Goal: Task Accomplishment & Management: Complete application form

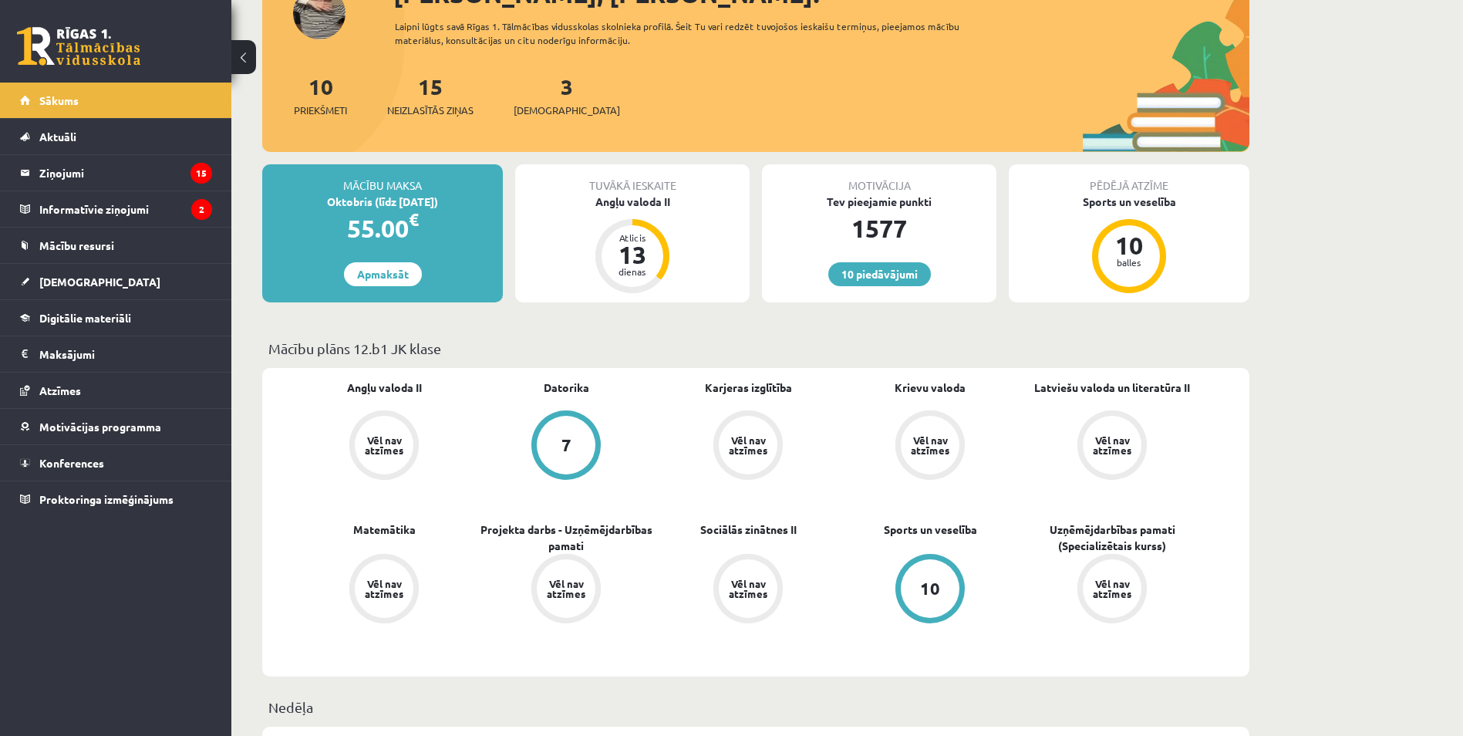
scroll to position [210, 0]
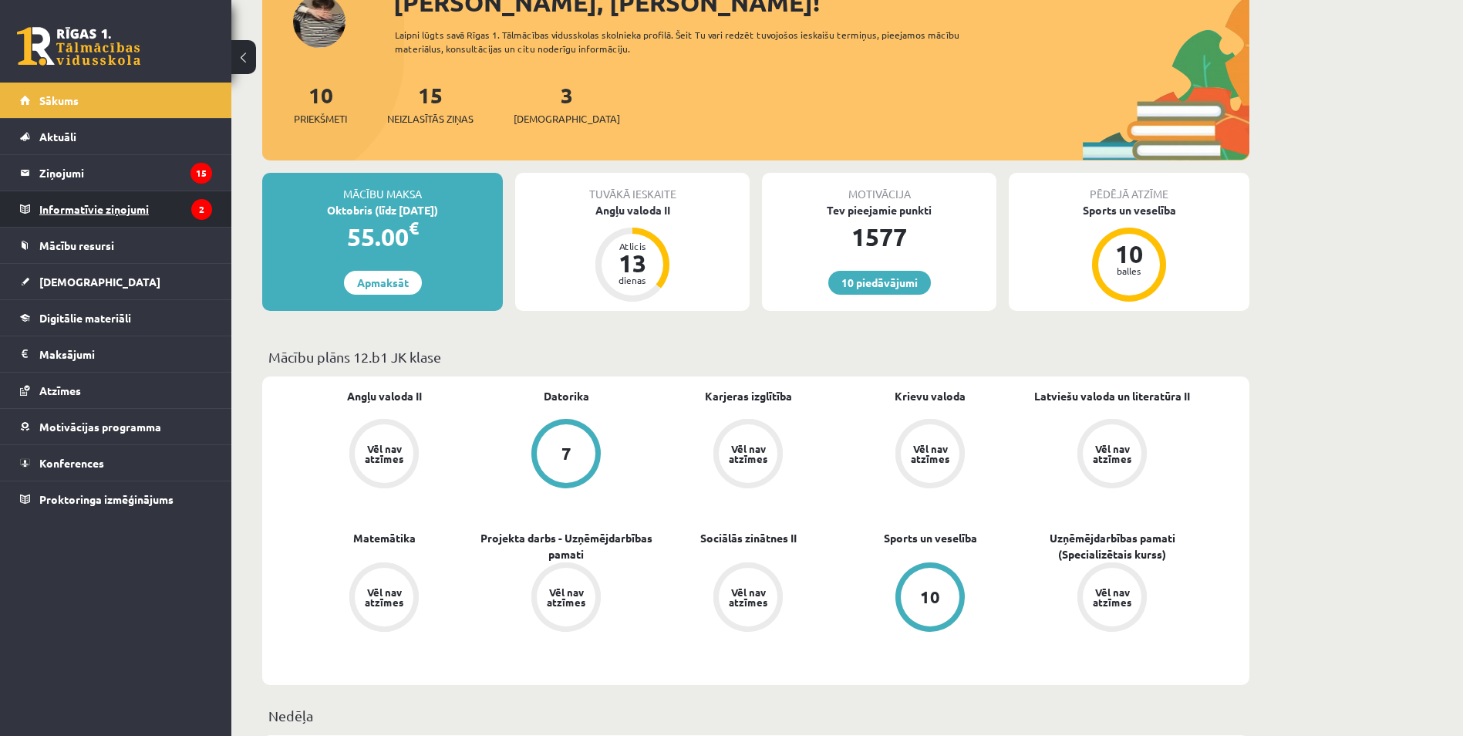
click at [191, 197] on legend "Informatīvie ziņojumi 2" at bounding box center [125, 208] width 173 height 35
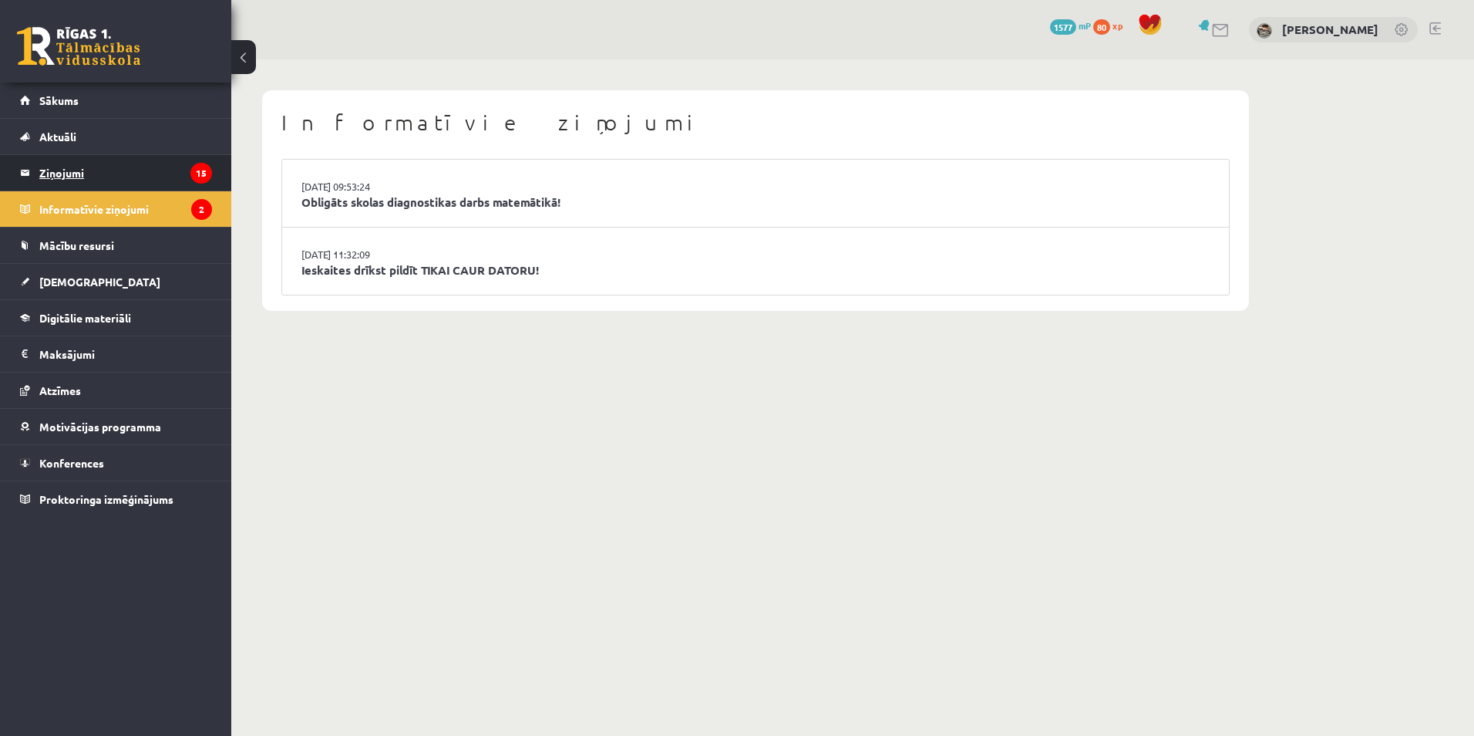
click at [193, 179] on icon "15" at bounding box center [201, 173] width 22 height 21
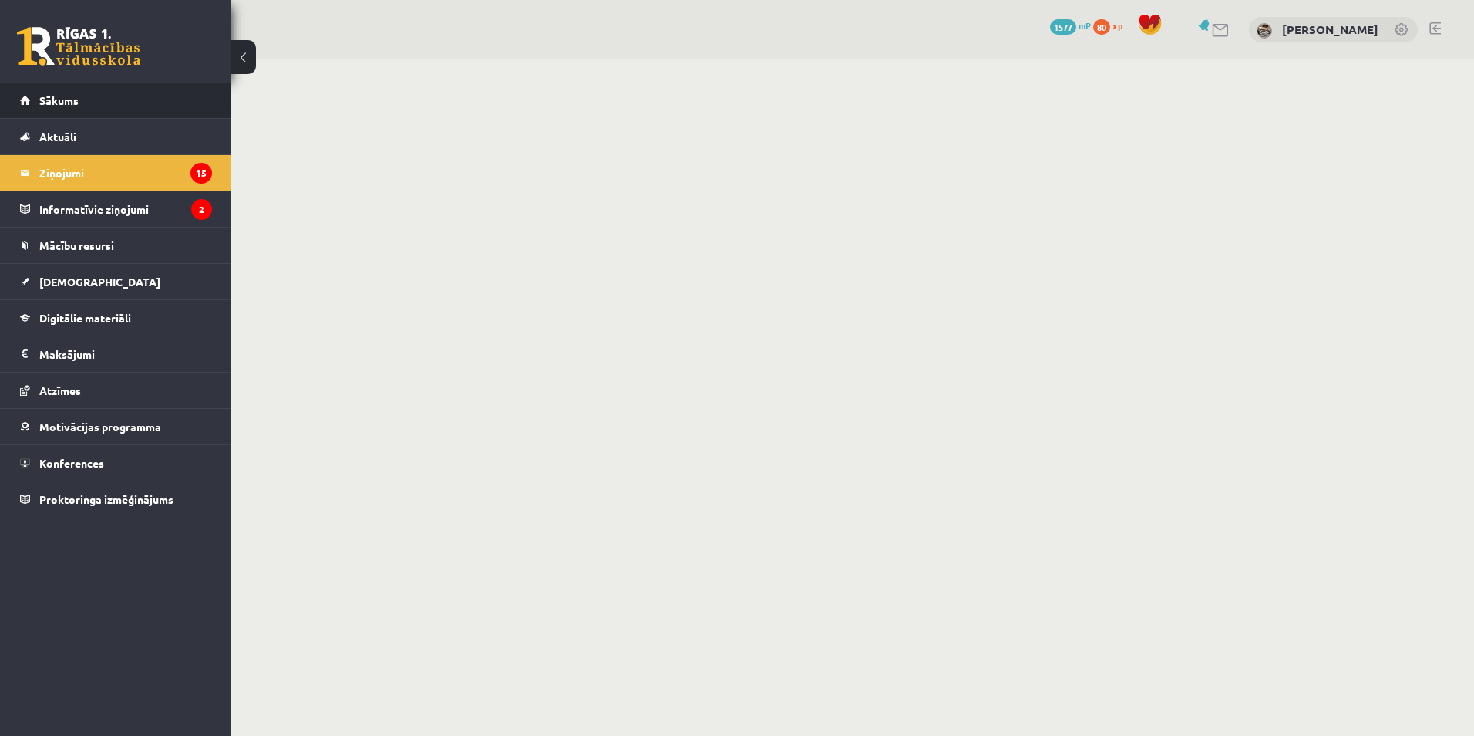
click at [188, 99] on link "Sākums" at bounding box center [116, 100] width 192 height 35
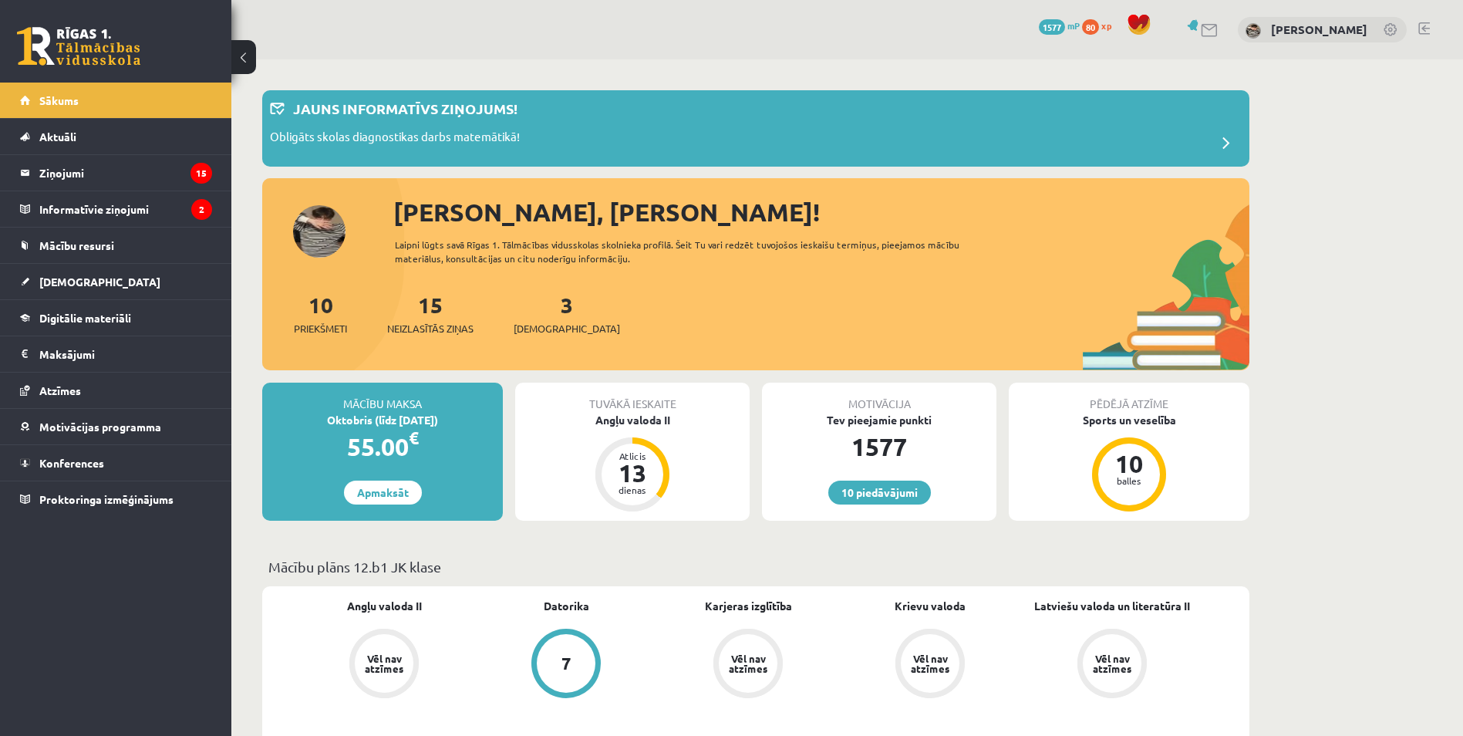
scroll to position [308, 0]
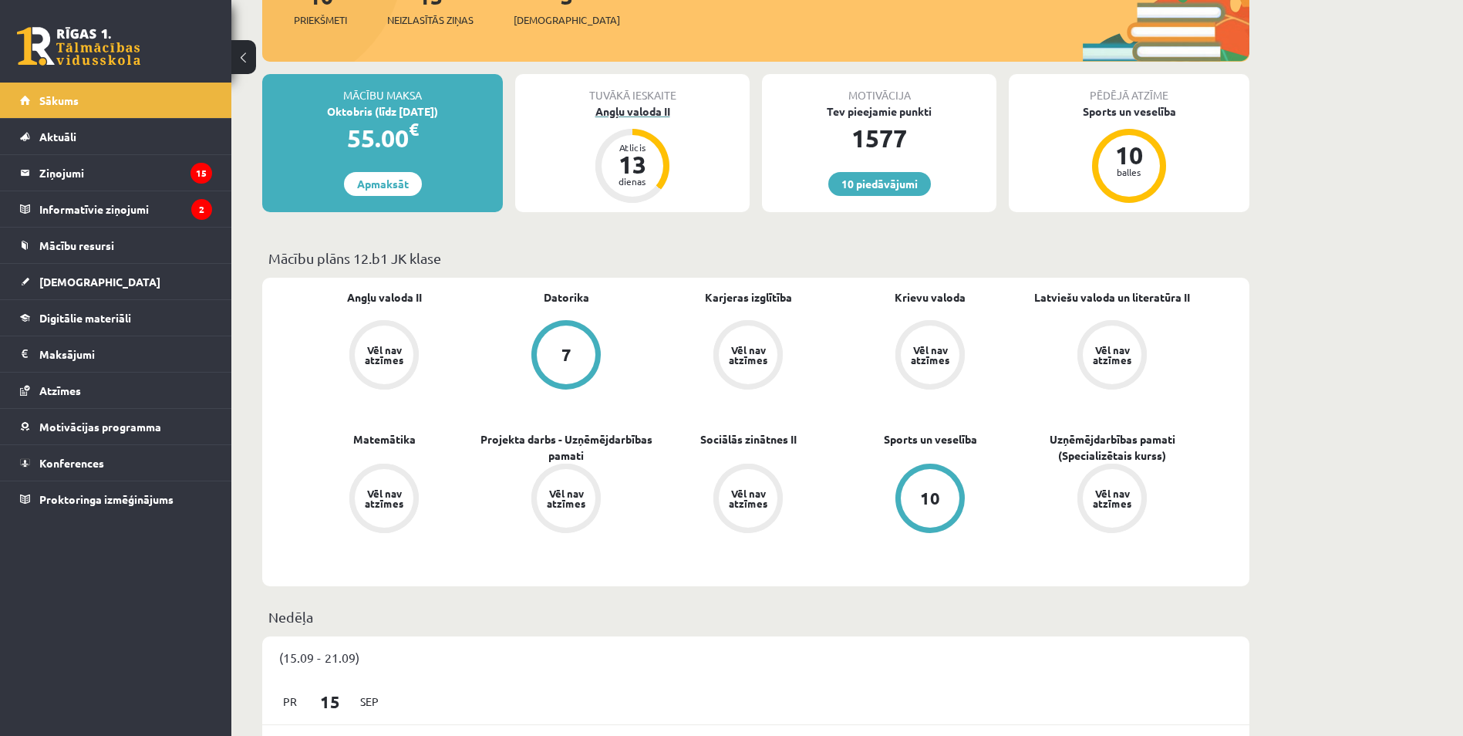
click at [666, 113] on div "Angļu valoda II" at bounding box center [632, 111] width 234 height 16
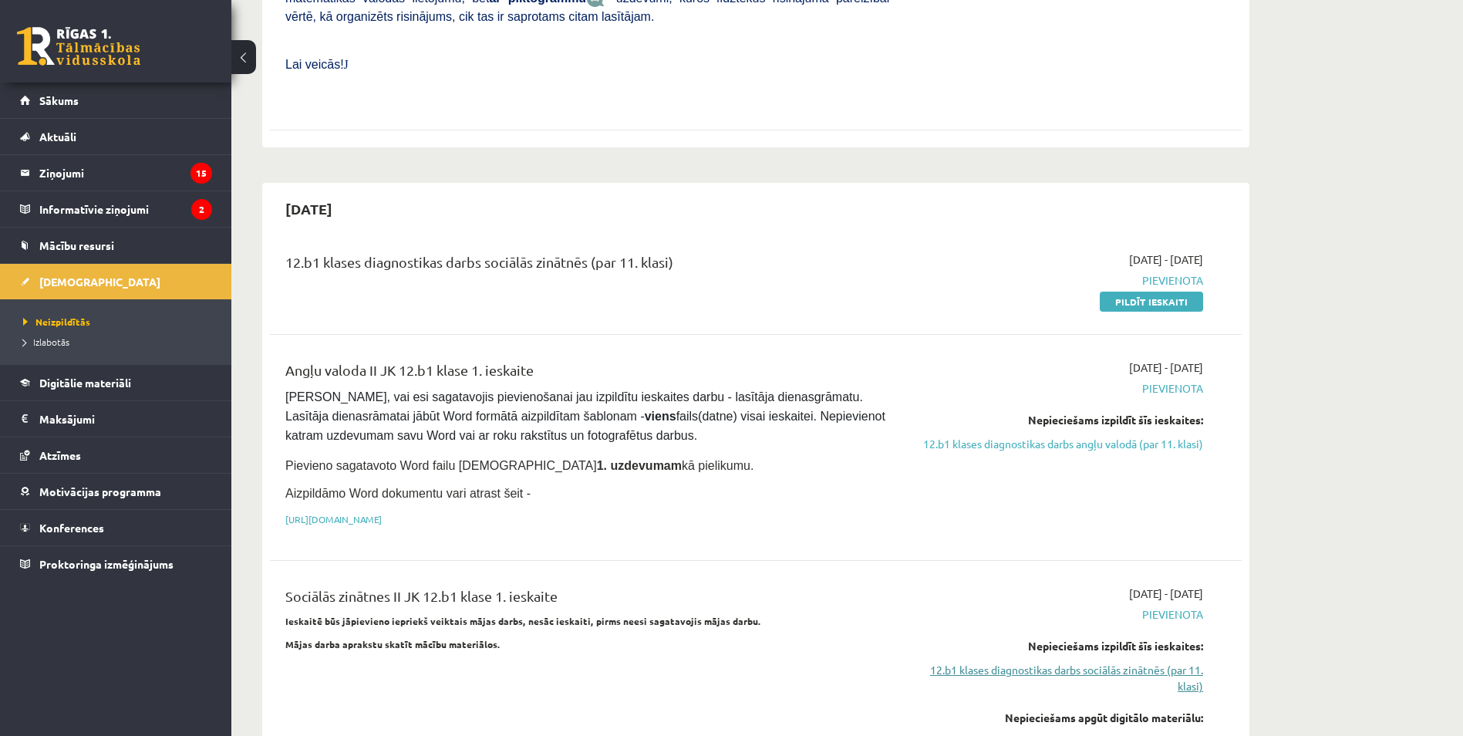
scroll to position [848, 0]
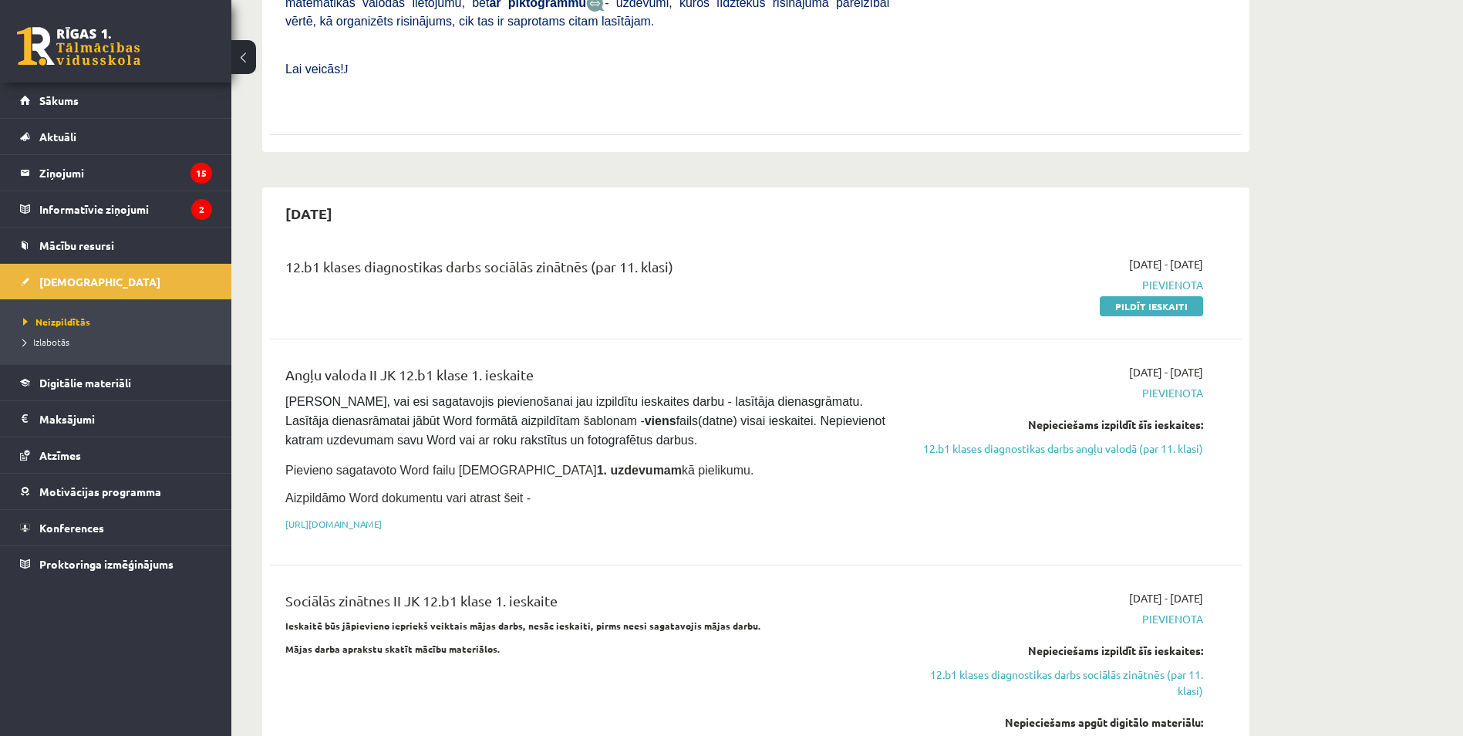
drag, startPoint x: 457, startPoint y: 226, endPoint x: 763, endPoint y: 252, distance: 306.5
click at [758, 256] on div "12.b1 klases diagnostikas darbs sociālās zinātnēs (par 11. klasi)" at bounding box center [587, 285] width 627 height 58
drag, startPoint x: 763, startPoint y: 252, endPoint x: 801, endPoint y: 268, distance: 41.8
click at [801, 268] on div "12.b1 klases diagnostikas darbs sociālās zinātnēs (par 11. klasi)" at bounding box center [587, 285] width 627 height 58
click at [1116, 296] on link "Pildīt ieskaiti" at bounding box center [1151, 306] width 103 height 20
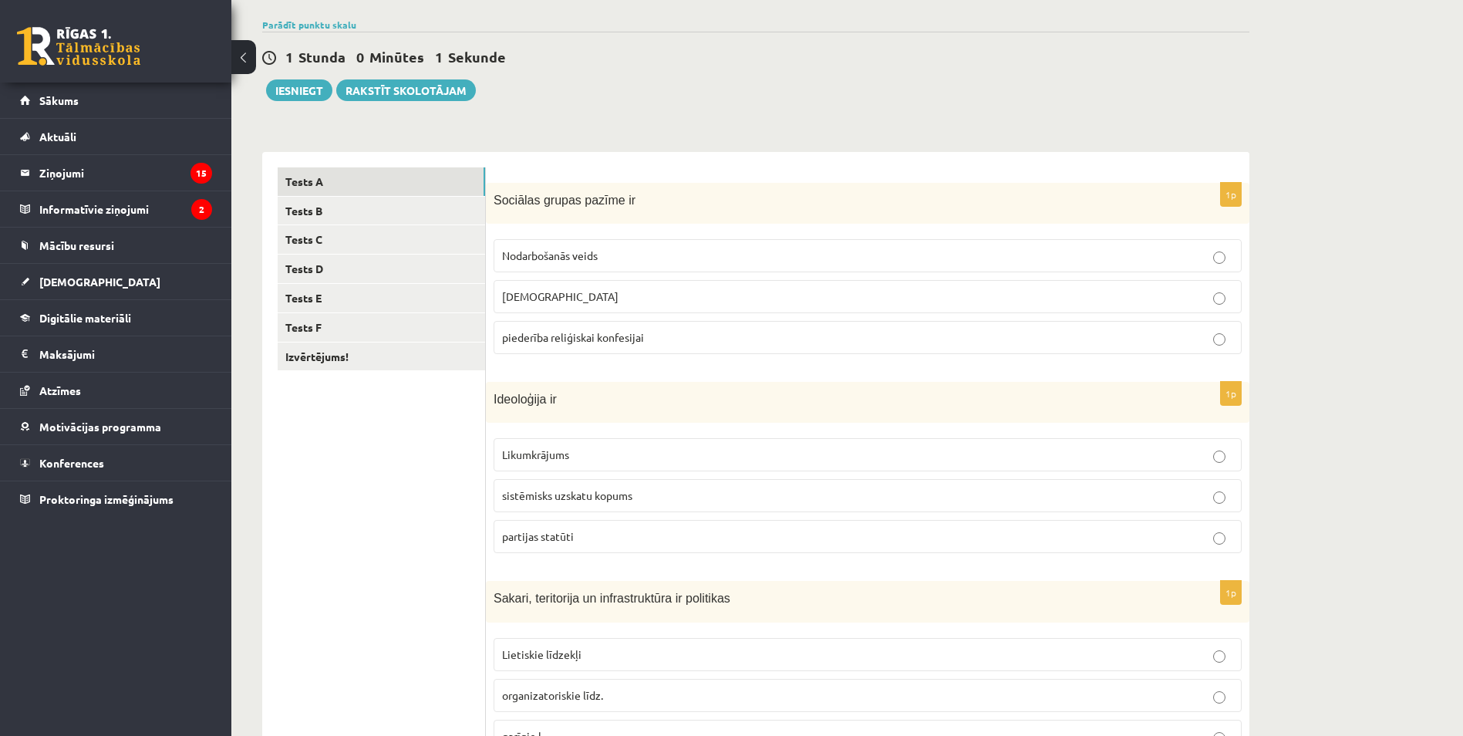
scroll to position [154, 0]
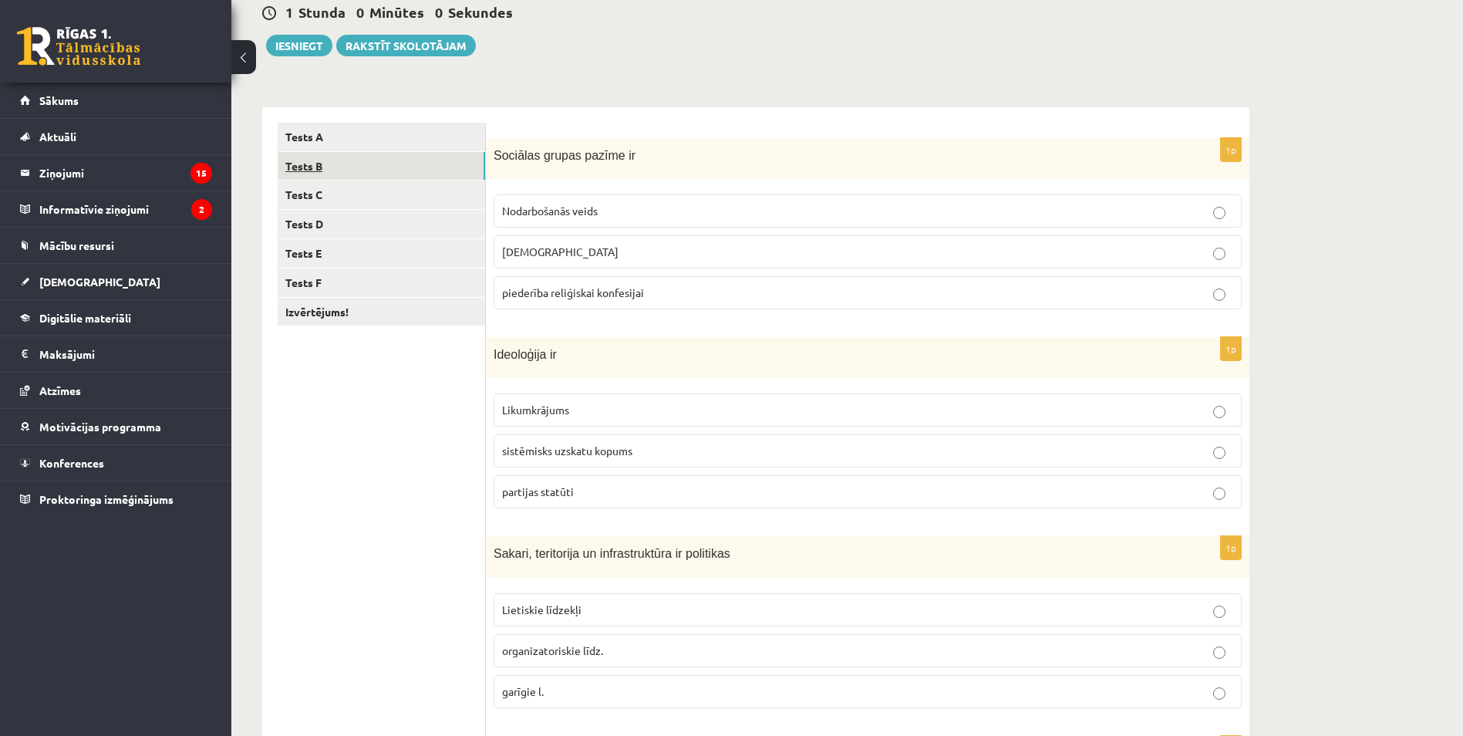
click at [407, 163] on link "Tests B" at bounding box center [381, 166] width 207 height 29
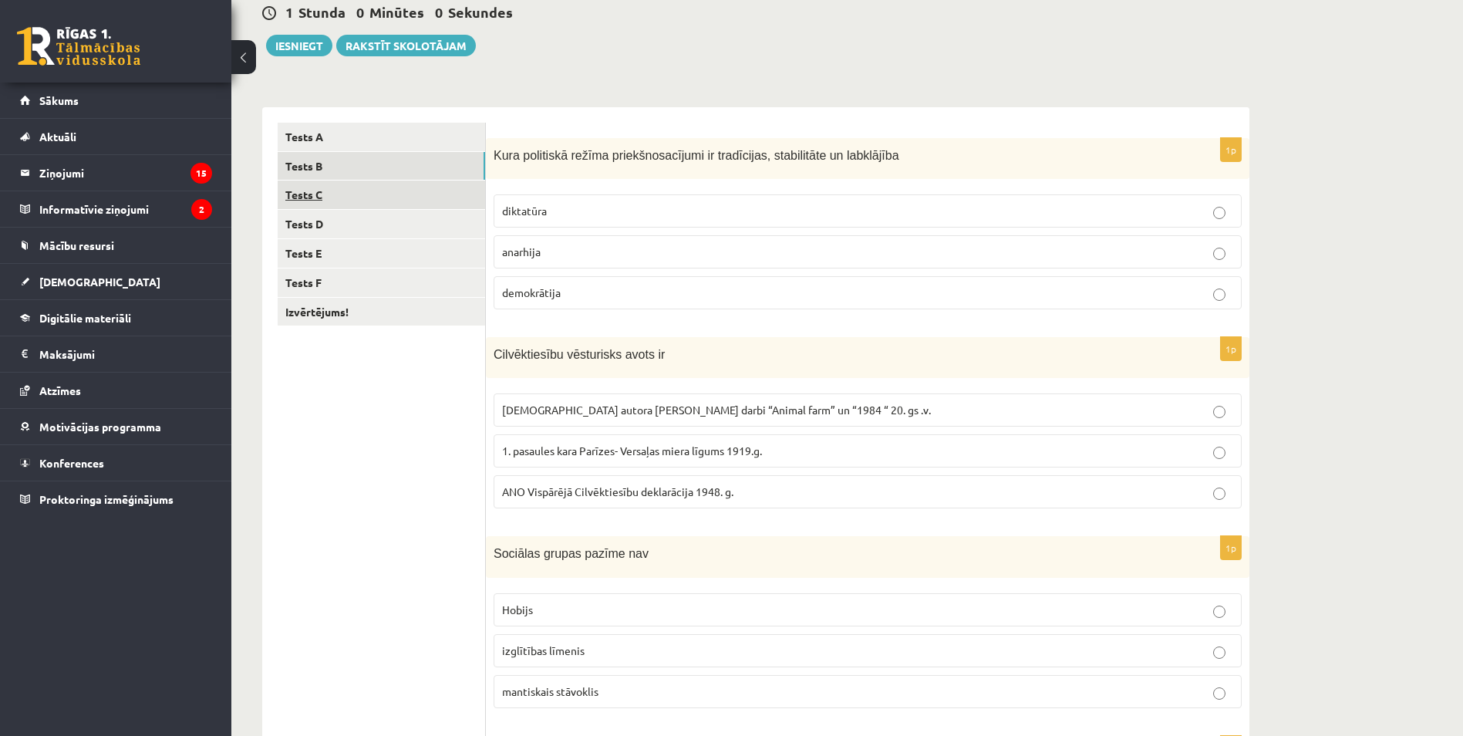
click at [406, 190] on link "Tests C" at bounding box center [381, 194] width 207 height 29
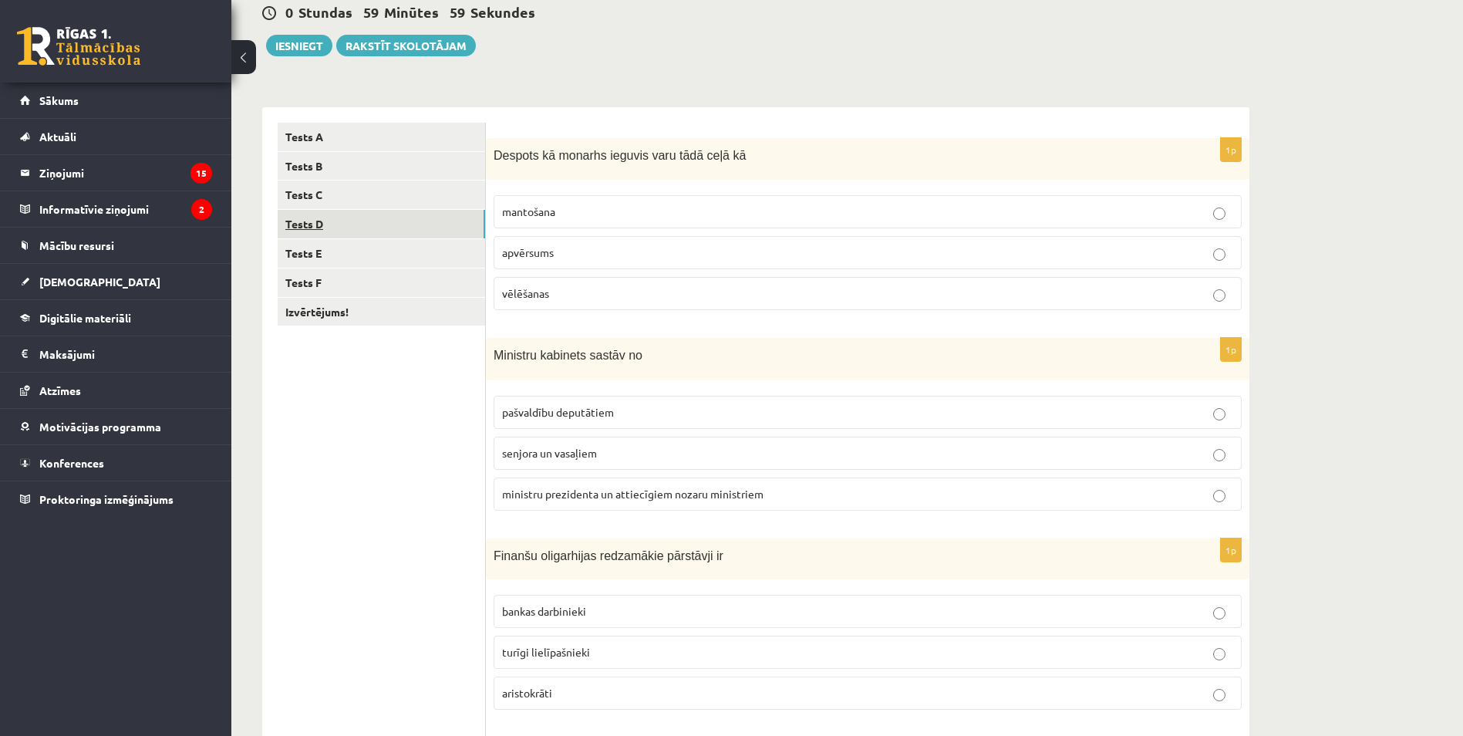
click at [398, 213] on link "Tests D" at bounding box center [381, 224] width 207 height 29
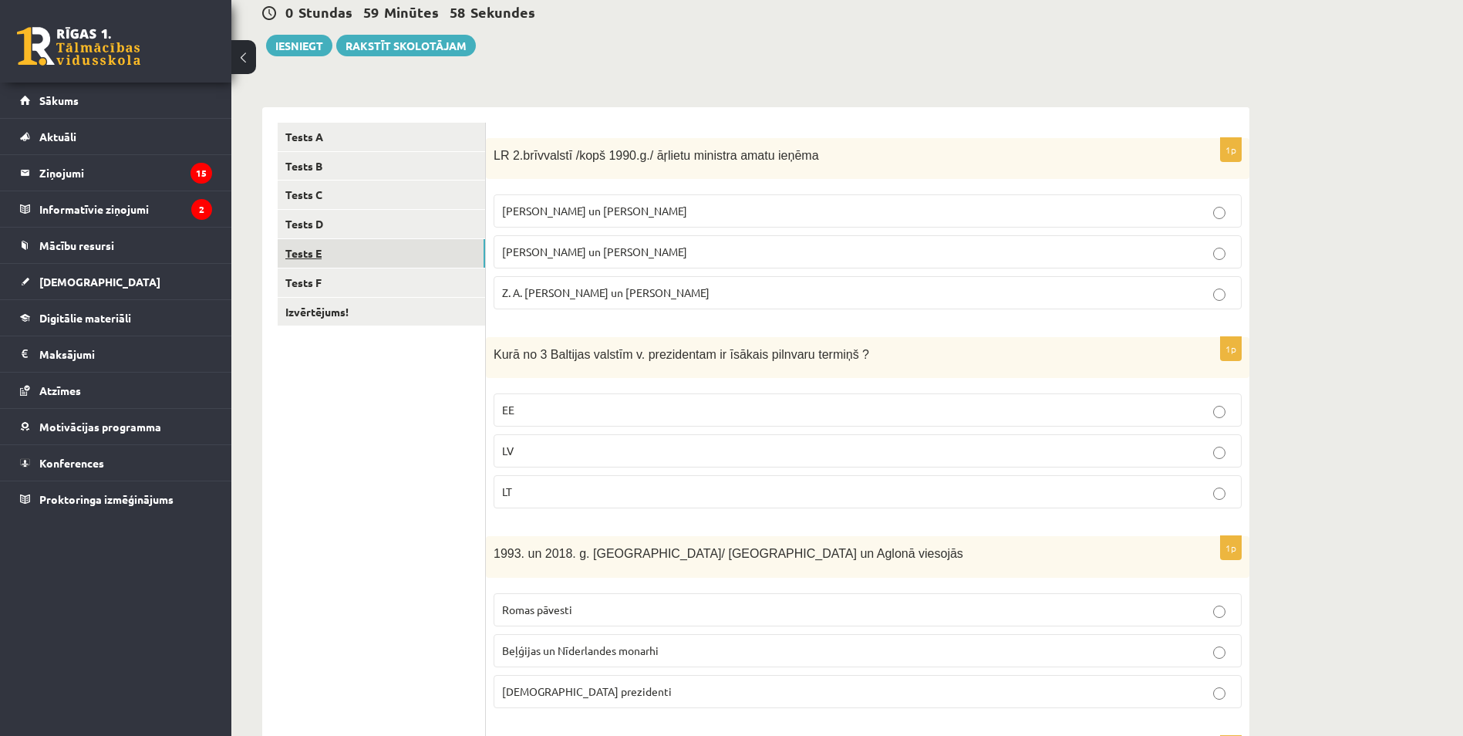
click at [396, 243] on link "Tests E" at bounding box center [381, 253] width 207 height 29
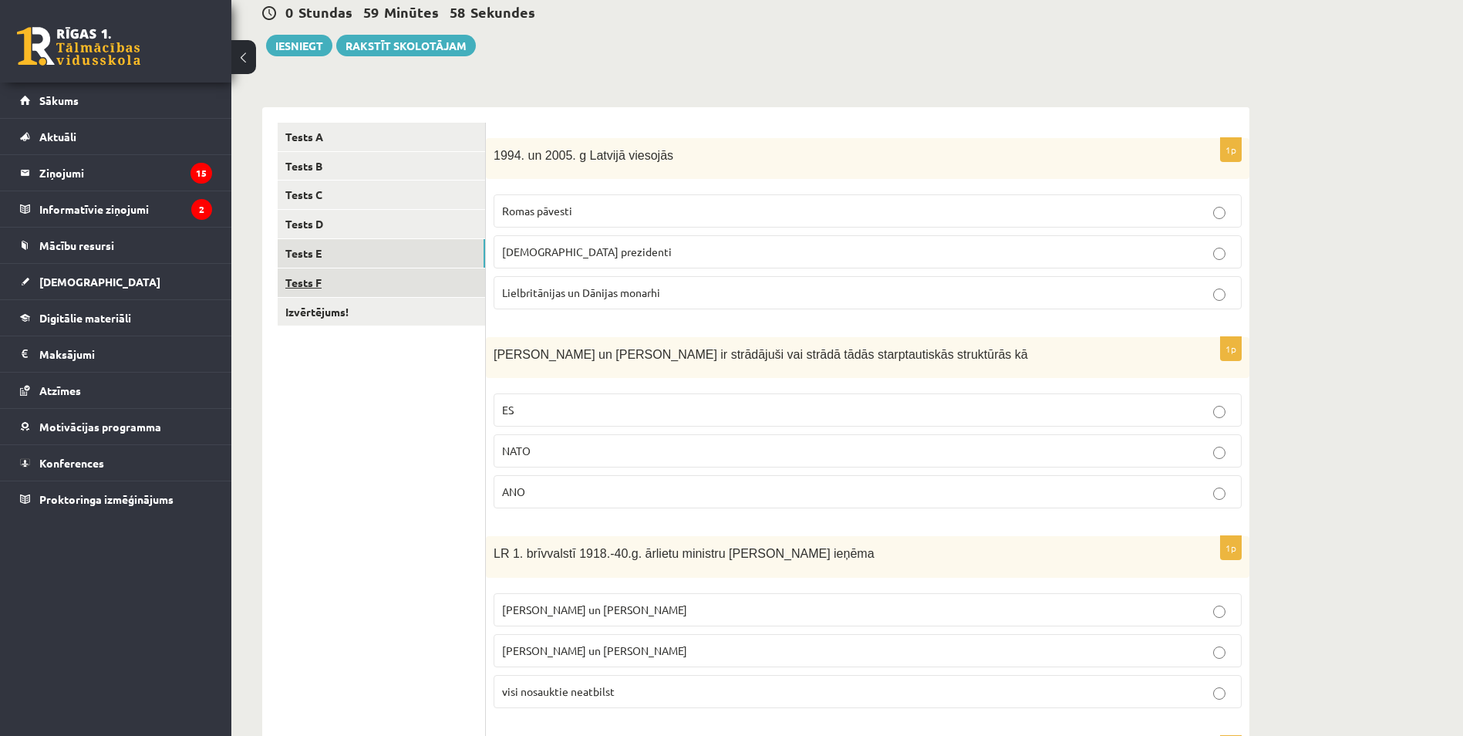
click at [392, 271] on link "Tests F" at bounding box center [381, 282] width 207 height 29
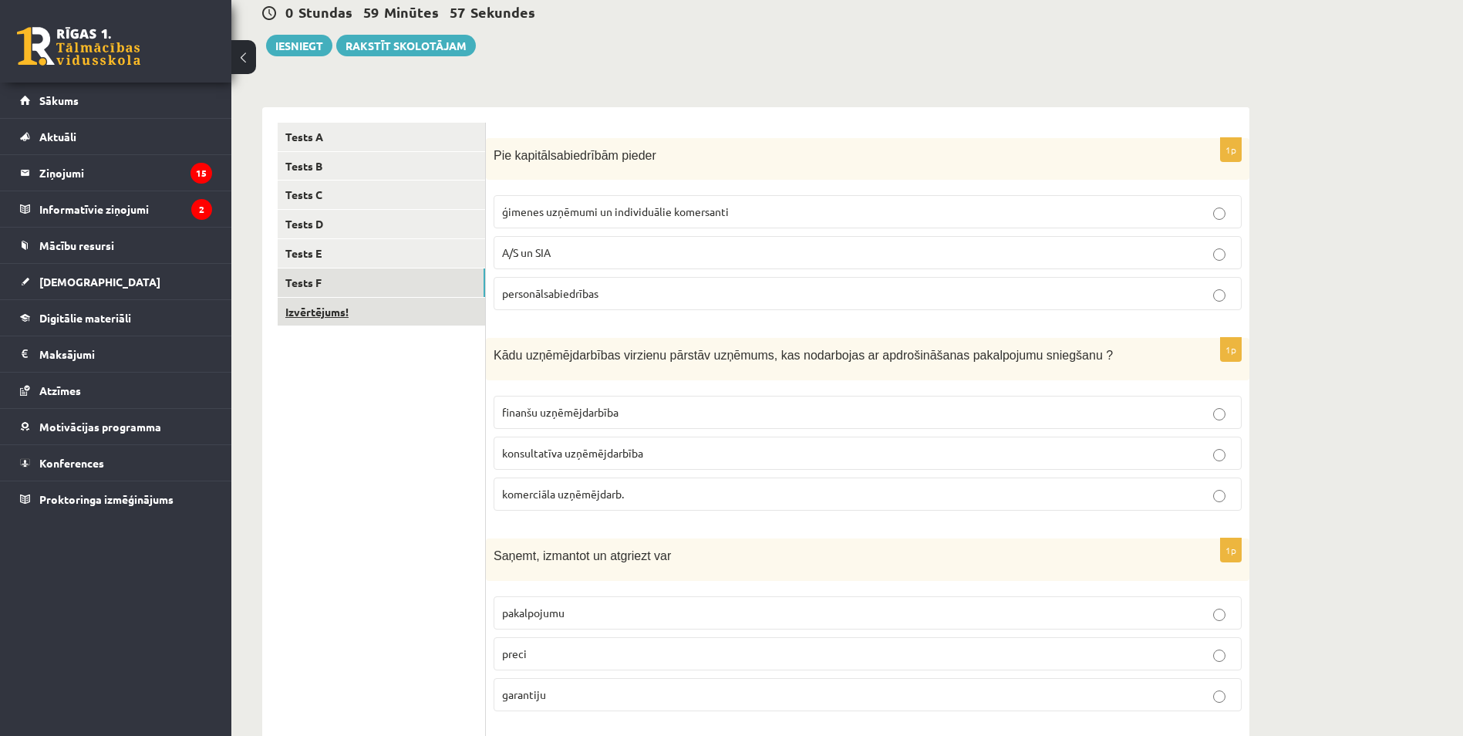
click at [392, 309] on link "Izvērtējums!" at bounding box center [381, 312] width 207 height 29
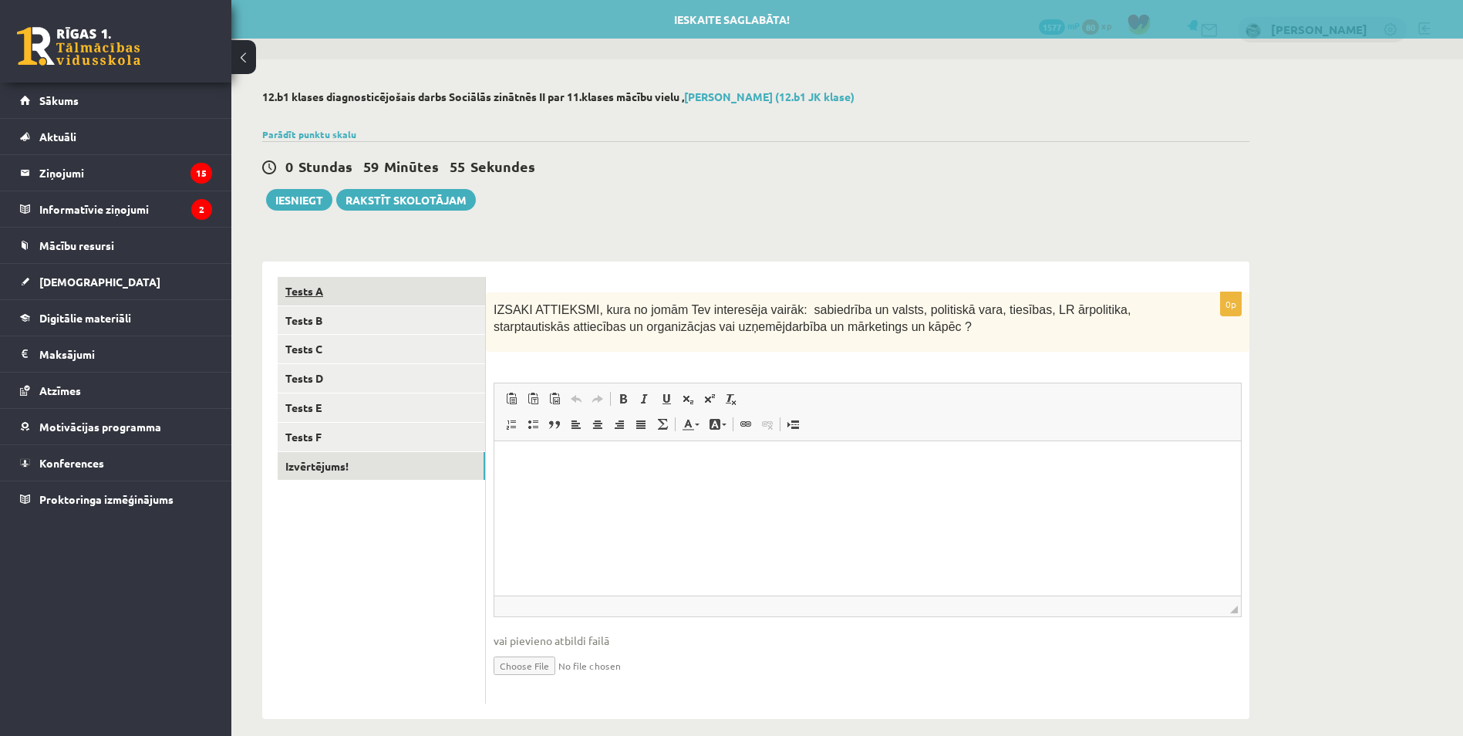
scroll to position [0, 0]
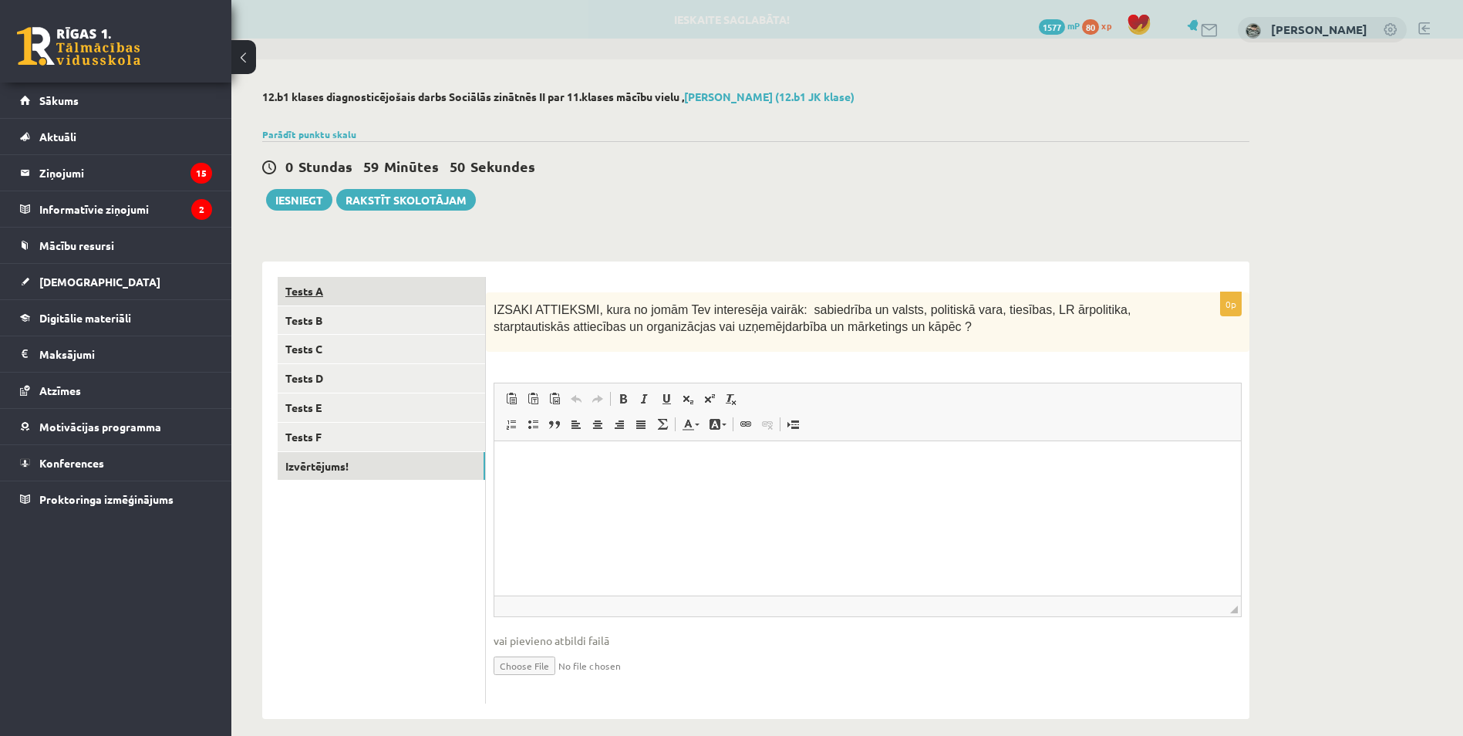
click at [396, 292] on link "Tests A" at bounding box center [381, 291] width 207 height 29
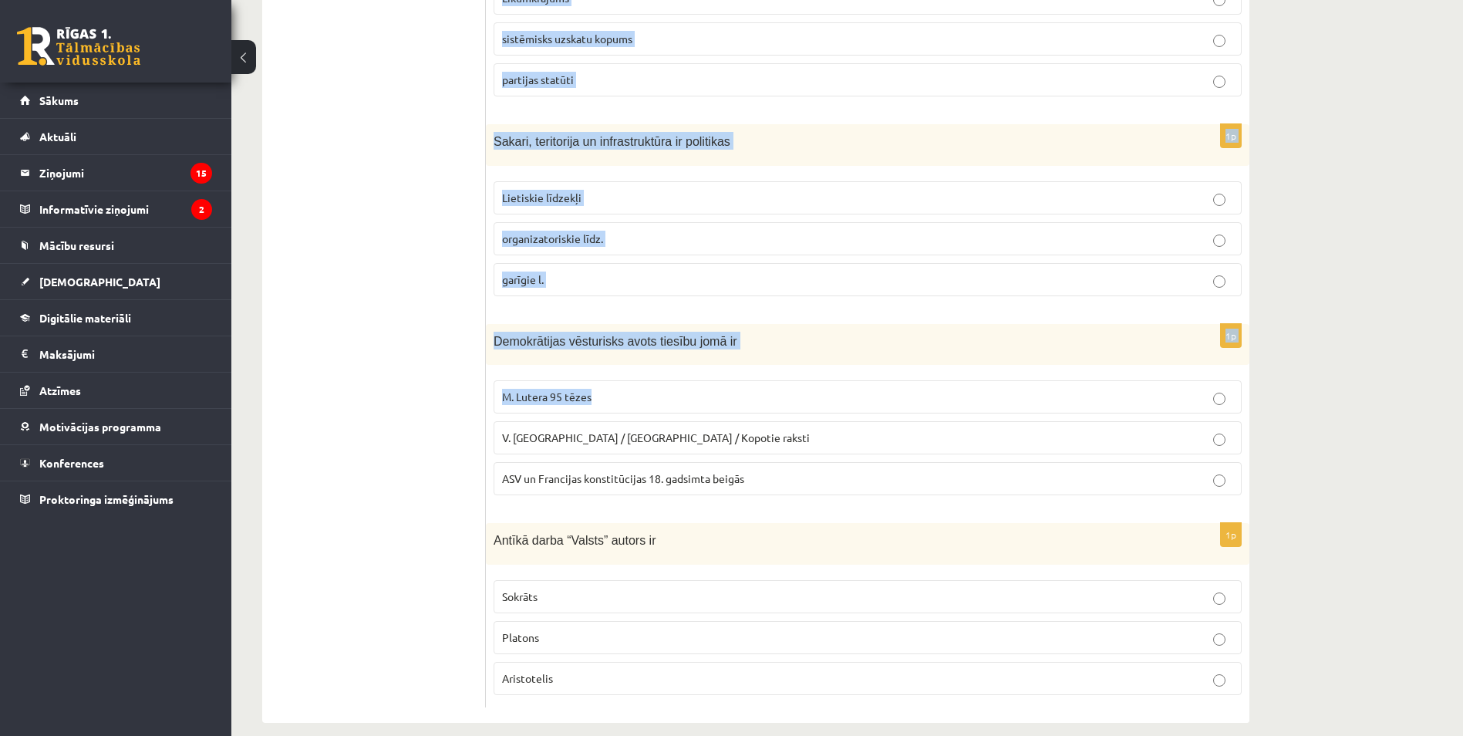
scroll to position [585, 0]
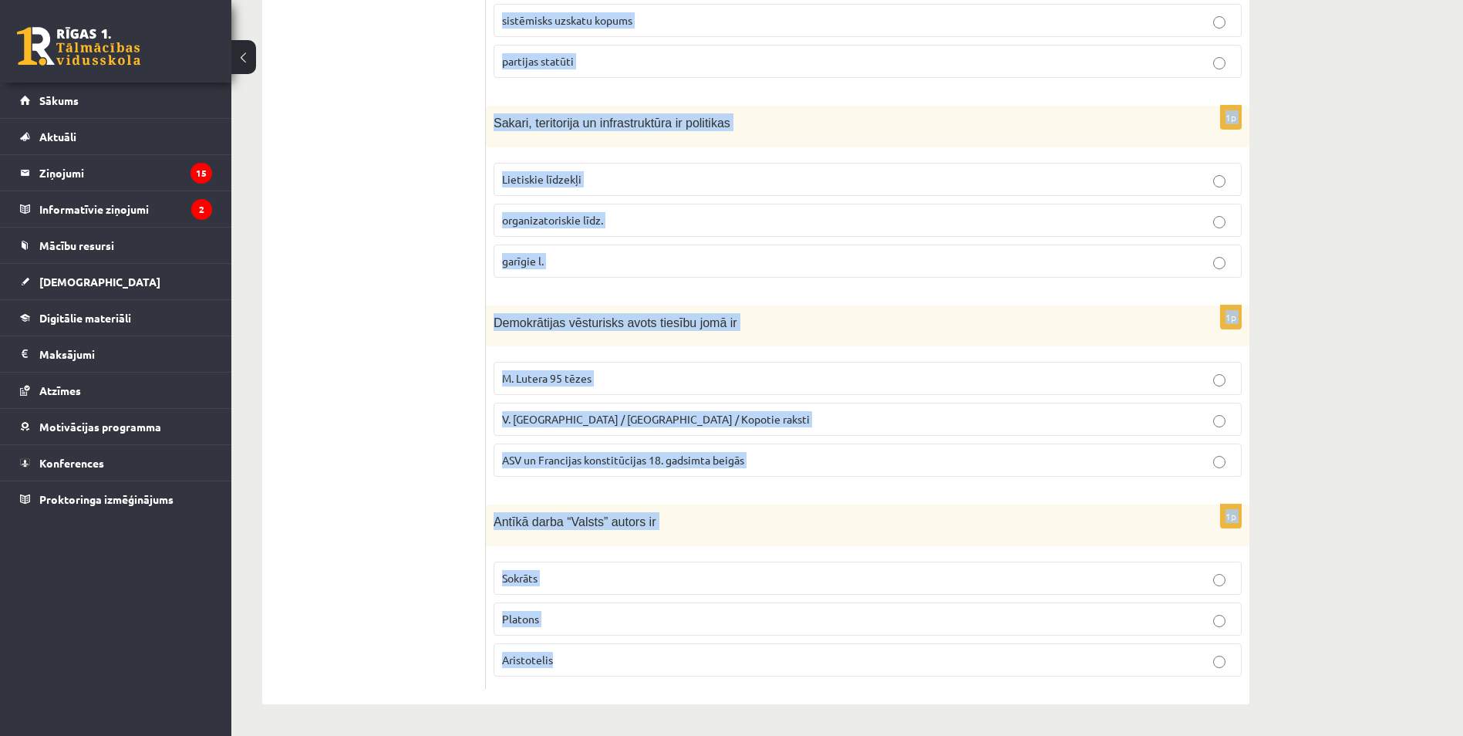
drag, startPoint x: 507, startPoint y: 312, endPoint x: 924, endPoint y: 658, distance: 541.5
click at [924, 658] on form "1p Sociālas grupas pazīme ir Nodarbošanās veids individuālisms piederība reliģi…" at bounding box center [867, 190] width 733 height 997
copy form "Sociālas grupas pazīme ir Nodarbošanās veids individuālisms piederība reliģiska…"
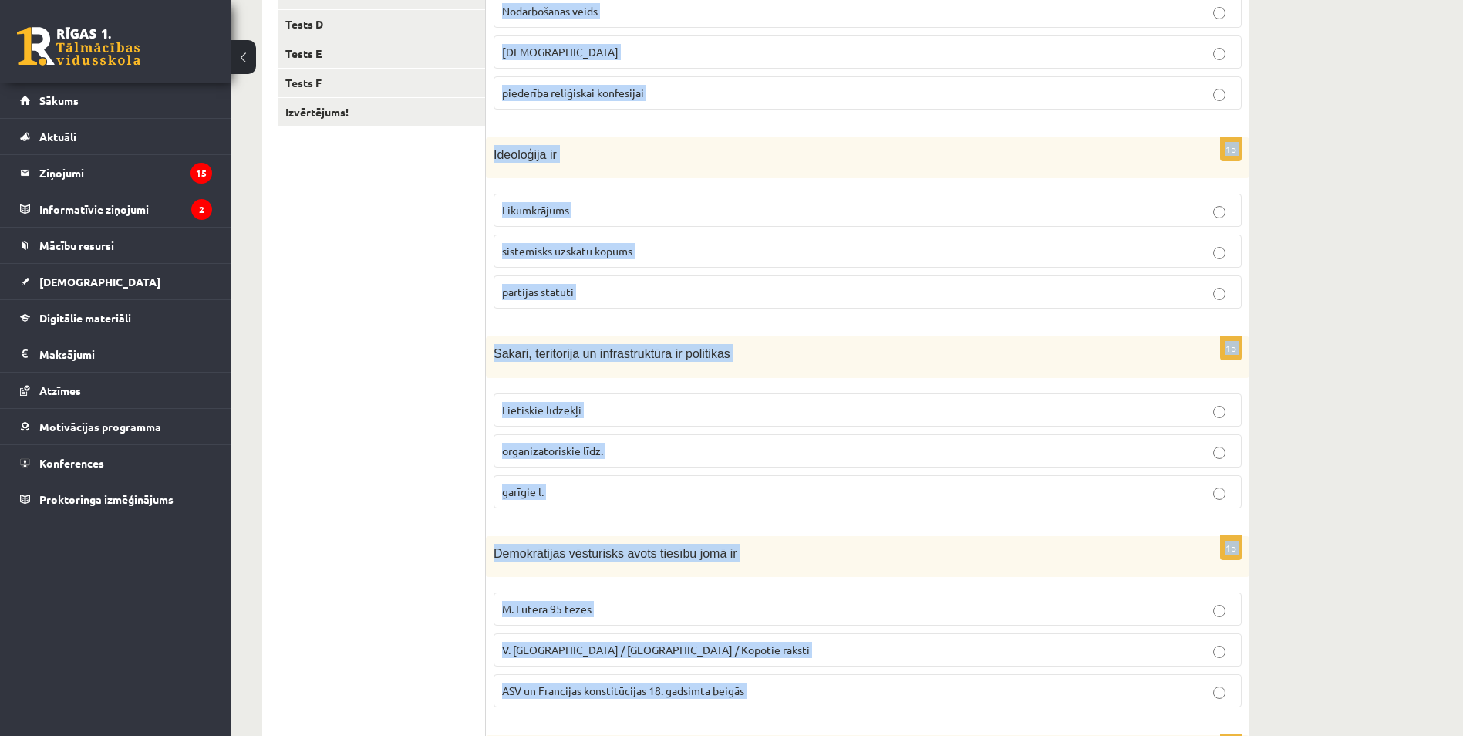
click at [1263, 192] on div "**********" at bounding box center [755, 335] width 1049 height 1260
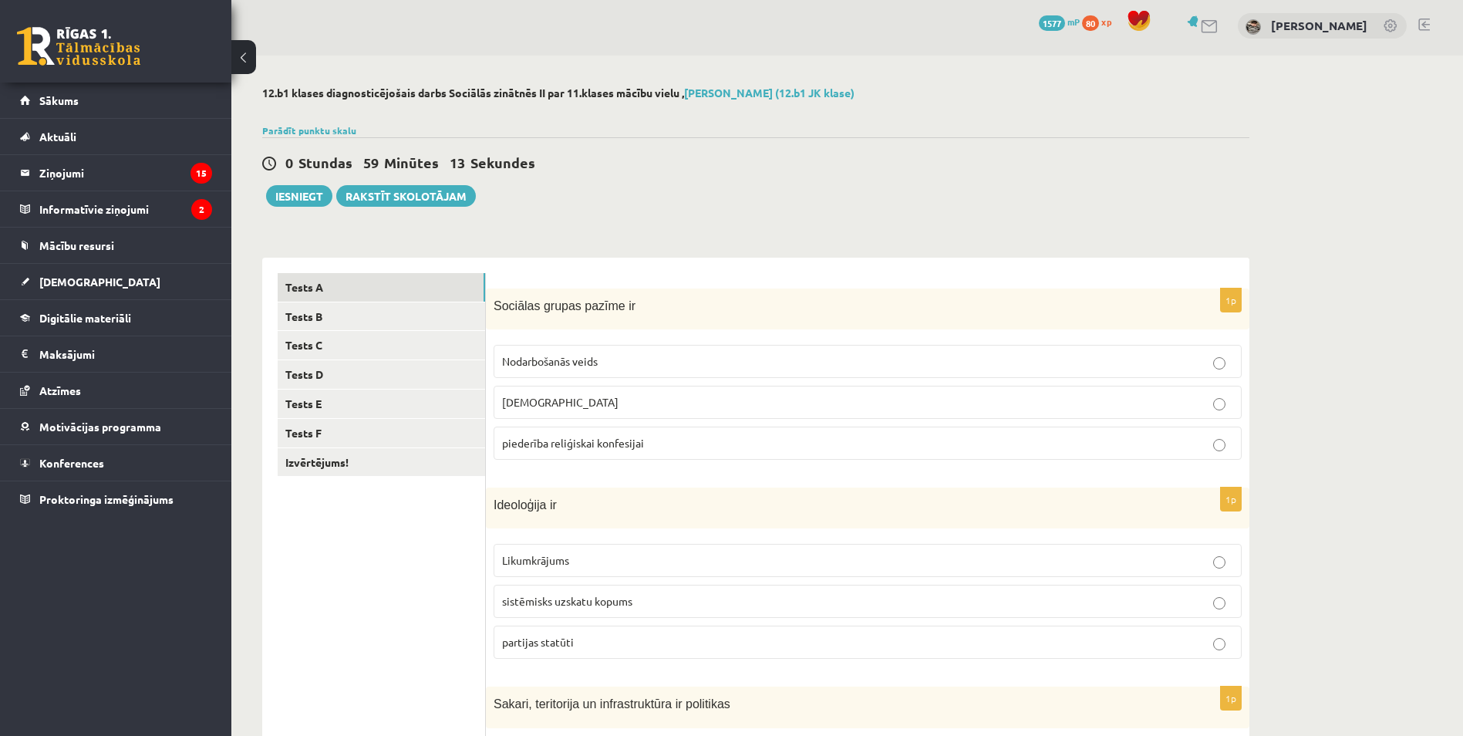
scroll to position [0, 0]
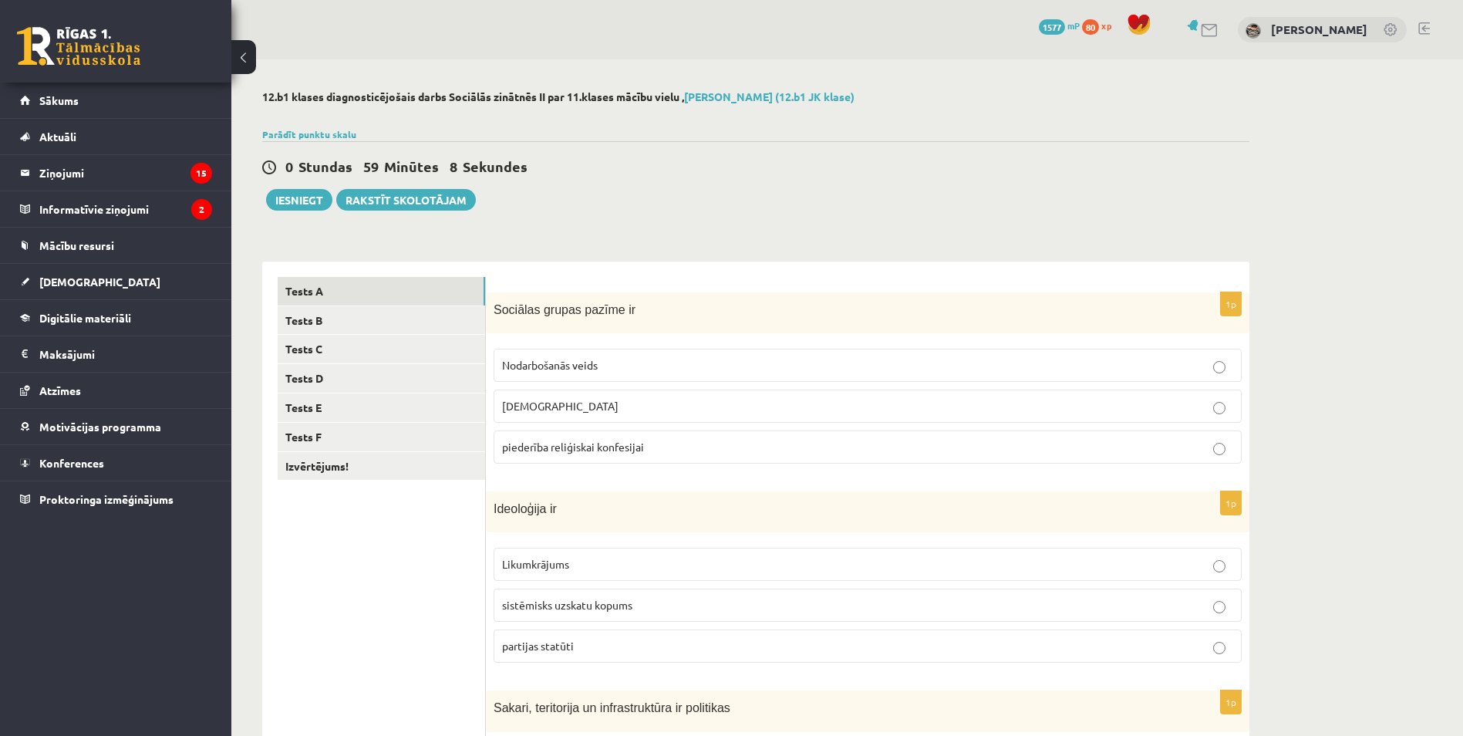
click at [715, 444] on p "piederība reliģiskai konfesijai" at bounding box center [867, 447] width 731 height 16
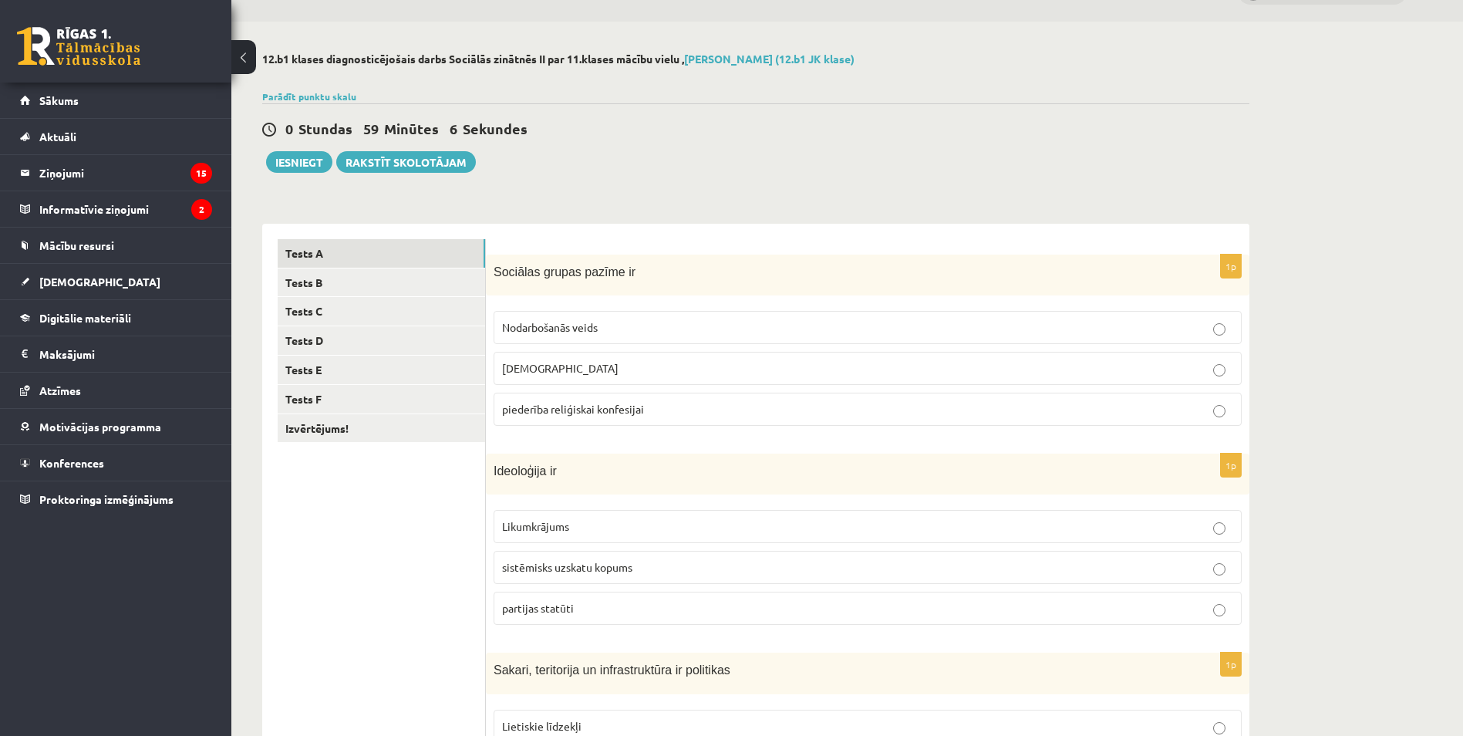
scroll to position [154, 0]
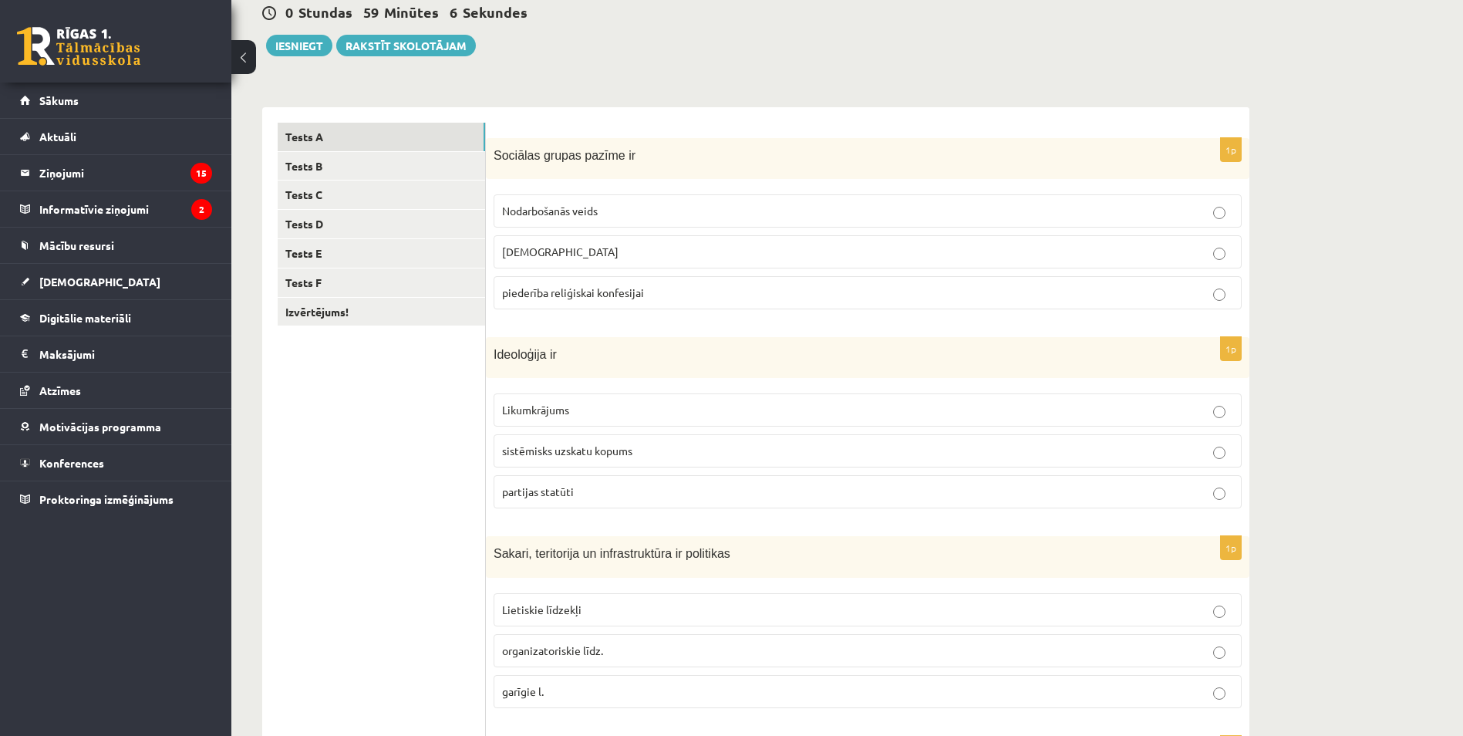
click at [711, 446] on p "sistēmisks uzskatu kopums" at bounding box center [867, 451] width 731 height 16
click at [1382, 252] on div "**********" at bounding box center [846, 535] width 1231 height 1260
click at [642, 614] on p "Lietiskie līdzekļi" at bounding box center [867, 609] width 731 height 16
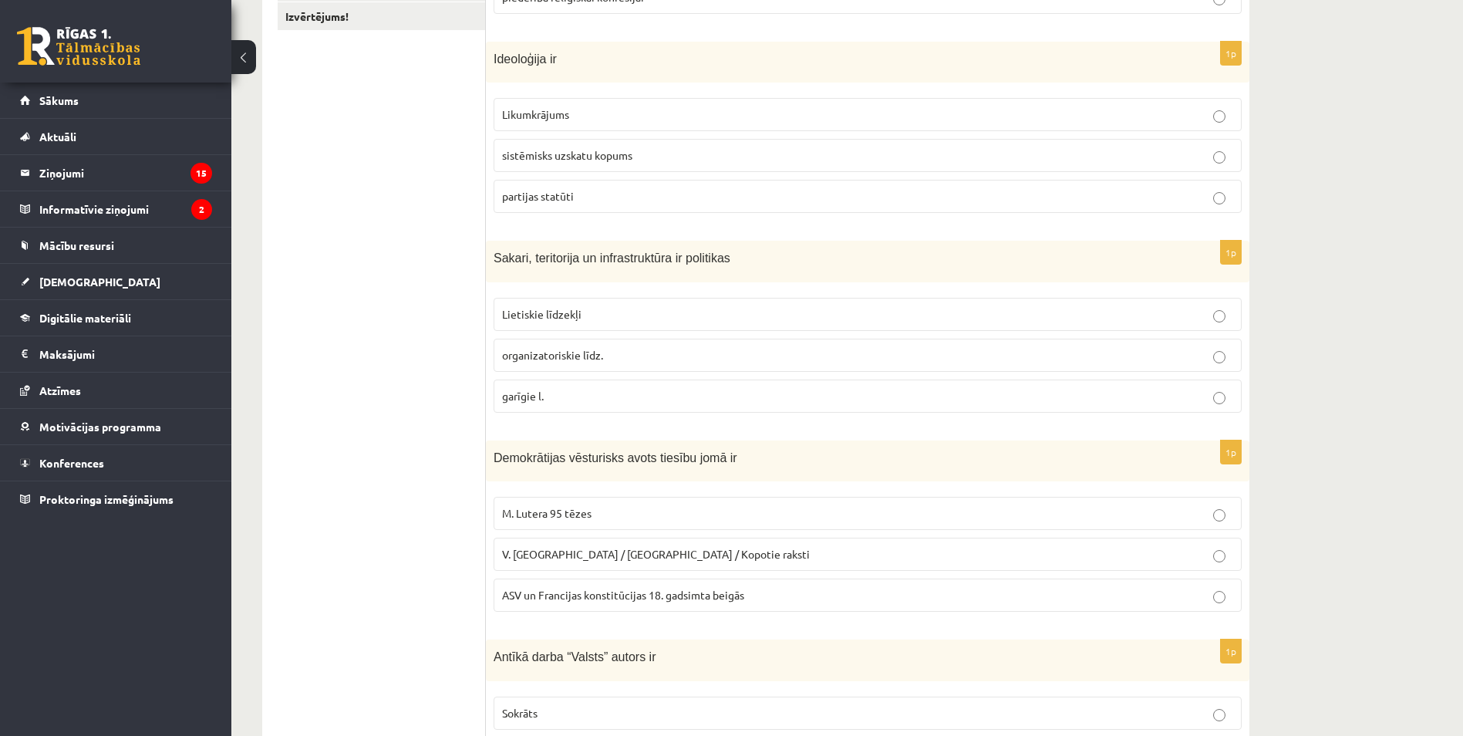
scroll to position [463, 0]
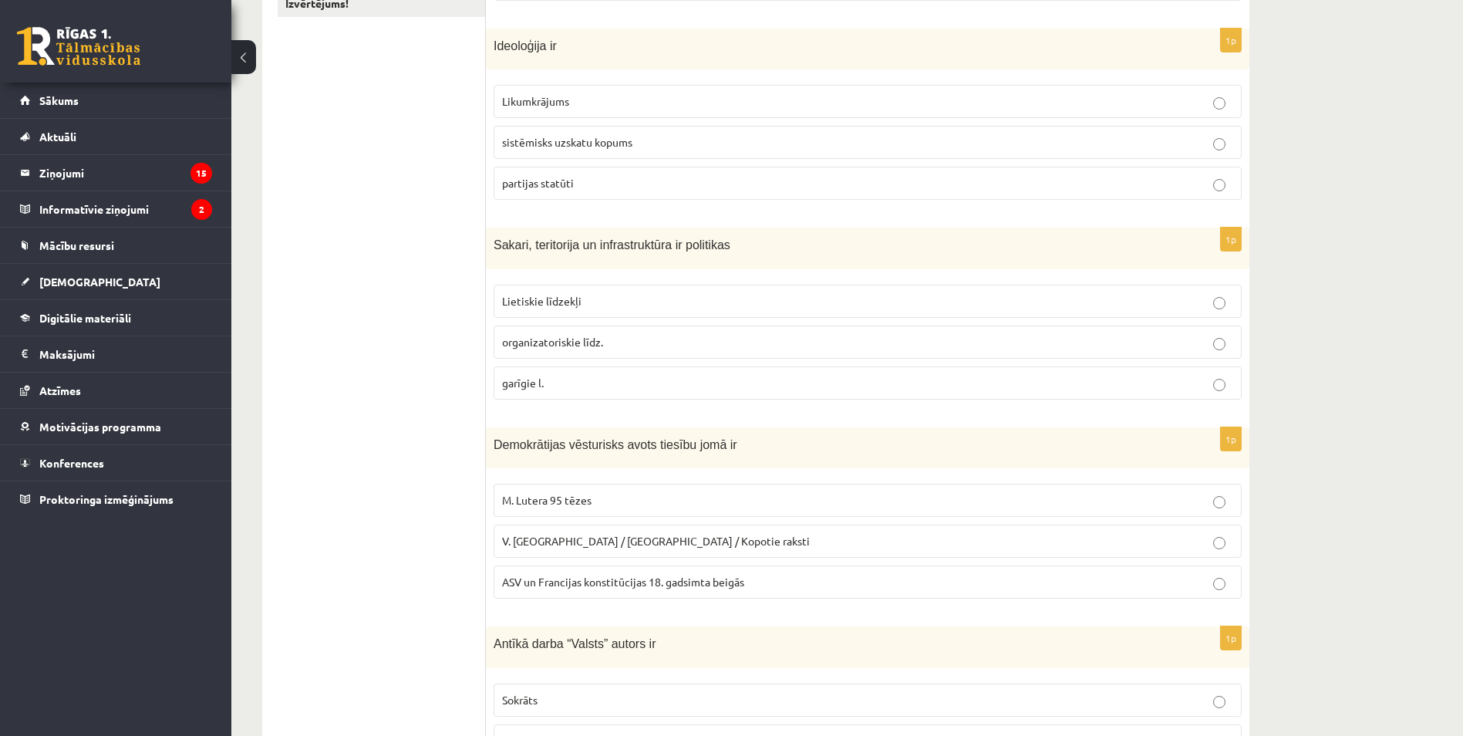
click at [786, 587] on p "ASV un Francijas konstitūcijas 18. gadsimta beigās" at bounding box center [867, 582] width 731 height 16
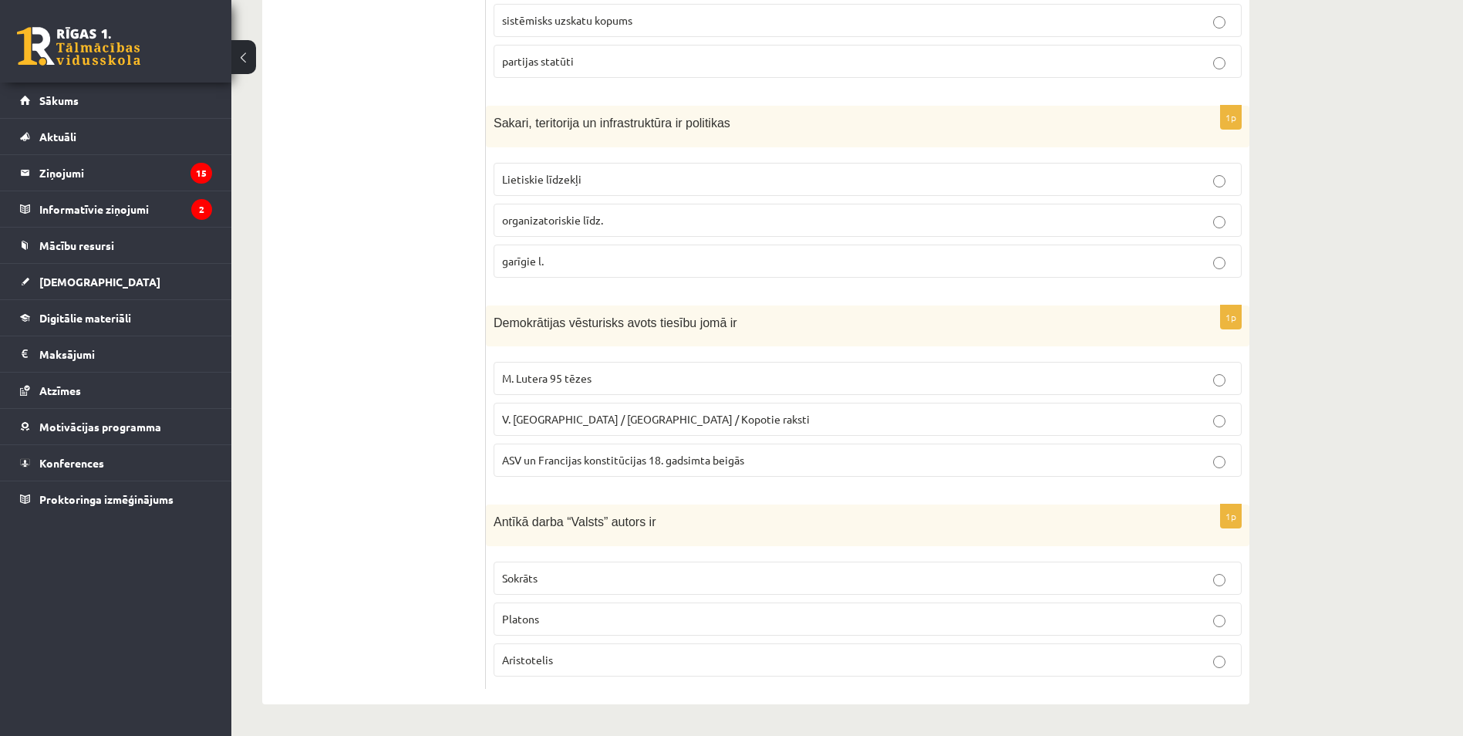
click at [1051, 627] on p "Platons" at bounding box center [867, 619] width 731 height 16
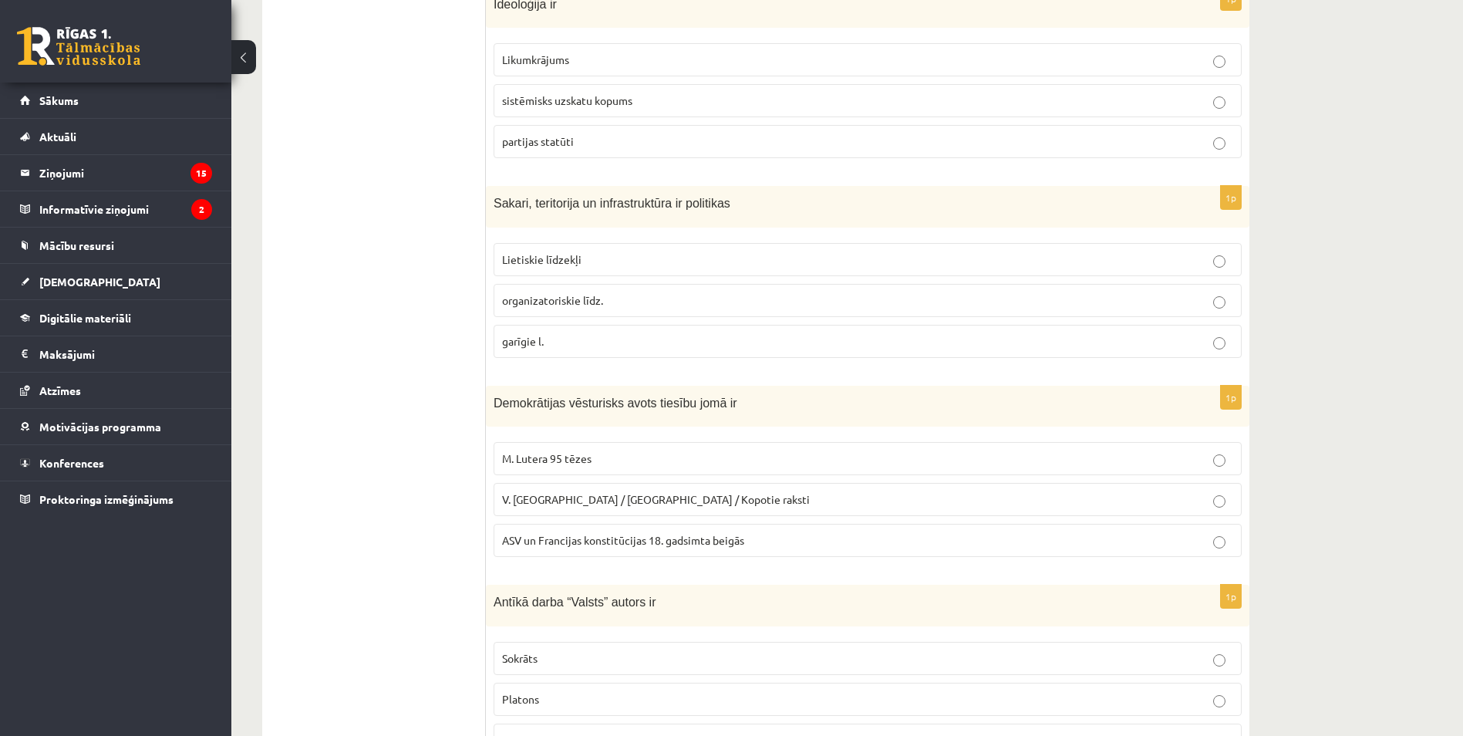
scroll to position [200, 0]
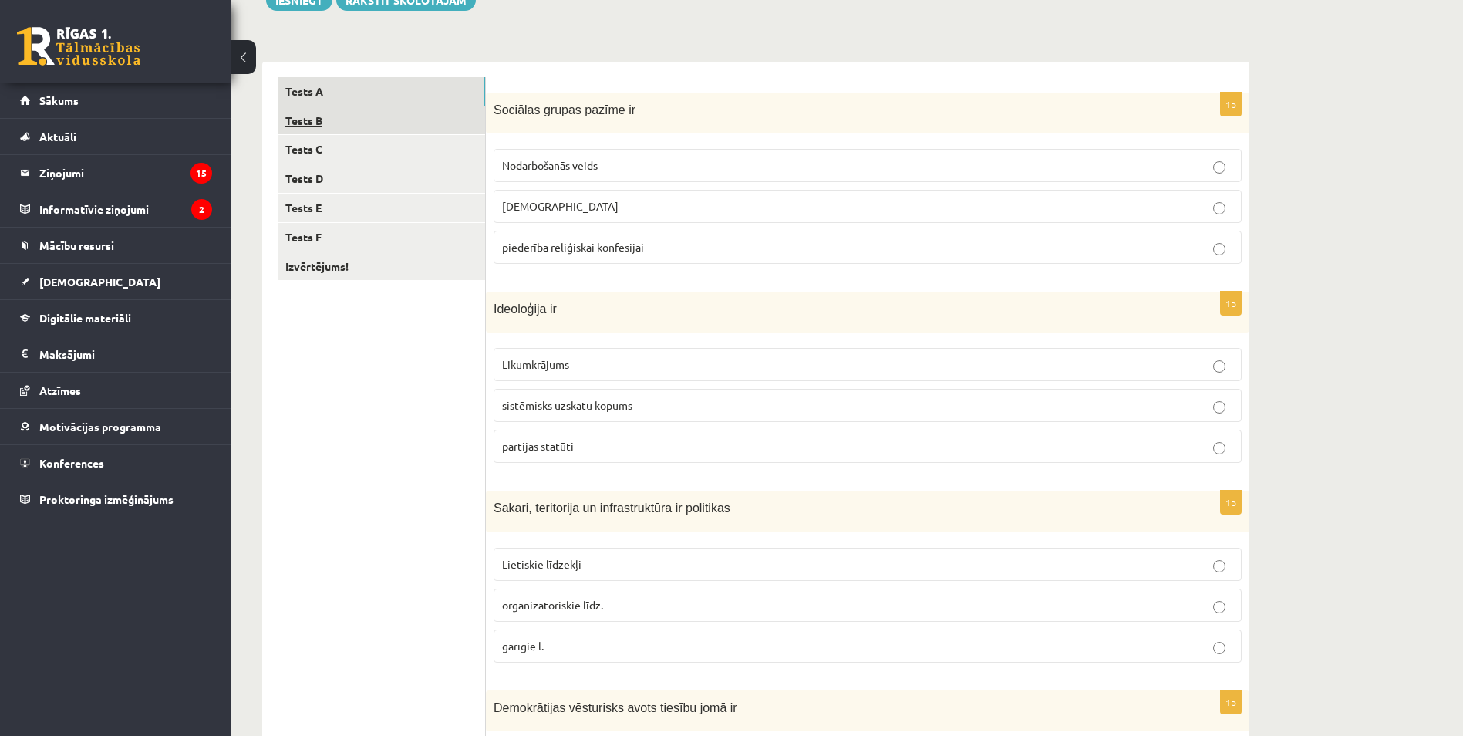
click at [389, 129] on link "Tests B" at bounding box center [381, 120] width 207 height 29
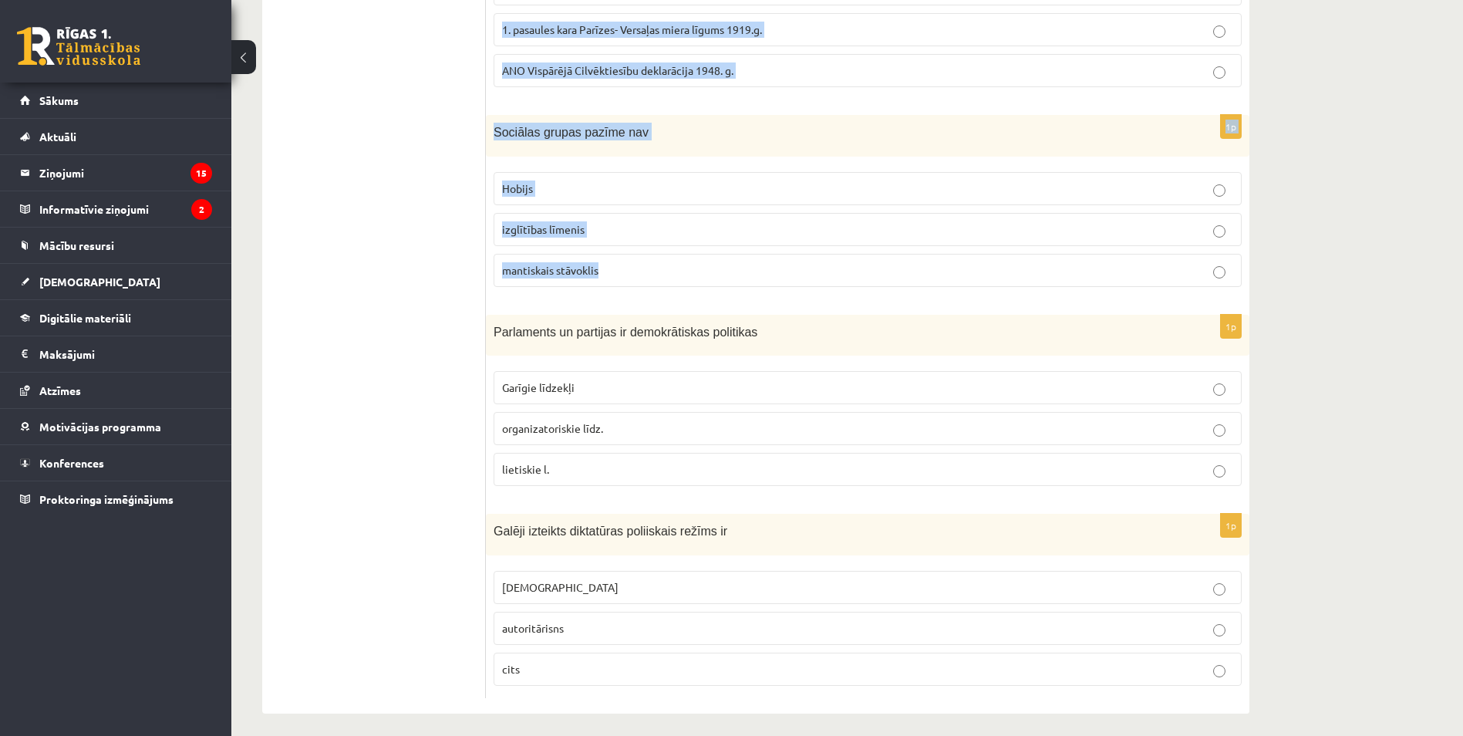
scroll to position [585, 0]
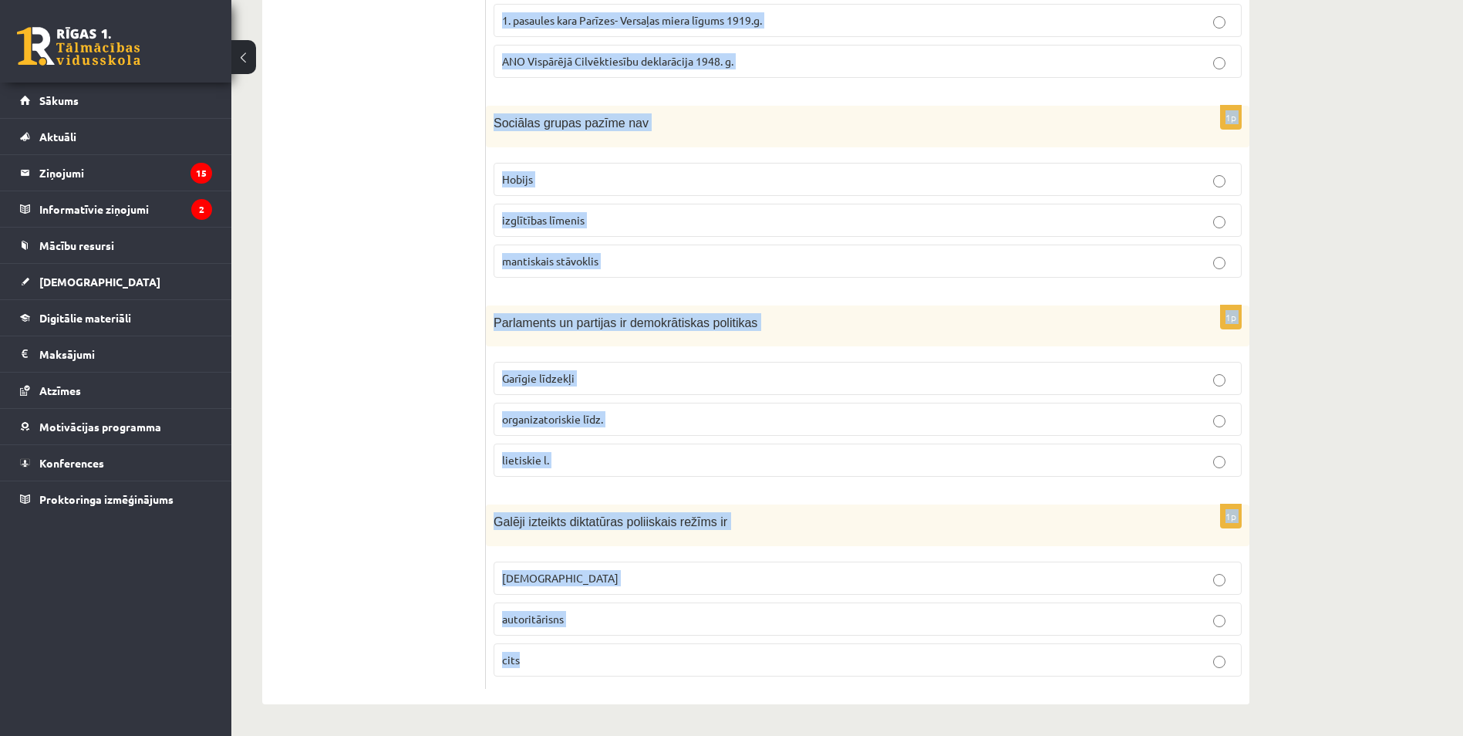
drag, startPoint x: 497, startPoint y: 109, endPoint x: 1128, endPoint y: 658, distance: 836.3
click at [1127, 659] on form "1p Kura politiskā režīma priekšnosacījumi ir tradīcijas, stabilitāte un labklāj…" at bounding box center [867, 190] width 733 height 997
copy form "Kura politiskā režīma priekšnosacījumi ir tradīcijas, stabilitāte un labklājība…"
click at [1302, 15] on div "**********" at bounding box center [846, 105] width 1231 height 1260
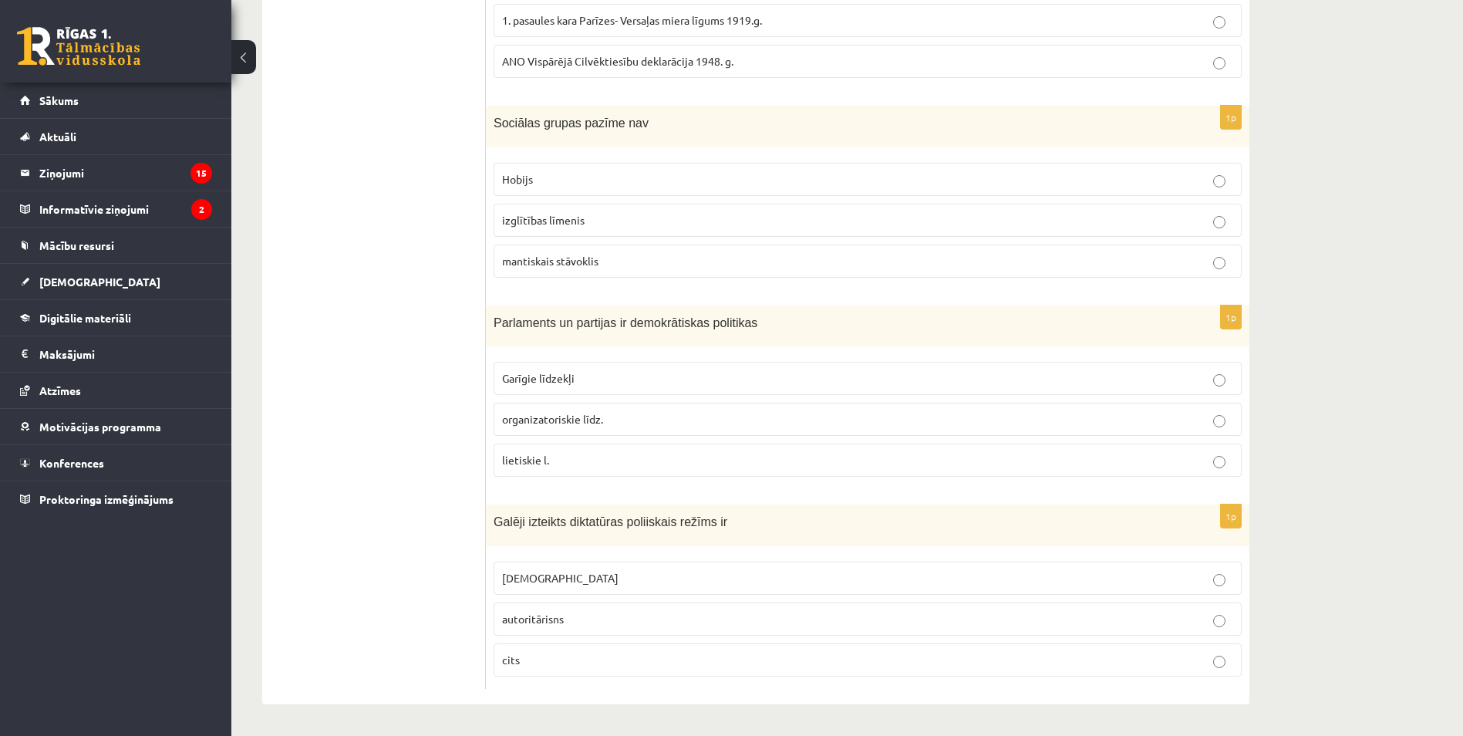
click at [1352, 97] on div "**********" at bounding box center [846, 105] width 1231 height 1260
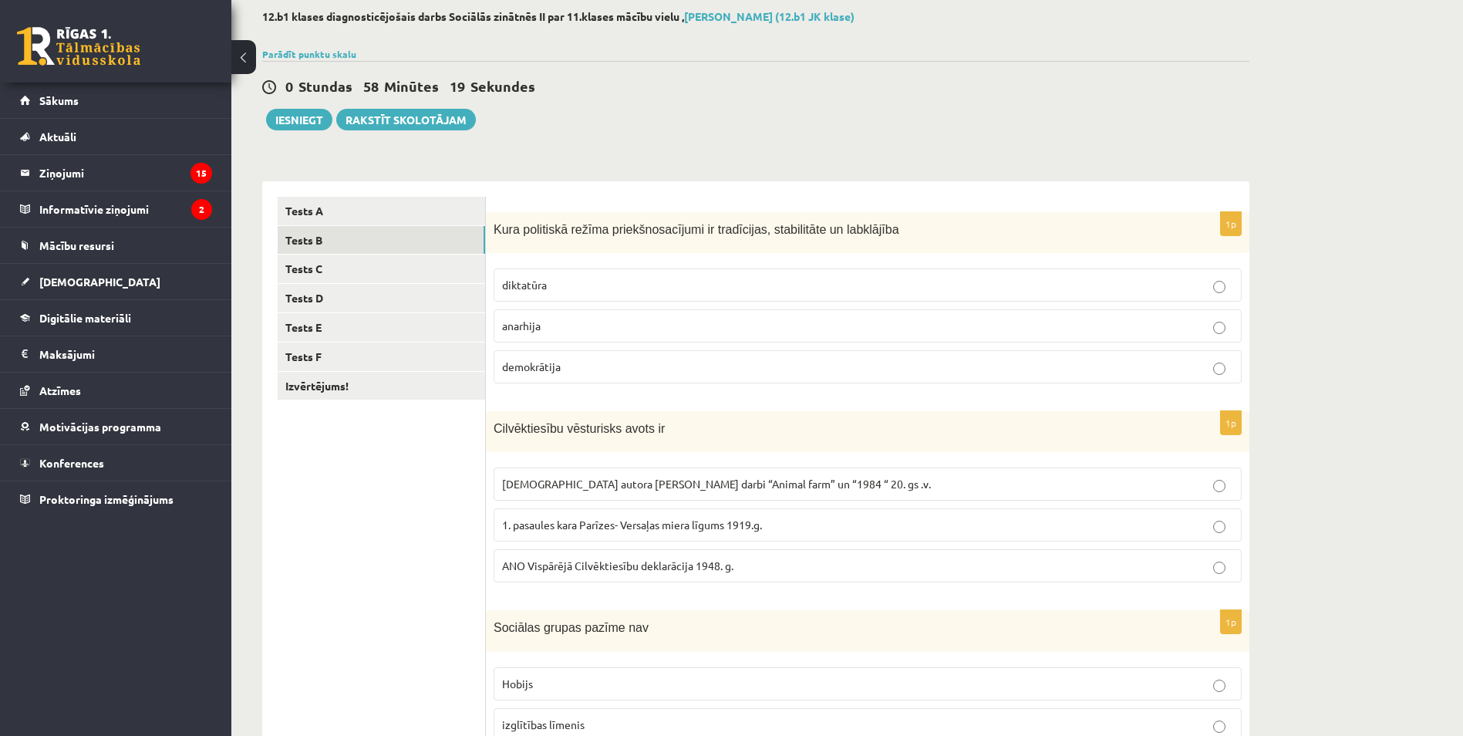
click at [698, 352] on label "demokrātija" at bounding box center [867, 366] width 748 height 33
click at [771, 568] on p "ANO Vispārējā Cilvēktiesību deklarācija 1948. g." at bounding box center [867, 565] width 731 height 16
click at [590, 675] on p "Hobijs" at bounding box center [867, 683] width 731 height 16
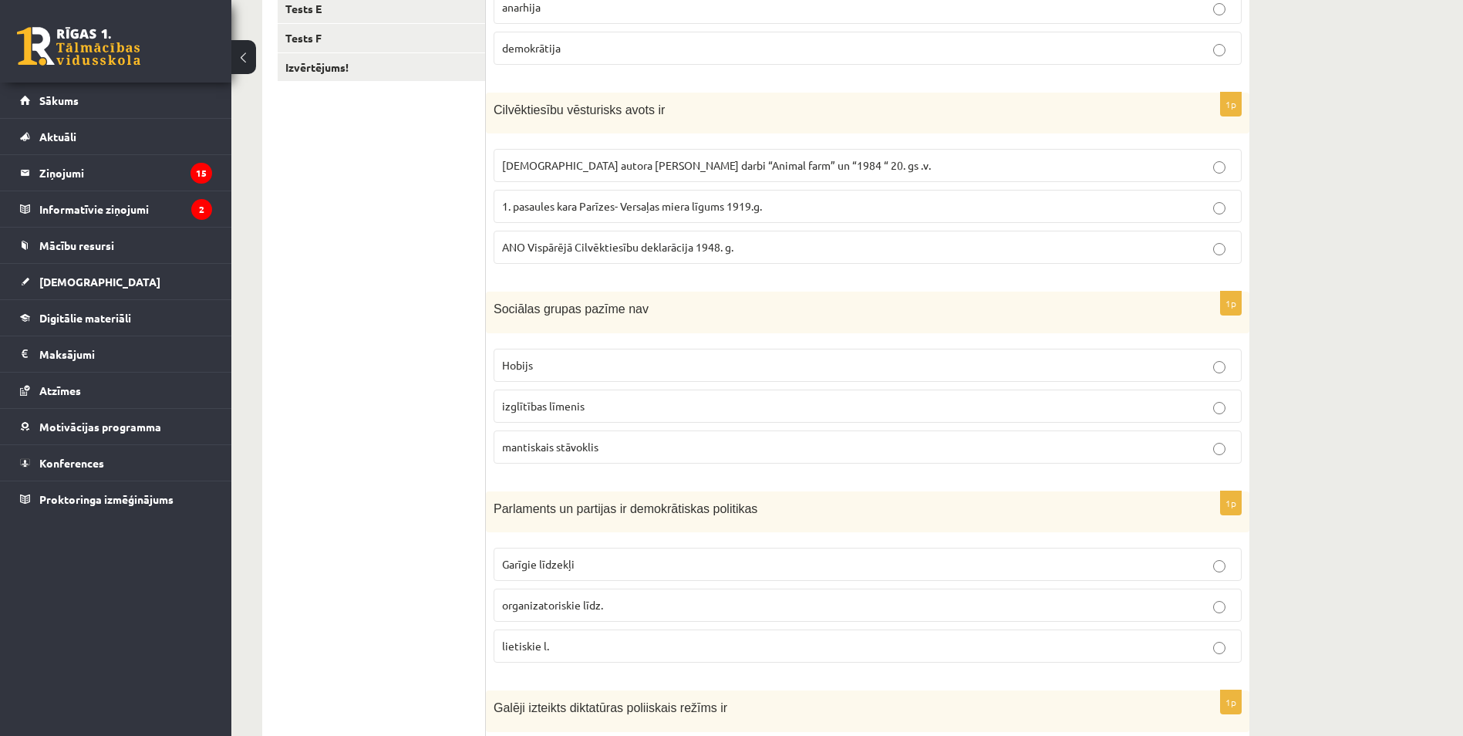
scroll to position [543, 0]
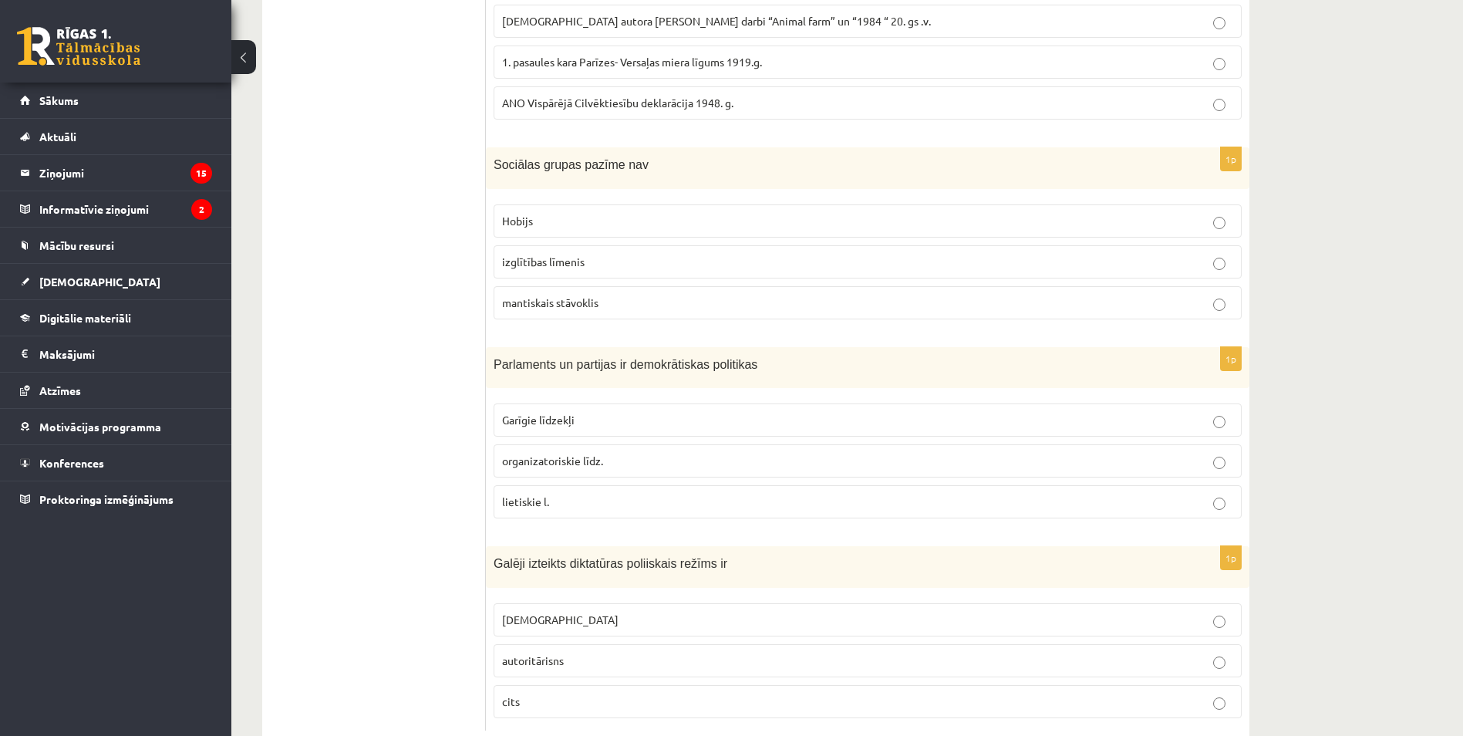
click at [558, 464] on span "organizatoriskie līdz." at bounding box center [552, 460] width 101 height 14
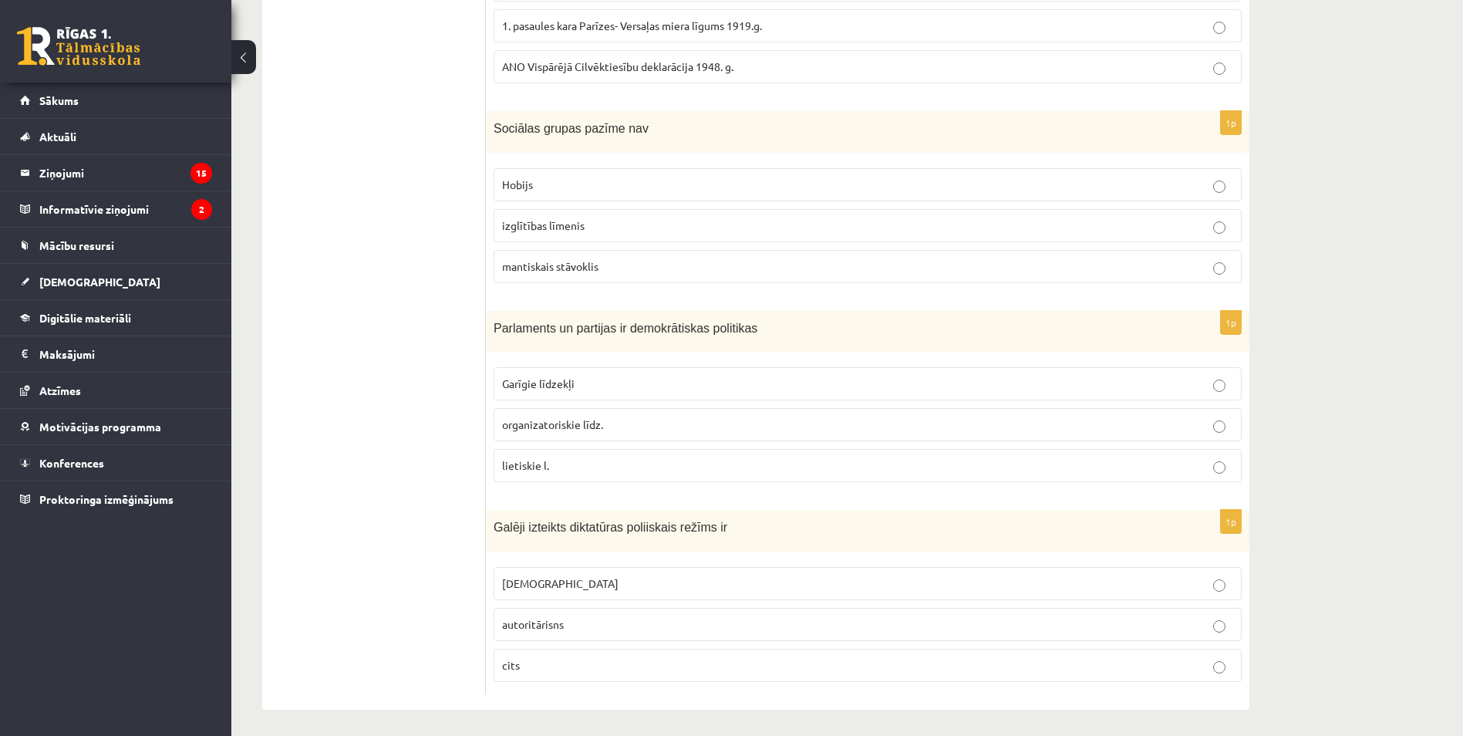
scroll to position [585, 0]
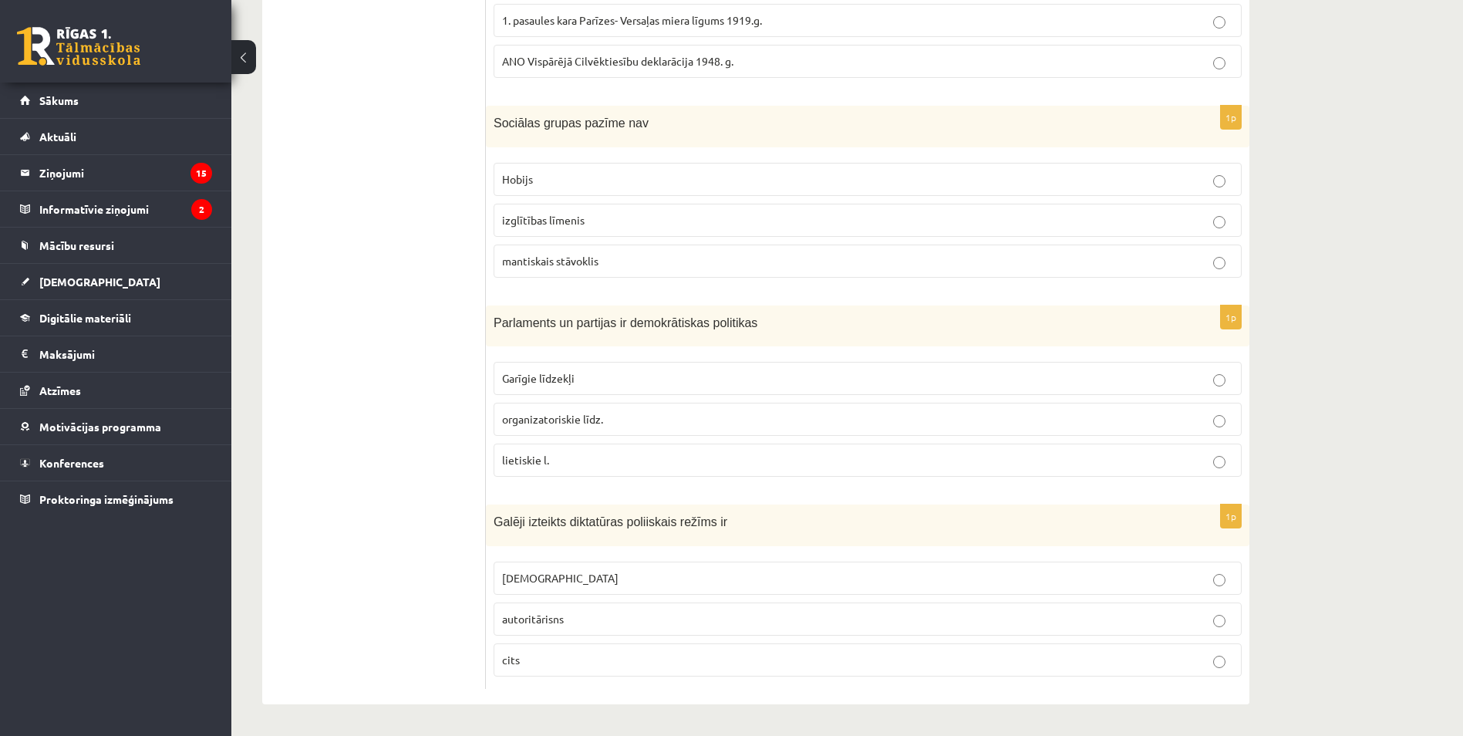
click at [676, 579] on p "totalitārisms" at bounding box center [867, 578] width 731 height 16
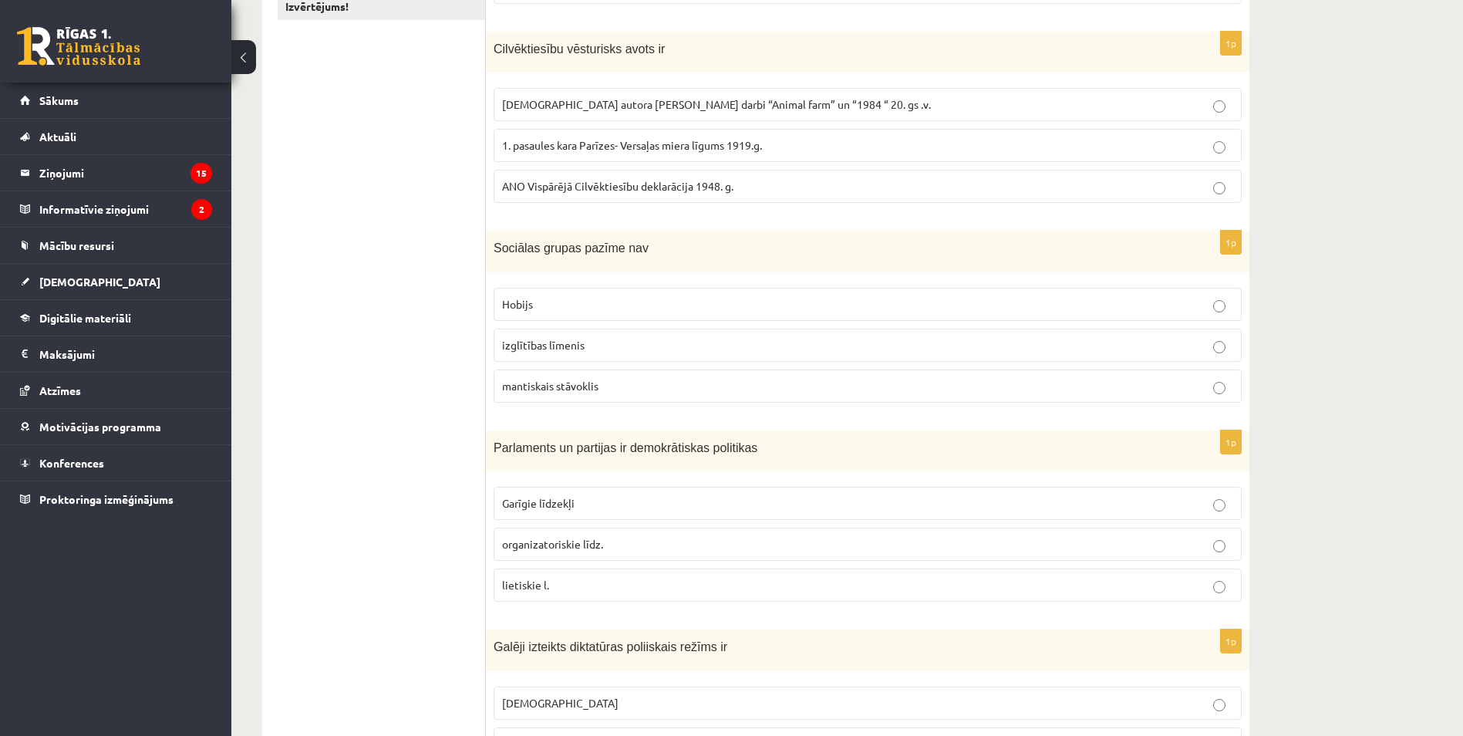
scroll to position [277, 0]
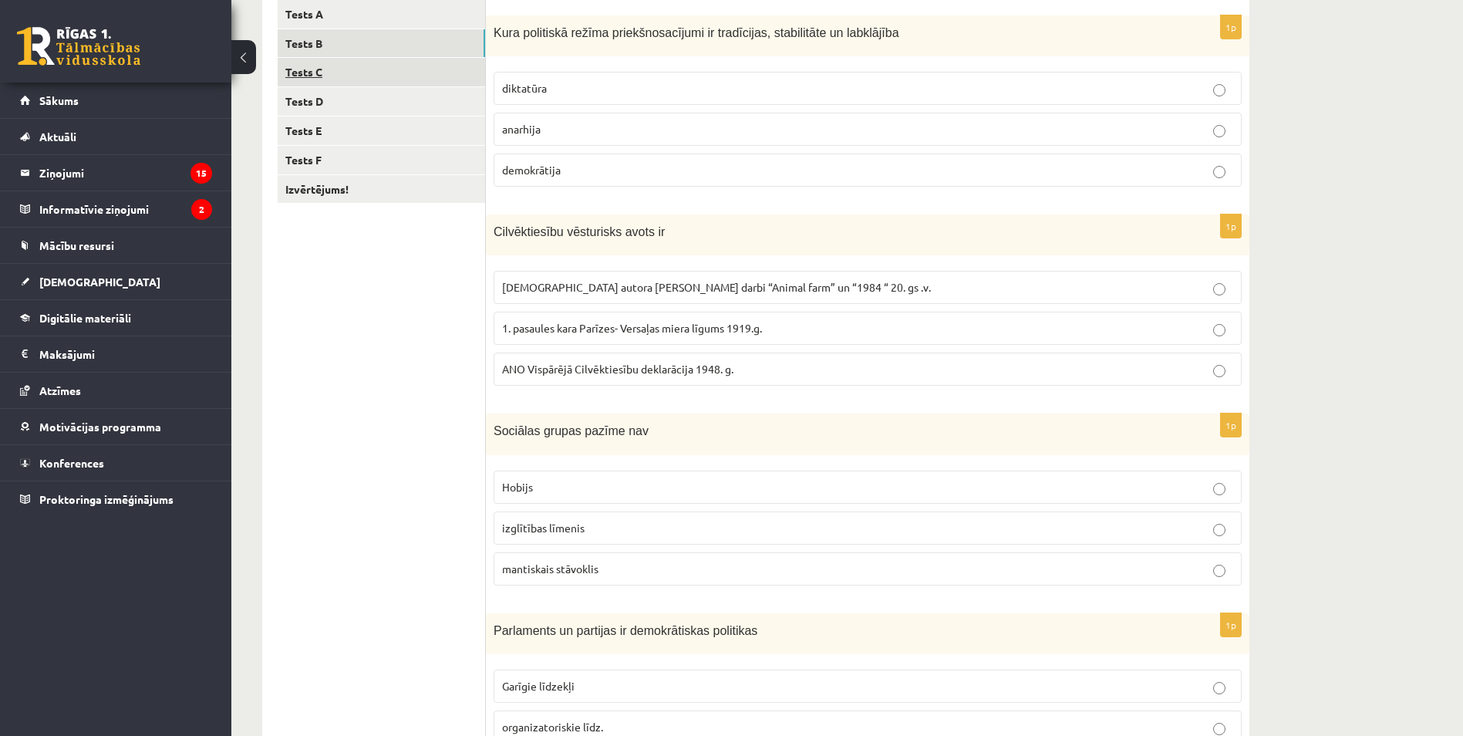
click at [392, 75] on link "Tests C" at bounding box center [381, 72] width 207 height 29
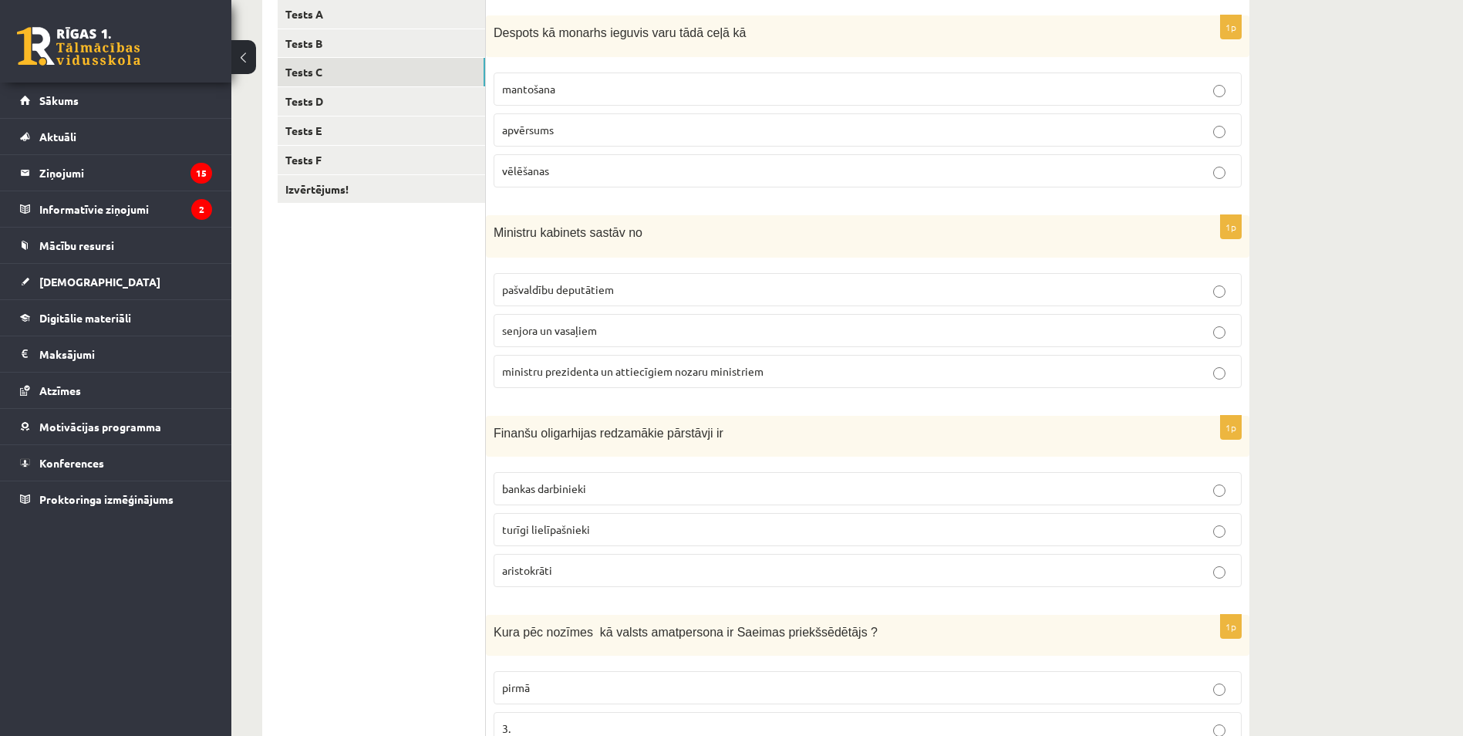
click at [493, 34] on span "Despots kā monarhs ieguvis varu tādā ceļā kā" at bounding box center [619, 32] width 252 height 13
drag, startPoint x: 493, startPoint y: 34, endPoint x: 645, endPoint y: 59, distance: 153.9
click at [645, 59] on div "1p Despots kā monarhs ieguvis varu tādā ceļā kā mantošana apvērsums vēlēšanas" at bounding box center [867, 107] width 763 height 185
drag, startPoint x: 645, startPoint y: 59, endPoint x: 551, endPoint y: 42, distance: 95.6
click at [567, 42] on div "Despots kā monarhs ieguvis varu tādā ceļā kā" at bounding box center [867, 36] width 763 height 42
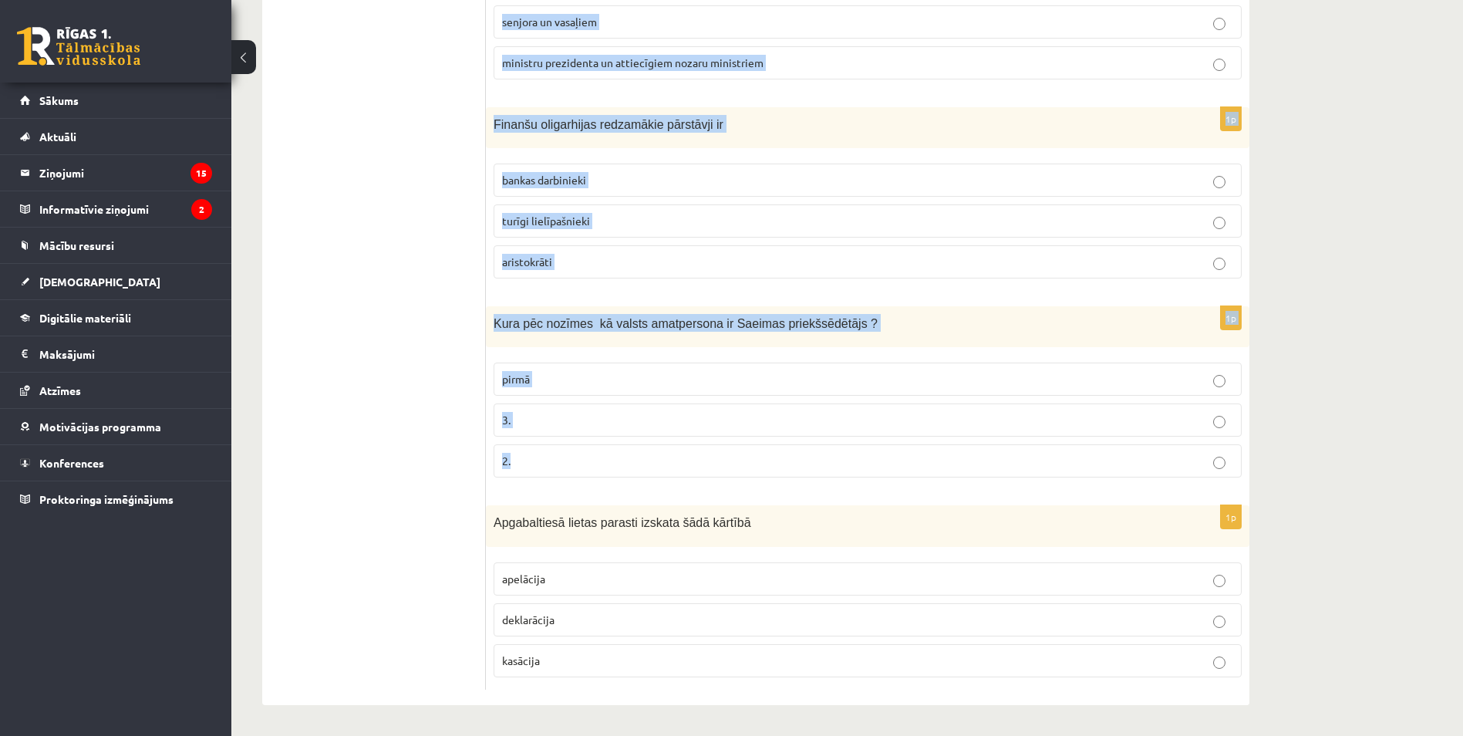
scroll to position [587, 0]
drag, startPoint x: 494, startPoint y: 35, endPoint x: 855, endPoint y: 655, distance: 716.7
click at [855, 655] on form "1p Despots kā monarhs ieguvis varu tādā ceļā kā mantošana apvērsums vēlēšanas 1…" at bounding box center [867, 190] width 733 height 998
copy form "Despots kā monarhs ieguvis varu tādā ceļā kā mantošana apvērsums vēlēšanas 1p M…"
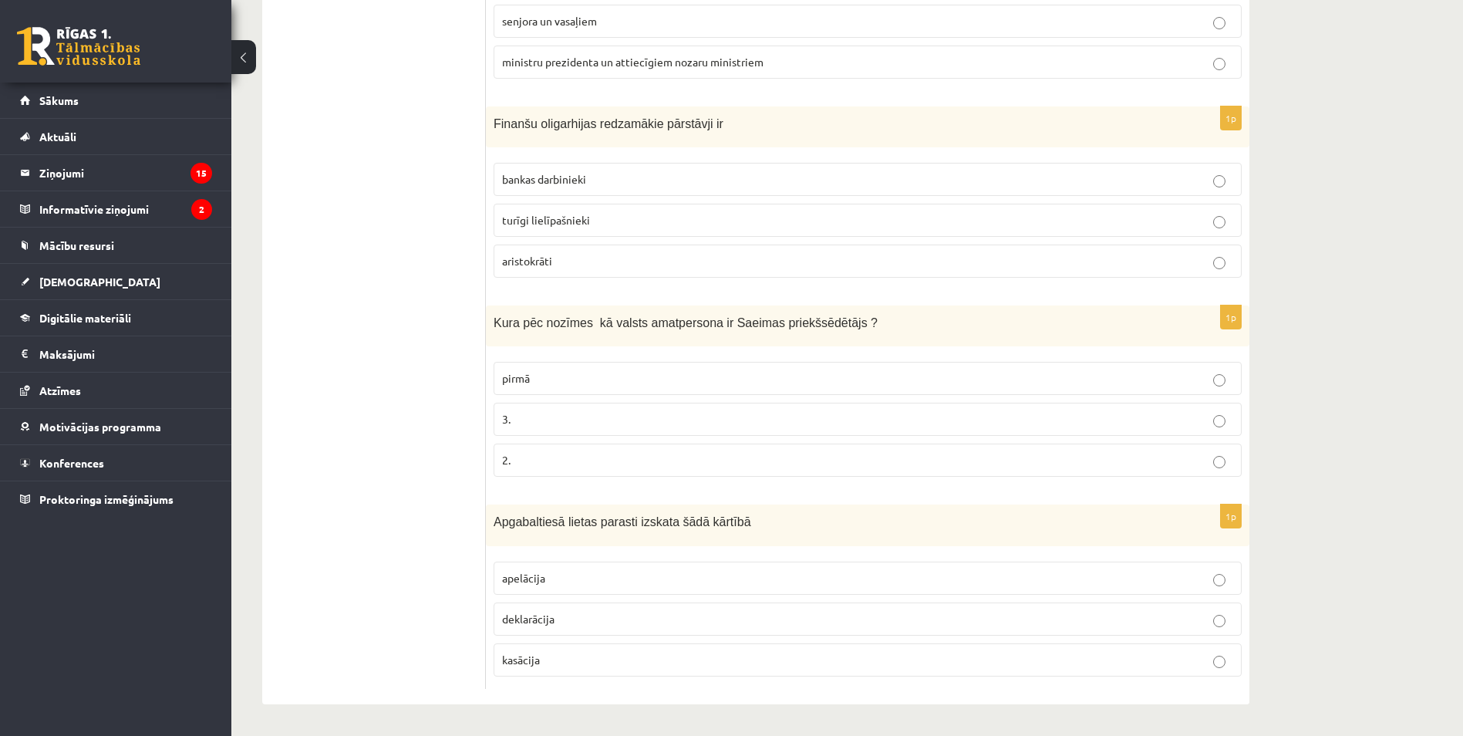
scroll to position [40, 0]
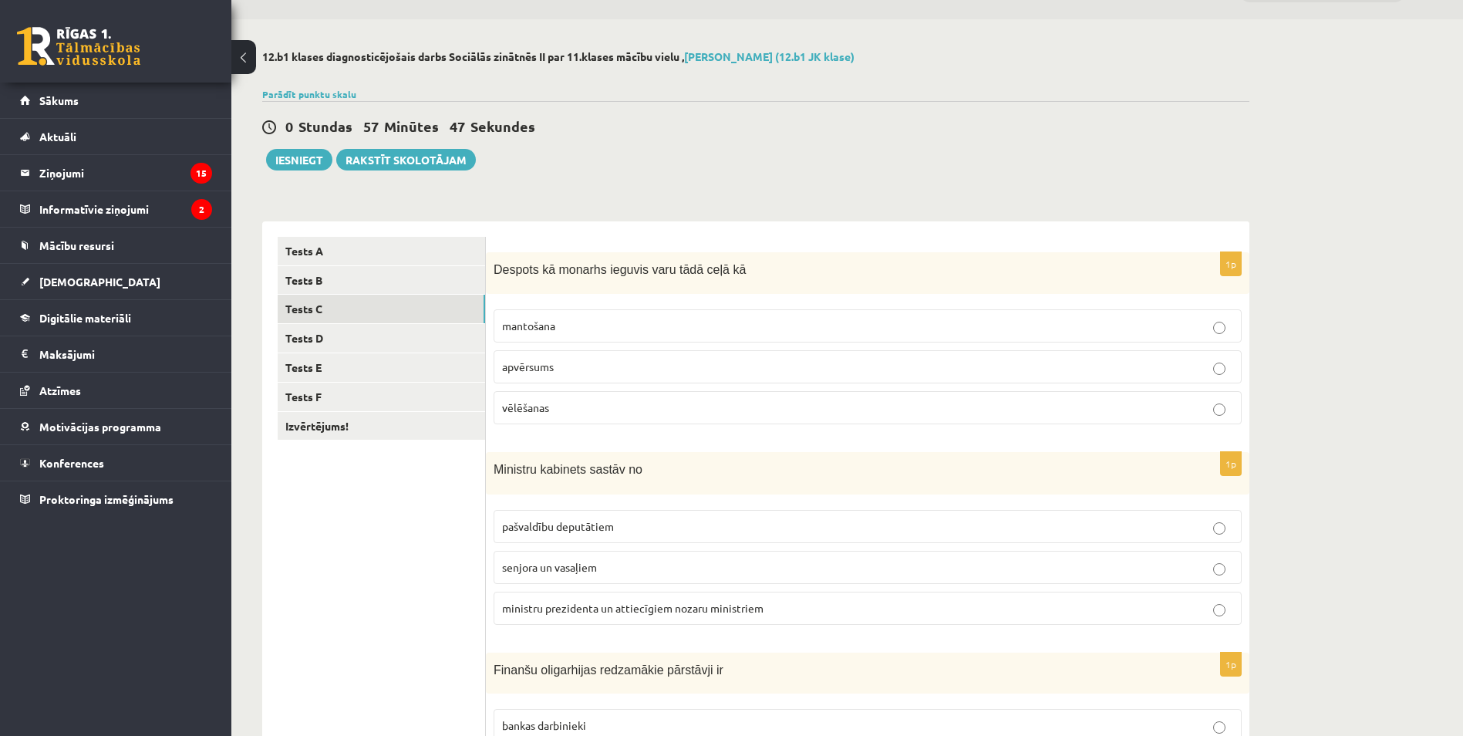
click at [769, 366] on p "apvērsums" at bounding box center [867, 367] width 731 height 16
click at [746, 604] on span "ministru prezidenta un attiecīgiem nozaru ministriem" at bounding box center [632, 608] width 261 height 14
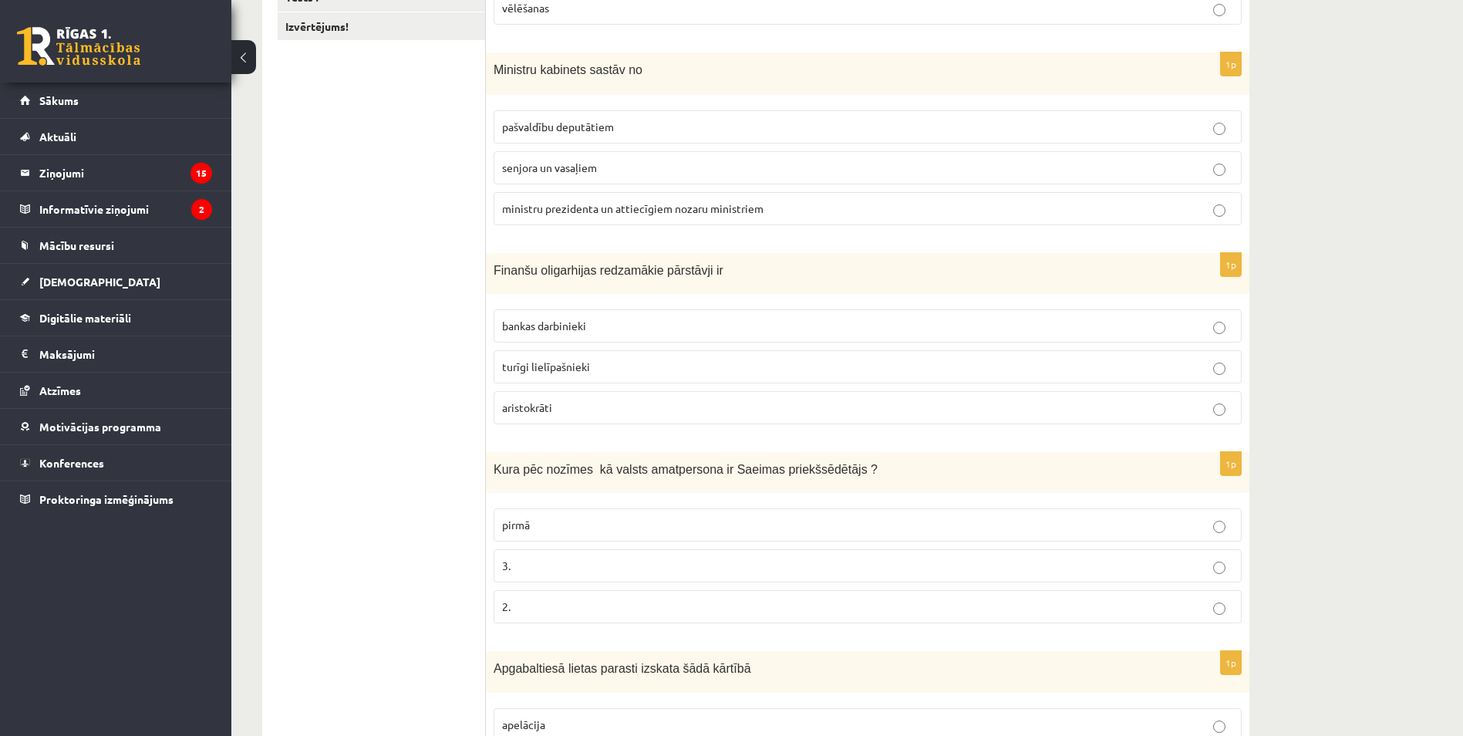
click at [817, 365] on p "turīgi lielīpašnieki" at bounding box center [867, 367] width 731 height 16
click at [653, 598] on label "2." at bounding box center [867, 606] width 748 height 33
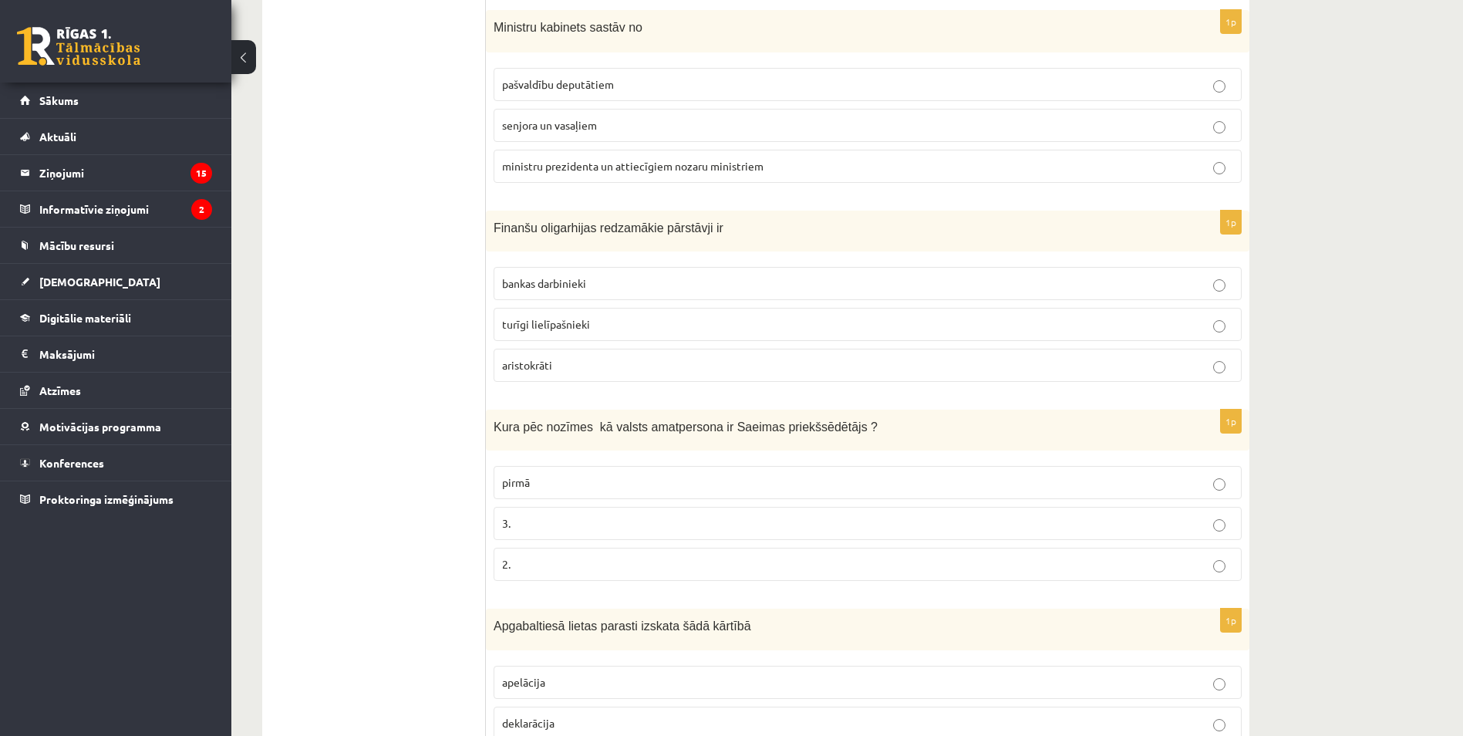
scroll to position [587, 0]
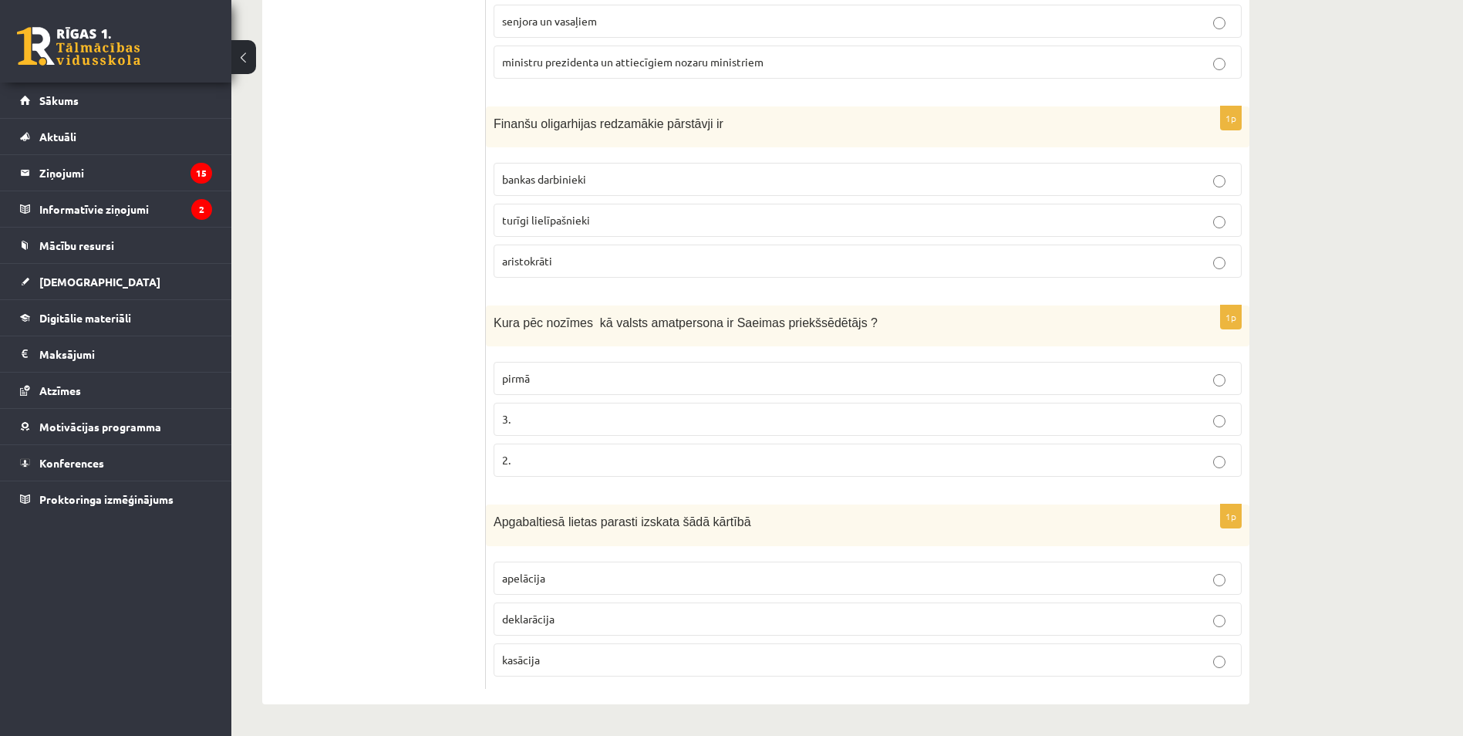
click at [698, 556] on fieldset "apelācija deklarācija kasācija" at bounding box center [867, 617] width 748 height 127
click at [709, 567] on label "apelācija" at bounding box center [867, 577] width 748 height 33
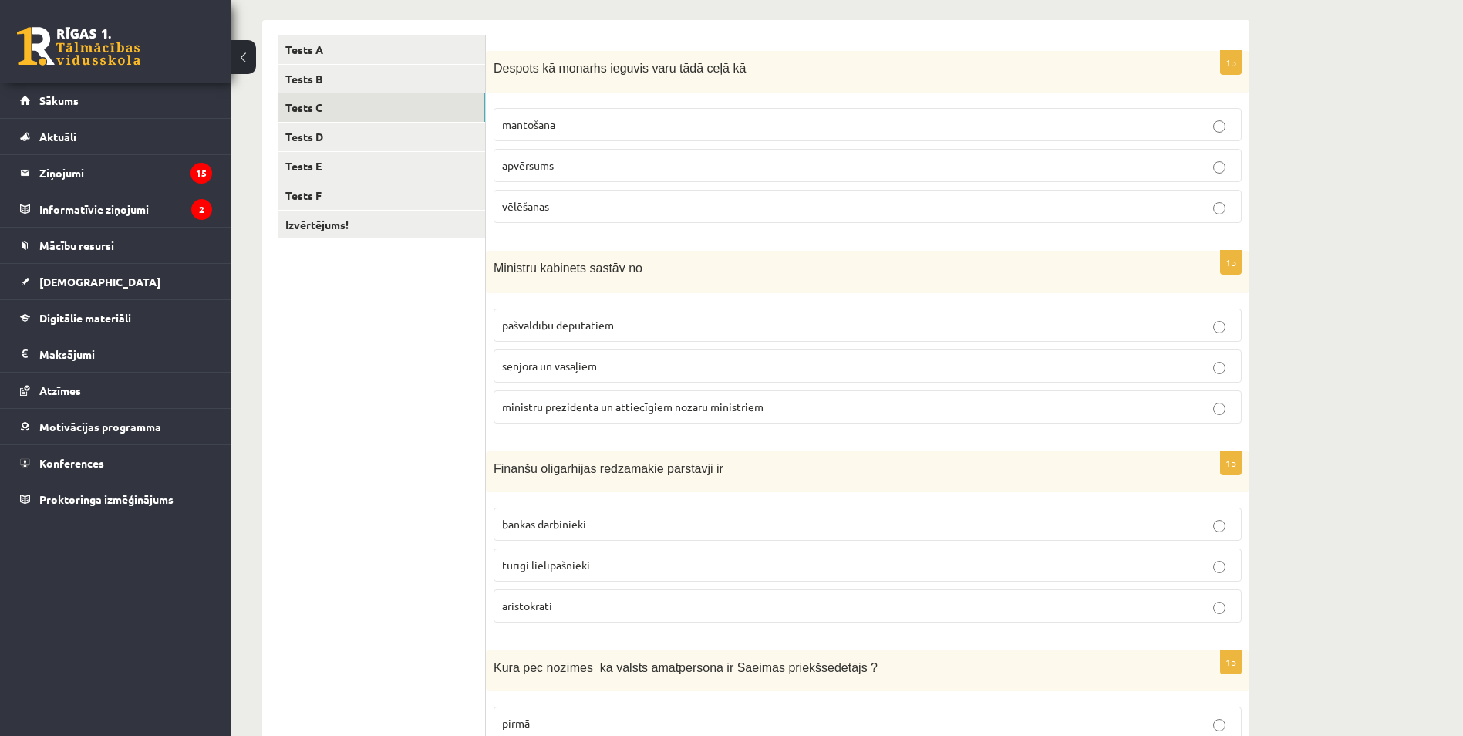
scroll to position [201, 0]
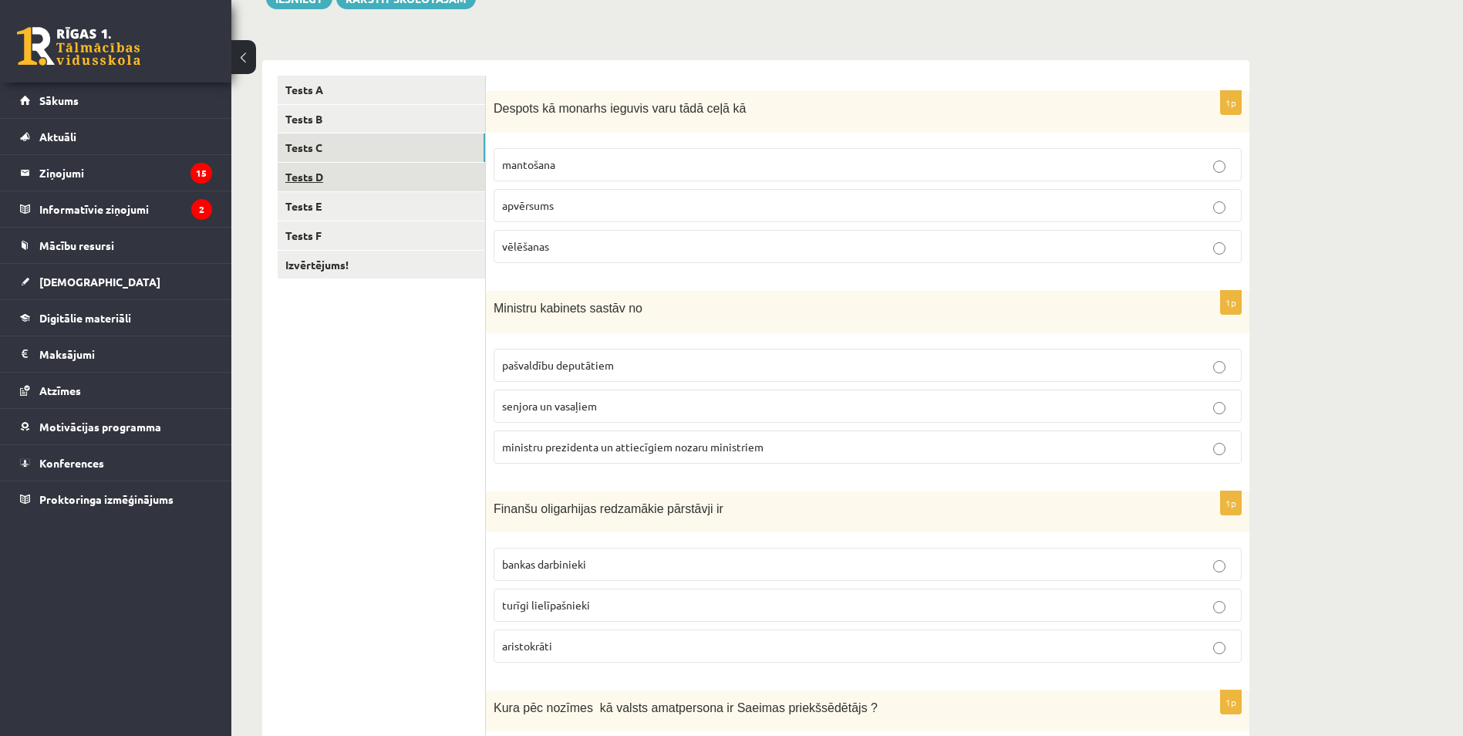
click at [422, 169] on link "Tests D" at bounding box center [381, 177] width 207 height 29
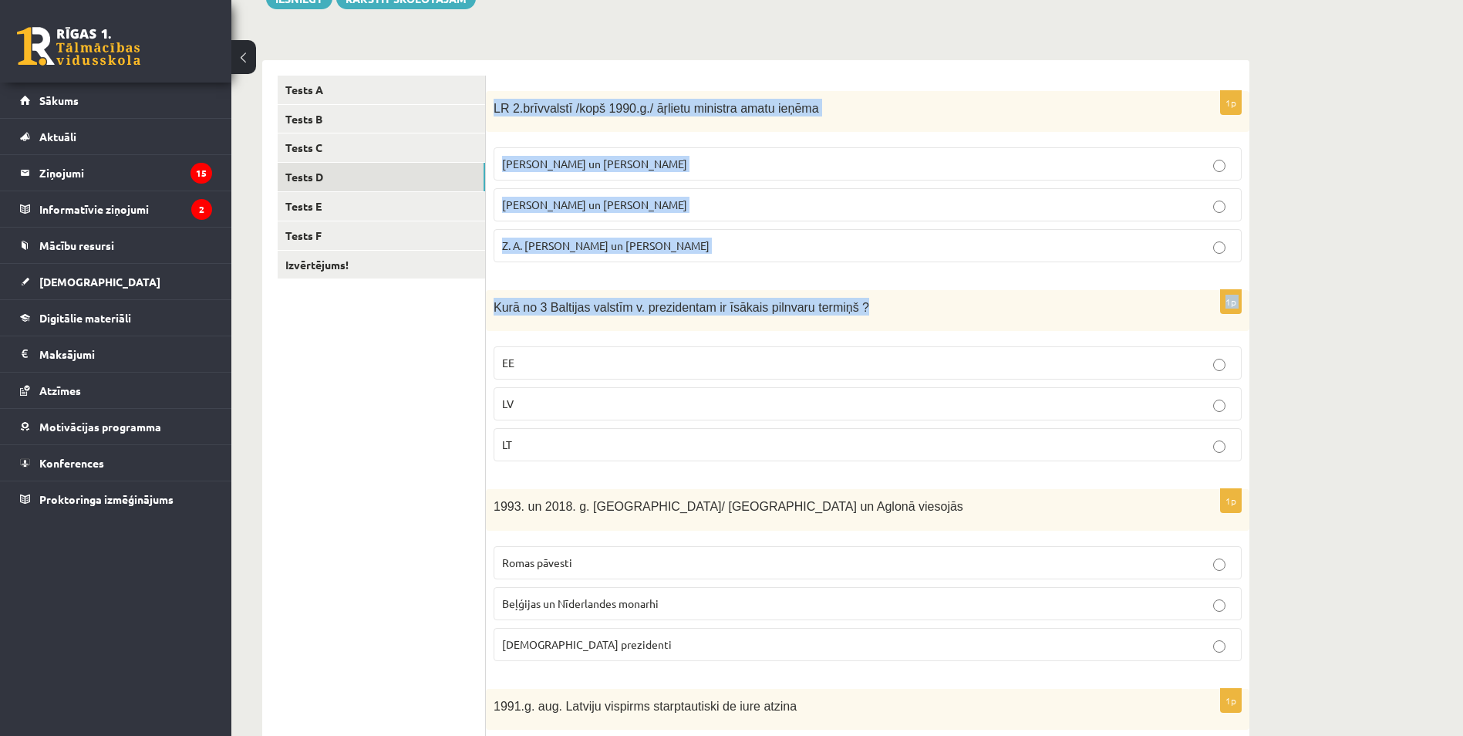
scroll to position [584, 0]
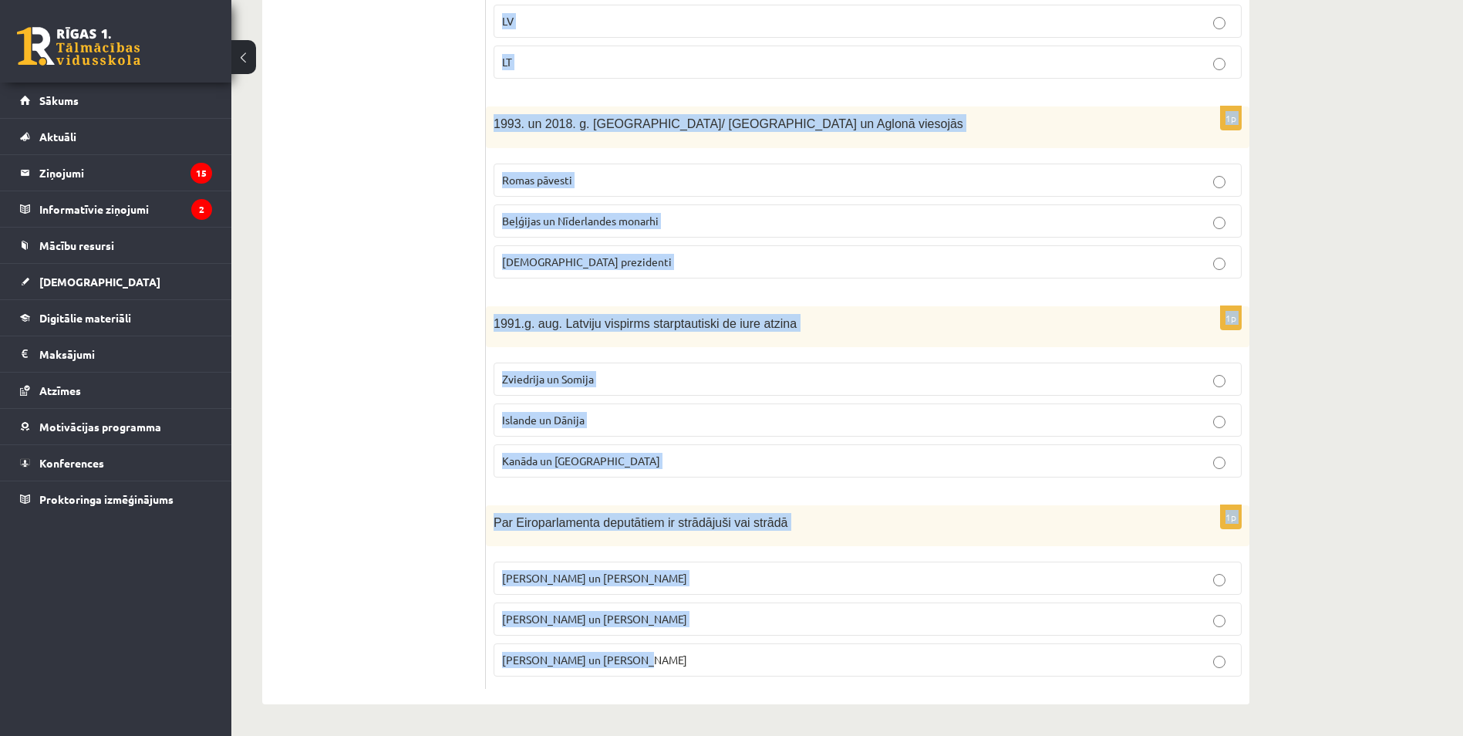
drag, startPoint x: 503, startPoint y: 113, endPoint x: 1127, endPoint y: 642, distance: 818.0
click at [1127, 642] on form "1p LR 2.brīvvalstī /kopš 1990.g./ āŗlietu ministra amatu ieņēma A. Pinočets un …" at bounding box center [867, 190] width 733 height 995
copy form "LR 2.brīvvalstī /kopš 1990.g./ āŗlietu ministra amatu ieņēma A. Pinočets un N. …"
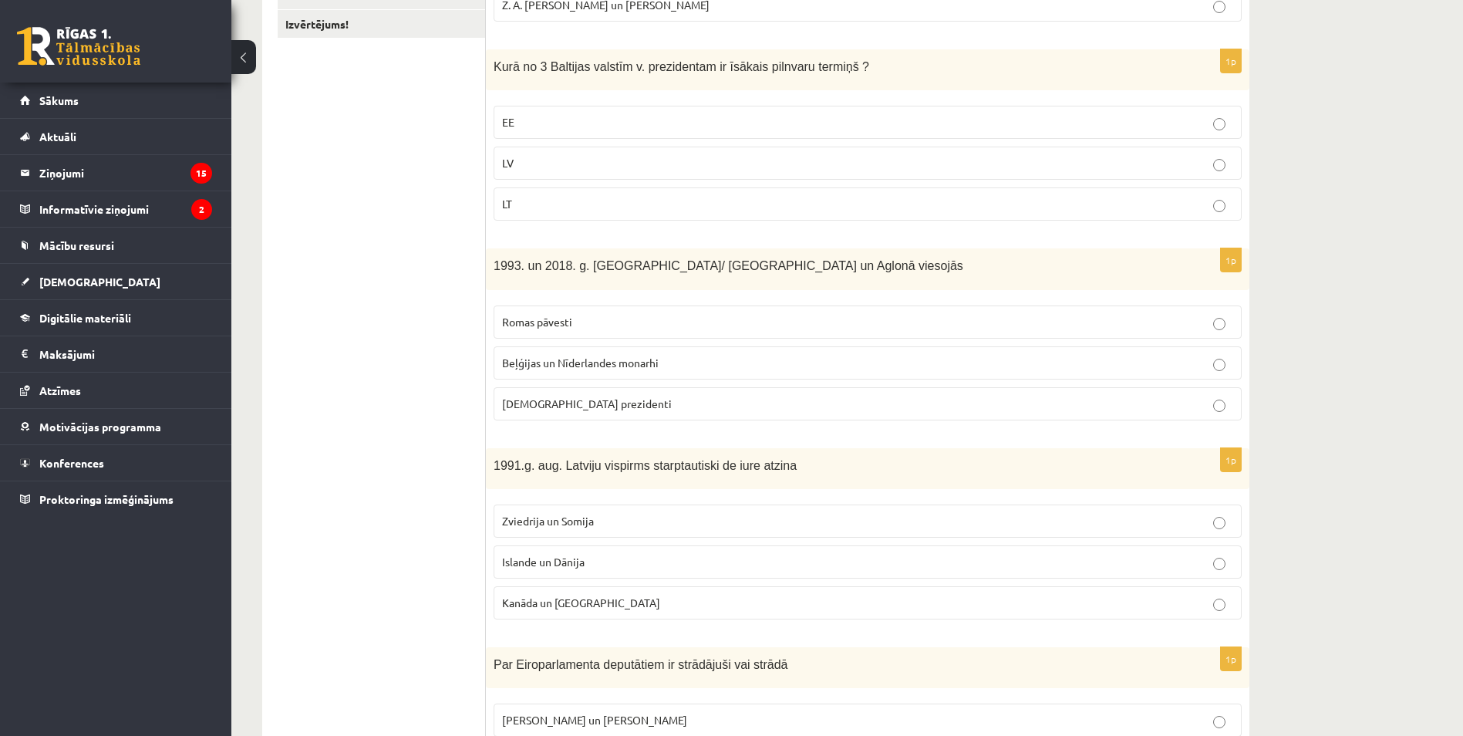
scroll to position [45, 0]
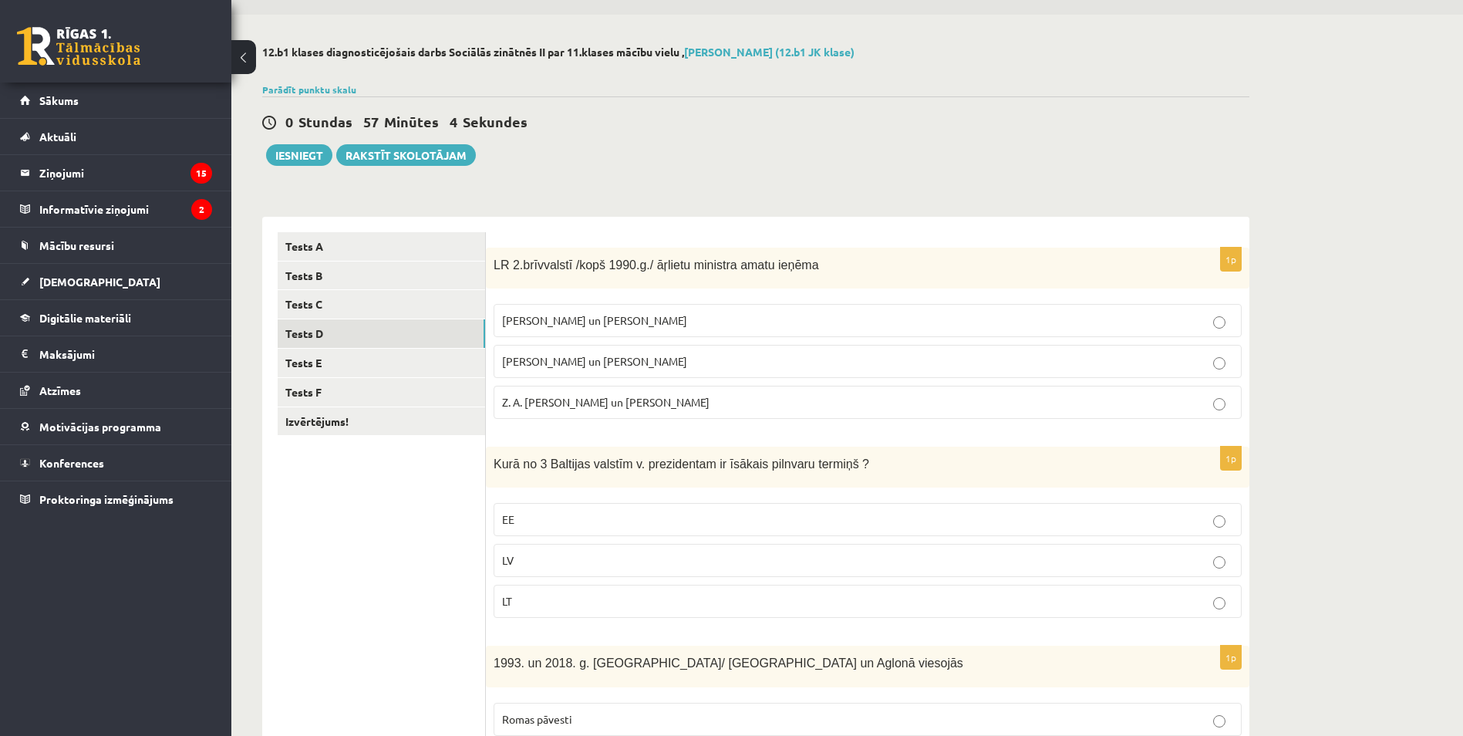
click at [709, 367] on p "A. Pabriks un J Jurkāns" at bounding box center [867, 361] width 731 height 16
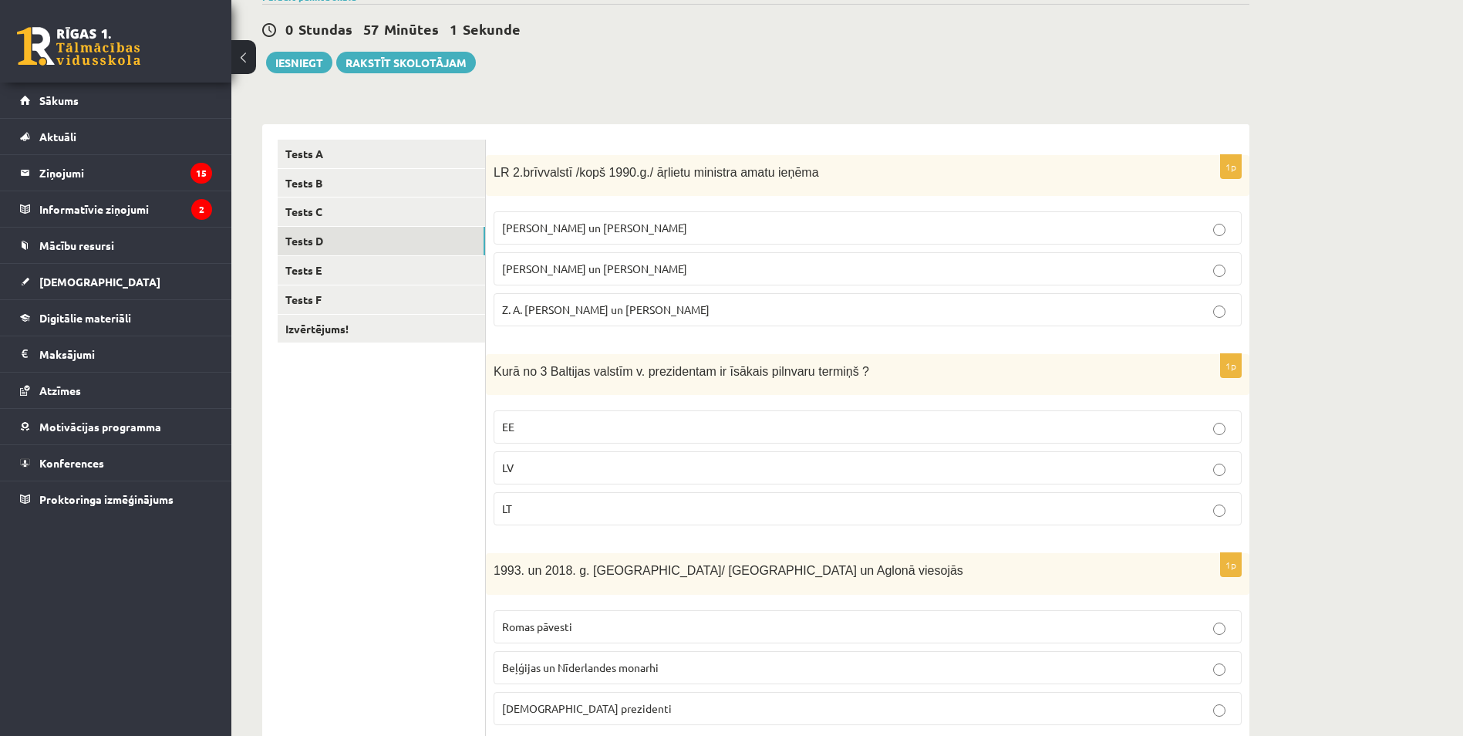
scroll to position [276, 0]
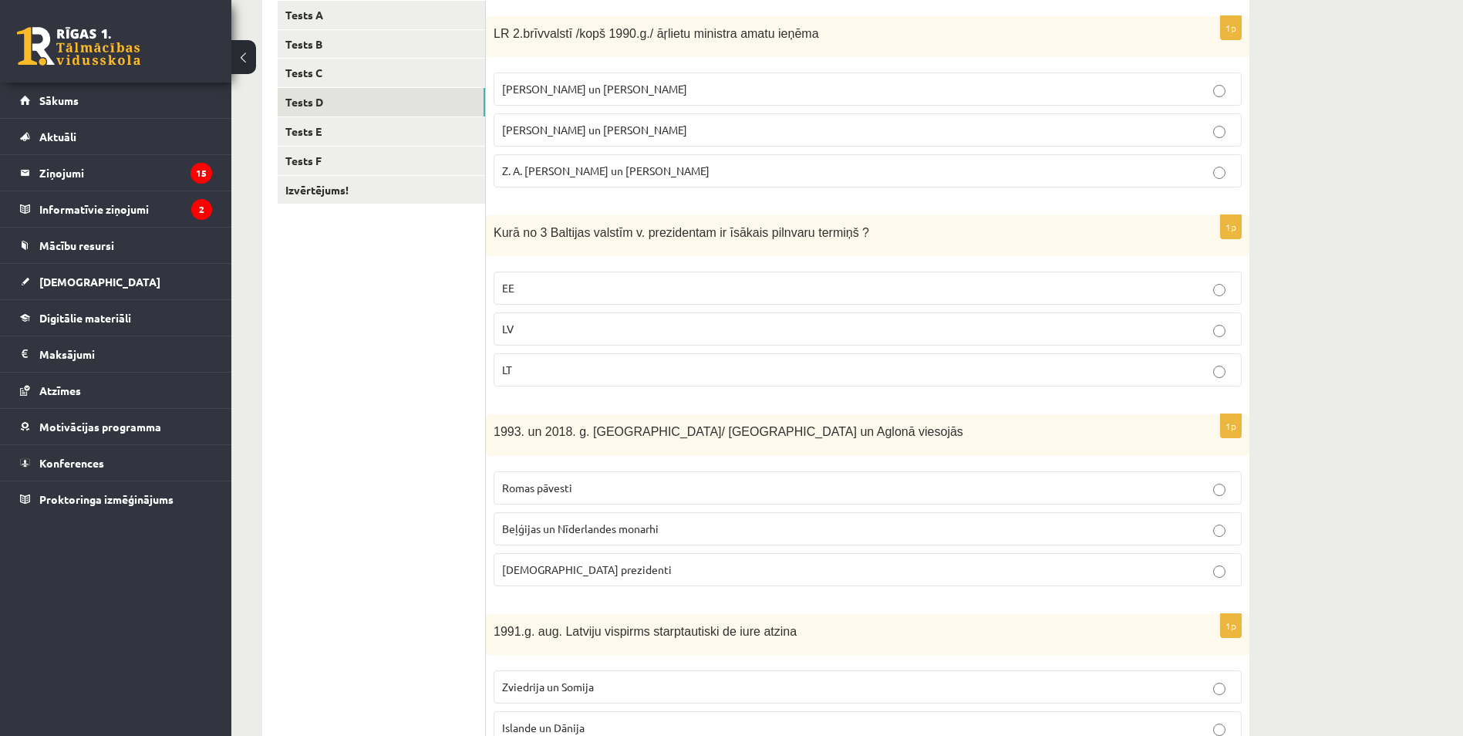
drag, startPoint x: 517, startPoint y: 322, endPoint x: 554, endPoint y: 325, distance: 38.0
click at [516, 322] on p "LV" at bounding box center [867, 329] width 731 height 16
click at [692, 482] on p "Romas pāvesti" at bounding box center [867, 488] width 731 height 16
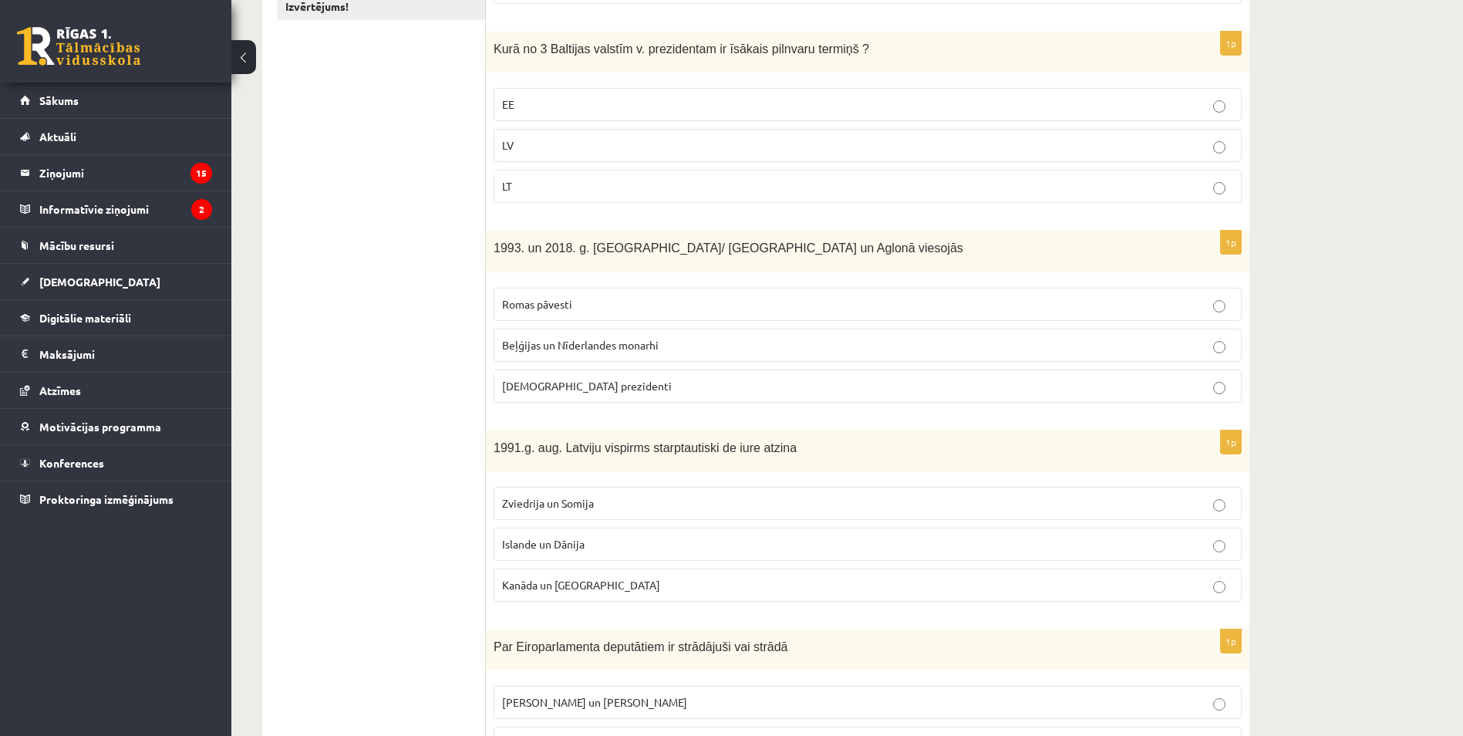
scroll to position [507, 0]
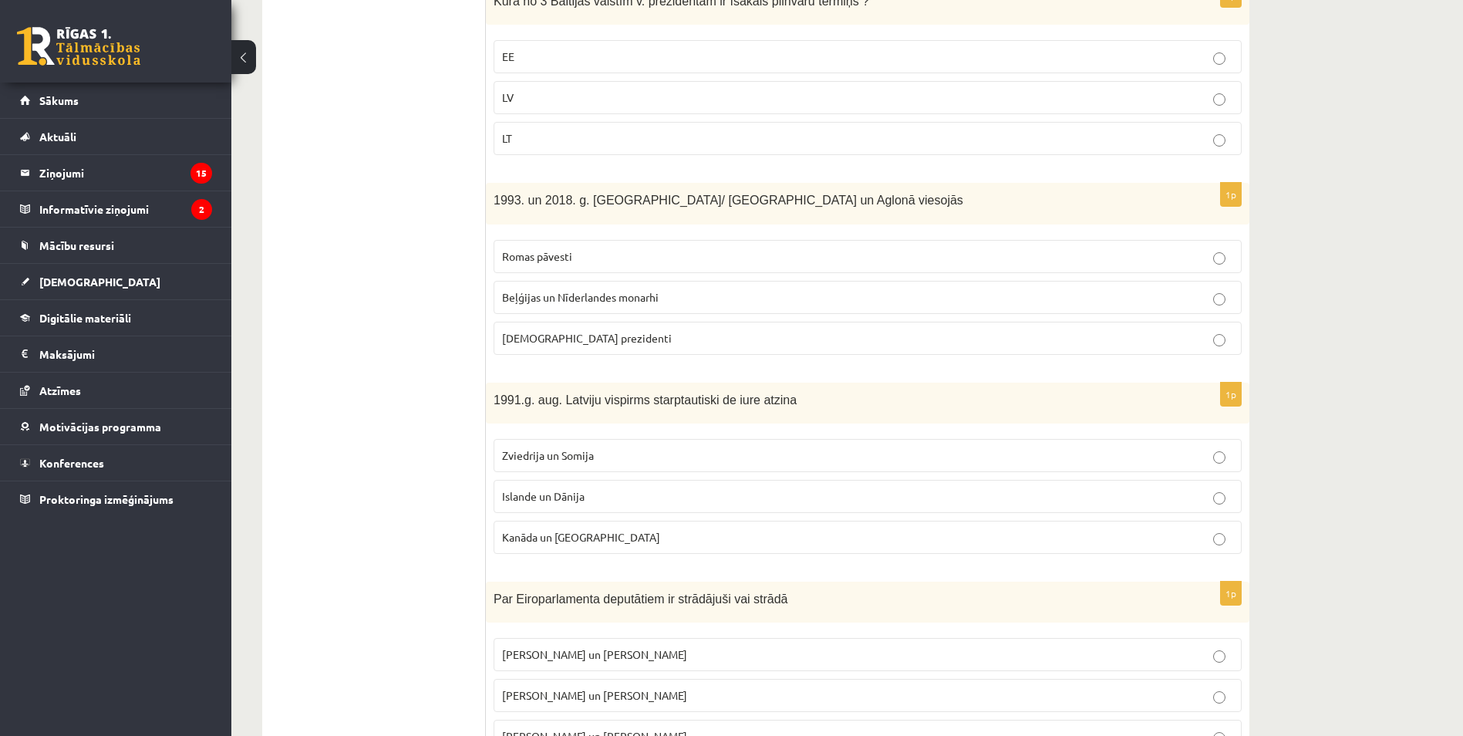
click at [574, 514] on fieldset "Zviedrija un Somija Islande un Dānija Kanāda un ASV" at bounding box center [867, 494] width 748 height 127
click at [571, 500] on span "Islande un Dānija" at bounding box center [543, 496] width 83 height 14
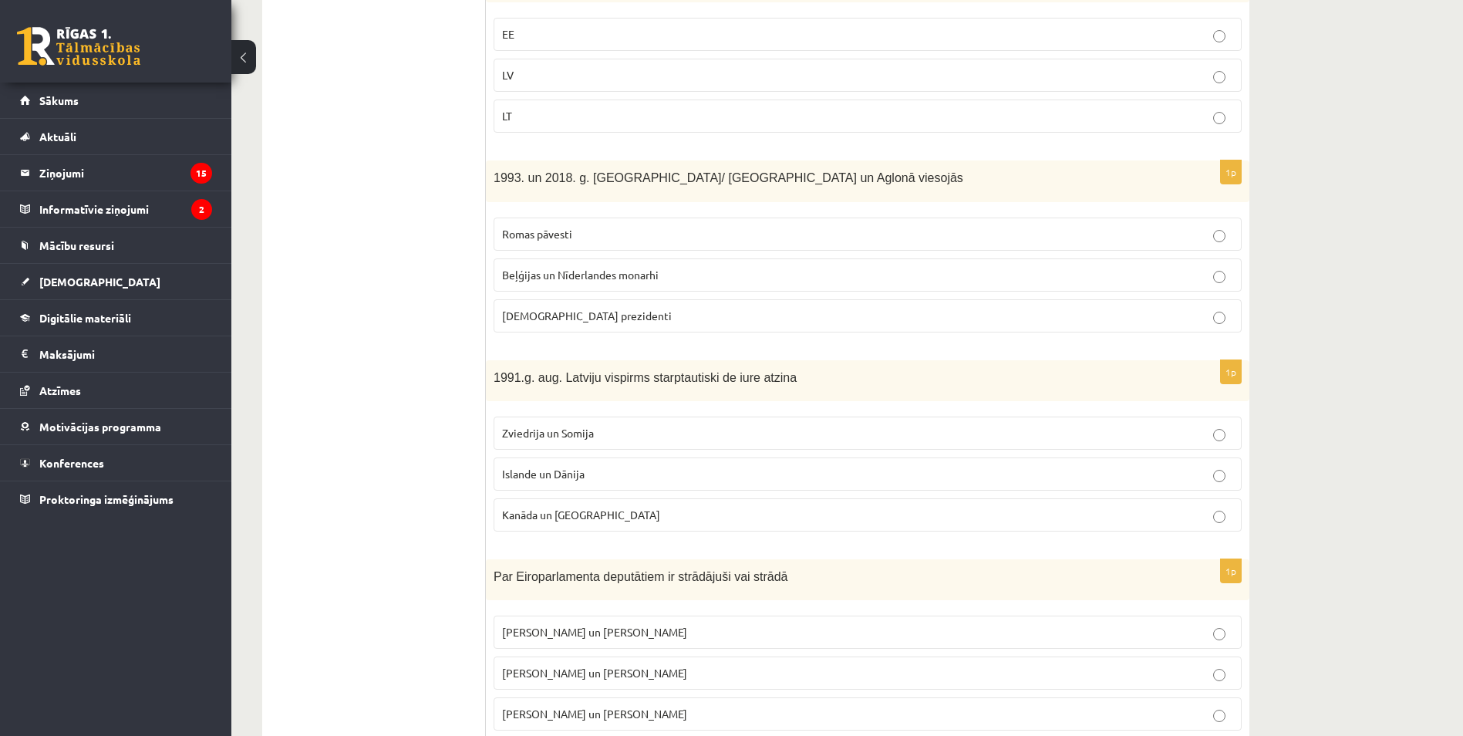
scroll to position [584, 0]
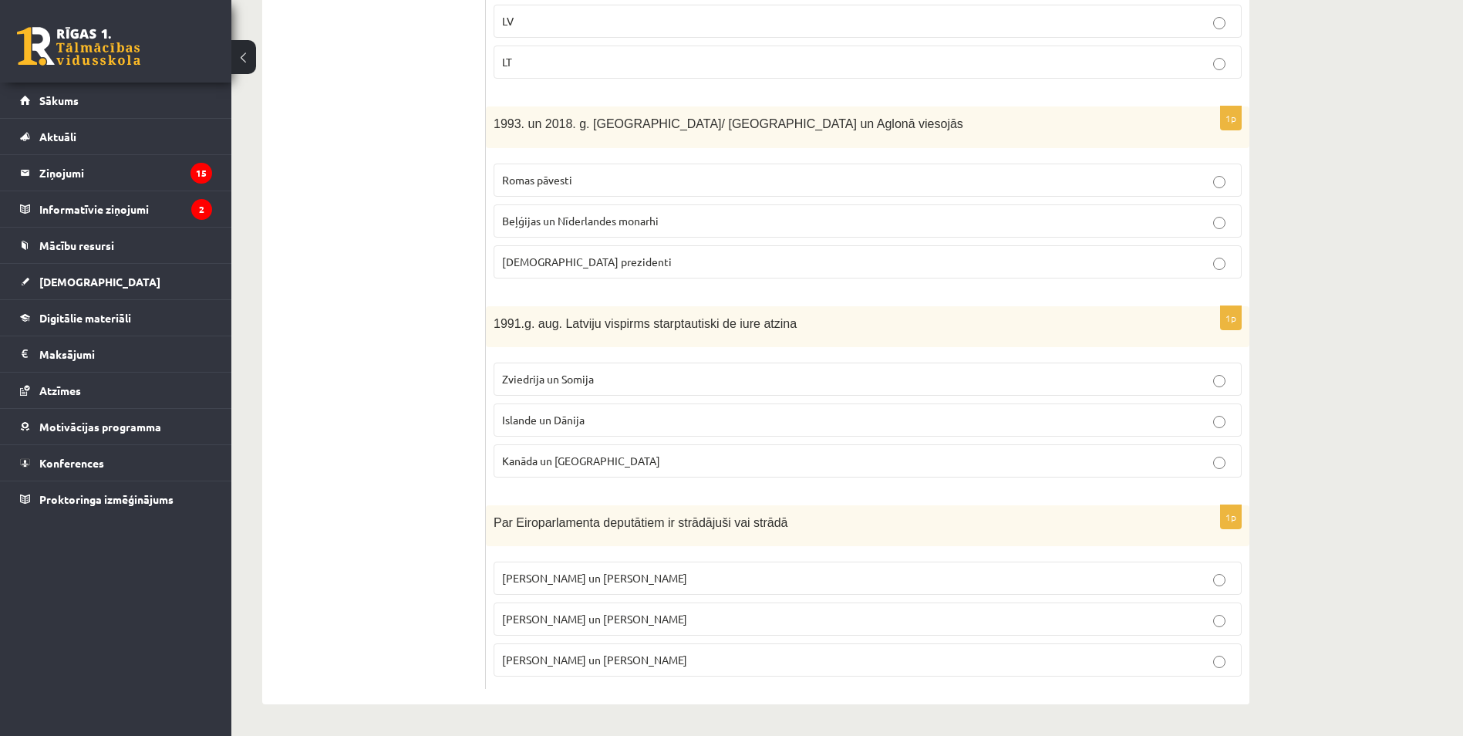
click at [690, 627] on p "I. Vaidere un N. Ušakovs" at bounding box center [867, 619] width 731 height 16
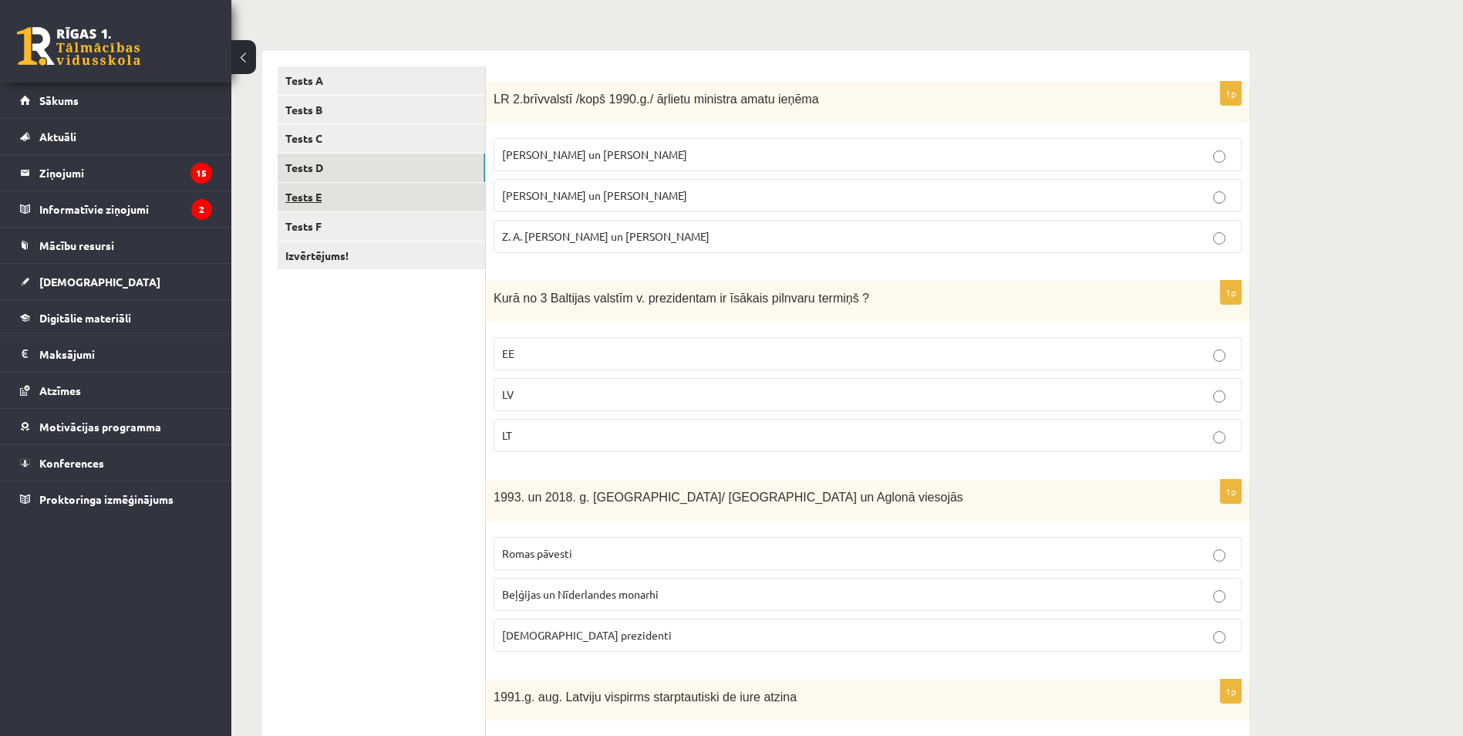
scroll to position [199, 0]
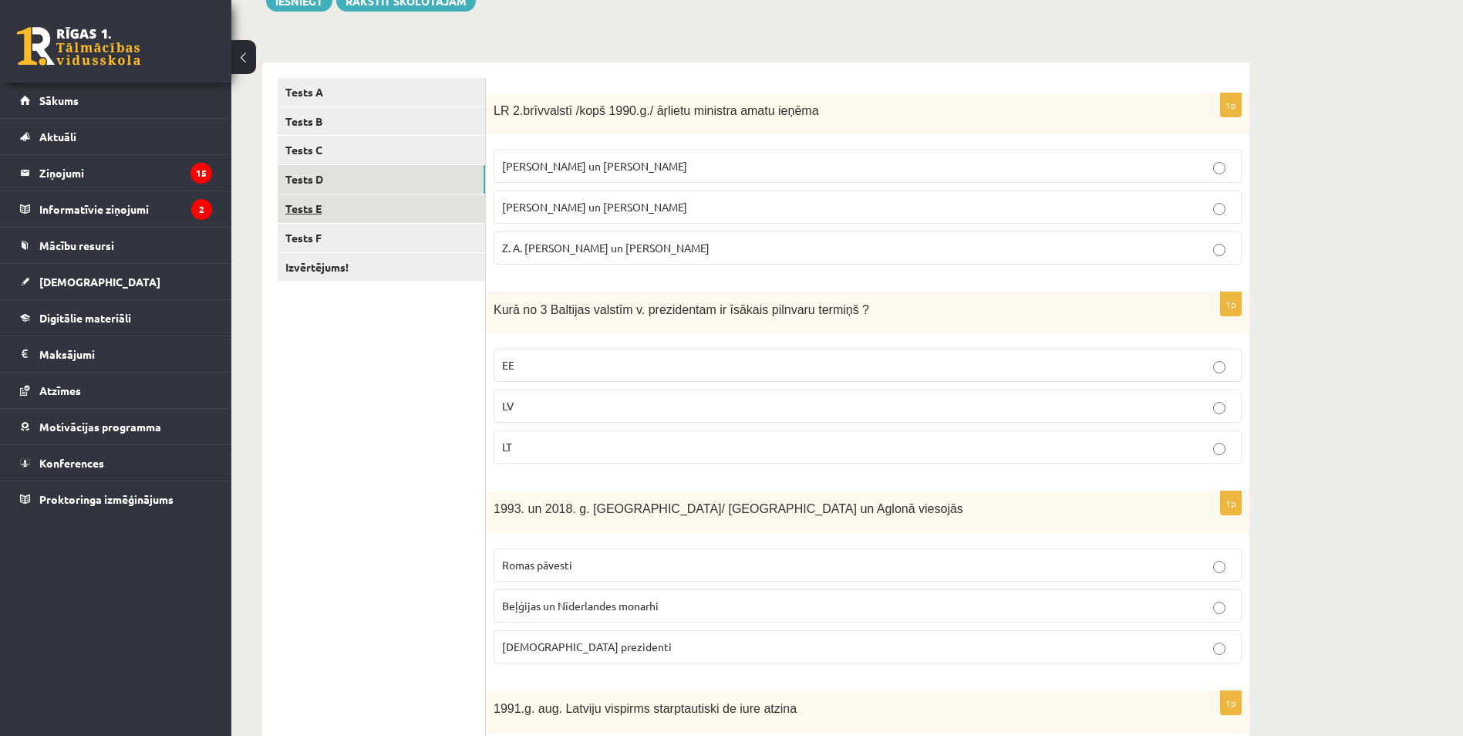
click at [410, 208] on link "Tests E" at bounding box center [381, 208] width 207 height 29
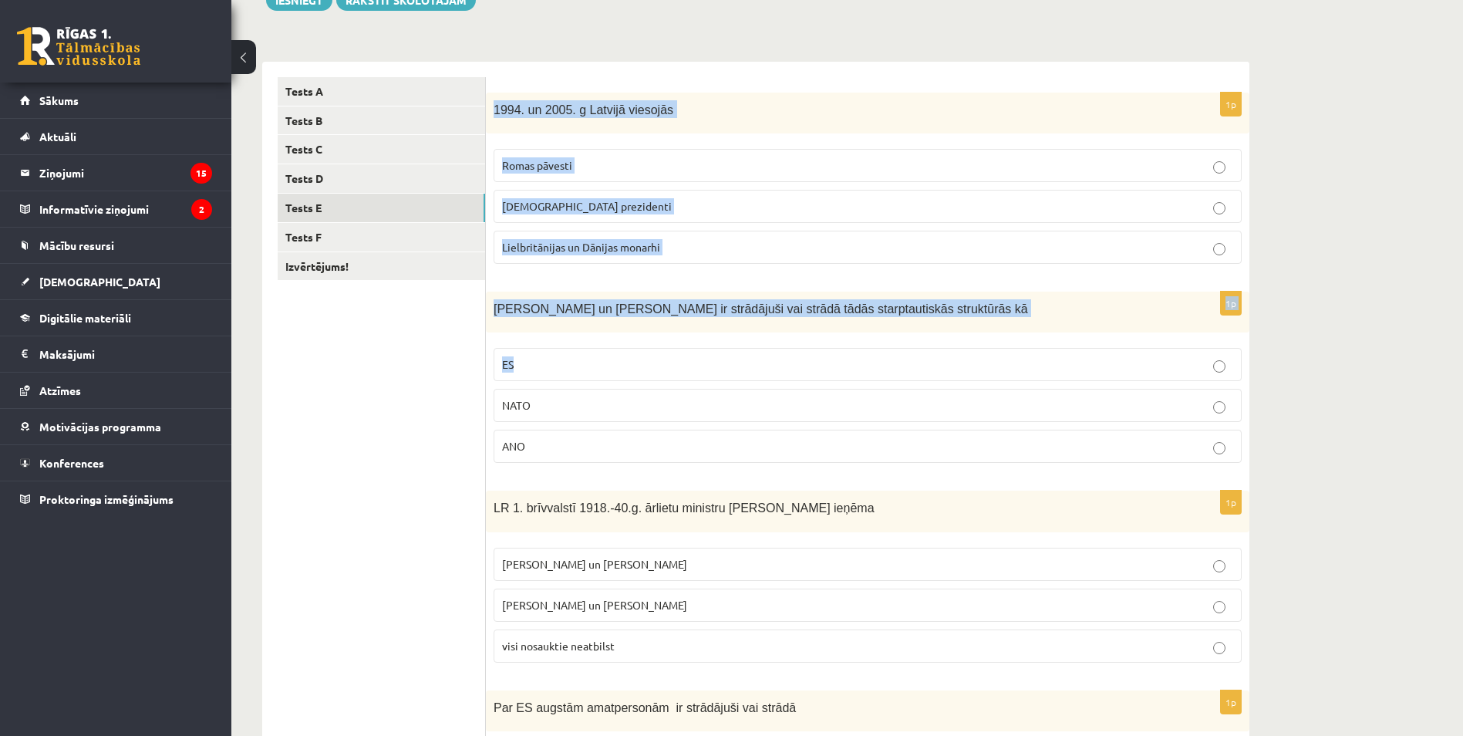
scroll to position [584, 0]
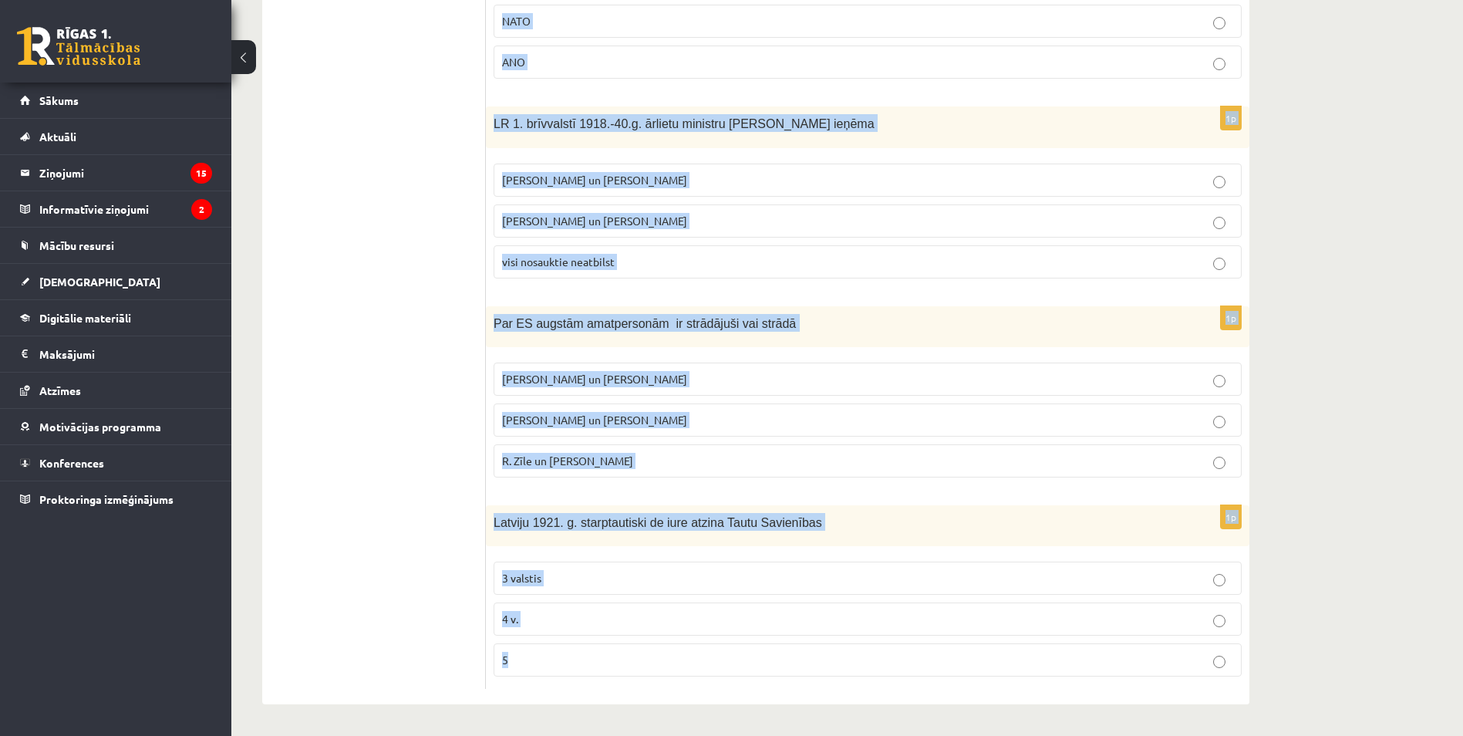
drag, startPoint x: 494, startPoint y: 109, endPoint x: 1207, endPoint y: 646, distance: 892.0
click at [1207, 646] on form "1p 1994. un 2005. g Latvijā viesojās Romas pāvesti ASV prezidenti Lielbritānija…" at bounding box center [867, 190] width 733 height 995
copy form "1994. un 2005. g Latvijā viesojās Romas pāvesti ASV prezidenti Lielbritānijas u…"
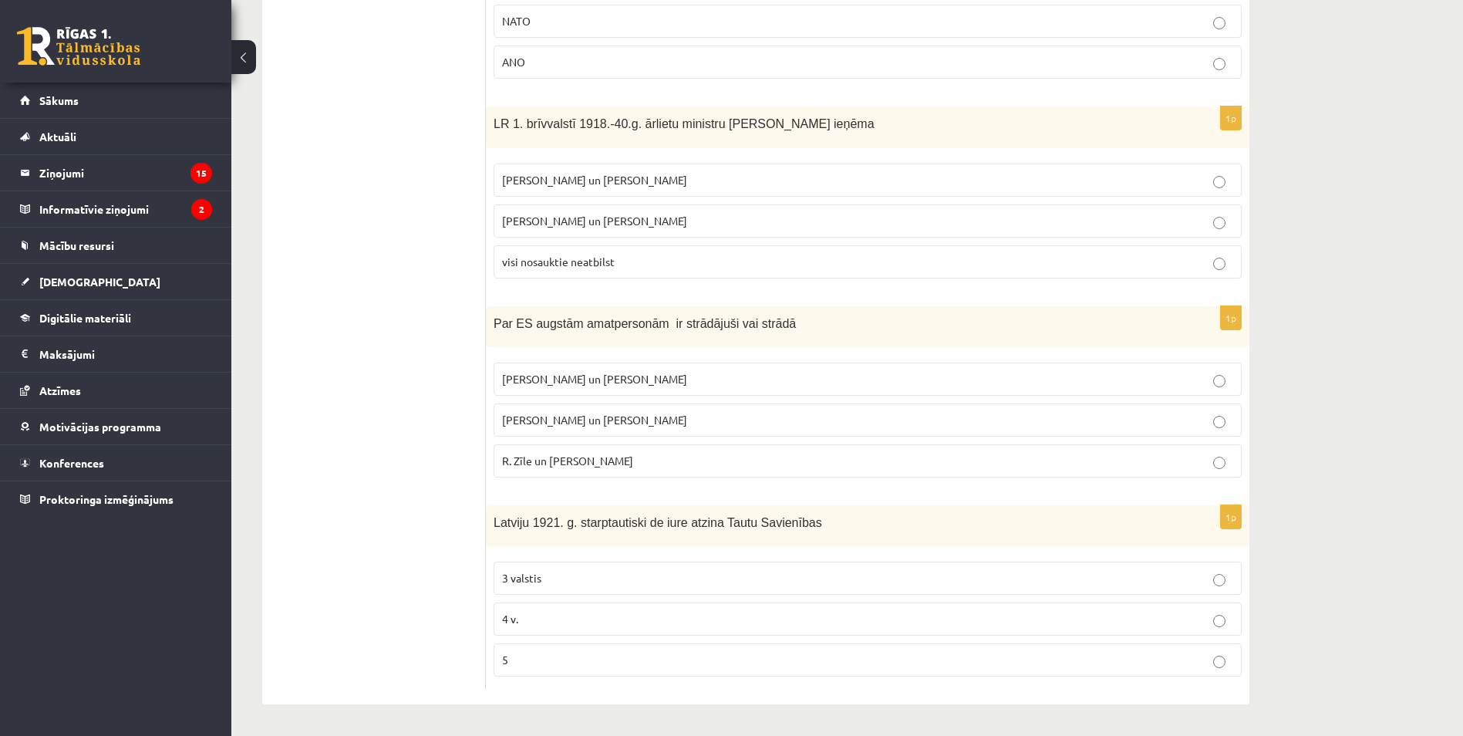
scroll to position [39, 0]
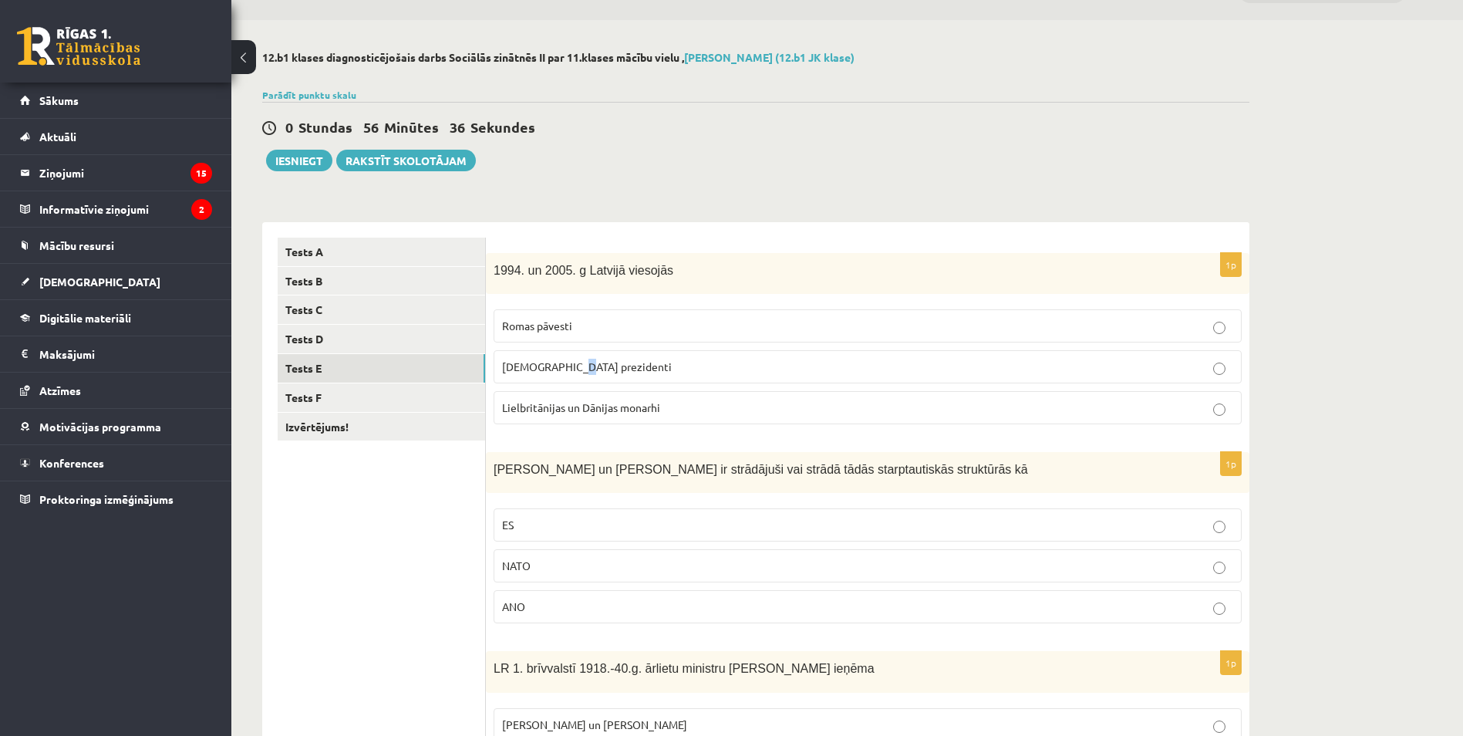
click at [572, 366] on span "ASV prezidenti" at bounding box center [587, 366] width 170 height 14
click at [1114, 370] on p "ASV prezidenti" at bounding box center [867, 367] width 731 height 16
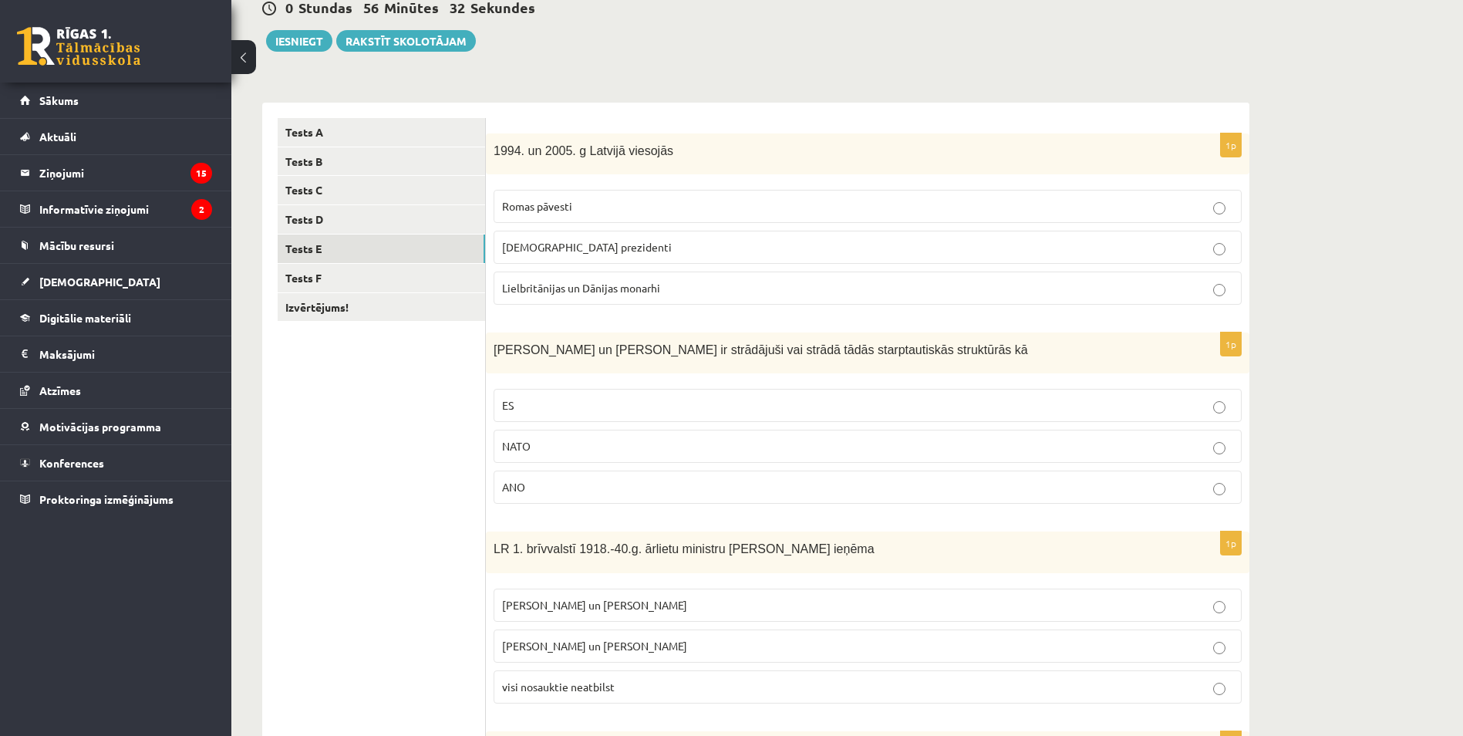
scroll to position [194, 0]
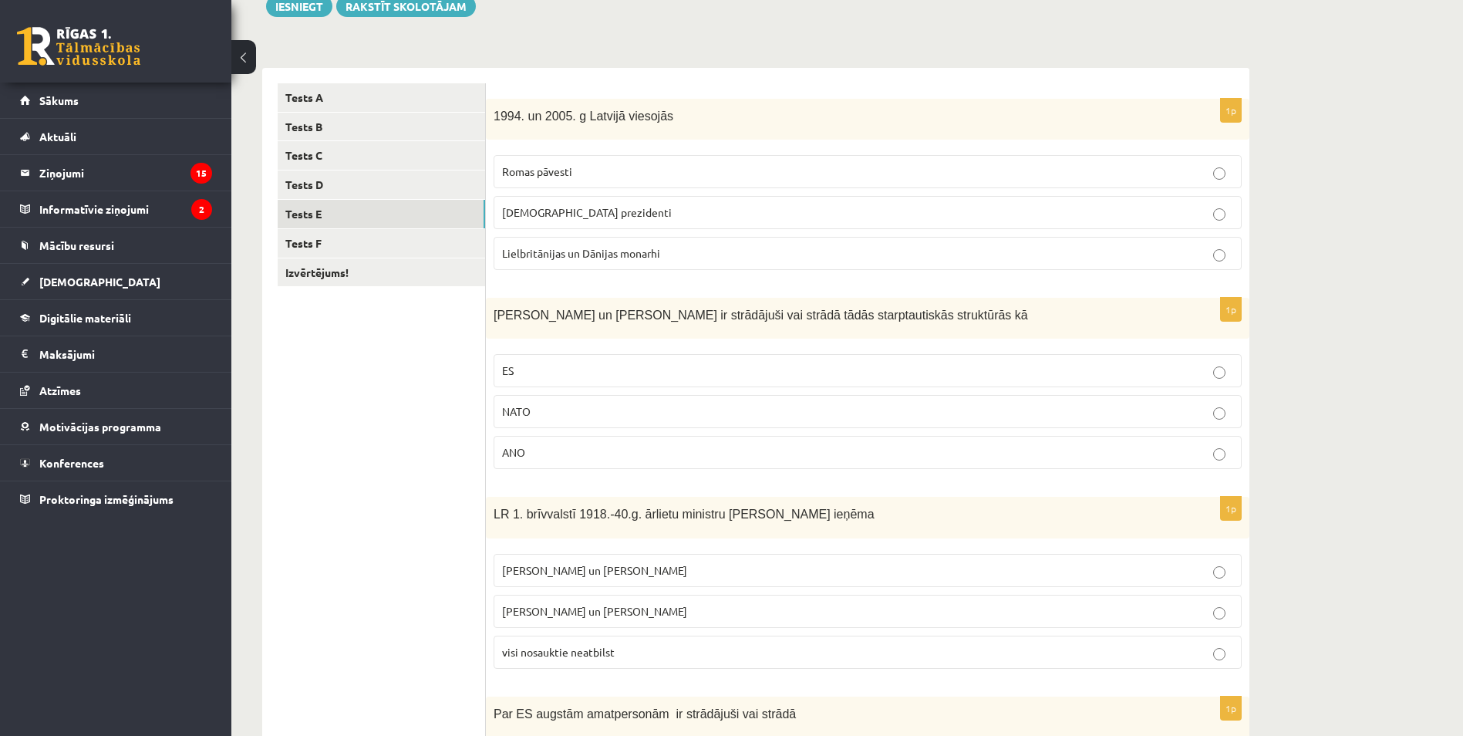
click at [592, 370] on p "ES" at bounding box center [867, 370] width 731 height 16
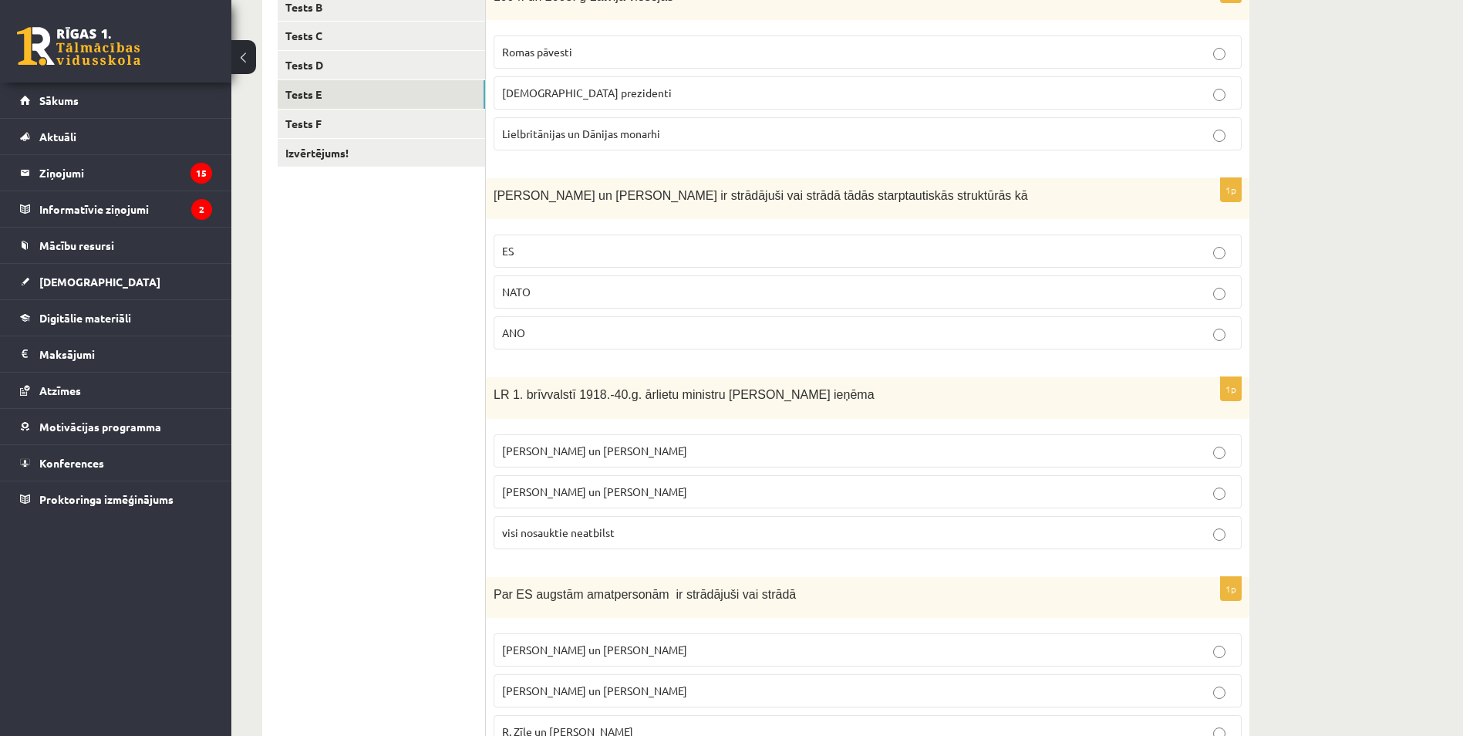
scroll to position [348, 0]
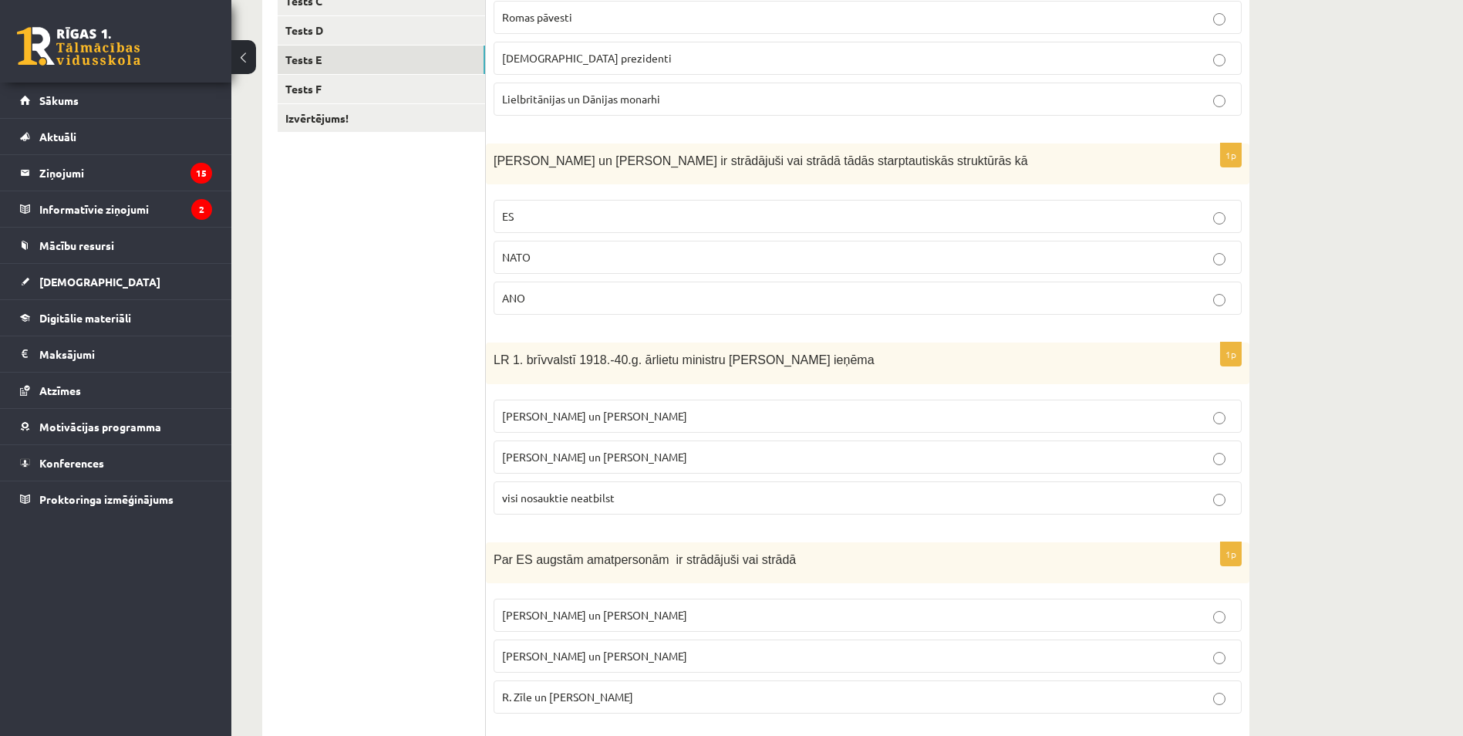
click at [591, 410] on span "Z. Meierovics un V. Munters" at bounding box center [594, 416] width 185 height 14
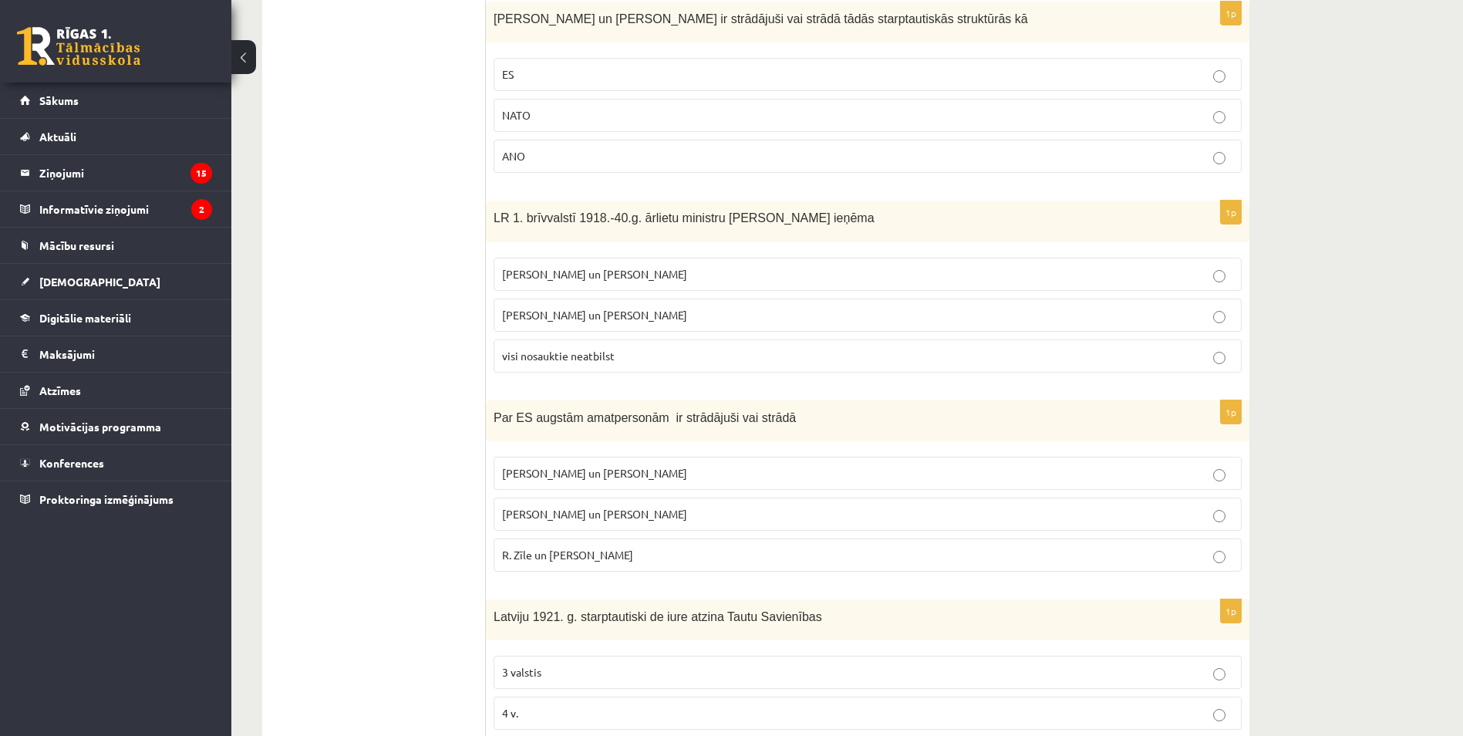
scroll to position [502, 0]
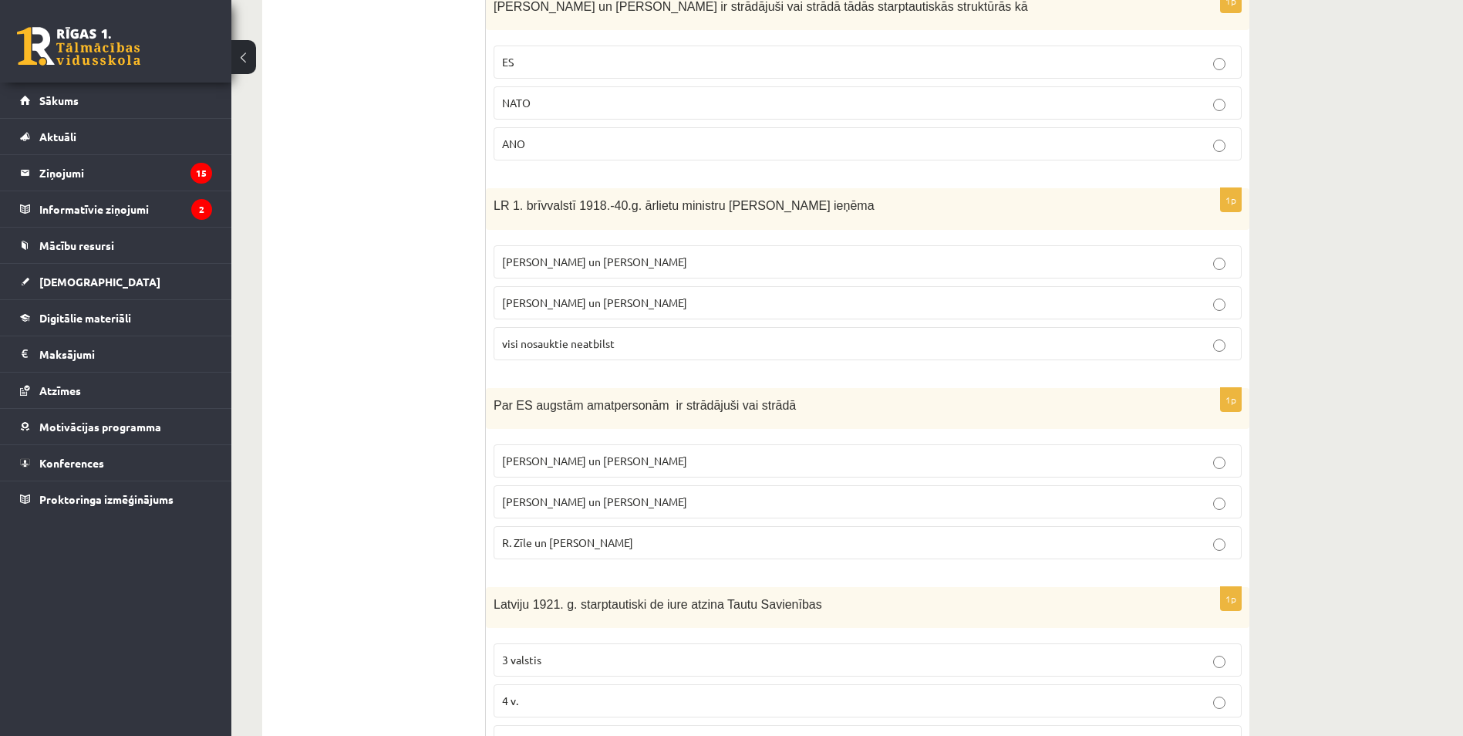
click at [706, 542] on p "R. Zīle un V.Dombrovskis" at bounding box center [867, 542] width 731 height 16
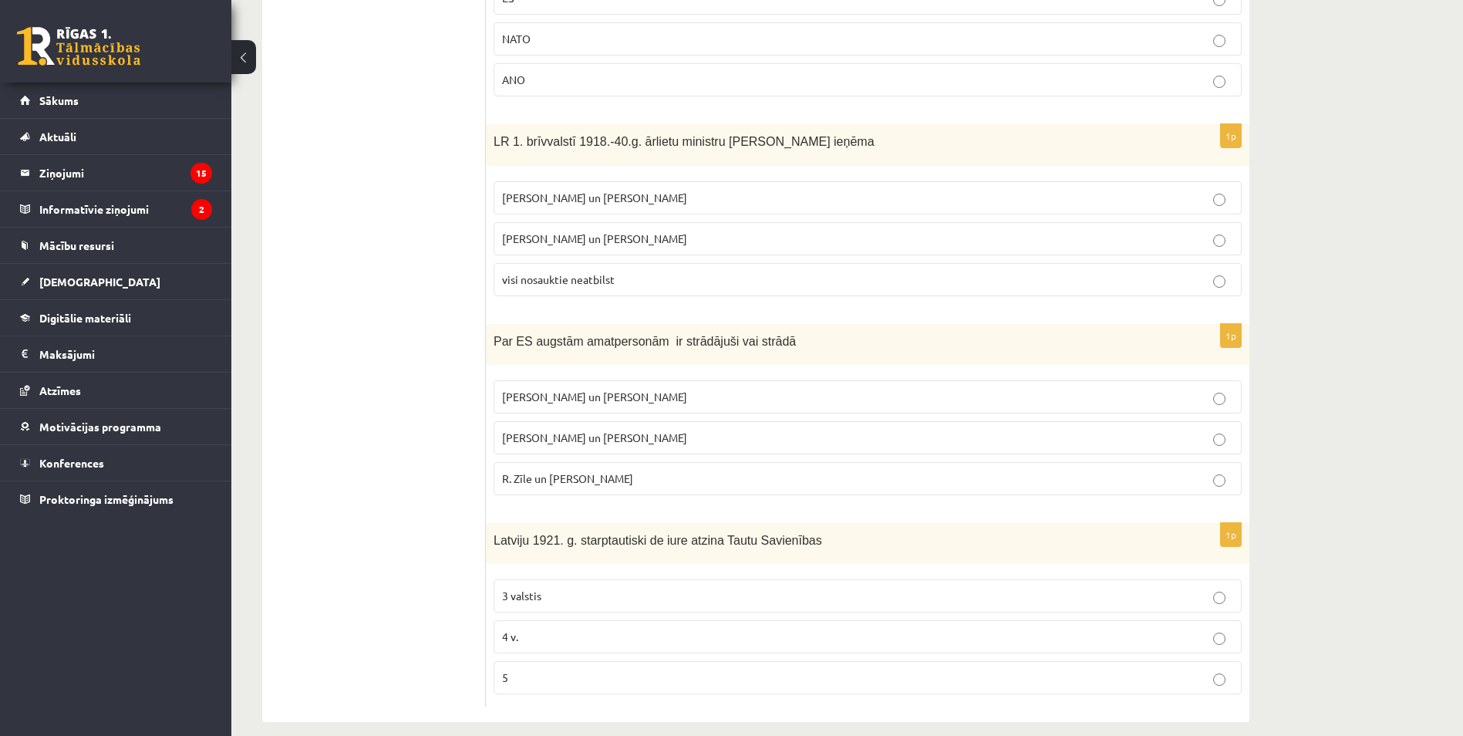
scroll to position [584, 0]
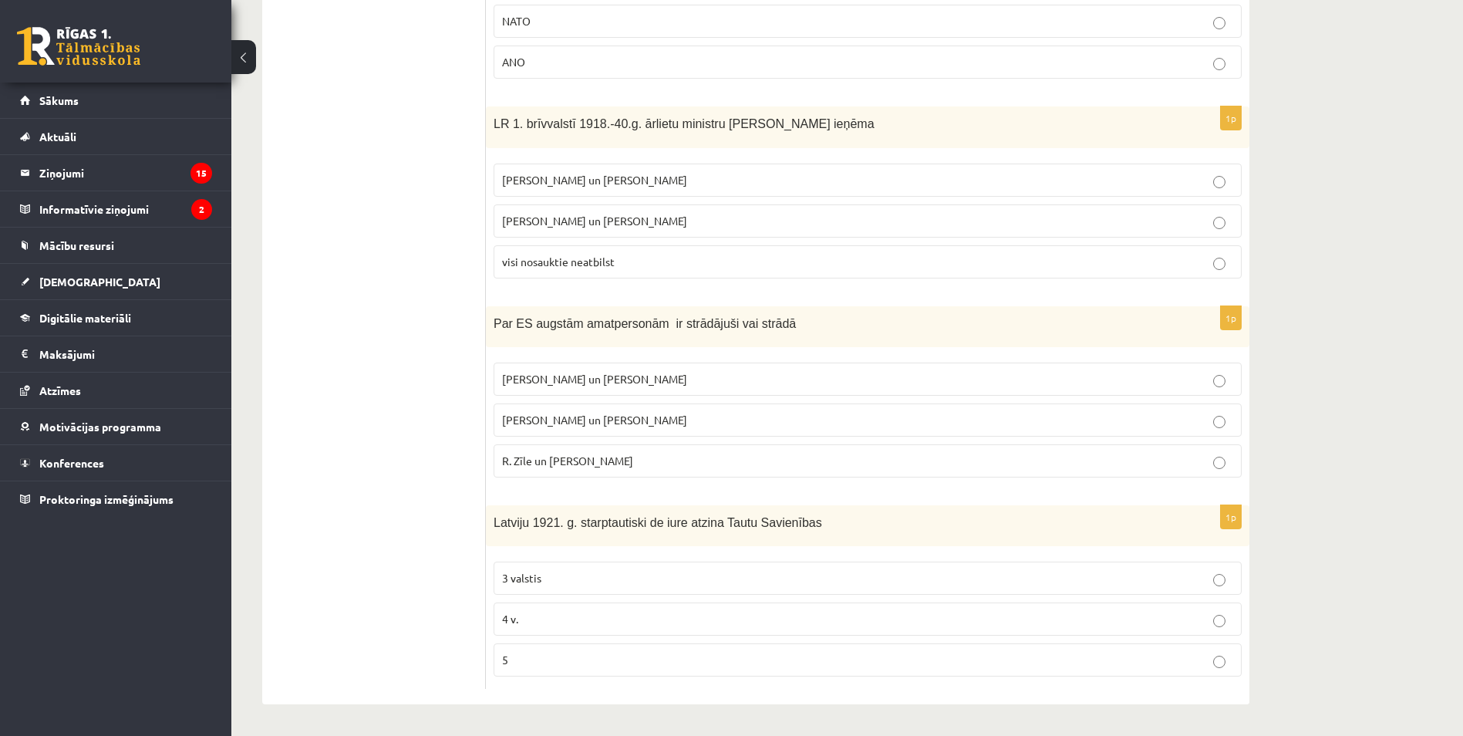
click at [669, 608] on label "4 v." at bounding box center [867, 618] width 748 height 33
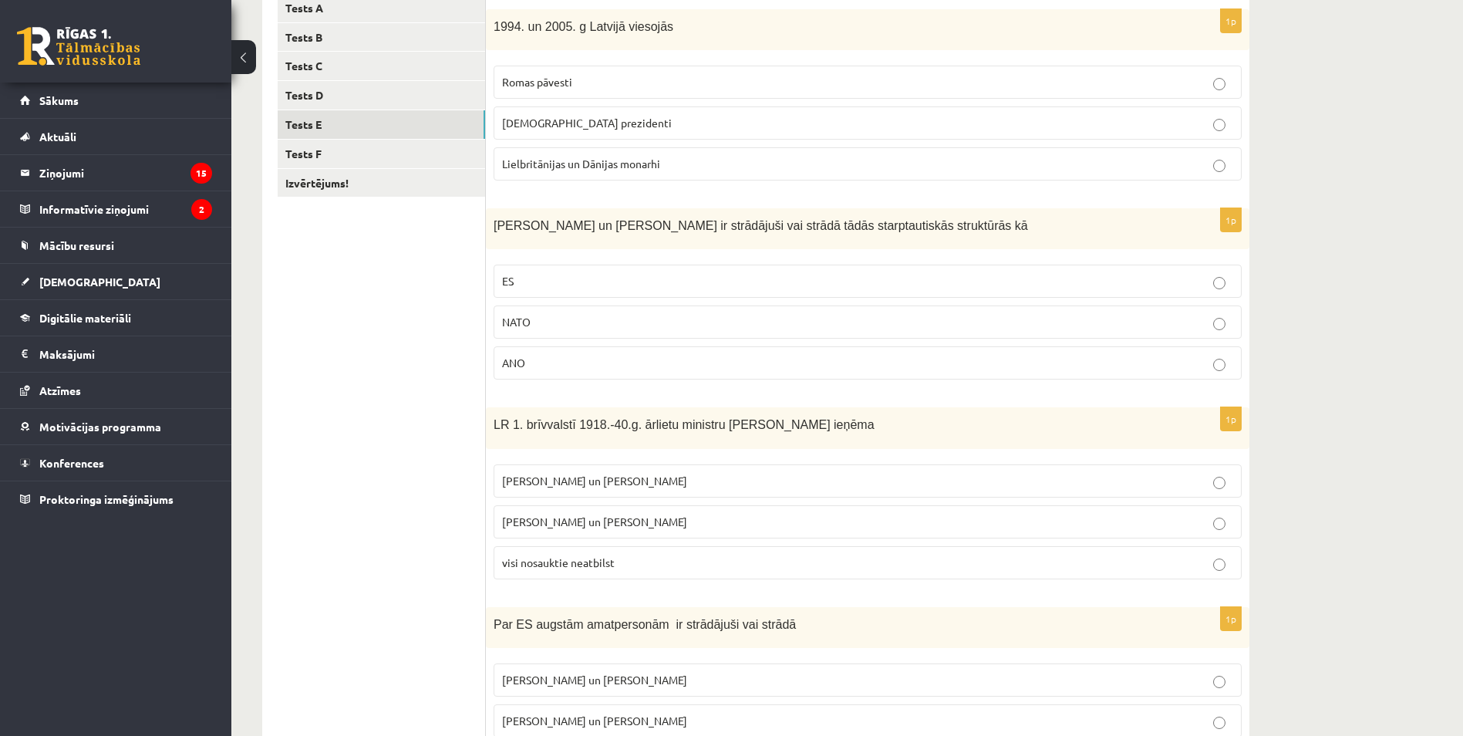
scroll to position [122, 0]
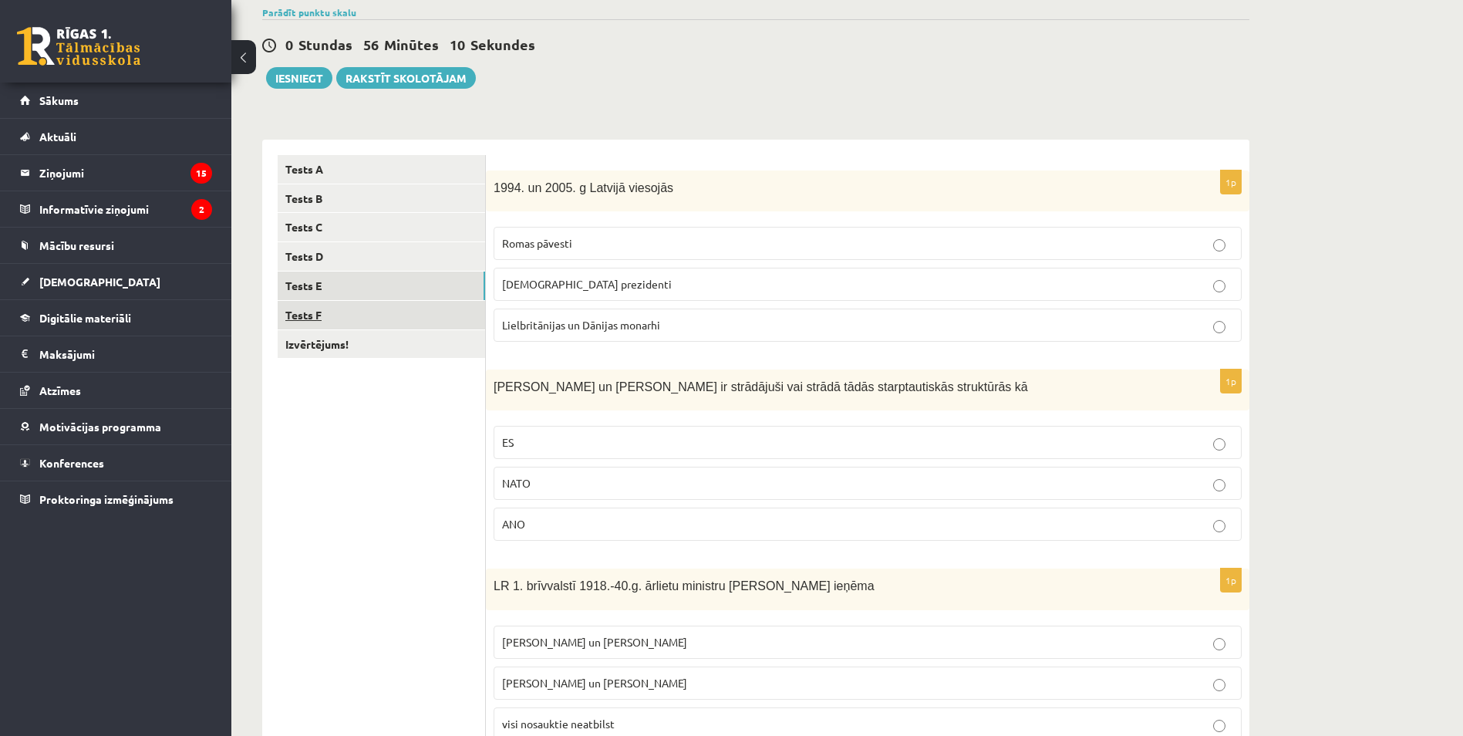
click at [376, 322] on link "Tests F" at bounding box center [381, 315] width 207 height 29
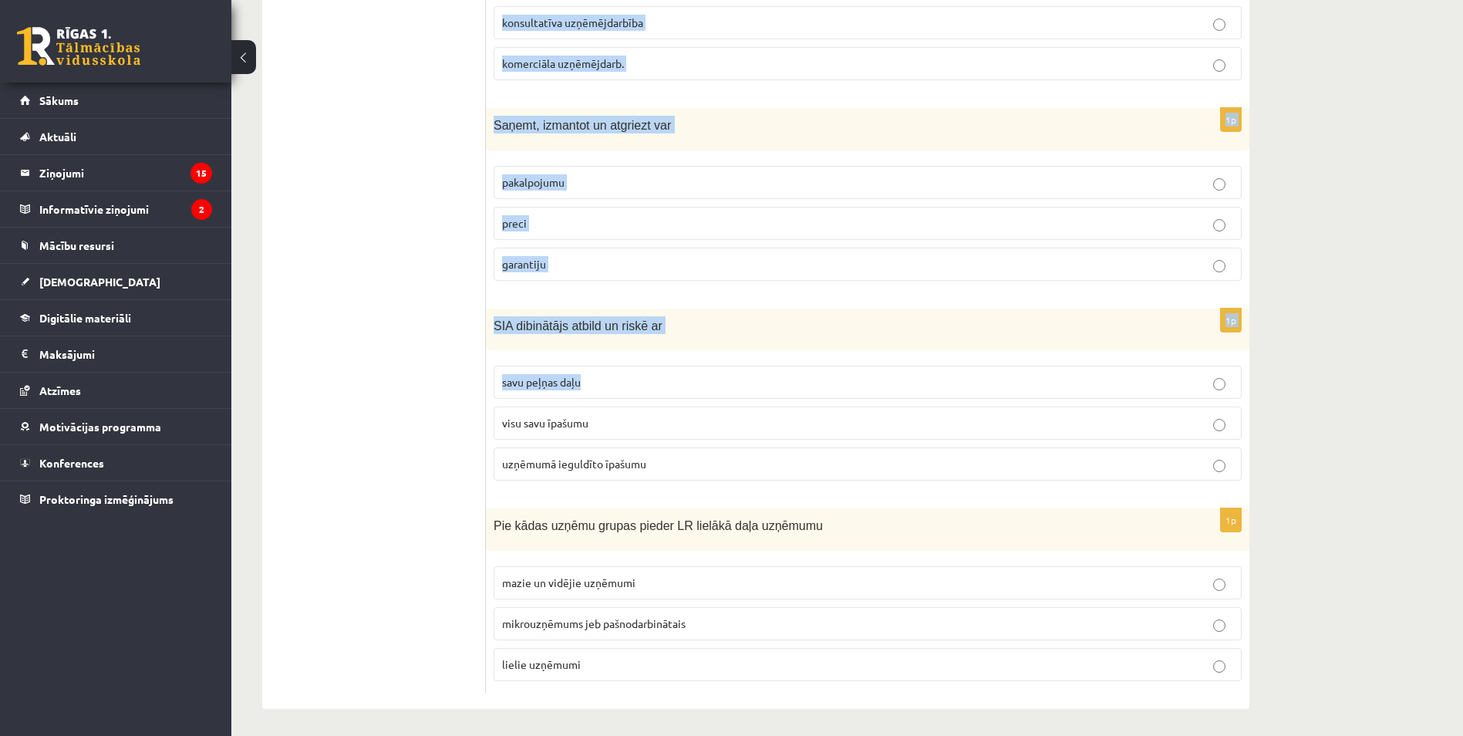
scroll to position [590, 0]
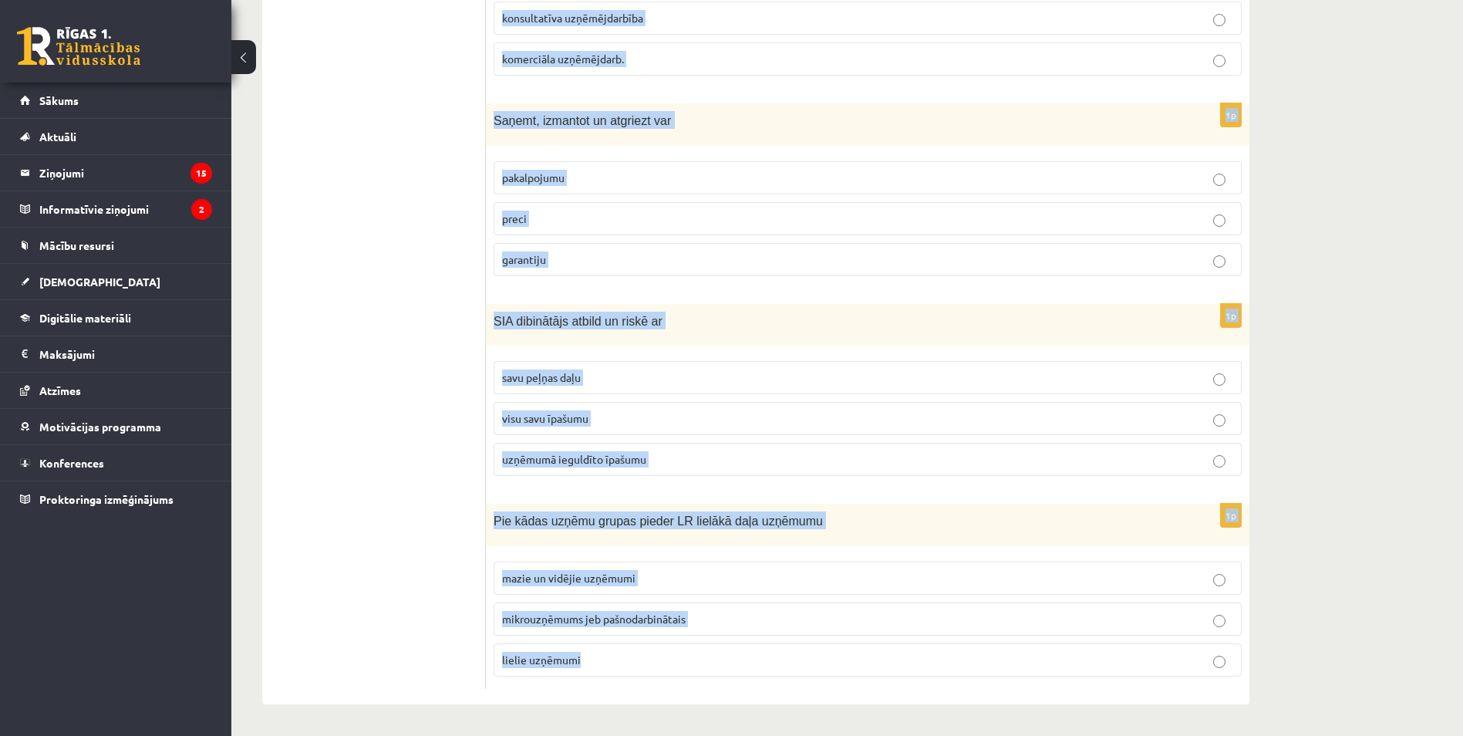
drag, startPoint x: 502, startPoint y: 187, endPoint x: 962, endPoint y: 637, distance: 643.4
click at [962, 637] on form "1p Pie kapitālsabiedrībām pieder ģimenes uzņēmumi un individuālie komersanti A/…" at bounding box center [867, 188] width 733 height 1001
copy form "Pie kapitālsabiedrībām pieder ģimenes uzņēmumi un individuālie komersanti A/S u…"
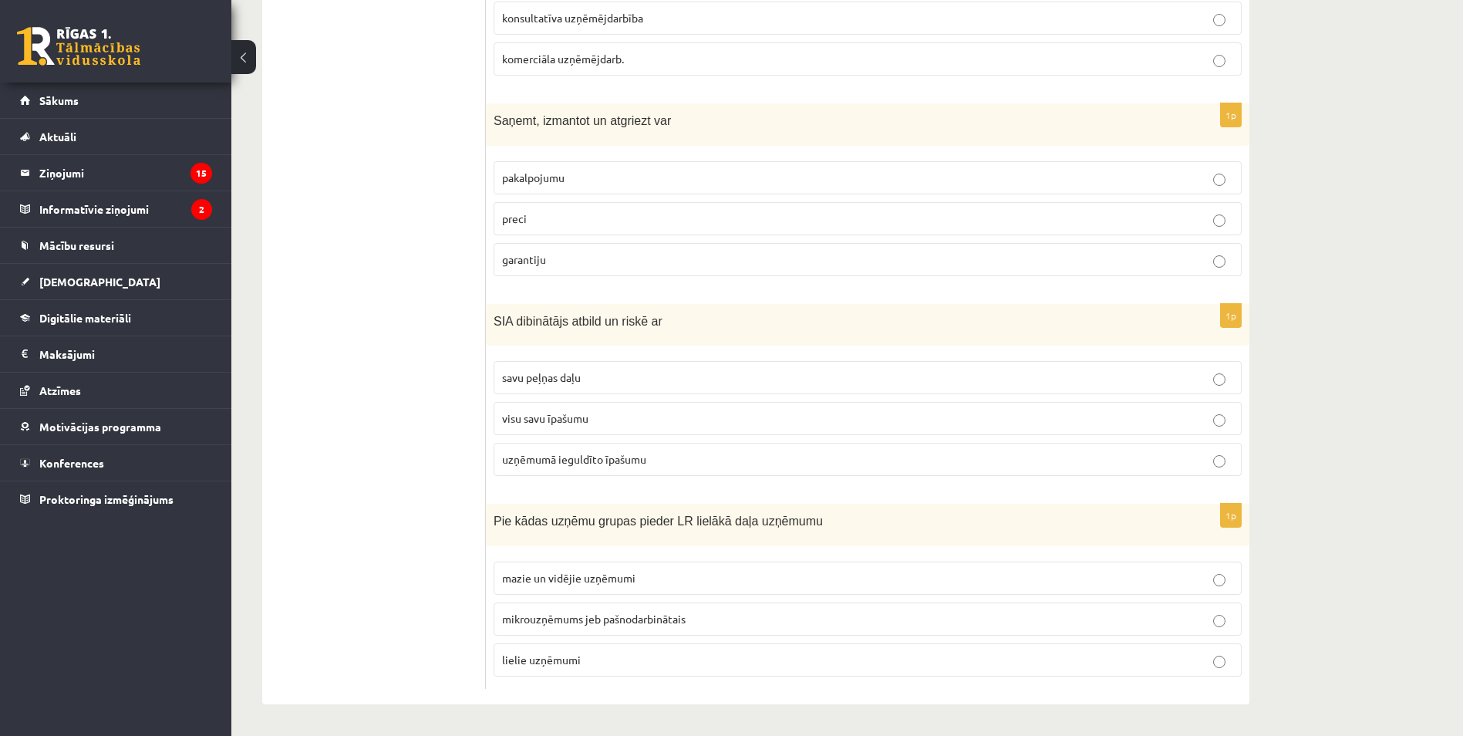
scroll to position [40, 0]
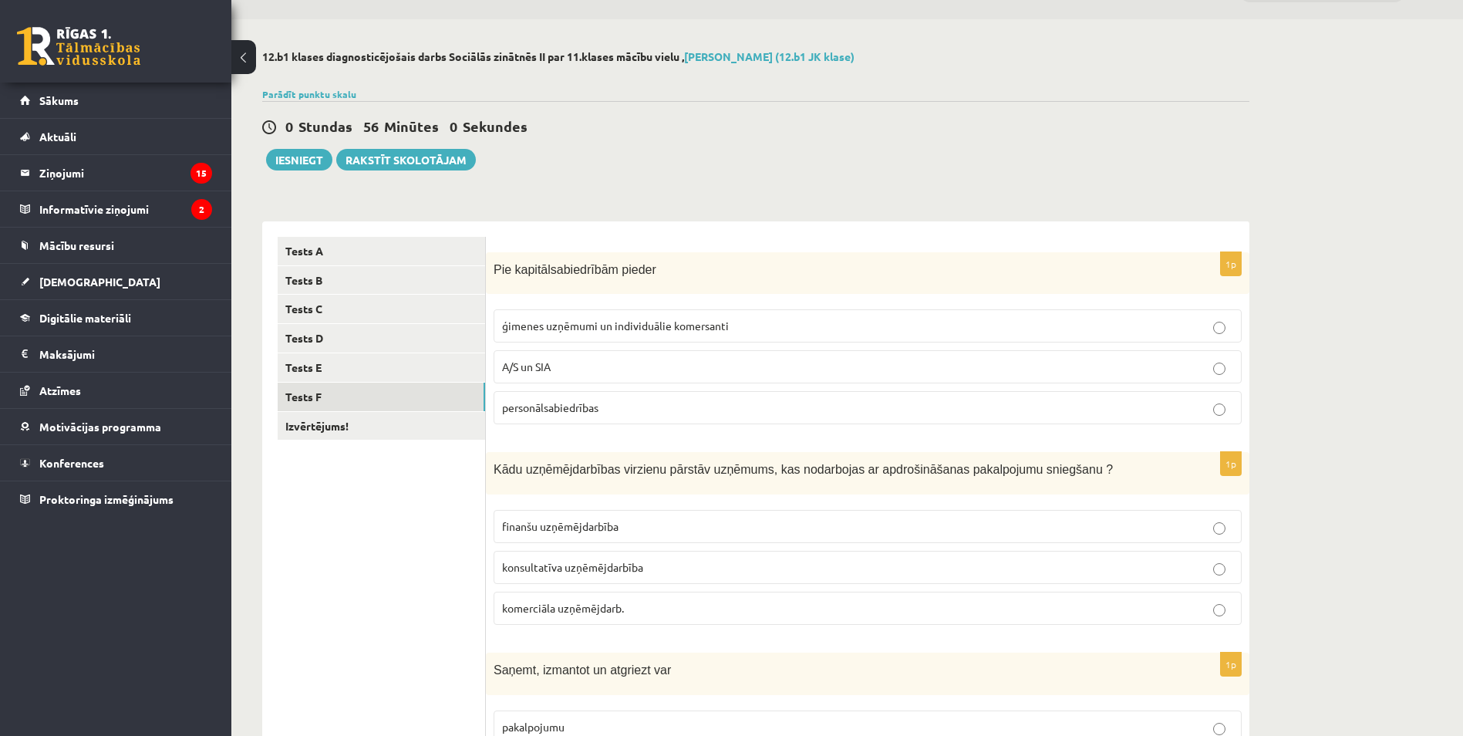
click at [709, 357] on label "A/S un SIA" at bounding box center [867, 366] width 748 height 33
click at [602, 528] on span "finanšu uzņēmējdarbība" at bounding box center [560, 526] width 116 height 14
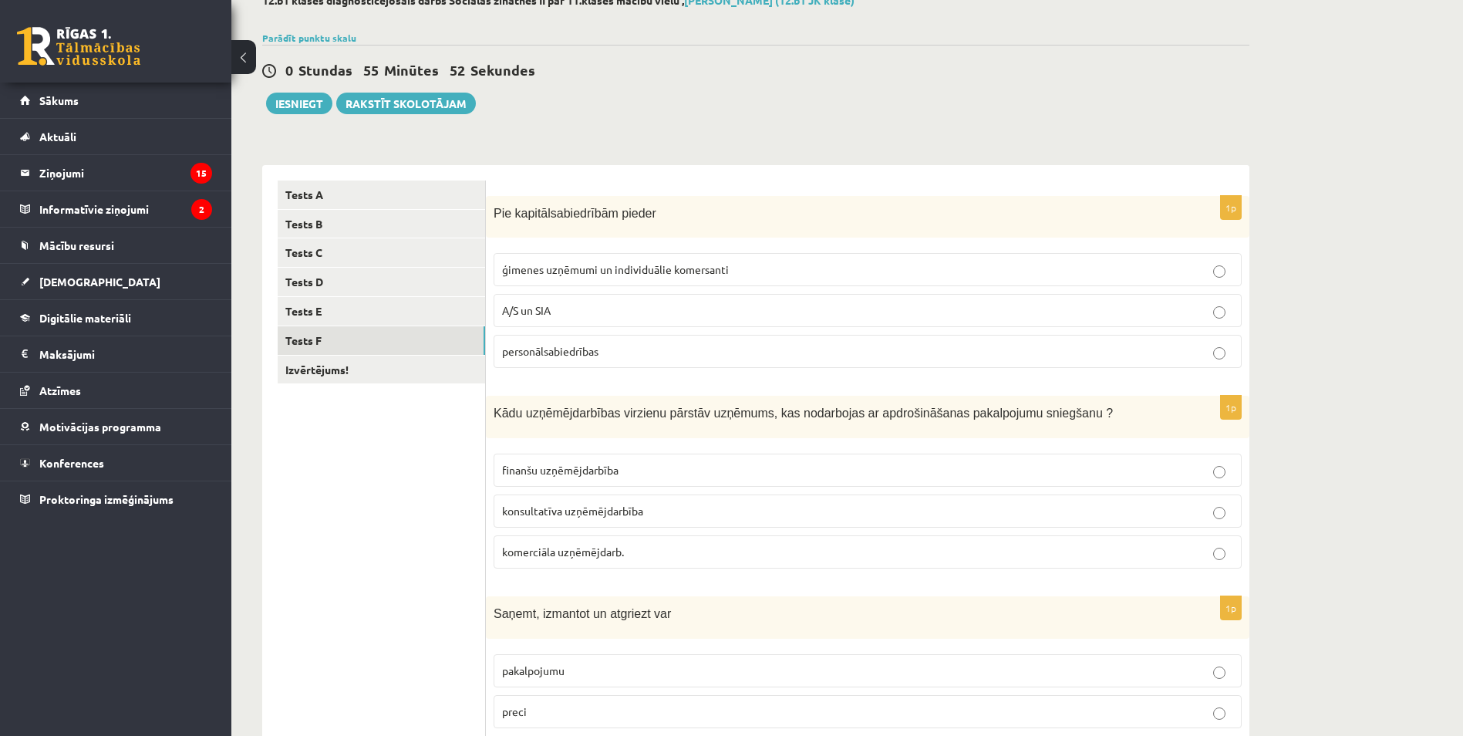
scroll to position [271, 0]
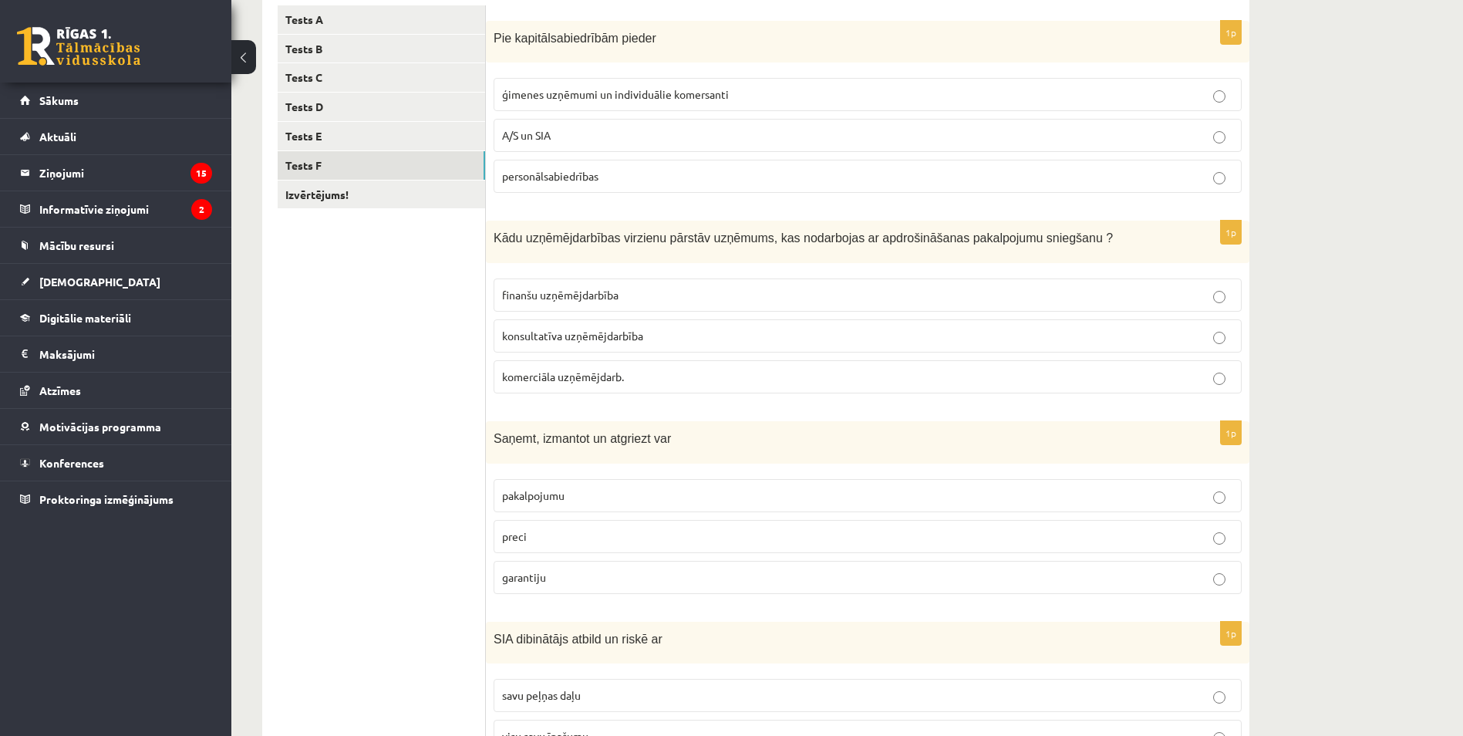
click at [766, 493] on p "pakalpojumu" at bounding box center [867, 495] width 731 height 16
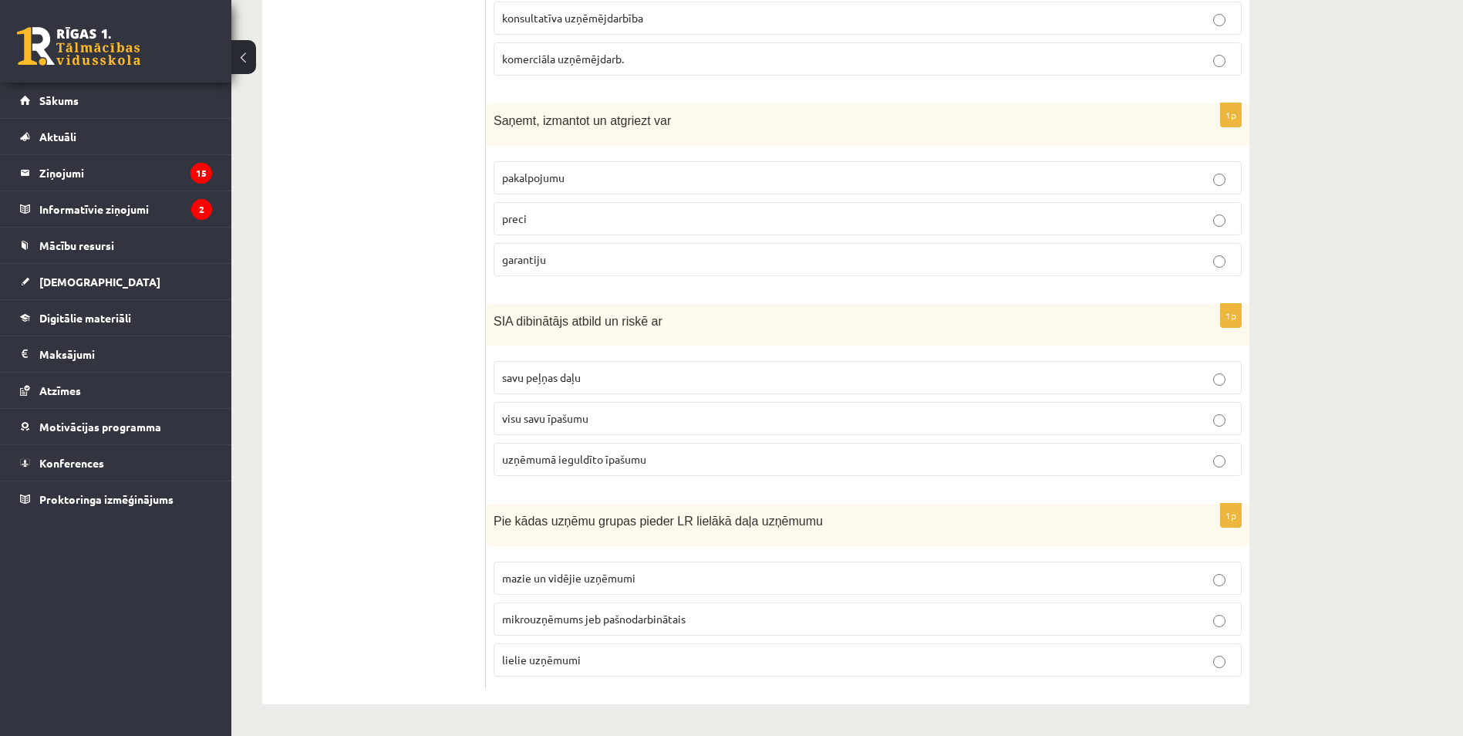
click at [652, 466] on p "uzņēmumā ieguldīto īpašumu" at bounding box center [867, 459] width 731 height 16
click at [785, 568] on label "mazie un vidējie uzņēmumi" at bounding box center [867, 577] width 748 height 33
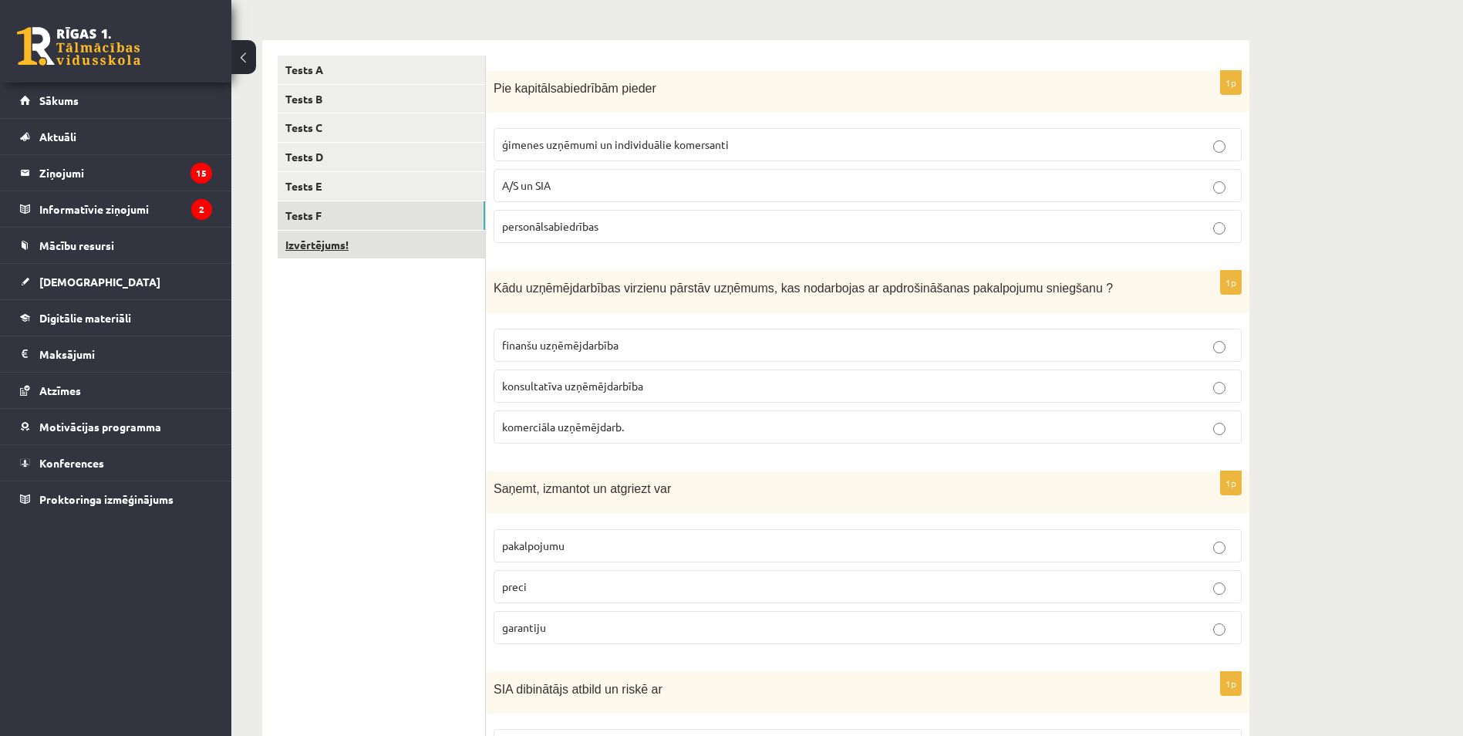
scroll to position [204, 0]
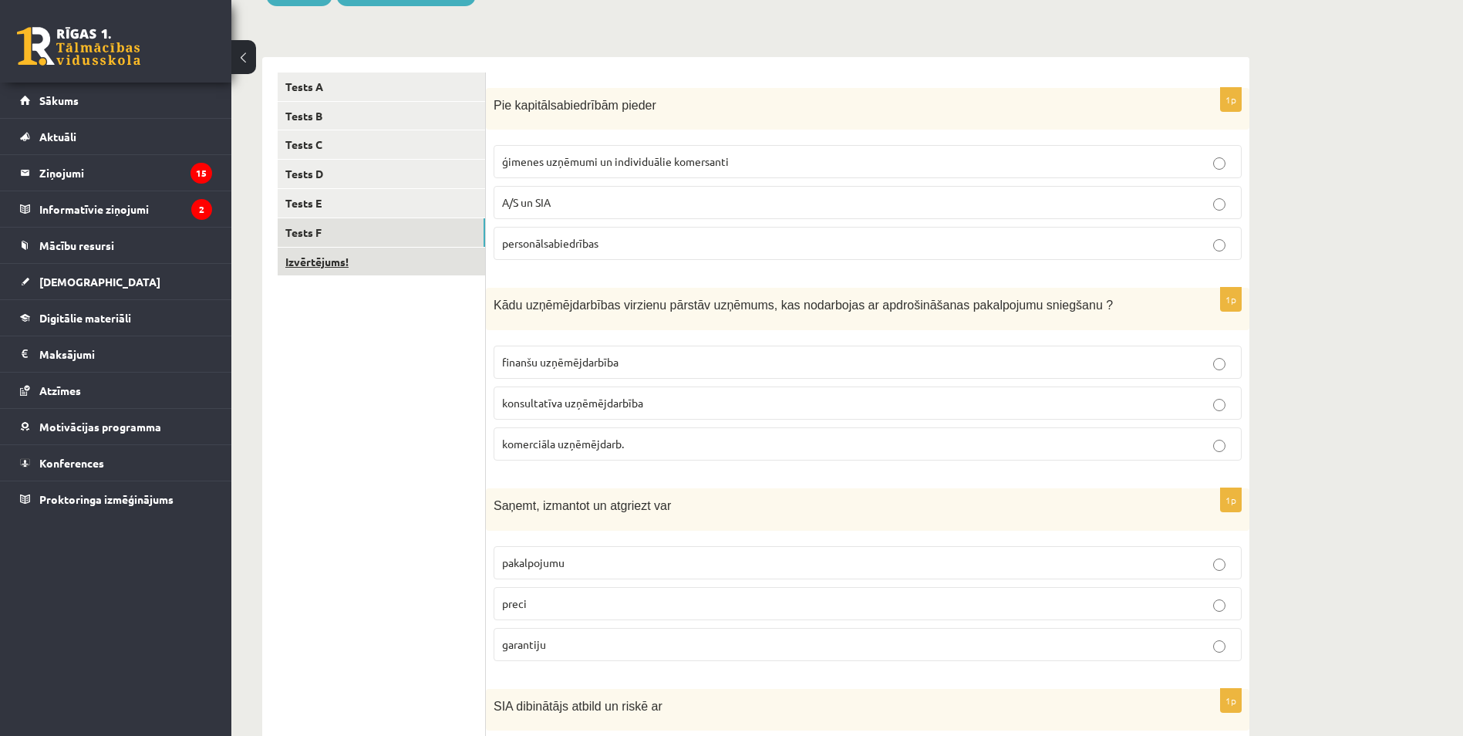
click at [349, 254] on link "Izvērtējums!" at bounding box center [381, 262] width 207 height 29
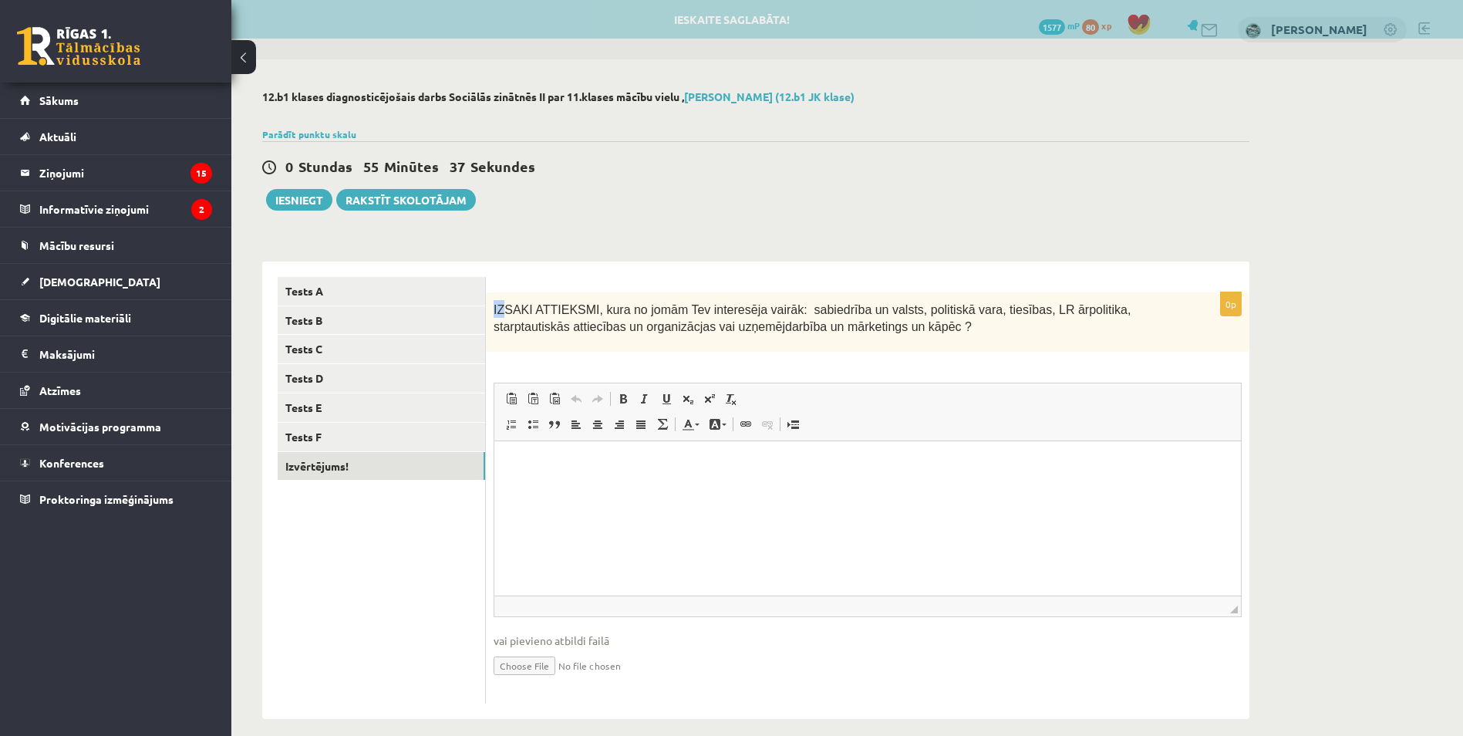
scroll to position [0, 0]
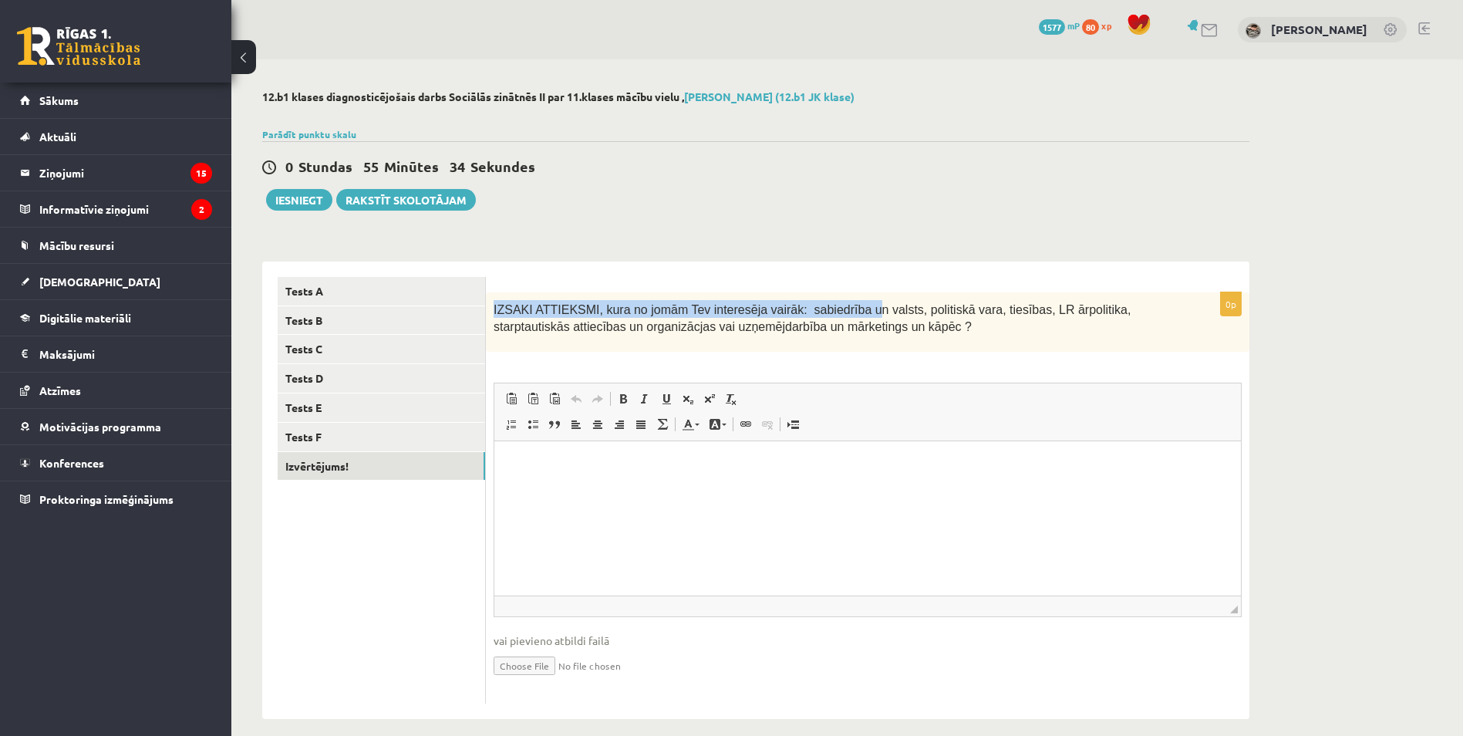
drag, startPoint x: 490, startPoint y: 305, endPoint x: 839, endPoint y: 312, distance: 348.6
click at [839, 312] on div "IZSAKI ATTIEKSMI, kura no jomām Tev interesēja vairāk: sabiedrība un valsts, po…" at bounding box center [867, 321] width 763 height 59
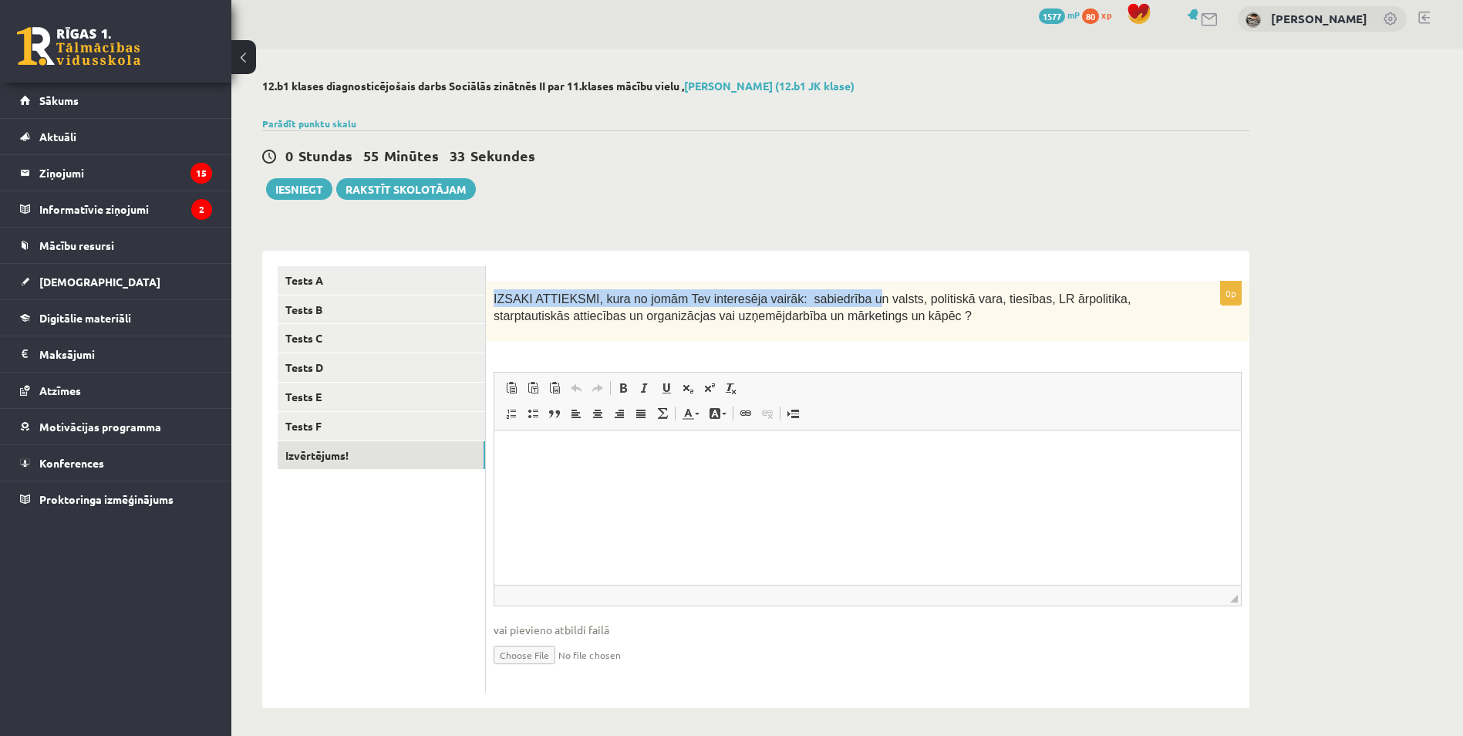
scroll to position [15, 0]
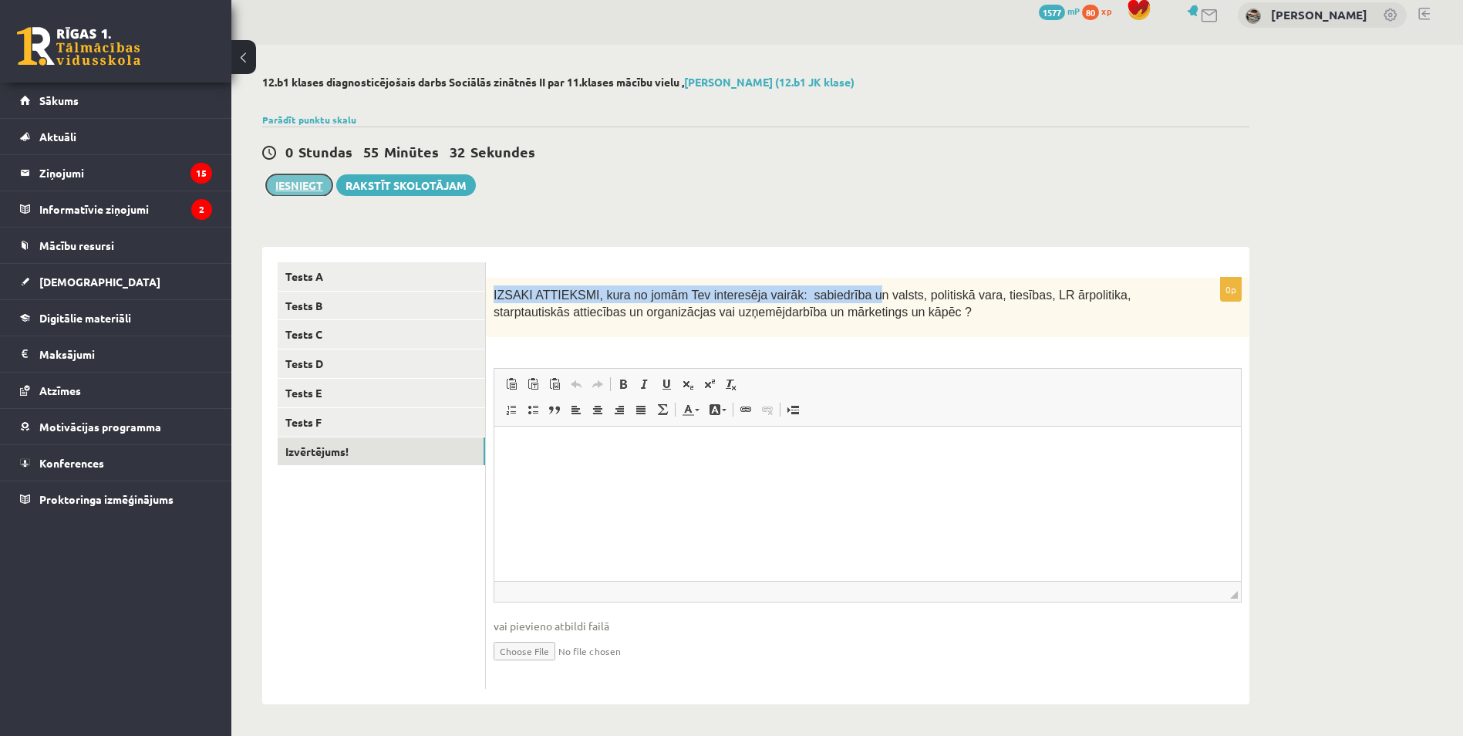
click at [298, 178] on button "Iesniegt" at bounding box center [299, 185] width 66 height 22
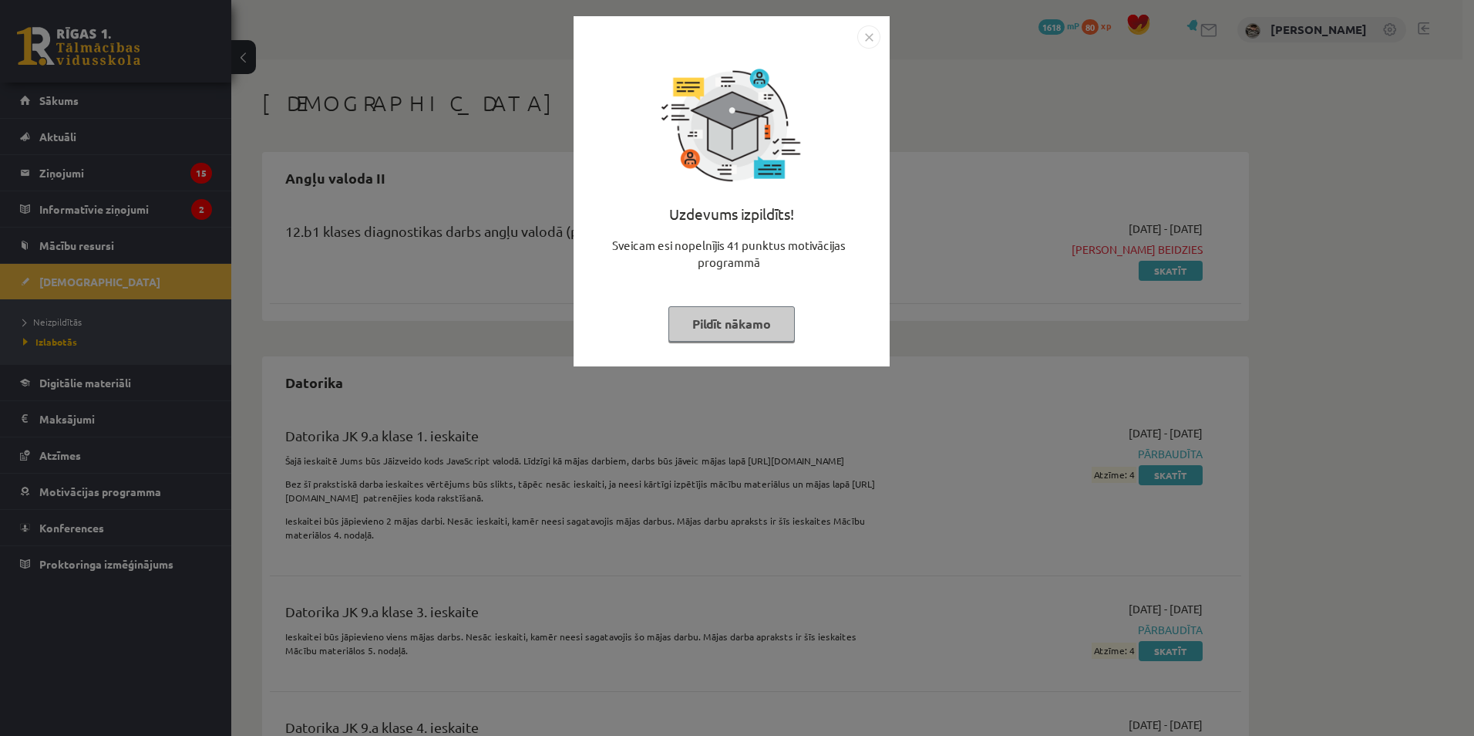
click at [761, 318] on button "Pildīt nākamo" at bounding box center [732, 323] width 126 height 35
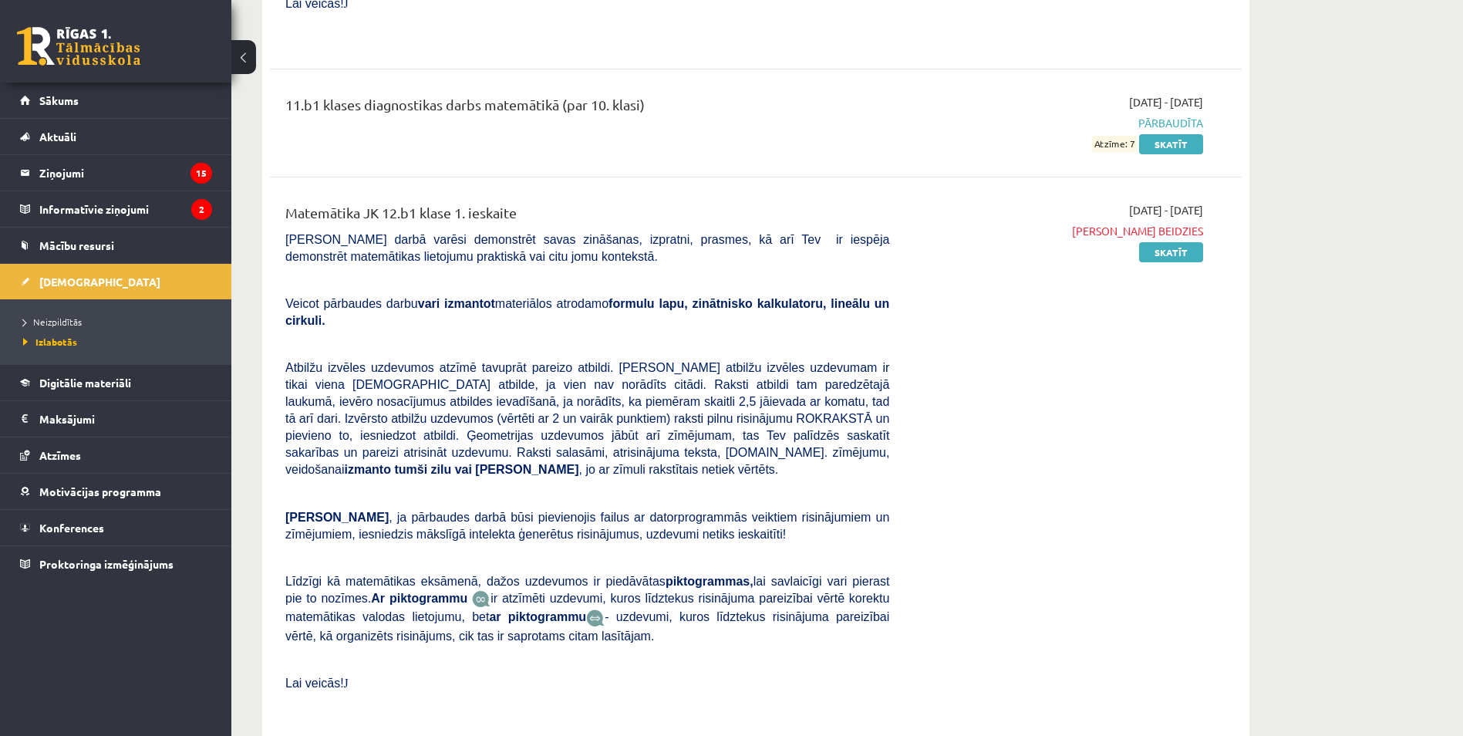
scroll to position [10333, 0]
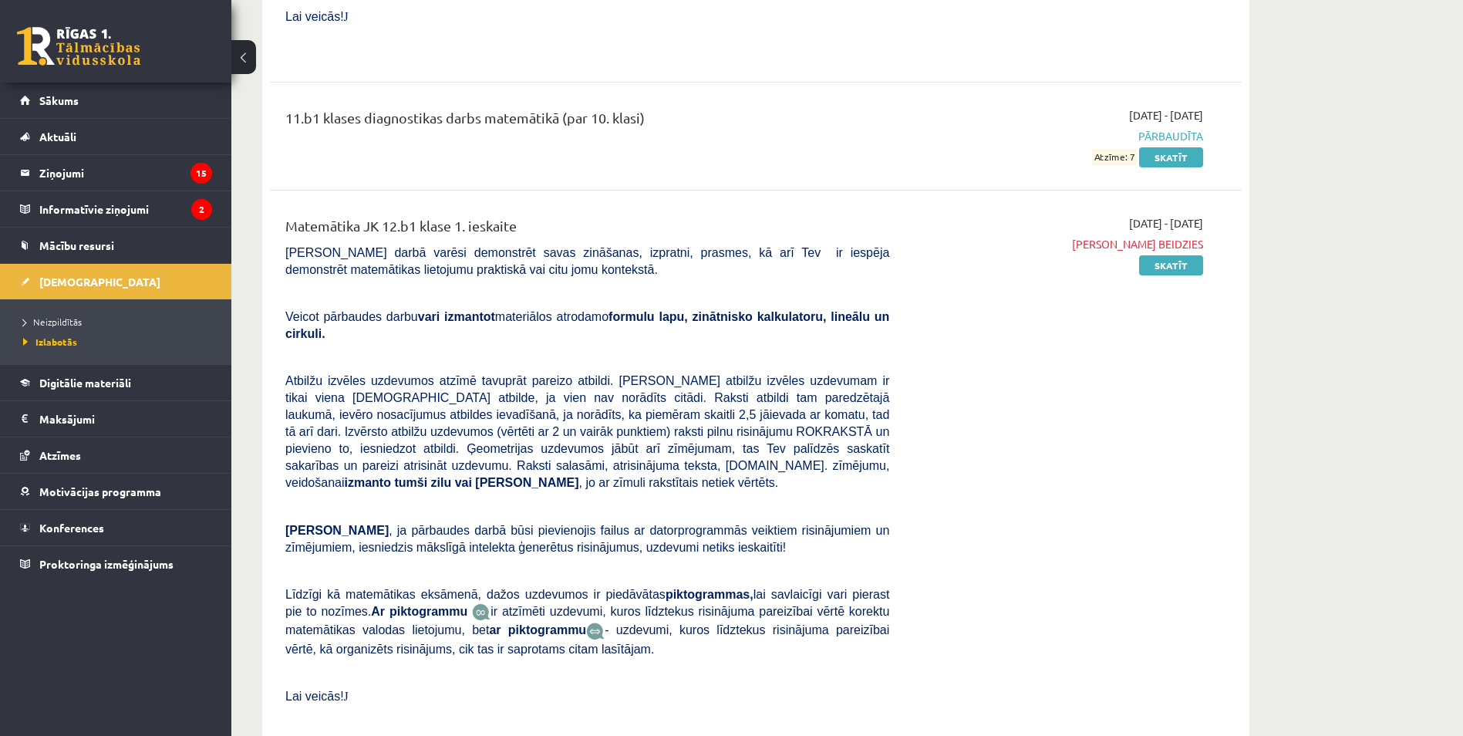
drag, startPoint x: 462, startPoint y: 522, endPoint x: 713, endPoint y: 523, distance: 251.4
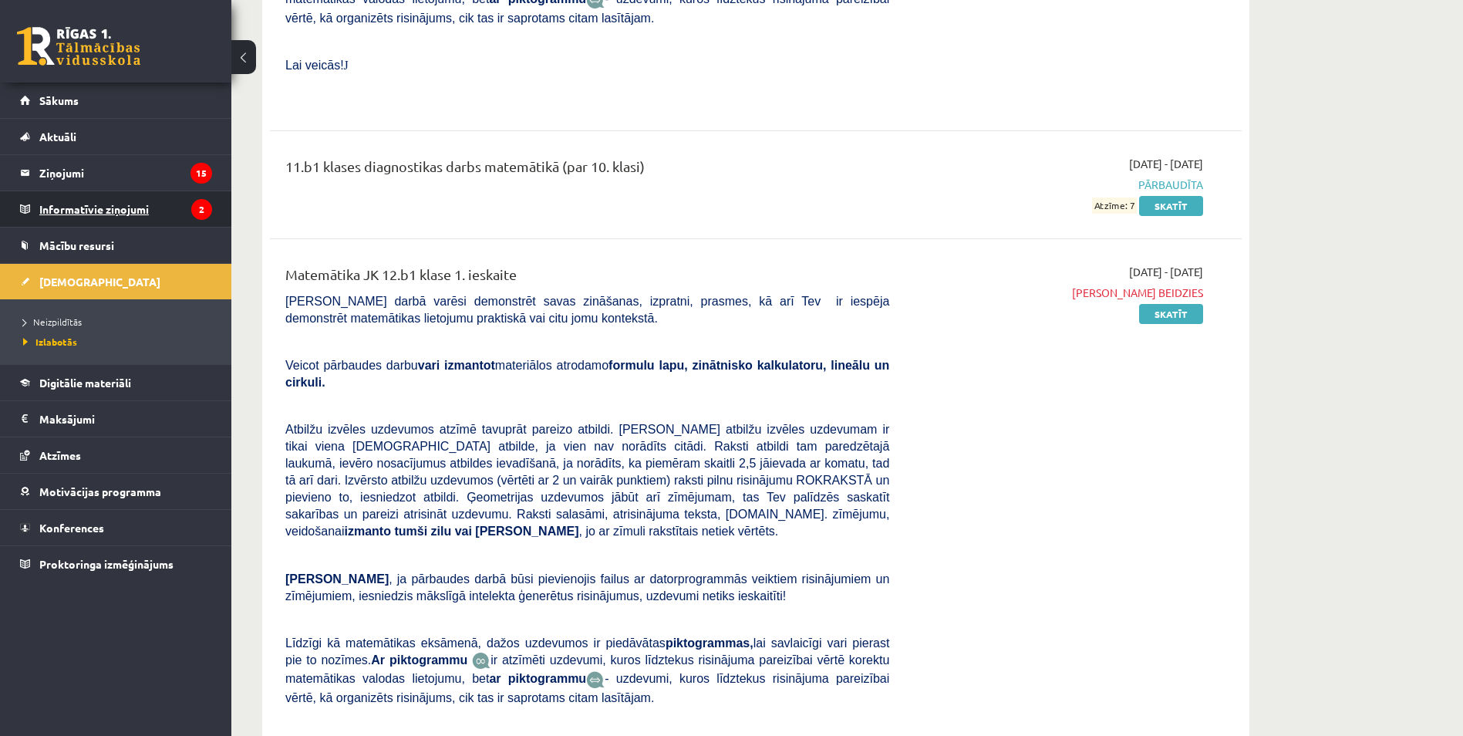
scroll to position [10101, 0]
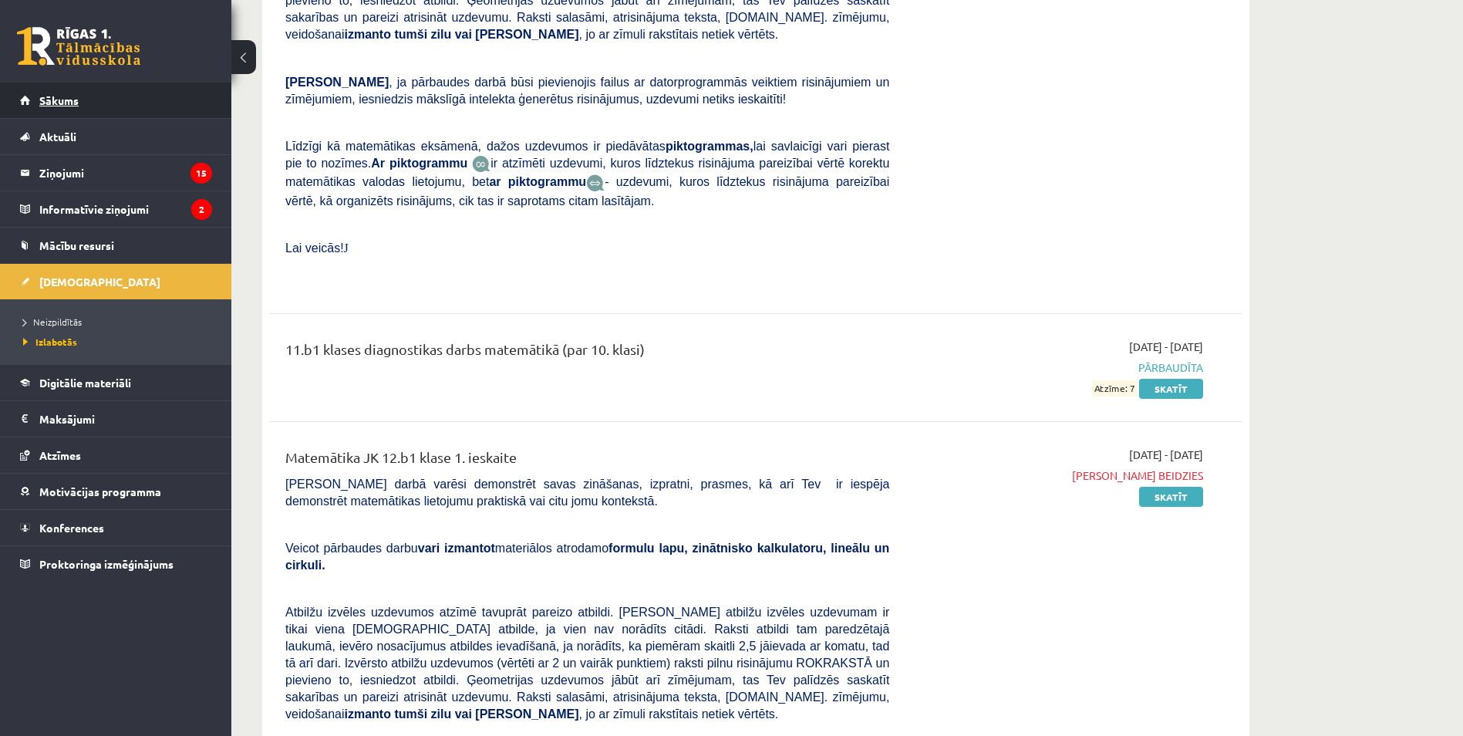
click at [180, 109] on link "Sākums" at bounding box center [116, 100] width 192 height 35
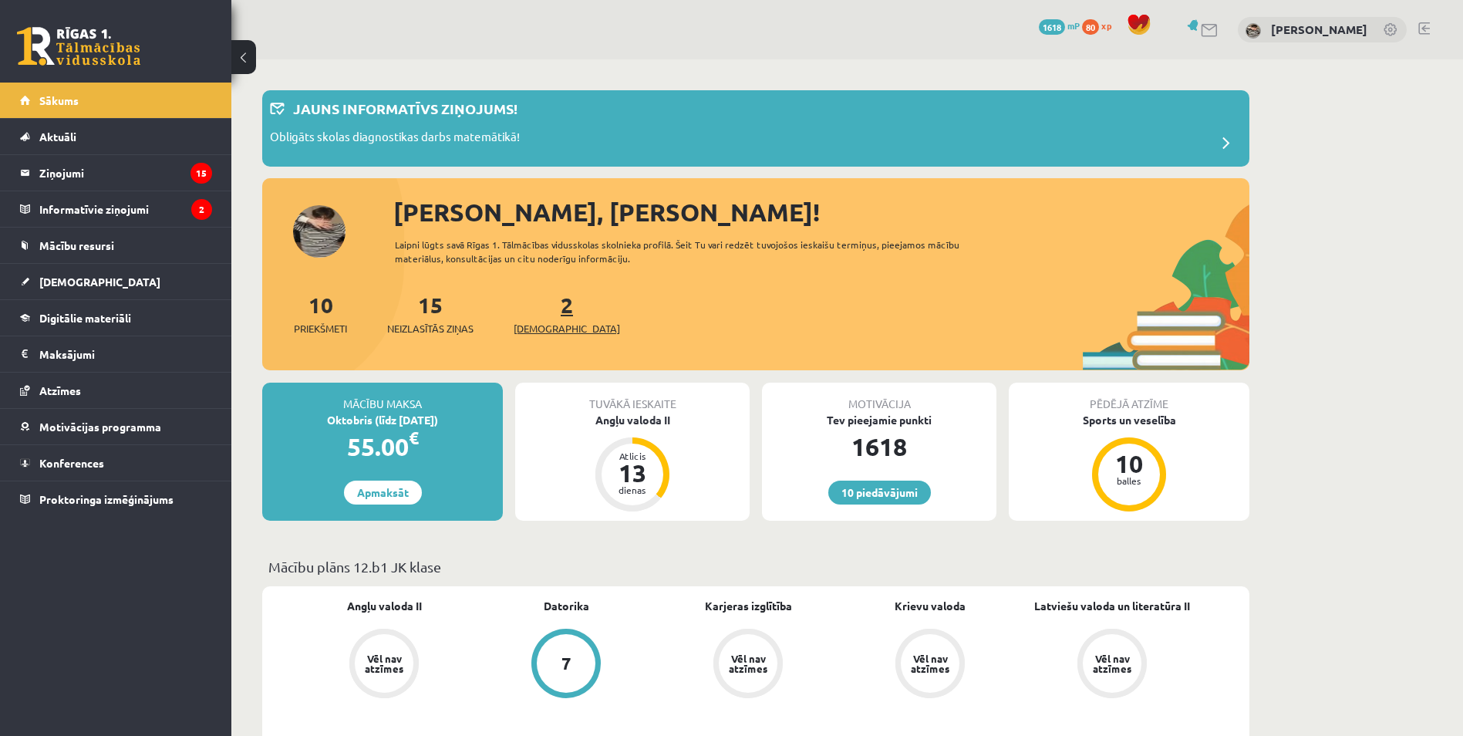
click at [547, 313] on link "2 Ieskaites" at bounding box center [567, 313] width 106 height 45
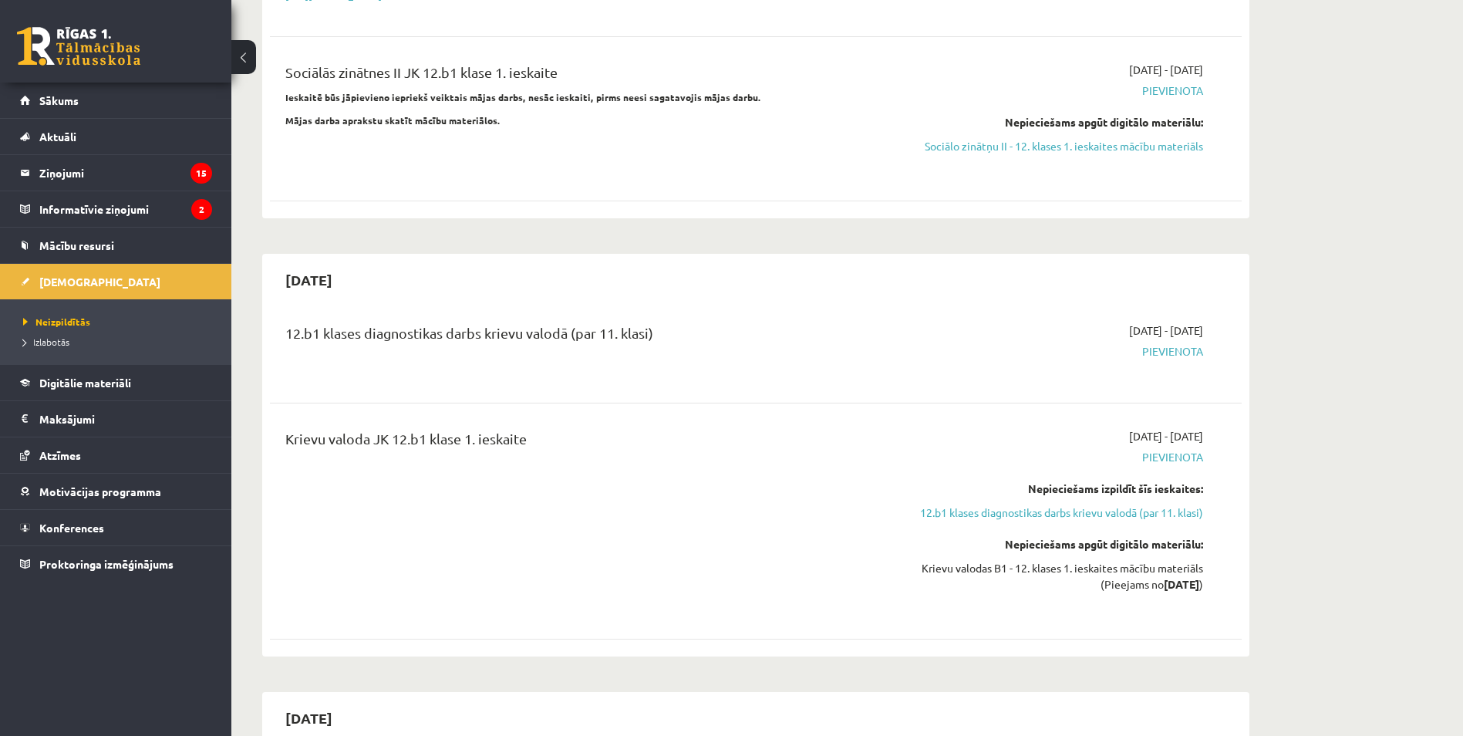
scroll to position [1002, 0]
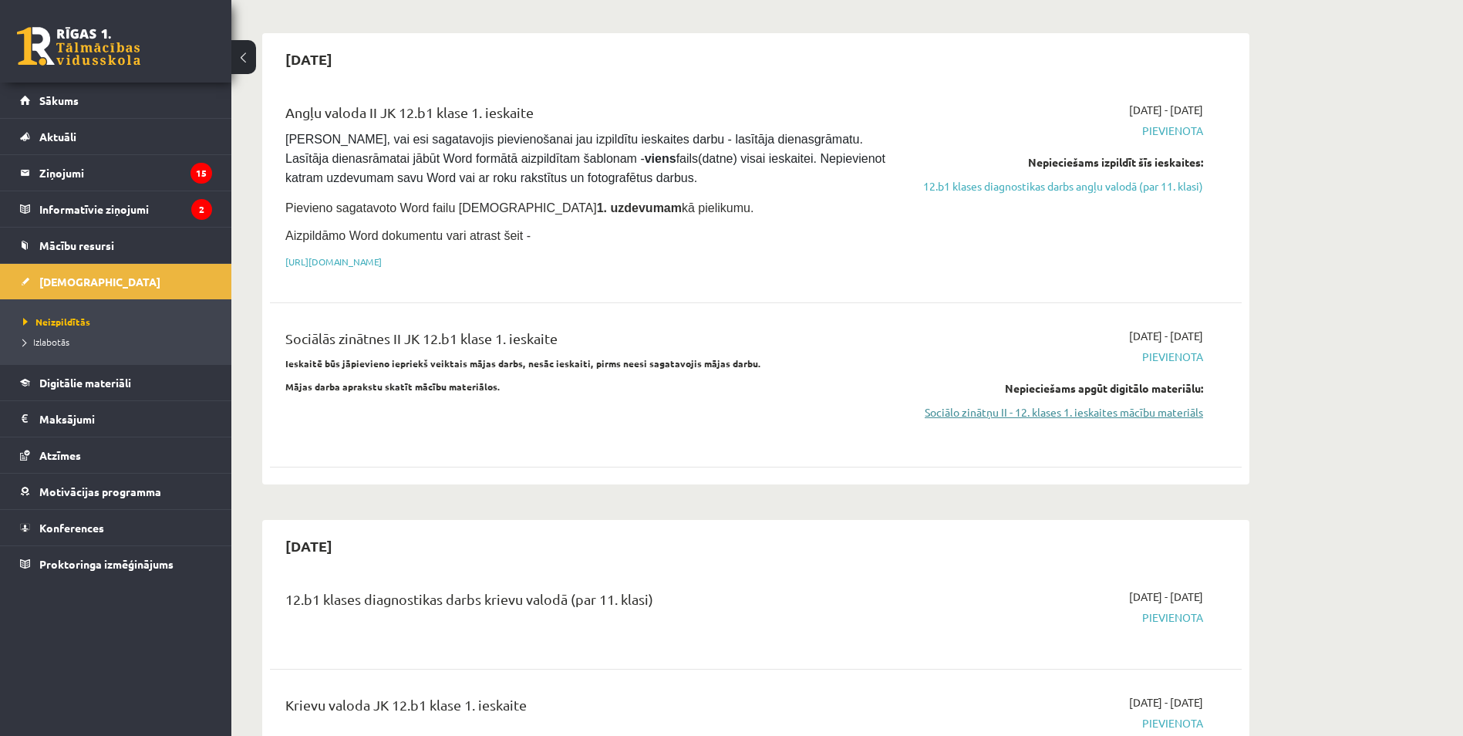
click at [1083, 404] on link "Sociālo zinātņu II - 12. klases 1. ieskaites mācību materiāls" at bounding box center [1057, 412] width 291 height 16
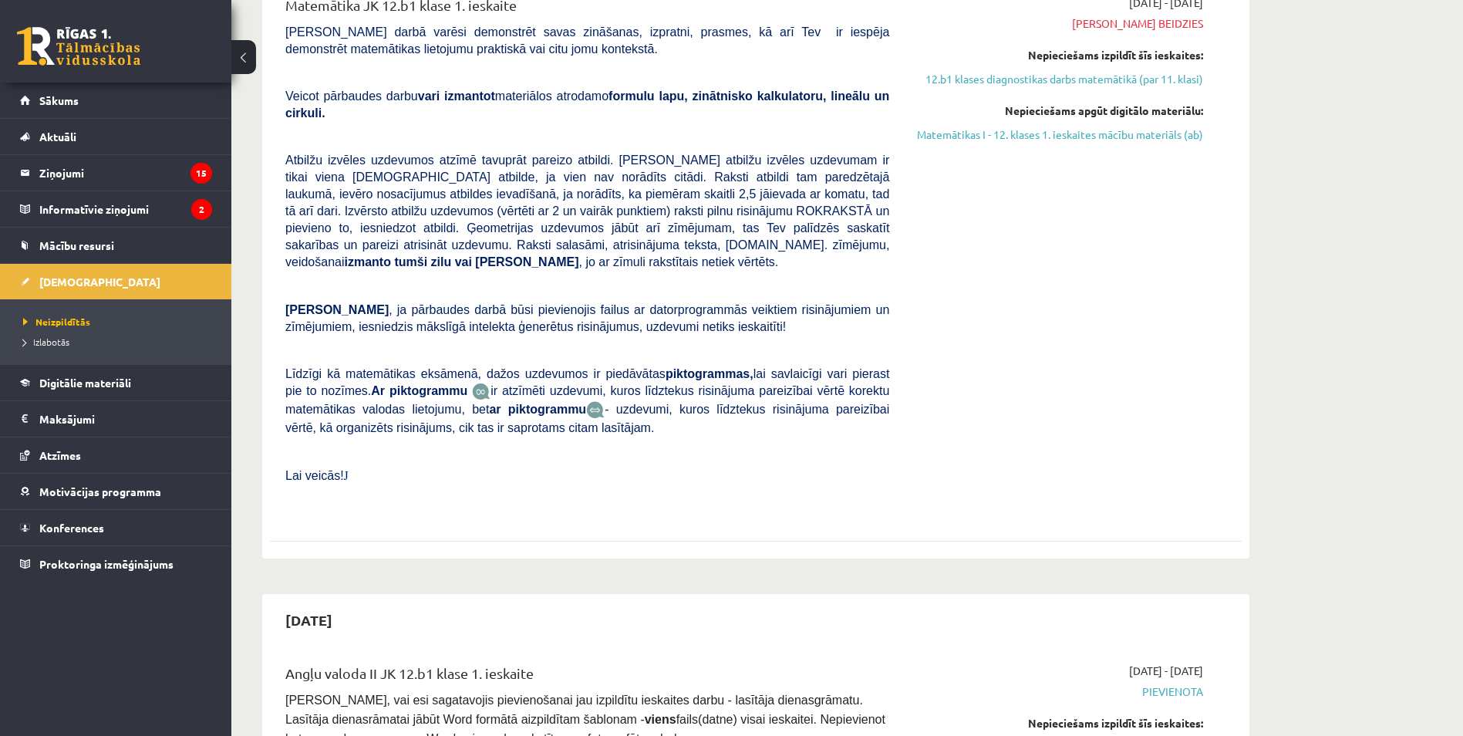
scroll to position [308, 0]
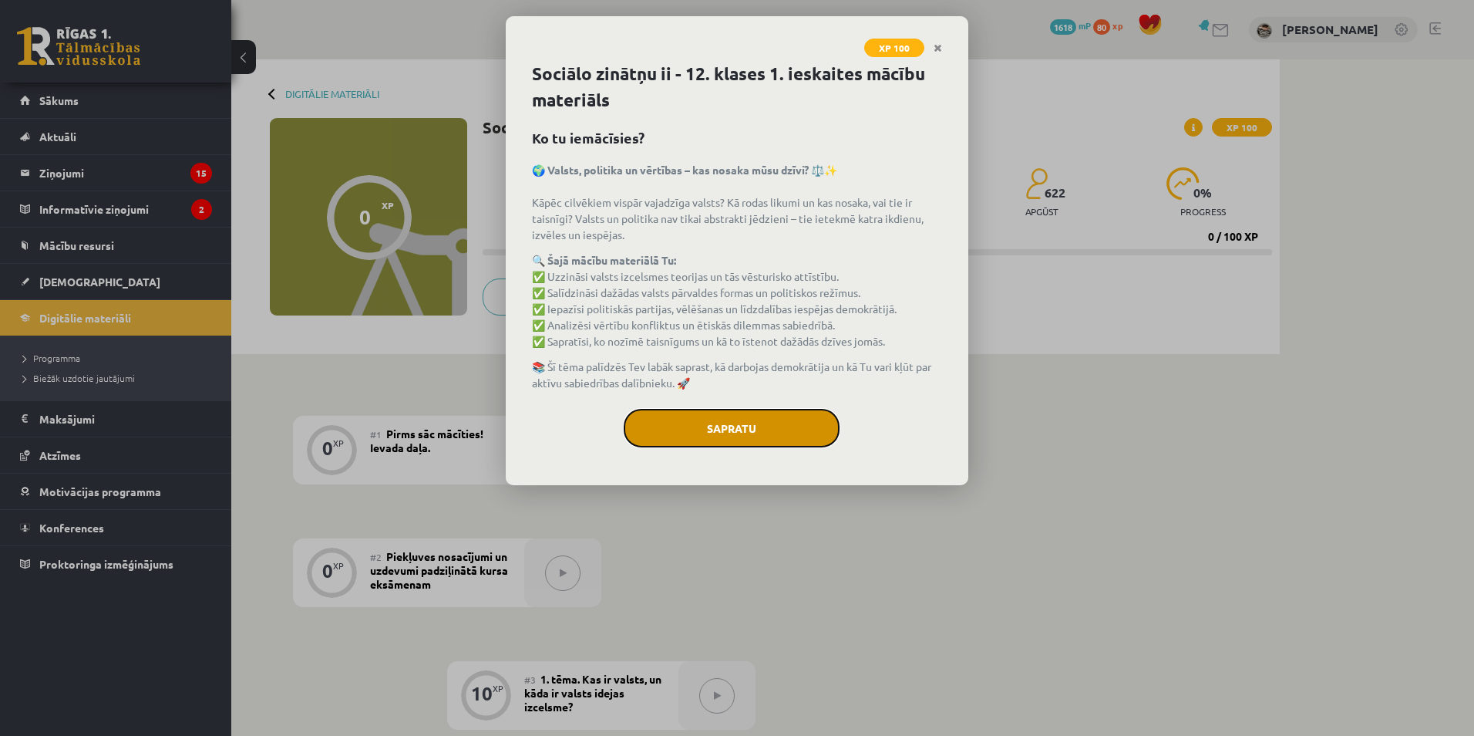
click at [696, 419] on button "Sapratu" at bounding box center [732, 428] width 216 height 39
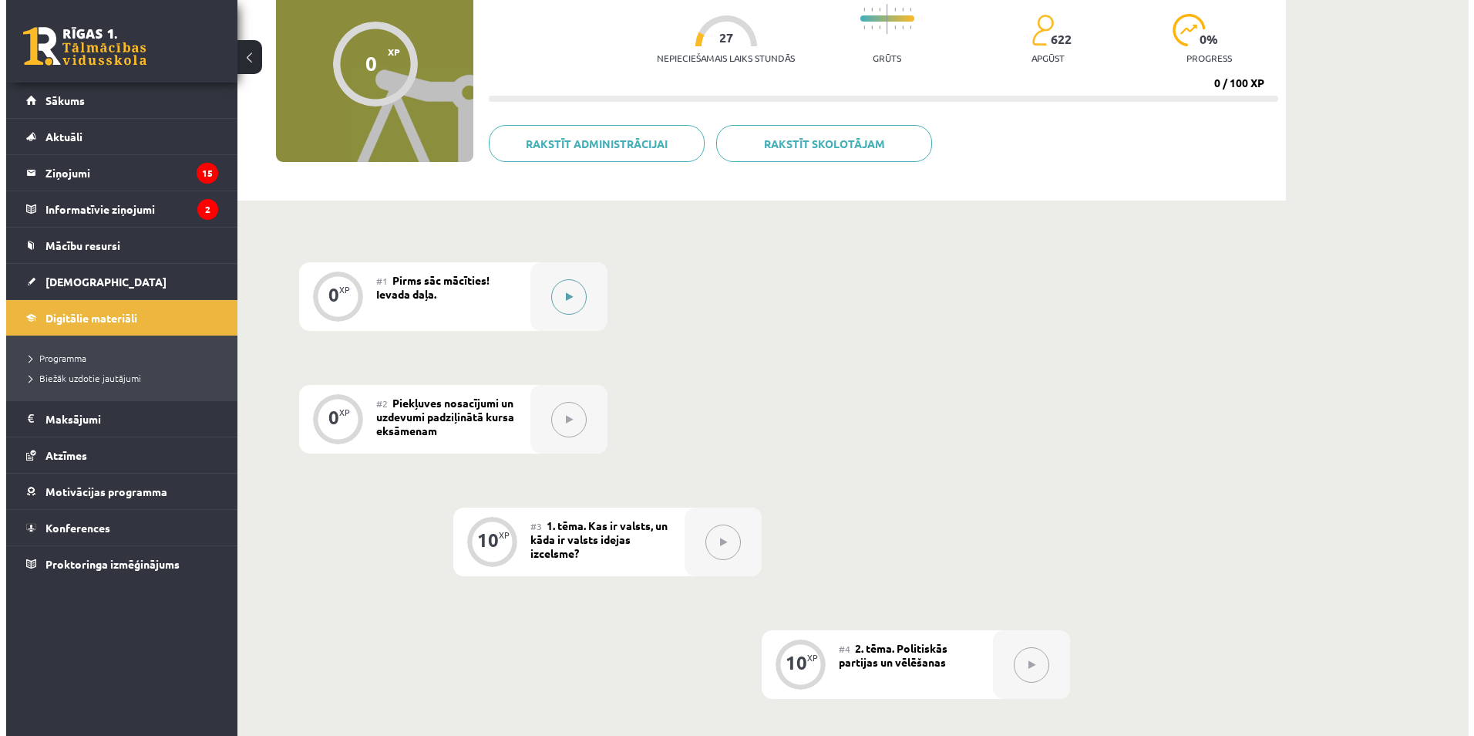
scroll to position [154, 0]
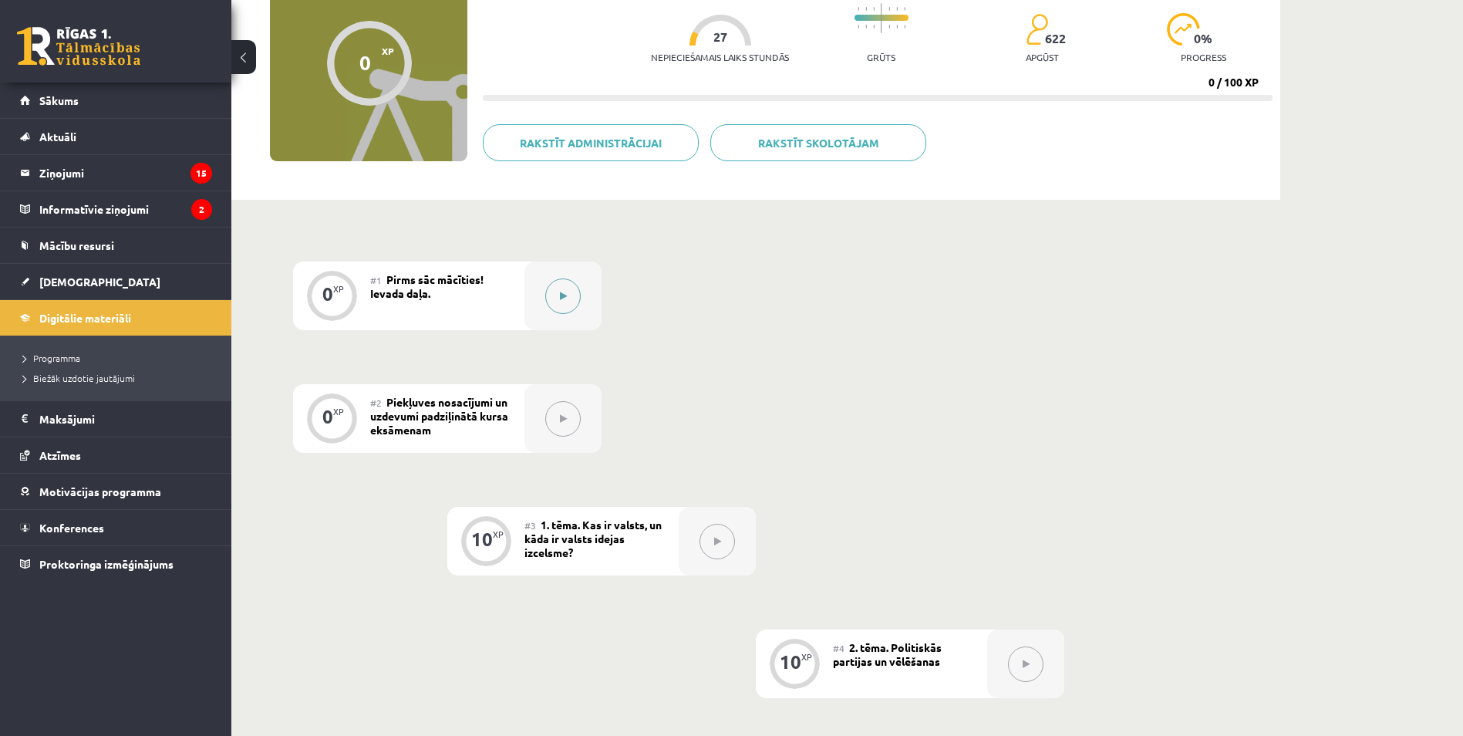
click at [557, 293] on button at bounding box center [562, 295] width 35 height 35
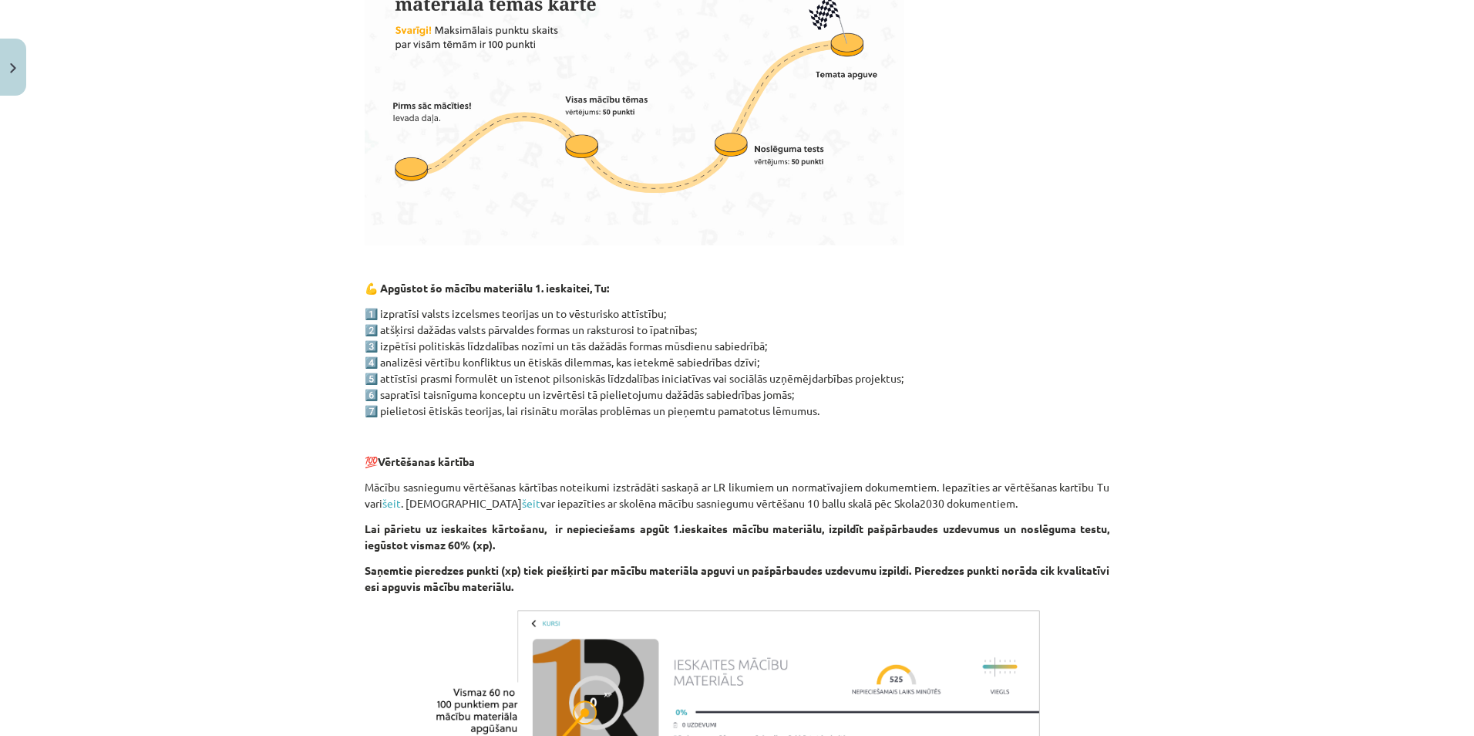
scroll to position [812, 0]
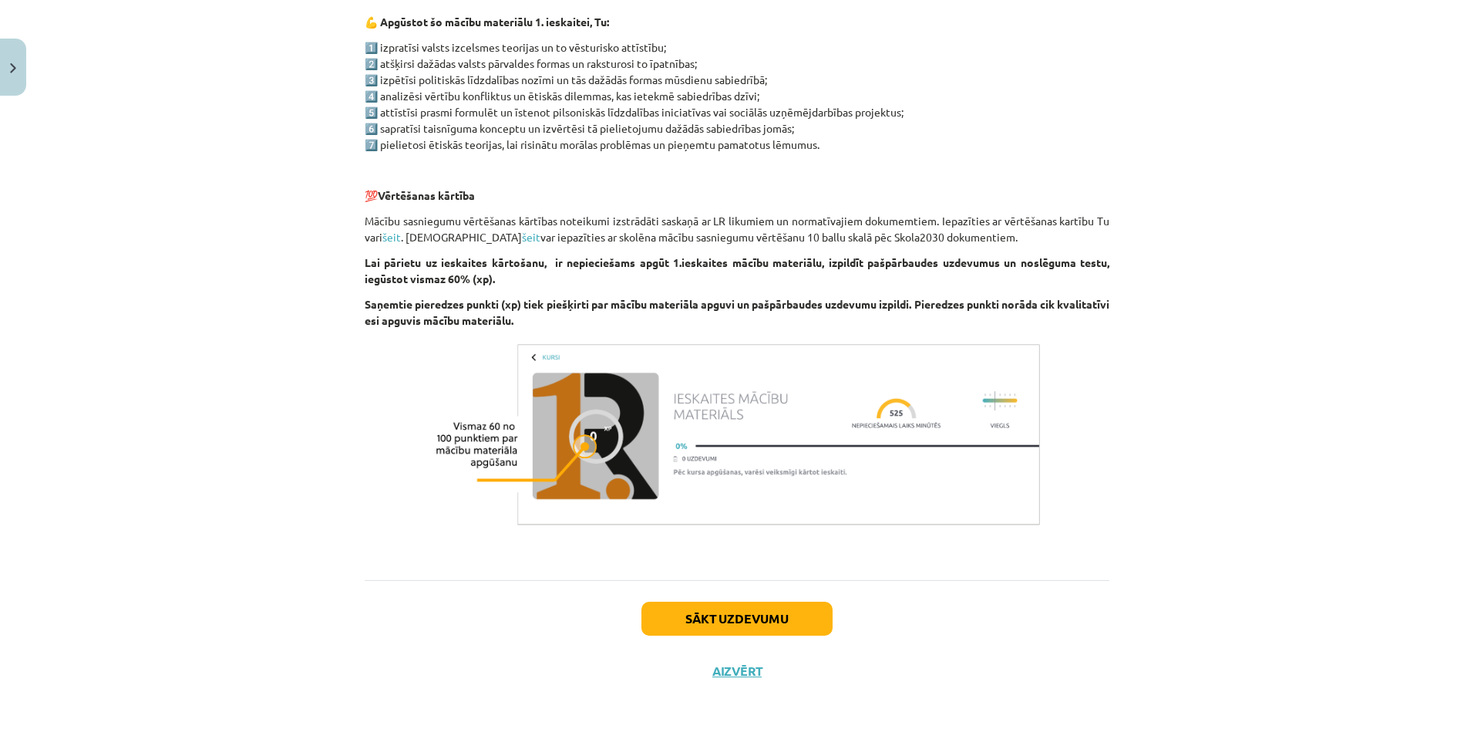
click at [766, 600] on div "Sākt uzdevumu Aizvērt" at bounding box center [737, 634] width 745 height 108
click at [766, 603] on button "Sākt uzdevumu" at bounding box center [737, 618] width 191 height 34
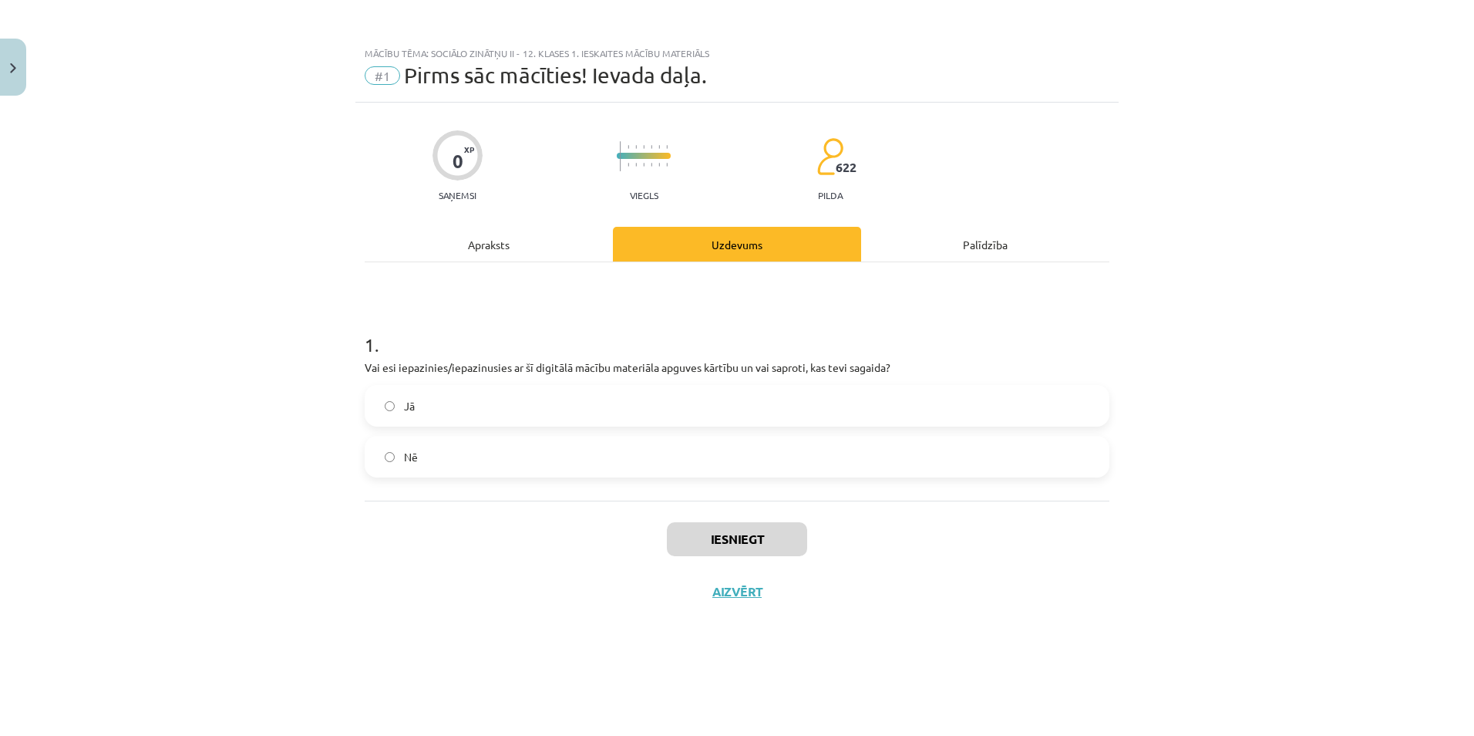
click at [753, 581] on div "Iesniegt Aizvērt" at bounding box center [737, 554] width 745 height 108
click at [753, 587] on button "Aizvērt" at bounding box center [737, 591] width 59 height 15
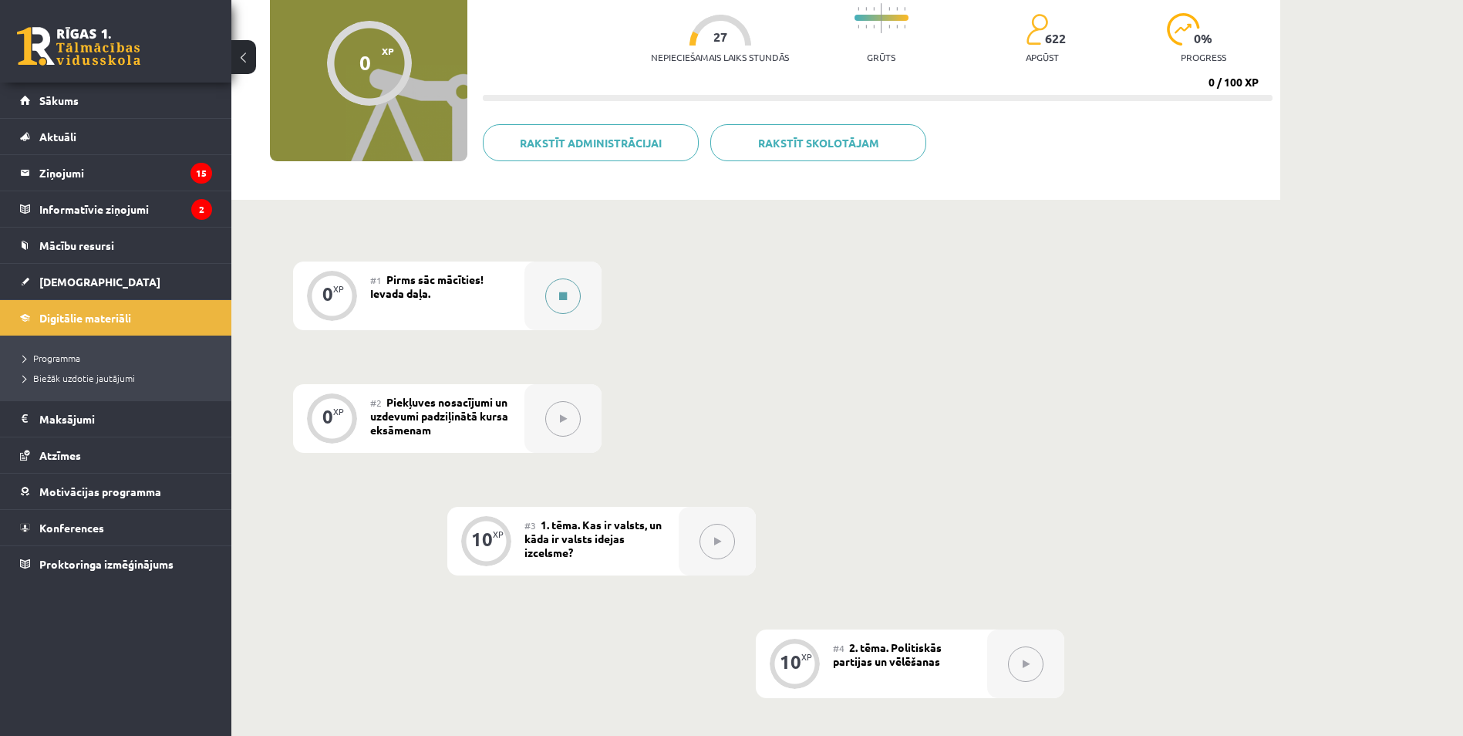
click at [551, 303] on button at bounding box center [562, 295] width 35 height 35
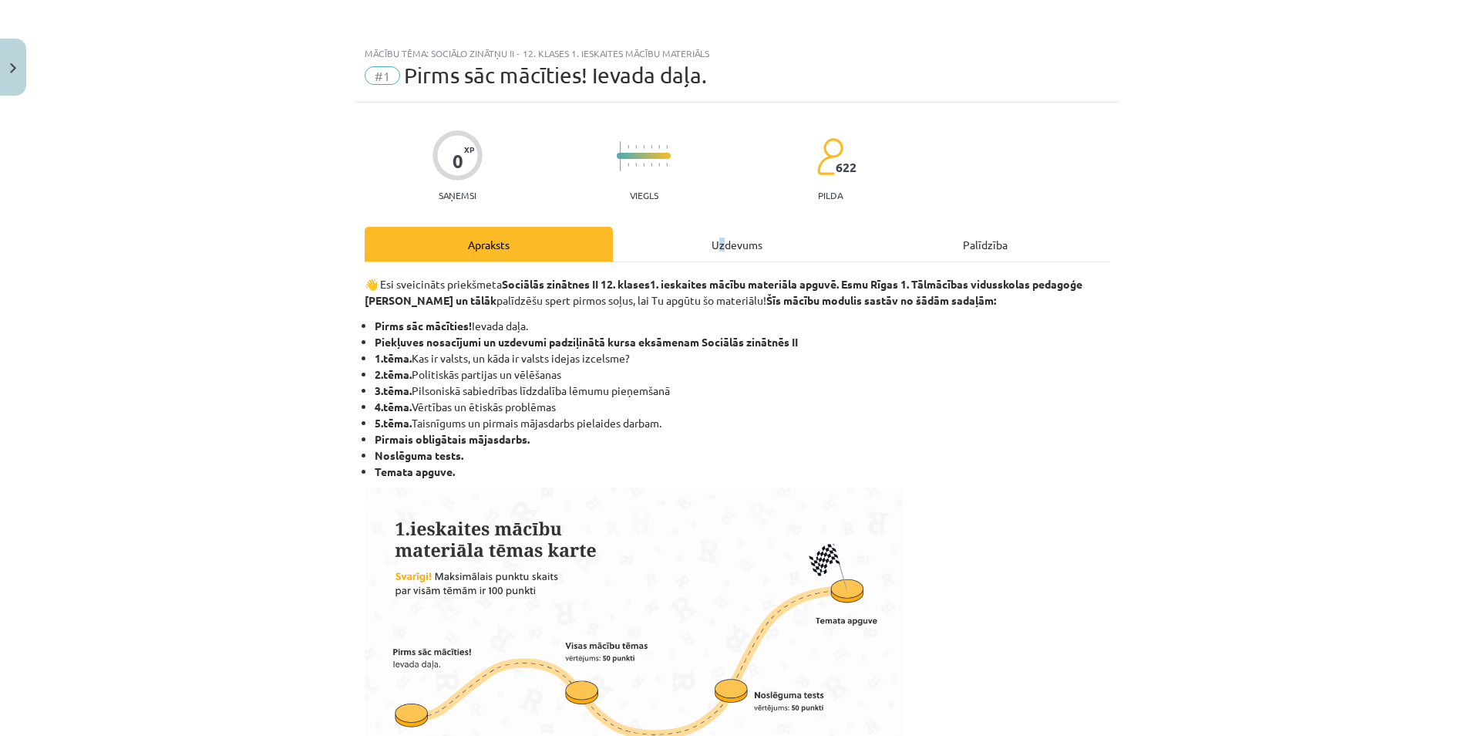
click at [719, 235] on div "Uzdevums" at bounding box center [737, 244] width 248 height 35
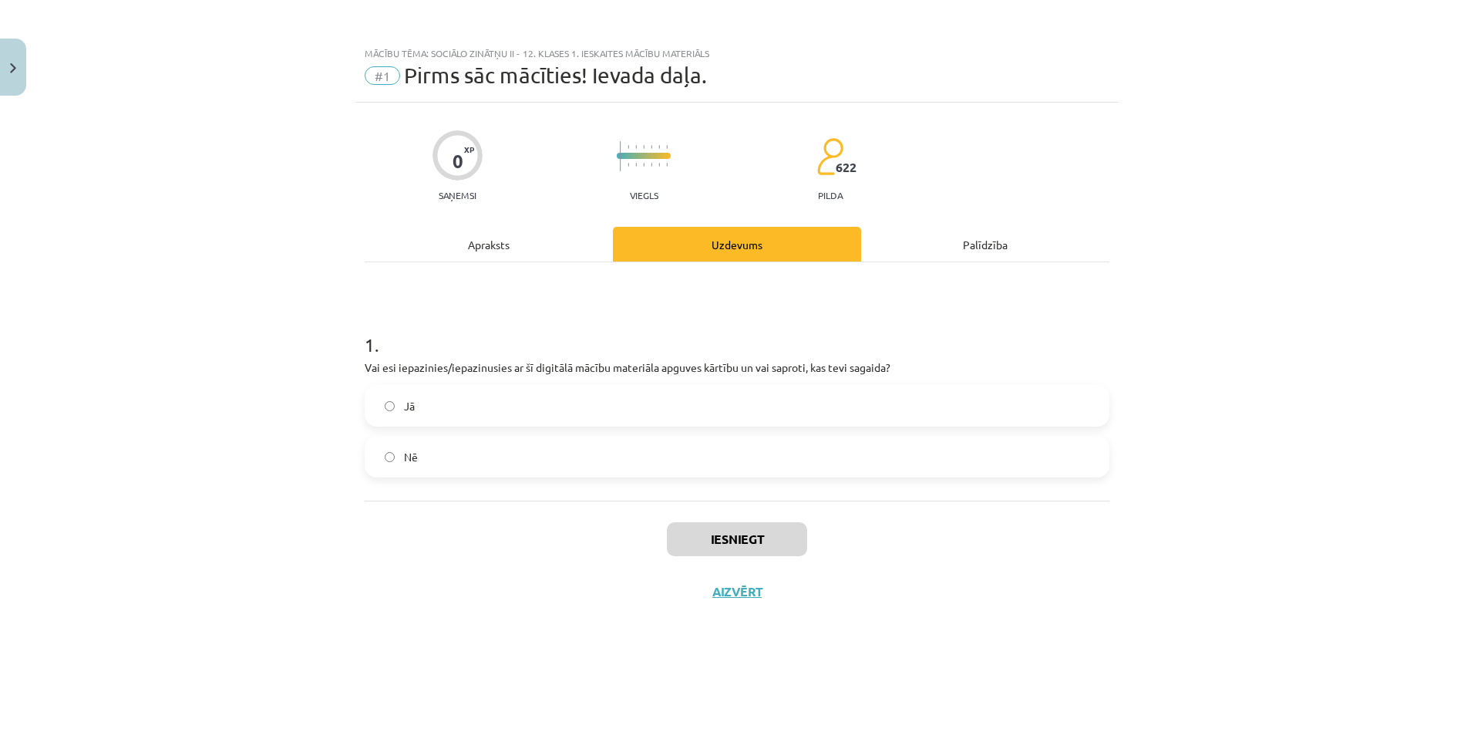
click at [464, 231] on div "Apraksts" at bounding box center [489, 244] width 248 height 35
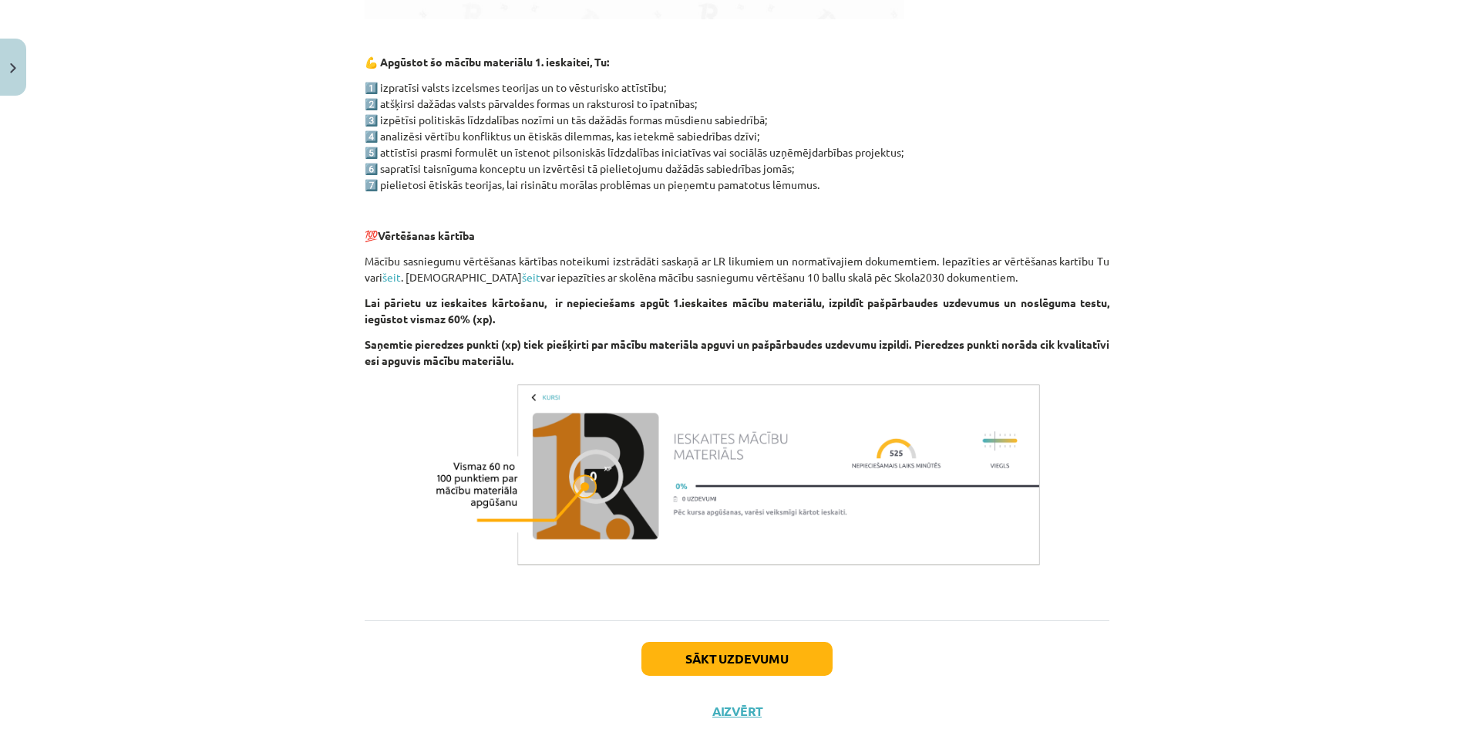
scroll to position [812, 0]
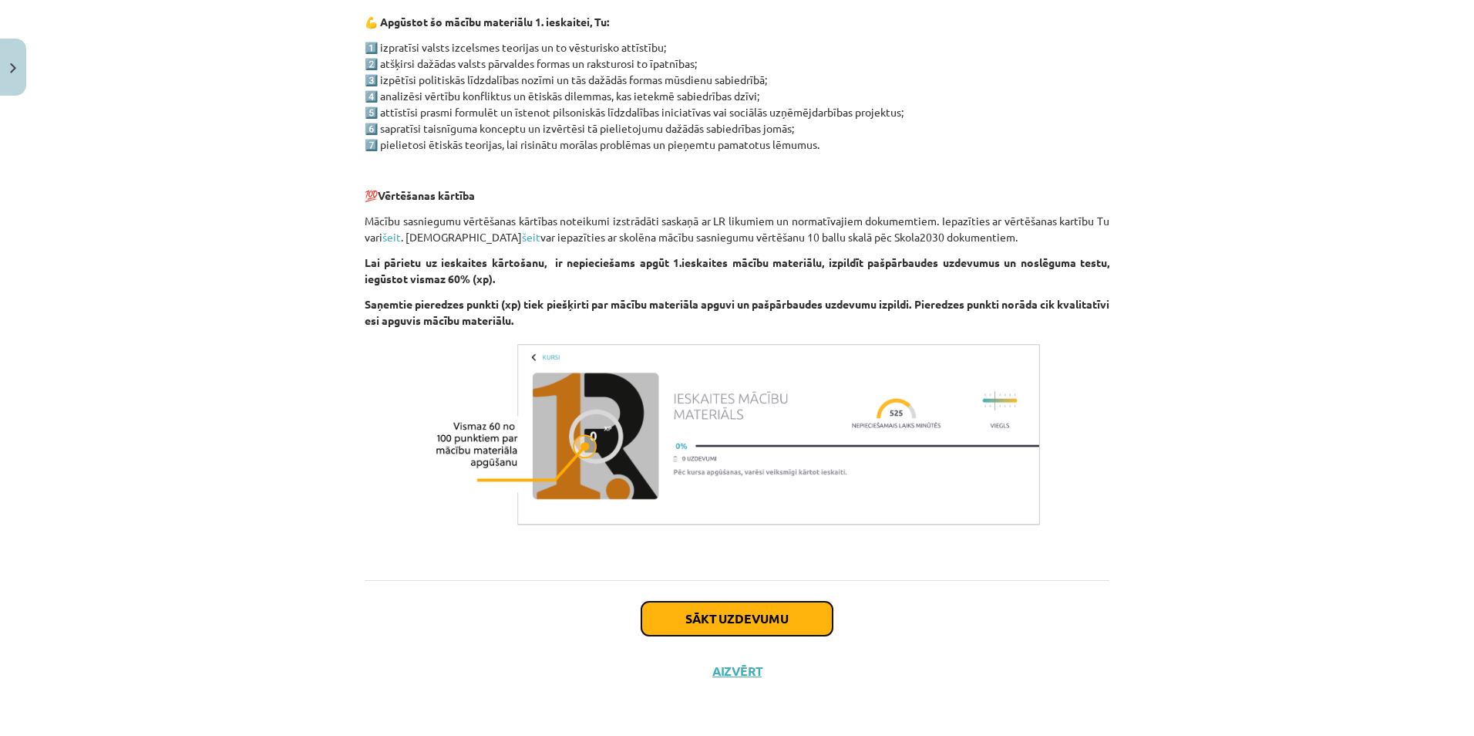
click at [693, 622] on button "Sākt uzdevumu" at bounding box center [737, 618] width 191 height 34
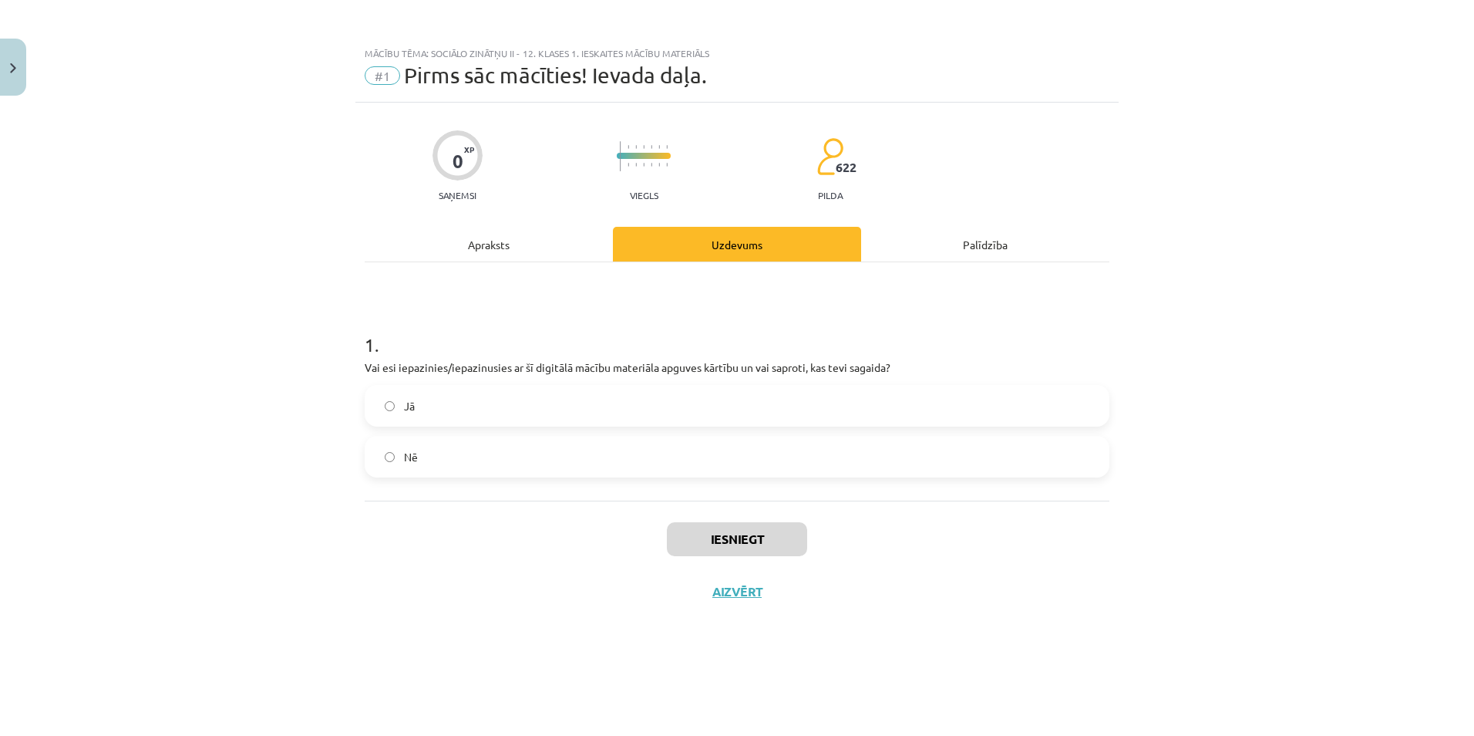
click at [690, 424] on label "Jā" at bounding box center [737, 405] width 742 height 39
click at [737, 534] on button "Iesniegt" at bounding box center [737, 539] width 140 height 34
click at [764, 595] on button "Aizvērt" at bounding box center [737, 591] width 59 height 15
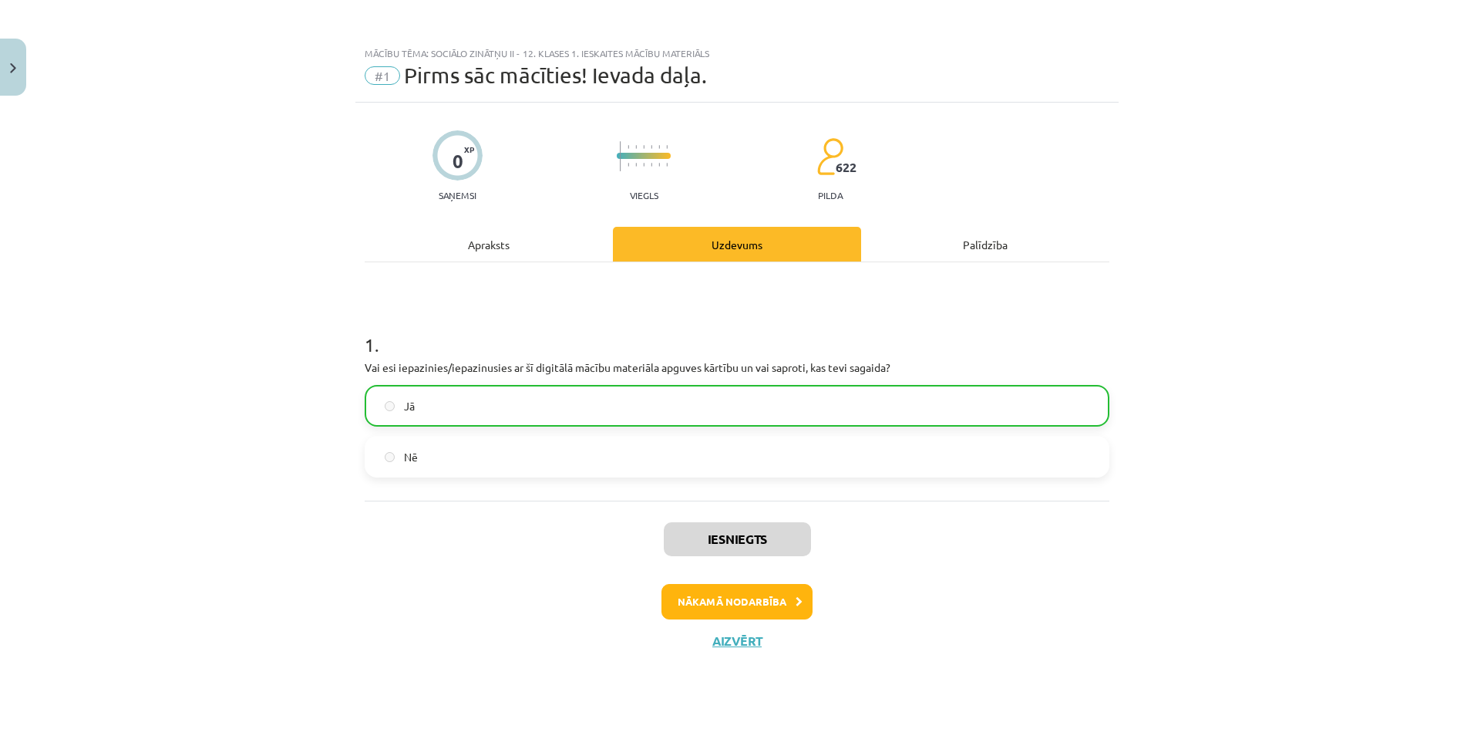
click at [574, 421] on div "Mācību tēma: Sociālo zinātņu ii - 12. klases 1. ieskaites mācību materiāls #1 P…" at bounding box center [737, 368] width 1474 height 736
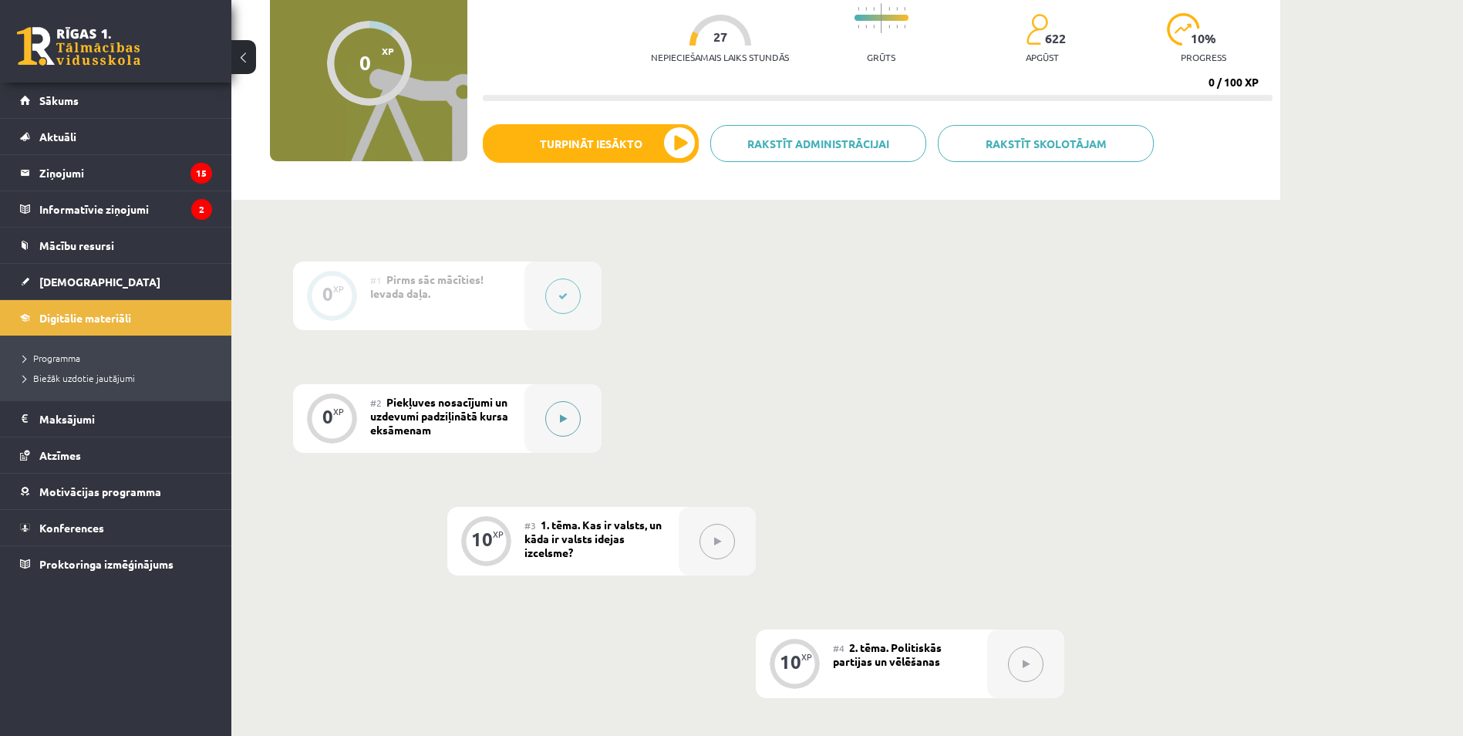
click at [565, 421] on icon at bounding box center [563, 418] width 7 height 9
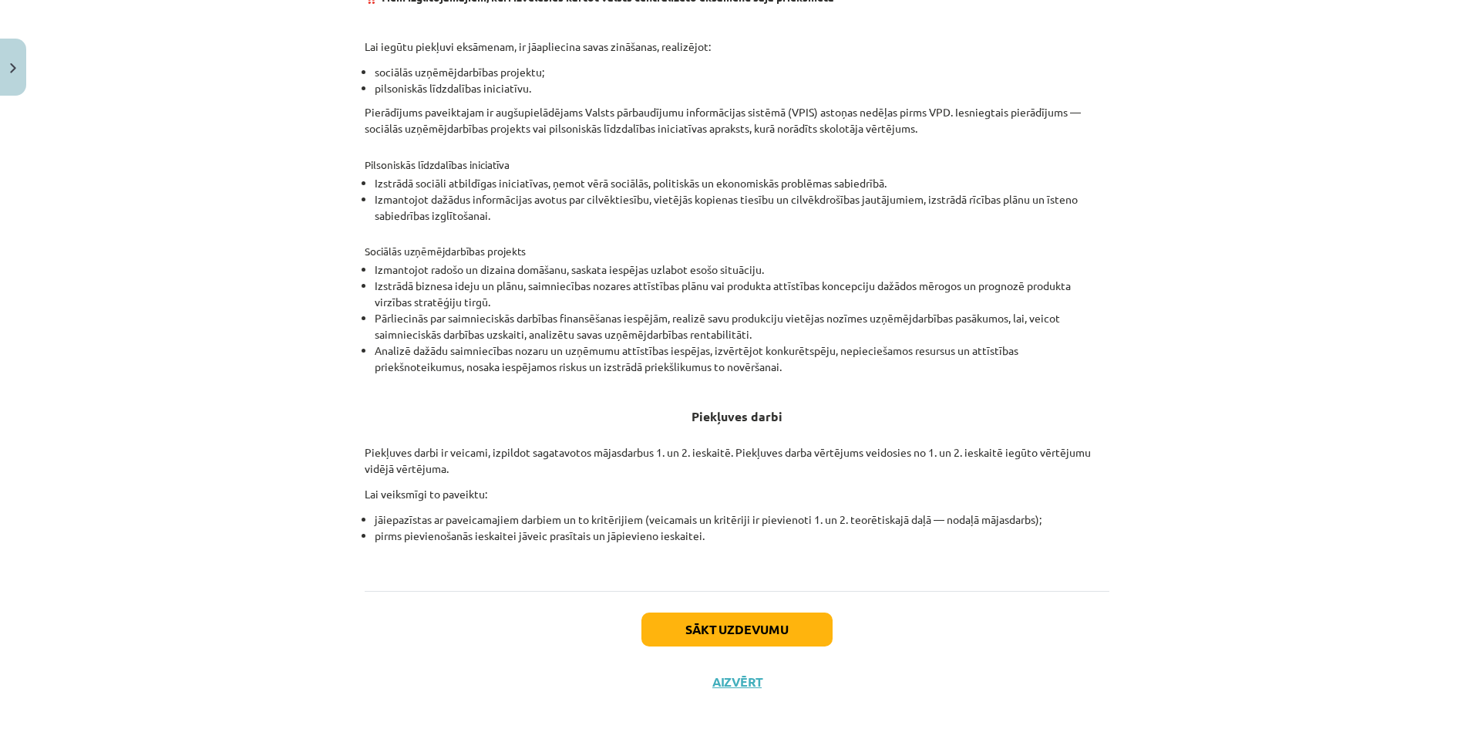
scroll to position [370, 0]
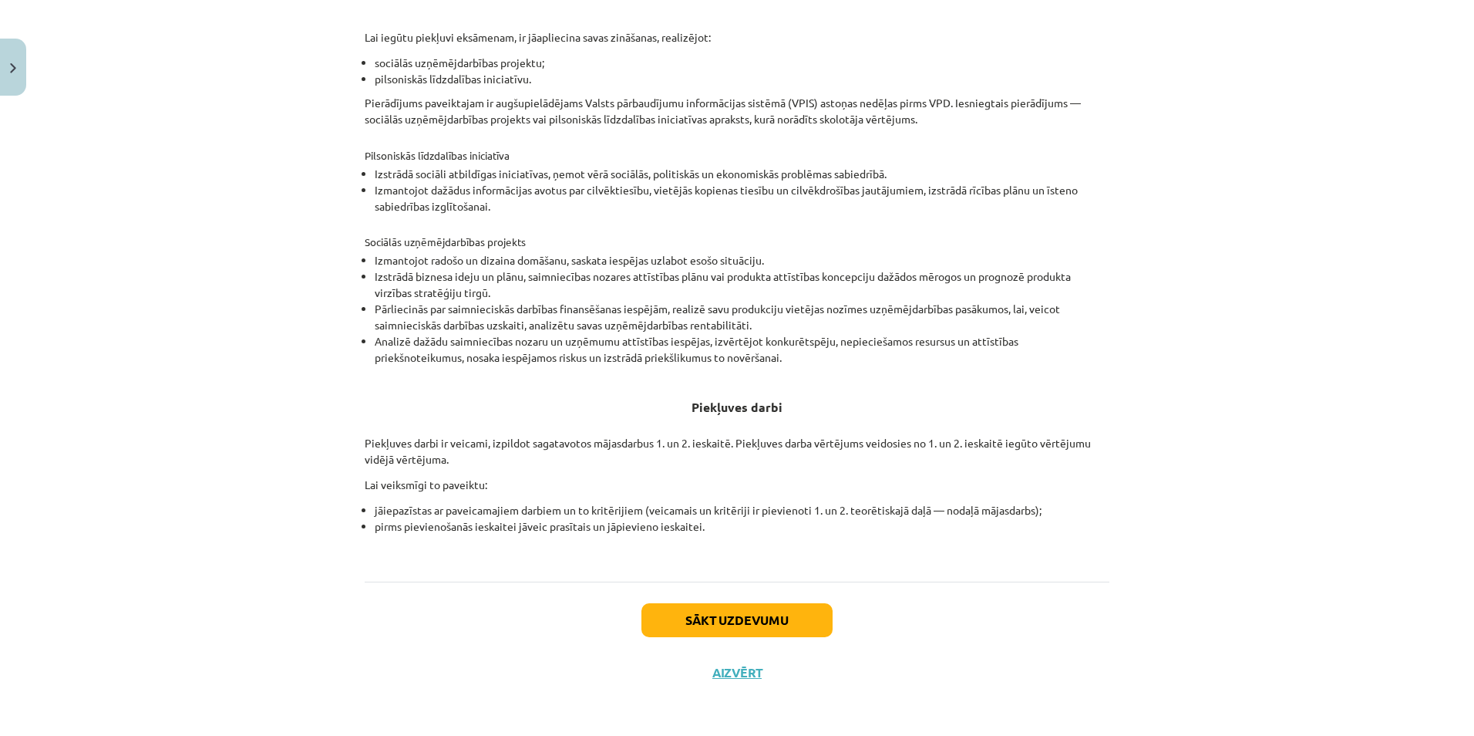
click at [632, 450] on p "Piekļuves darbi ir veicami, izpildot sagatavotos mājasdarbus 1. un 2. ieskaitē.…" at bounding box center [737, 451] width 745 height 32
click at [711, 617] on button "Sākt uzdevumu" at bounding box center [737, 620] width 191 height 34
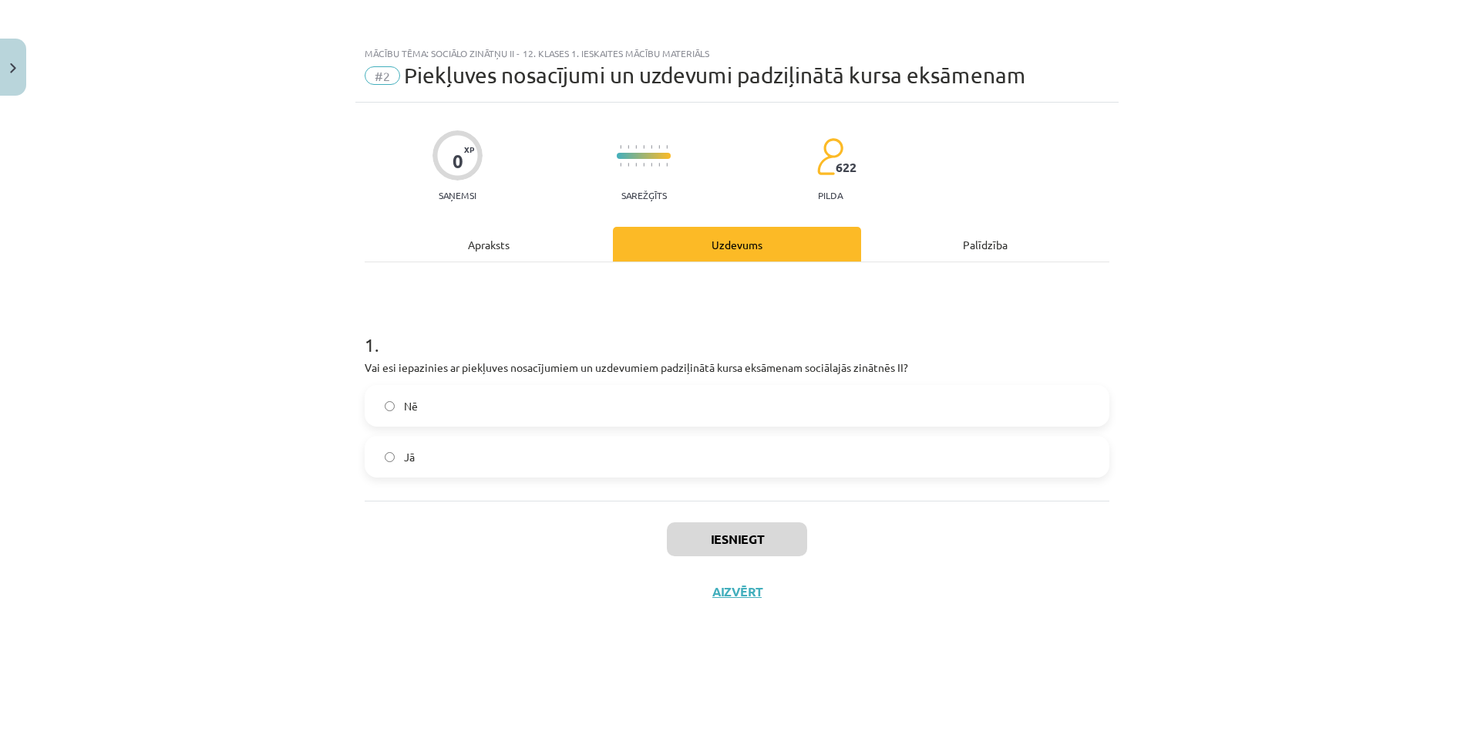
click at [579, 406] on label "Nē" at bounding box center [737, 405] width 742 height 39
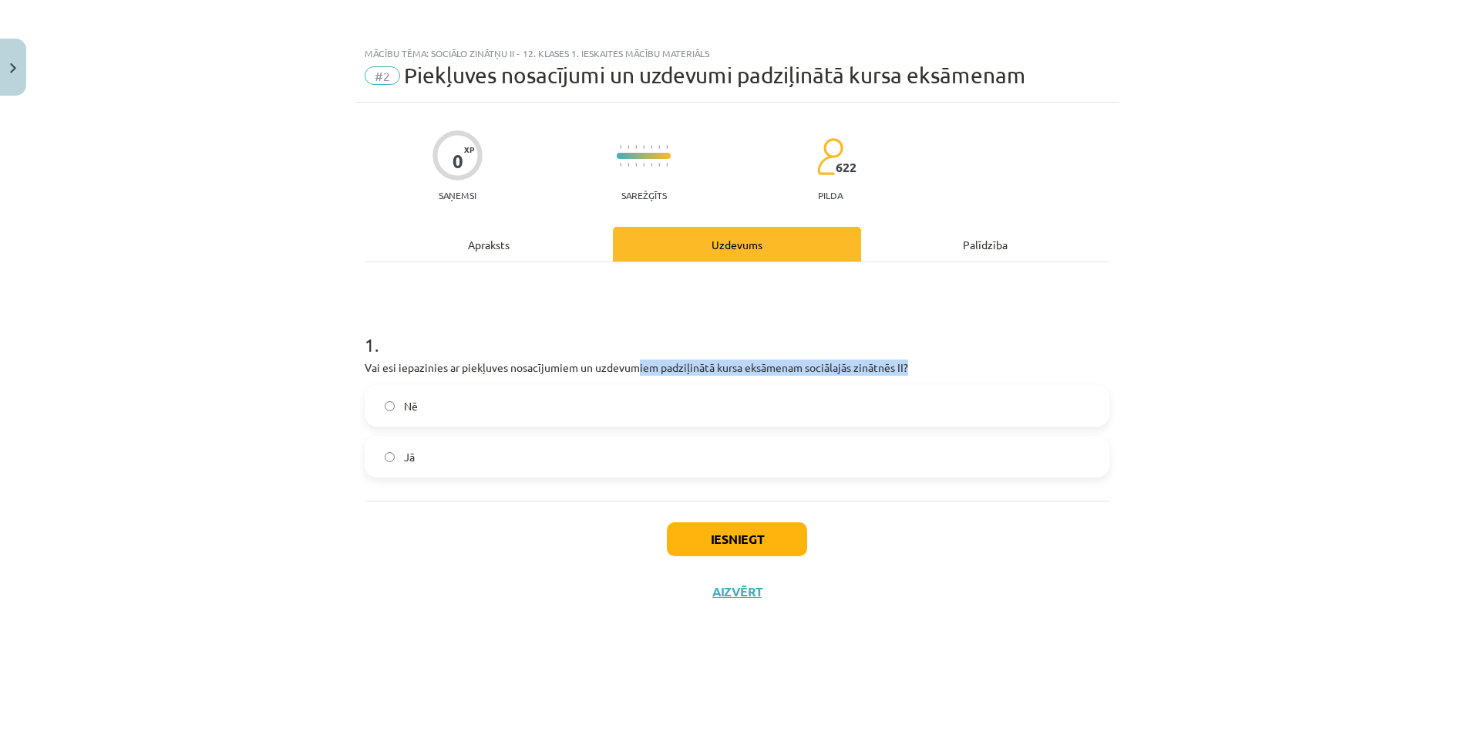
drag, startPoint x: 656, startPoint y: 368, endPoint x: 969, endPoint y: 365, distance: 313.1
click at [969, 365] on p "Vai esi iepazinies ar piekļuves nosacījumiem un uzdevumiem padziļinātā kursa ek…" at bounding box center [737, 367] width 745 height 16
click at [747, 534] on button "Iesniegt" at bounding box center [737, 539] width 140 height 34
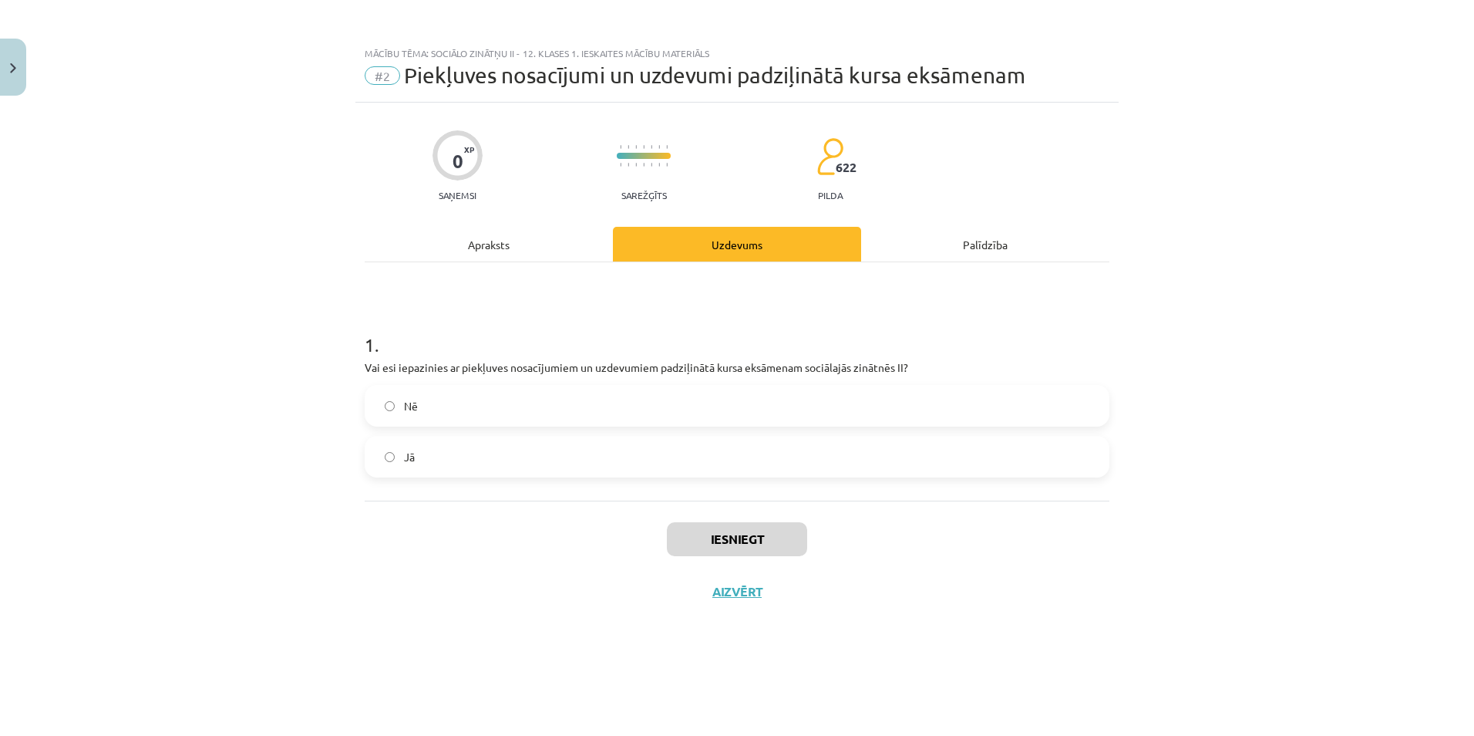
click at [898, 328] on h1 "1 ." at bounding box center [737, 331] width 745 height 48
click at [740, 595] on button "Aizvērt" at bounding box center [737, 591] width 59 height 15
click at [584, 439] on div "Mācību tēma: Sociālo zinātņu ii - 12. klases 1. ieskaites mācību materiāls #2 P…" at bounding box center [737, 368] width 1474 height 736
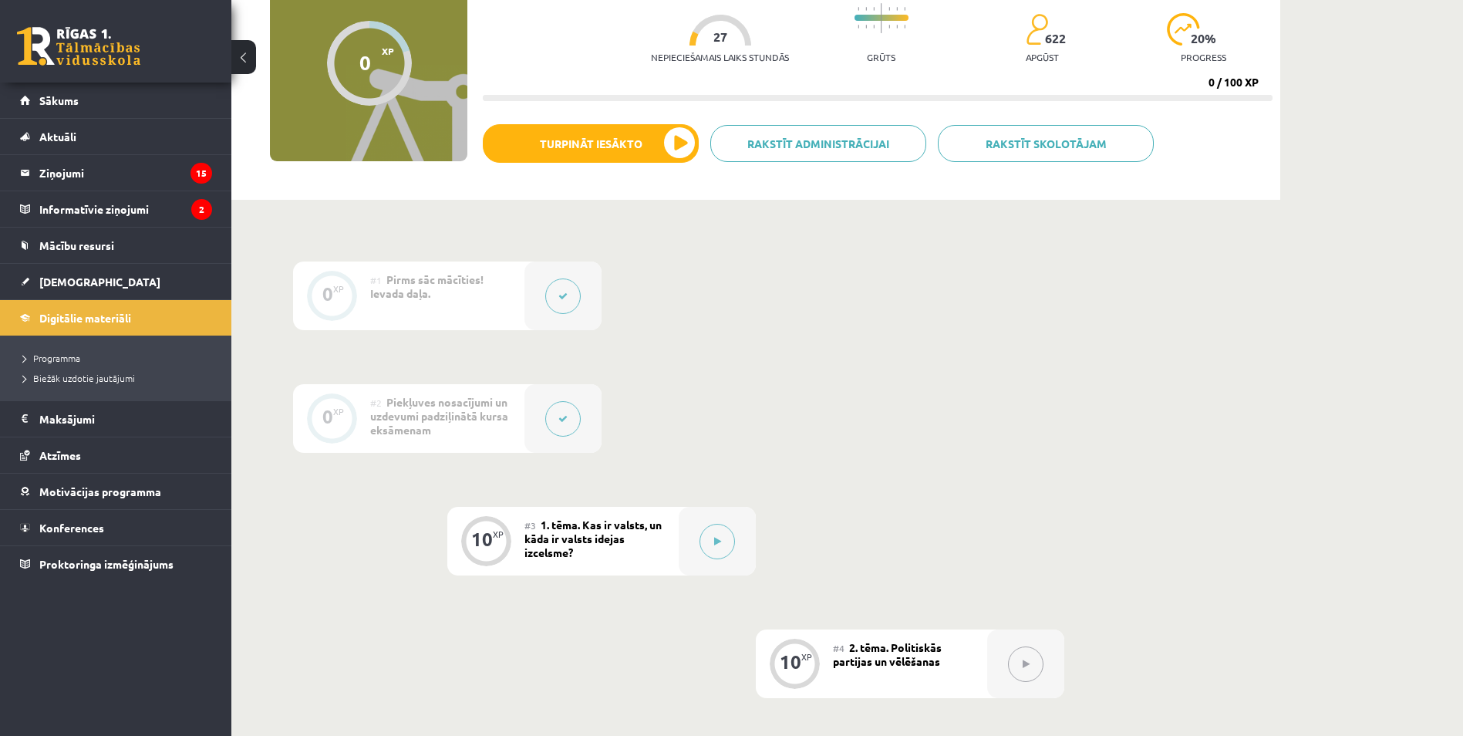
click at [571, 423] on button at bounding box center [562, 418] width 35 height 35
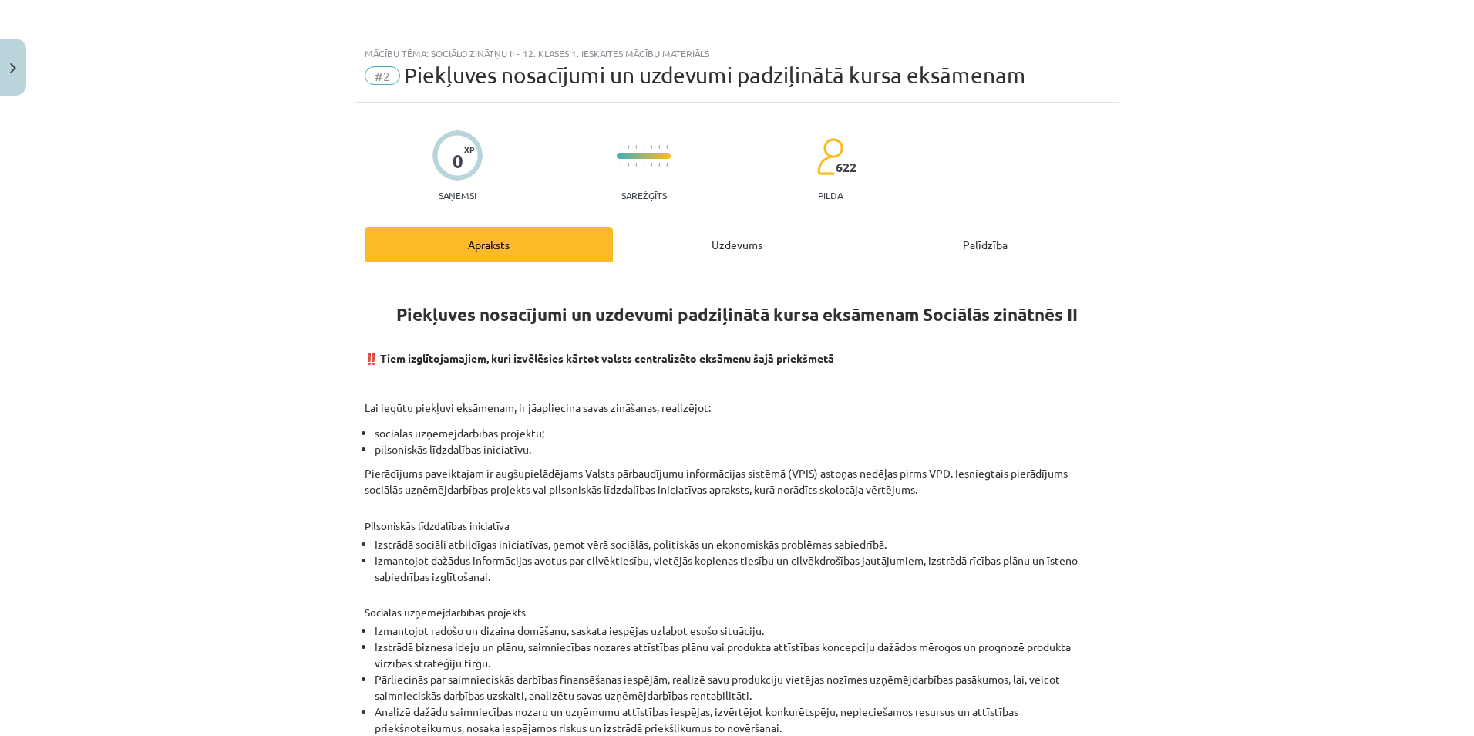
click at [678, 252] on div "Uzdevums" at bounding box center [737, 244] width 248 height 35
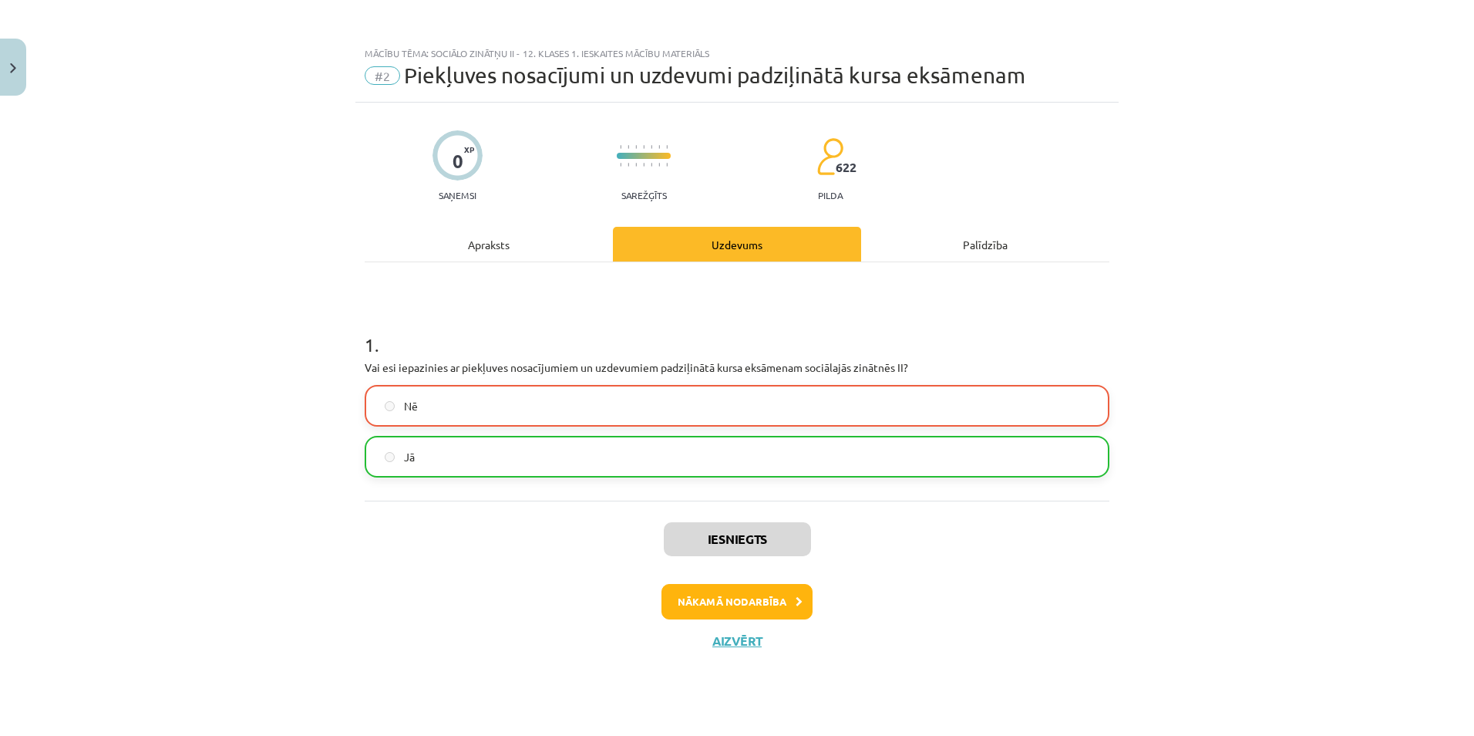
click at [552, 462] on label "Jā" at bounding box center [737, 456] width 742 height 39
click at [709, 595] on button "Nākamā nodarbība" at bounding box center [737, 601] width 151 height 35
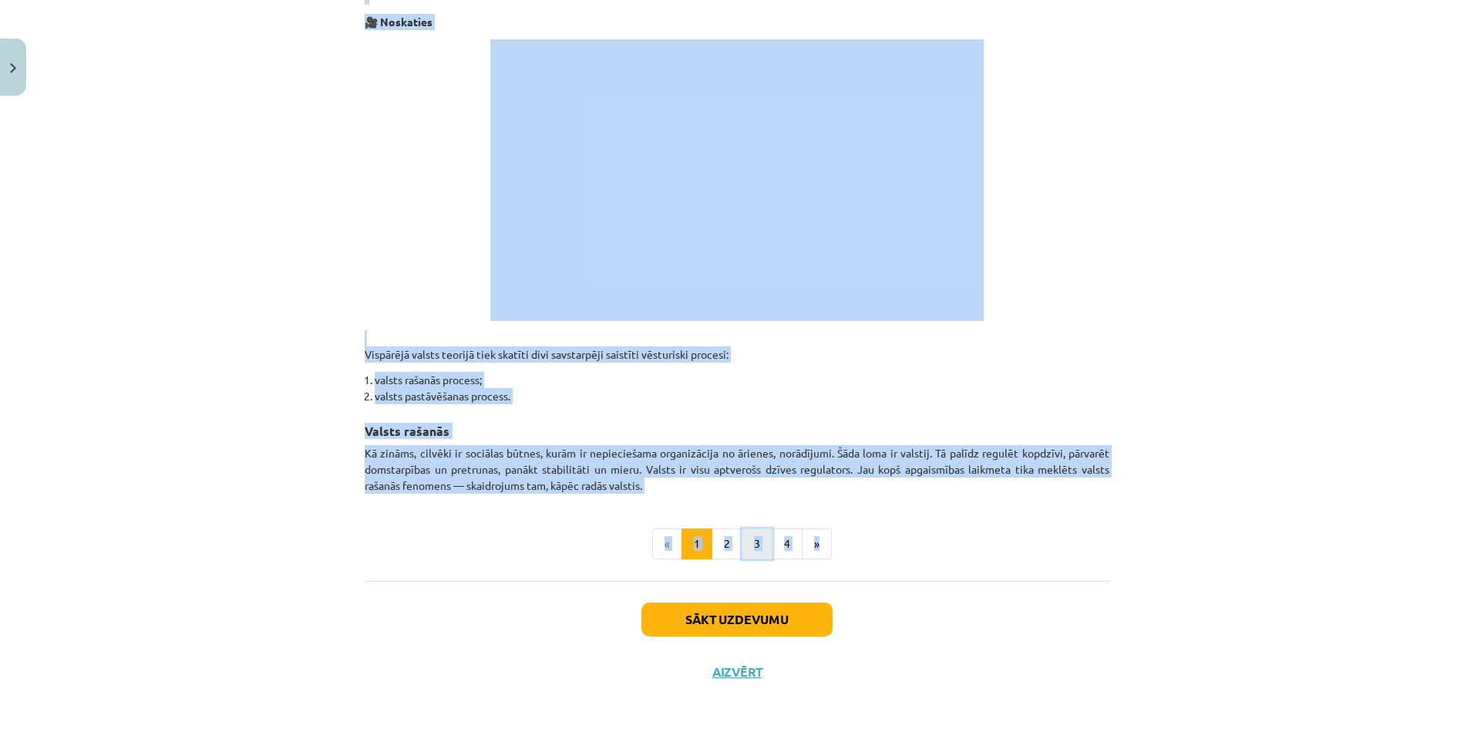
click at [754, 556] on button "3" at bounding box center [757, 543] width 31 height 31
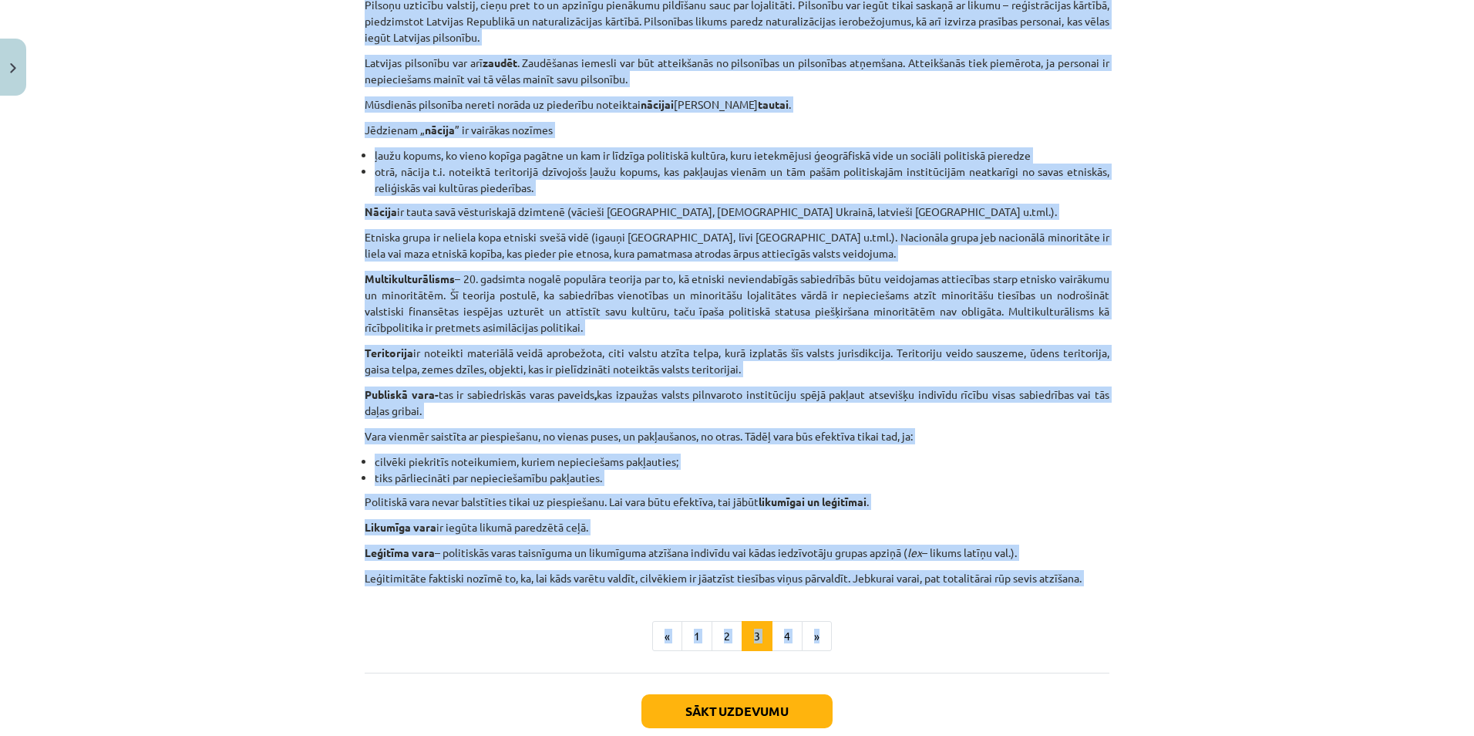
click at [832, 342] on div "Valsts jēdziens un tās elementi Valsts kā organizācija radās agrāk nekā termins…" at bounding box center [737, 100] width 745 height 972
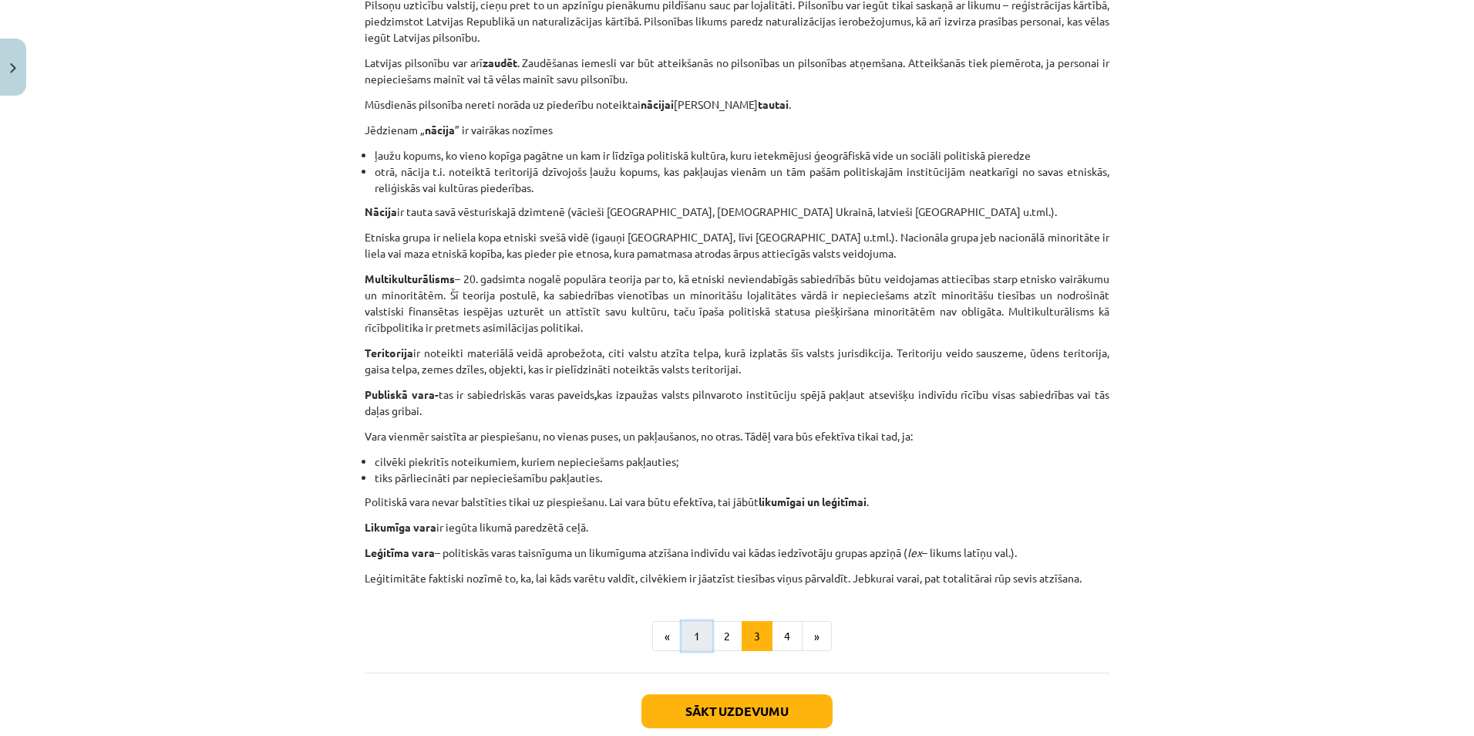
click at [685, 631] on button "1" at bounding box center [697, 636] width 31 height 31
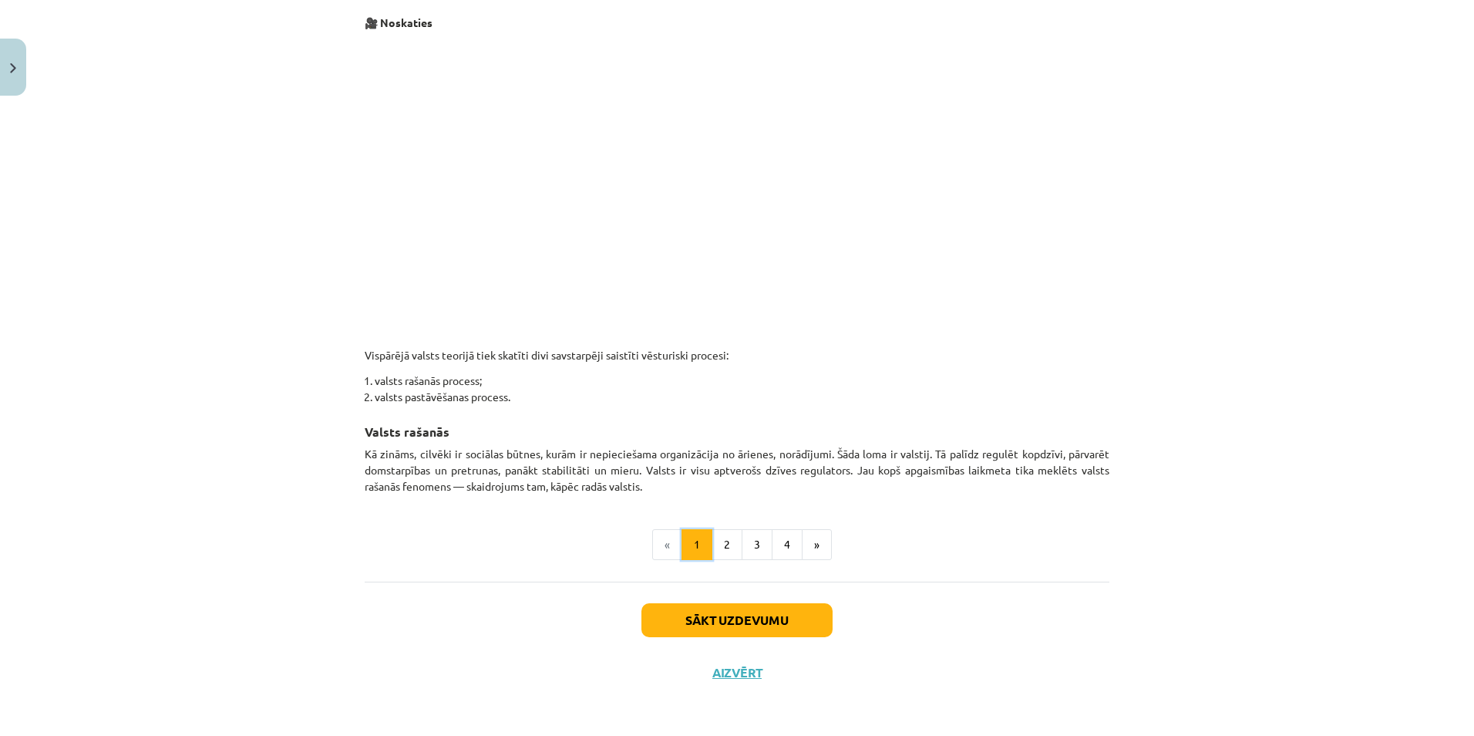
scroll to position [695, 0]
click at [725, 688] on div "10 XP Saņemsi Grūts 622 pilda Apraksts Uzdevums Palīdzība Kas ir valsts, un kād…" at bounding box center [736, 53] width 763 height 1290
click at [726, 670] on button "Aizvērt" at bounding box center [737, 671] width 59 height 15
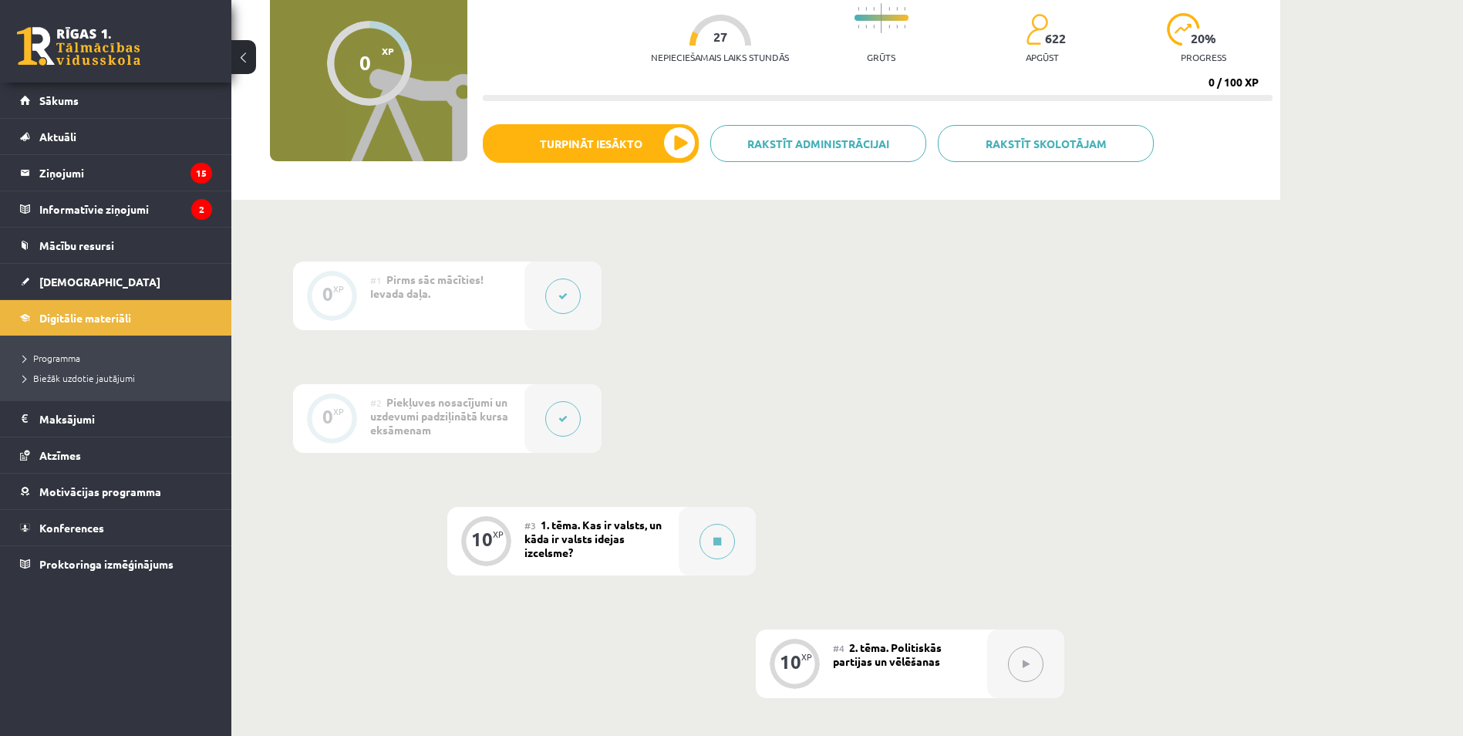
click at [575, 428] on button at bounding box center [562, 418] width 35 height 35
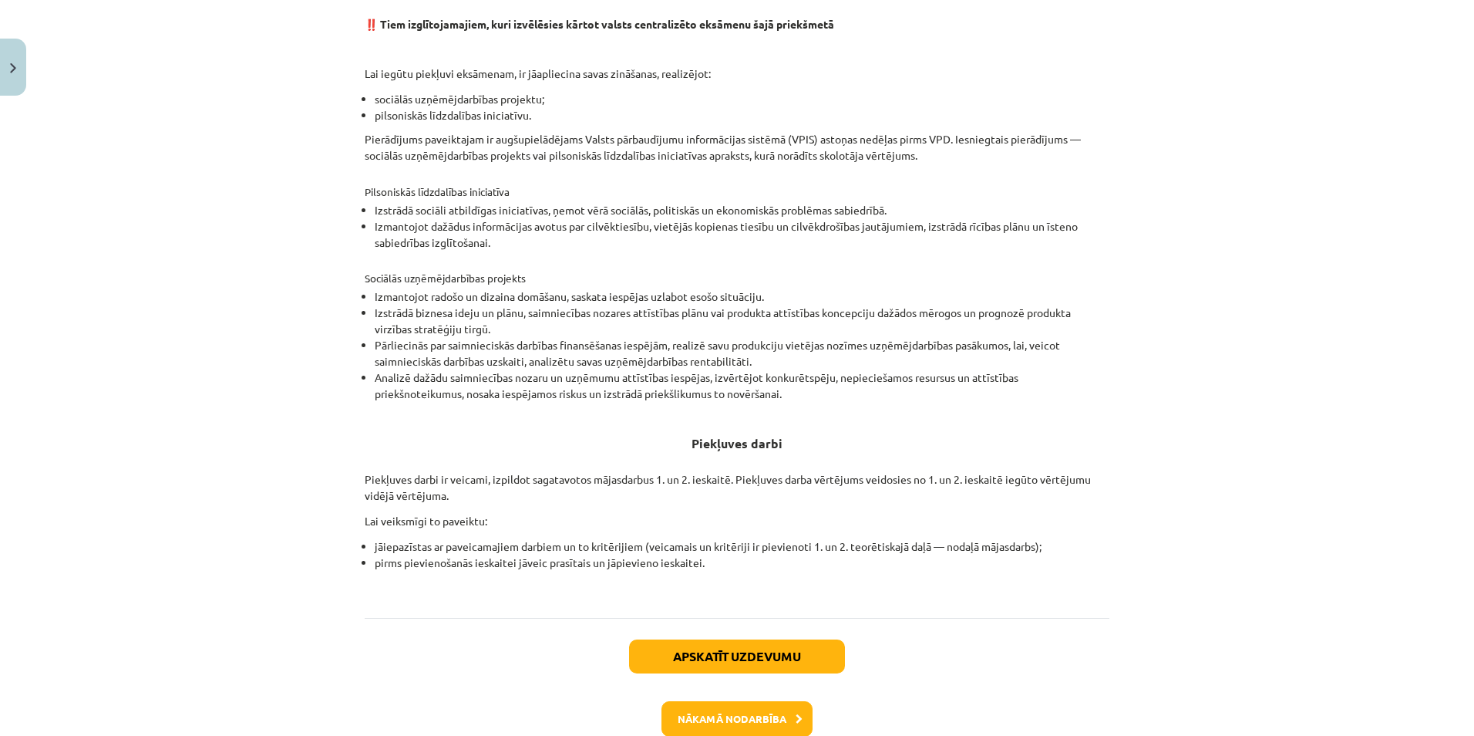
scroll to position [419, 0]
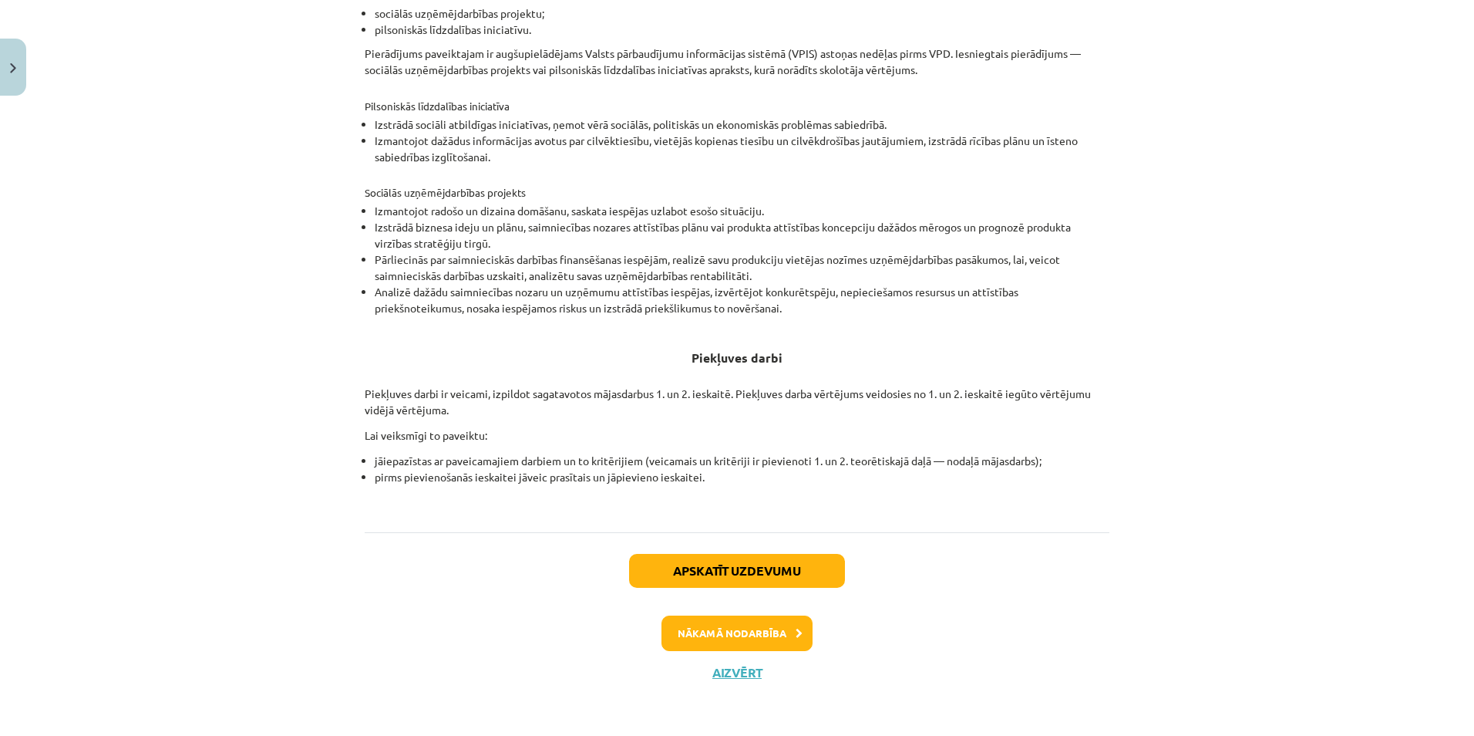
click at [736, 689] on div "0 XP Saņemsi Sarežģīts 622 pilda Apraksts Uzdevums Palīdzība Piekļuves nosacīju…" at bounding box center [736, 191] width 763 height 1016
click at [728, 670] on button "Aizvērt" at bounding box center [737, 672] width 59 height 15
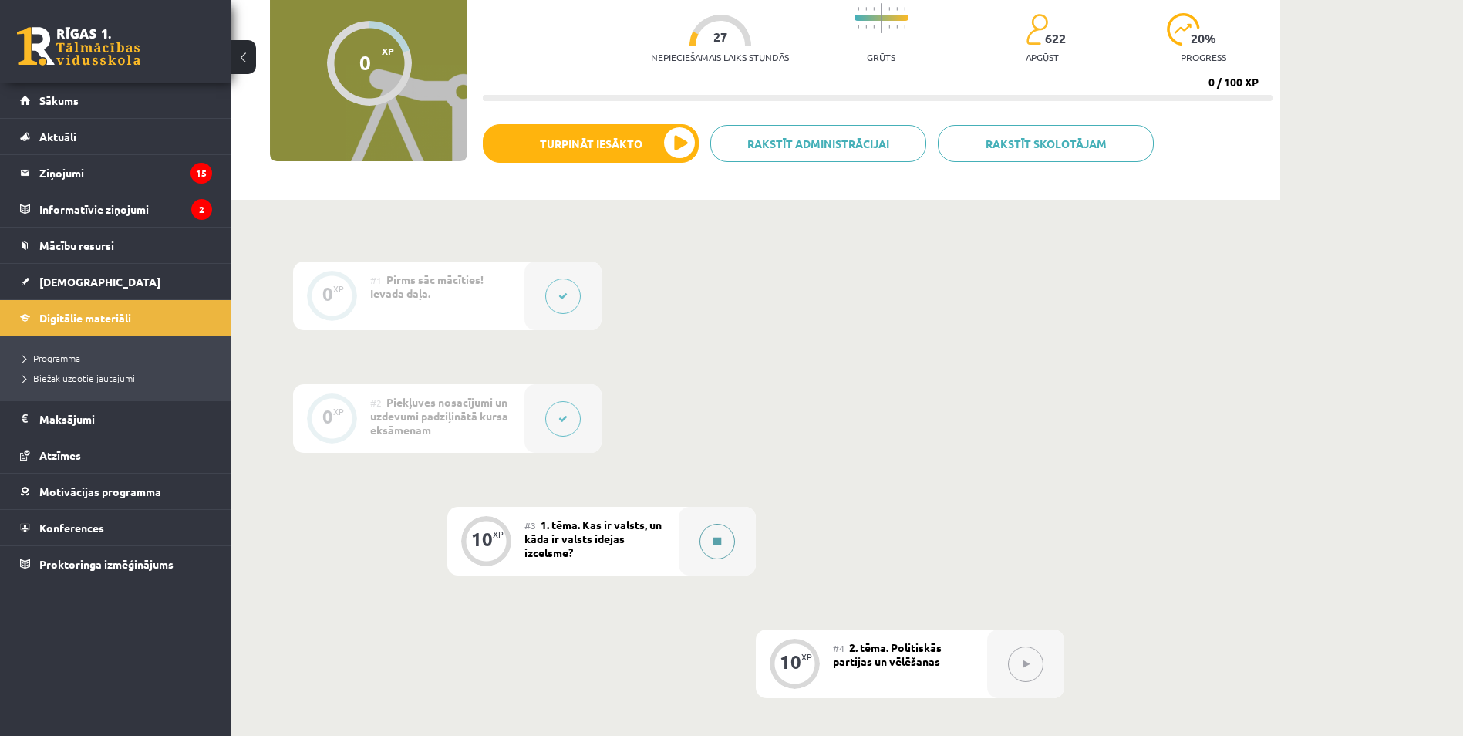
click at [679, 524] on div at bounding box center [717, 541] width 77 height 69
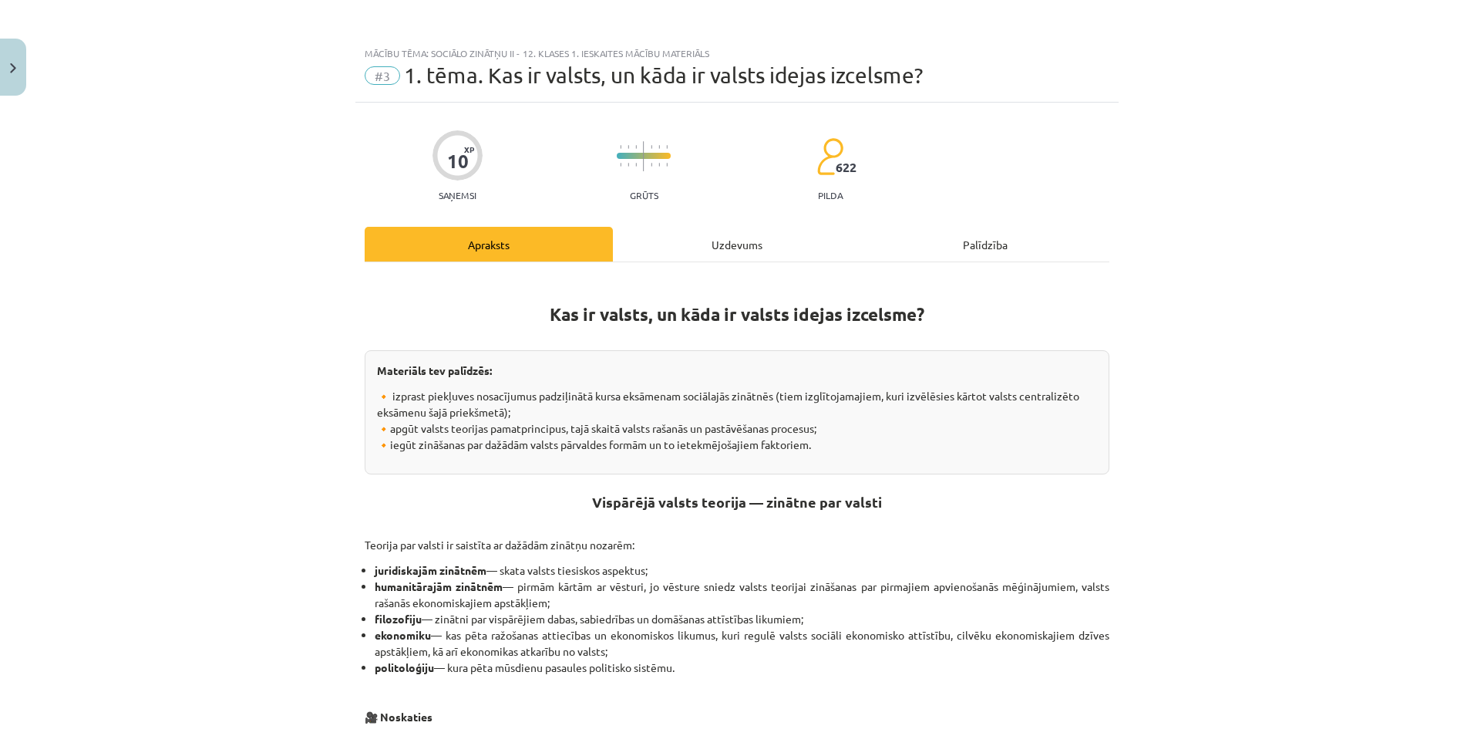
drag, startPoint x: 696, startPoint y: 248, endPoint x: 690, endPoint y: 257, distance: 11.1
click at [692, 251] on div "Uzdevums" at bounding box center [737, 244] width 248 height 35
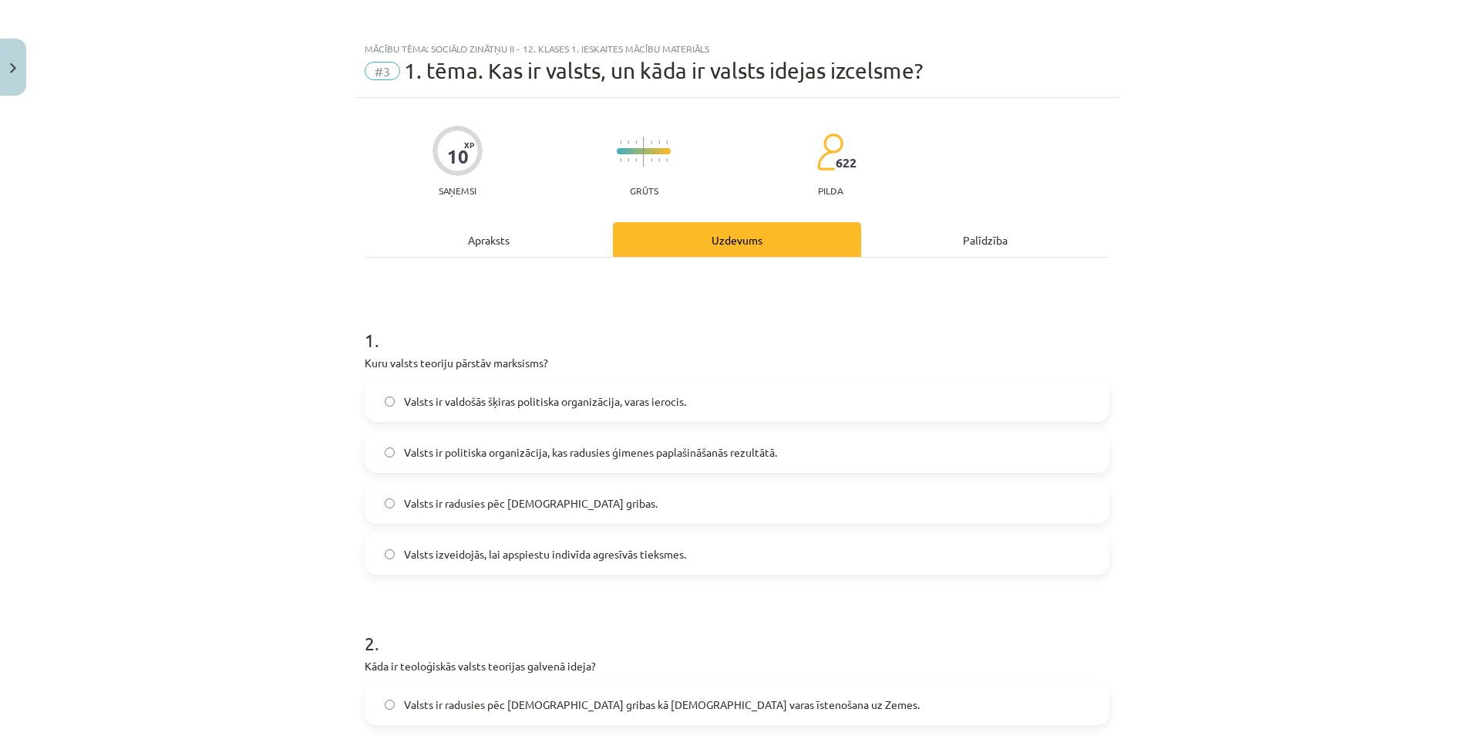
scroll to position [0, 0]
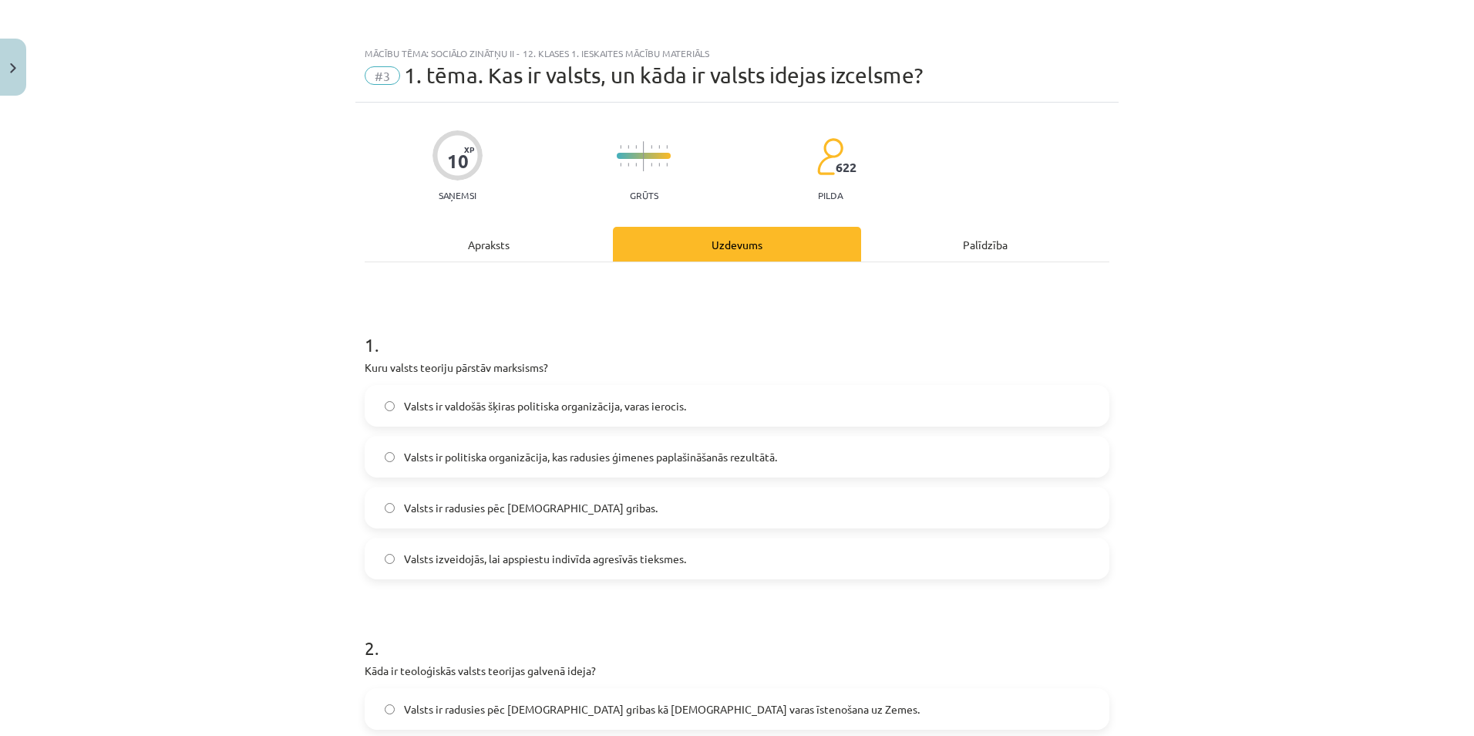
click at [497, 244] on div "Apraksts" at bounding box center [489, 244] width 248 height 35
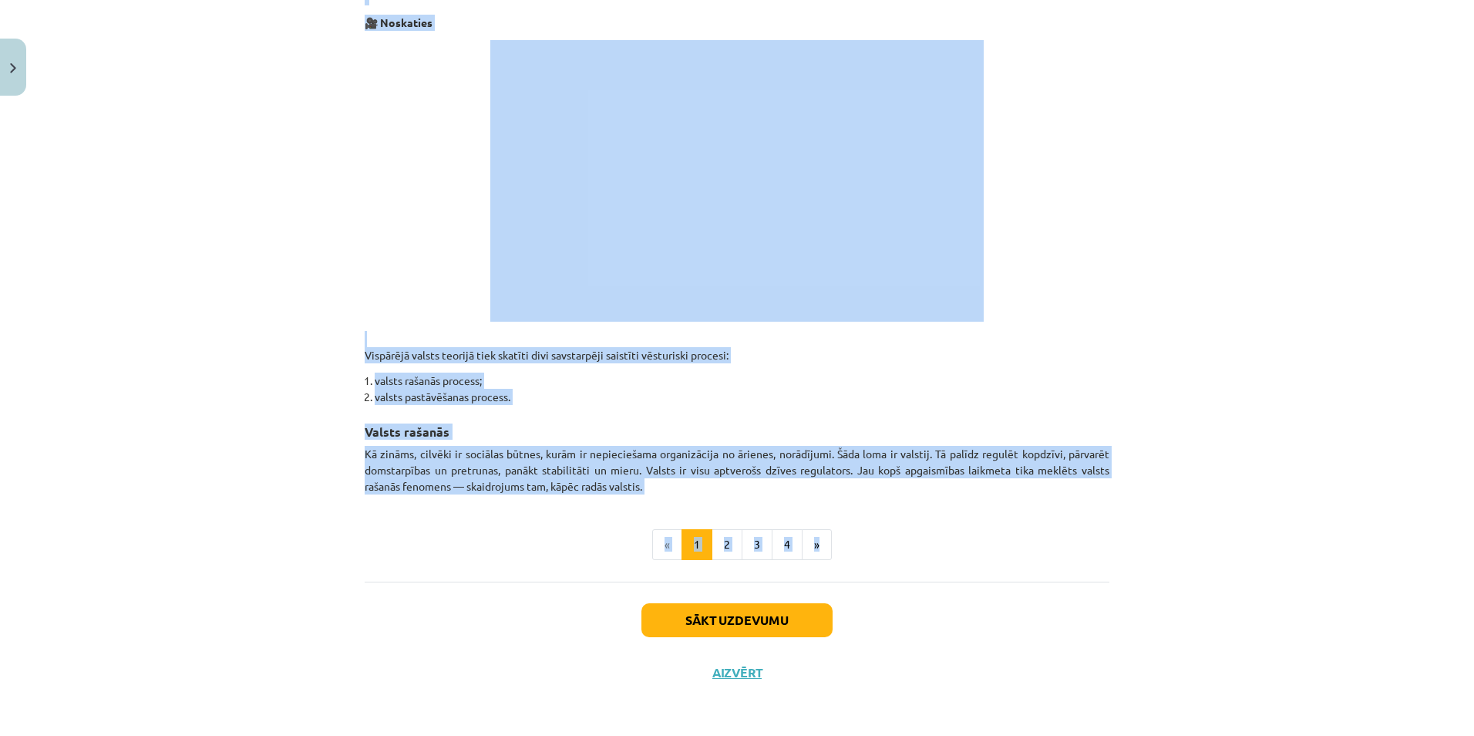
scroll to position [695, 0]
drag, startPoint x: 524, startPoint y: 316, endPoint x: 1063, endPoint y: 497, distance: 568.4
click at [1063, 497] on div "Kas ir valsts, un kāda ir valsts idejas izcelsme? Materiāls tev palīdzēs: 🔸 izp…" at bounding box center [737, 70] width 745 height 978
click at [835, 465] on p "Kā zināms, cilvēki ir sociālas būtnes, kurām ir nepieciešama organizācija no ār…" at bounding box center [737, 469] width 745 height 49
drag, startPoint x: 523, startPoint y: 310, endPoint x: 1185, endPoint y: 478, distance: 683.4
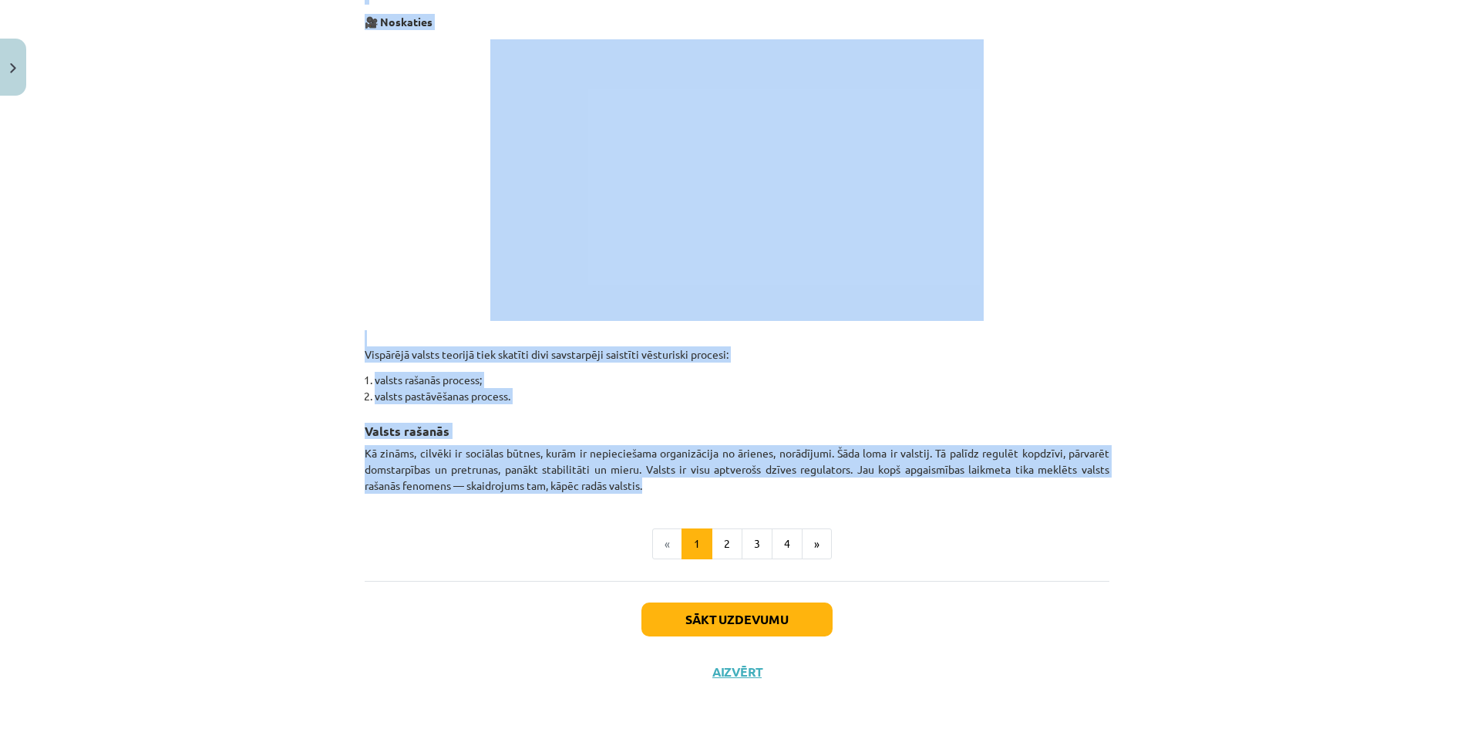
click at [1185, 478] on div "Mācību tēma: Sociālo zinātņu ii - 12. klases 1. ieskaites mācību materiāls #3 1…" at bounding box center [737, 368] width 1474 height 736
copy div "Kas ir valsts, un kāda ir valsts idejas izcelsme? Materiāls tev palīdzēs: 🔸 izp…"
click at [742, 545] on button "3" at bounding box center [757, 543] width 31 height 31
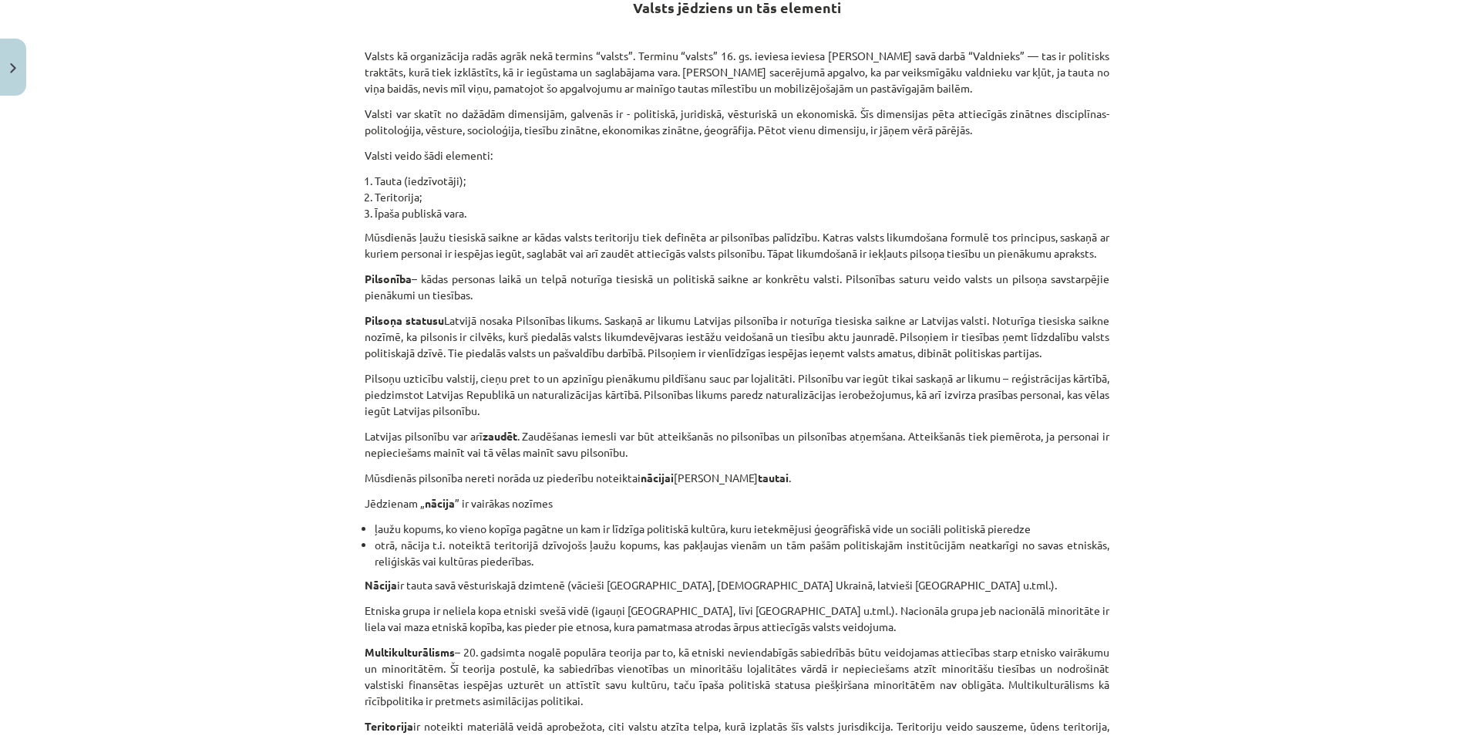
scroll to position [662, 0]
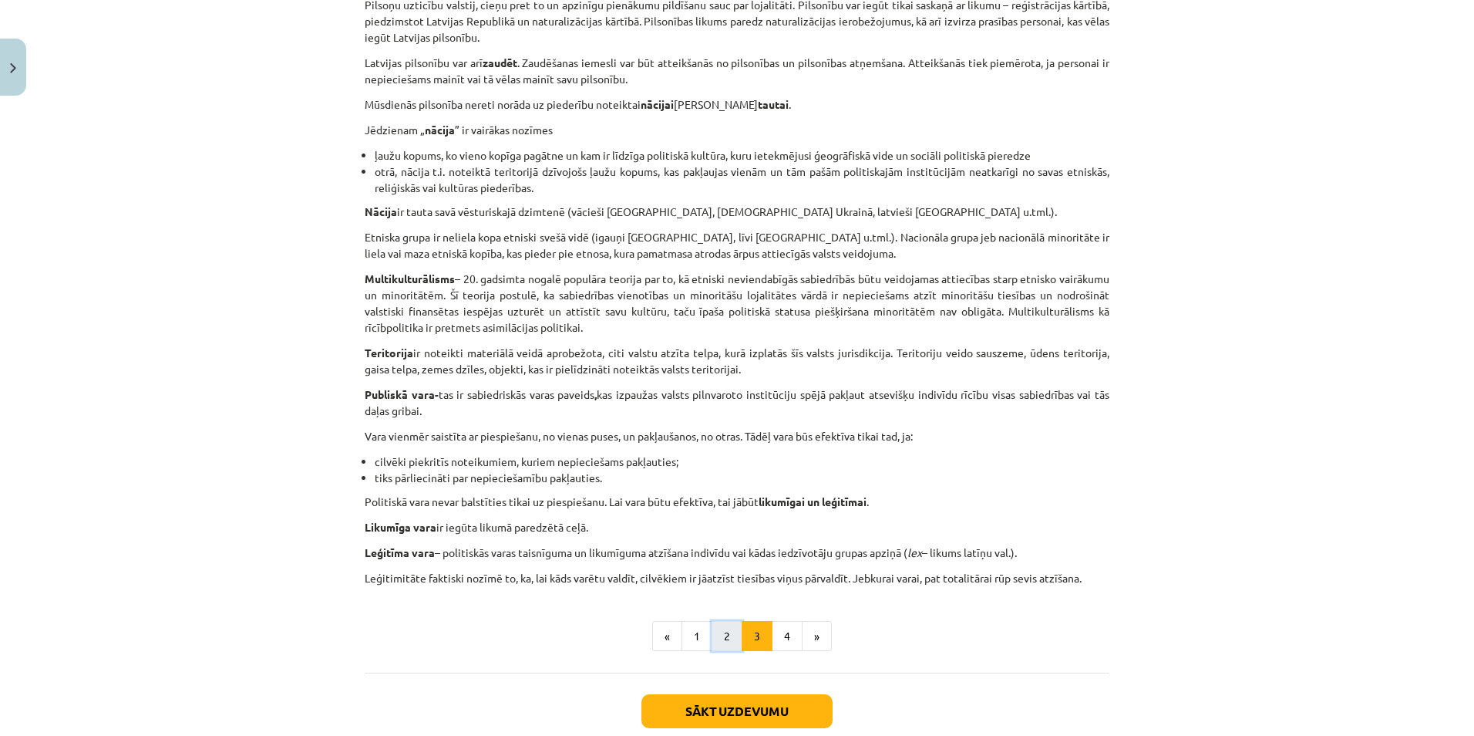
click at [723, 645] on button "2" at bounding box center [727, 636] width 31 height 31
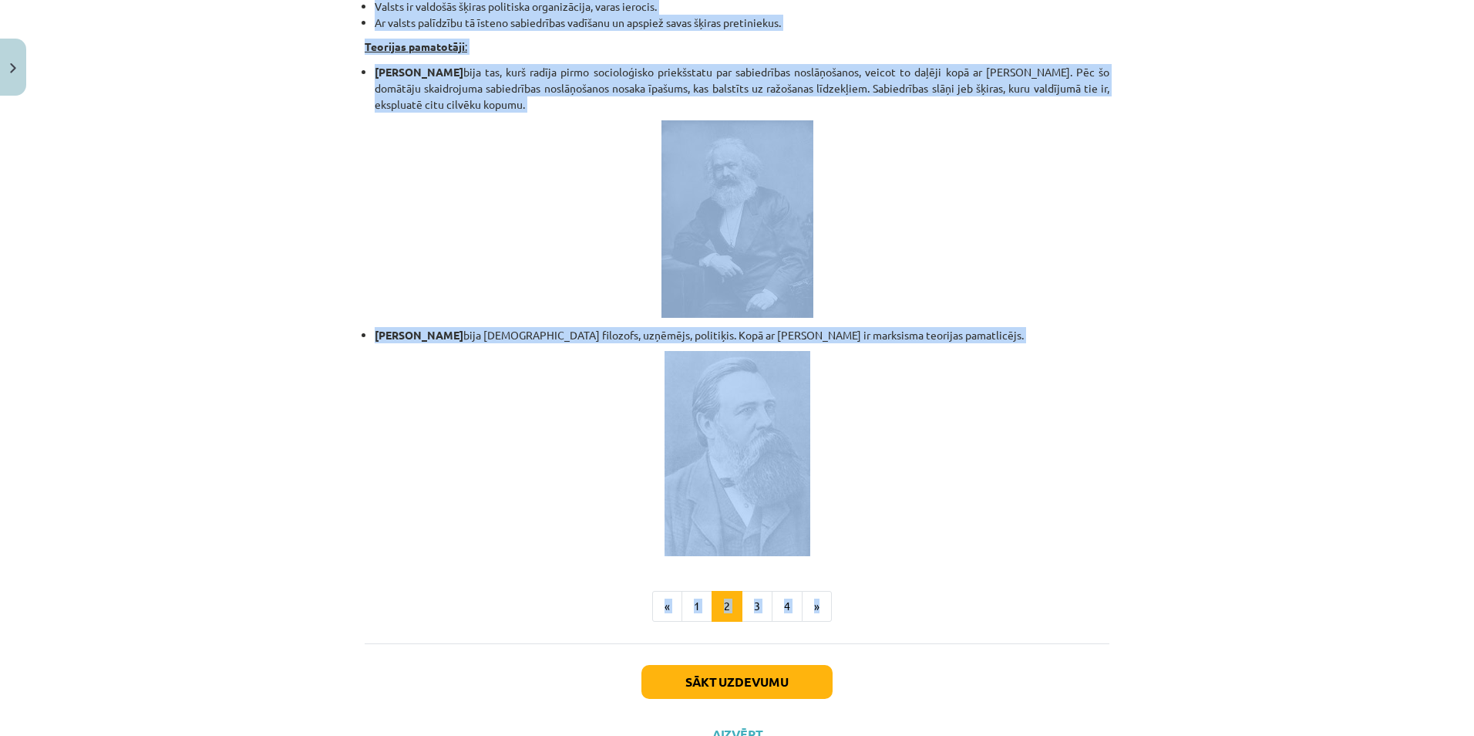
scroll to position [3129, 0]
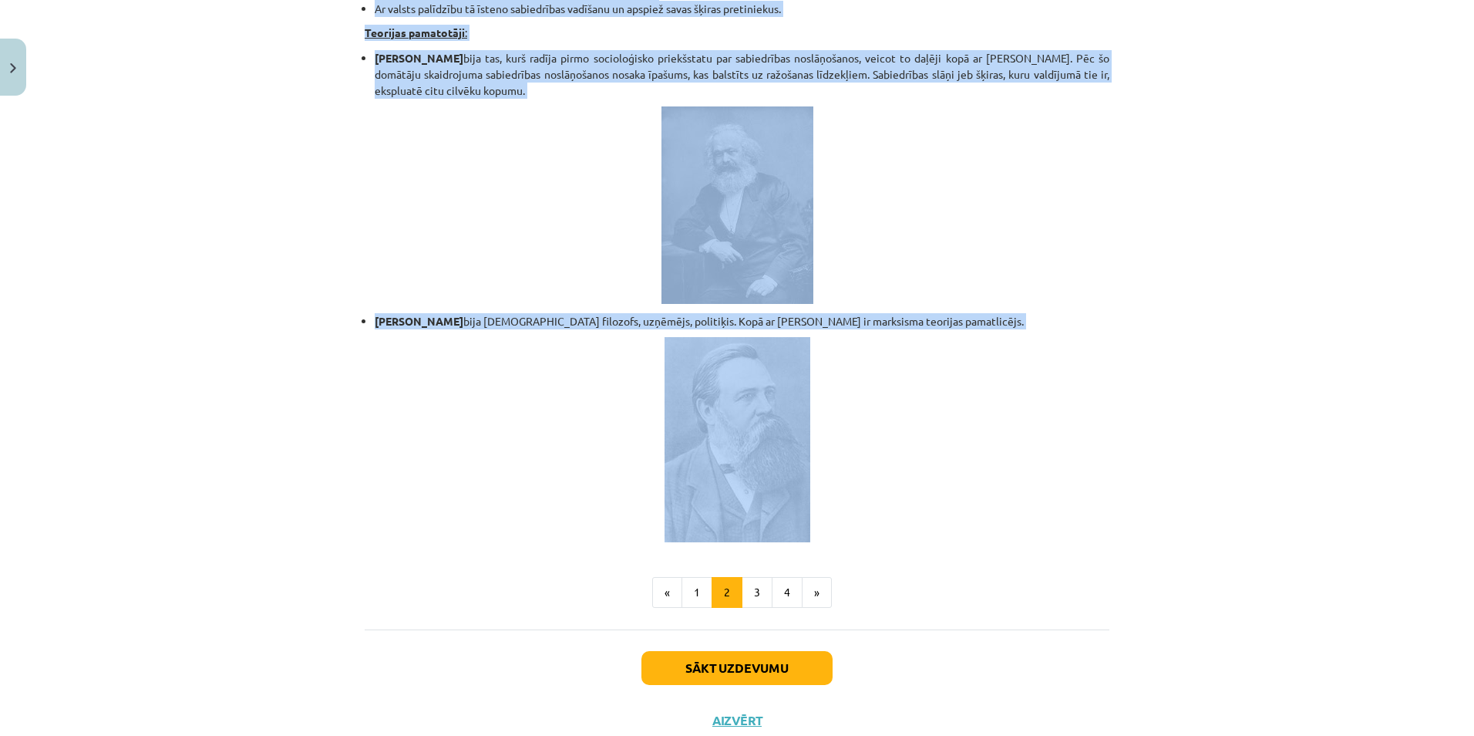
drag, startPoint x: 596, startPoint y: 230, endPoint x: 1080, endPoint y: 320, distance: 491.8
copy div "Valsts izpratnes teorijas Valsts ir radusies dziļā senatnē, un tās ģenēze nav p…"
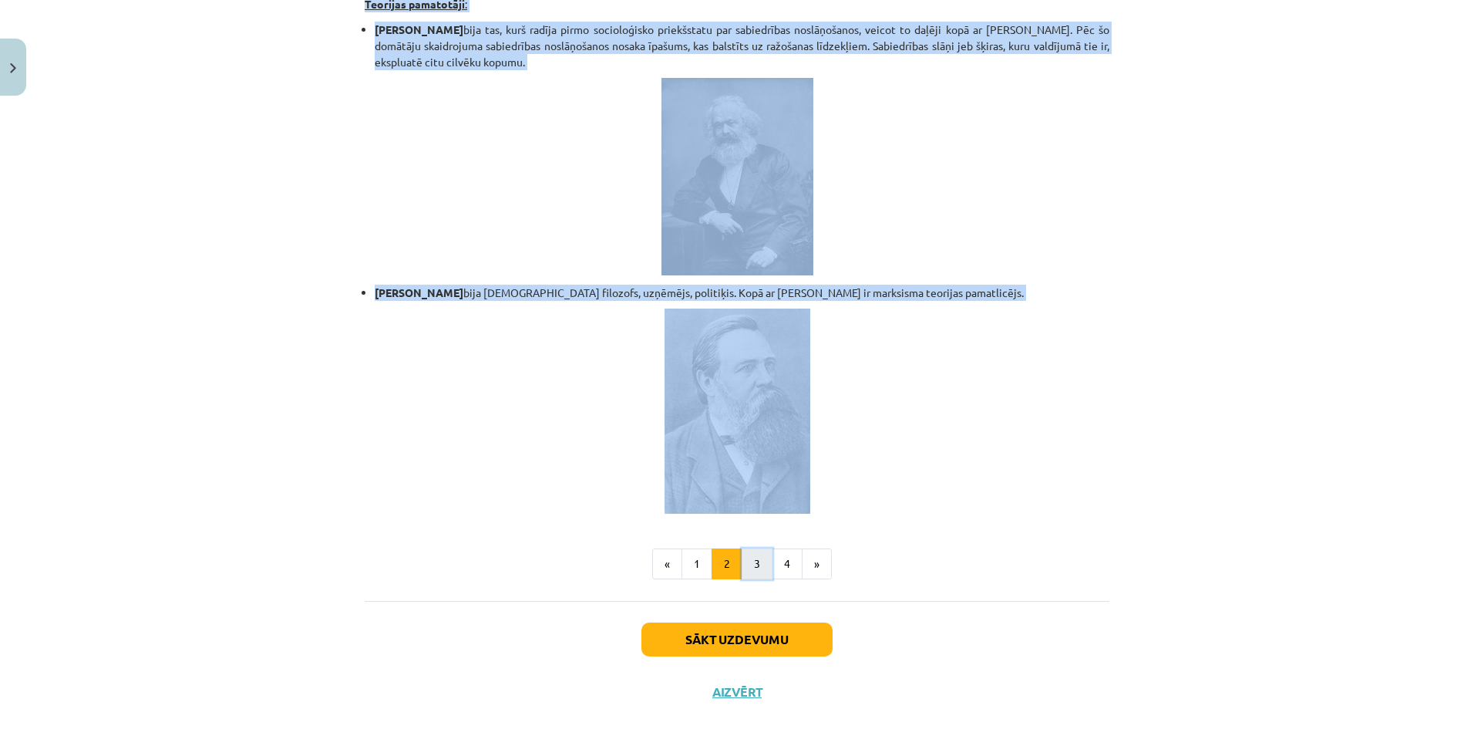
click at [743, 548] on button "3" at bounding box center [757, 563] width 31 height 31
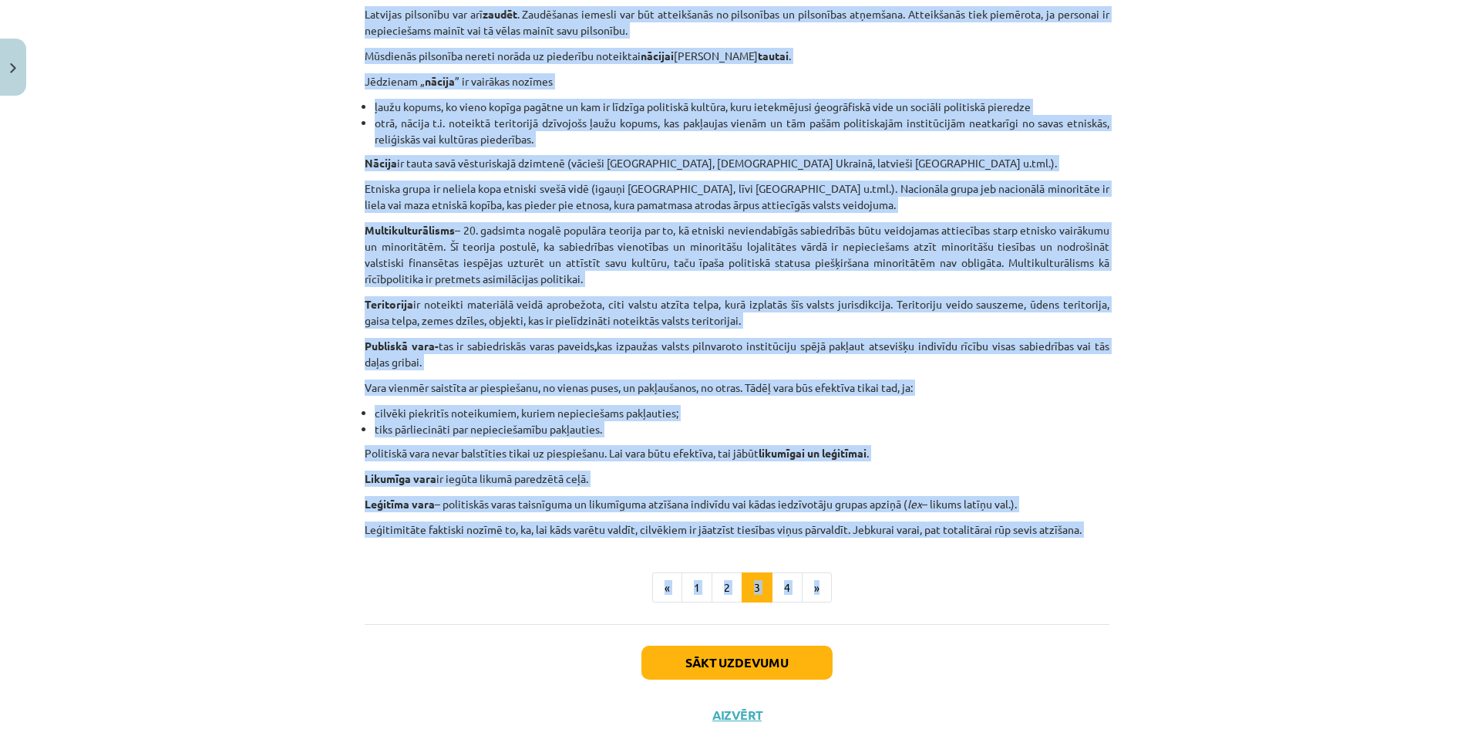
scroll to position [754, 0]
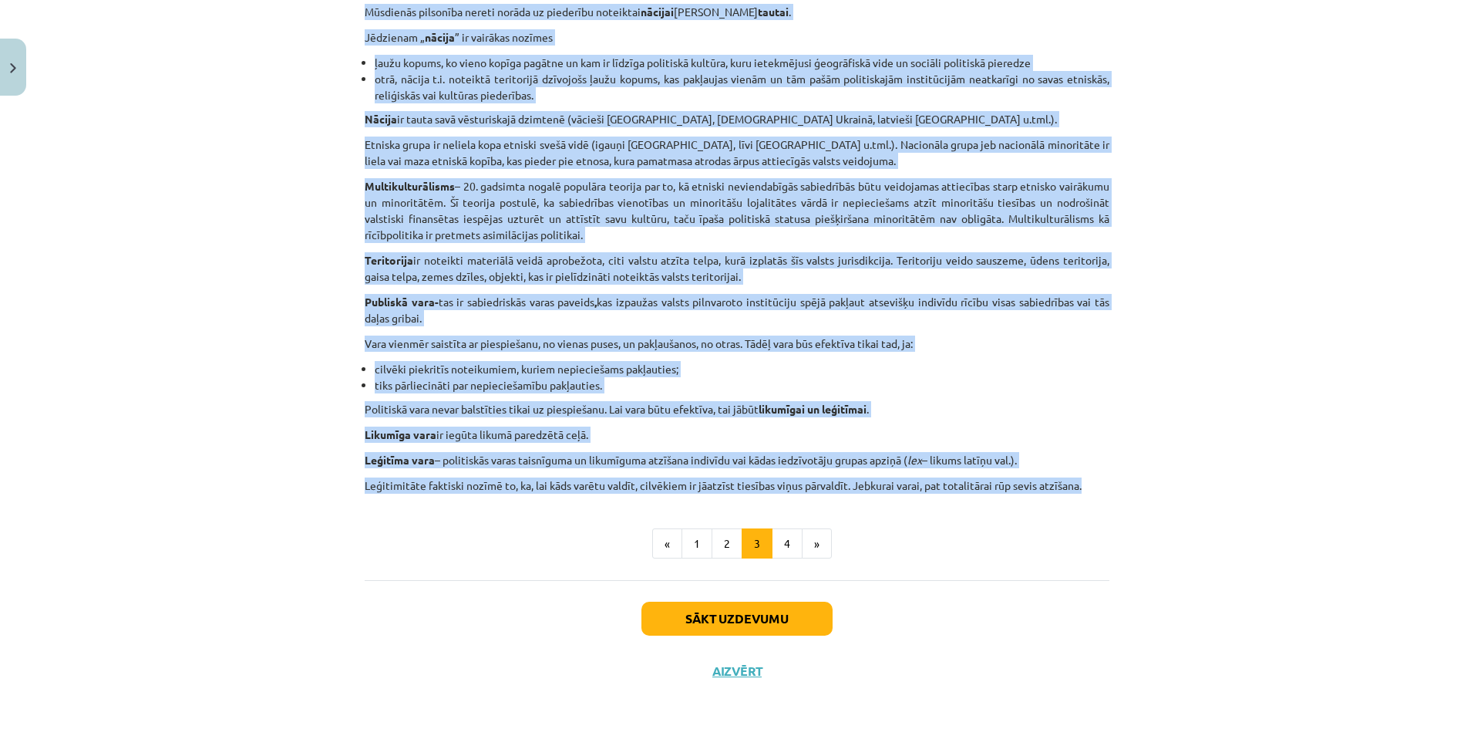
drag, startPoint x: 802, startPoint y: 280, endPoint x: 1101, endPoint y: 487, distance: 363.6
click at [1101, 487] on div "Valsts jēdziens un tās elementi Valsts kā organizācija radās agrāk nekā termins…" at bounding box center [737, 8] width 745 height 972
copy div "Valsts jēdziens un tās elementi Valsts kā organizācija radās agrāk nekā termins…"
click at [772, 544] on button "4" at bounding box center [787, 543] width 31 height 31
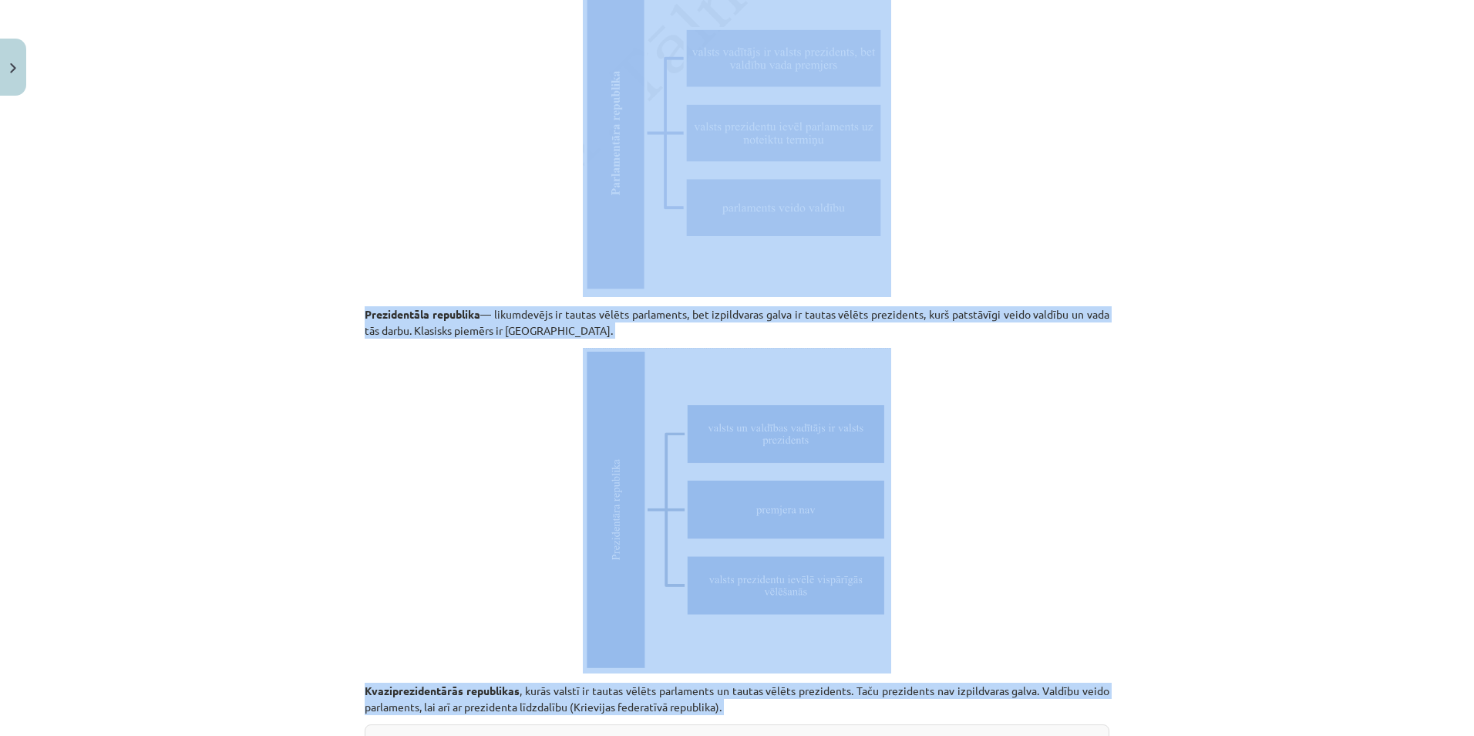
scroll to position [4222, 0]
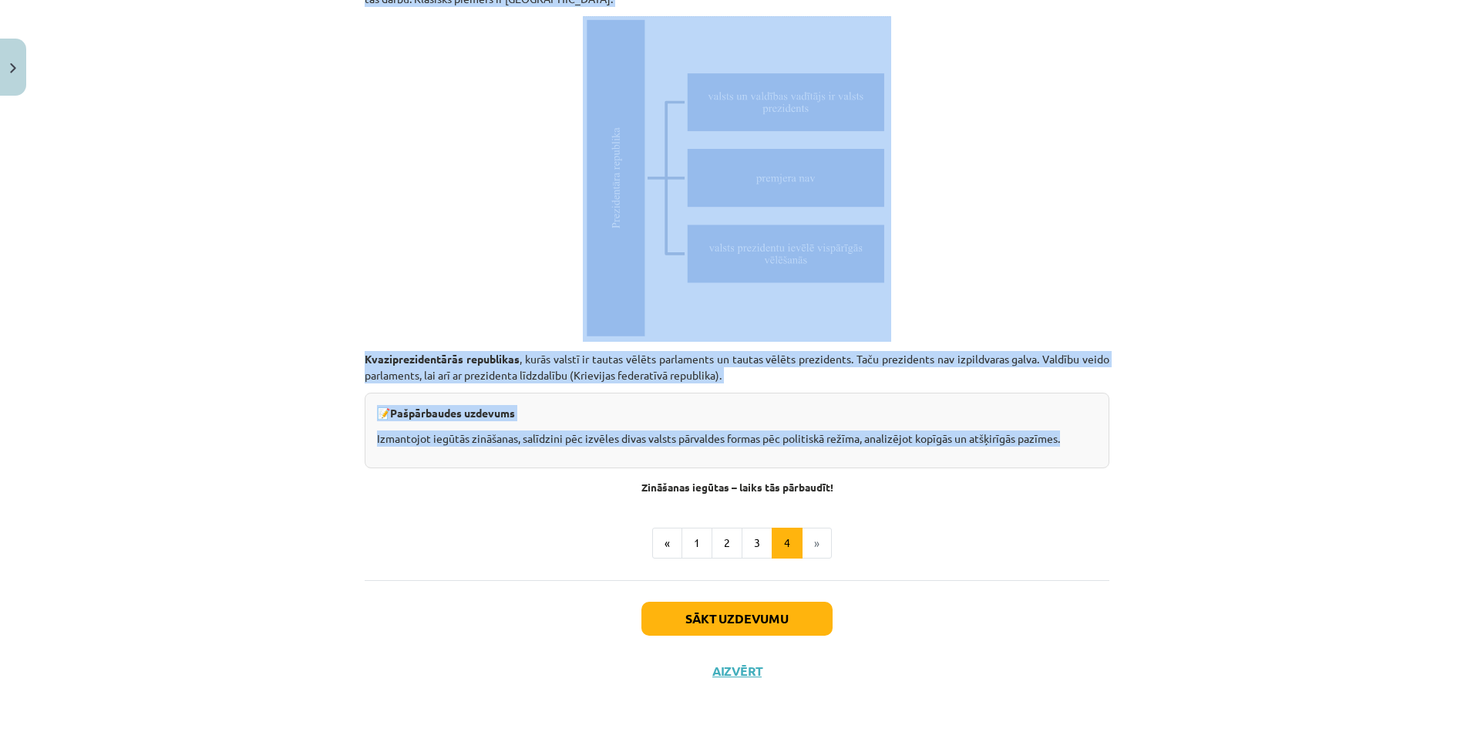
drag, startPoint x: 634, startPoint y: 316, endPoint x: 1086, endPoint y: 434, distance: 467.0
copy div "Valsts pārvaldes formas Valsts pārvaldes forma ir sistēma, kā tiek kontrolēta v…"
click at [798, 624] on button "Sākt uzdevumu" at bounding box center [737, 618] width 191 height 34
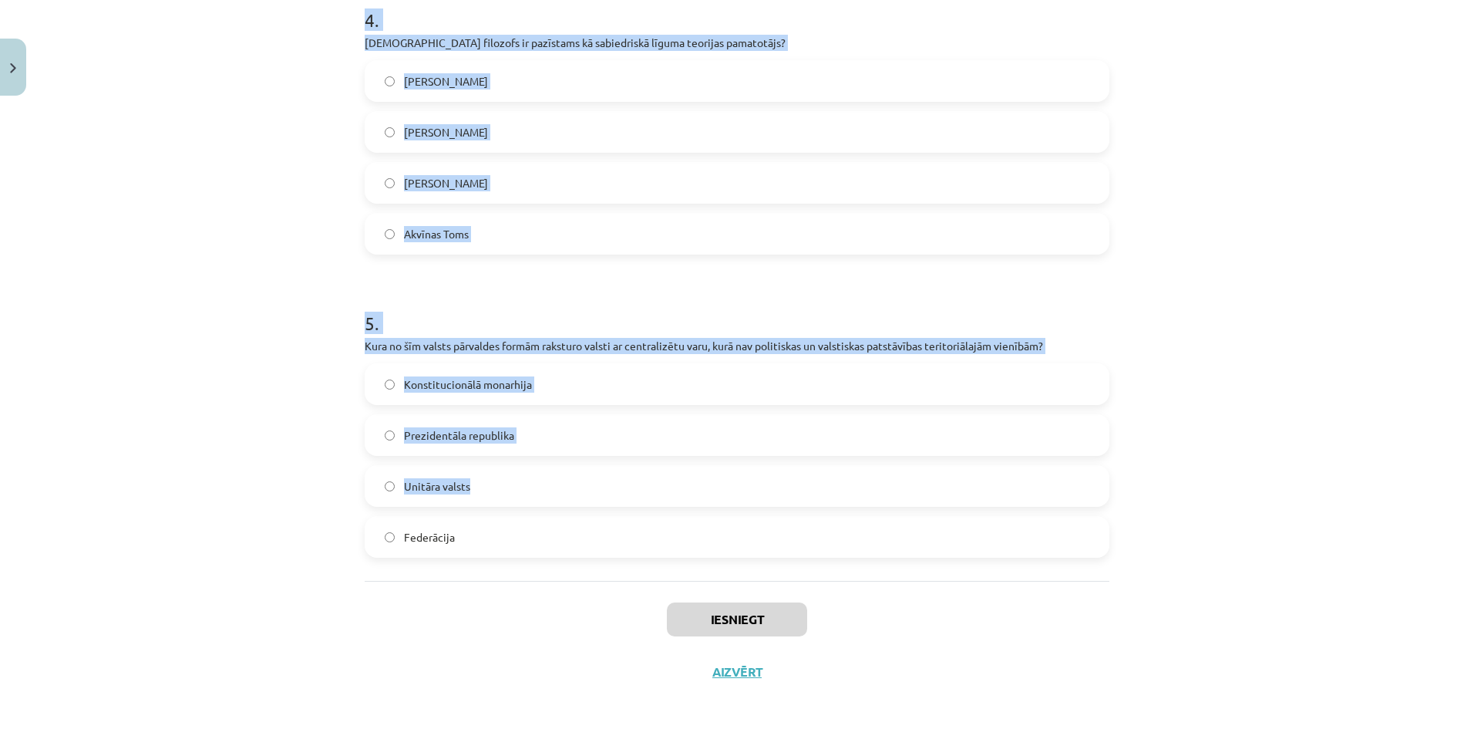
scroll to position [1235, 0]
drag, startPoint x: 520, startPoint y: 326, endPoint x: 890, endPoint y: 535, distance: 424.4
copy form "1 . Kuru valsts teoriju pārstāv marksisms? Valsts ir valdošās šķiras politiska …"
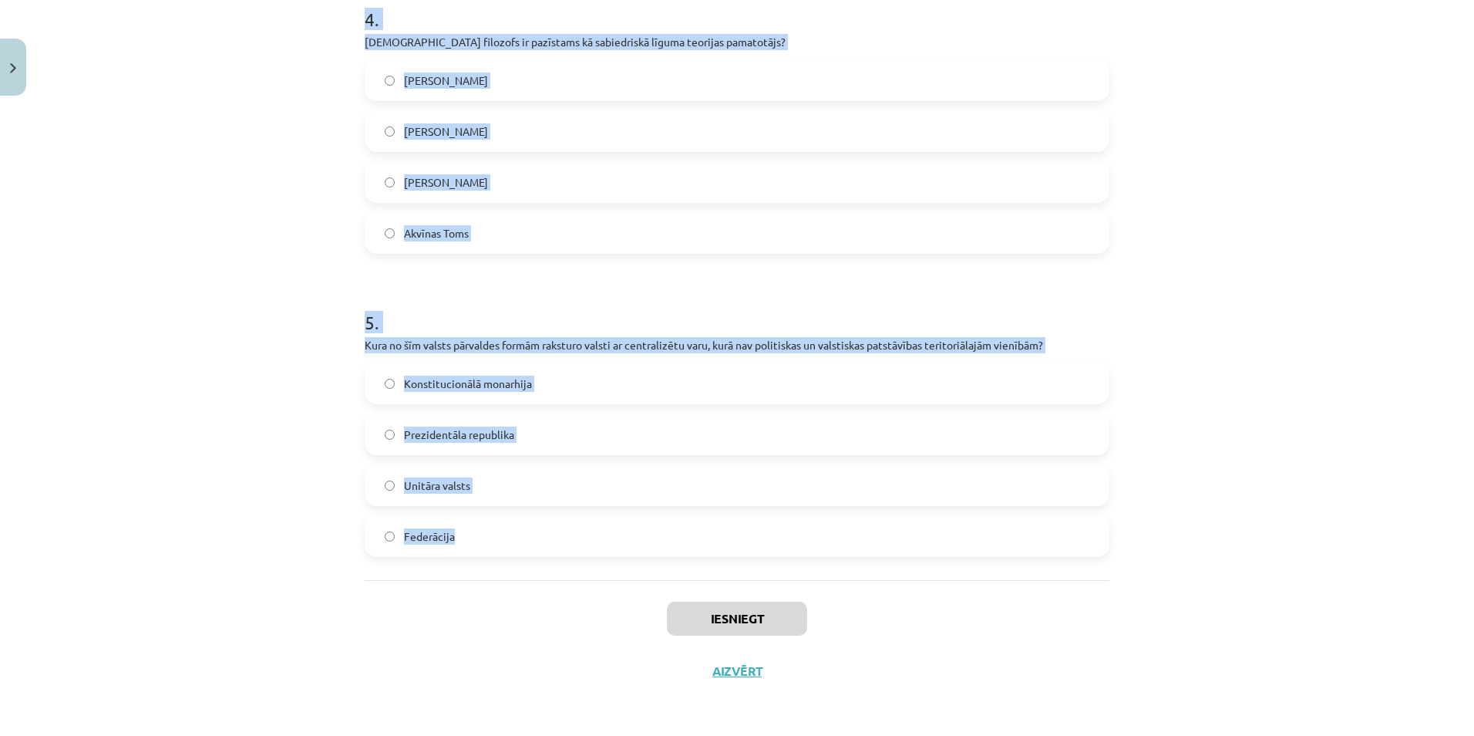
click at [1193, 410] on div "Mācību tēma: Sociālo zinātņu ii - 12. klases 1. ieskaites mācību materiāls #3 1…" at bounding box center [737, 368] width 1474 height 736
click at [1149, 436] on div "Mācību tēma: Sociālo zinātņu ii - 12. klases 1. ieskaites mācību materiāls #3 1…" at bounding box center [737, 368] width 1474 height 736
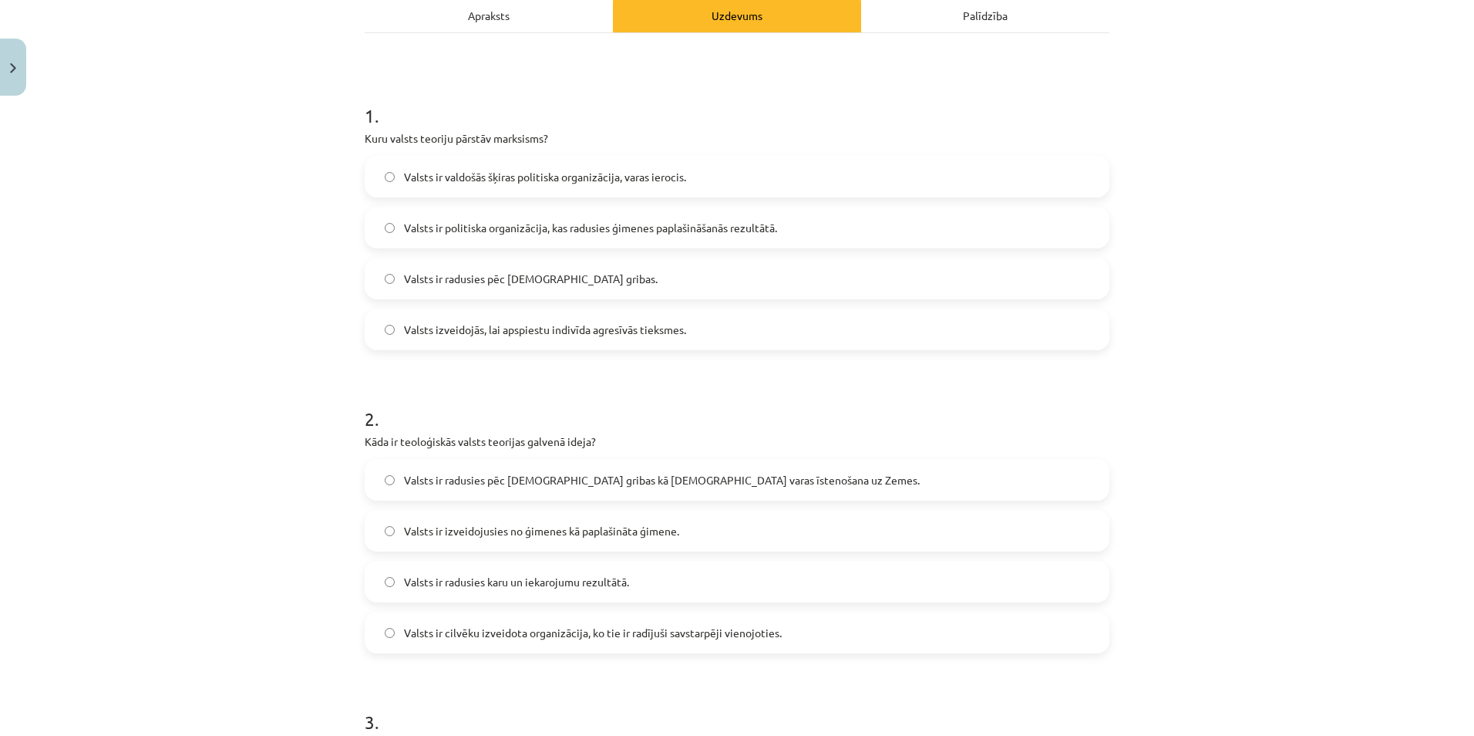
scroll to position [0, 0]
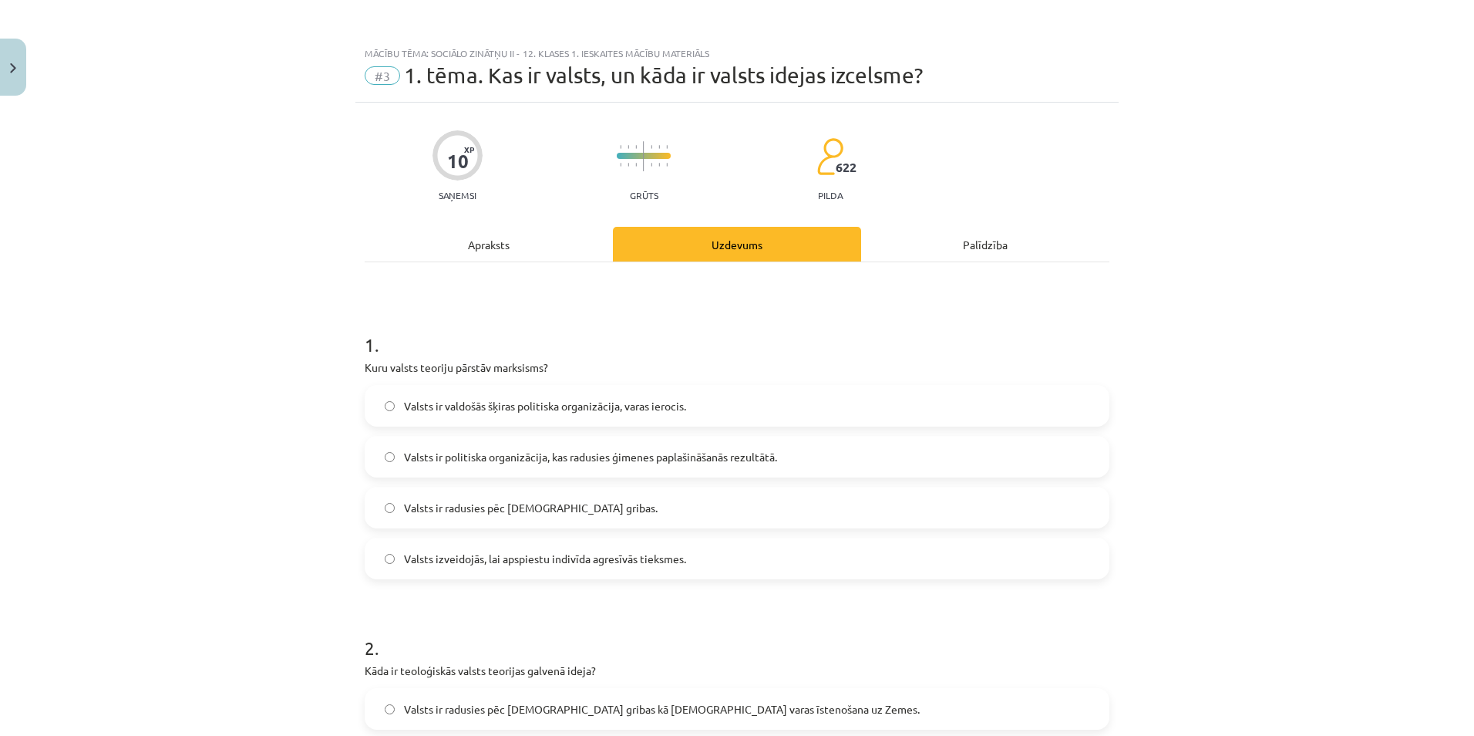
click at [1197, 140] on div "Mācību tēma: Sociālo zinātņu ii - 12. klases 1. ieskaites mācību materiāls #3 1…" at bounding box center [737, 368] width 1474 height 736
click at [581, 406] on span "Valsts ir valdošās šķiras politiska organizācija, varas ierocis." at bounding box center [545, 406] width 282 height 16
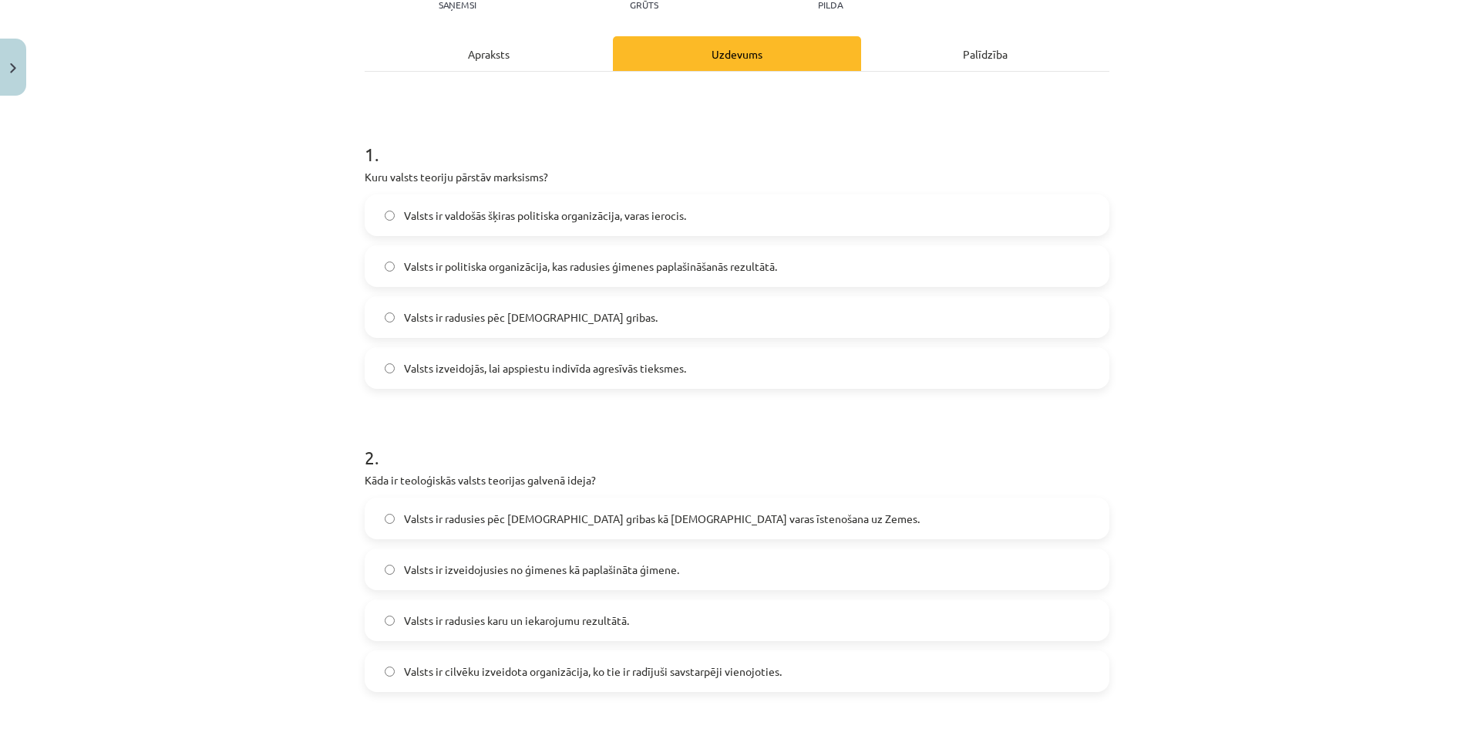
scroll to position [231, 0]
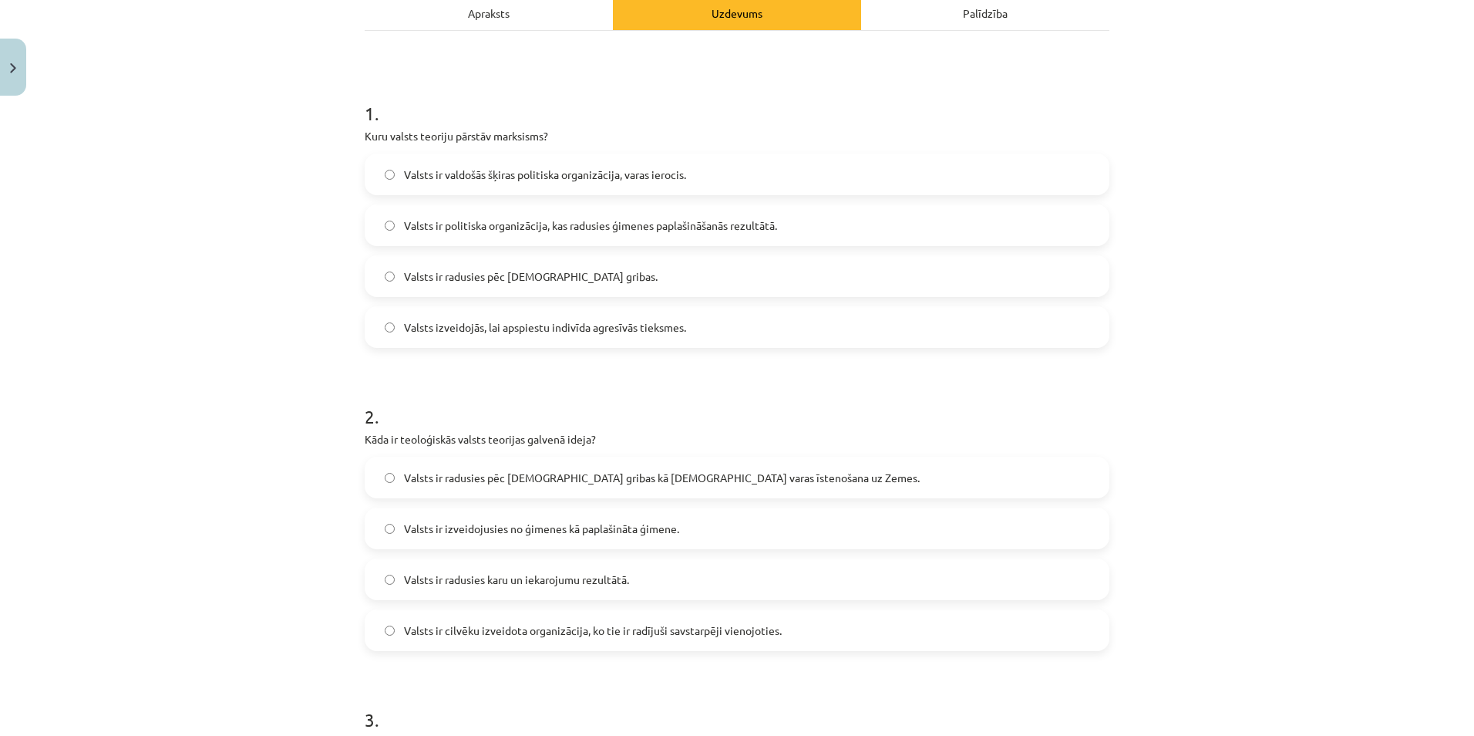
click at [531, 472] on span "Valsts ir radusies pēc Dieva gribas kā dievišķās varas īstenošana uz Zemes." at bounding box center [662, 478] width 516 height 16
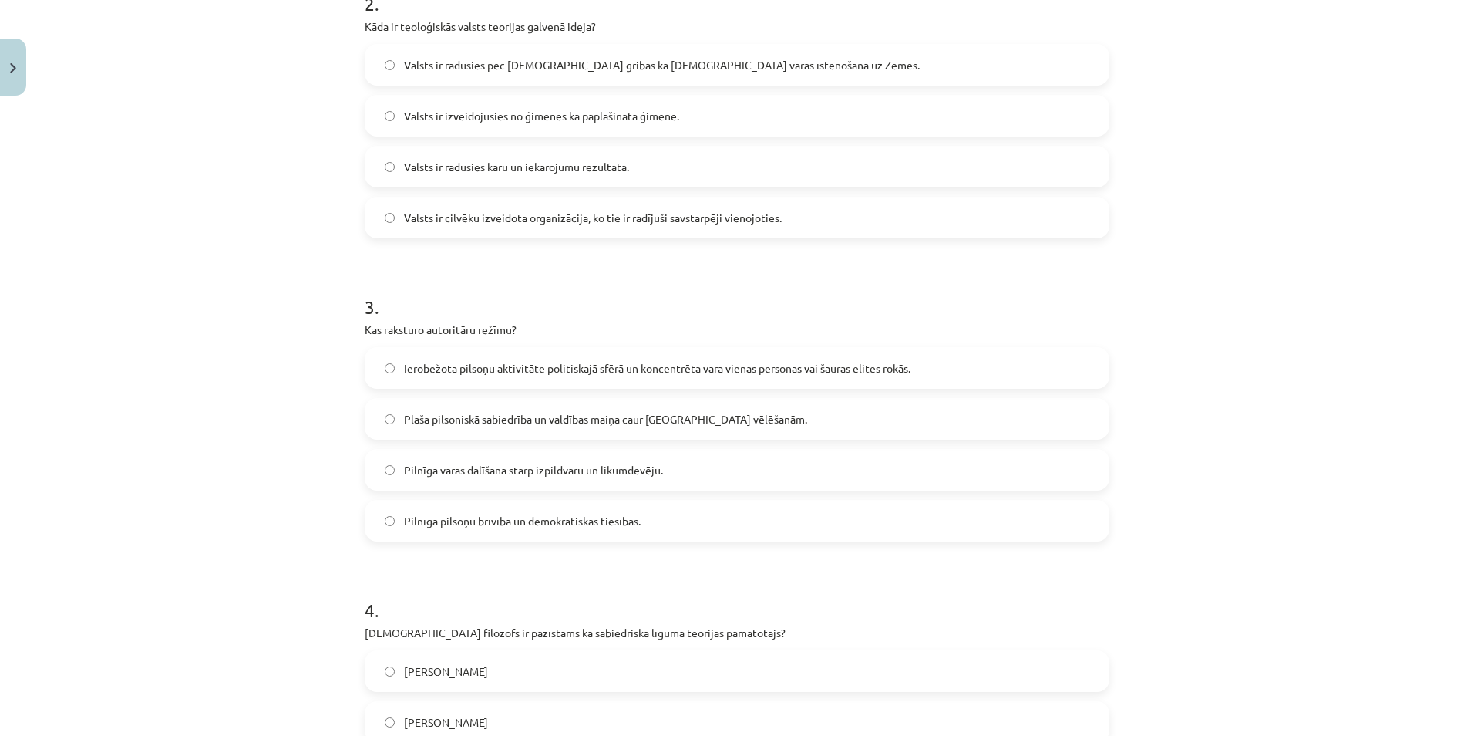
click at [800, 372] on span "Ierobežota pilsoņu aktivitāte politiskajā sfērā un koncentrēta vara vienas pers…" at bounding box center [657, 368] width 507 height 16
click at [537, 680] on label "Tomass Hobss" at bounding box center [737, 671] width 742 height 39
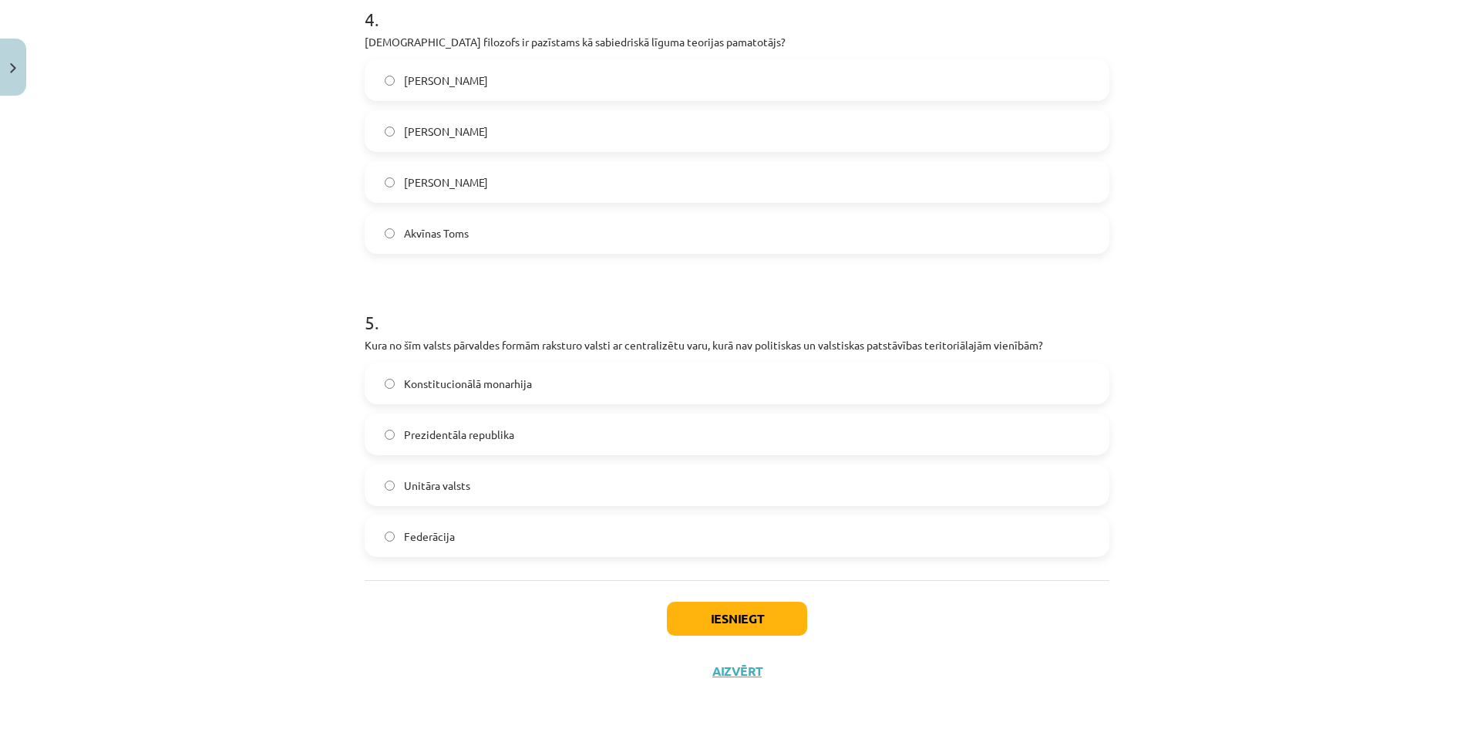
click at [696, 490] on label "Unitāra valsts" at bounding box center [737, 485] width 742 height 39
click at [739, 622] on button "Iesniegt" at bounding box center [737, 618] width 140 height 34
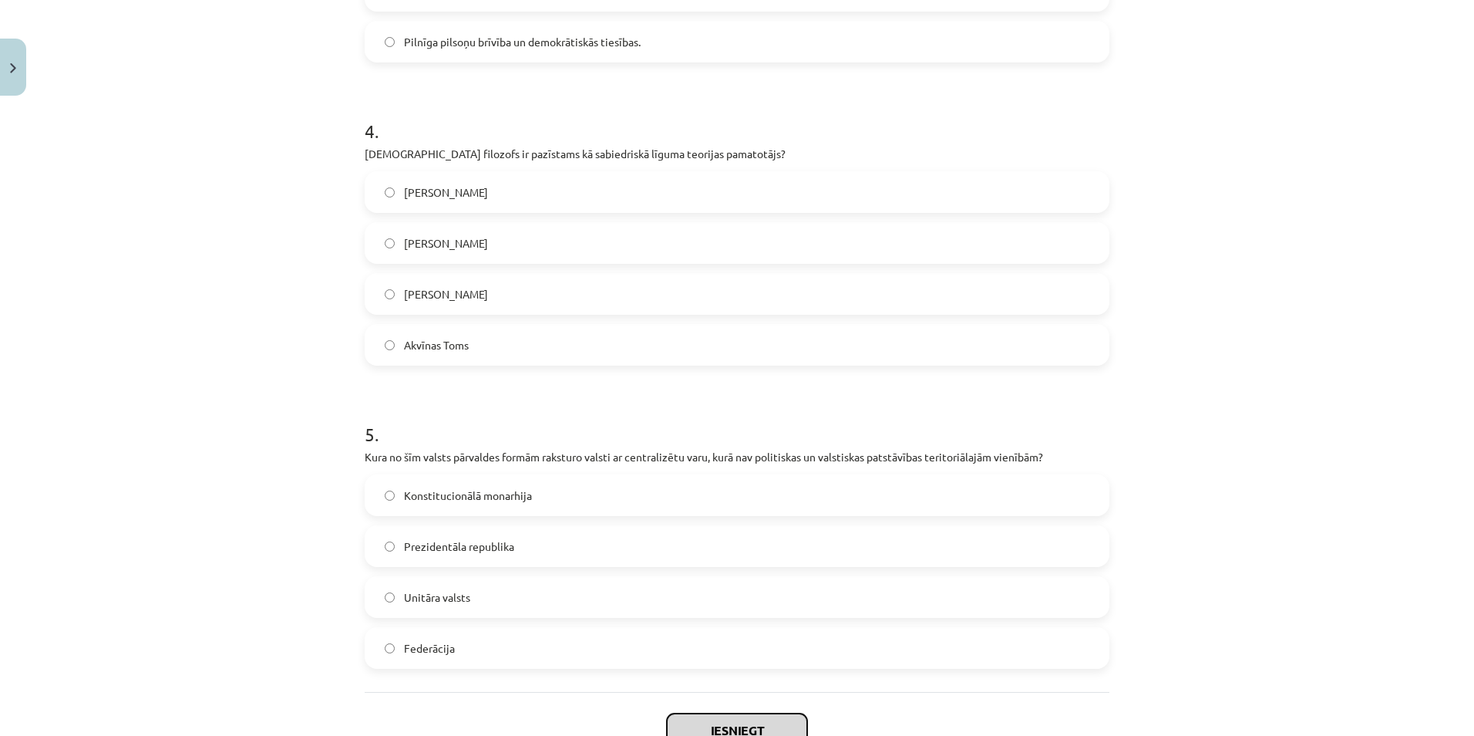
scroll to position [1080, 0]
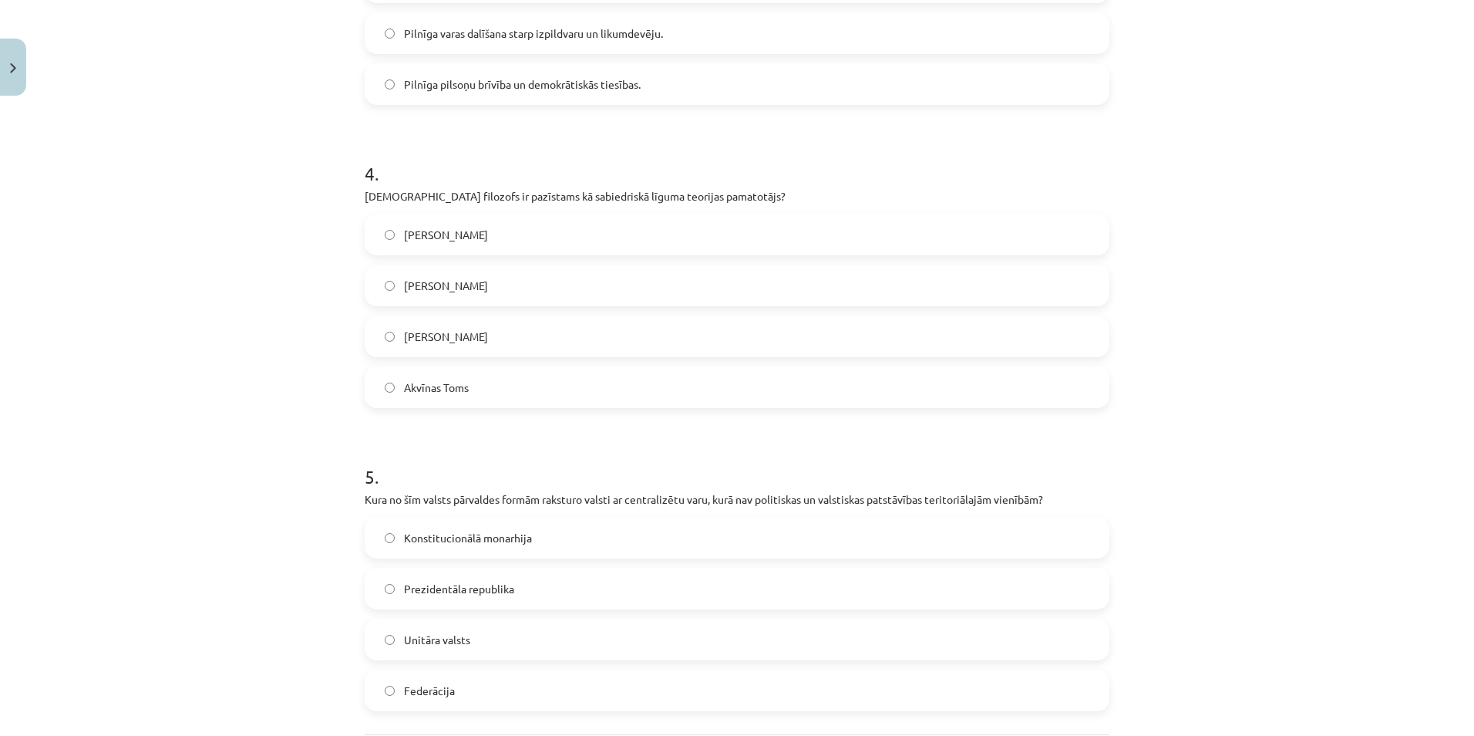
click at [1210, 280] on div "Mācību tēma: Sociālo zinātņu ii - 12. klases 1. ieskaites mācību materiāls #3 1…" at bounding box center [737, 368] width 1474 height 736
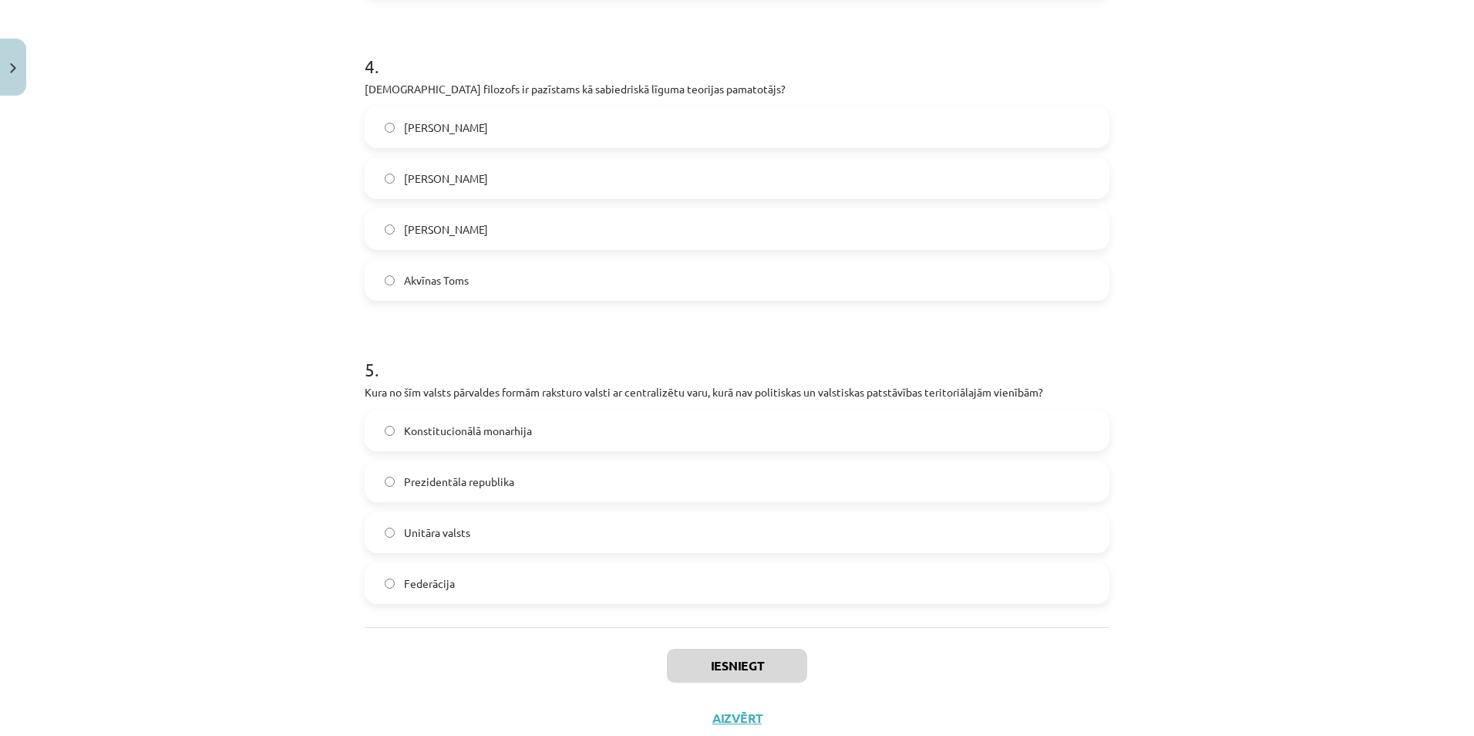
scroll to position [1235, 0]
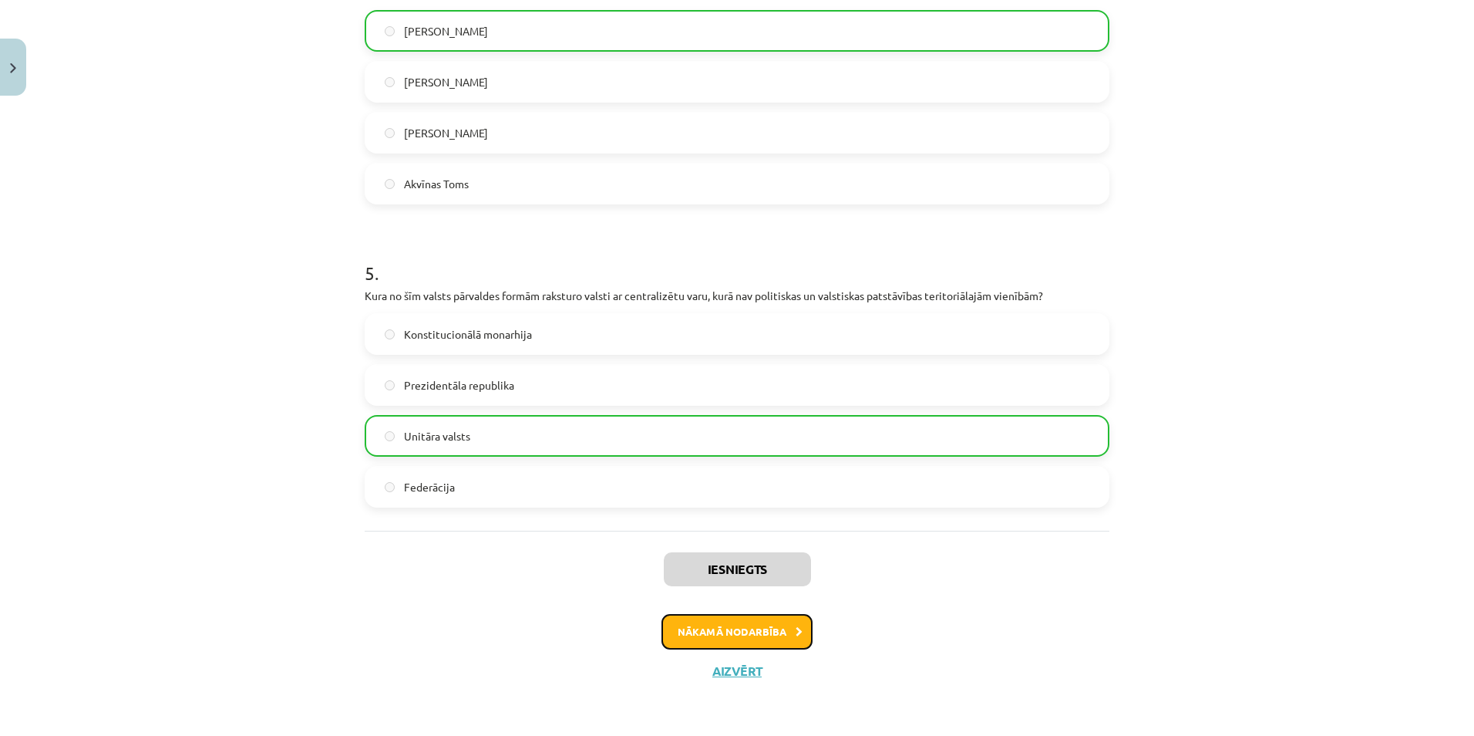
click at [788, 629] on button "Nākamā nodarbība" at bounding box center [737, 631] width 151 height 35
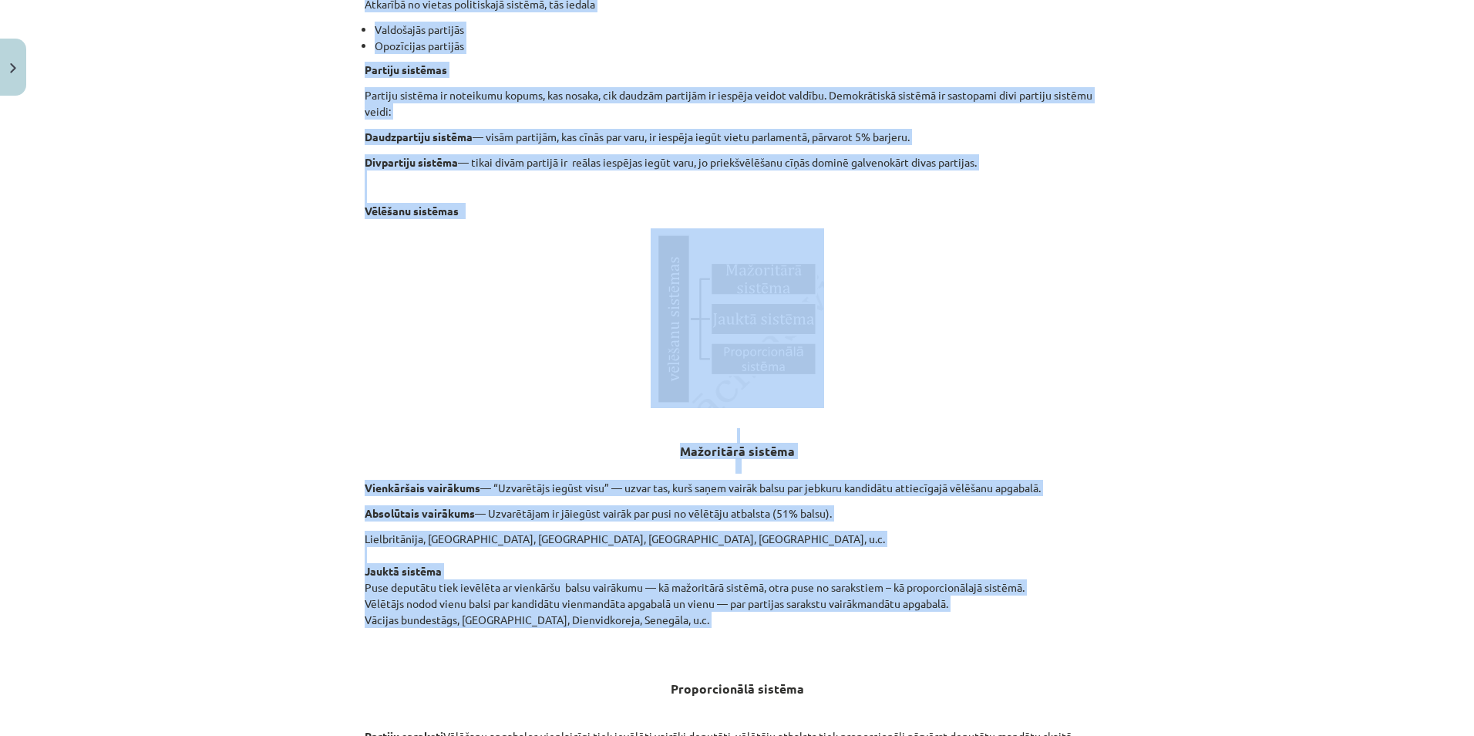
scroll to position [1422, 0]
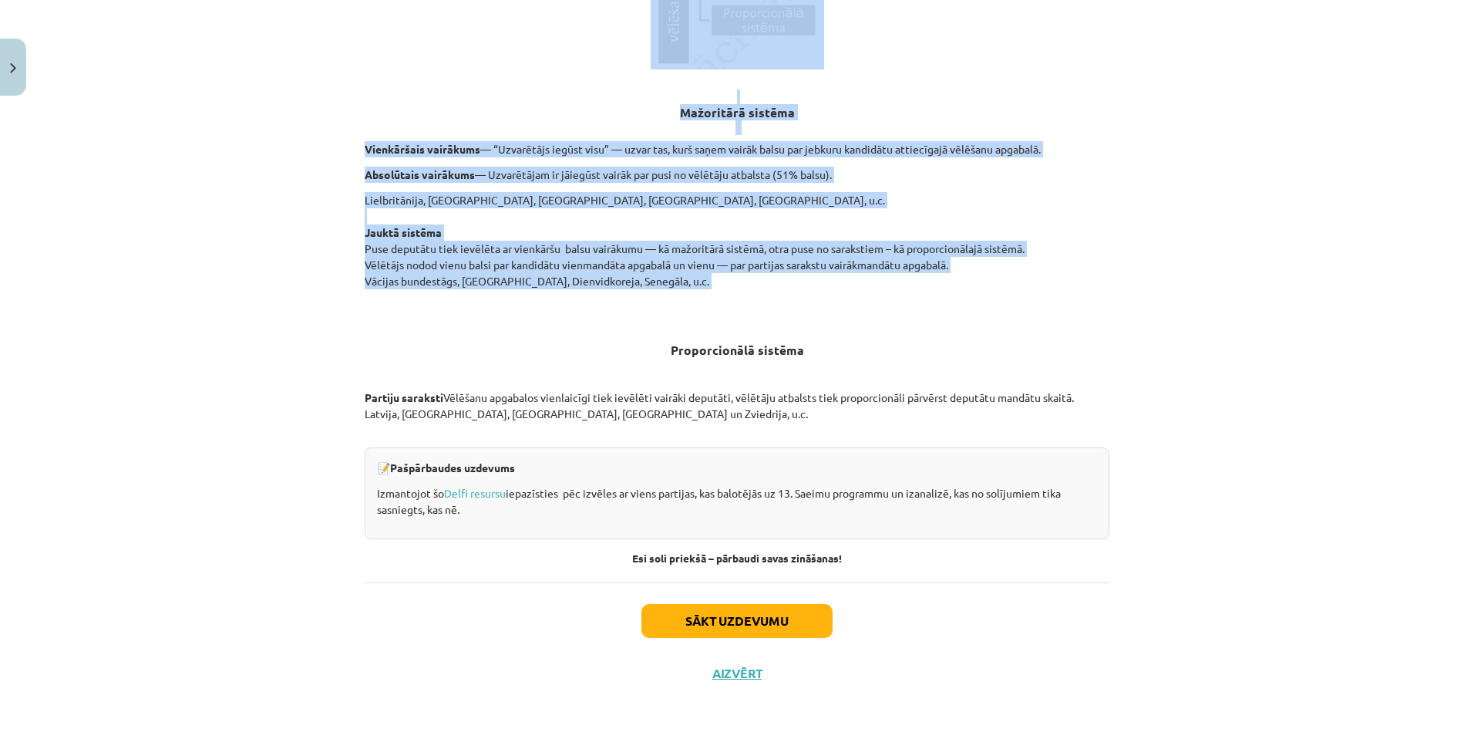
drag, startPoint x: 639, startPoint y: 332, endPoint x: 1004, endPoint y: 499, distance: 401.0
copy div "Politiskās partijas un vēlēšanas Materiāls tev palīdzēs: 🔸 izprast vēlēšanu sis…"
click at [1255, 195] on div "Mācību tēma: Sociālo zinātņu ii - 12. klases 1. ieskaites mācību materiāls #4 2…" at bounding box center [737, 368] width 1474 height 736
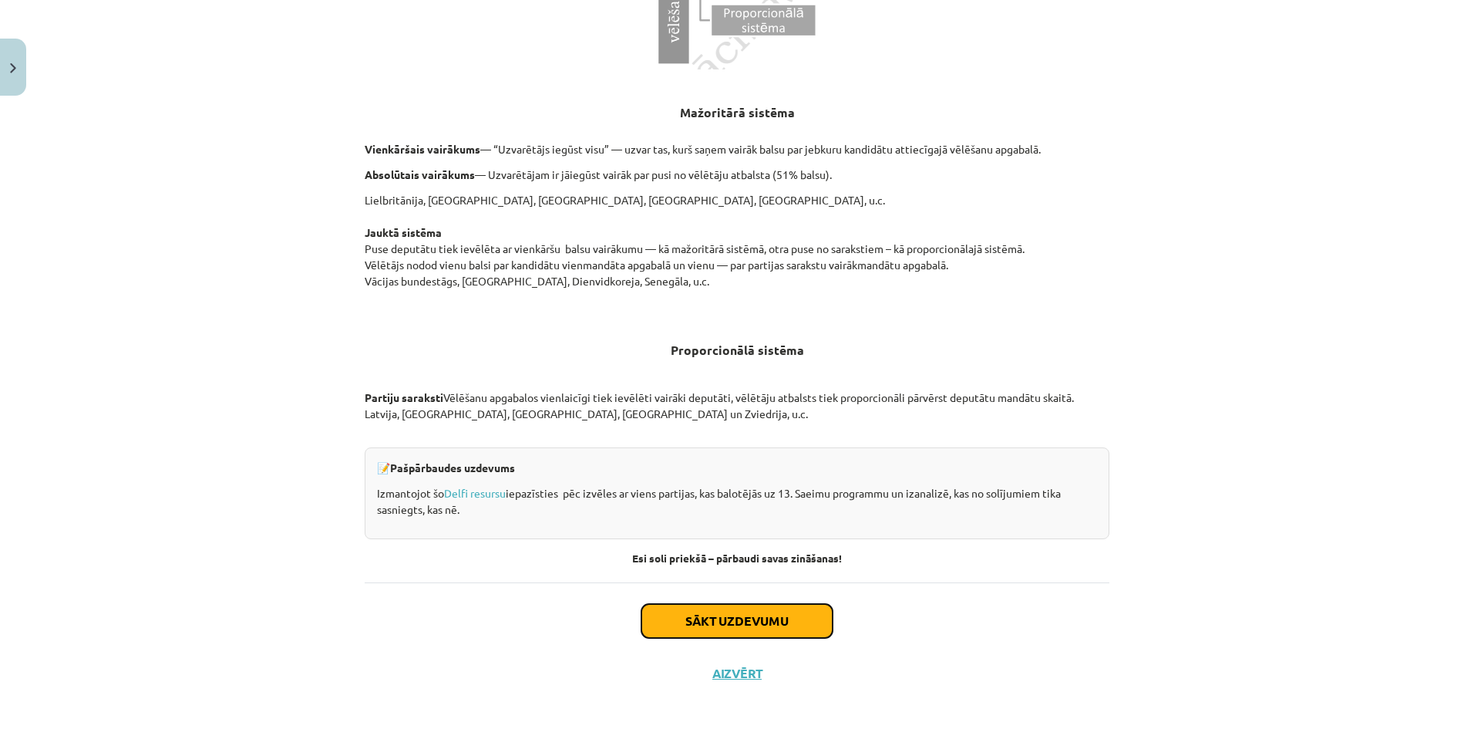
click at [789, 608] on button "Sākt uzdevumu" at bounding box center [737, 621] width 191 height 34
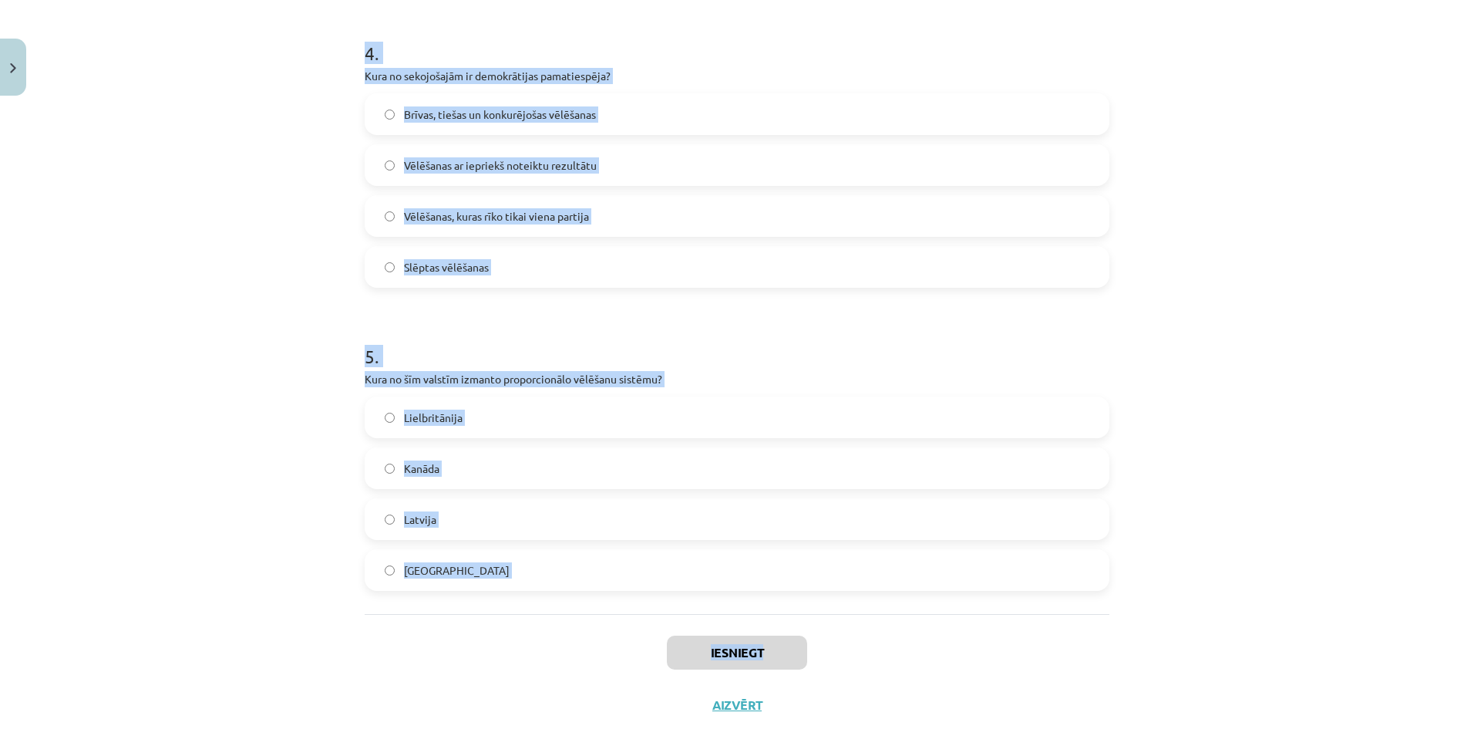
scroll to position [1235, 0]
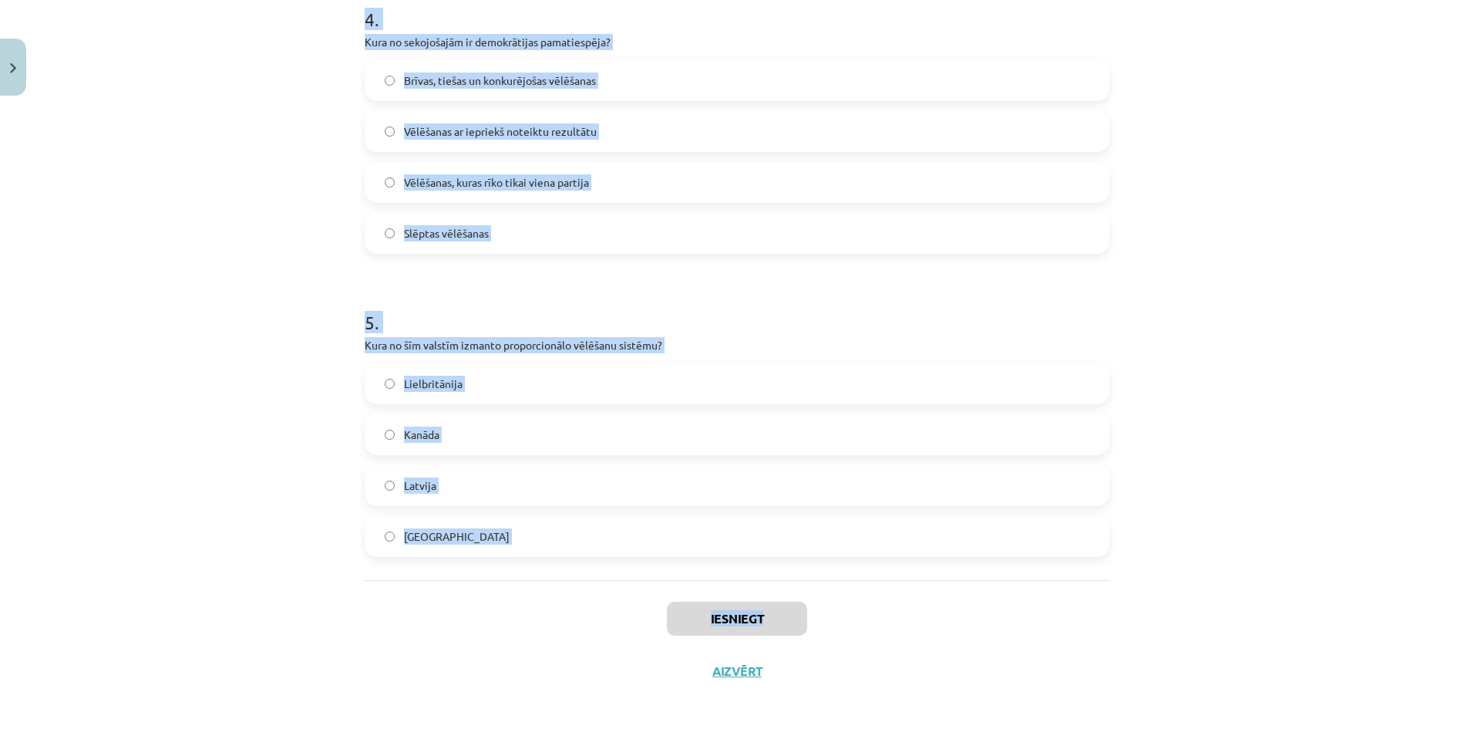
drag, startPoint x: 357, startPoint y: 329, endPoint x: 1005, endPoint y: 609, distance: 706.3
drag, startPoint x: 1005, startPoint y: 609, endPoint x: 943, endPoint y: 592, distance: 64.7
click at [943, 592] on div "Iesniegt Aizvērt" at bounding box center [737, 634] width 745 height 108
drag, startPoint x: 348, startPoint y: 357, endPoint x: 941, endPoint y: 527, distance: 617.0
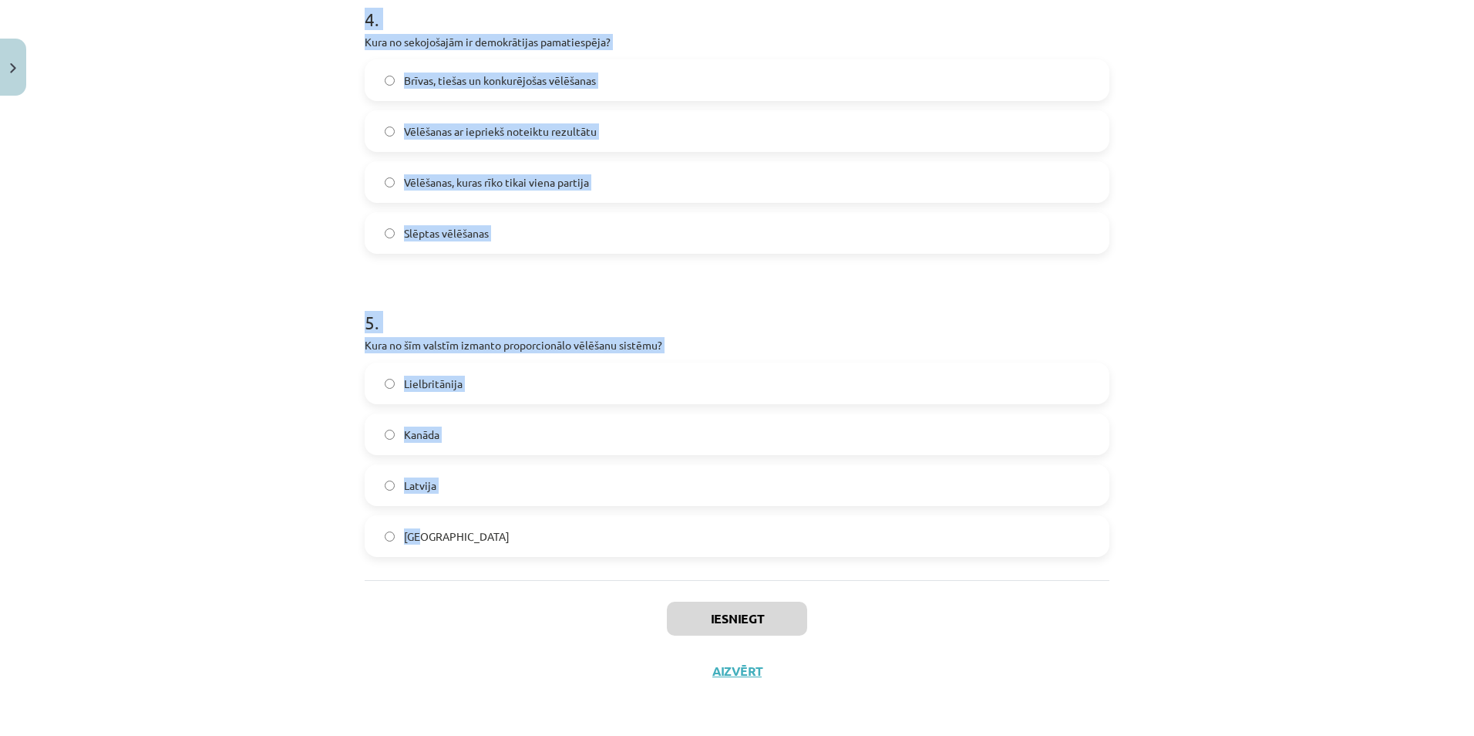
click at [941, 527] on div "Mācību tēma: Sociālo zinātņu ii - 12. klases 1. ieskaites mācību materiāls #4 2…" at bounding box center [737, 368] width 1474 height 736
copy form "Kura no sekojošām nav politiskās partijas funkcija? Politiskā socializācija Sab…"
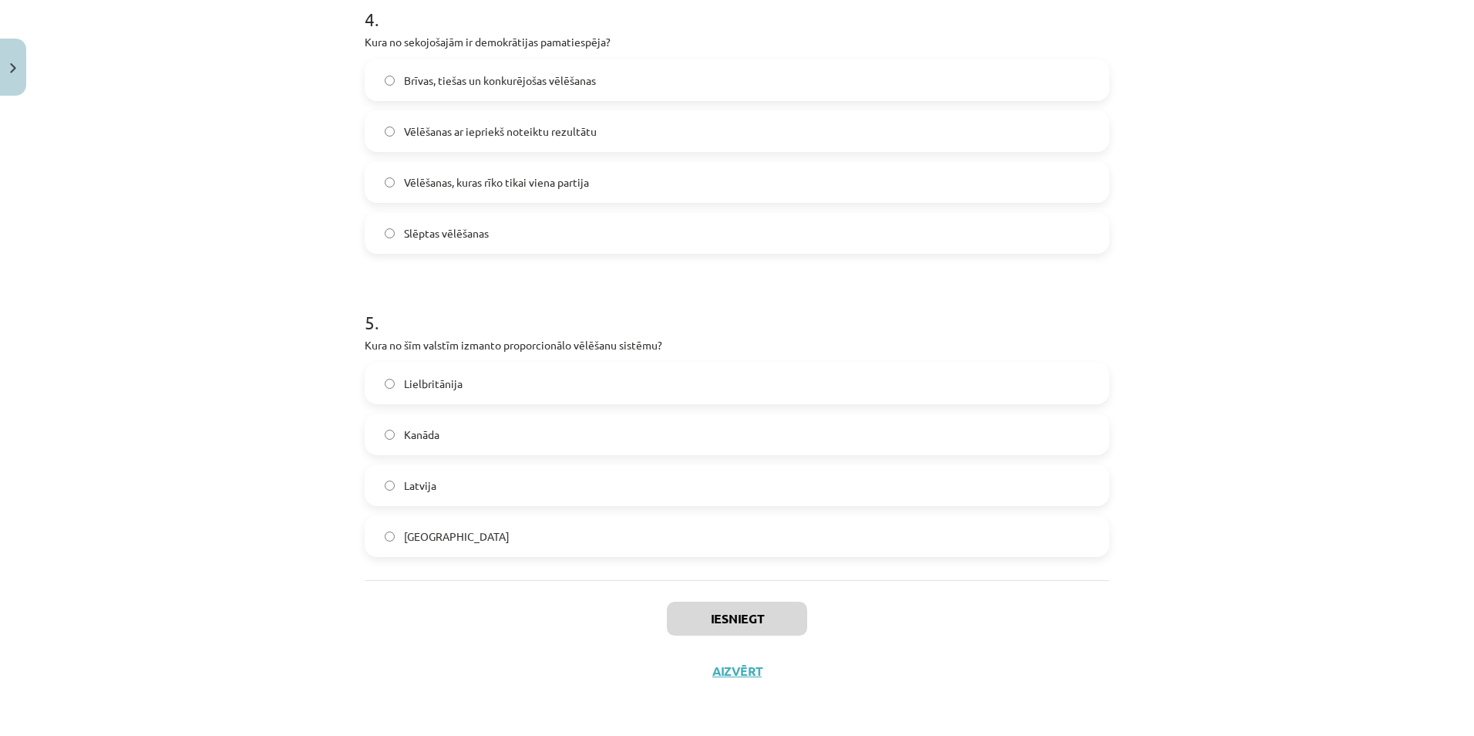
scroll to position [140, 0]
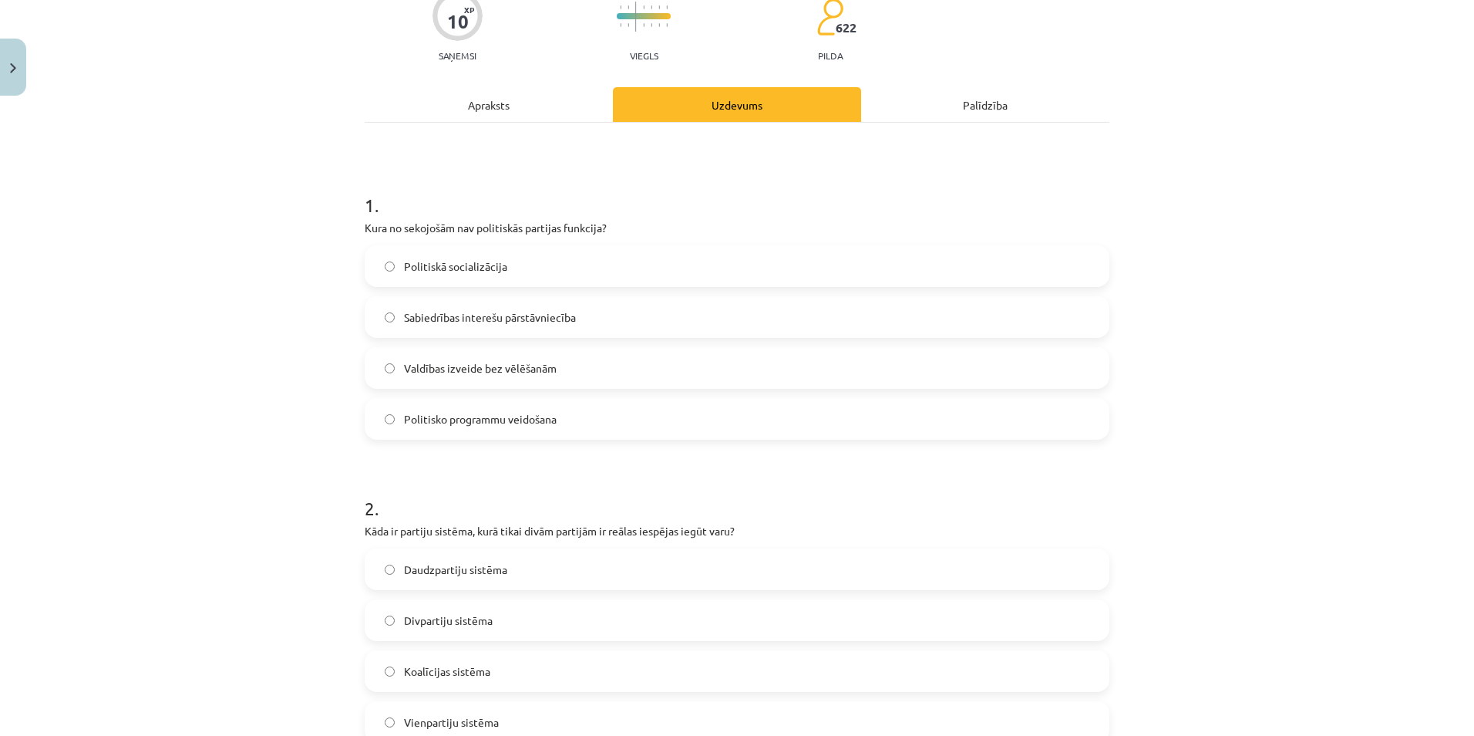
click at [490, 366] on span "Valdības izveide bez vēlēšanām" at bounding box center [480, 368] width 153 height 16
click at [696, 613] on label "Divpartiju sistēma" at bounding box center [737, 620] width 742 height 39
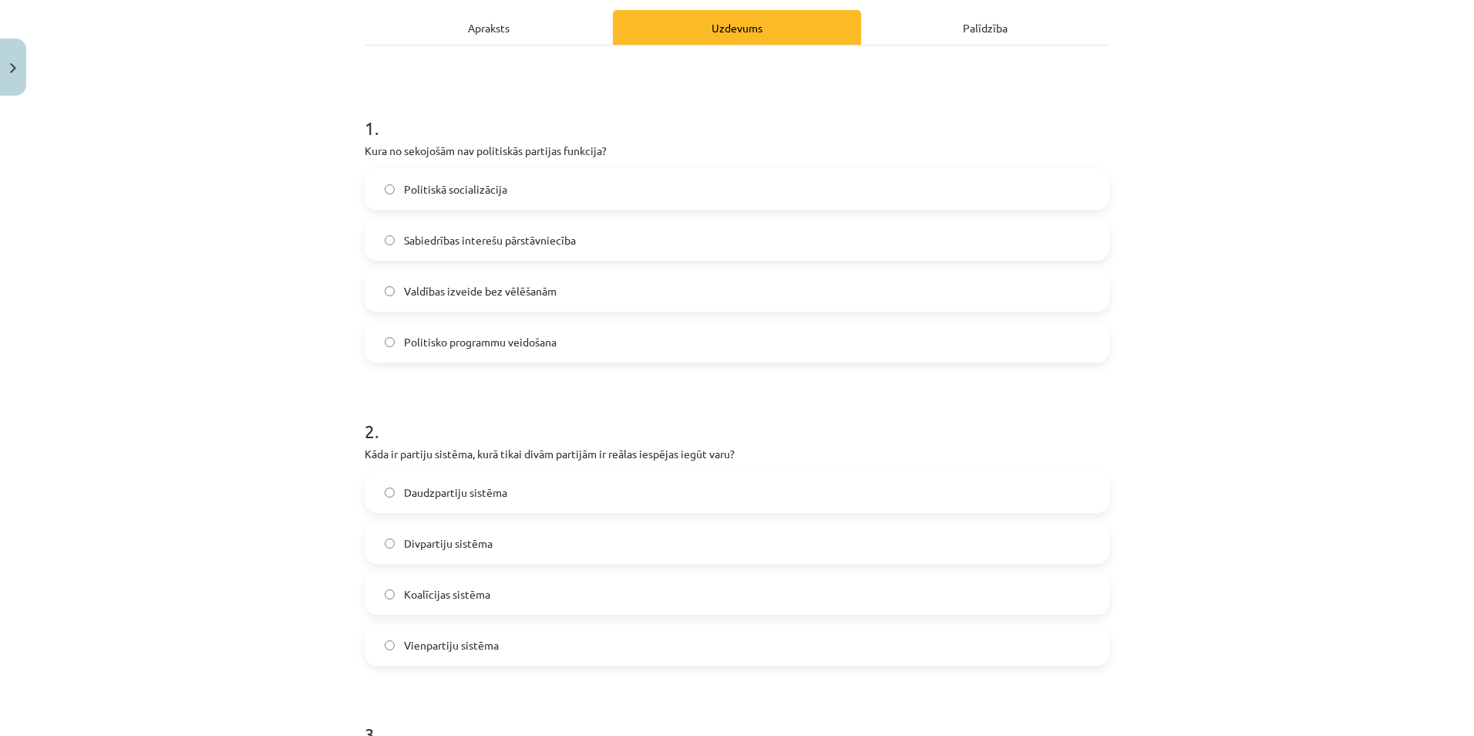
scroll to position [746, 0]
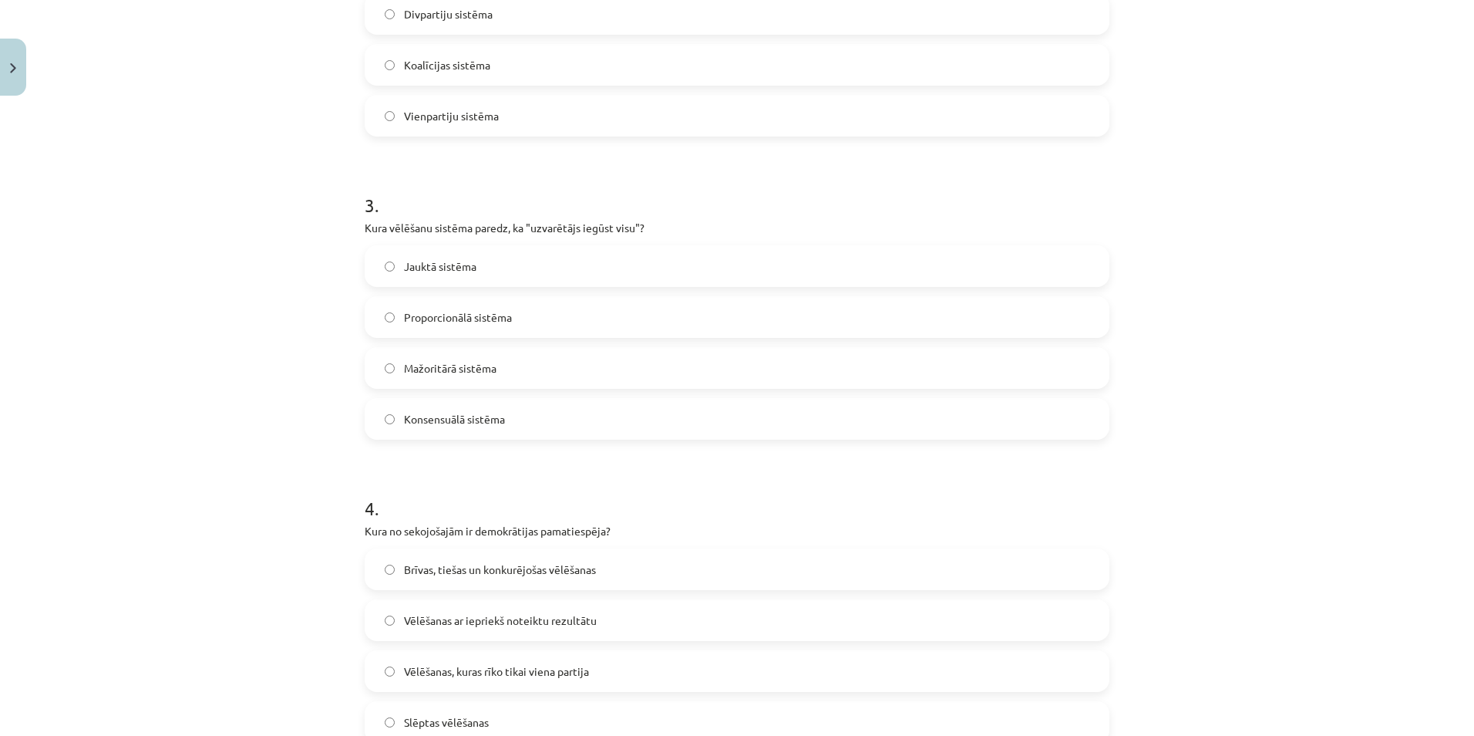
click at [533, 365] on label "Mažoritārā sistēma" at bounding box center [737, 368] width 742 height 39
click at [467, 571] on span "Brīvas, tiešas un konkurējošas vēlēšanas" at bounding box center [500, 569] width 192 height 16
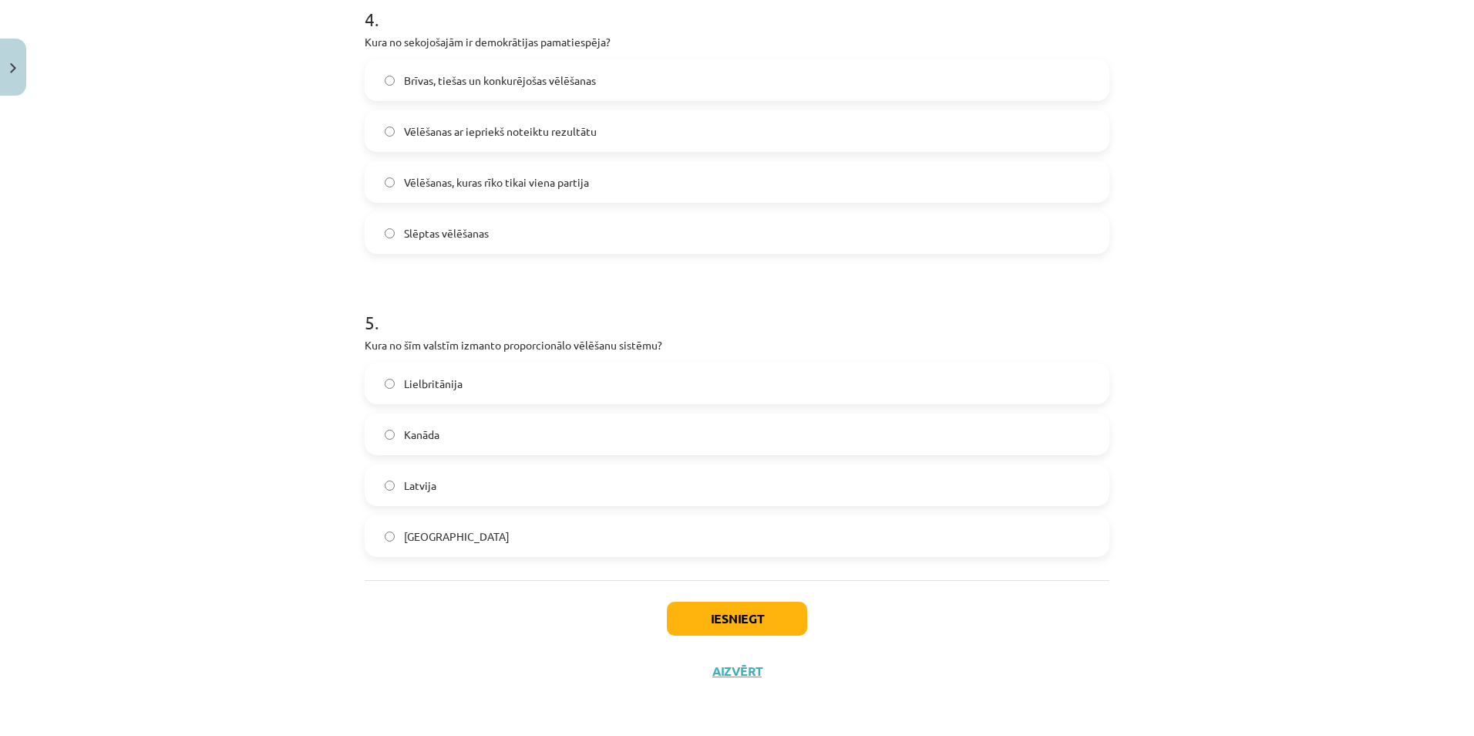
click at [831, 490] on label "Latvija" at bounding box center [737, 485] width 742 height 39
click at [774, 625] on button "Iesniegt" at bounding box center [737, 618] width 140 height 34
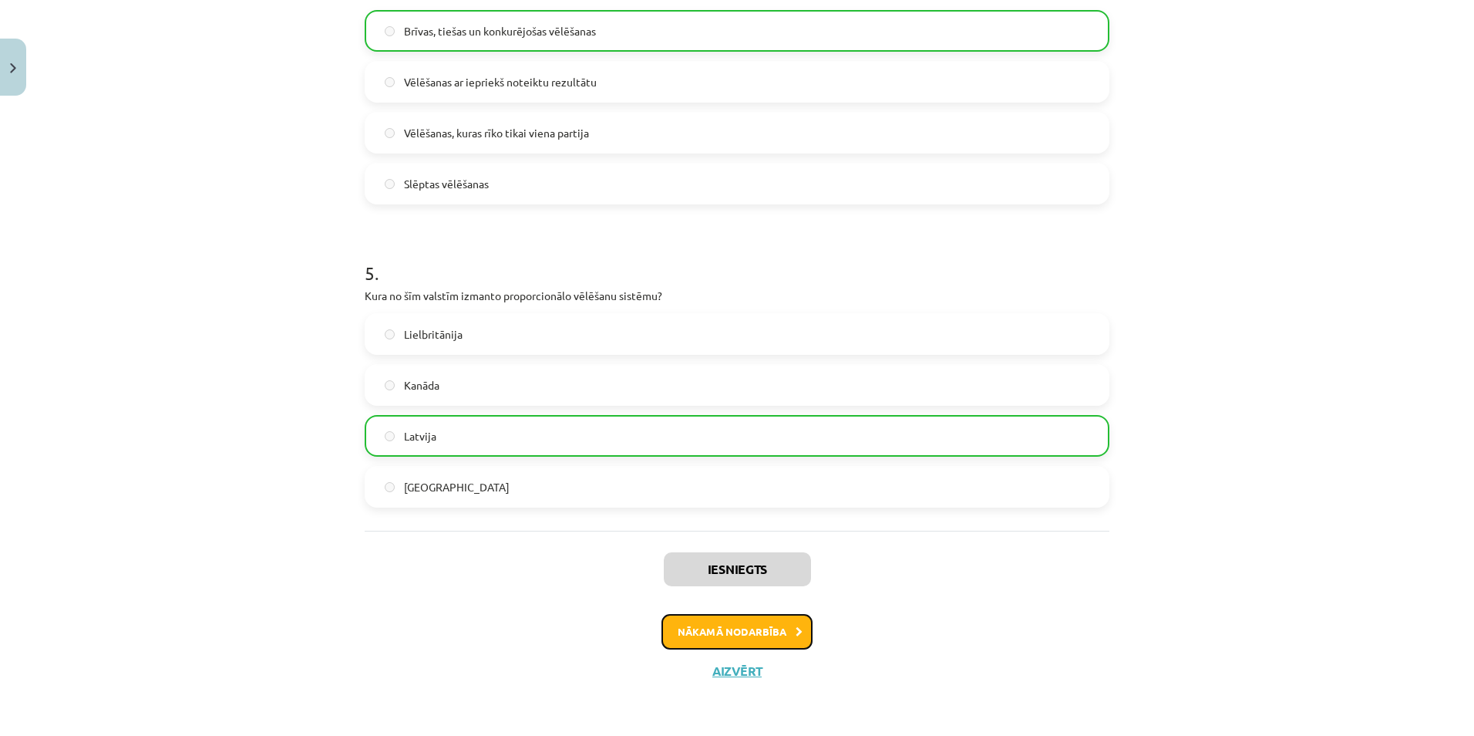
click at [766, 635] on button "Nākamā nodarbība" at bounding box center [737, 631] width 151 height 35
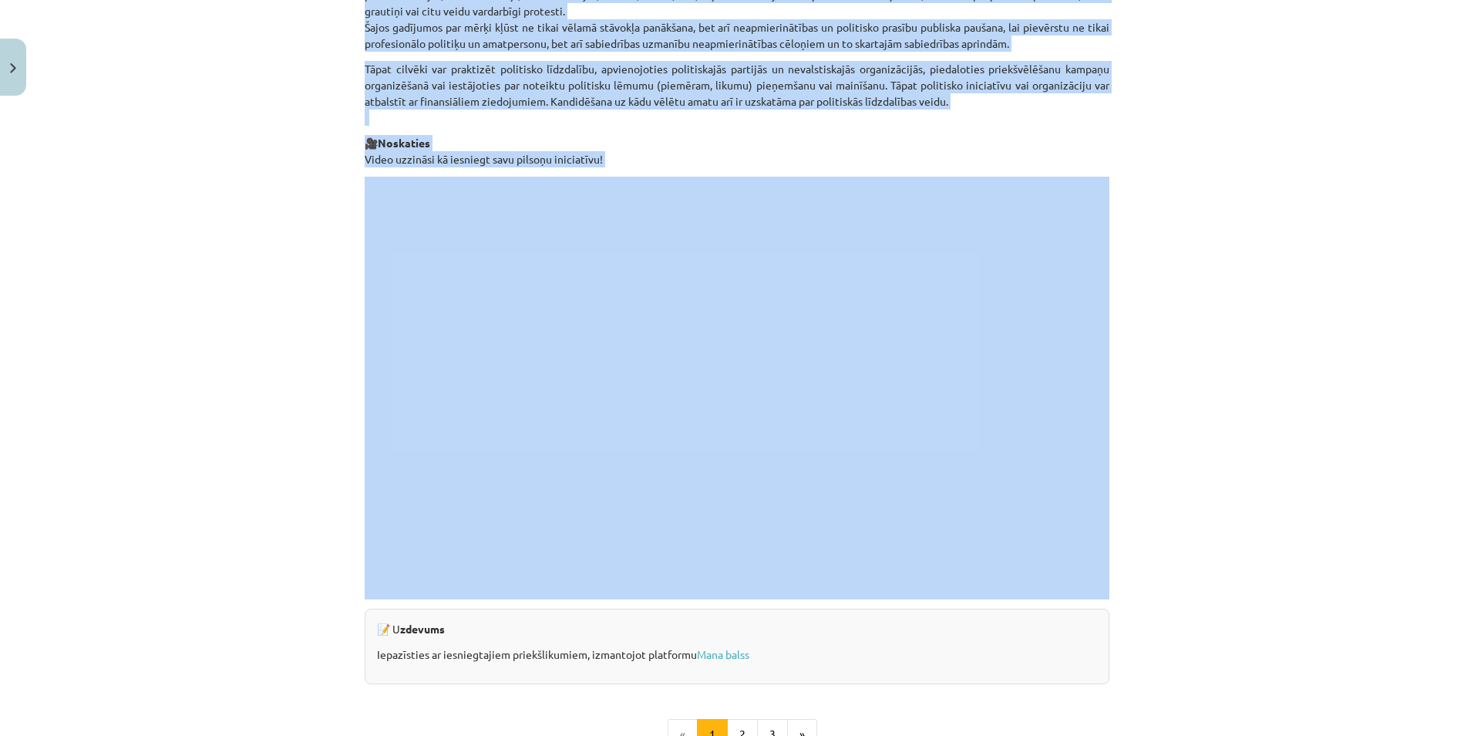
scroll to position [1309, 0]
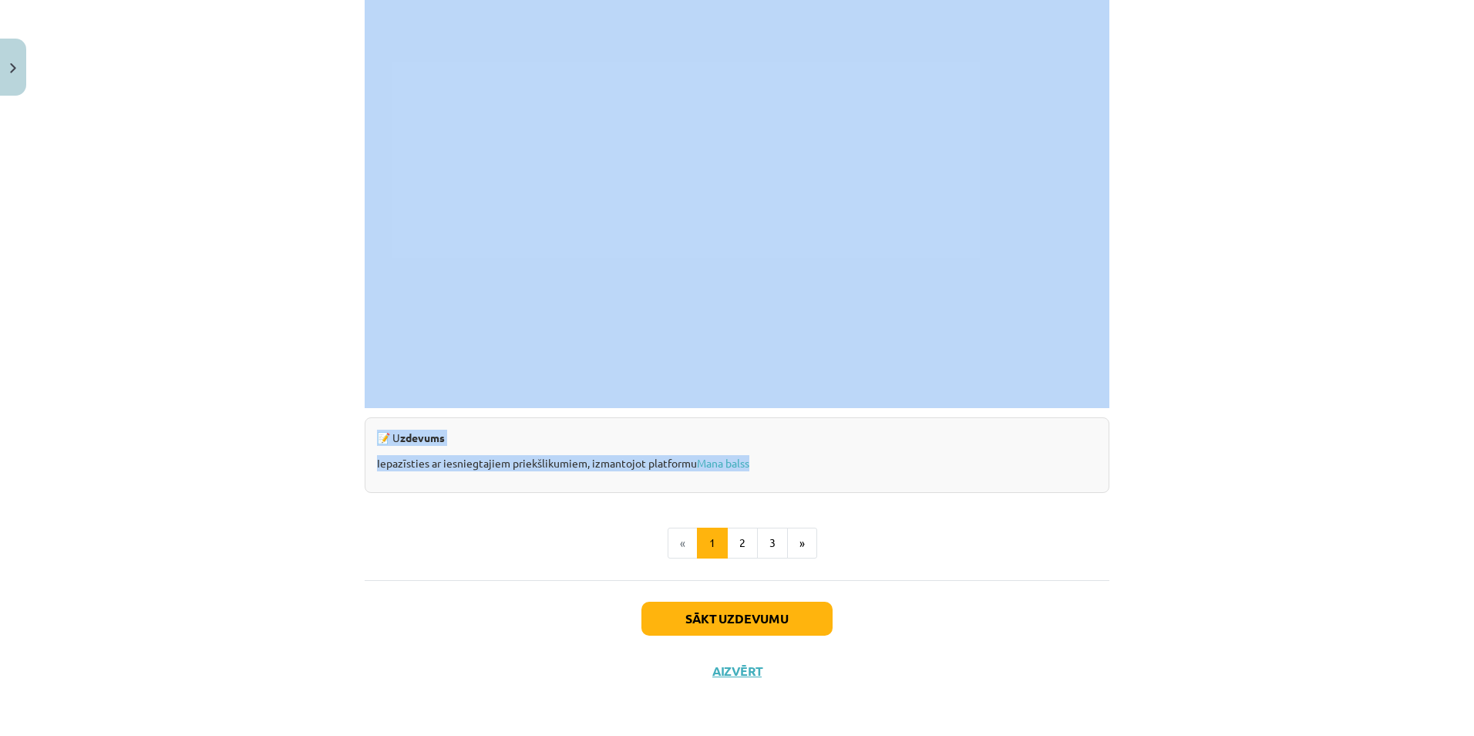
drag, startPoint x: 481, startPoint y: 300, endPoint x: 1052, endPoint y: 463, distance: 593.3
copy div "Pilsoniskā sabiedrības līdzdalība lēmumu pieņemšanā Materiāls tev palīdzēs: 🔸 i…"
click at [746, 541] on button "2" at bounding box center [742, 542] width 31 height 31
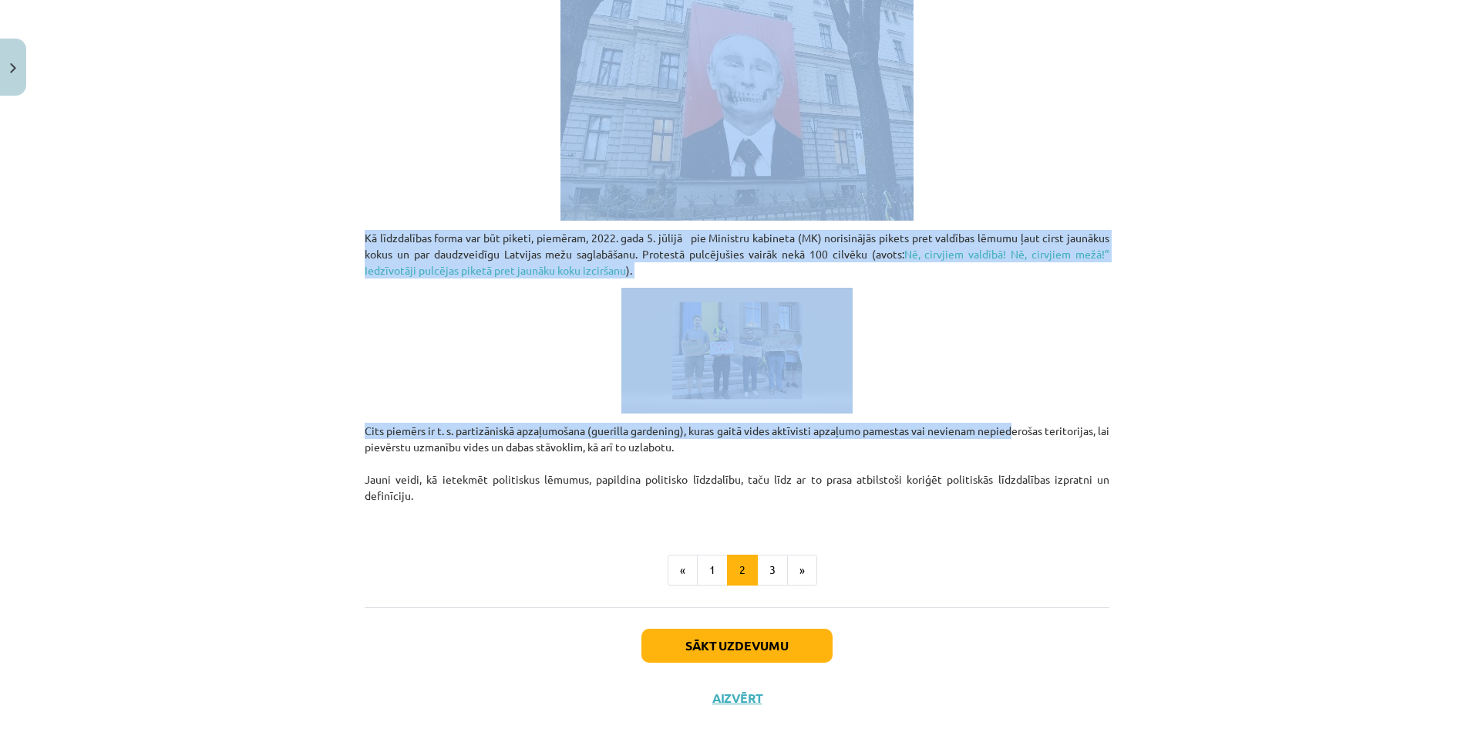
scroll to position [1029, 0]
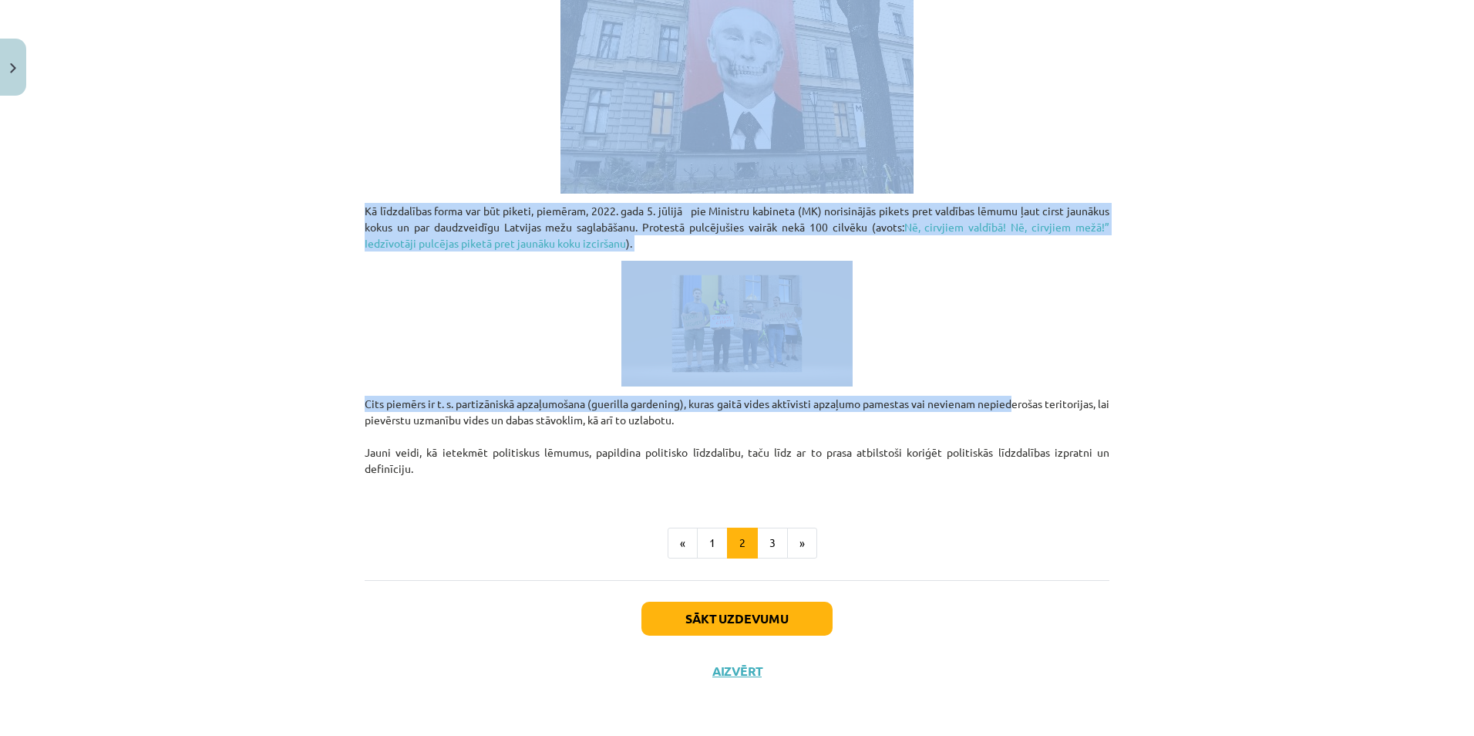
drag, startPoint x: 598, startPoint y: 288, endPoint x: 1110, endPoint y: 472, distance: 544.2
copy div "Politiskā līdzdalība mūsdienās Ļaužu līdzdalība savas kopienas, pilsētas vai va…"
click at [779, 554] on button "3" at bounding box center [772, 542] width 31 height 31
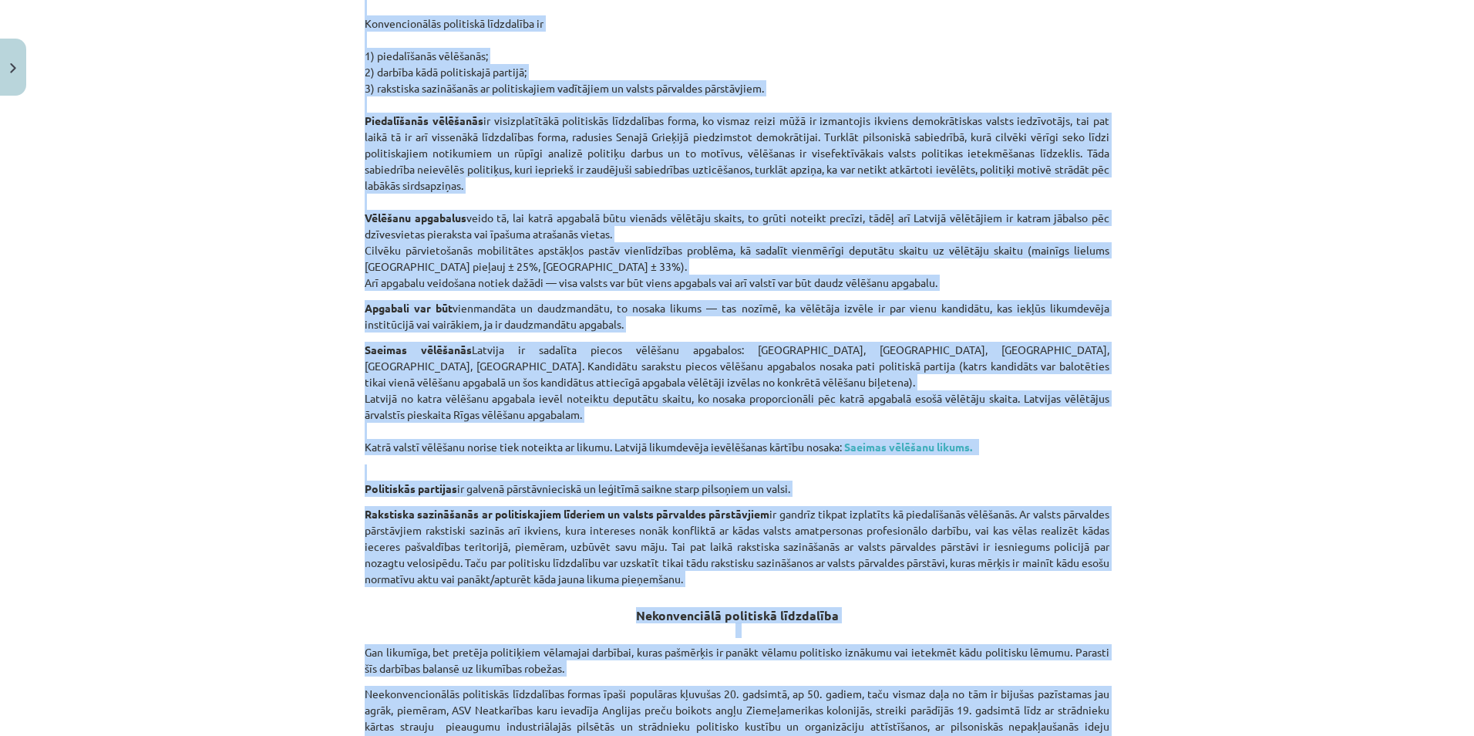
scroll to position [905, 0]
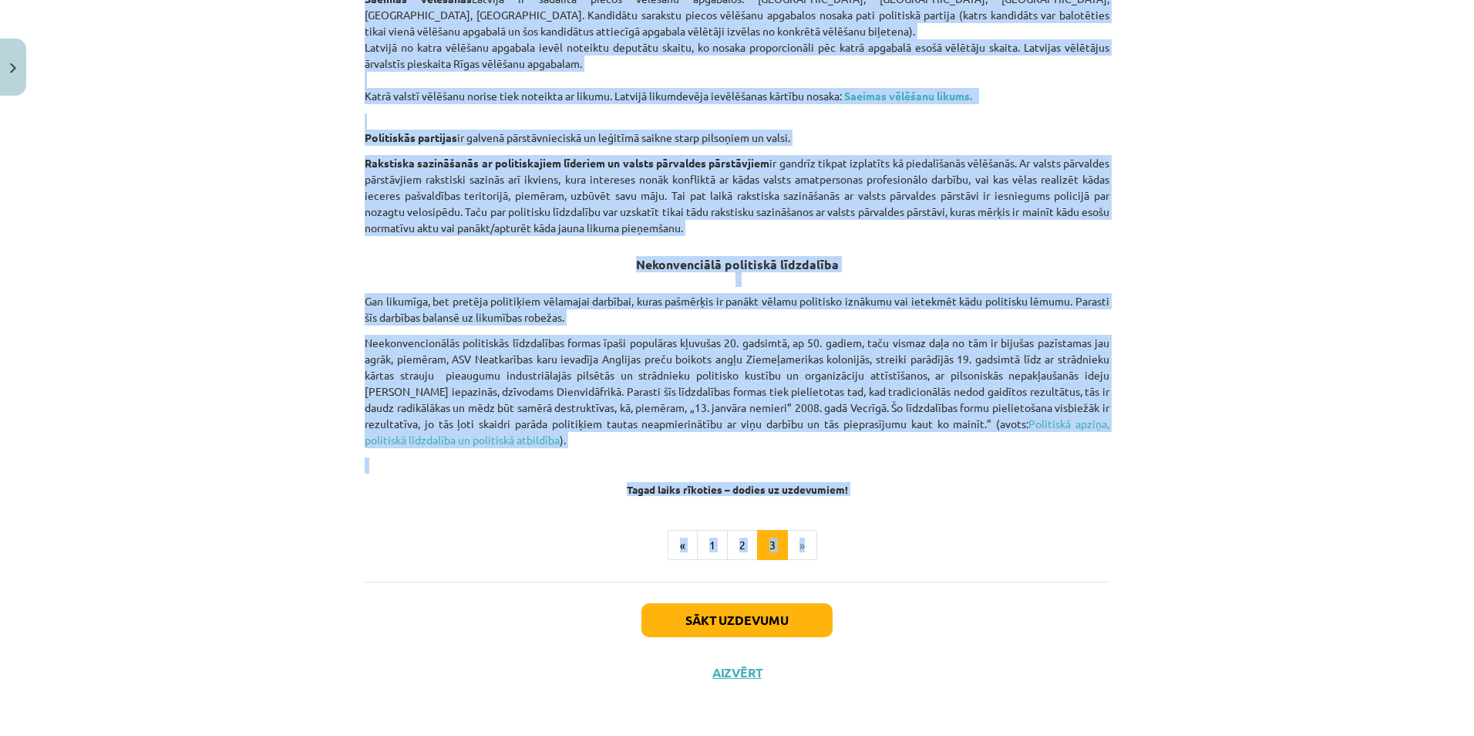
drag, startPoint x: 810, startPoint y: 318, endPoint x: 1082, endPoint y: 496, distance: 324.9
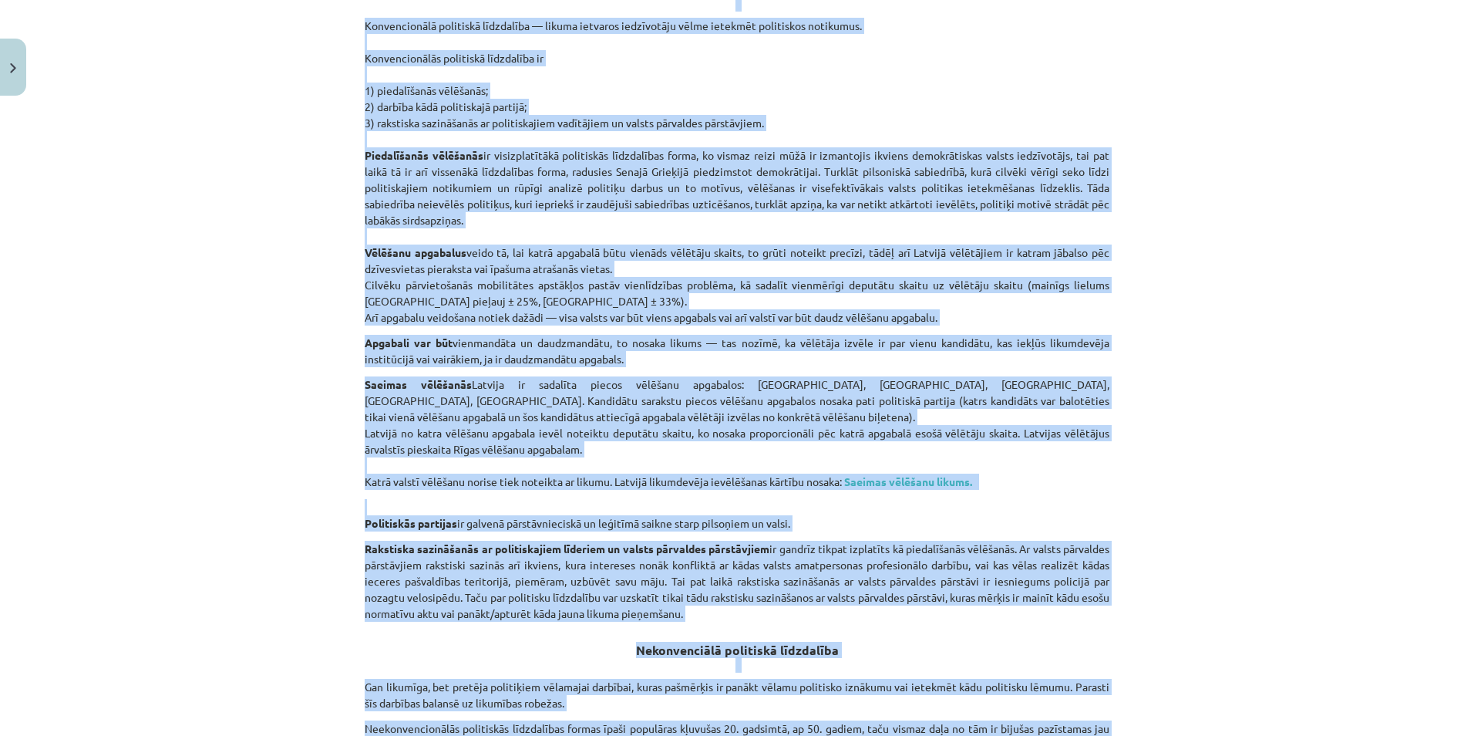
click at [1113, 493] on div "10 XP Saņemsi Grūts 622 pilda Apraksts Uzdevums Palīdzība Politiskās līdzdalība…" at bounding box center [736, 333] width 763 height 1501
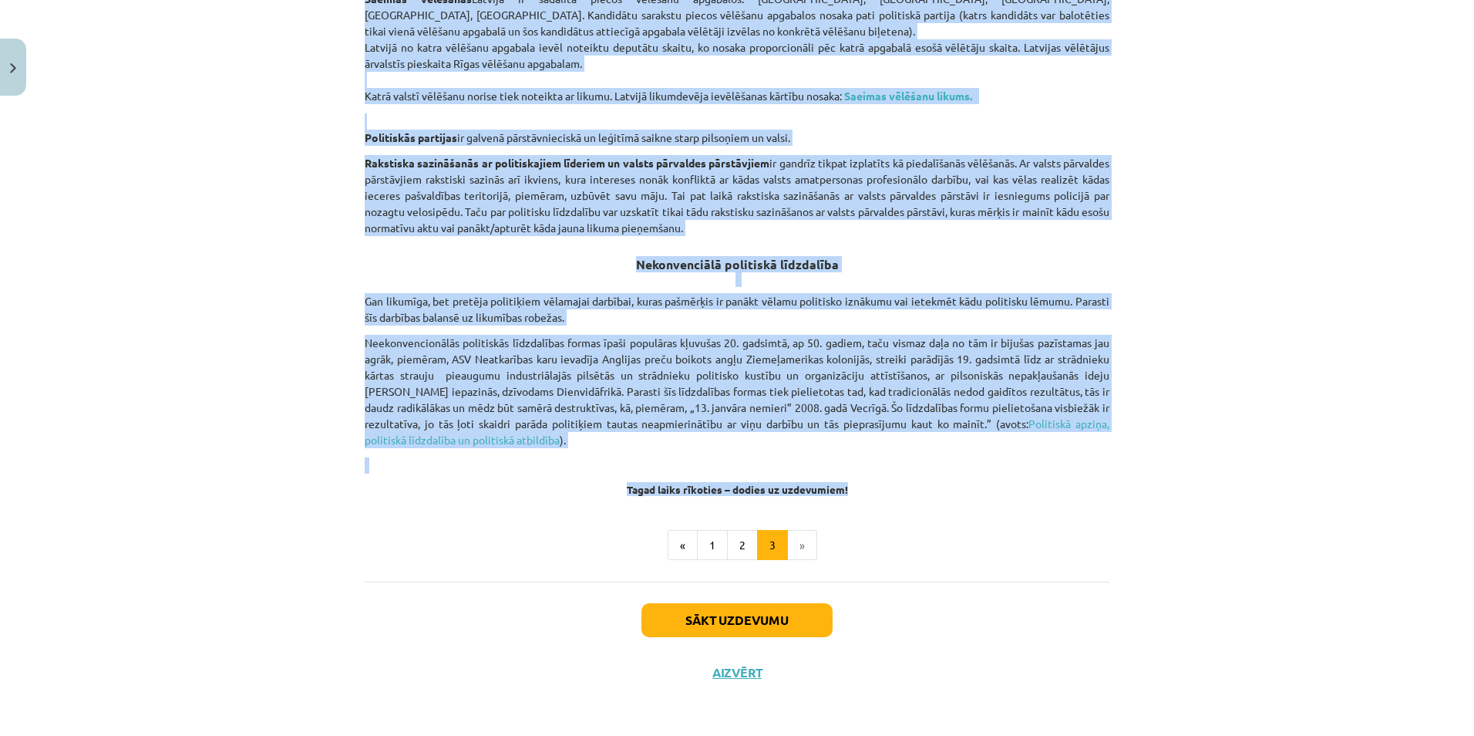
drag, startPoint x: 669, startPoint y: 82, endPoint x: 1022, endPoint y: 480, distance: 533.1
click at [801, 611] on button "Sākt uzdevumu" at bounding box center [737, 620] width 191 height 34
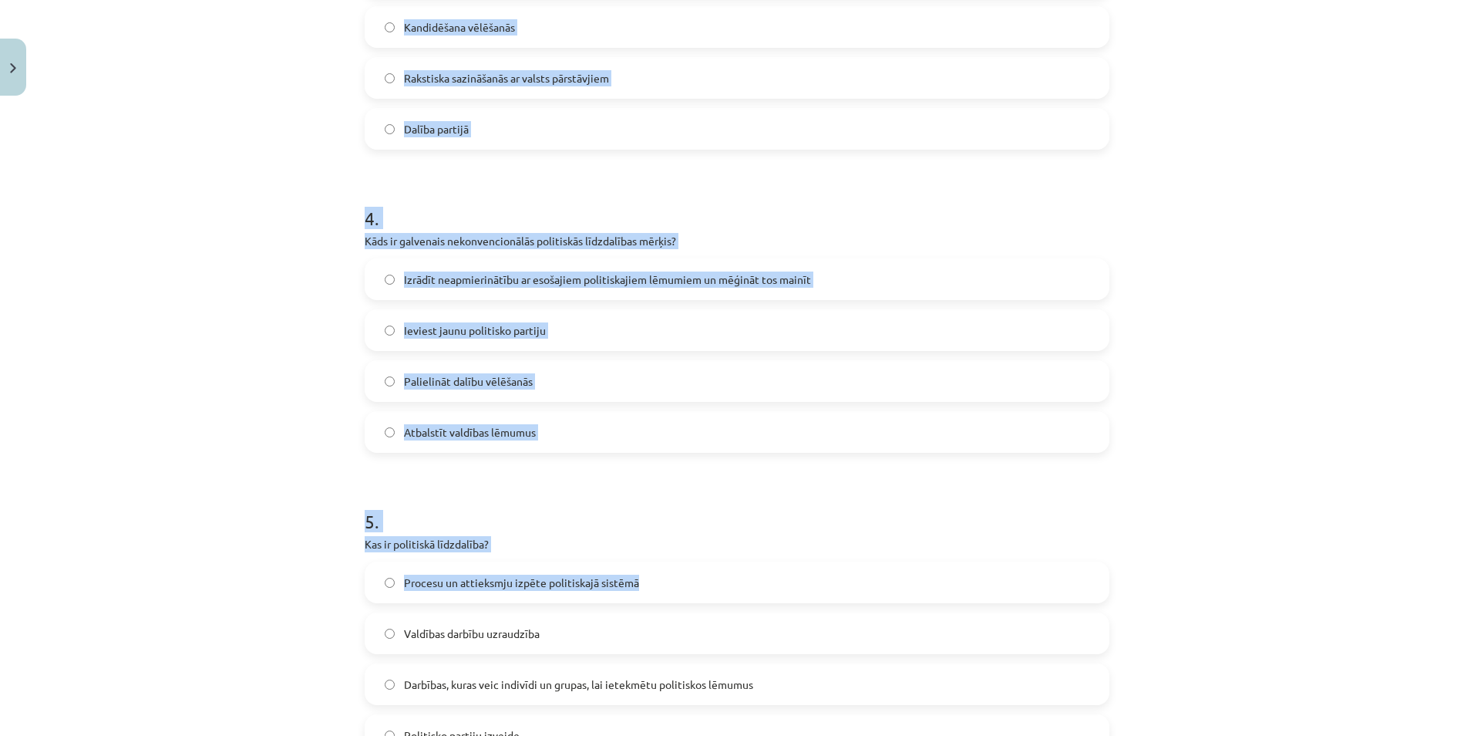
scroll to position [1235, 0]
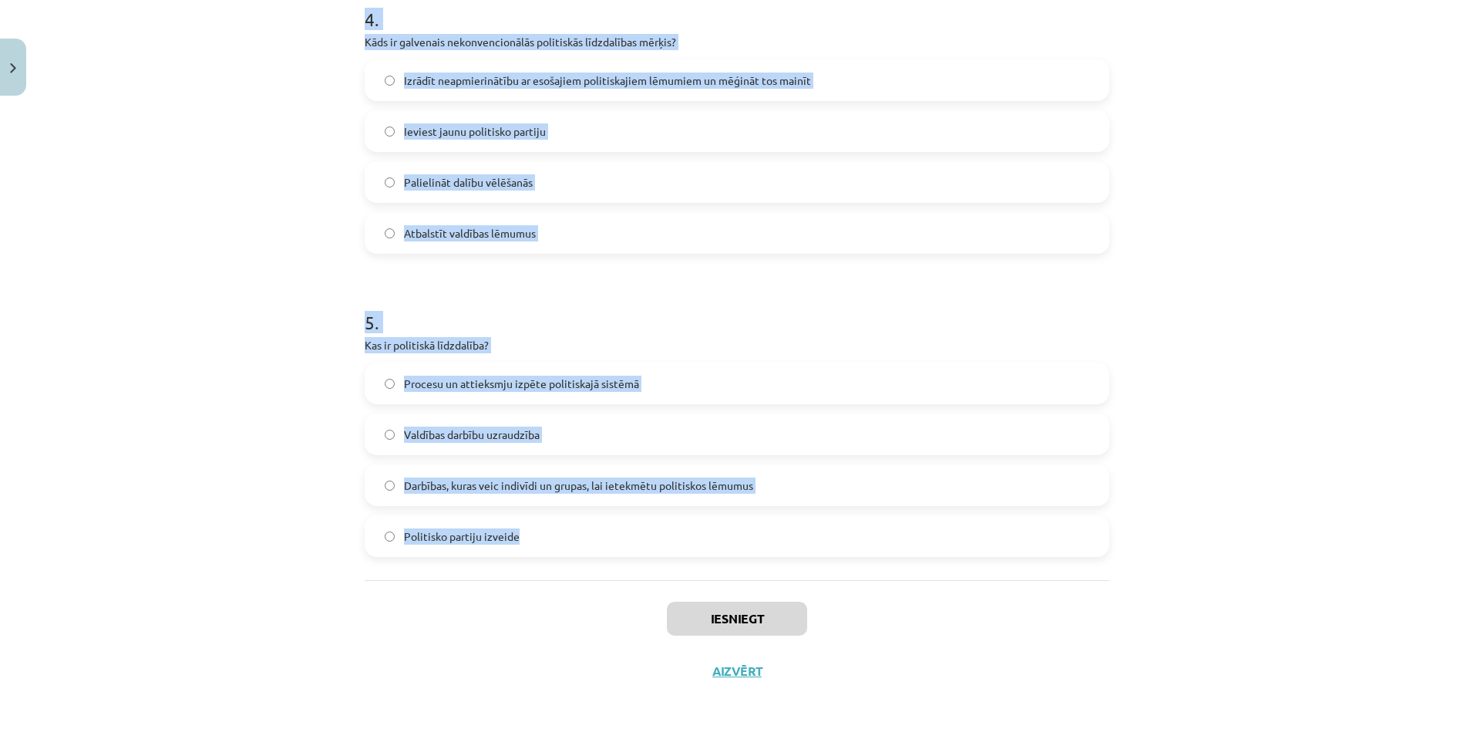
drag, startPoint x: 359, startPoint y: 330, endPoint x: 918, endPoint y: 531, distance: 594.2
click at [1230, 296] on div "Mācību tēma: Sociālo zinātņu ii - 12. klases 1. ieskaites mācību materiāls #5 3…" at bounding box center [737, 368] width 1474 height 736
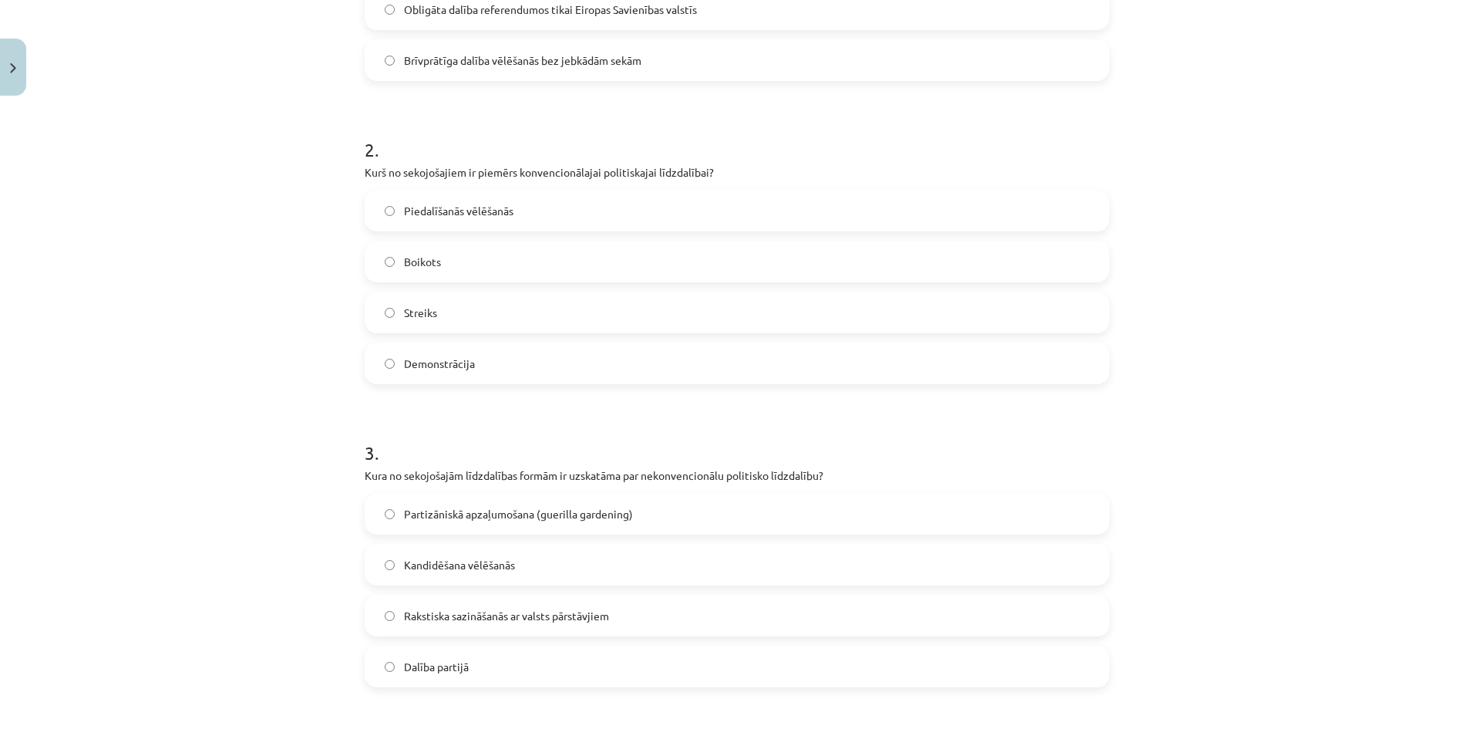
scroll to position [155, 0]
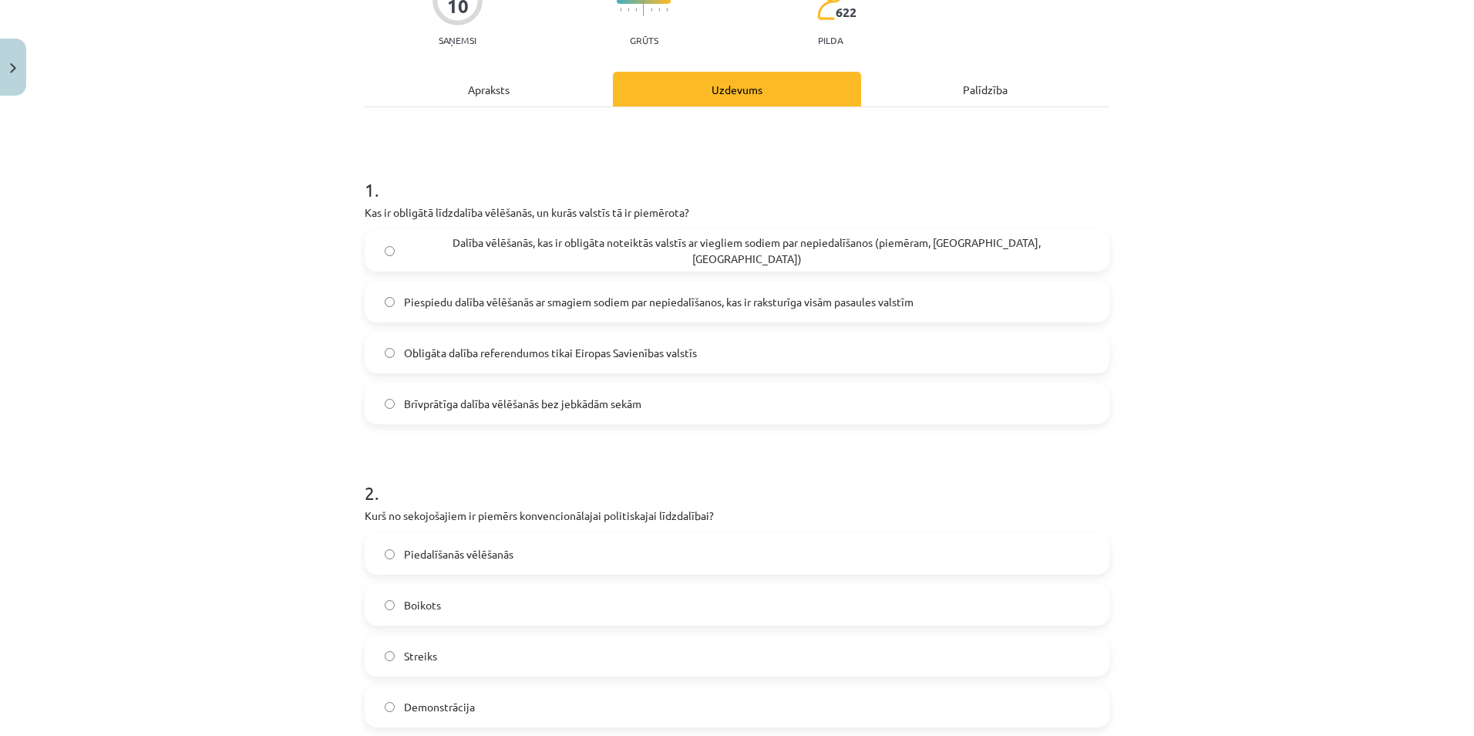
click at [770, 236] on label "Dalība vēlēšanās, kas ir obligāta noteiktās valstīs ar viegliem sodiem par nepi…" at bounding box center [737, 250] width 742 height 39
click at [649, 555] on label "Piedalīšanās vēlēšanās" at bounding box center [737, 553] width 742 height 39
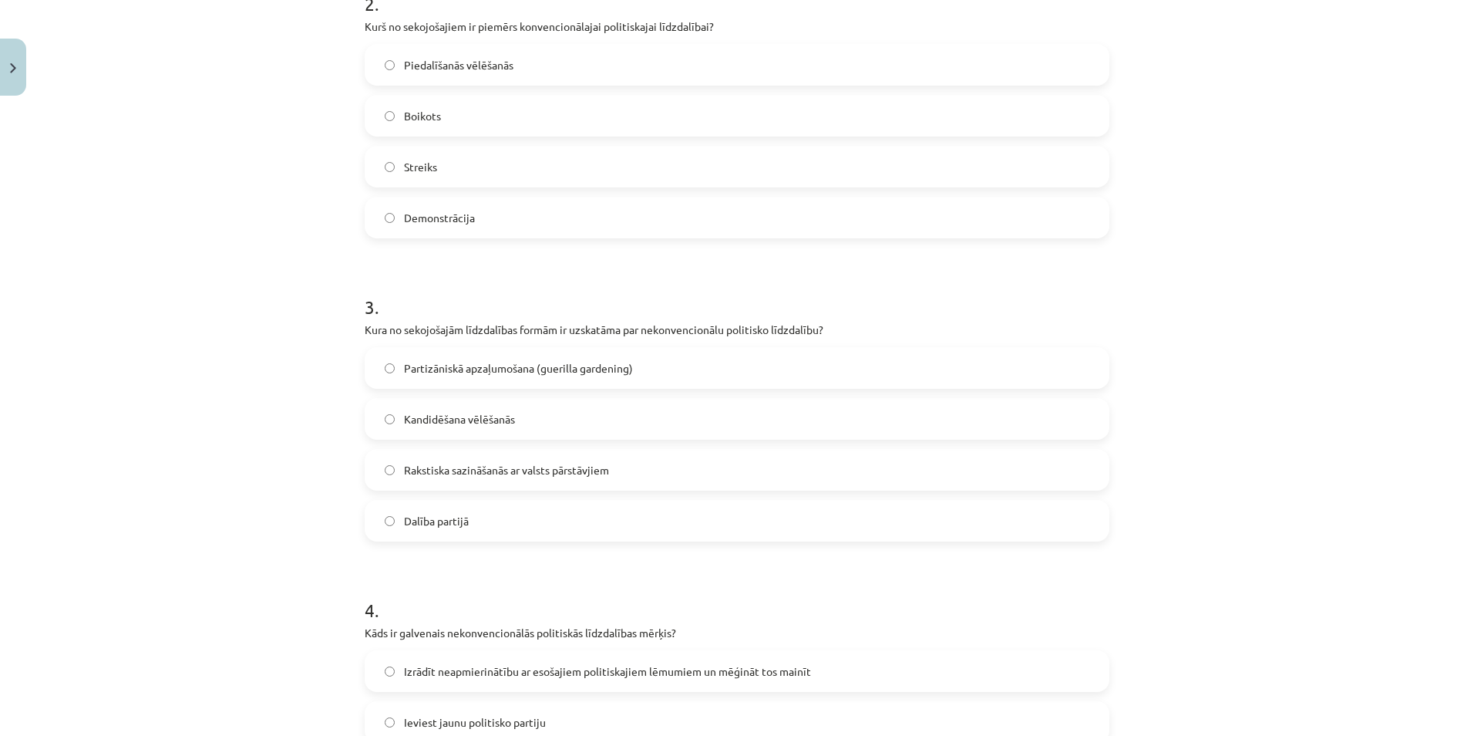
click at [523, 381] on label "Partizāniskā apzaļumošana (guerilla gardening)" at bounding box center [737, 368] width 742 height 39
click at [759, 663] on span "Izrādīt neapmierinātību ar esošajiem politiskajiem lēmumiem un mēģināt tos main…" at bounding box center [607, 671] width 407 height 16
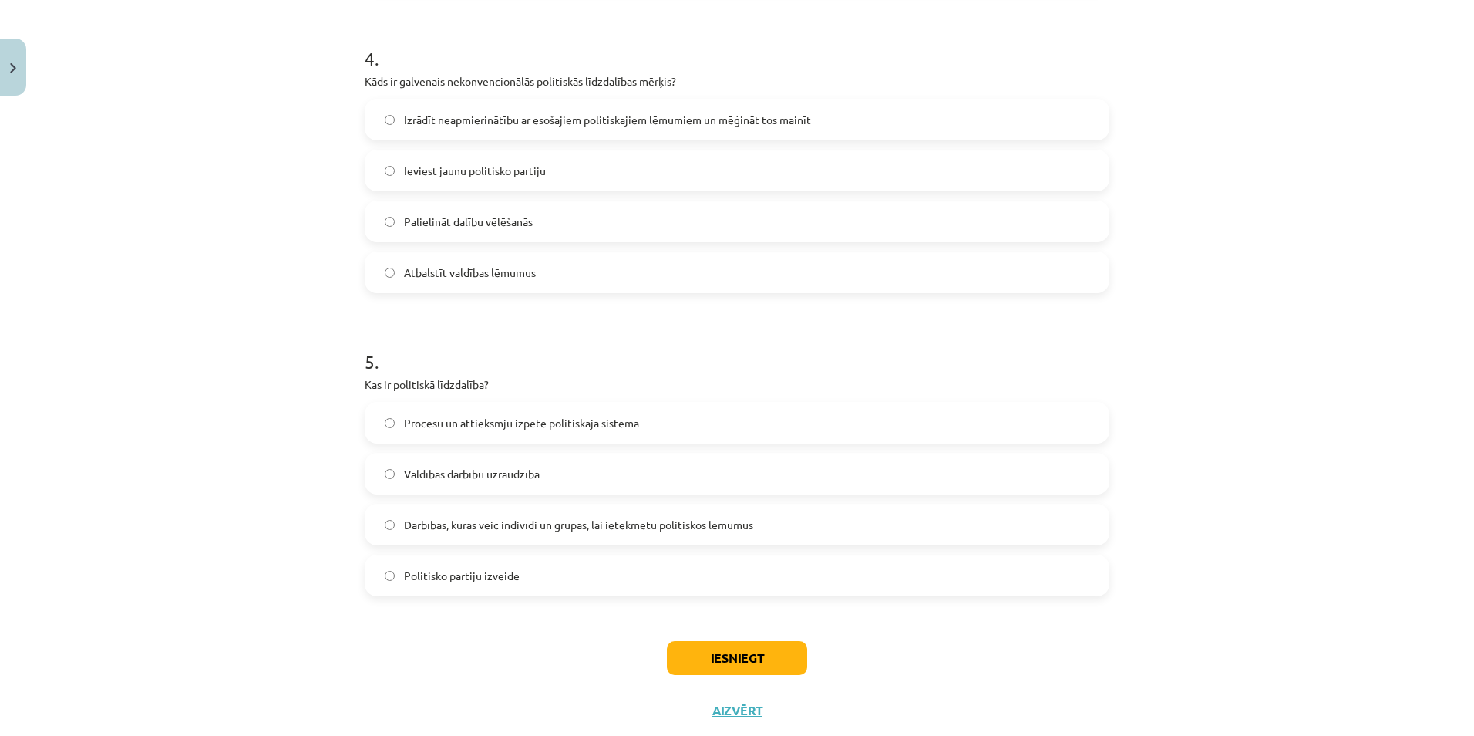
scroll to position [1235, 0]
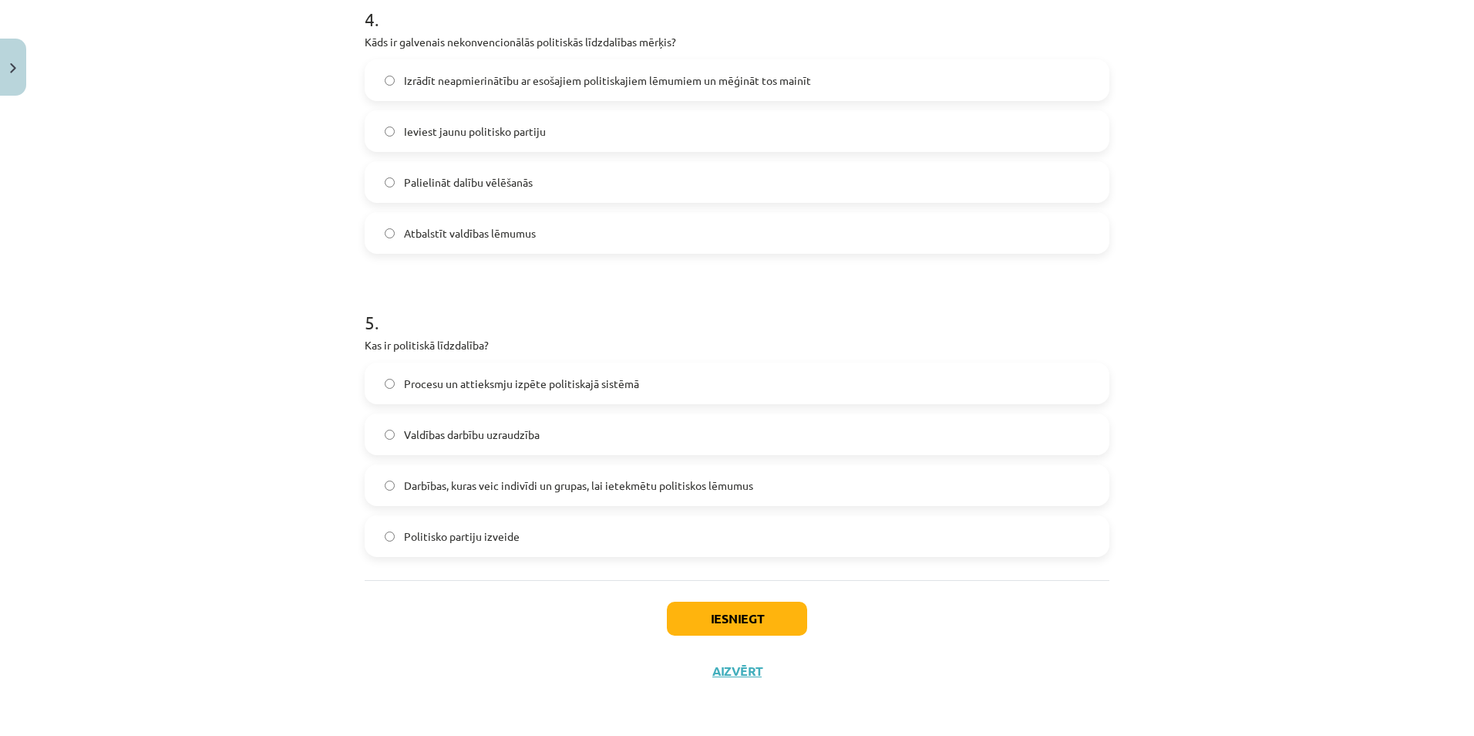
click at [577, 483] on span "Darbības, kuras veic indivīdi un grupas, lai ietekmētu politiskos lēmumus" at bounding box center [578, 485] width 349 height 16
click at [739, 611] on button "Iesniegt" at bounding box center [737, 618] width 140 height 34
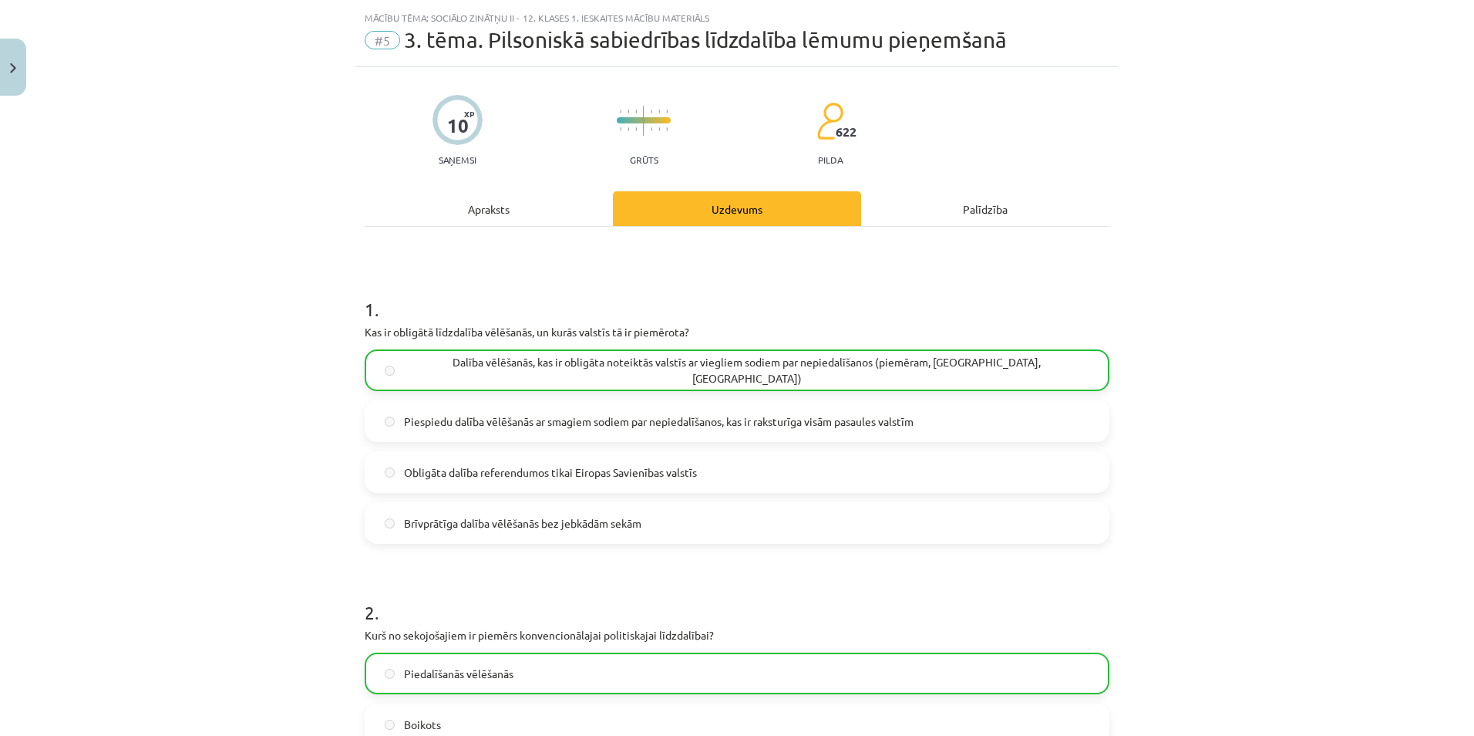
scroll to position [0, 0]
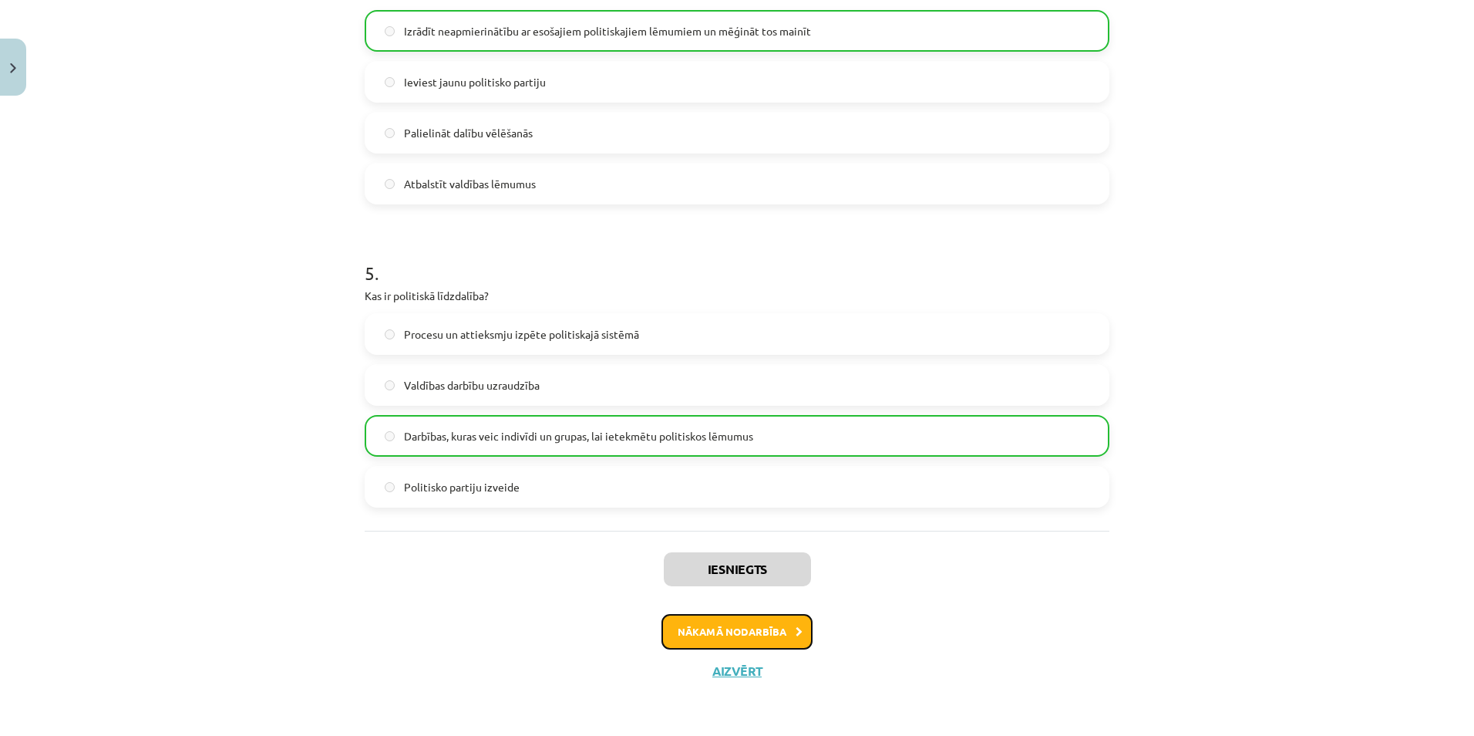
click at [789, 641] on button "Nākamā nodarbība" at bounding box center [737, 631] width 151 height 35
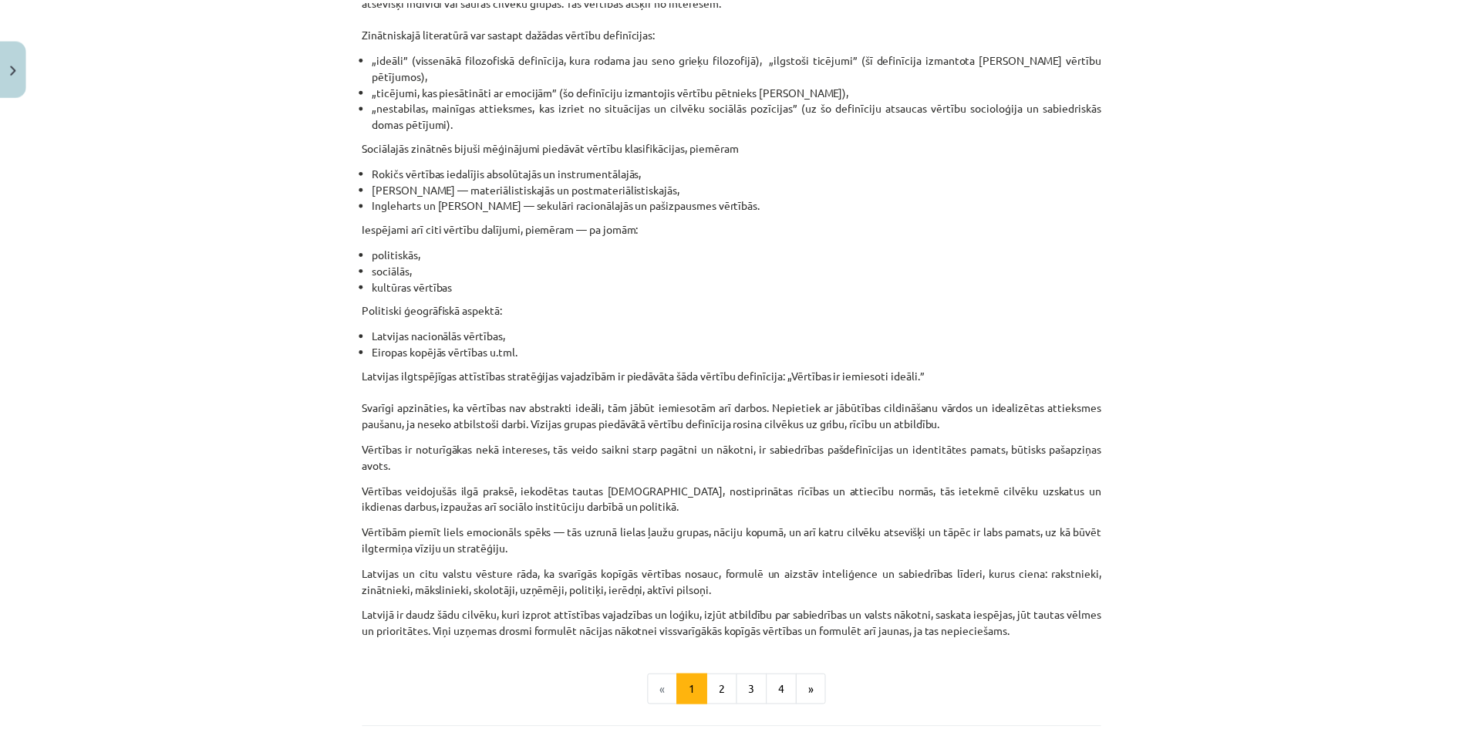
scroll to position [775, 0]
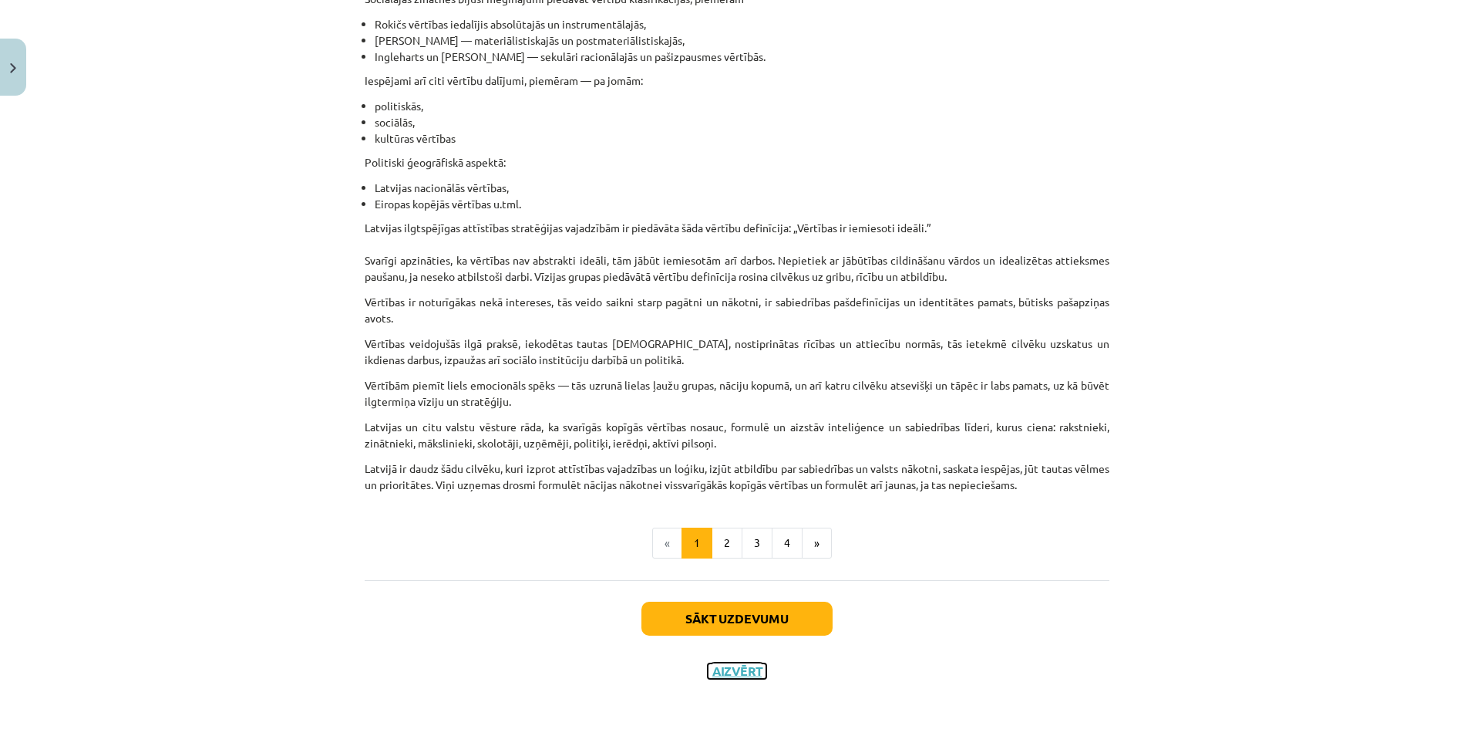
click at [755, 672] on button "Aizvērt" at bounding box center [737, 670] width 59 height 15
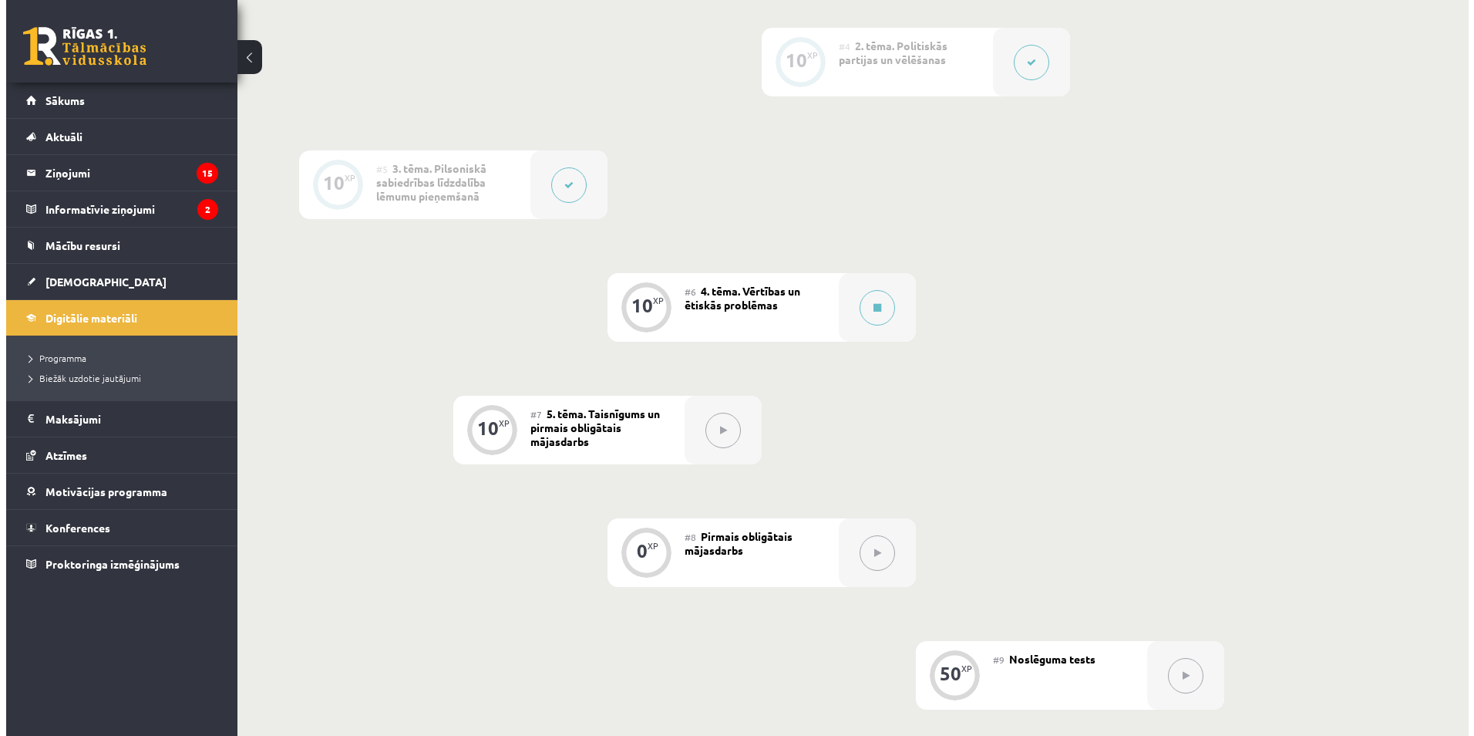
scroll to position [771, 0]
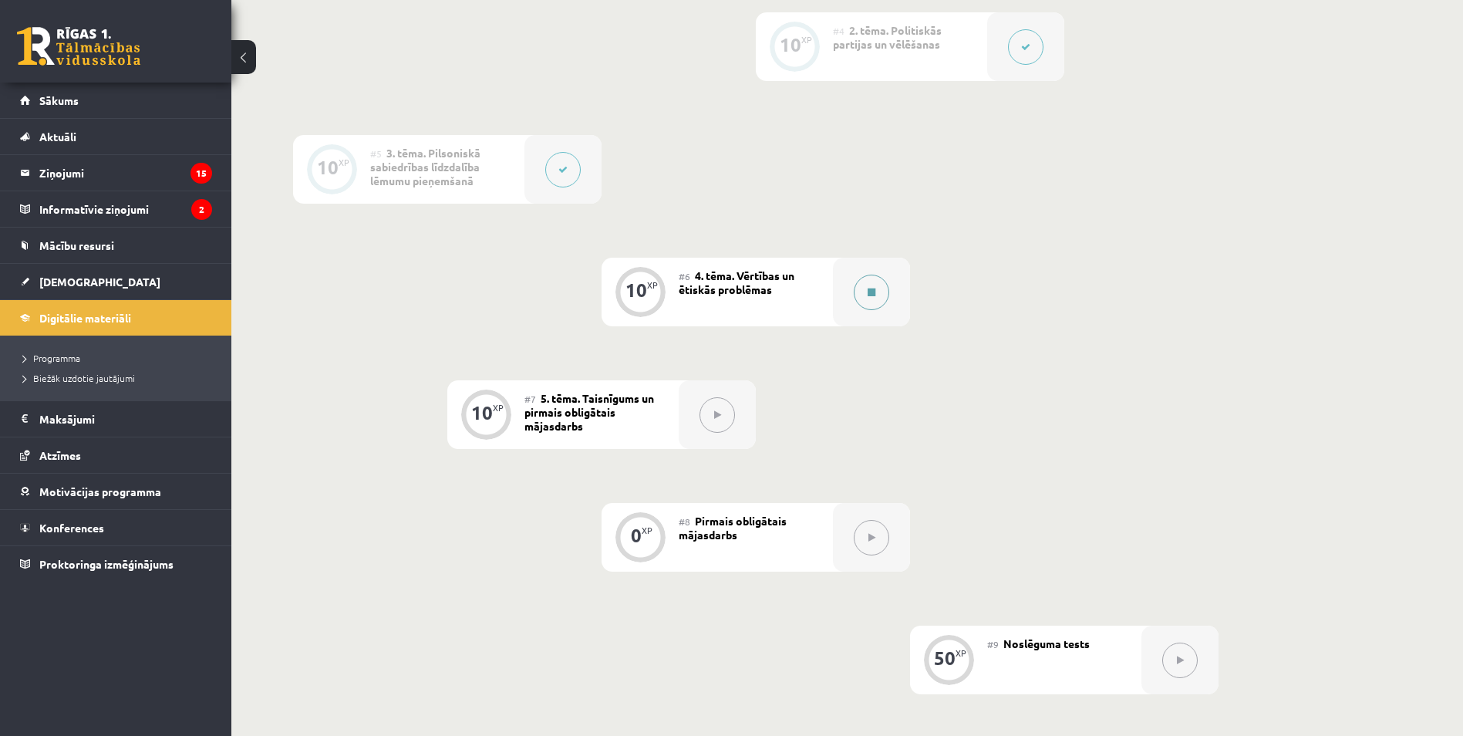
click at [869, 289] on icon at bounding box center [871, 292] width 8 height 9
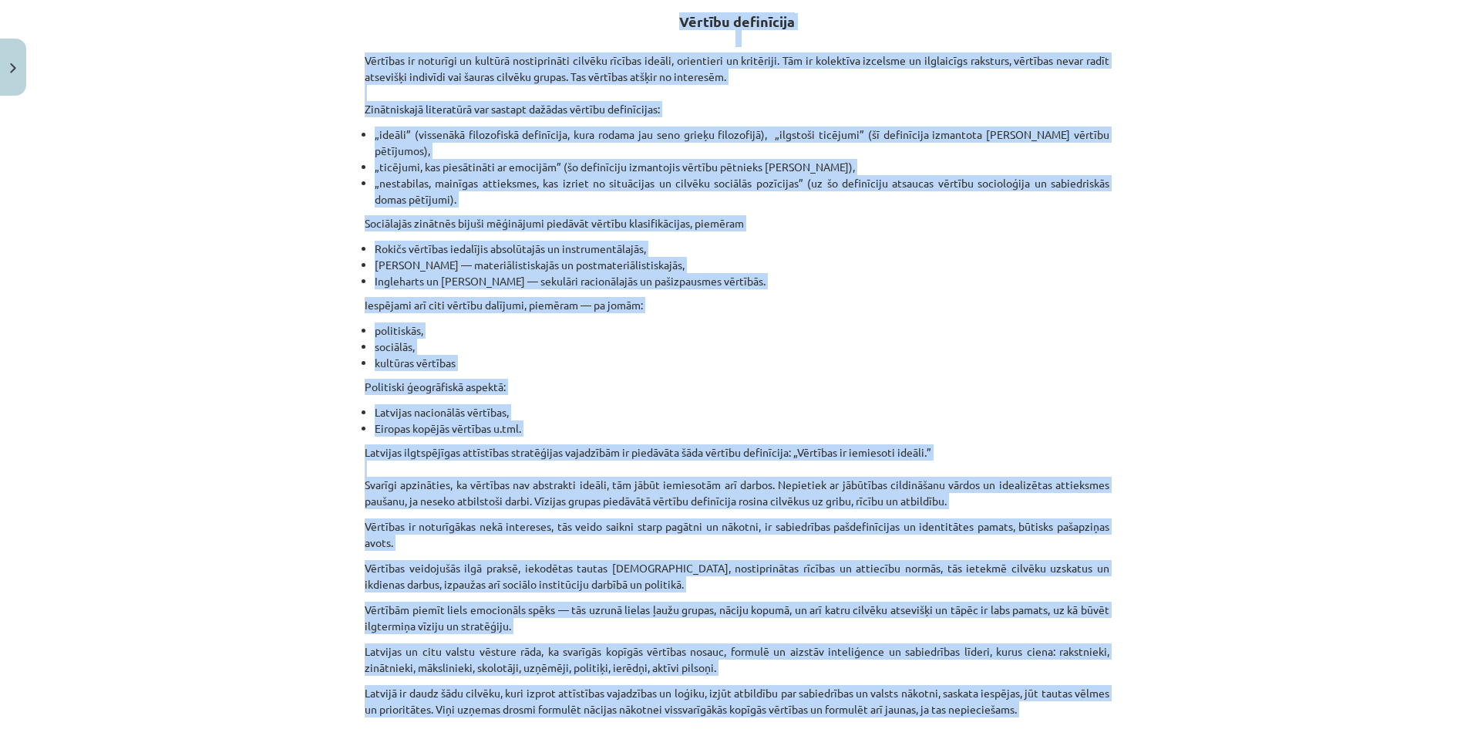
scroll to position [775, 0]
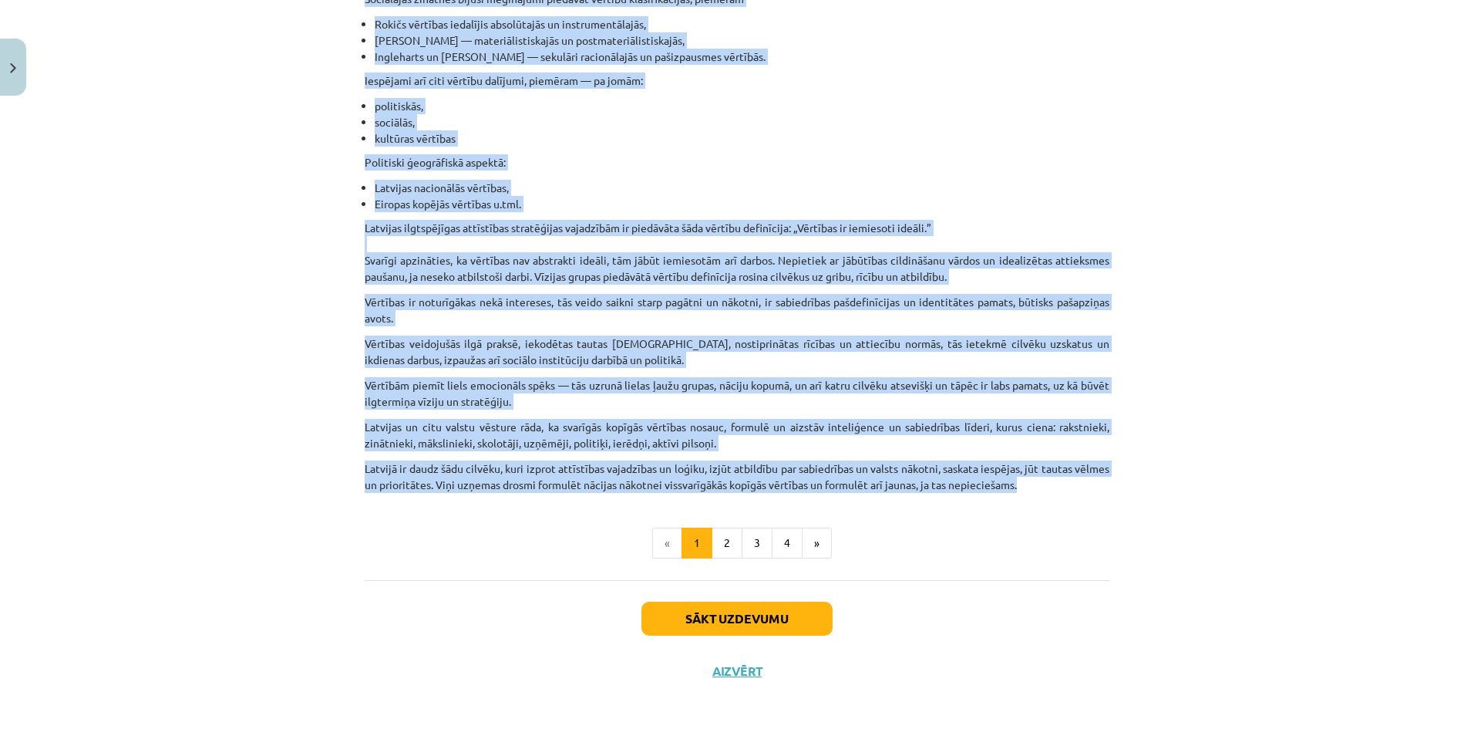
drag, startPoint x: 622, startPoint y: 327, endPoint x: 1062, endPoint y: 478, distance: 464.8
click at [729, 550] on button "2" at bounding box center [727, 542] width 31 height 31
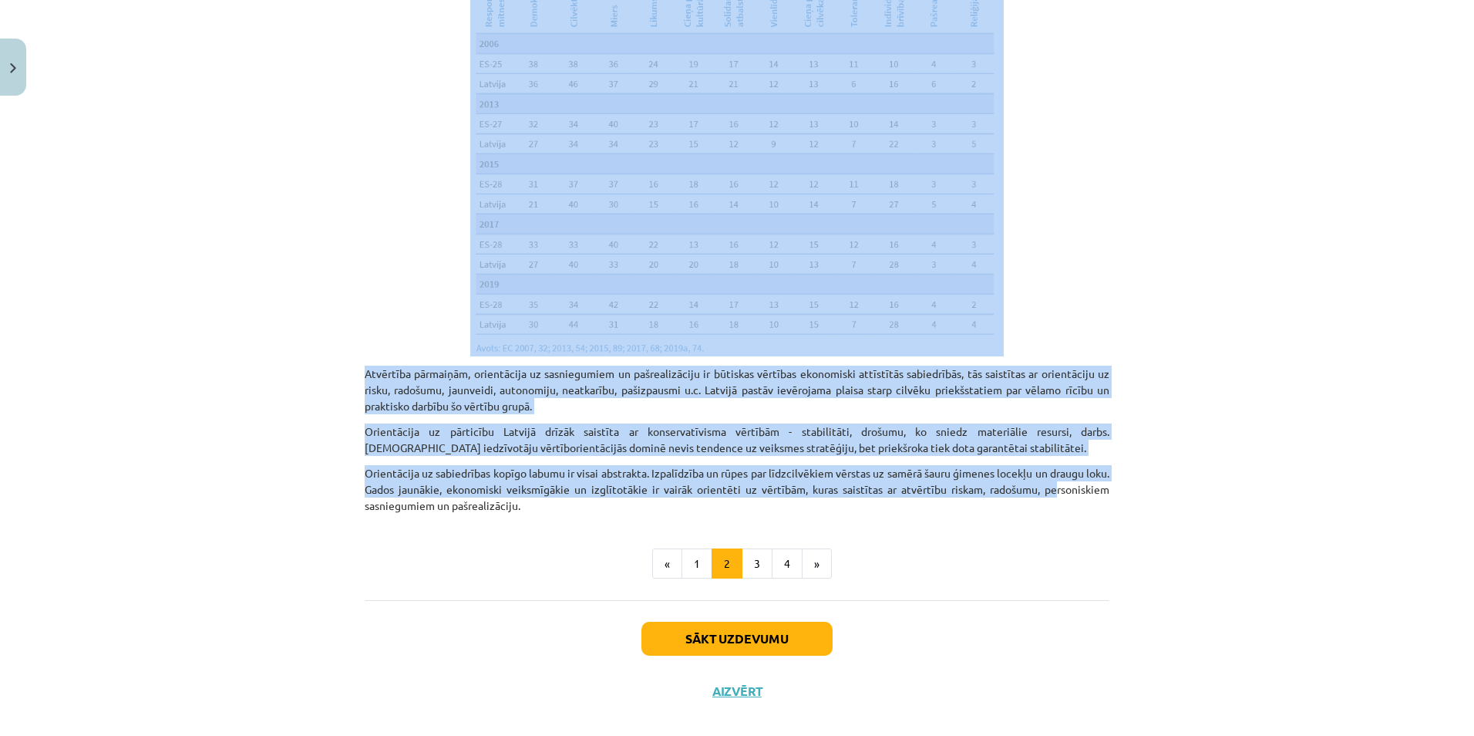
scroll to position [1476, 0]
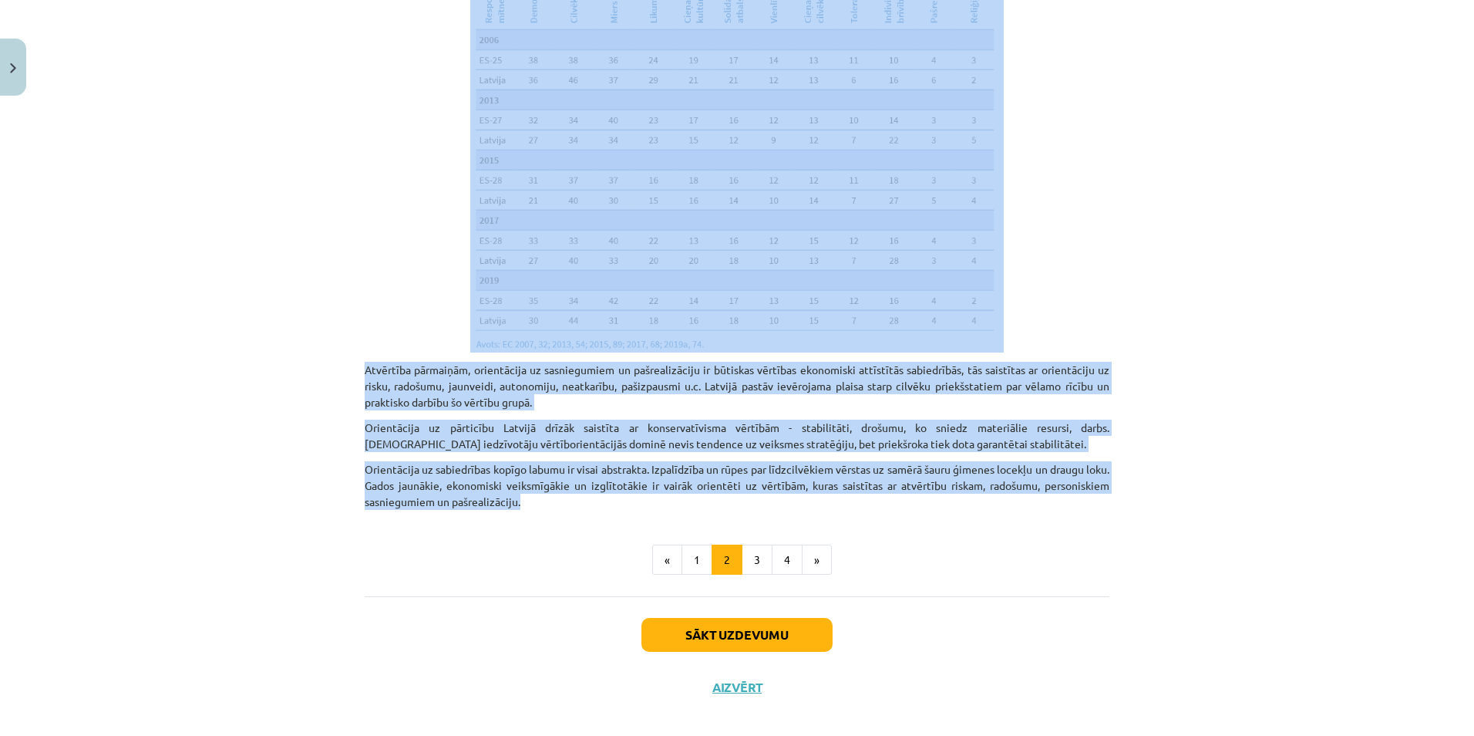
drag, startPoint x: 766, startPoint y: 322, endPoint x: 1049, endPoint y: 479, distance: 323.4
click at [755, 548] on button "3" at bounding box center [757, 559] width 31 height 31
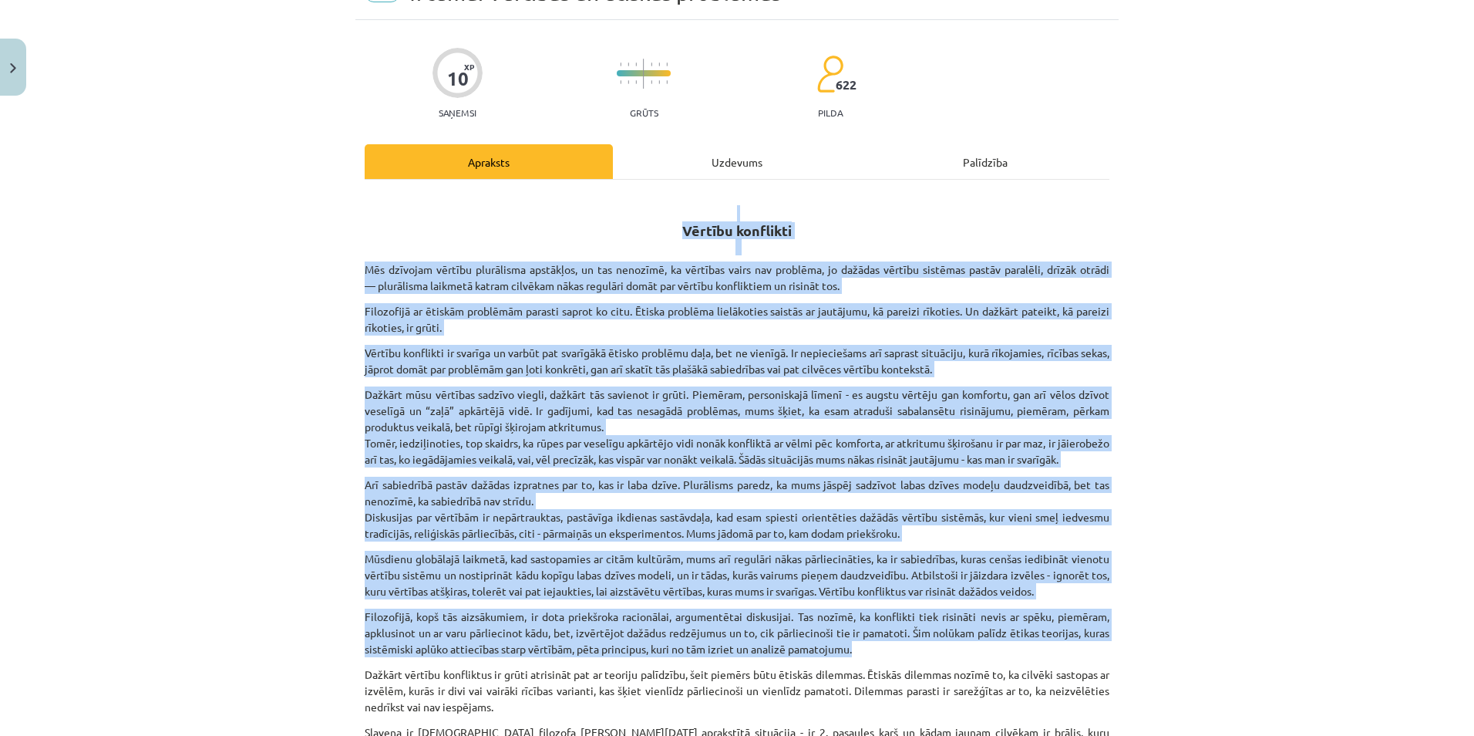
scroll to position [378, 0]
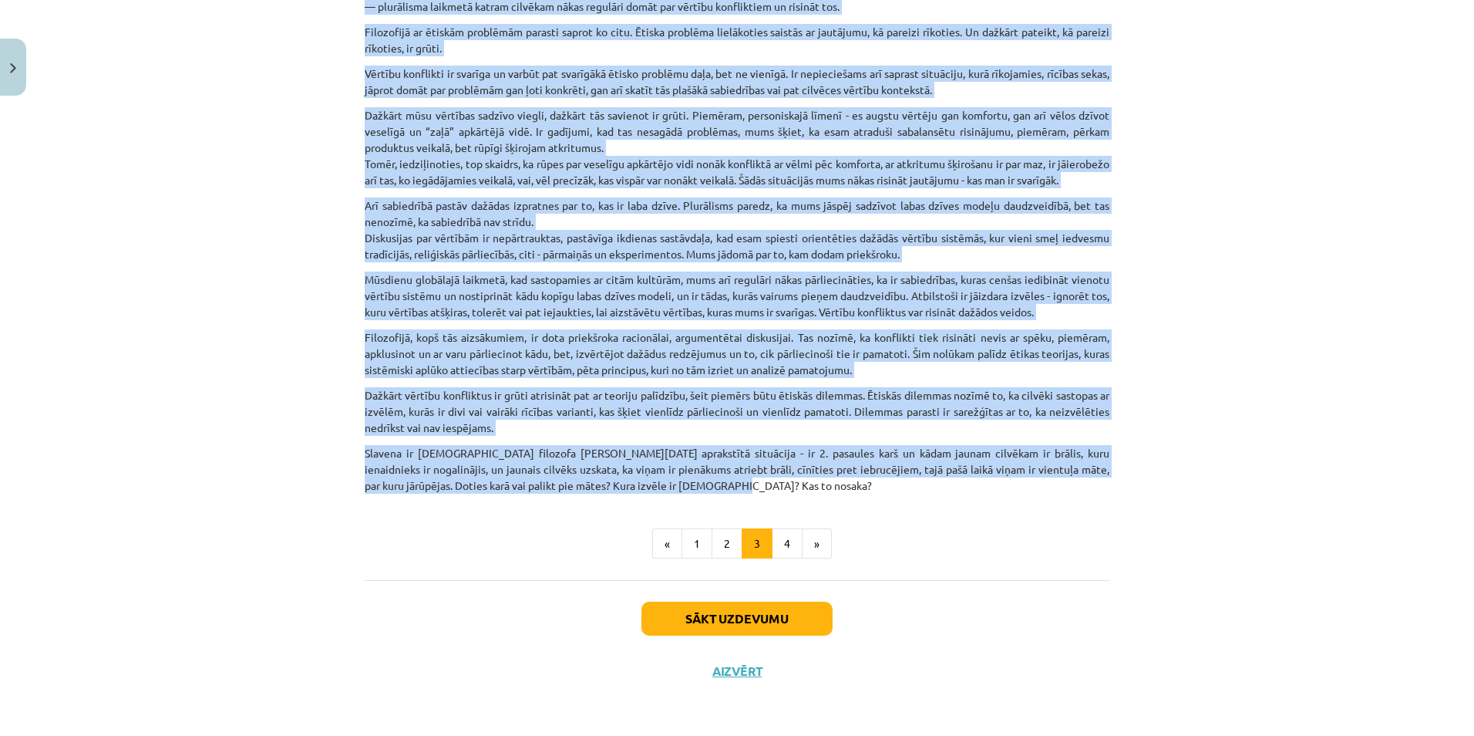
drag, startPoint x: 693, startPoint y: 301, endPoint x: 1063, endPoint y: 487, distance: 413.5
click at [1063, 487] on div "Vērtību konflikti Mēs dzīvojam vērtību plurālisma apstākļos, un tas nenozīmē, k…" at bounding box center [737, 203] width 745 height 579
click at [790, 531] on button "4" at bounding box center [787, 543] width 31 height 31
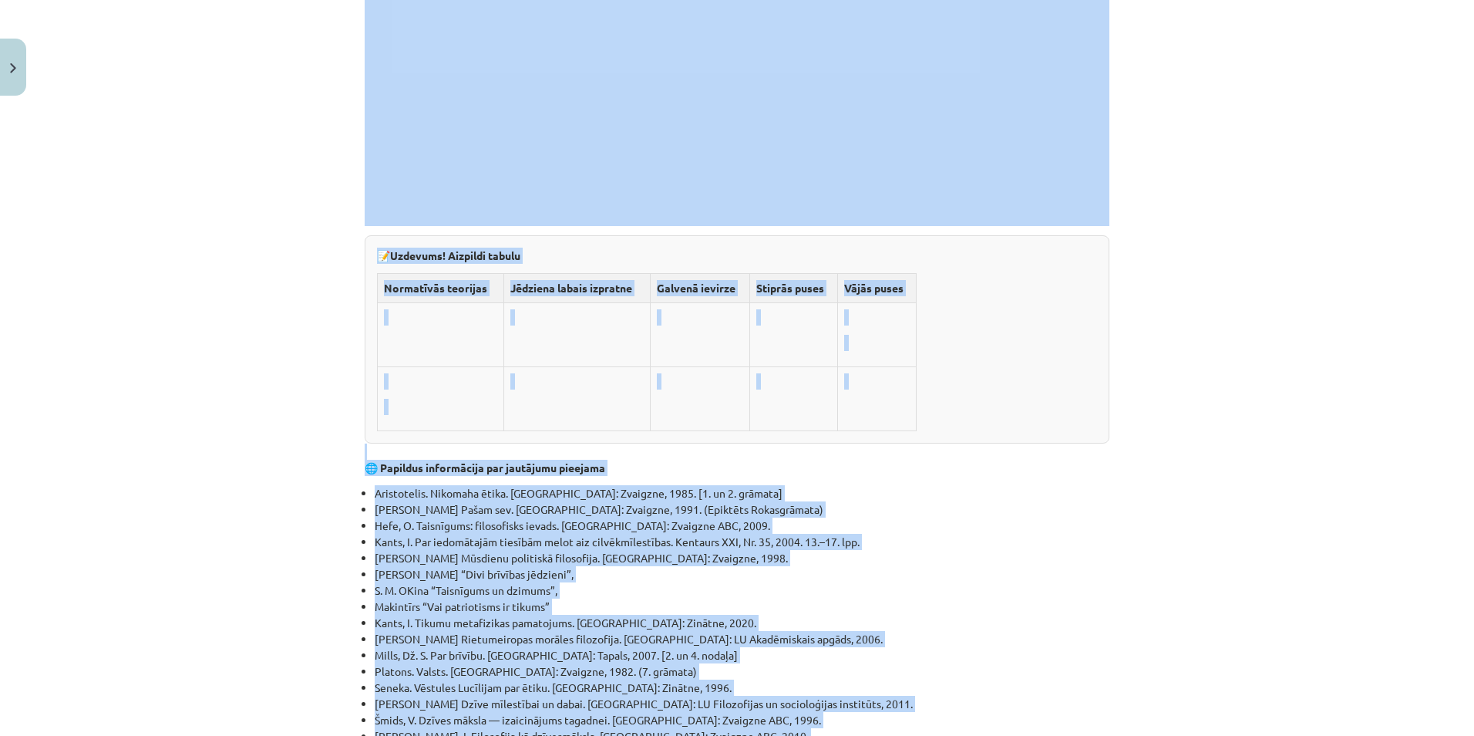
scroll to position [4857, 0]
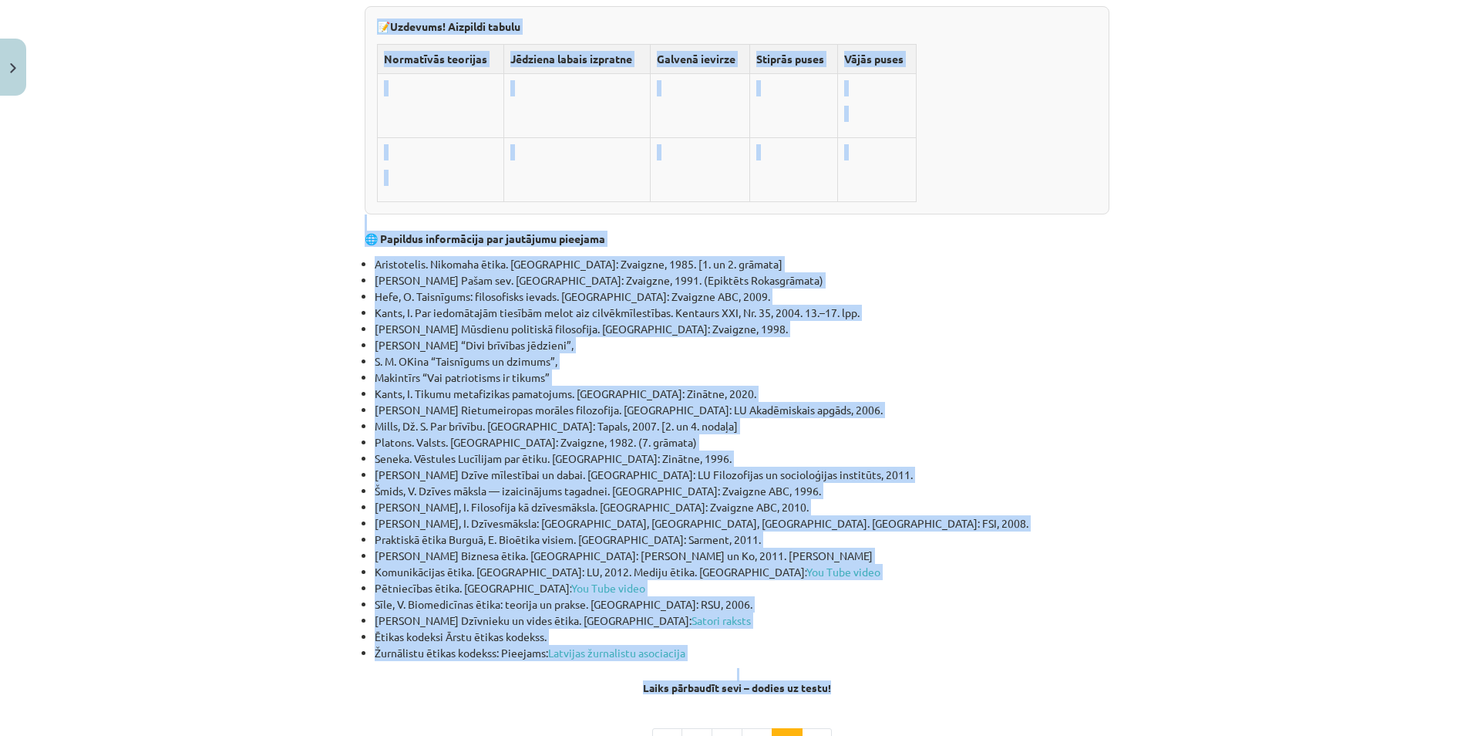
drag, startPoint x: 691, startPoint y: 322, endPoint x: 975, endPoint y: 493, distance: 332.1
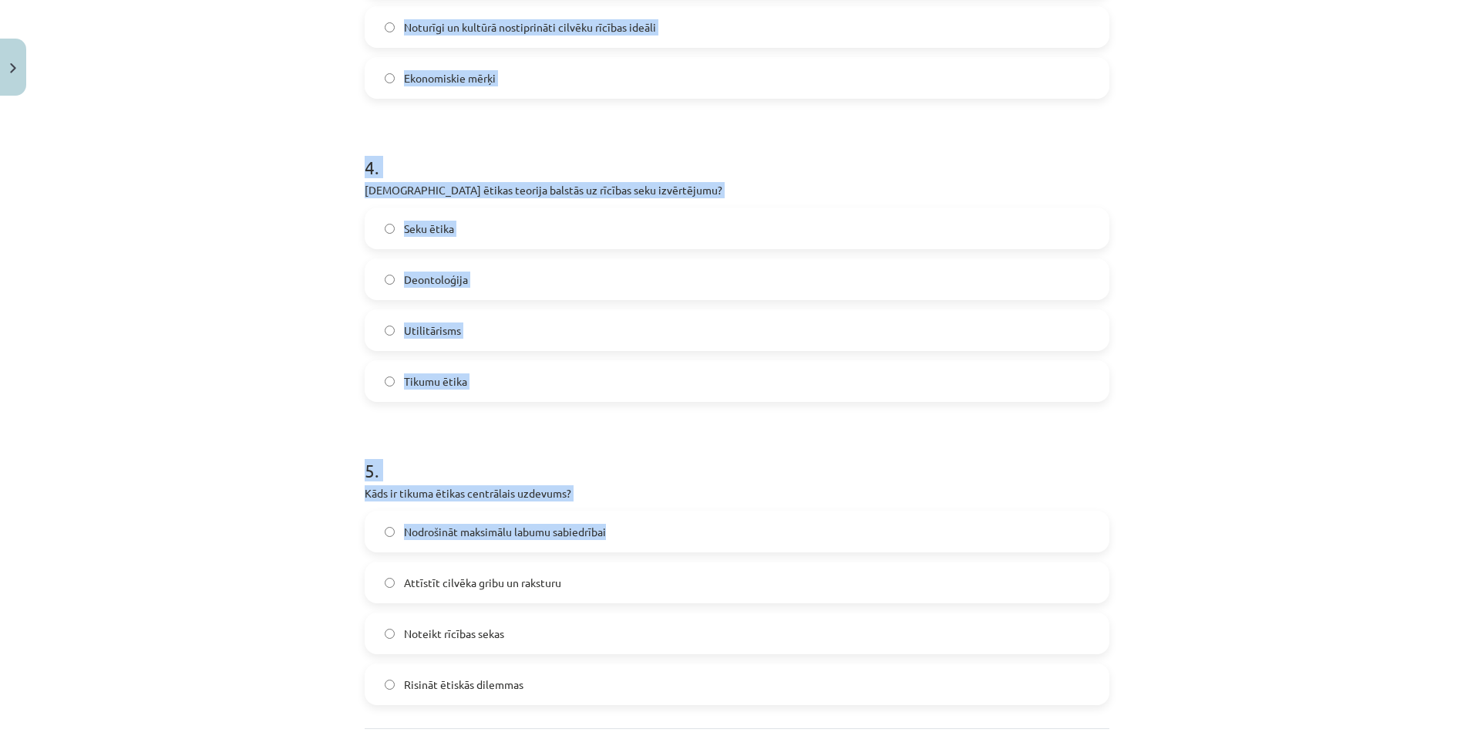
scroll to position [1235, 0]
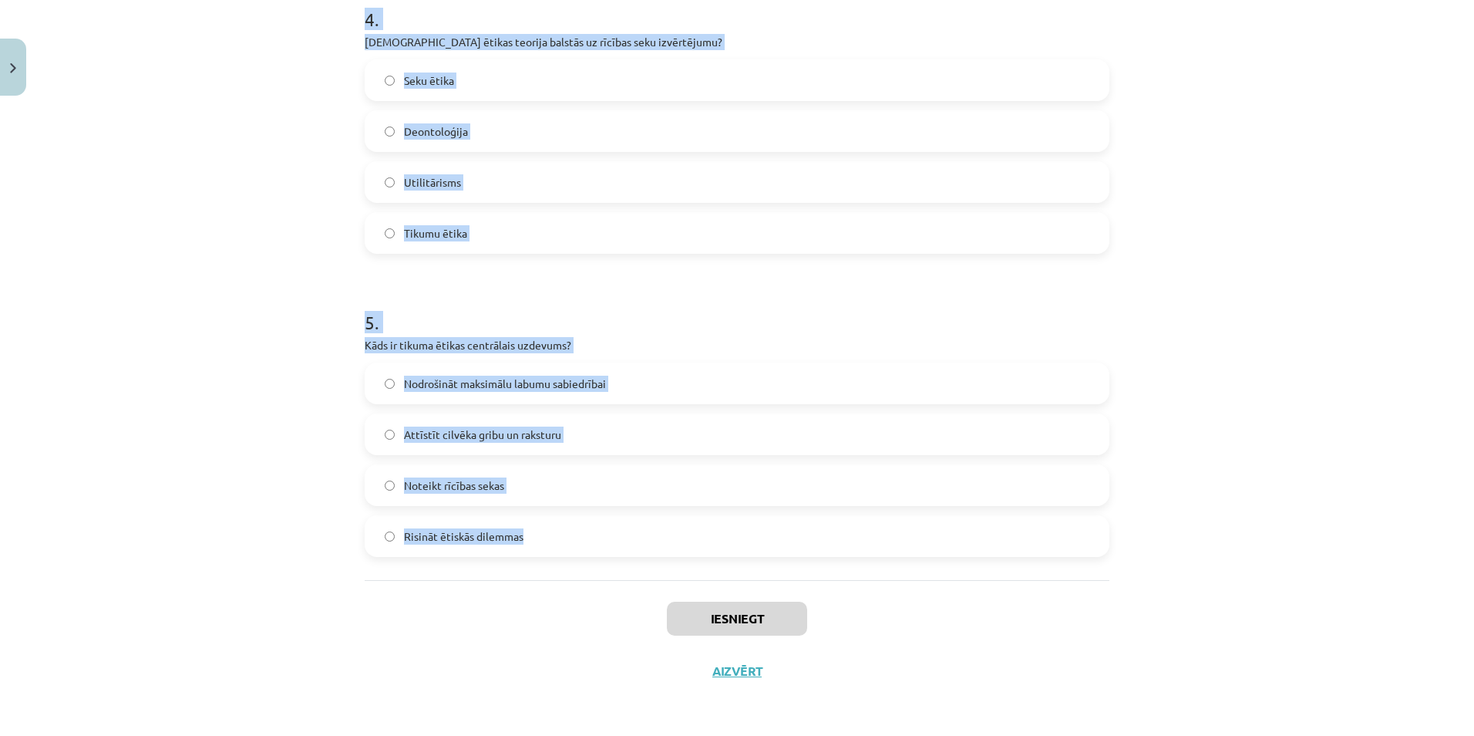
drag, startPoint x: 354, startPoint y: 327, endPoint x: 918, endPoint y: 515, distance: 595.0
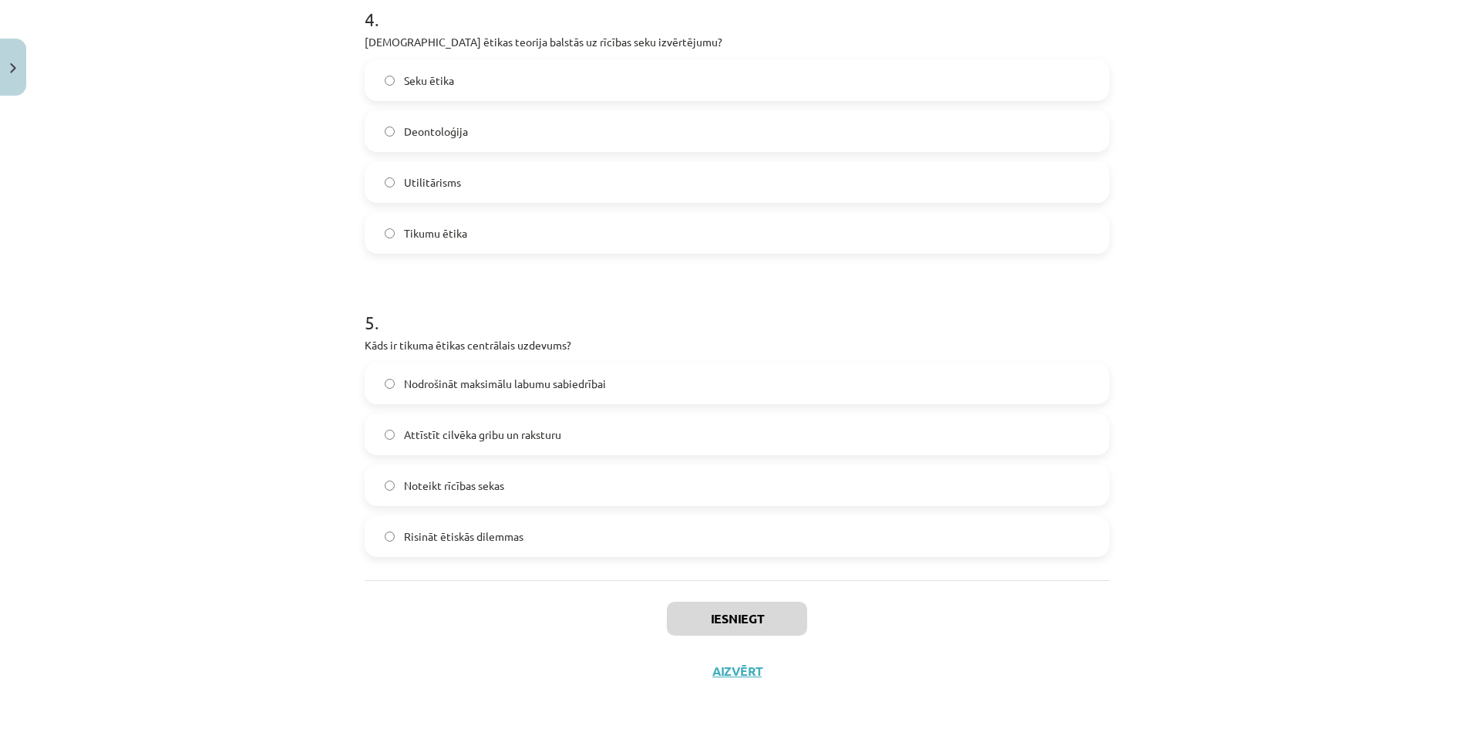
scroll to position [190, 0]
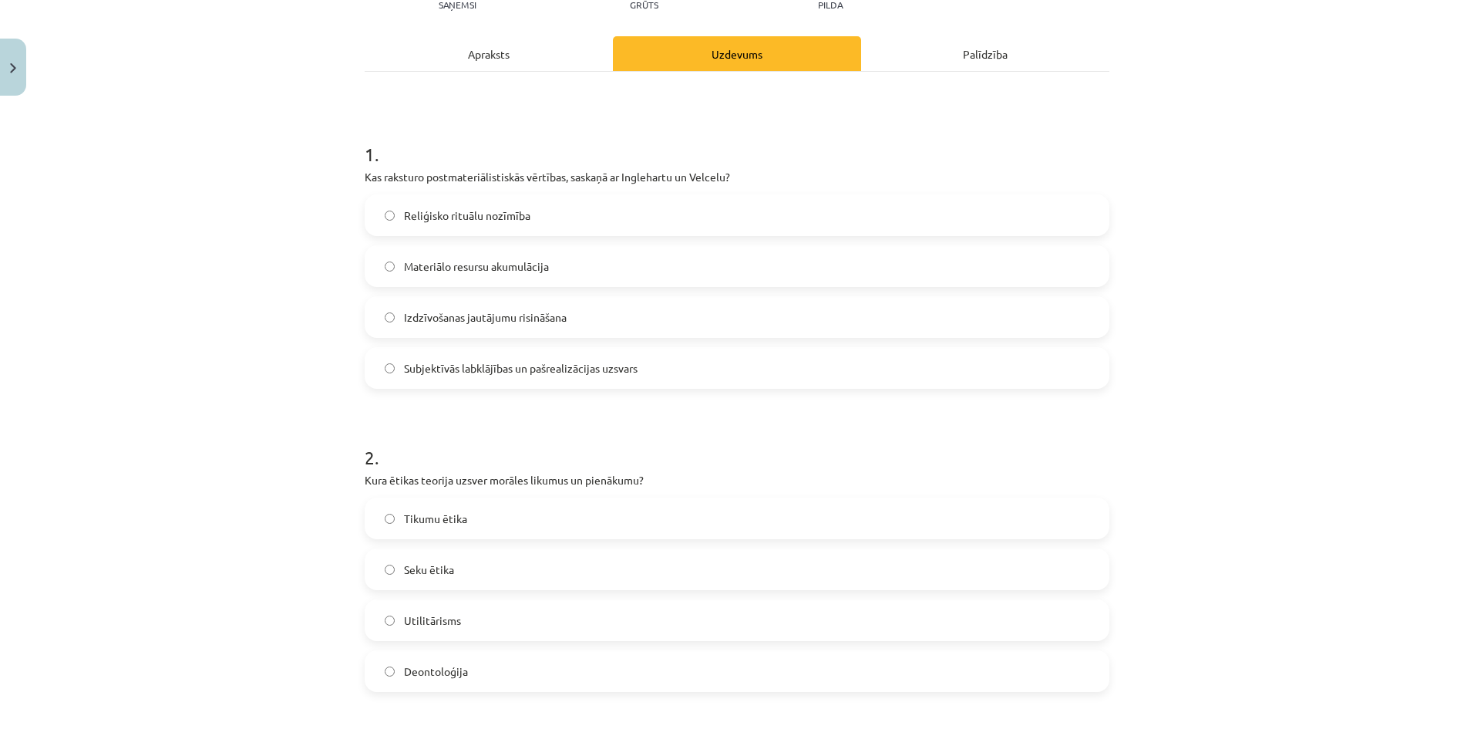
click at [619, 371] on span "Subjektīvās labklājības un pašrealizācijas uzsvars" at bounding box center [521, 368] width 234 height 16
click at [500, 665] on label "Deontoloģija" at bounding box center [737, 671] width 742 height 39
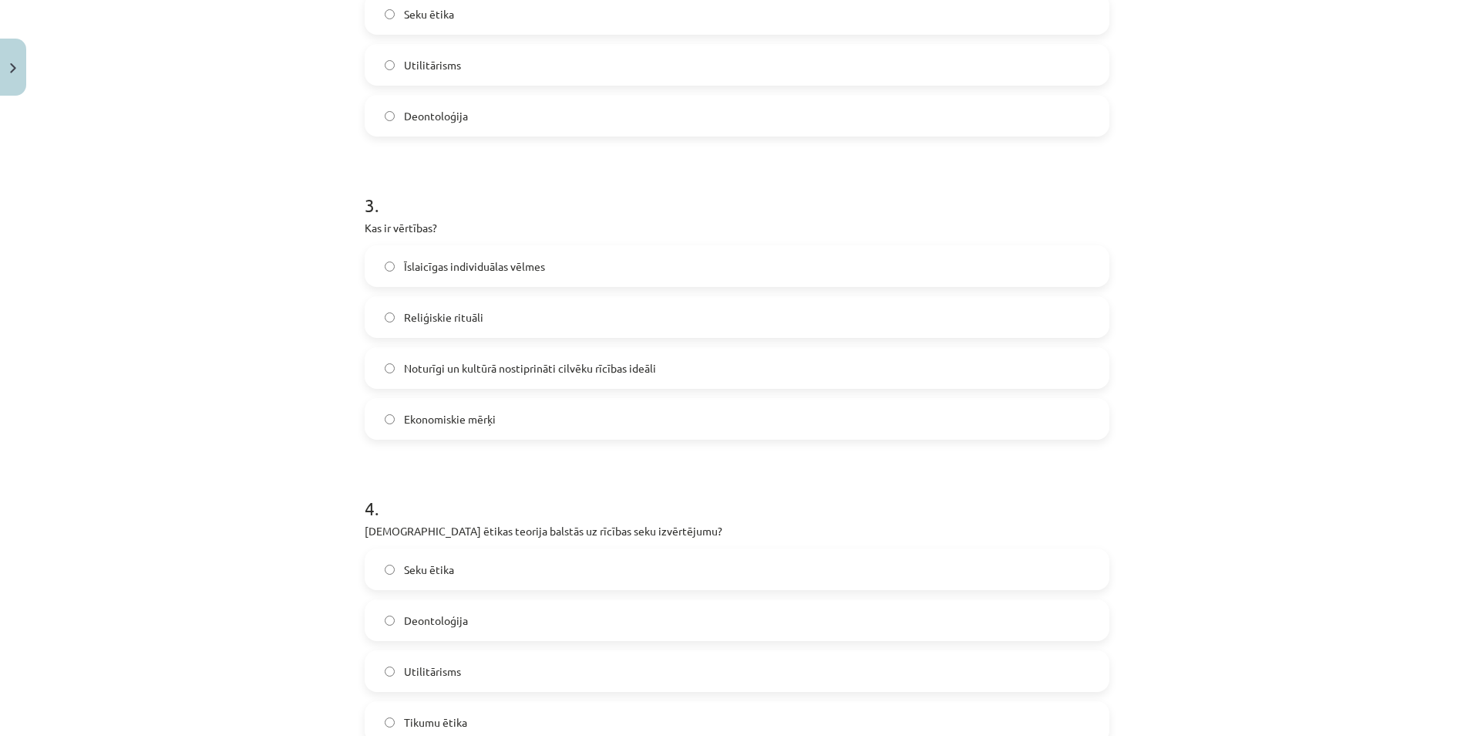
click at [667, 362] on label "Noturīgi un kultūrā nostiprināti cilvēku rīcības ideāli" at bounding box center [737, 368] width 742 height 39
click at [500, 564] on label "Seku ētika" at bounding box center [737, 569] width 742 height 39
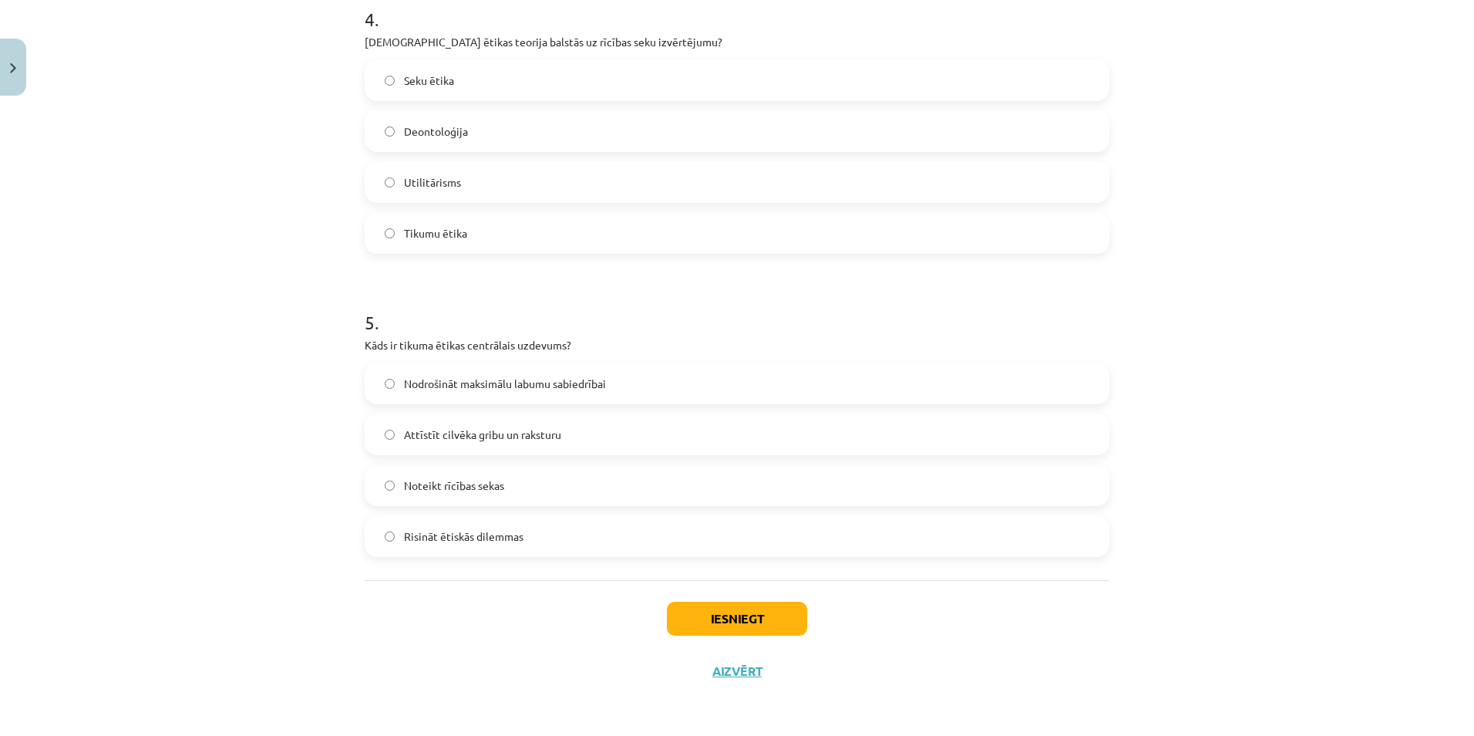
click at [635, 439] on label "Attīstīt cilvēka gribu un raksturu" at bounding box center [737, 434] width 742 height 39
click at [709, 603] on button "Iesniegt" at bounding box center [737, 618] width 140 height 34
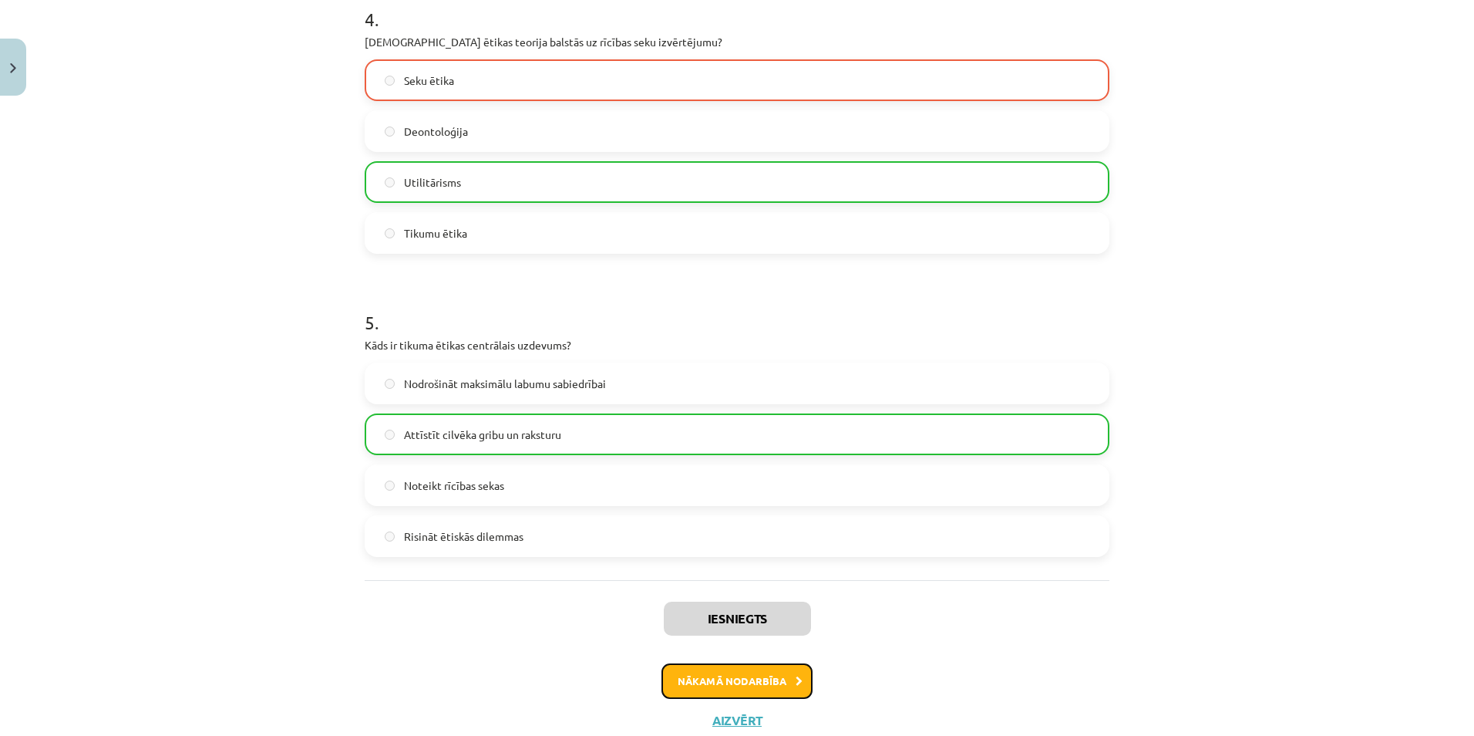
click at [723, 685] on button "Nākamā nodarbība" at bounding box center [737, 680] width 151 height 35
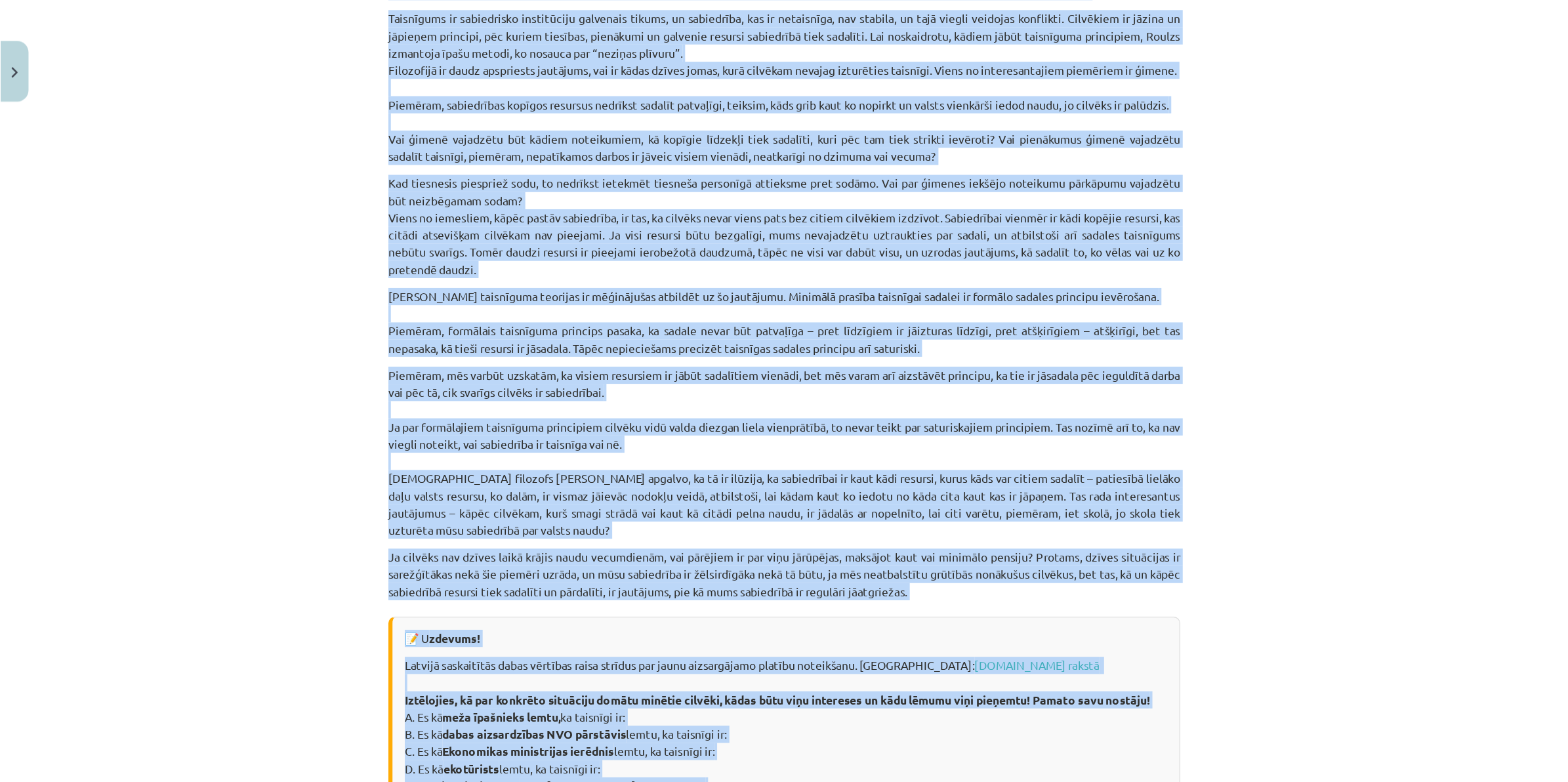
scroll to position [1664, 0]
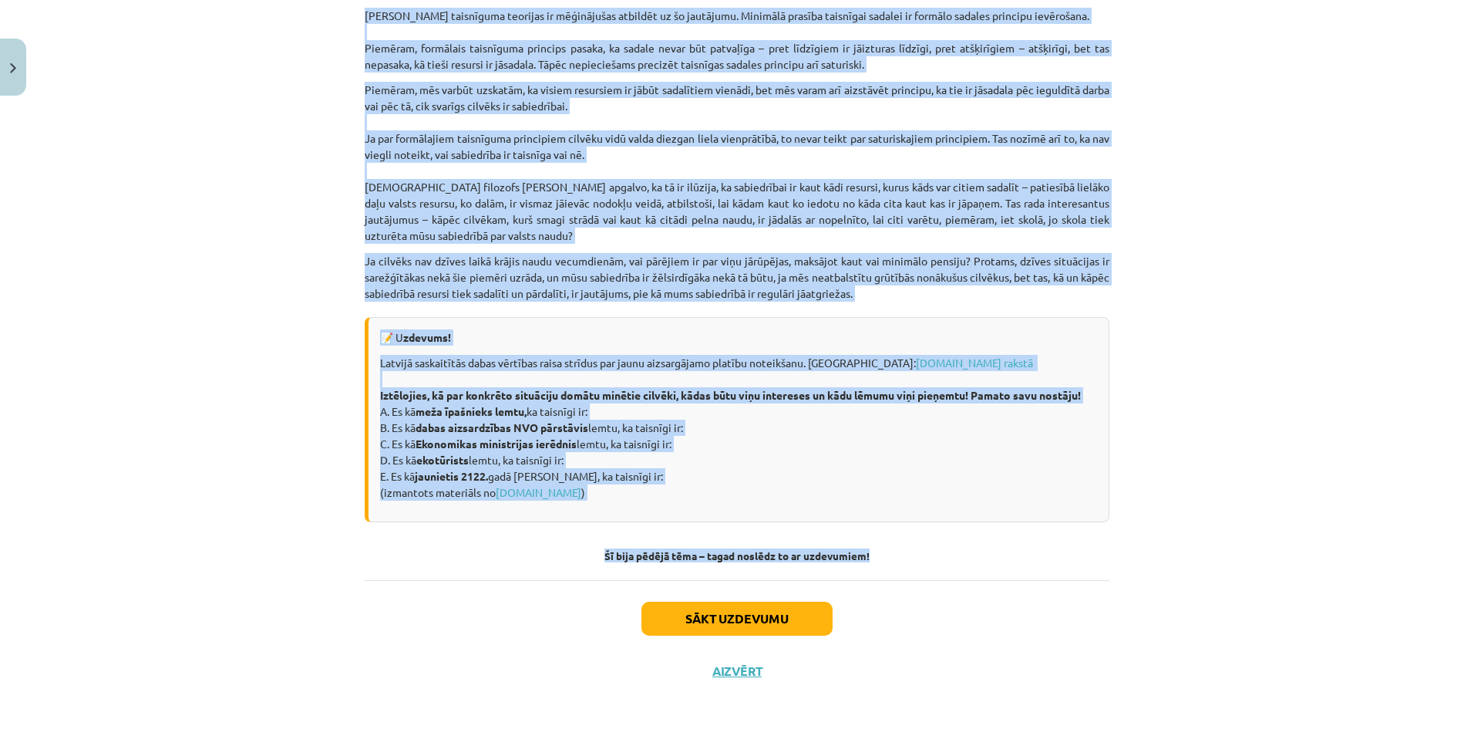
drag, startPoint x: 549, startPoint y: 273, endPoint x: 1048, endPoint y: 525, distance: 559.0
drag, startPoint x: 1048, startPoint y: 525, endPoint x: 1225, endPoint y: 409, distance: 212.2
click at [1225, 409] on div "Mācību tēma: Sociālo zinātņu ii - 12. klases 1. ieskaites mācību materiāls #7 5…" at bounding box center [737, 368] width 1474 height 736
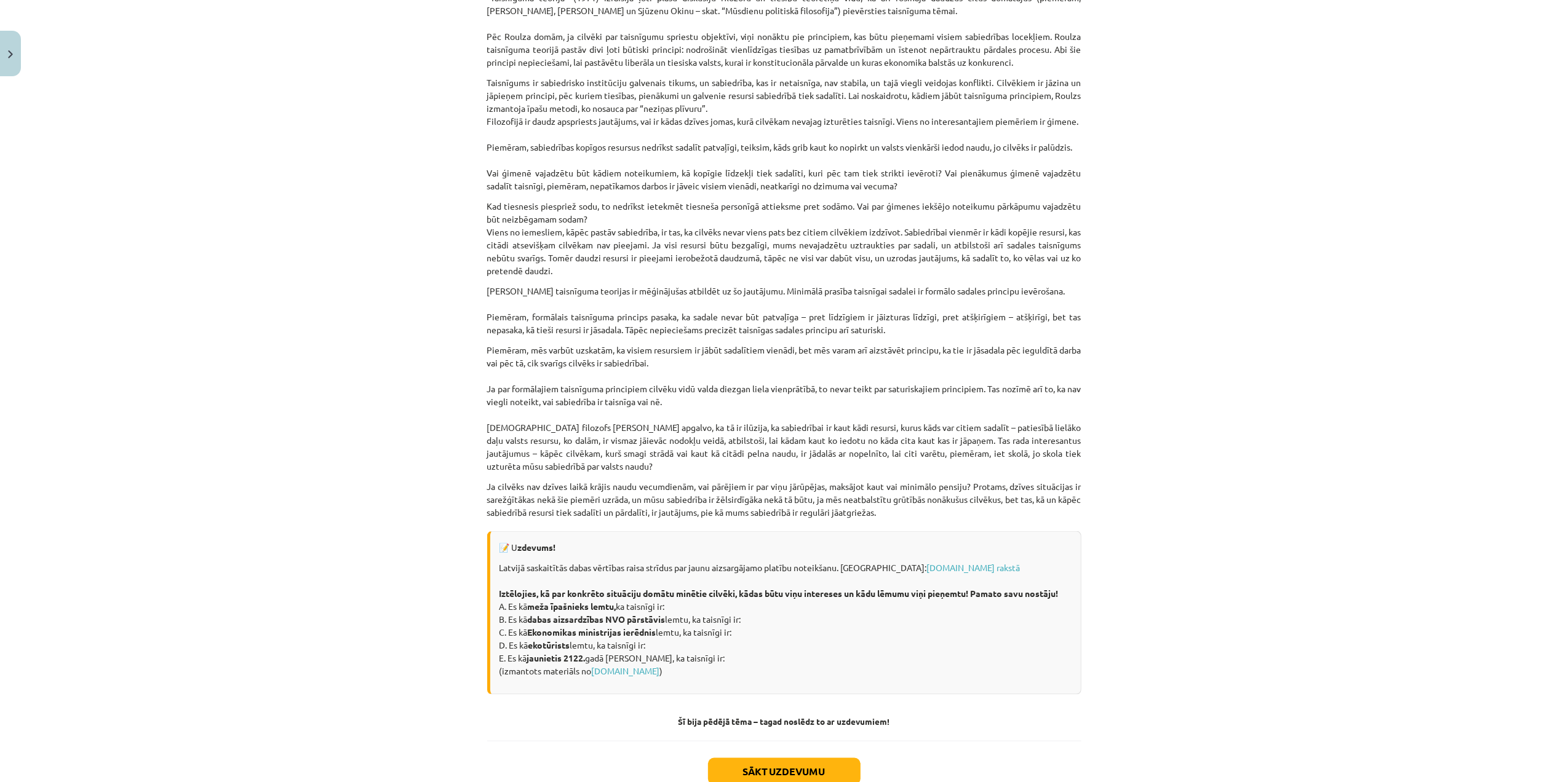
scroll to position [1365, 0]
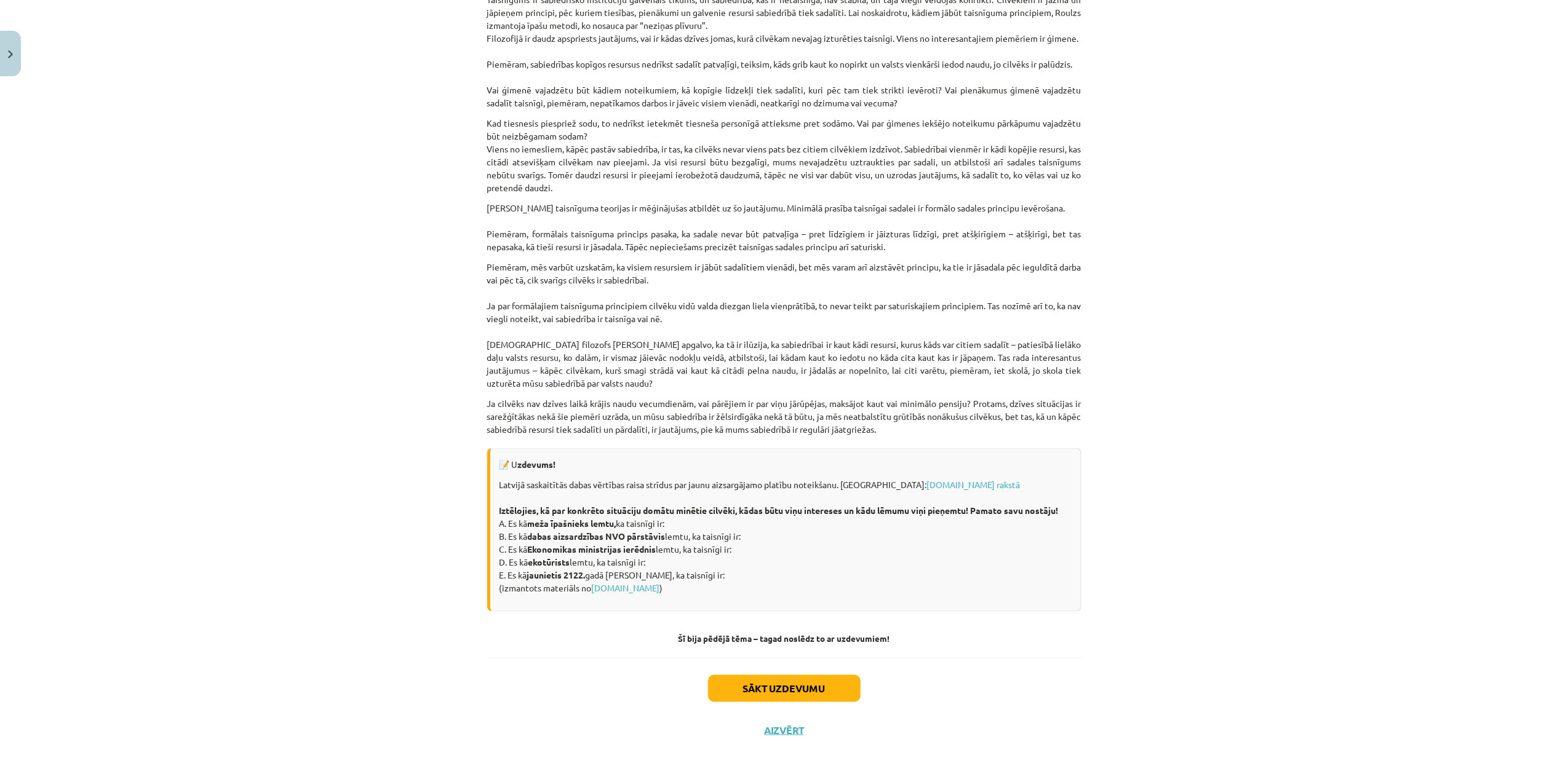
click at [829, 586] on div "Sākt uzdevumu Aizvērt" at bounding box center [784, 701] width 594 height 86
click at [826, 586] on button "Sākt uzdevumu" at bounding box center [784, 689] width 152 height 27
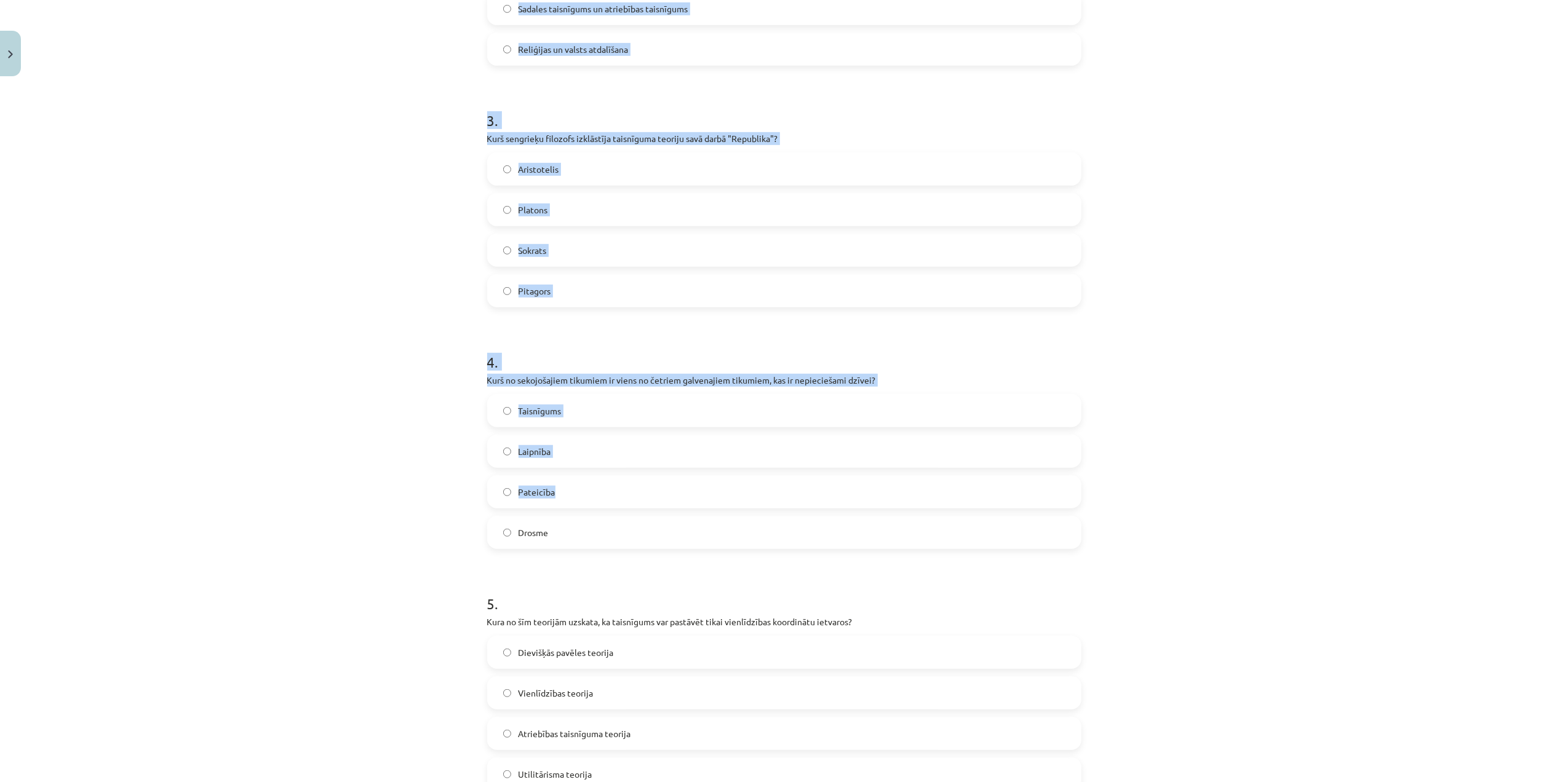
scroll to position [789, 0]
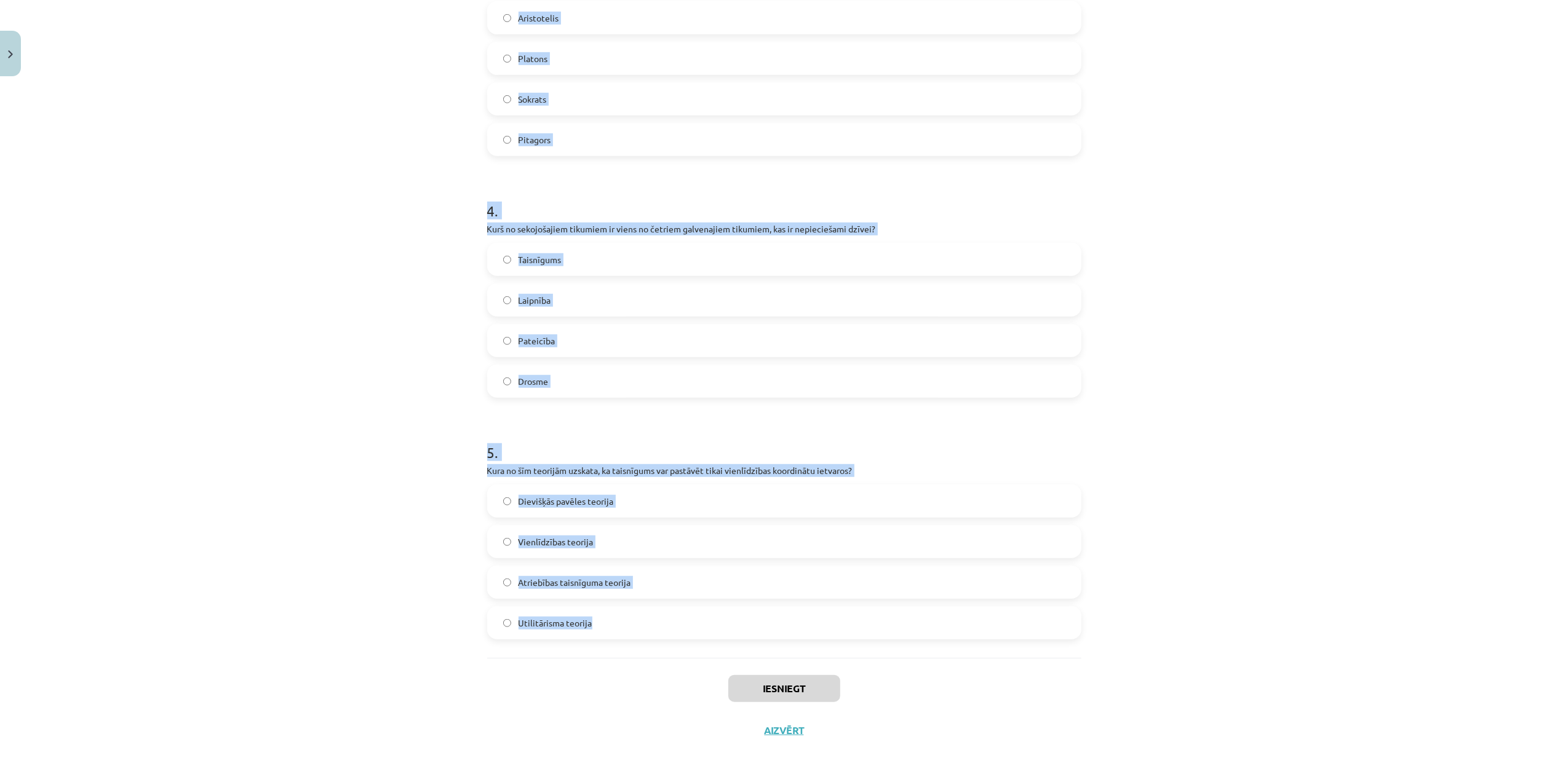
drag, startPoint x: 479, startPoint y: 241, endPoint x: 1090, endPoint y: 619, distance: 718.5
click at [1090, 586] on div "Mācību tēma: Sociālo zinātņu ii - 12. klases 1. ieskaites mācību materiāls #7 5…" at bounding box center [784, 391] width 1568 height 782
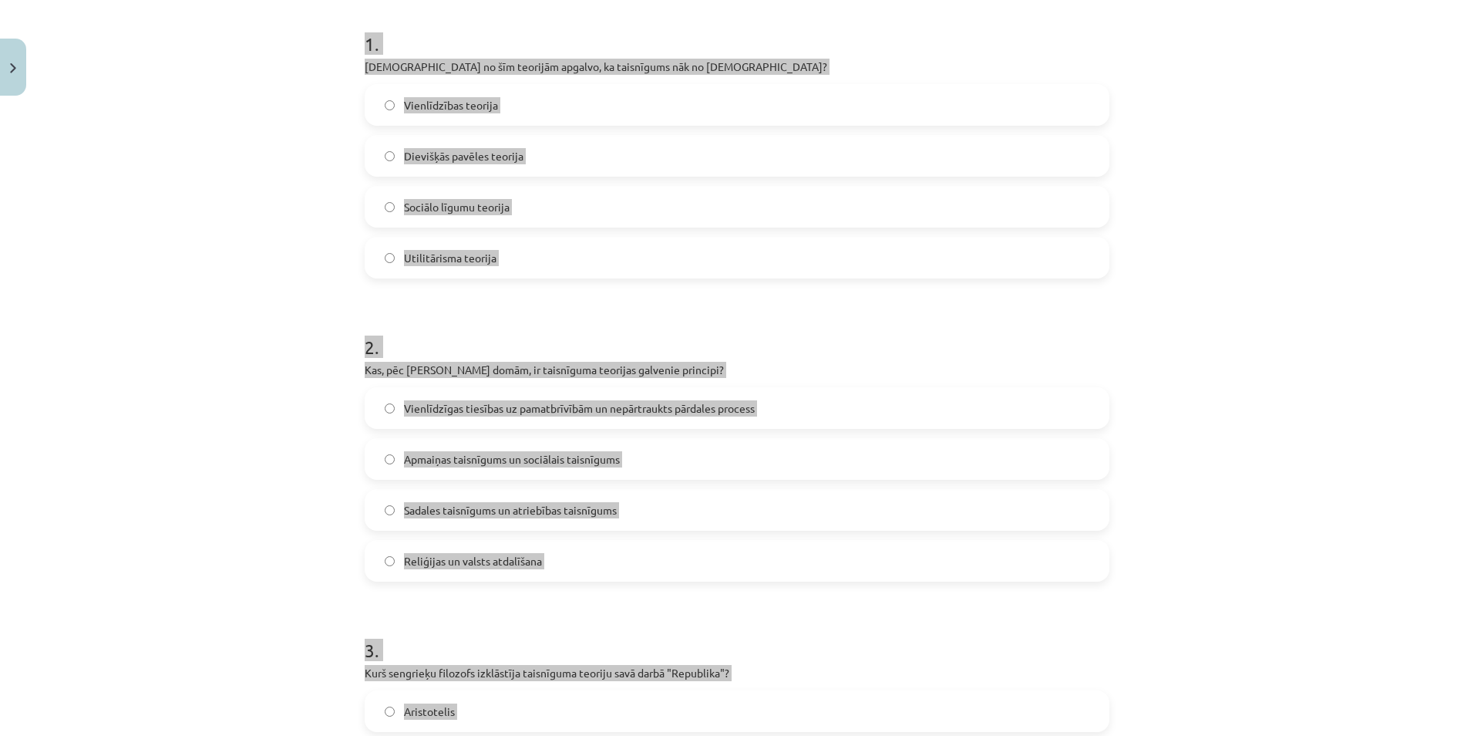
scroll to position [0, 0]
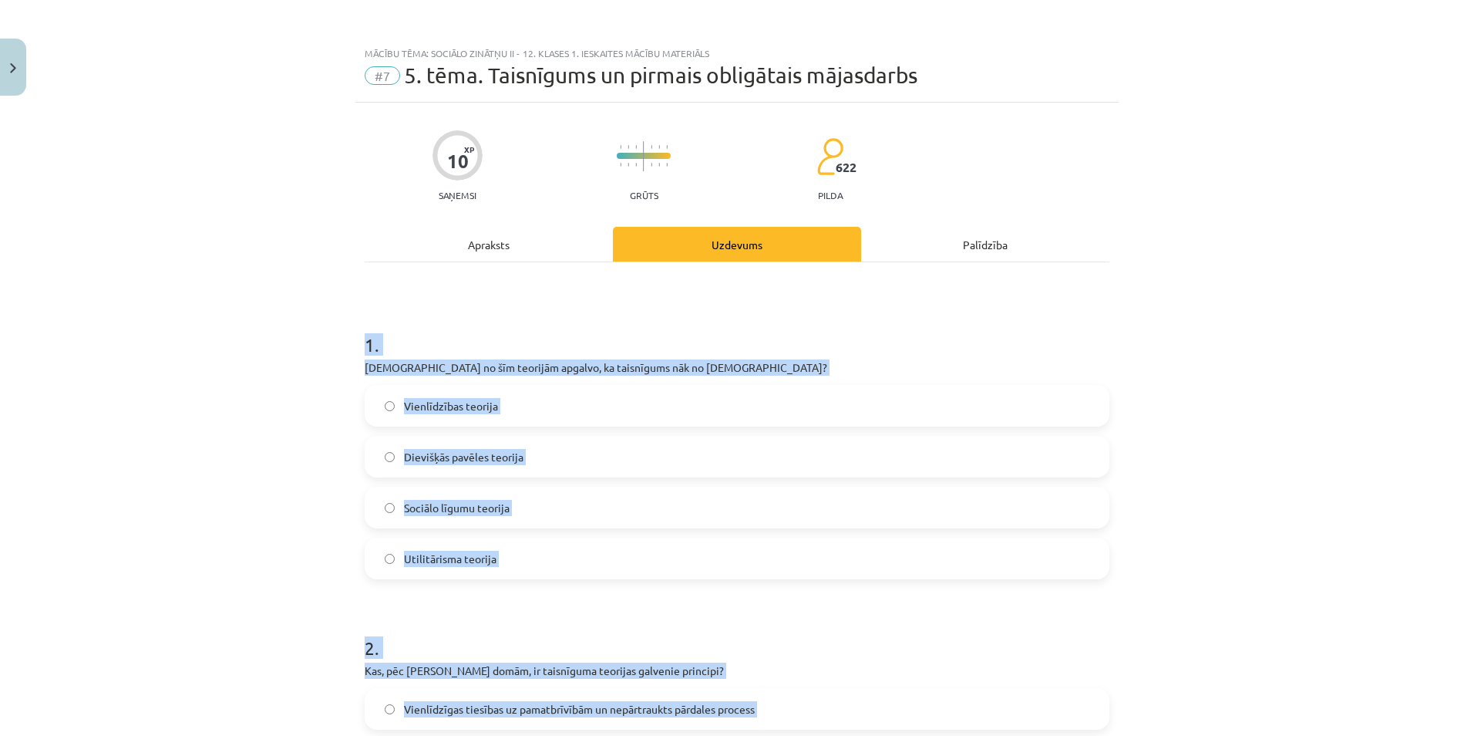
click at [1173, 310] on div "Mācību tēma: Sociālo zinātņu ii - 12. klases 1. ieskaites mācību materiāls #7 5…" at bounding box center [737, 368] width 1474 height 736
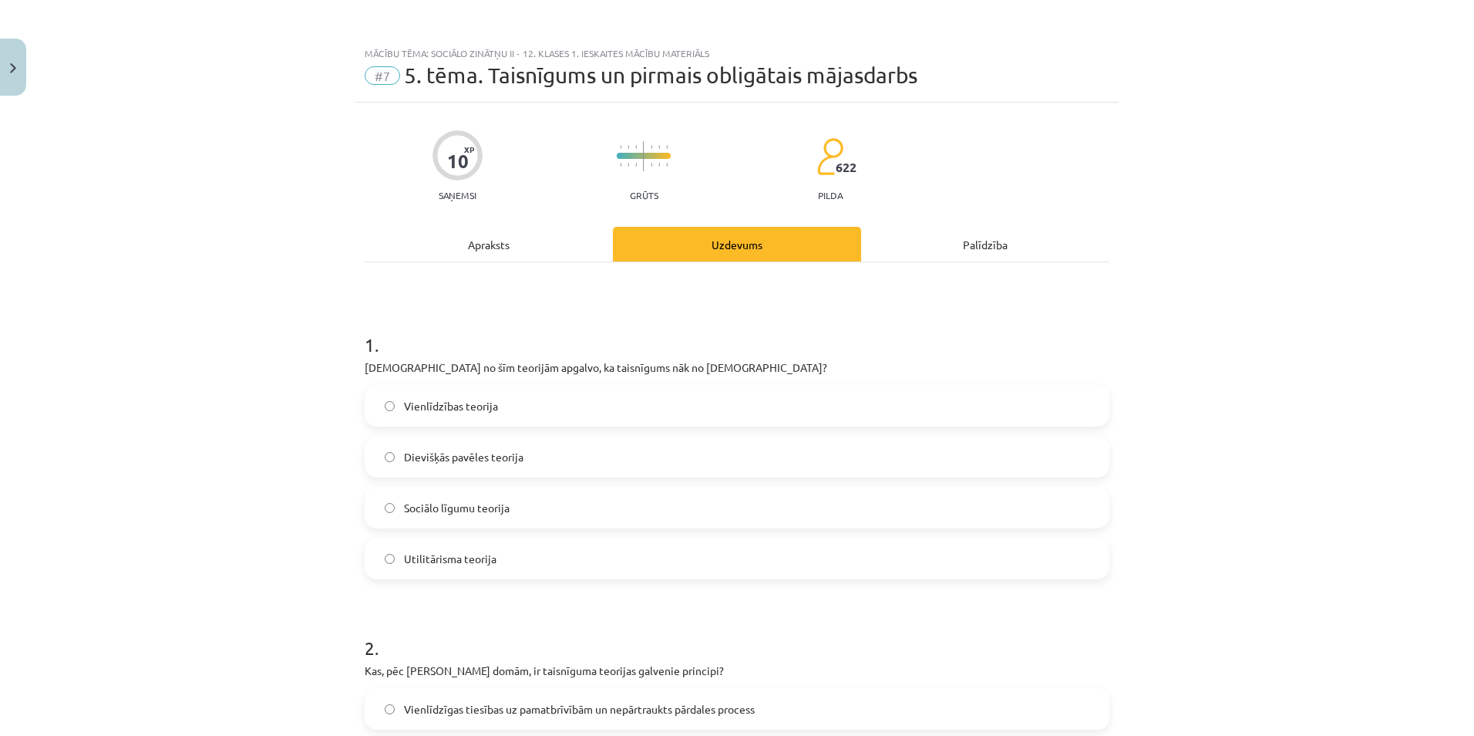
click at [1195, 239] on div "Mācību tēma: Sociālo zinātņu ii - 12. klases 1. ieskaites mācību materiāls #7 5…" at bounding box center [737, 368] width 1474 height 736
click at [524, 458] on label "Dievišķās pavēles teorija" at bounding box center [737, 456] width 742 height 39
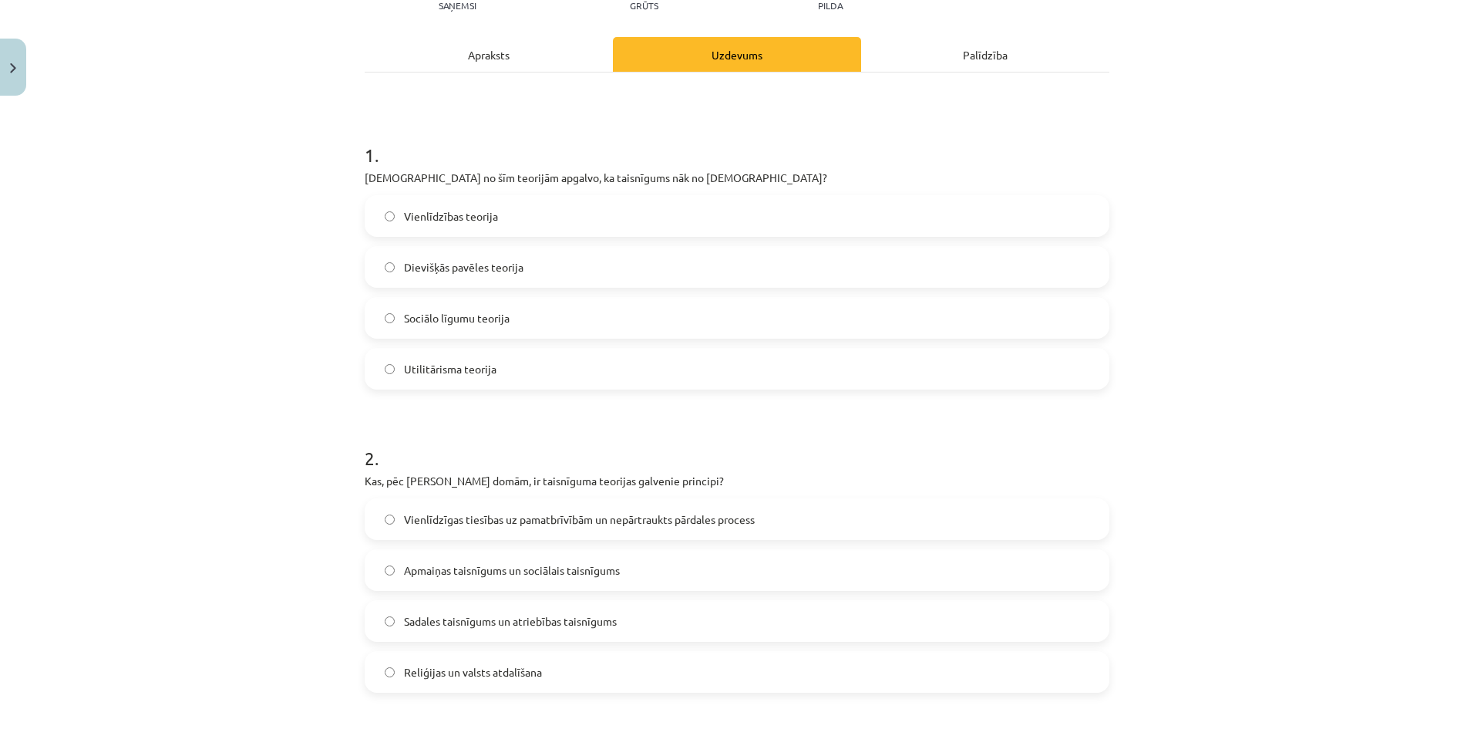
scroll to position [231, 0]
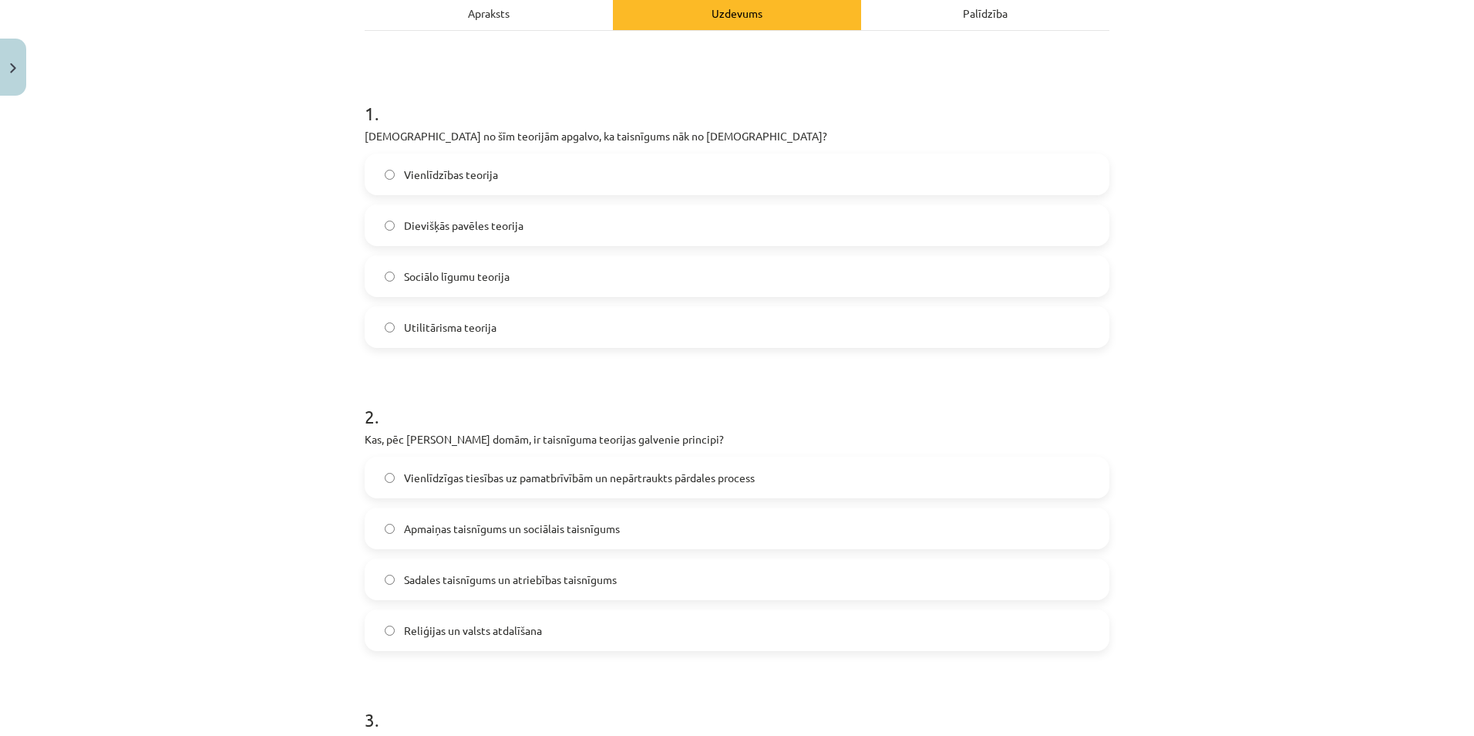
click at [580, 488] on label "Vienlīdzīgas tiesības uz pamatbrīvībām un nepārtraukts pārdales process" at bounding box center [737, 477] width 742 height 39
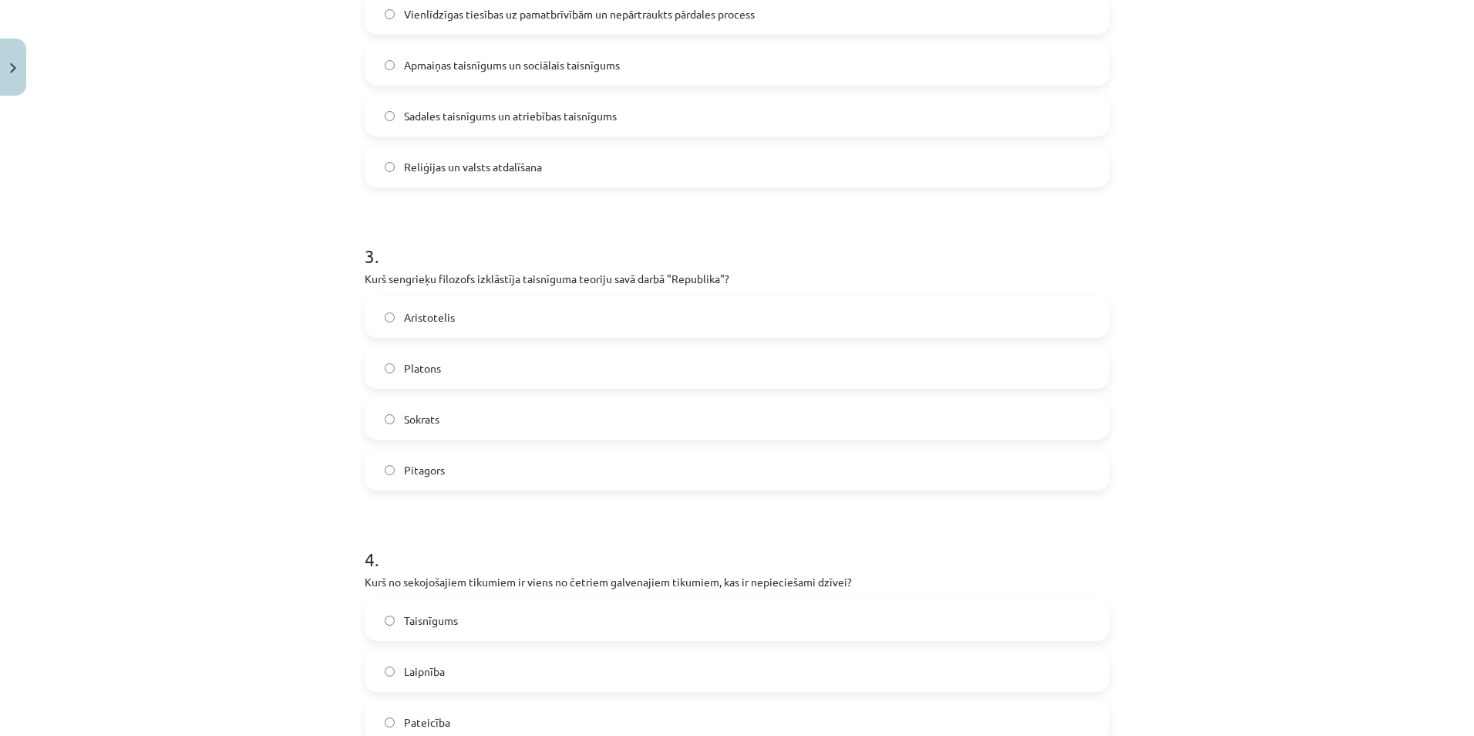
click at [696, 371] on label "Platons" at bounding box center [737, 368] width 742 height 39
drag, startPoint x: 536, startPoint y: 611, endPoint x: 574, endPoint y: 534, distance: 85.5
click at [534, 608] on label "Taisnīgums" at bounding box center [737, 620] width 742 height 39
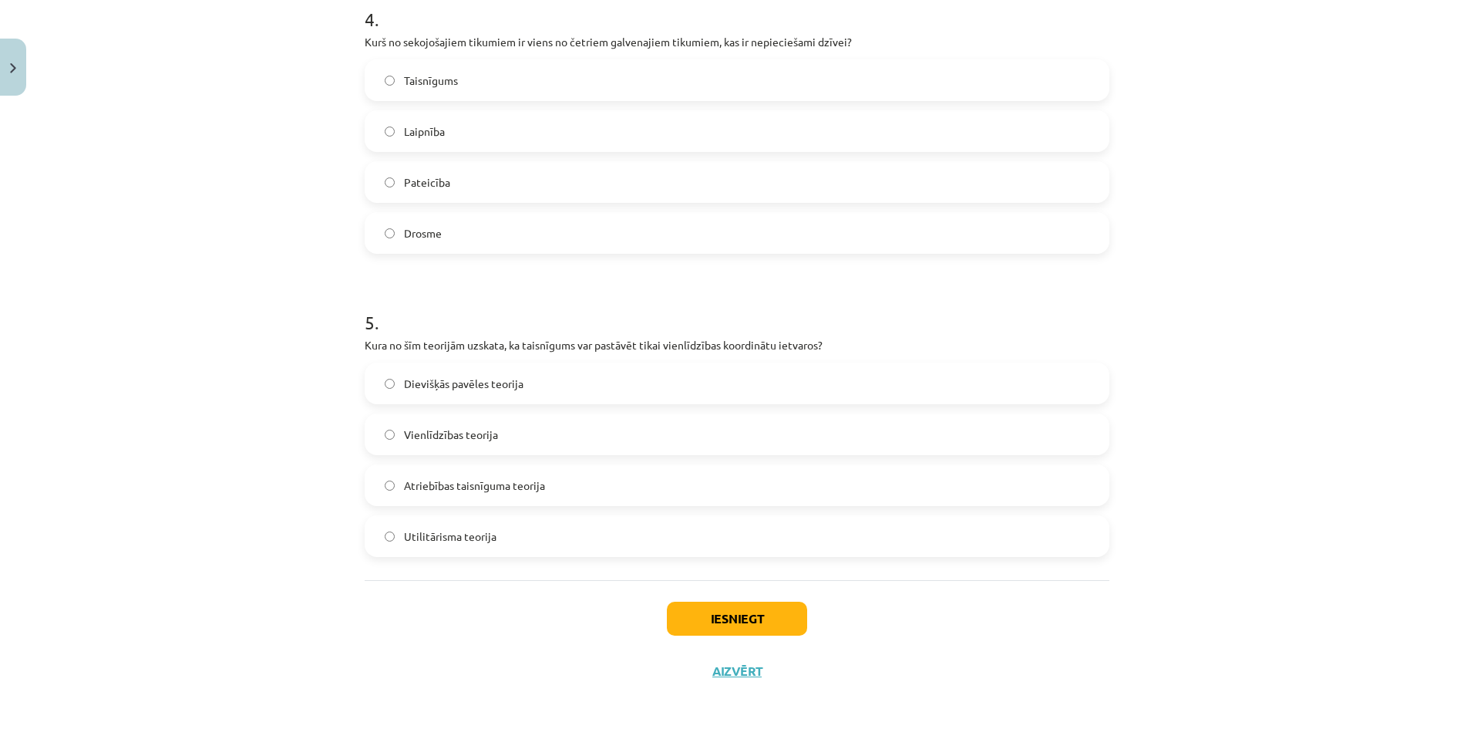
click at [803, 448] on label "Vienlīdzības teorija" at bounding box center [737, 434] width 742 height 39
click at [763, 620] on button "Iesniegt" at bounding box center [737, 618] width 140 height 34
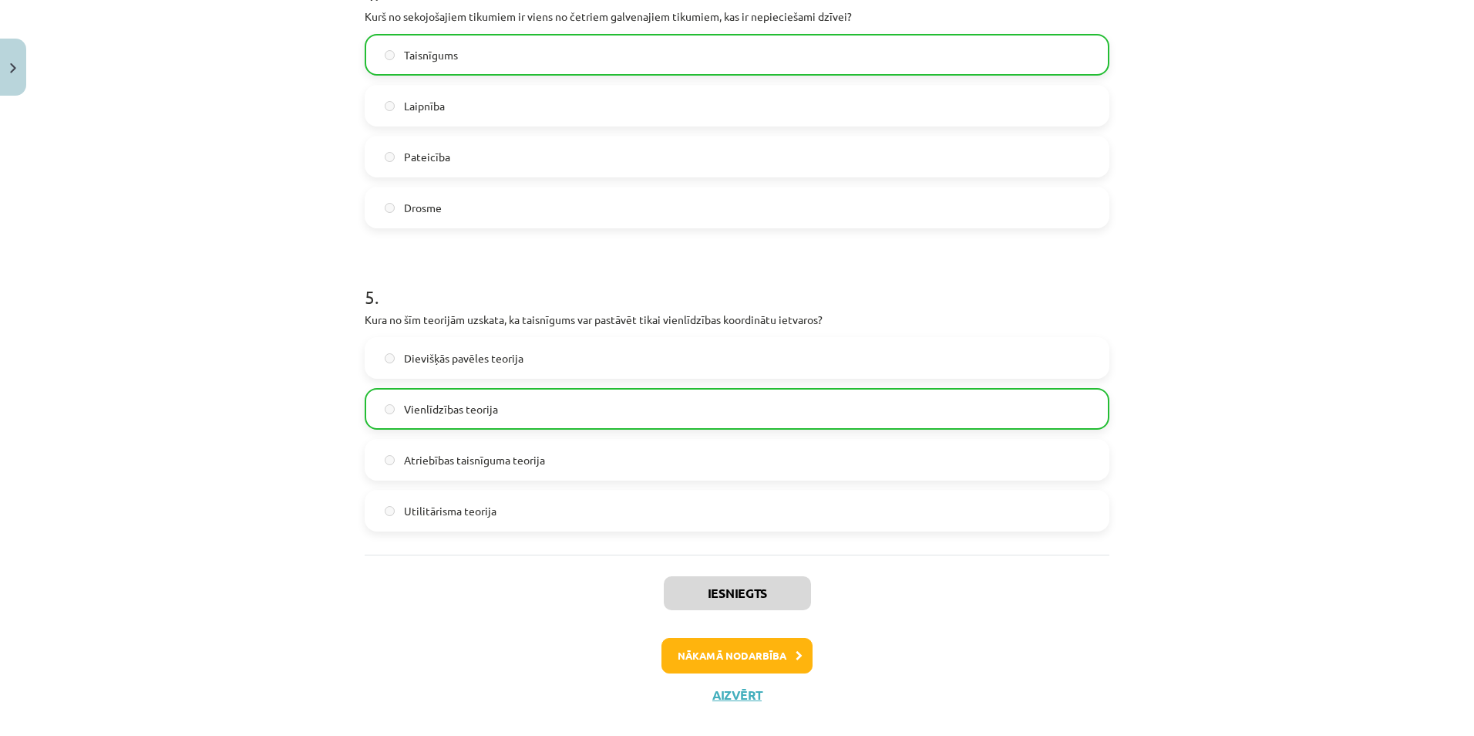
scroll to position [1284, 0]
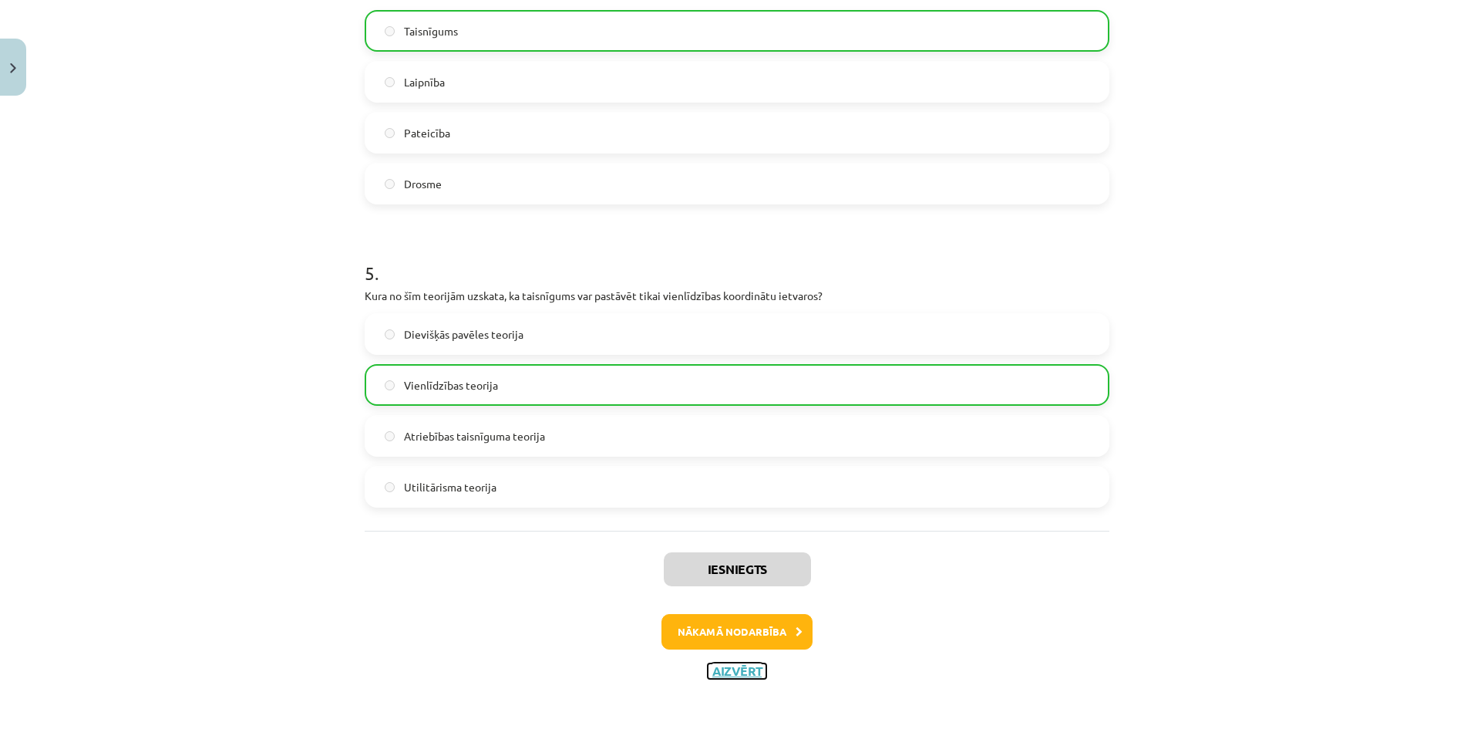
click at [756, 678] on button "Aizvērt" at bounding box center [737, 670] width 59 height 15
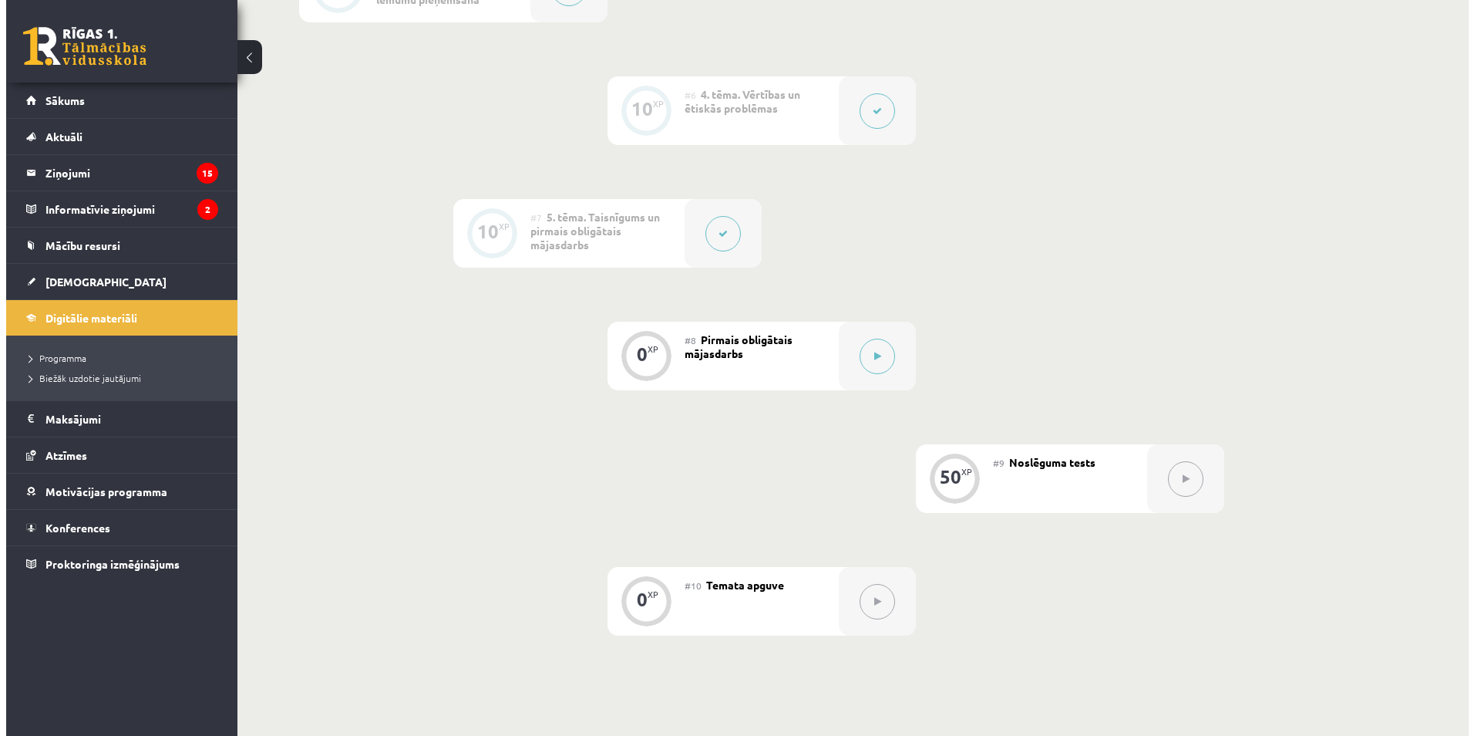
scroll to position [1002, 0]
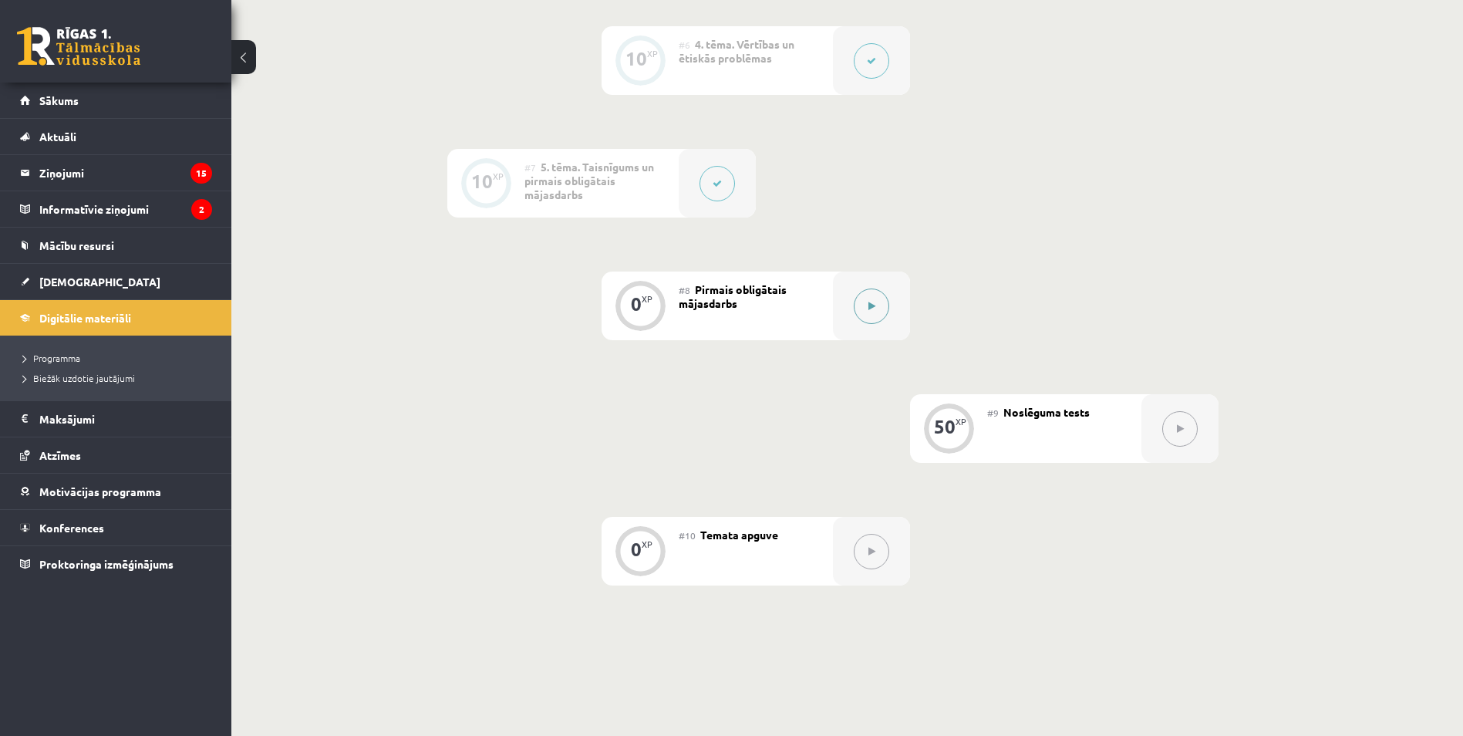
click at [882, 315] on button at bounding box center [871, 305] width 35 height 35
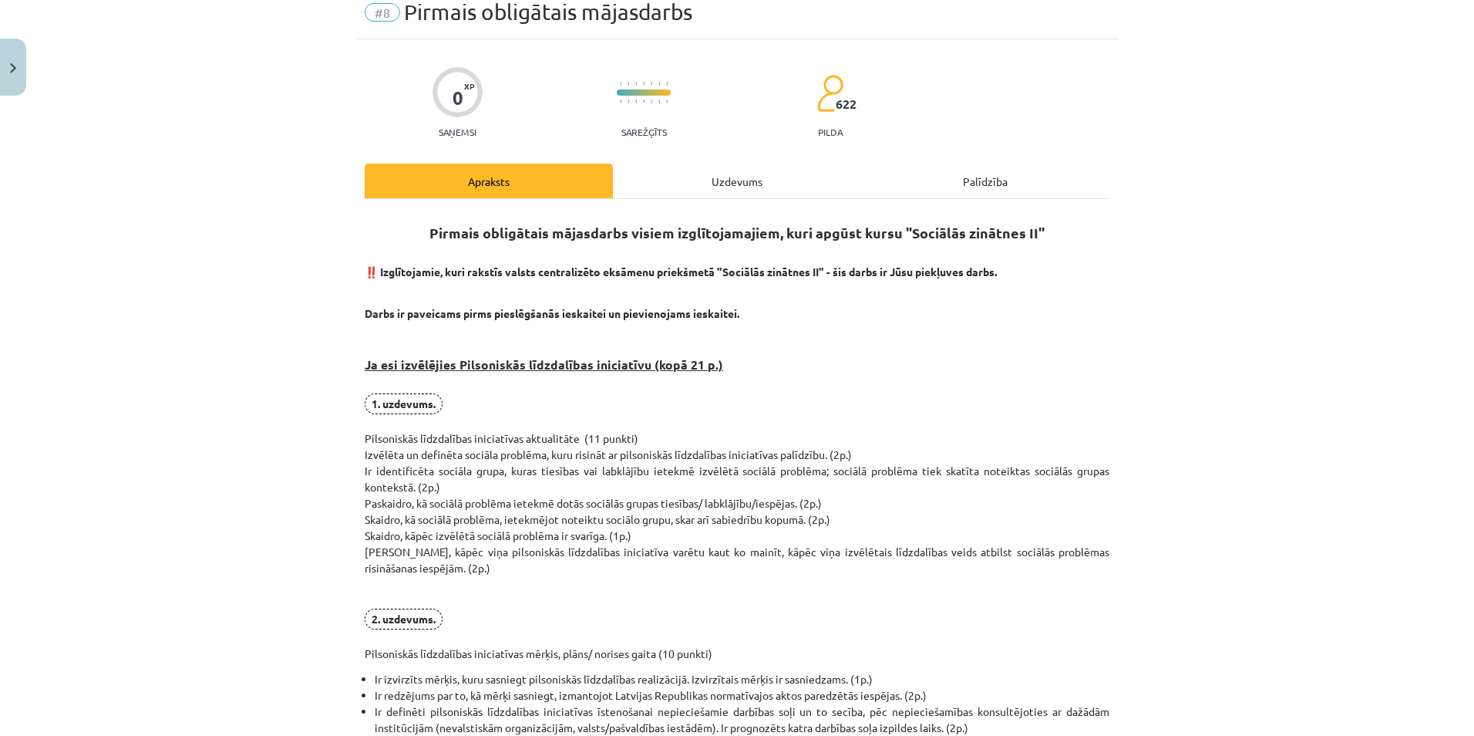
scroll to position [77, 0]
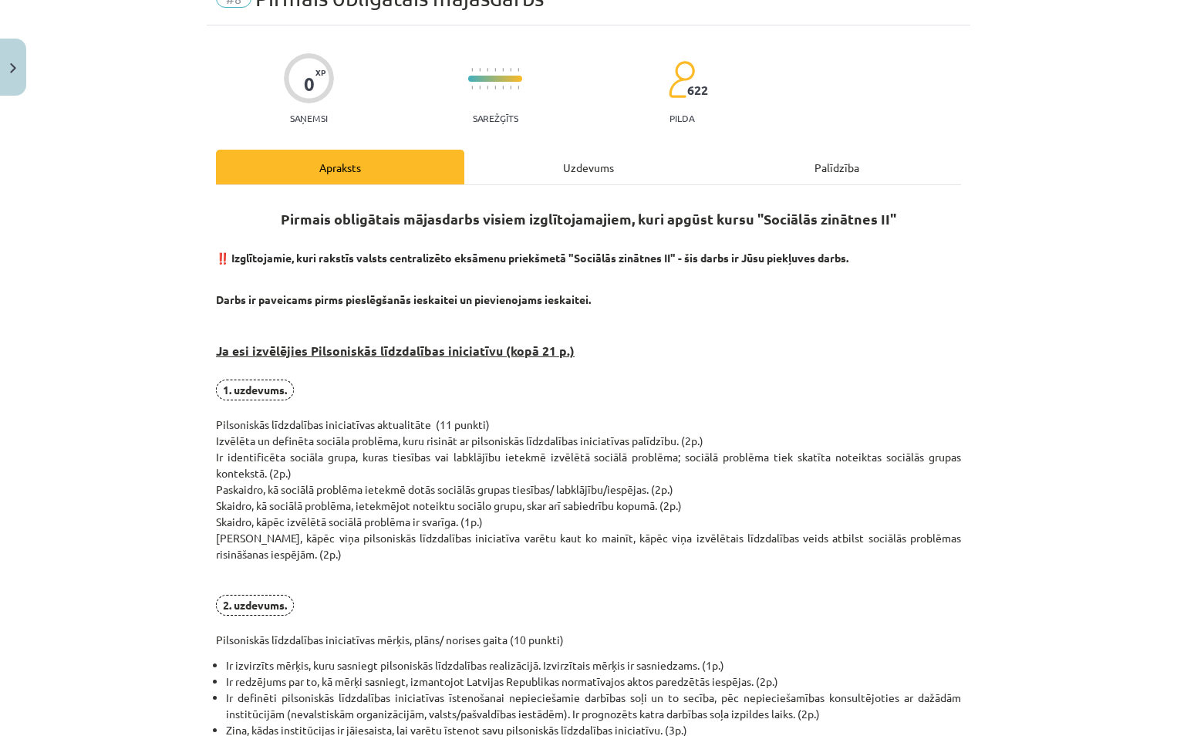
click at [1177, 10] on div "Mācību tēma: Sociālo zinātņu ii - 12. klases 1. ieskaites mācību materiāls #8 P…" at bounding box center [588, 368] width 1177 height 736
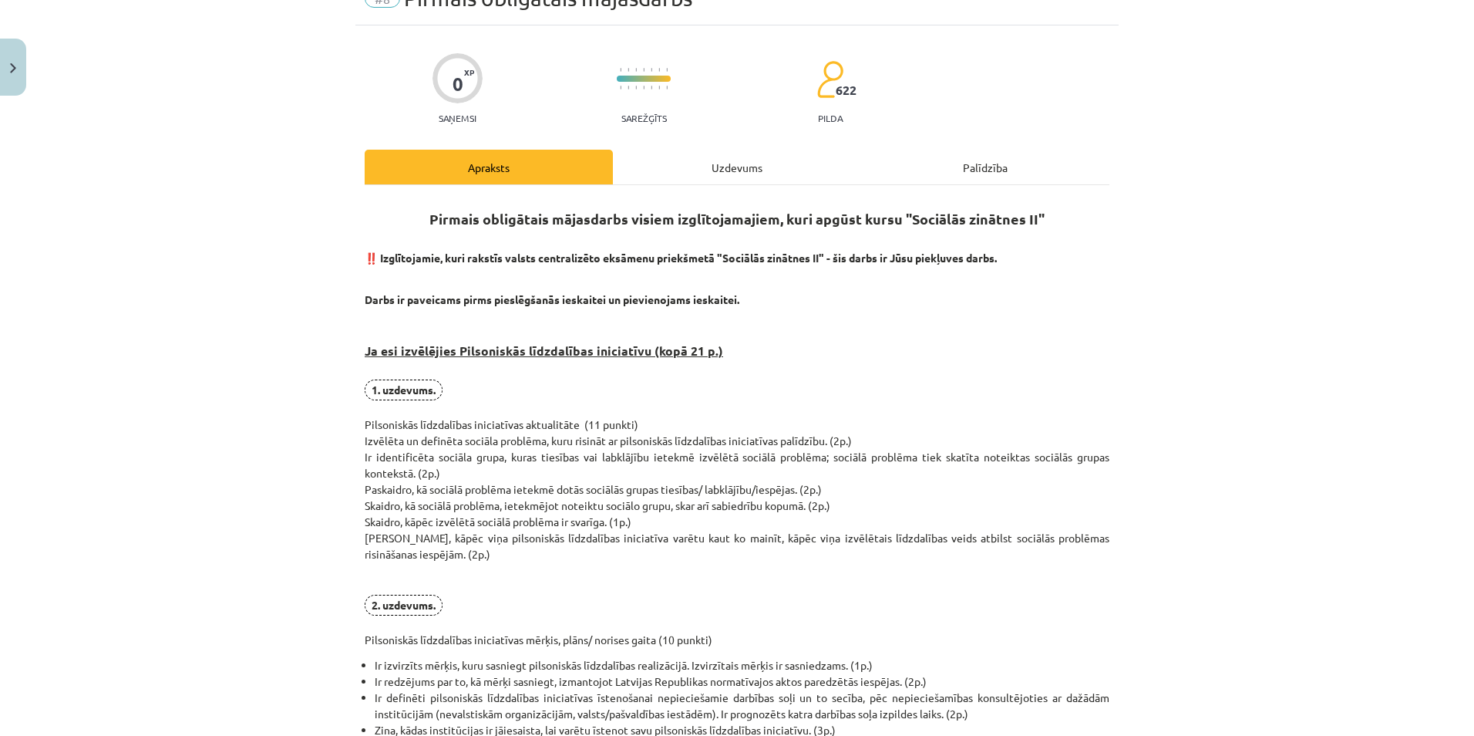
click at [1004, 684] on li "Ir redzējums par to, kā mērķi sasniegt, izmantojot Latvijas Republikas normatīv…" at bounding box center [742, 681] width 735 height 16
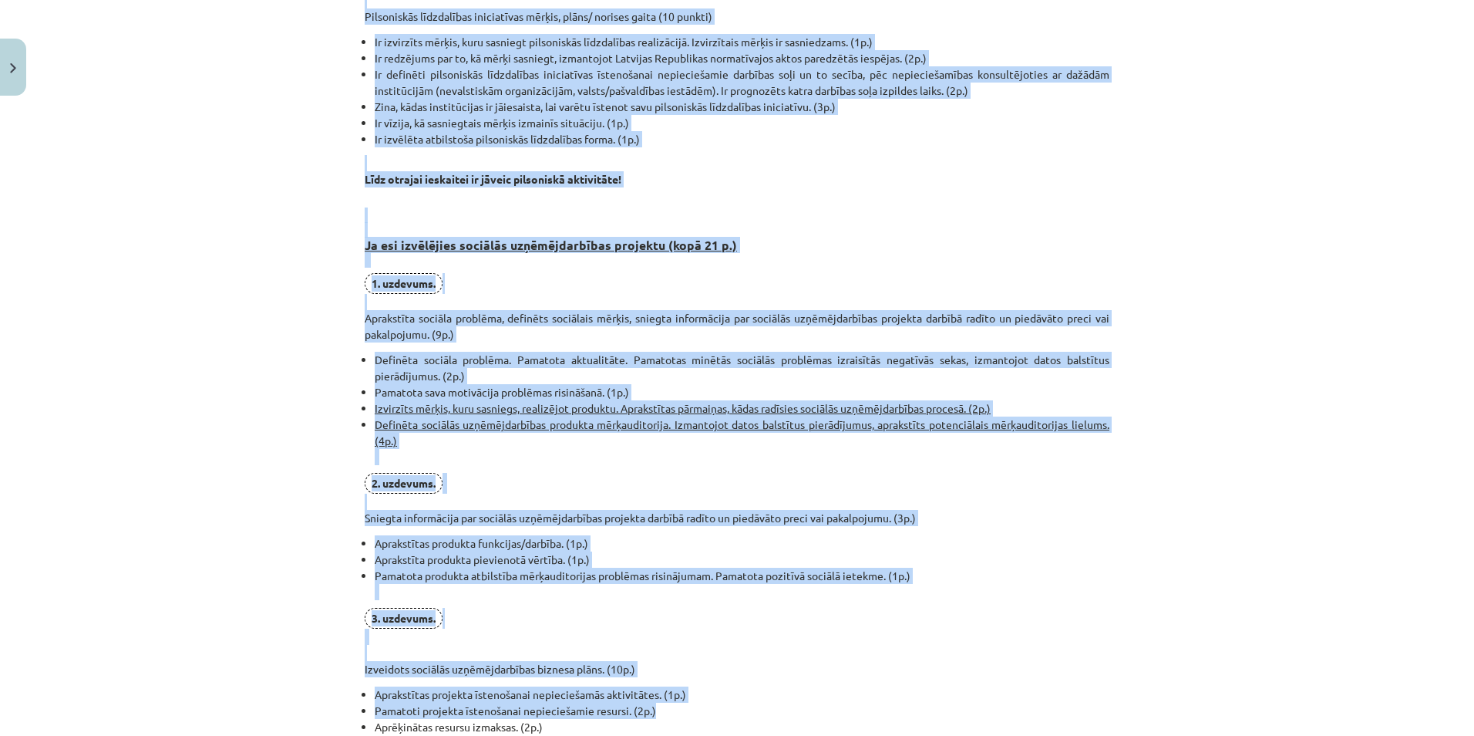
scroll to position [982, 0]
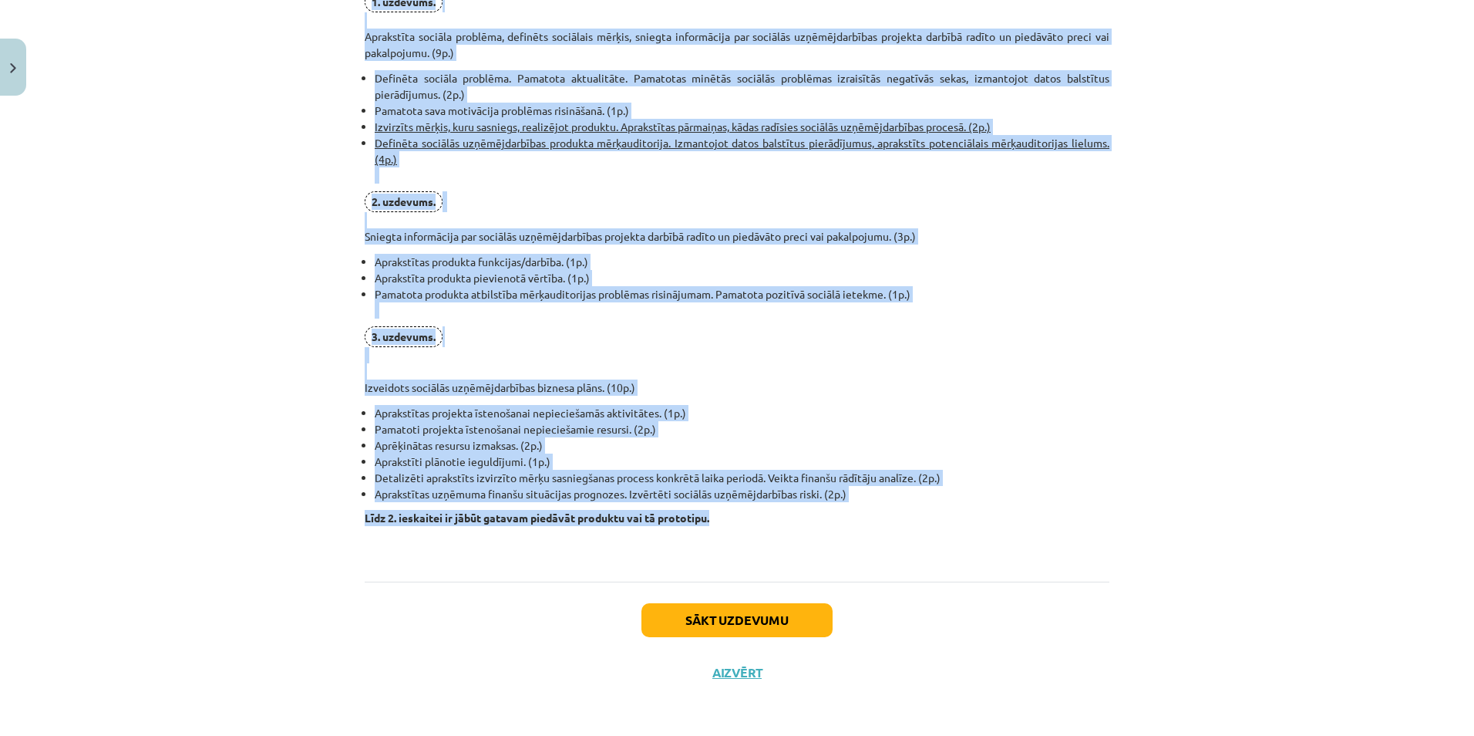
drag, startPoint x: 418, startPoint y: 227, endPoint x: 1056, endPoint y: 508, distance: 697.0
click at [764, 624] on button "Sākt uzdevumu" at bounding box center [737, 620] width 191 height 34
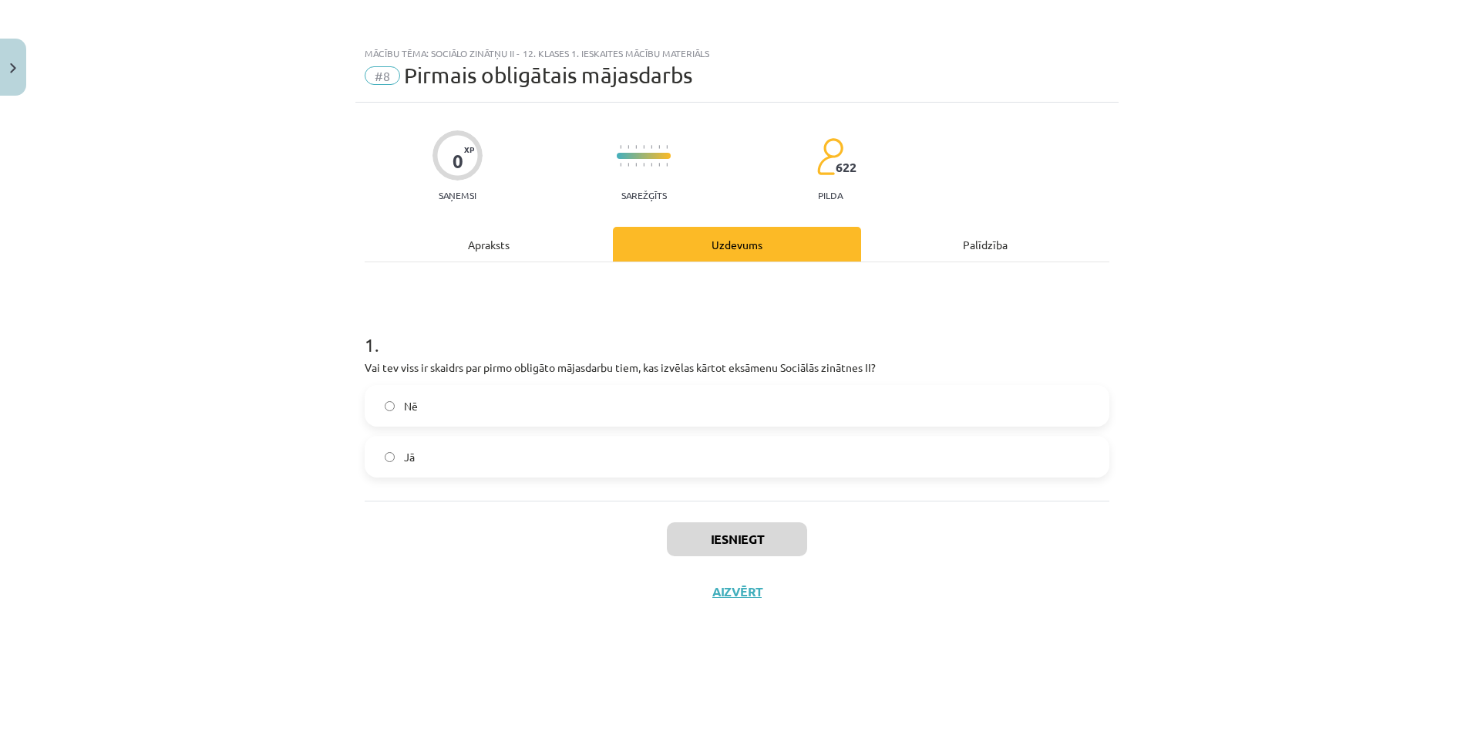
click at [515, 466] on label "Jā" at bounding box center [737, 456] width 742 height 39
click at [729, 536] on button "Iesniegt" at bounding box center [737, 539] width 140 height 34
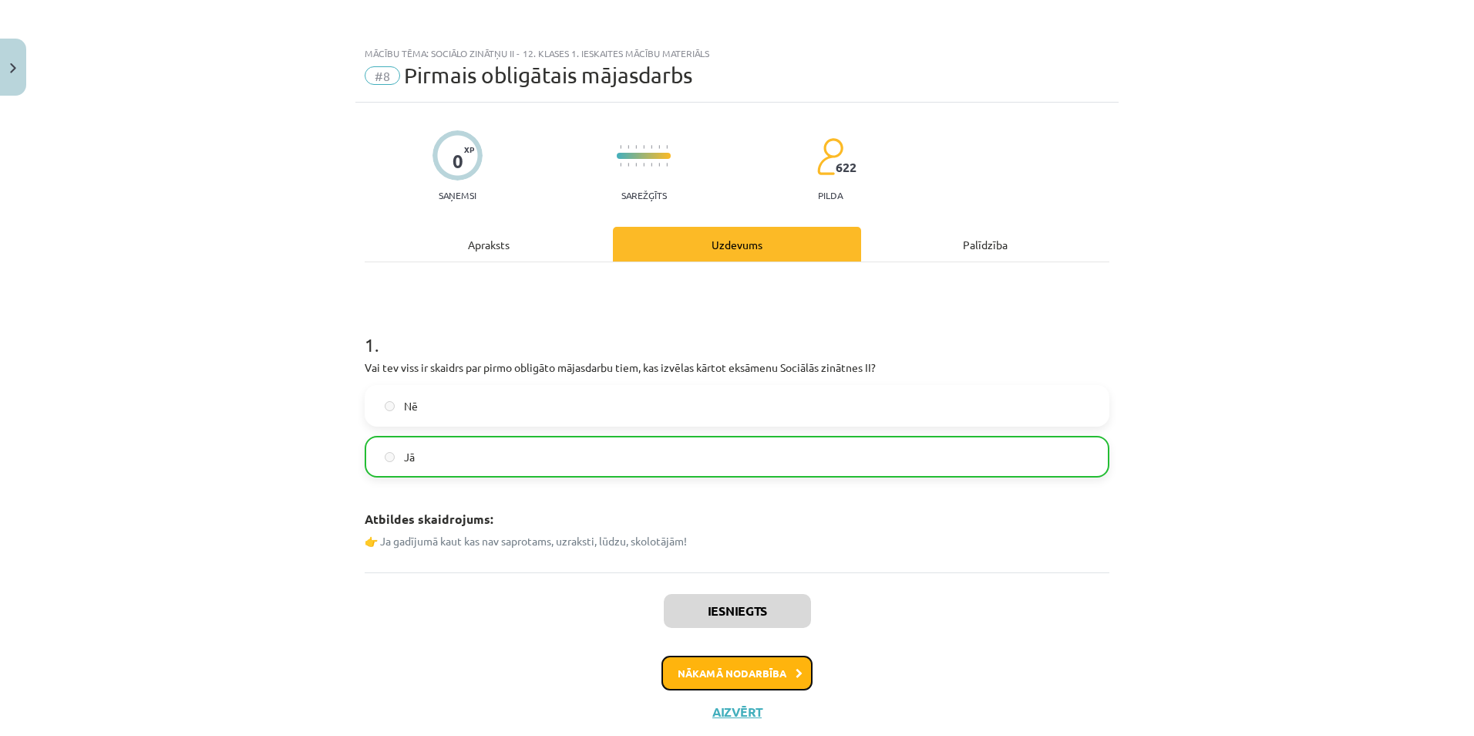
click at [728, 677] on button "Nākamā nodarbība" at bounding box center [737, 672] width 151 height 35
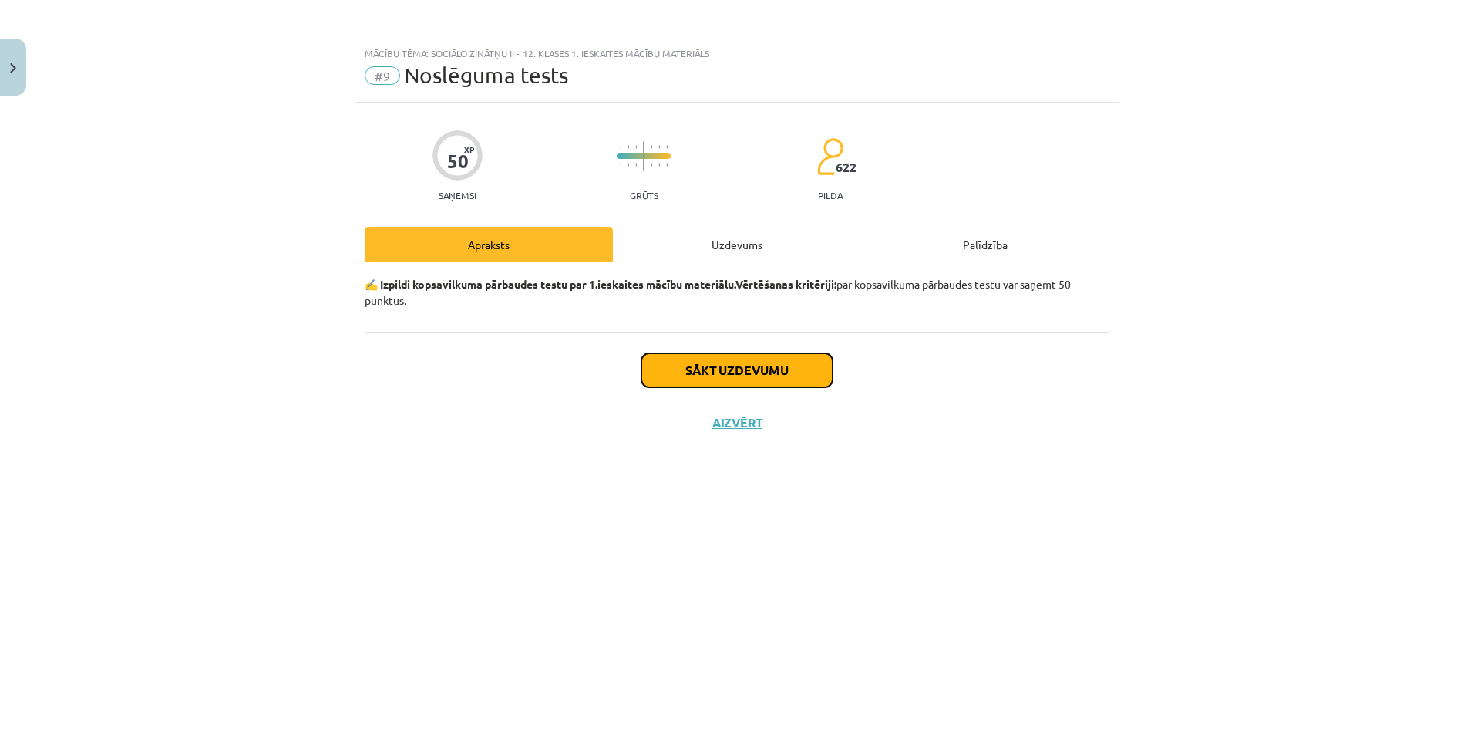
click at [795, 376] on button "Sākt uzdevumu" at bounding box center [737, 370] width 191 height 34
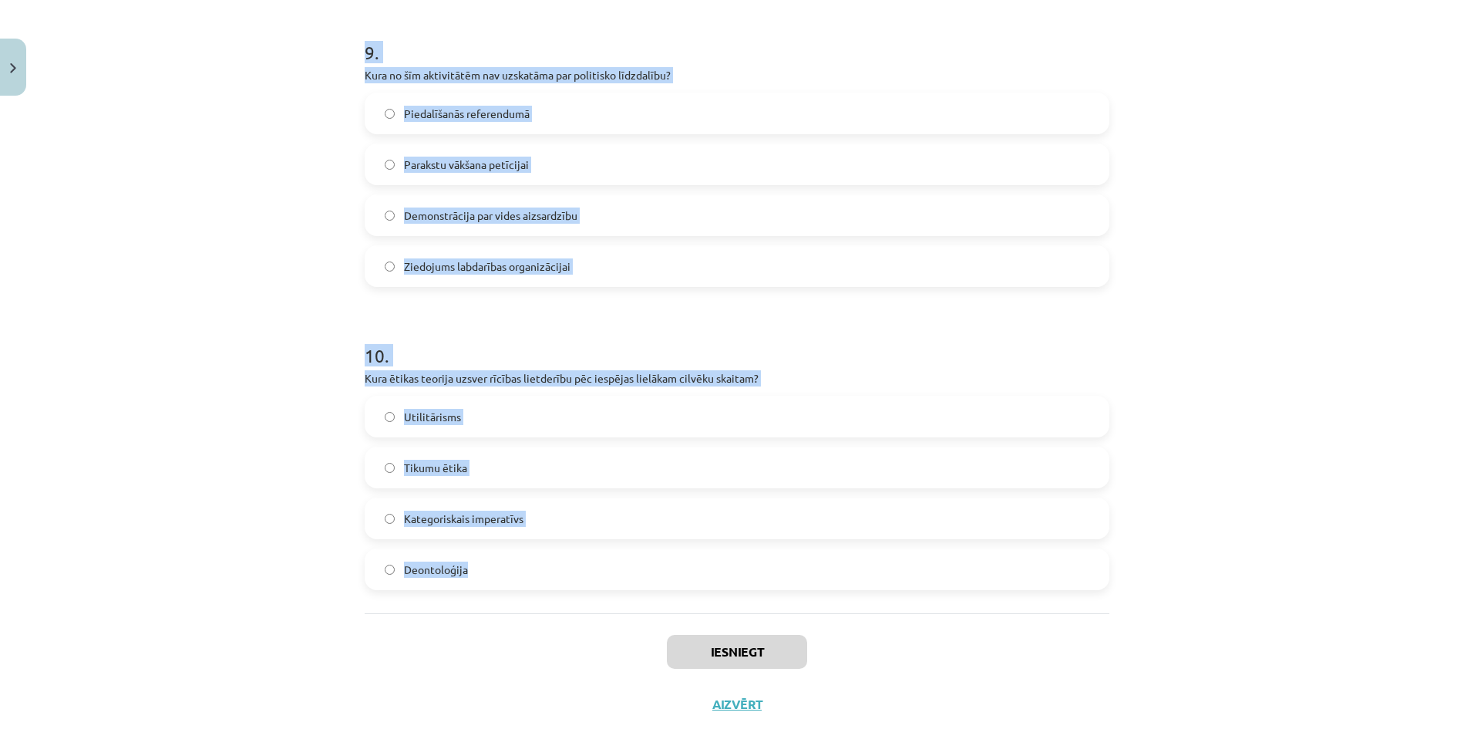
scroll to position [2750, 0]
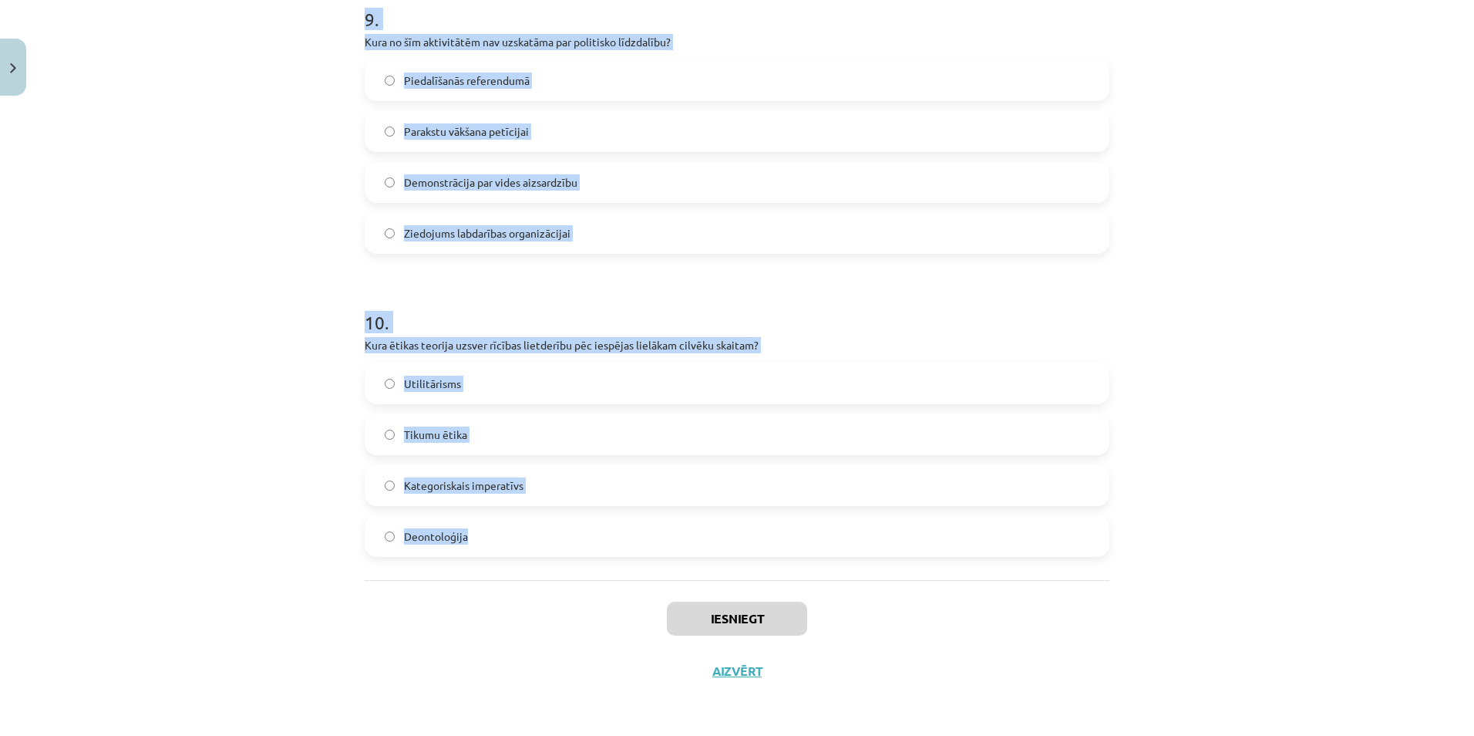
drag, startPoint x: 352, startPoint y: 334, endPoint x: 470, endPoint y: 531, distance: 230.0
click at [470, 531] on div "Mācību tēma: Sociālo zinātņu ii - 12. klases 1. ieskaites mācību materiāls #9 N…" at bounding box center [737, 368] width 1474 height 736
click at [1131, 104] on div "Mācību tēma: Sociālo zinātņu ii - 12. klases 1. ieskaites mācību materiāls #9 N…" at bounding box center [737, 368] width 1474 height 736
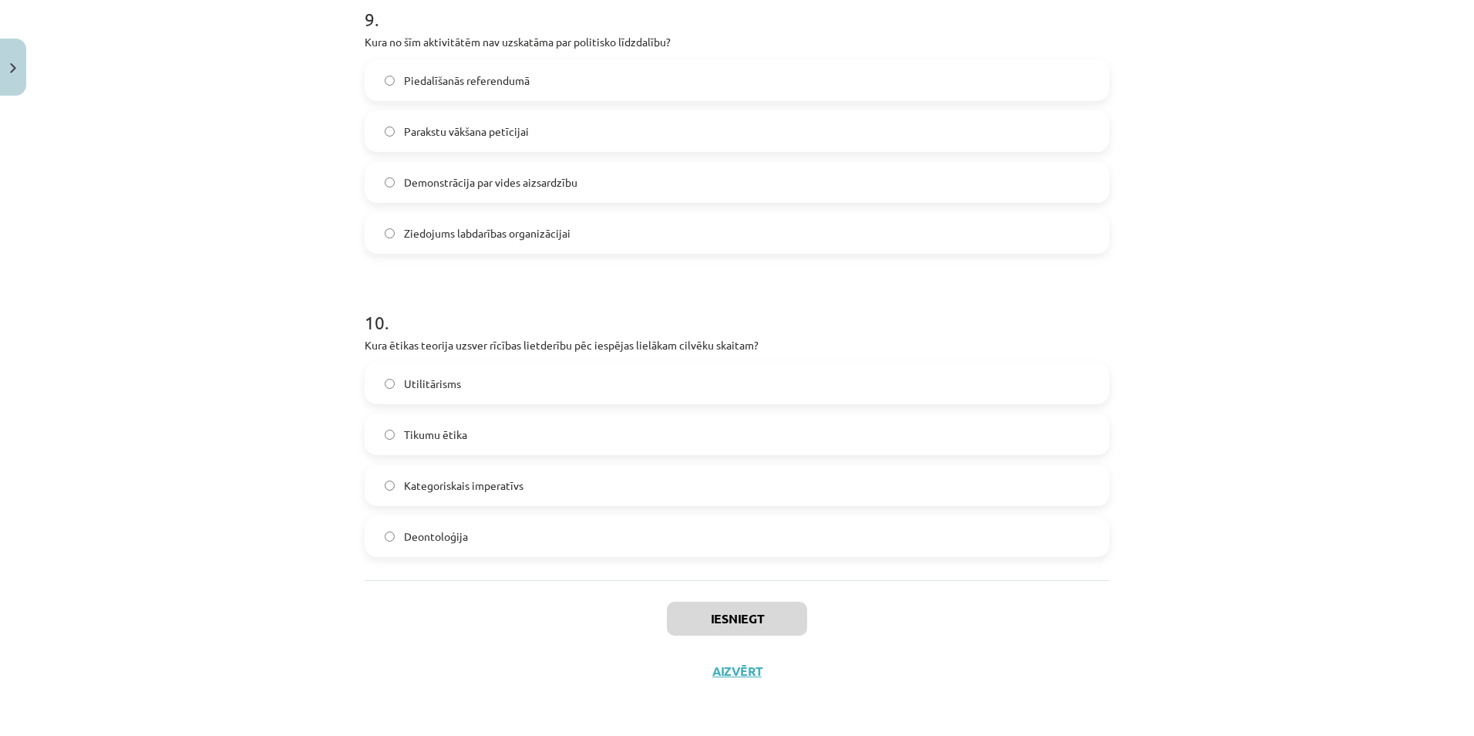
scroll to position [89, 0]
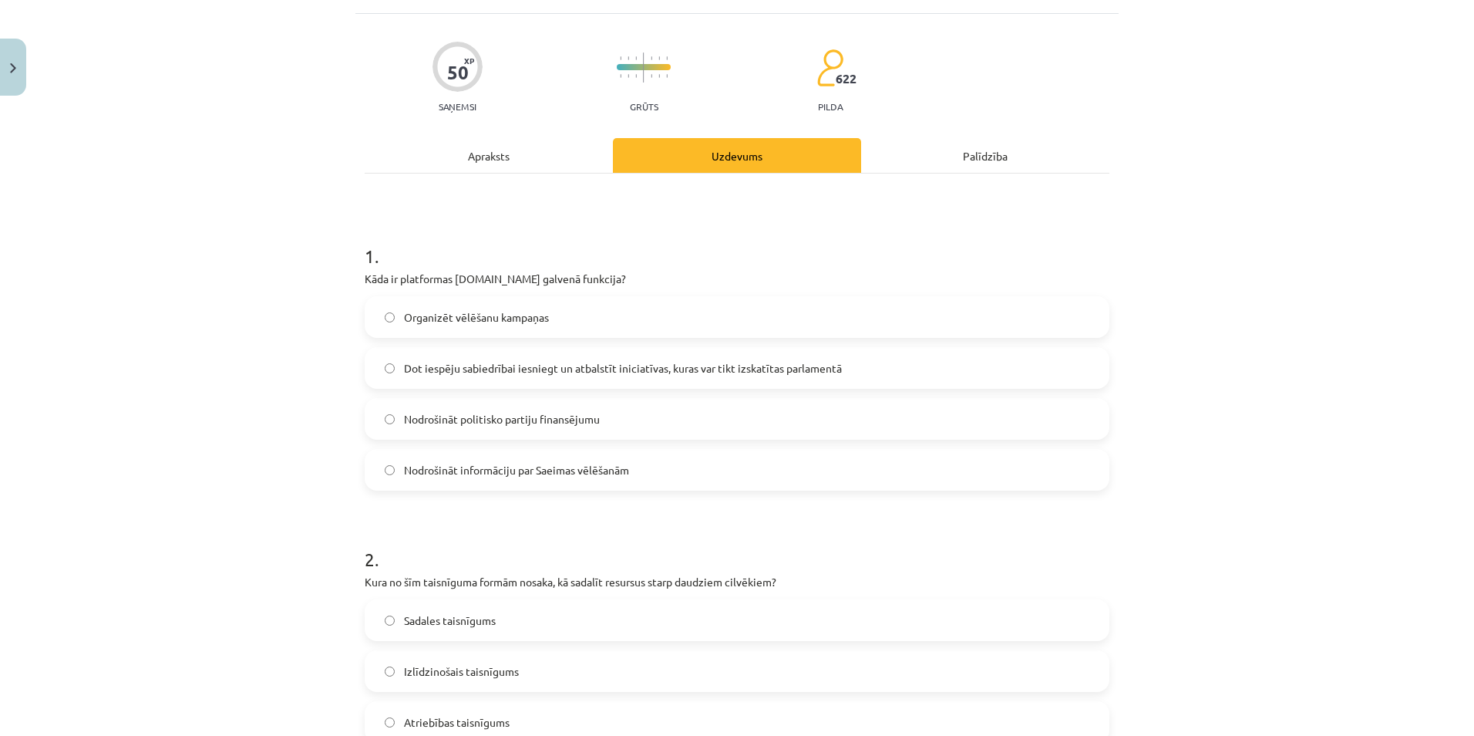
click at [702, 369] on span "Dot iespēju sabiedrībai iesniegt un atbalstīt iniciatīvas, kuras var tikt izska…" at bounding box center [623, 368] width 438 height 16
click at [506, 630] on label "Sadales taisnīgums" at bounding box center [737, 620] width 742 height 39
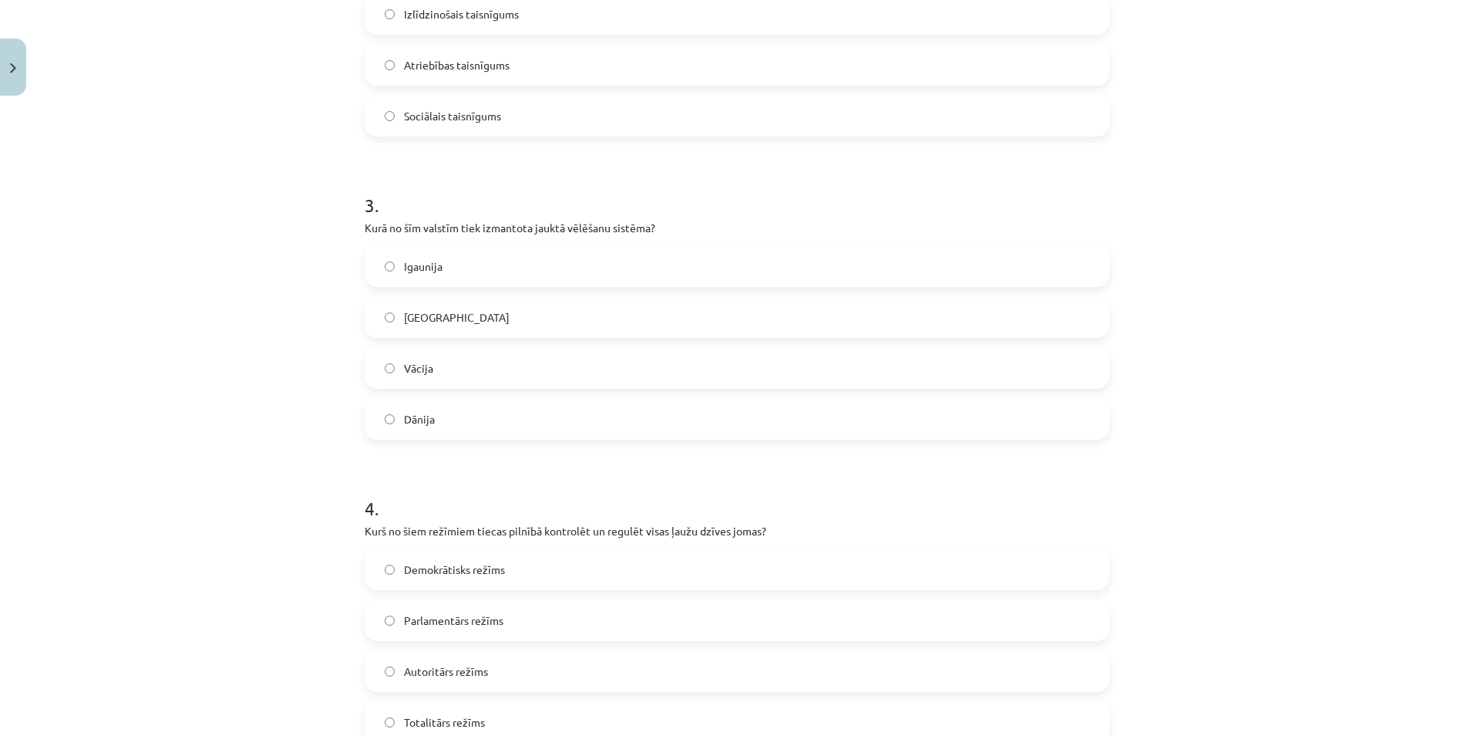
click at [665, 373] on label "Vācija" at bounding box center [737, 368] width 742 height 39
click at [518, 721] on label "Totalitārs režīms" at bounding box center [737, 721] width 742 height 39
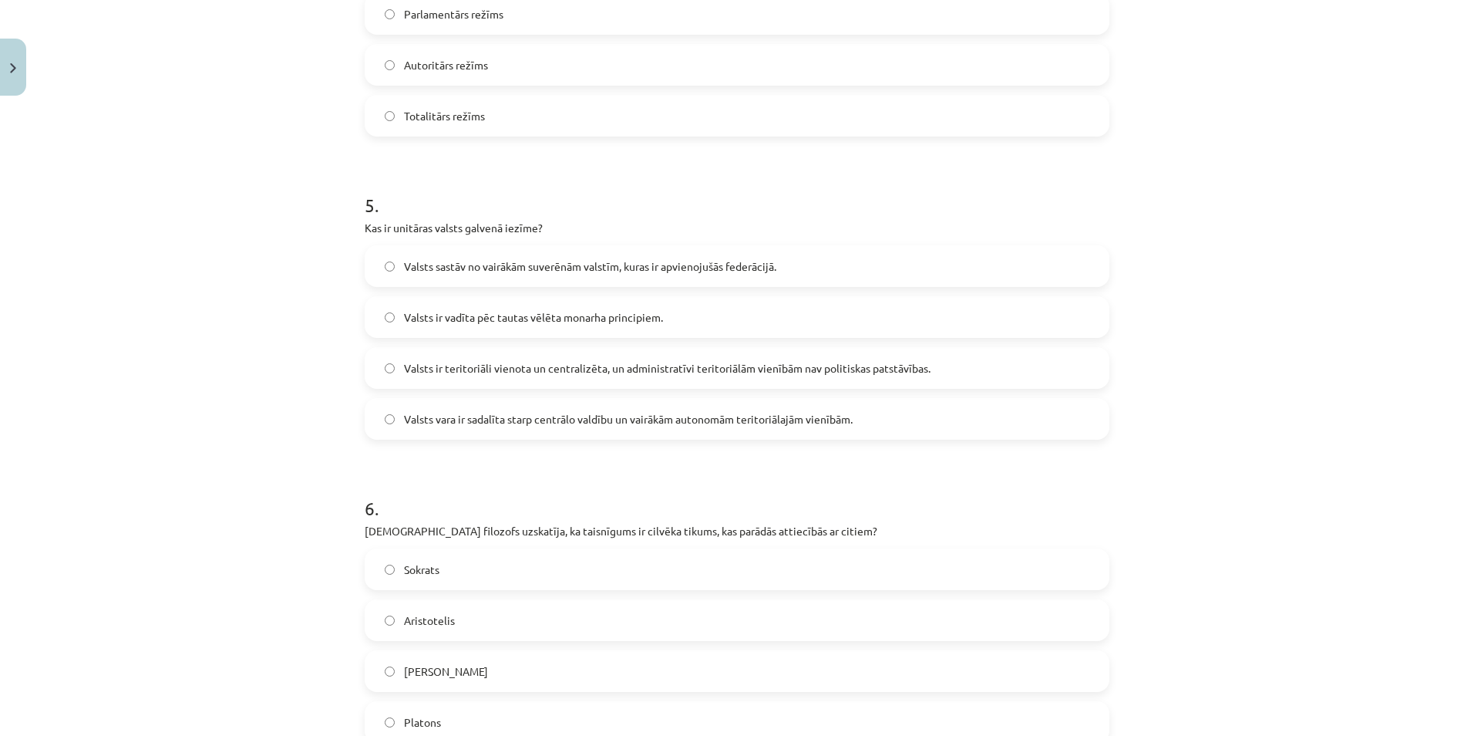
click at [702, 362] on span "Valsts ir teritoriāli vienota un centralizēta, un administratīvi teritoriālām v…" at bounding box center [667, 368] width 527 height 16
click at [443, 632] on label "Aristotelis" at bounding box center [737, 620] width 742 height 39
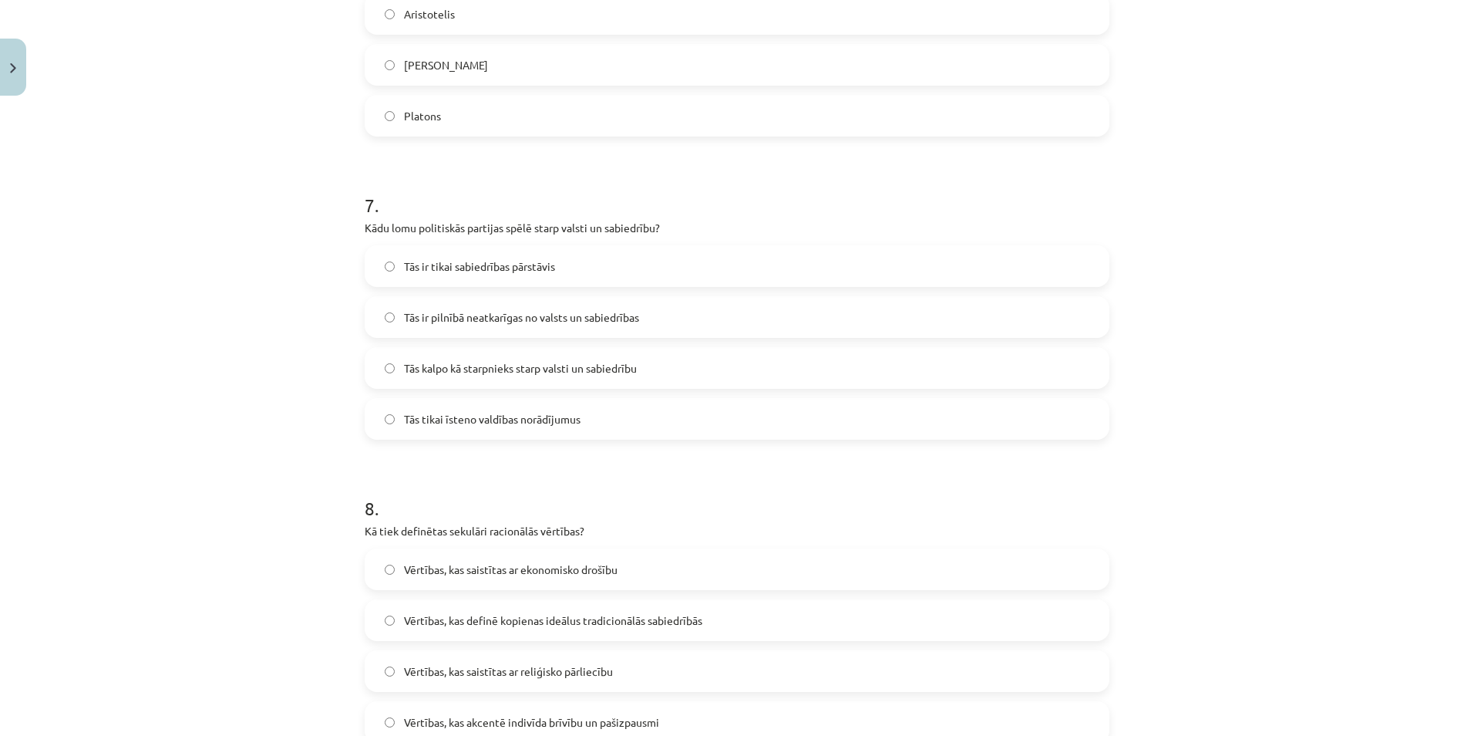
click at [554, 376] on span "Tās kalpo kā starpnieks starp valsti un sabiedrību" at bounding box center [520, 368] width 233 height 16
drag, startPoint x: 486, startPoint y: 713, endPoint x: 486, endPoint y: 703, distance: 10.0
click at [485, 714] on span "Vērtības, kas akcentē indivīda brīvību un pašizpausmi" at bounding box center [531, 722] width 255 height 16
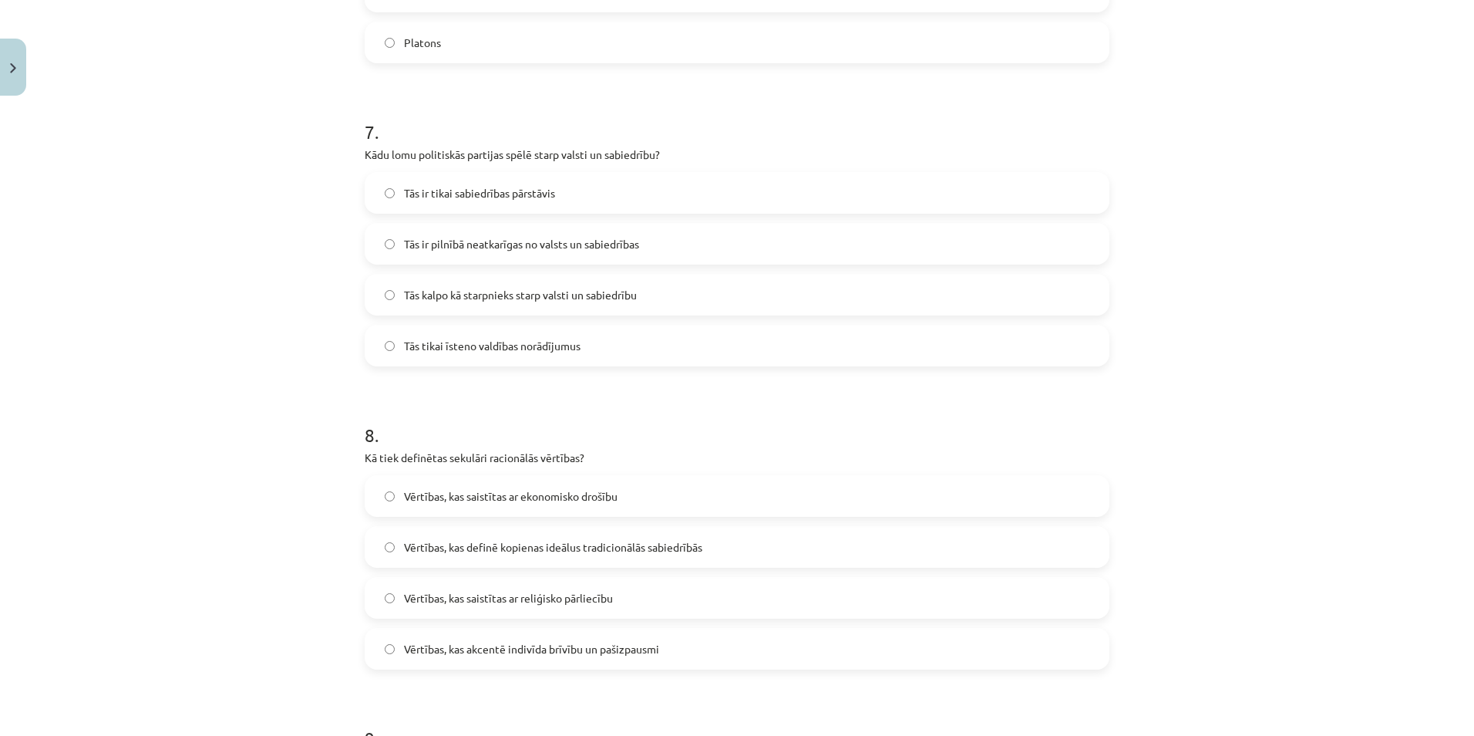
scroll to position [2266, 0]
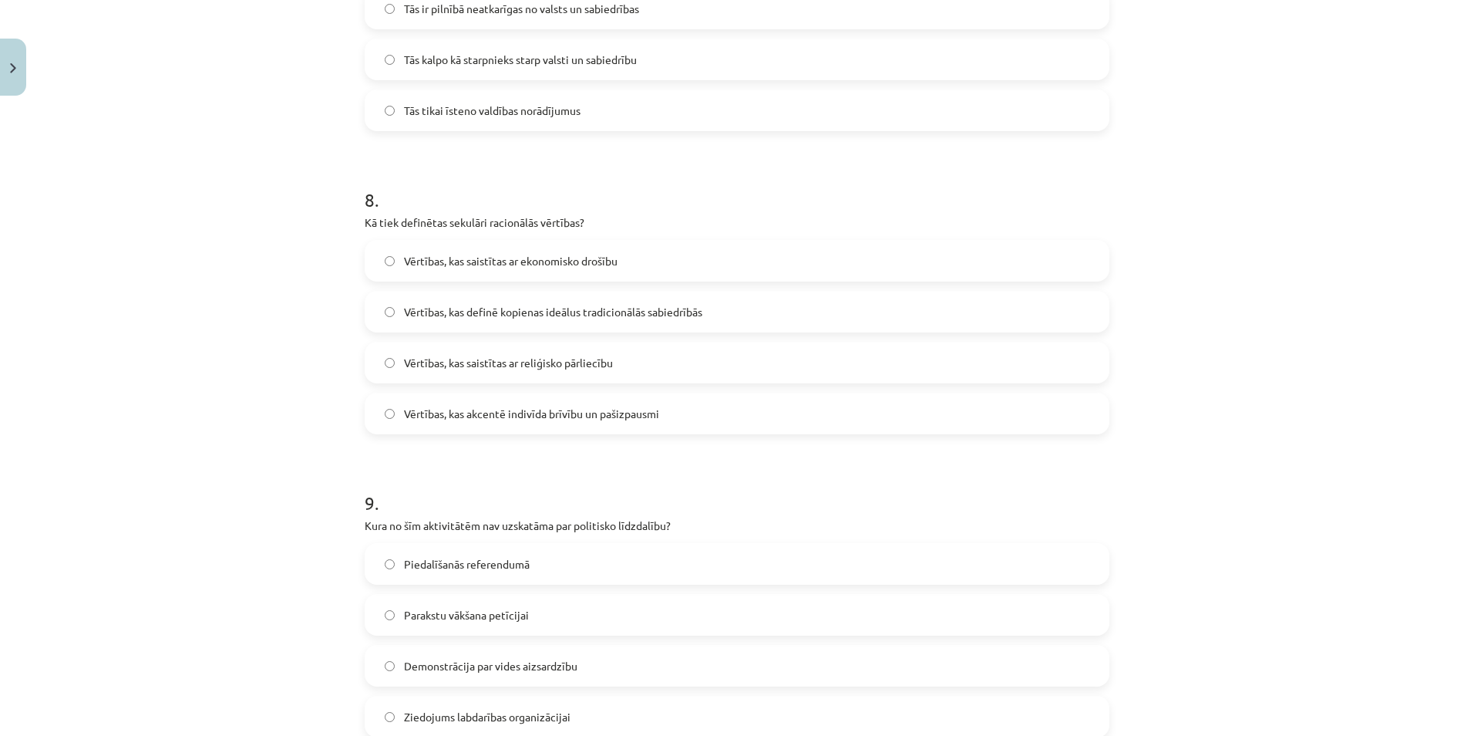
click at [462, 716] on span "Ziedojums labdarības organizācijai" at bounding box center [487, 717] width 167 height 16
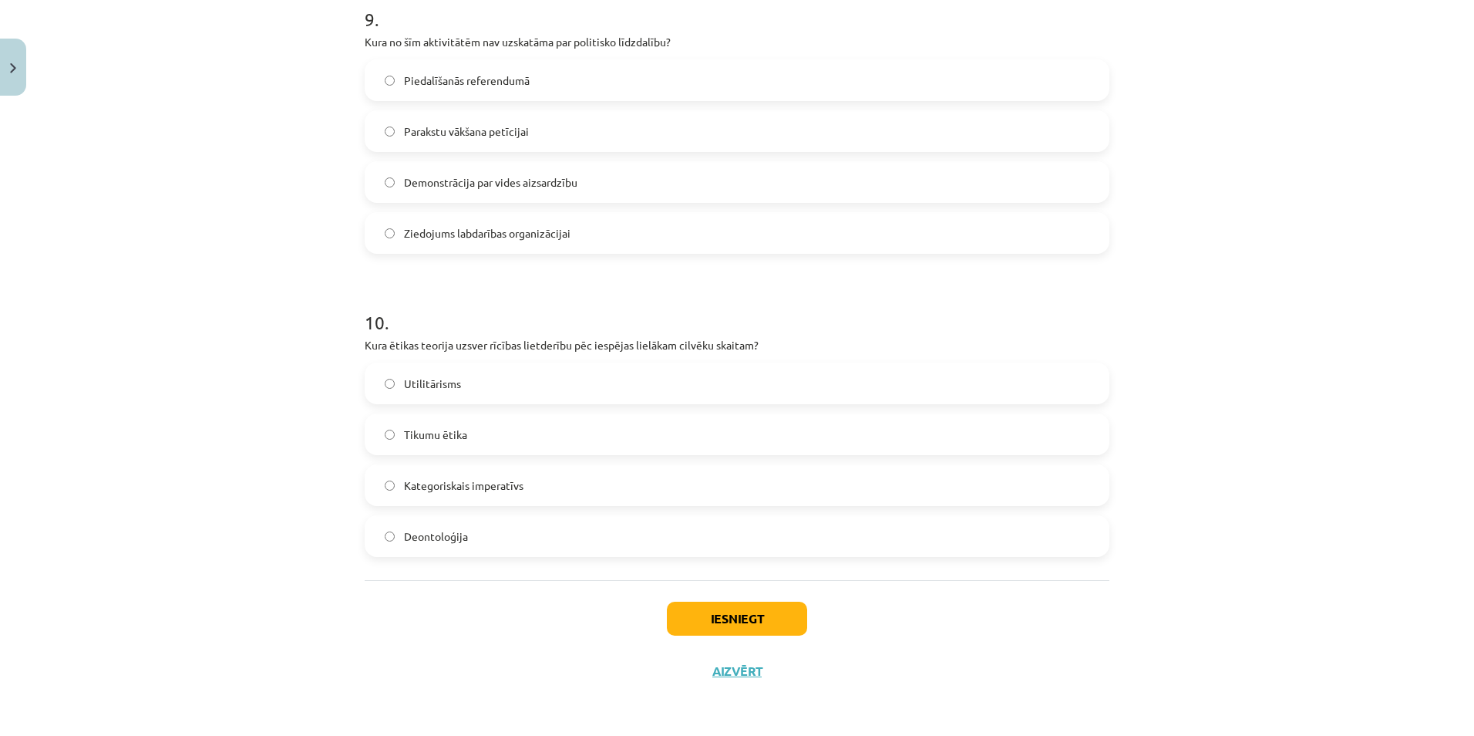
click at [652, 389] on label "Utilitārisms" at bounding box center [737, 383] width 742 height 39
click at [727, 626] on button "Iesniegt" at bounding box center [737, 618] width 140 height 34
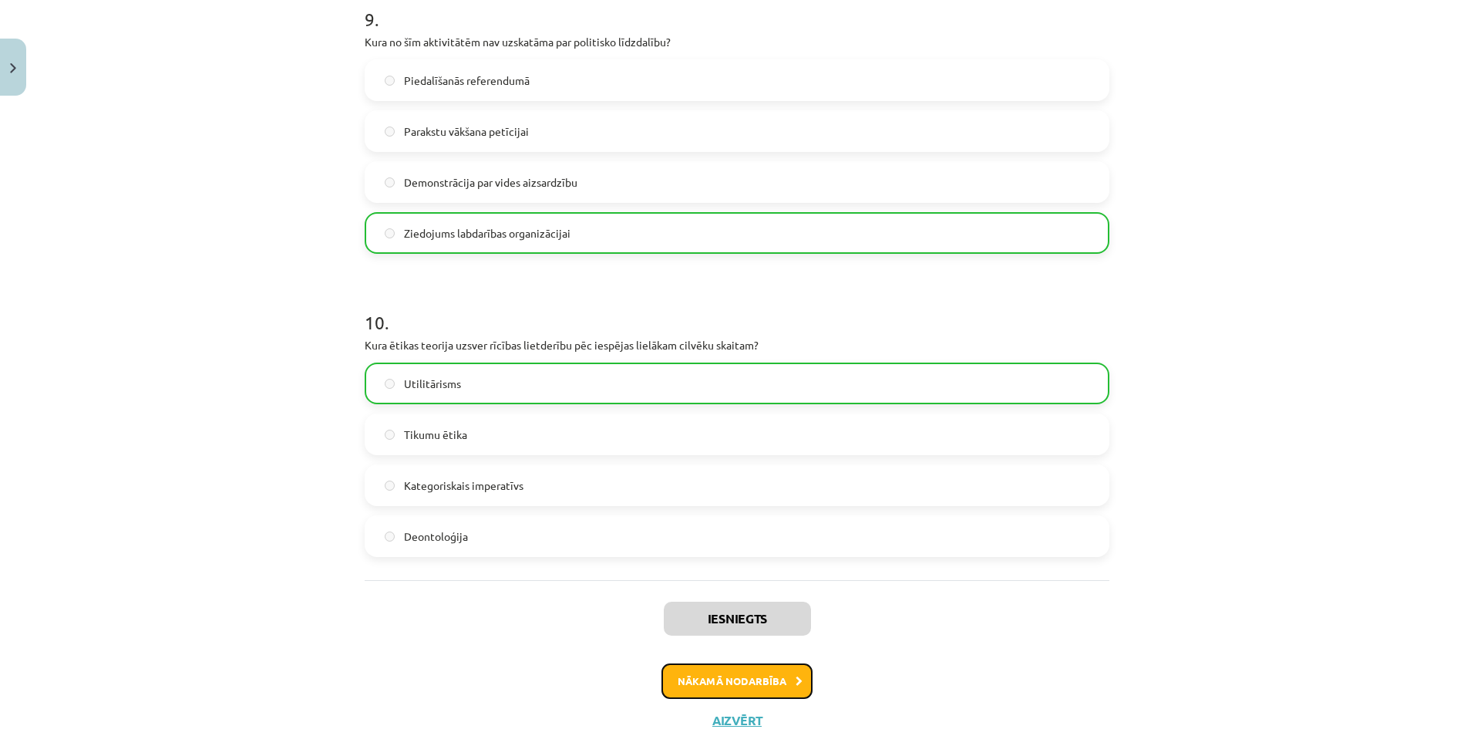
click at [746, 675] on button "Nākamā nodarbība" at bounding box center [737, 680] width 151 height 35
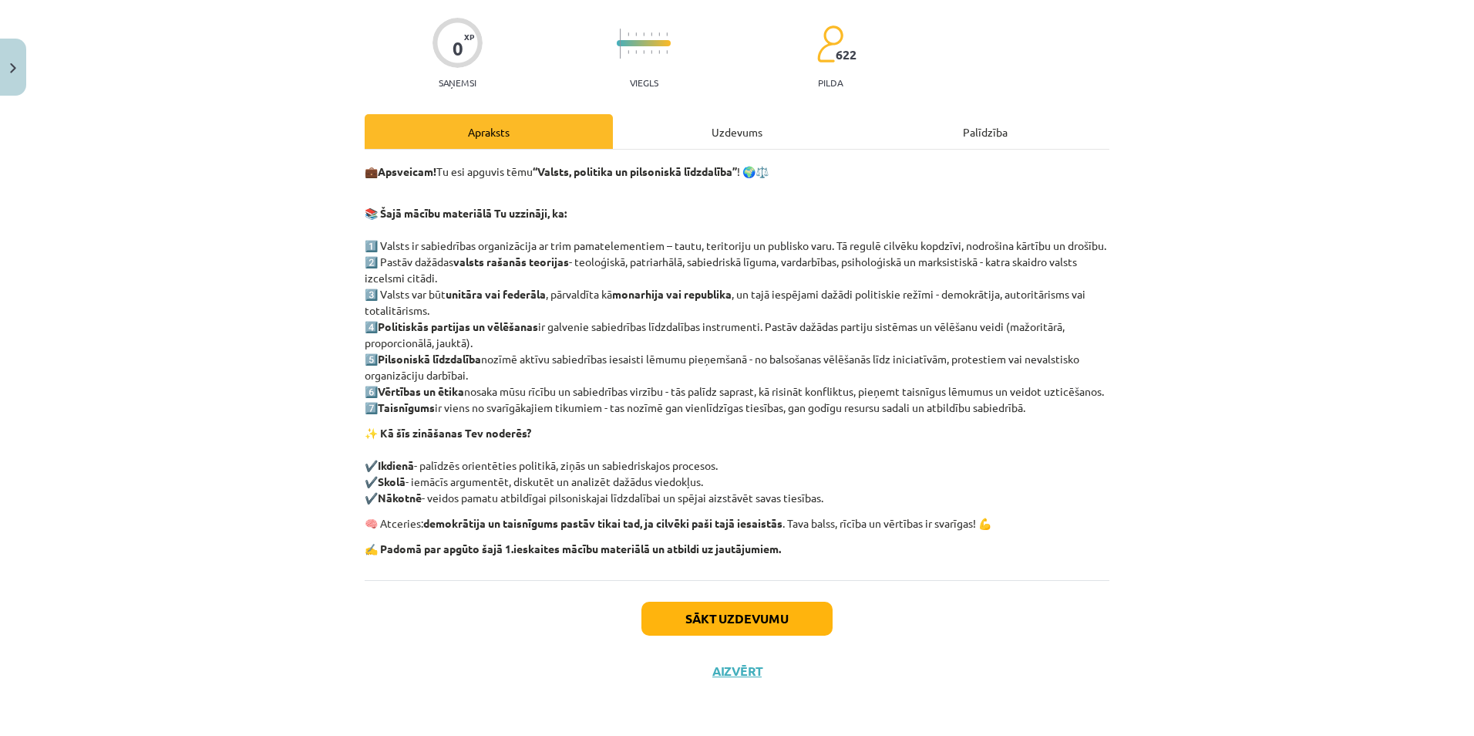
scroll to position [145, 0]
click at [730, 613] on button "Sākt uzdevumu" at bounding box center [737, 618] width 191 height 34
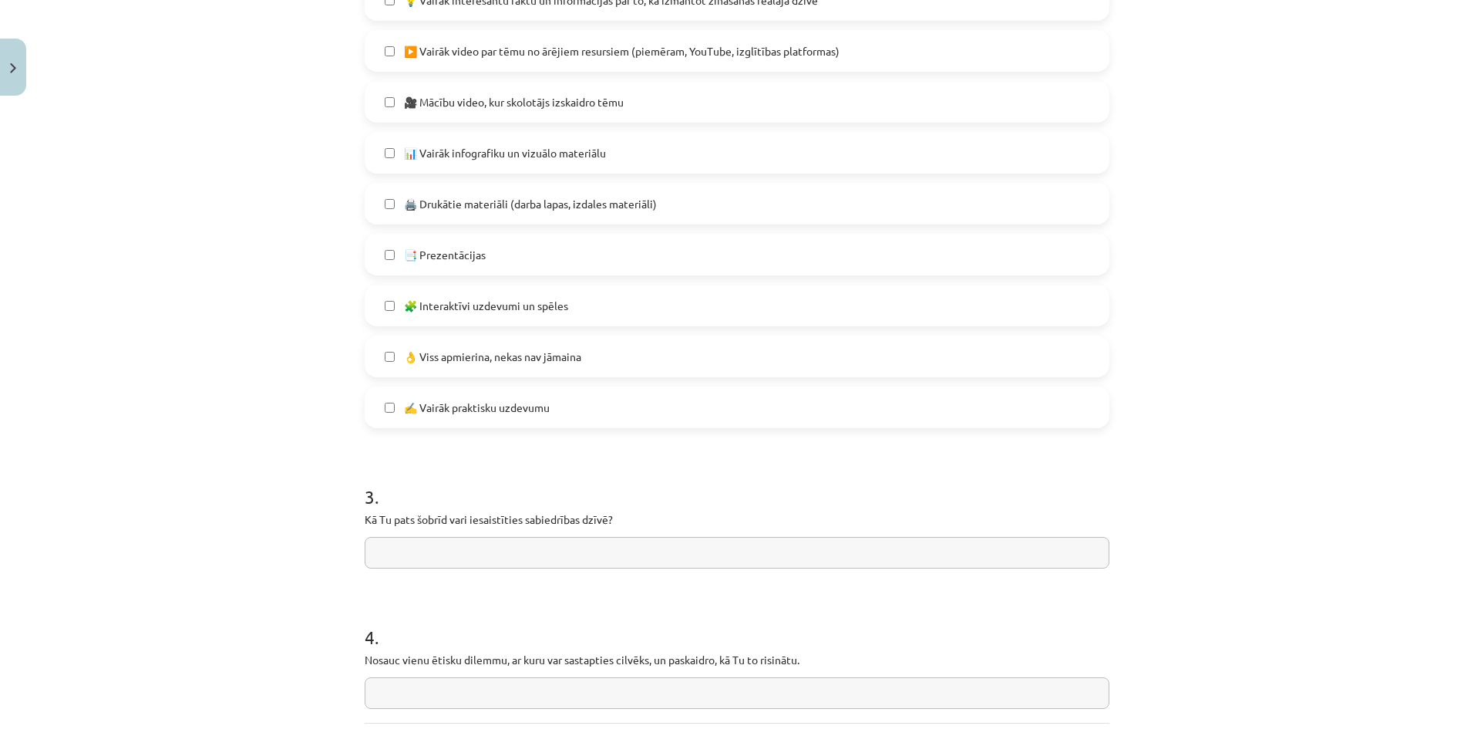
scroll to position [1029, 0]
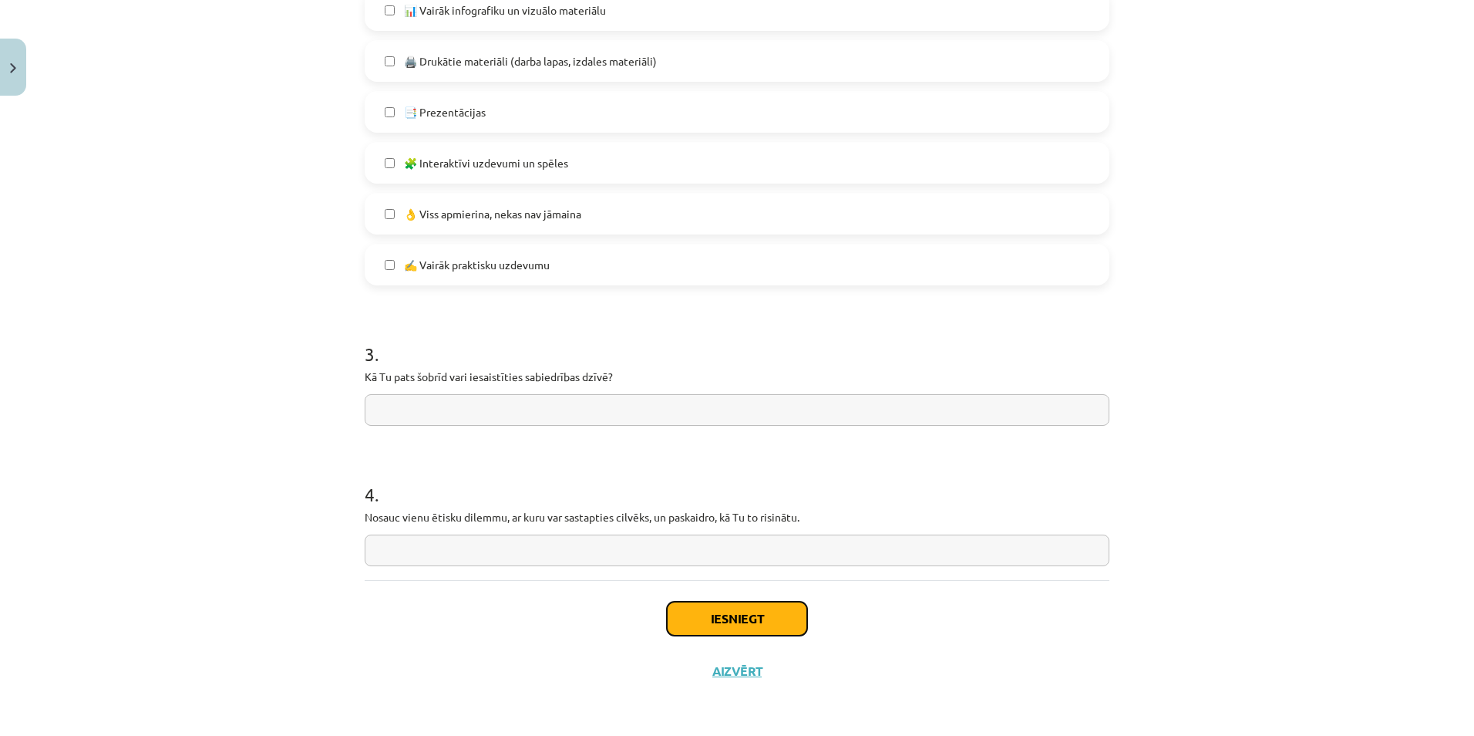
click at [723, 622] on button "Iesniegt" at bounding box center [737, 618] width 140 height 34
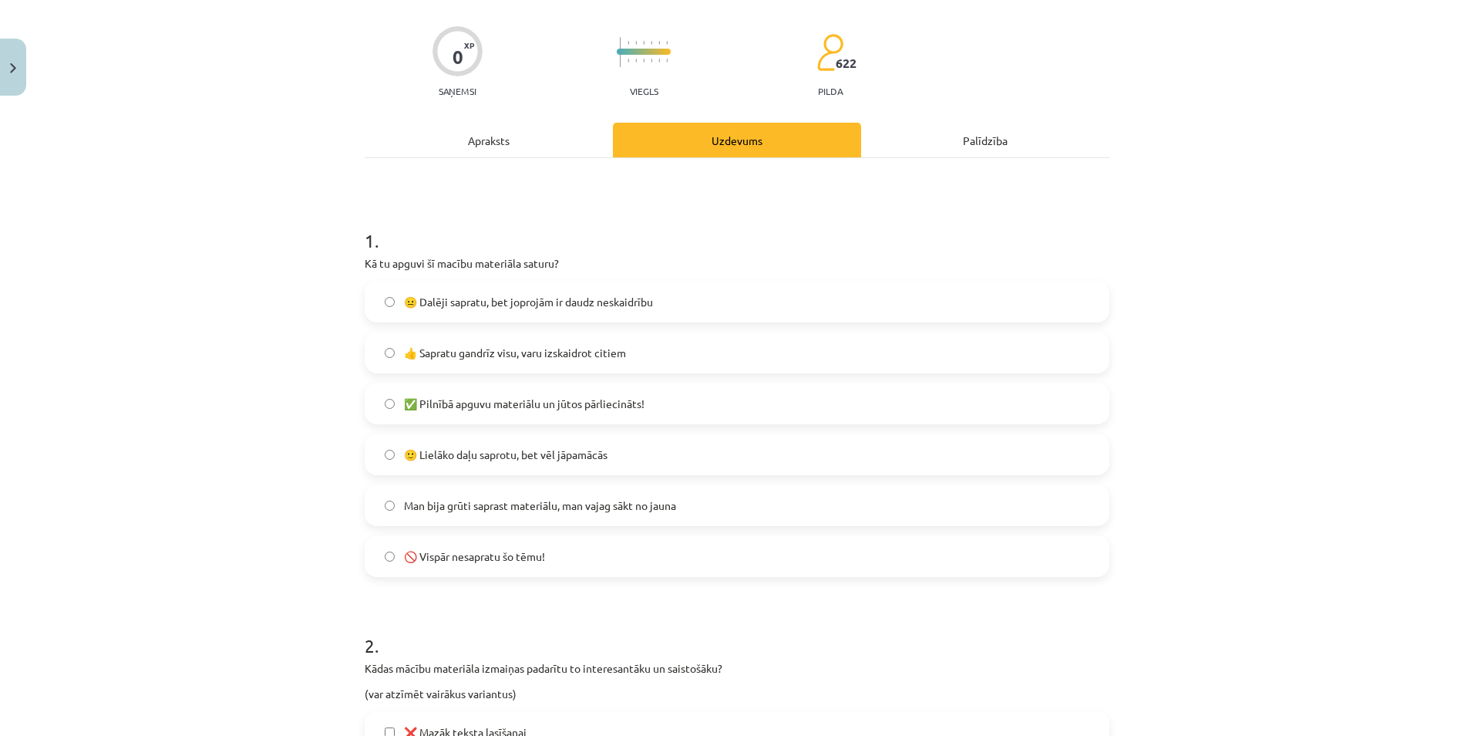
scroll to position [0, 0]
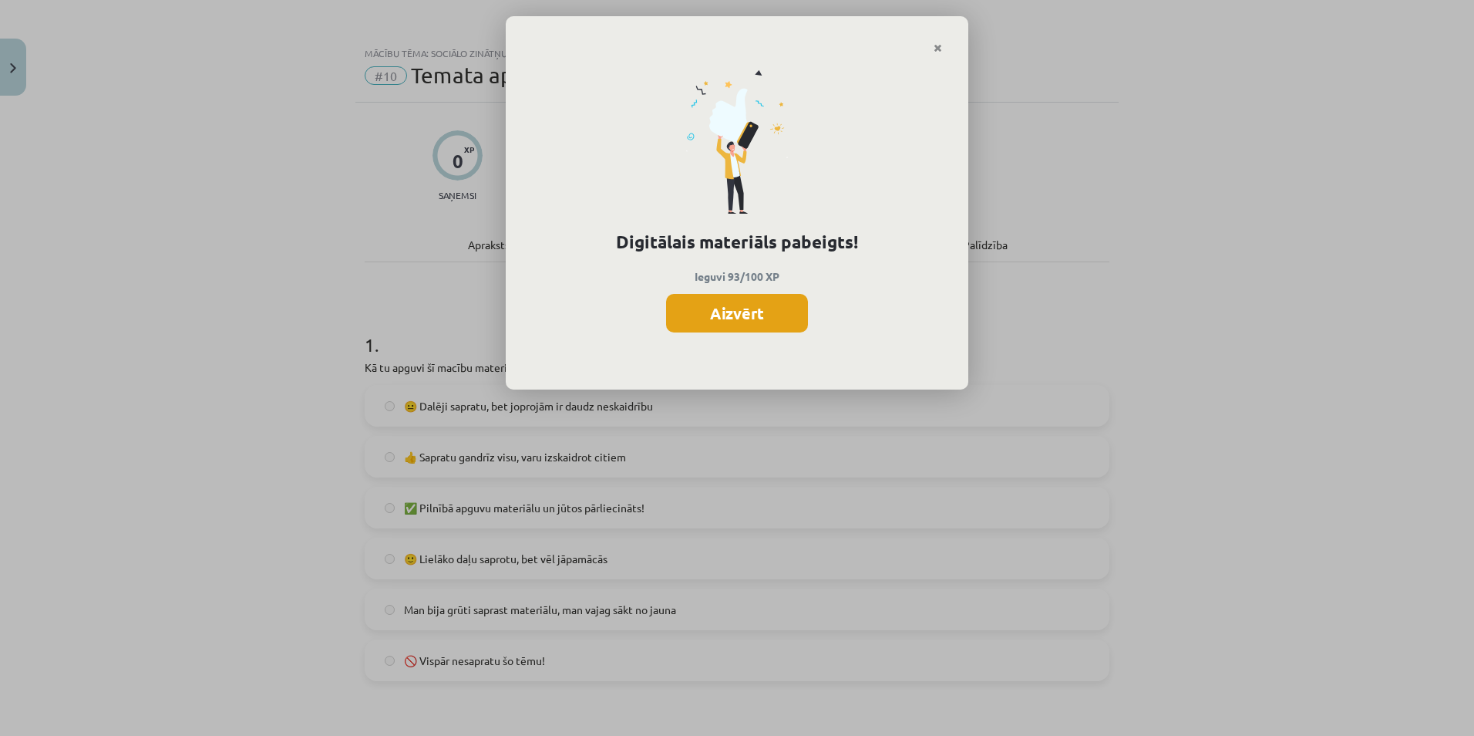
click at [737, 308] on button "Aizvērt" at bounding box center [737, 313] width 142 height 39
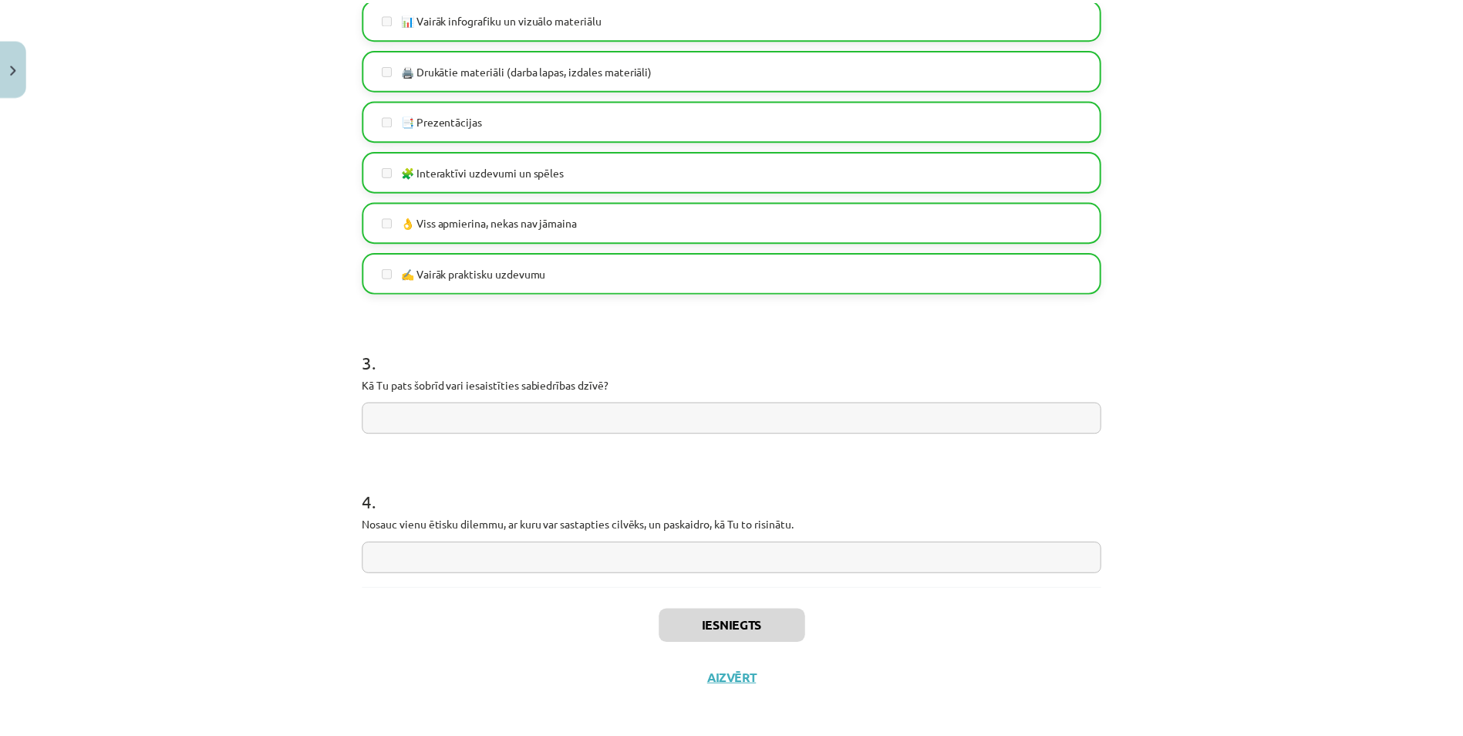
scroll to position [1029, 0]
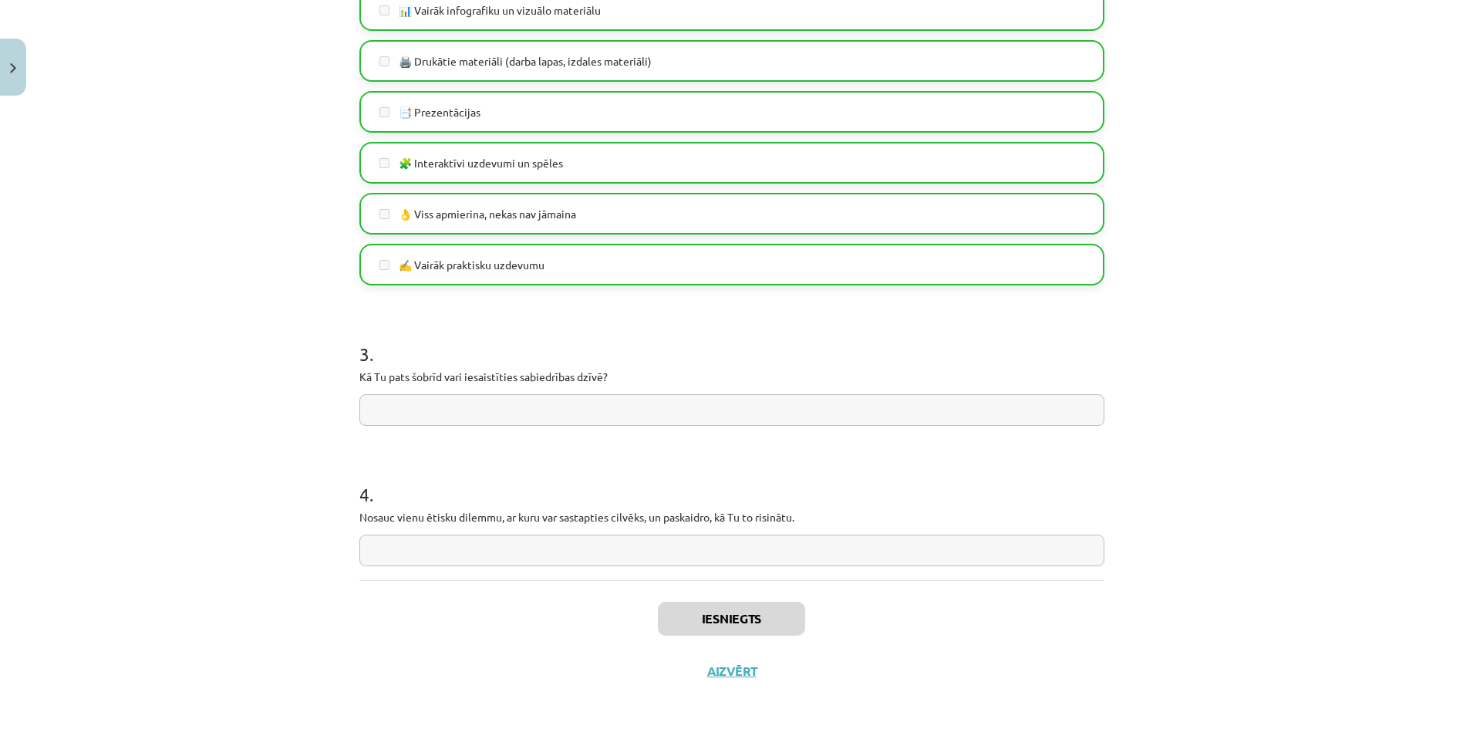
click at [729, 681] on div "Iesniegts Aizvērt" at bounding box center [731, 634] width 745 height 108
click at [719, 669] on button "Aizvērt" at bounding box center [731, 670] width 59 height 15
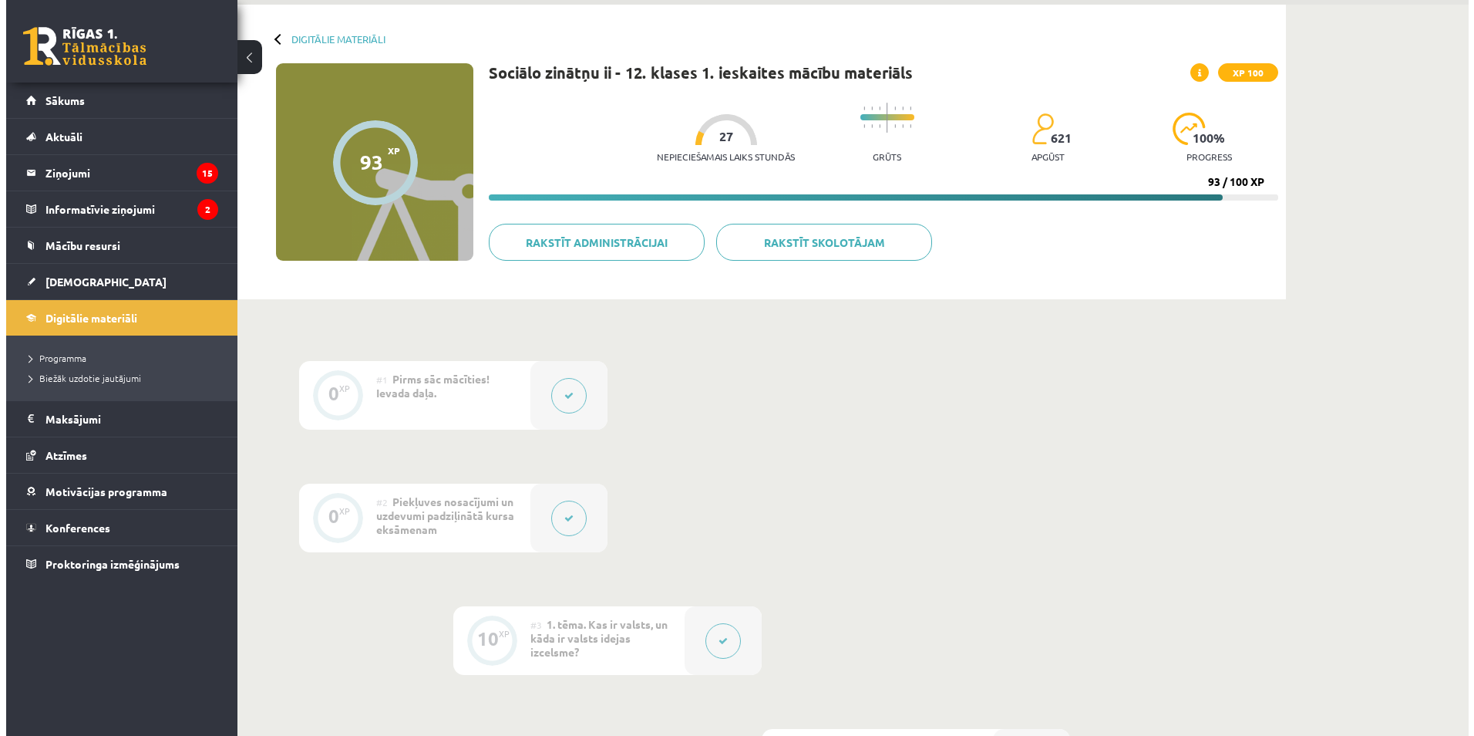
scroll to position [0, 0]
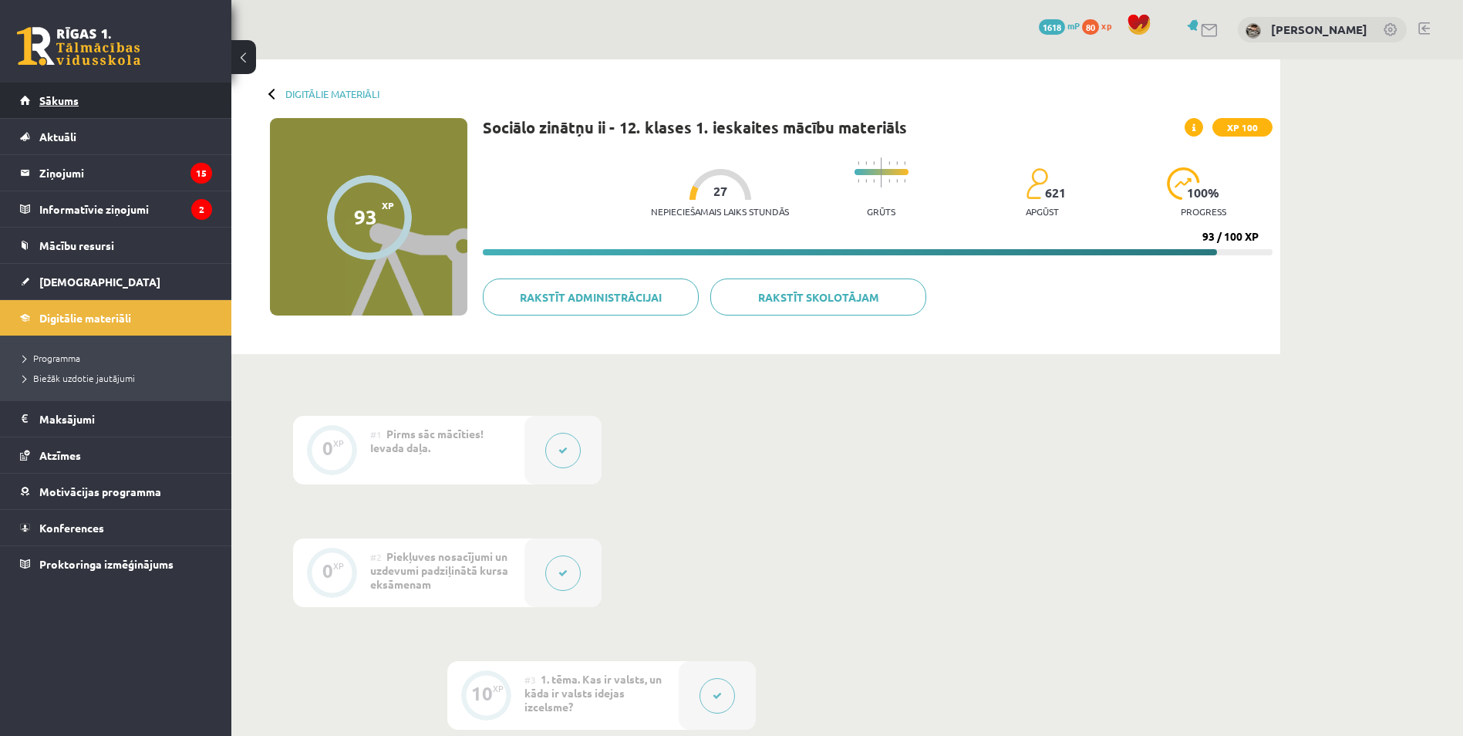
click at [121, 100] on link "Sākums" at bounding box center [116, 100] width 192 height 35
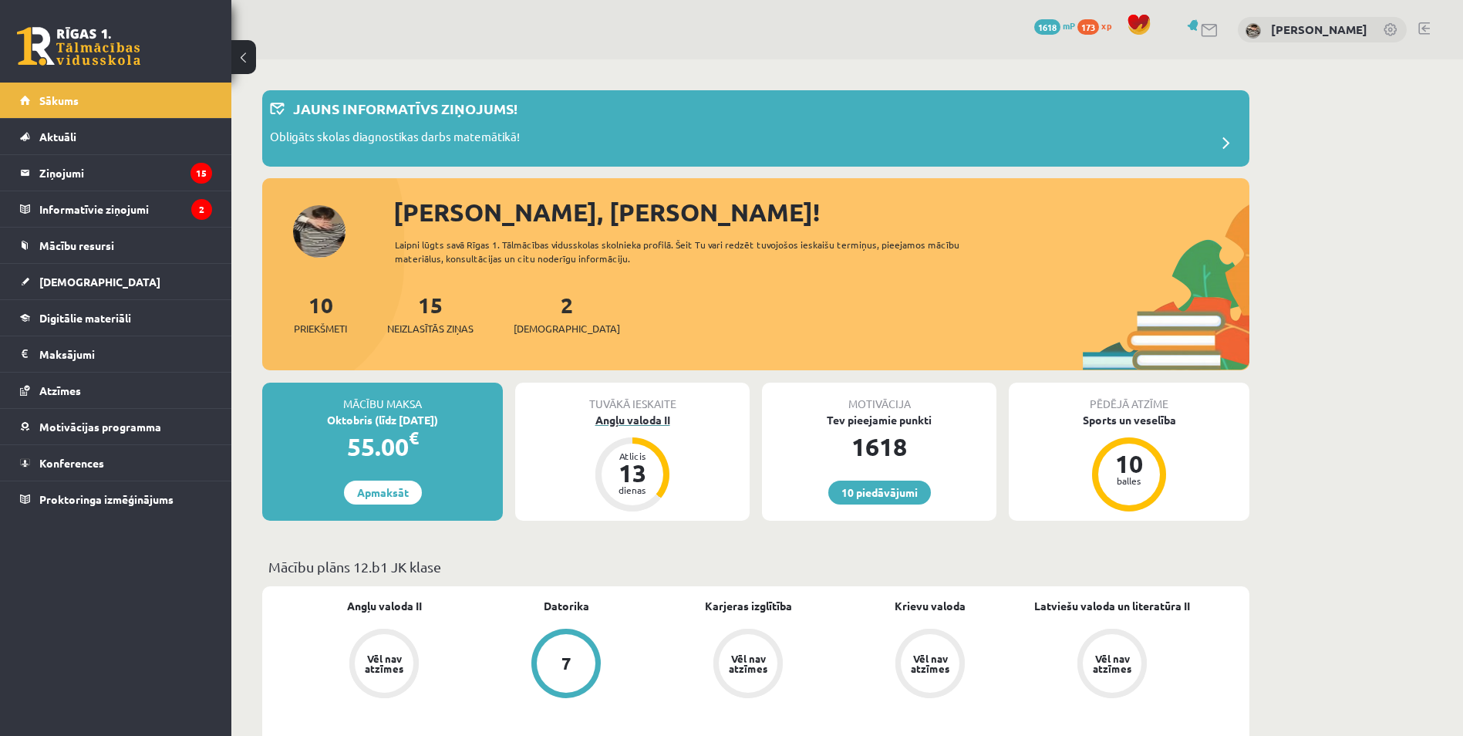
click at [659, 416] on div "Angļu valoda II" at bounding box center [632, 420] width 234 height 16
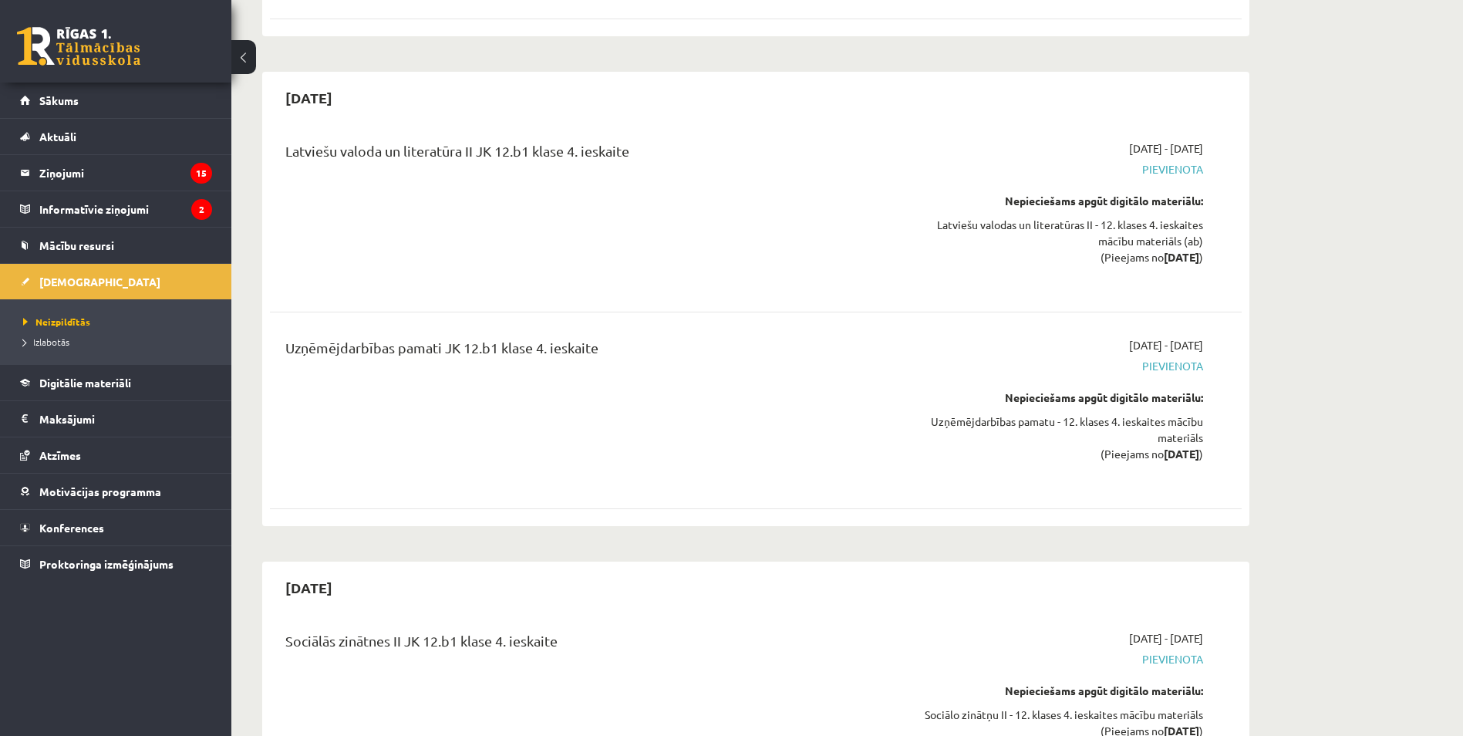
scroll to position [8261, 0]
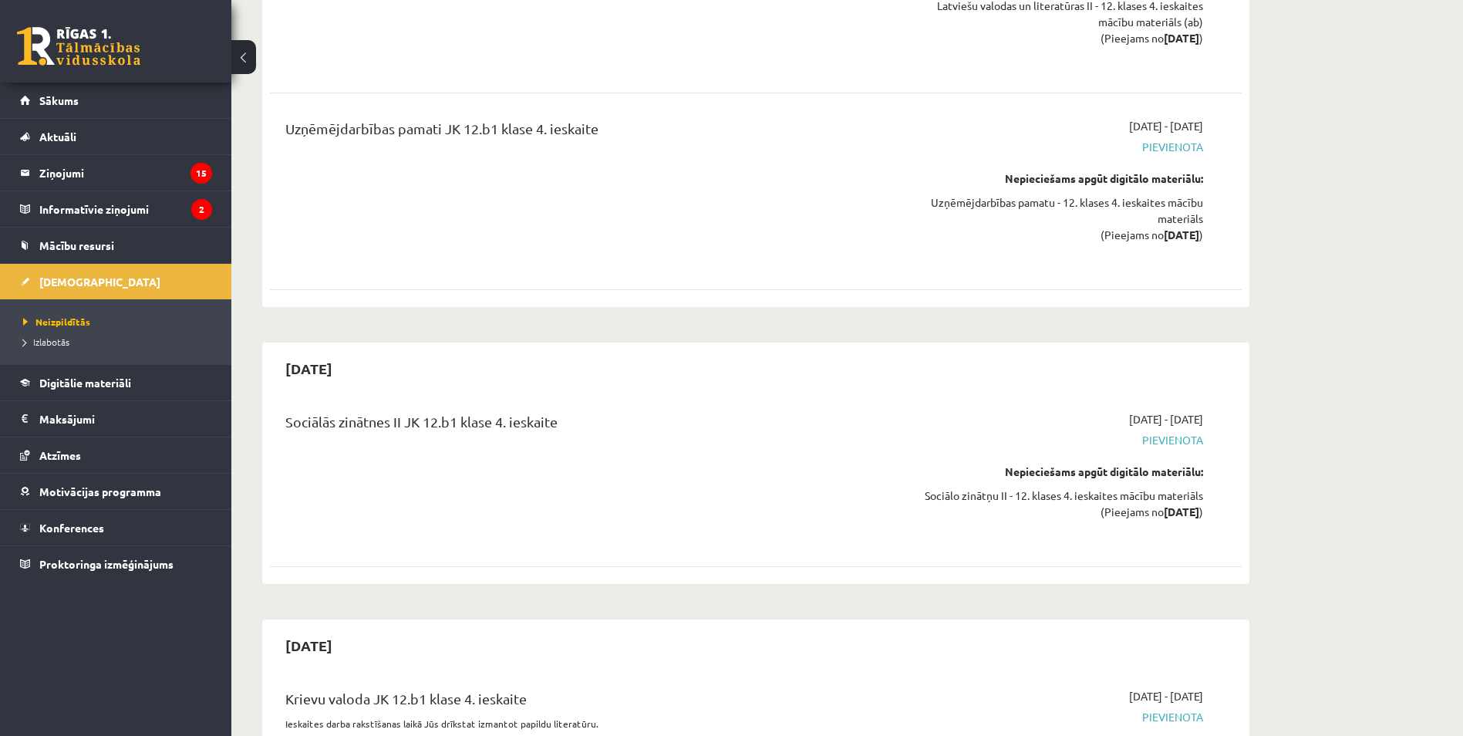
drag, startPoint x: 1460, startPoint y: 678, endPoint x: 1463, endPoint y: 667, distance: 11.2
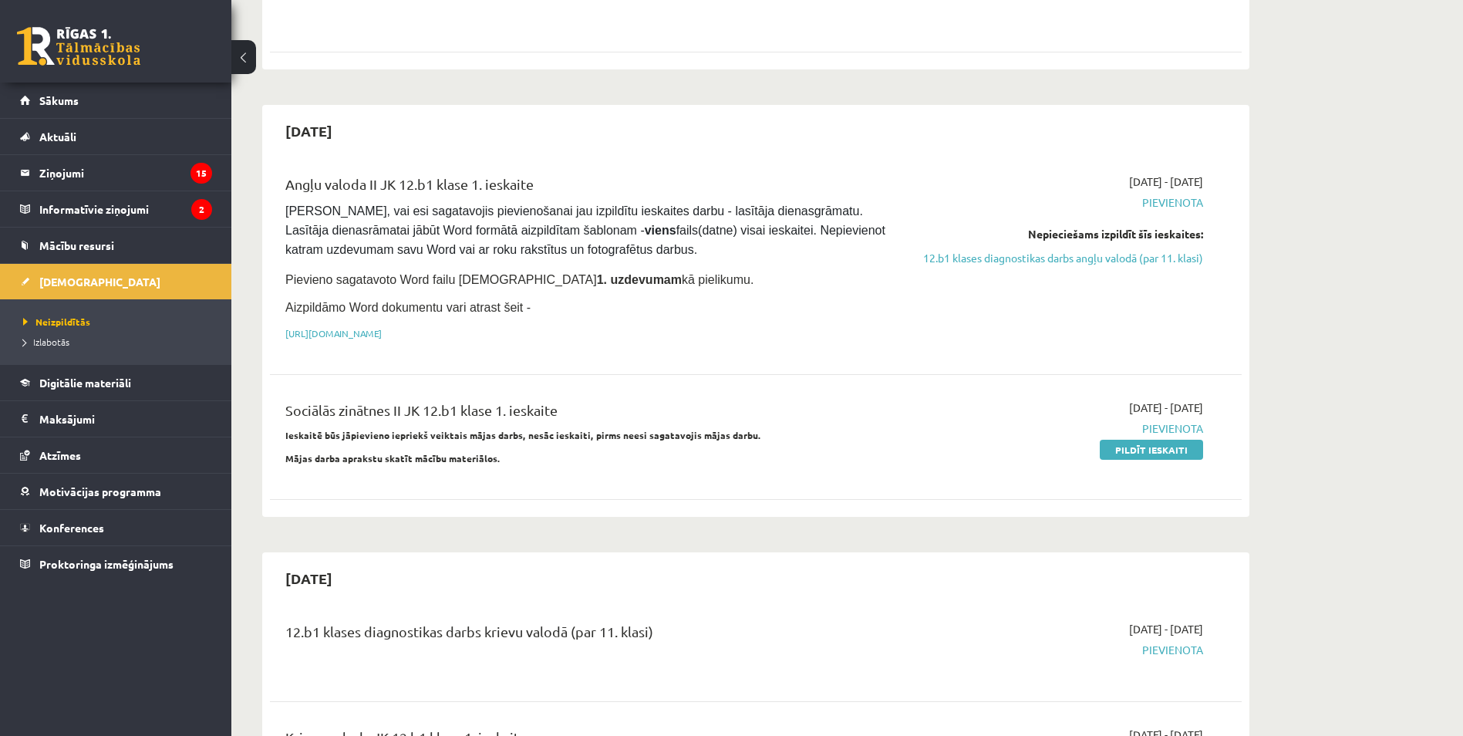
scroll to position [0, 0]
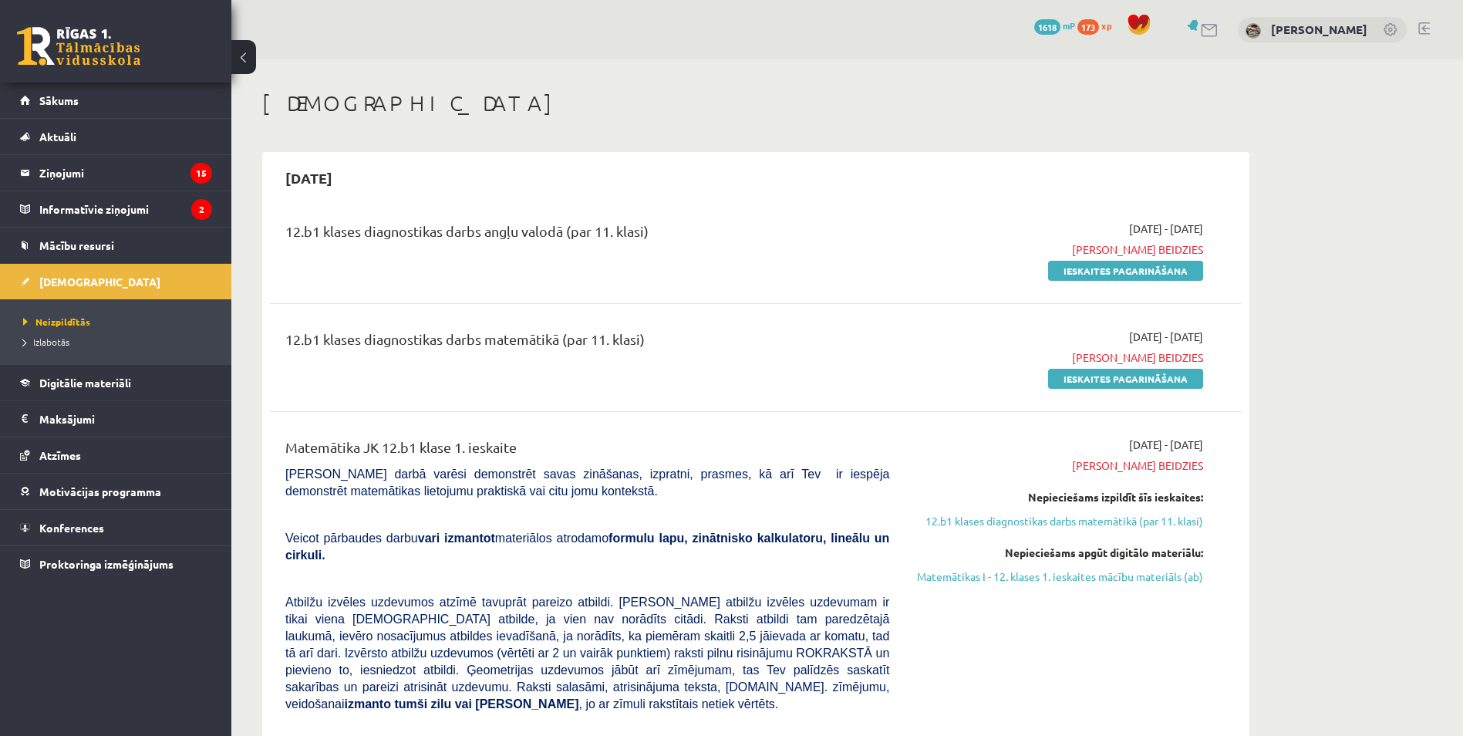
click at [1205, 29] on link at bounding box center [1210, 30] width 19 height 13
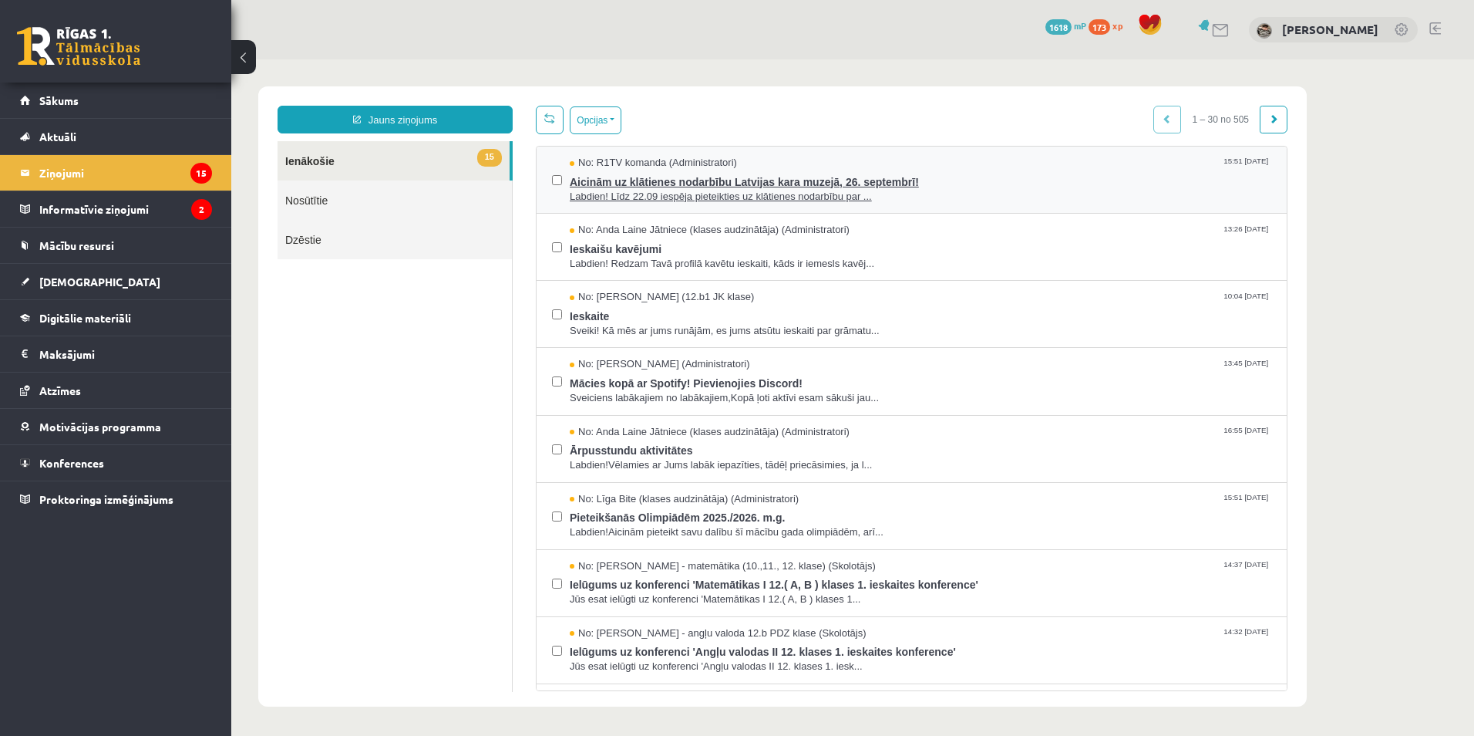
click at [710, 190] on span "Labdien! Līdz 22.09 iespēja pieteikties uz klātienes nodarbību par ..." at bounding box center [921, 197] width 702 height 15
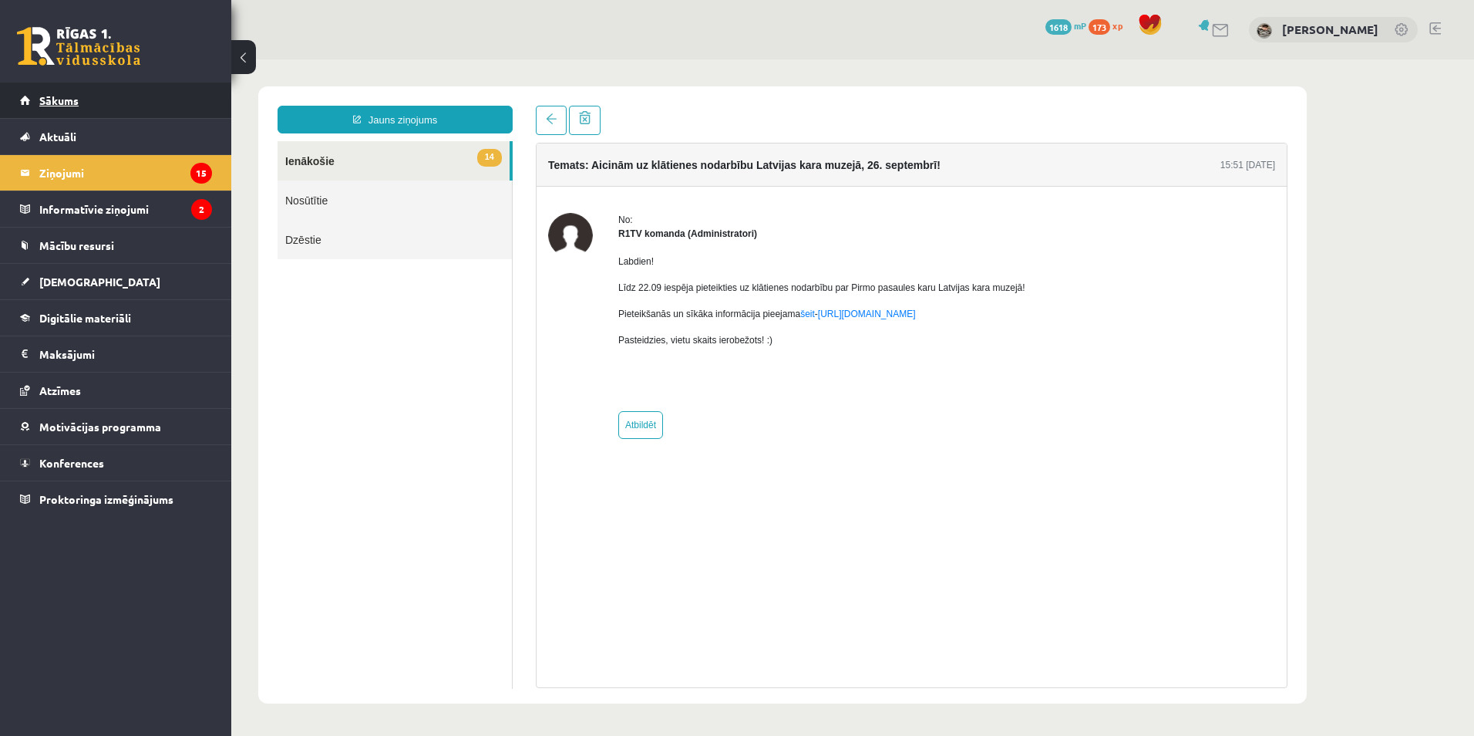
click at [170, 85] on link "Sākums" at bounding box center [116, 100] width 192 height 35
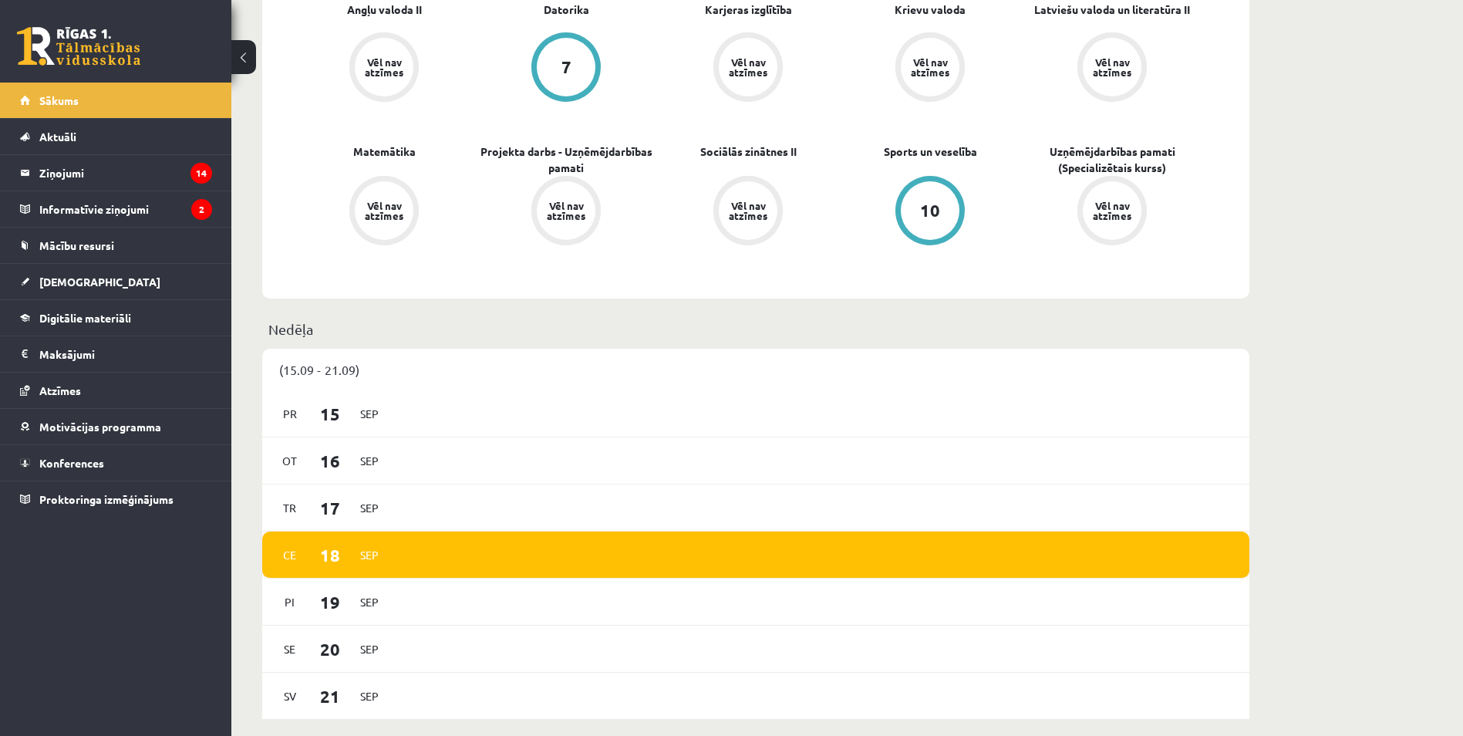
scroll to position [617, 0]
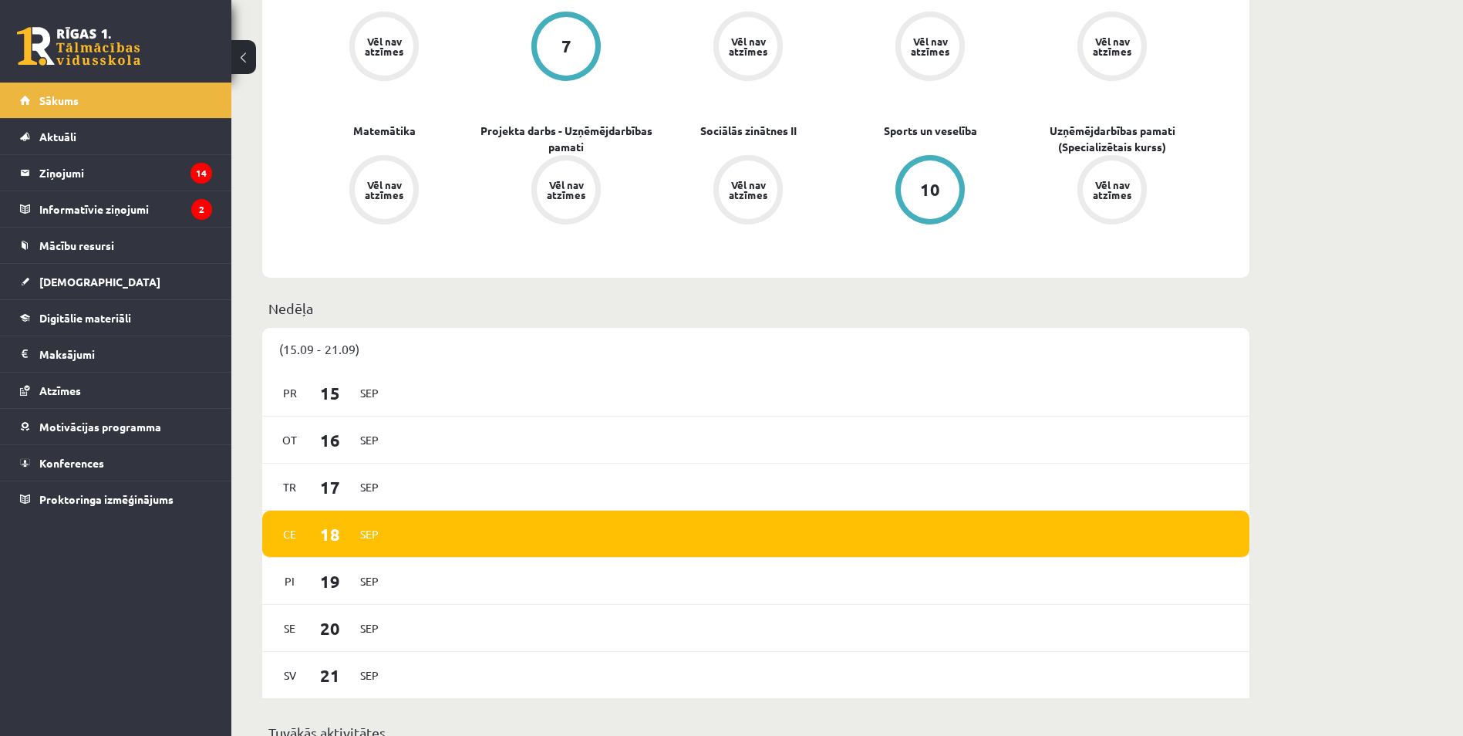
click at [1063, 311] on p "Nedēļa" at bounding box center [755, 308] width 975 height 21
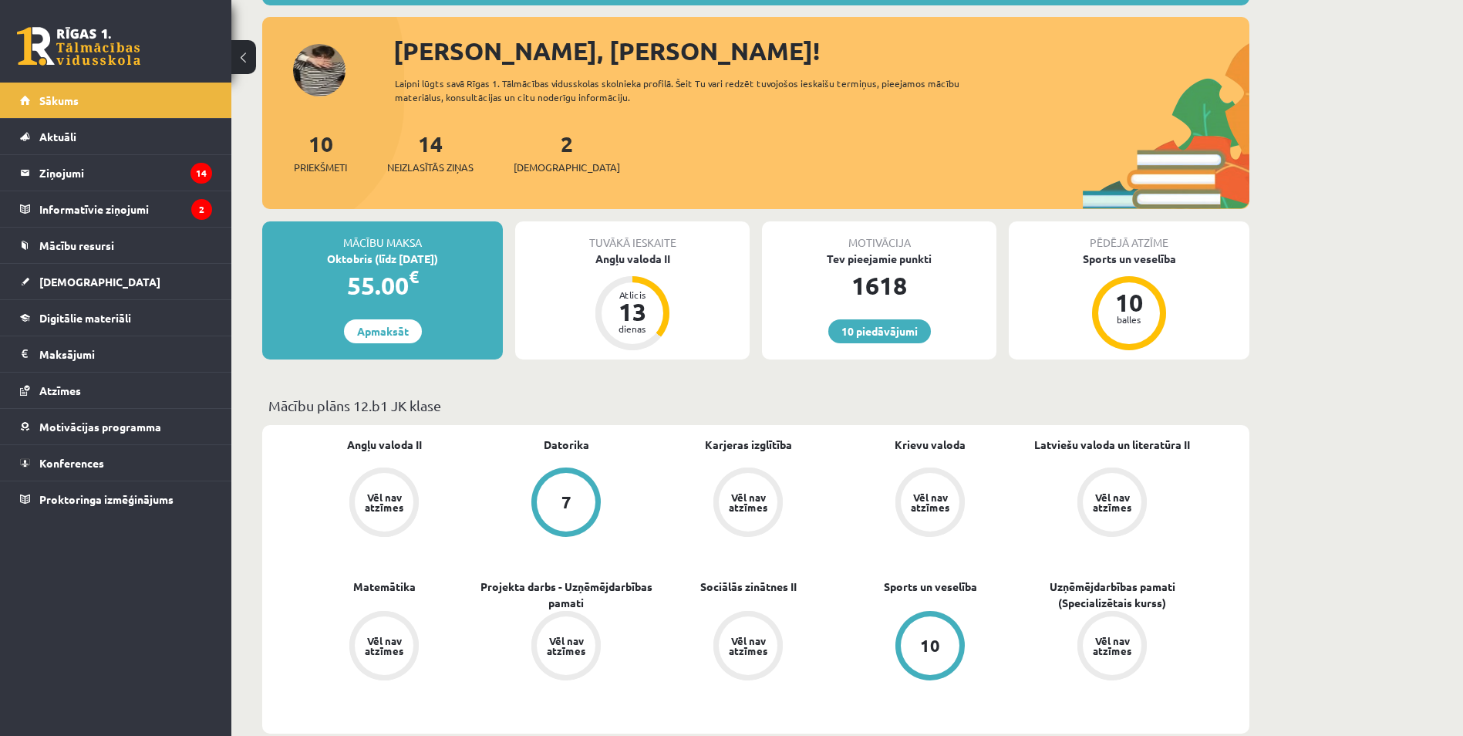
scroll to position [0, 0]
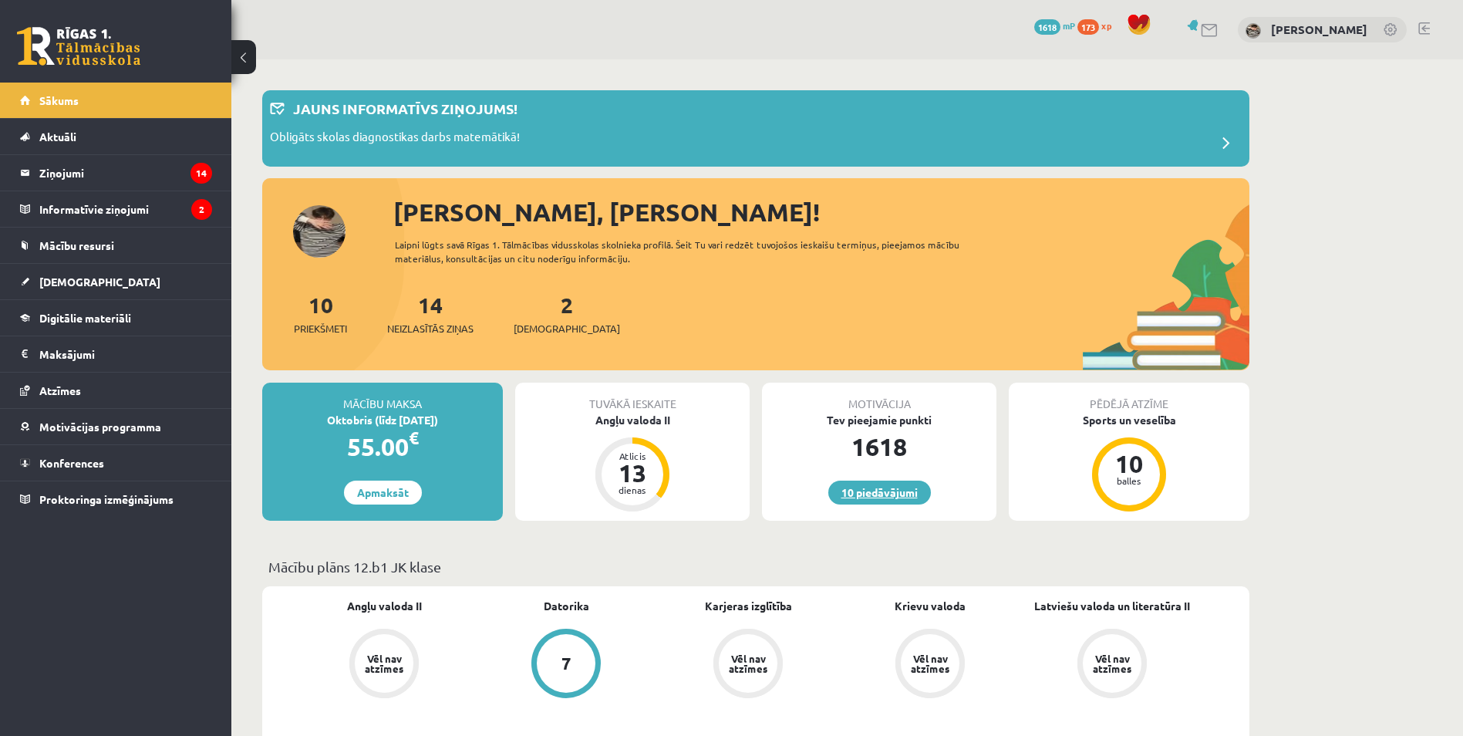
click at [871, 500] on link "10 piedāvājumi" at bounding box center [879, 492] width 103 height 24
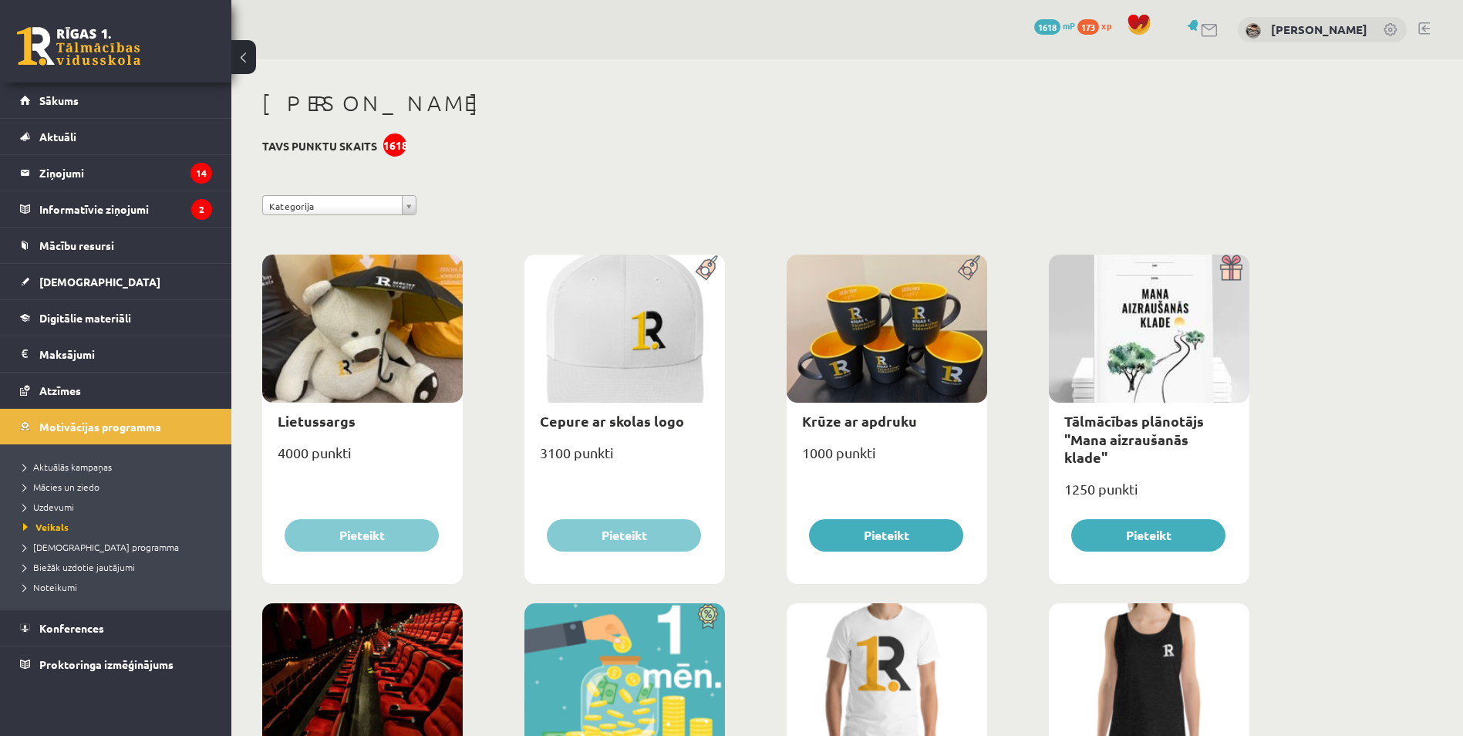
drag, startPoint x: 766, startPoint y: 503, endPoint x: 789, endPoint y: 515, distance: 25.5
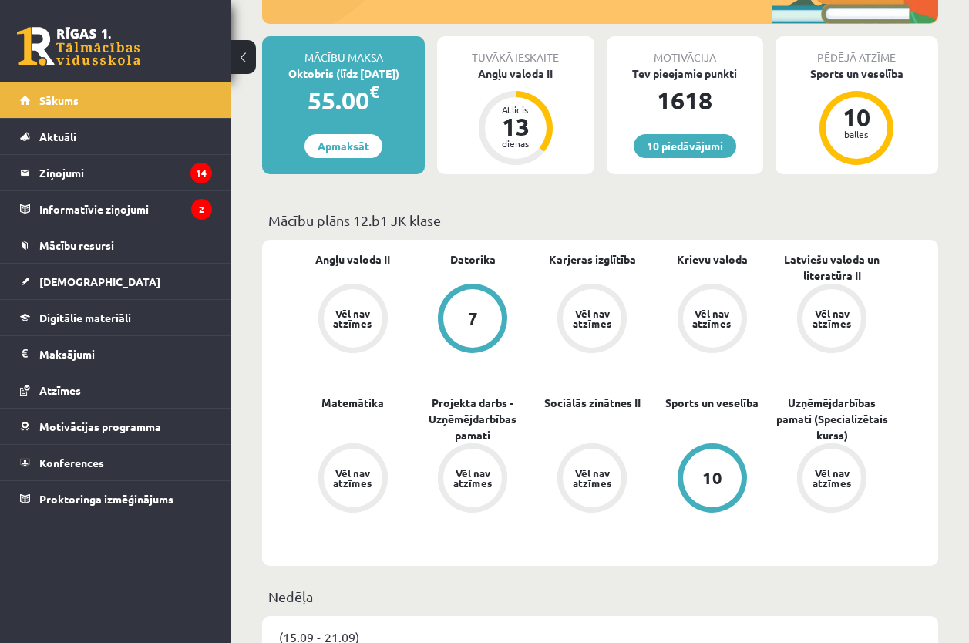
scroll to position [154, 0]
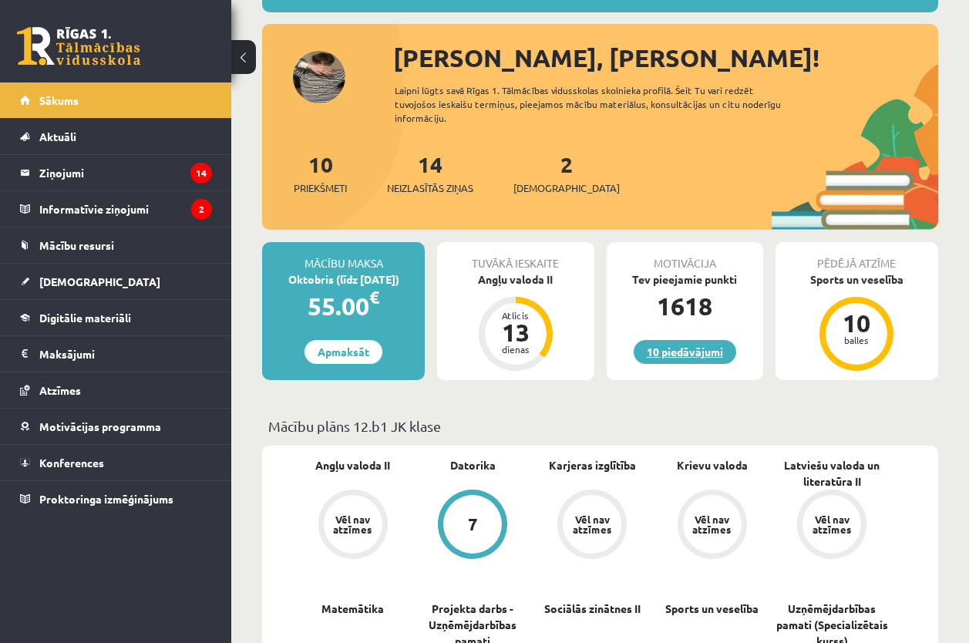
click at [666, 344] on link "10 piedāvājumi" at bounding box center [685, 352] width 103 height 24
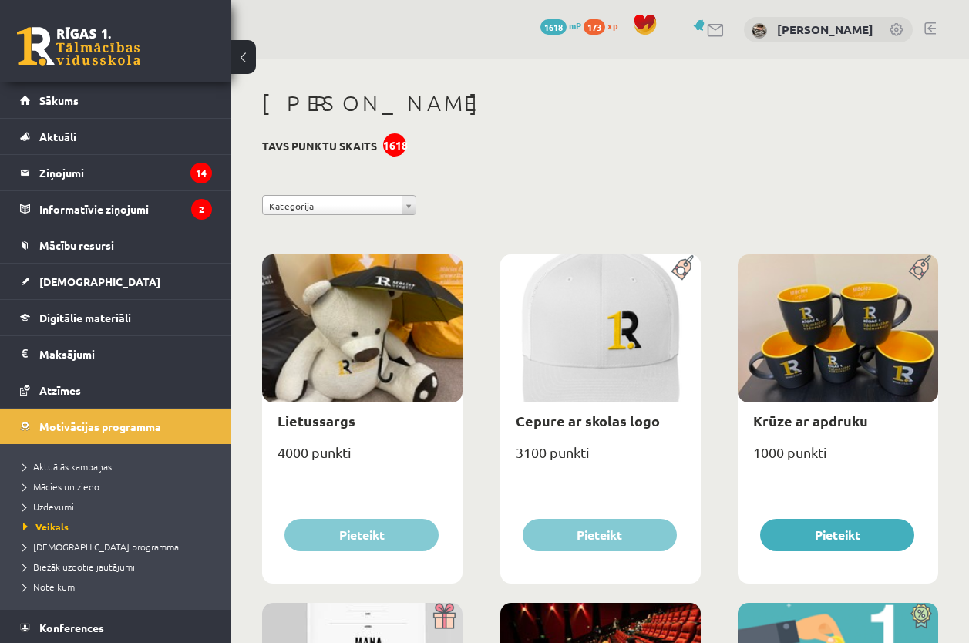
click at [553, 27] on span "1618" at bounding box center [554, 26] width 26 height 15
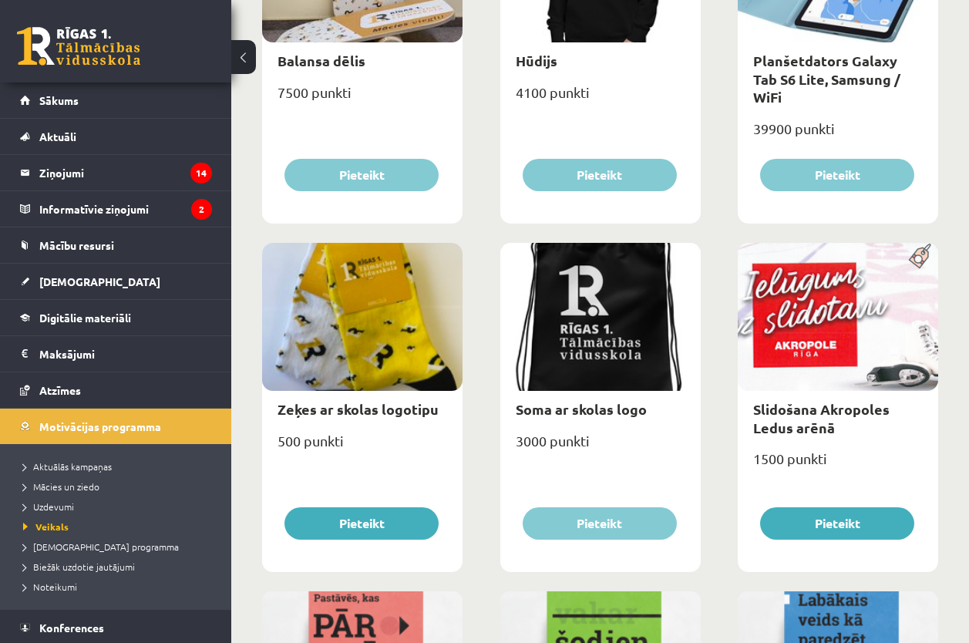
scroll to position [1343, 0]
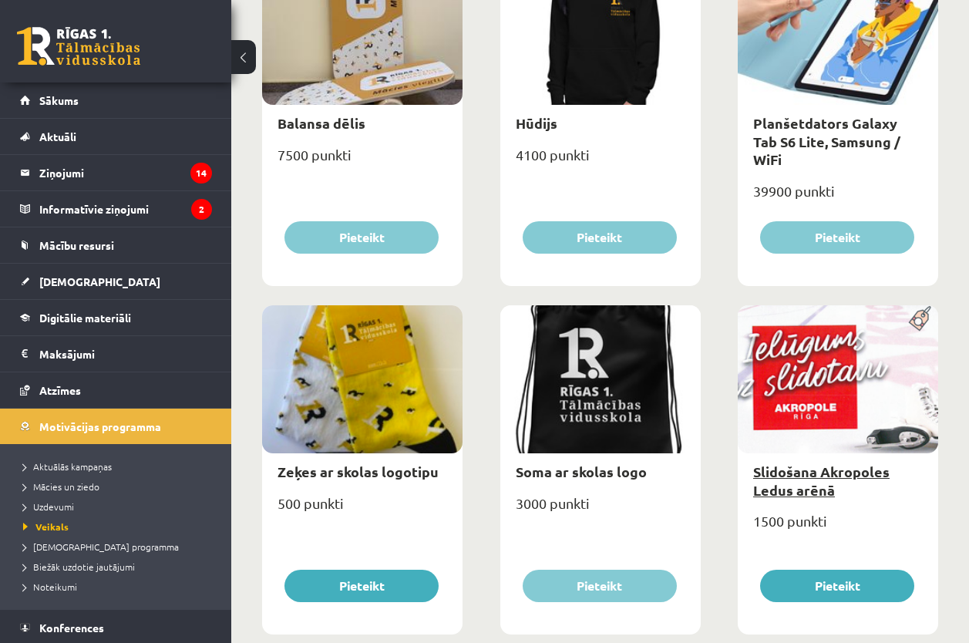
click at [800, 478] on link "Slidošana Akropoles Ledus arēnā" at bounding box center [821, 480] width 136 height 35
type input "*"
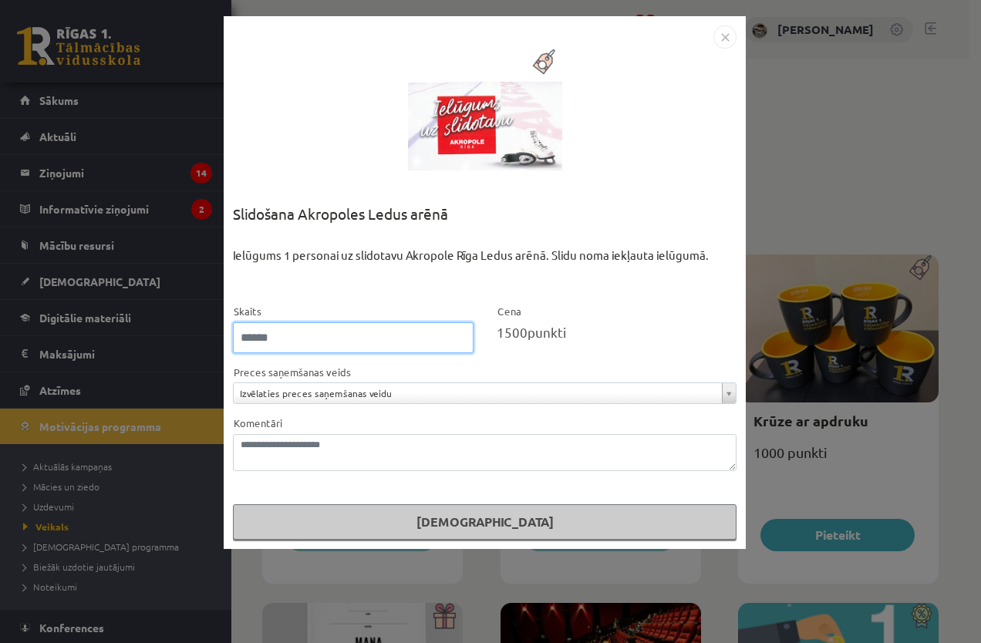
click at [321, 328] on input "*" at bounding box center [353, 337] width 241 height 31
type input "*"
click at [233, 504] on button "[DEMOGRAPHIC_DATA]" at bounding box center [485, 521] width 504 height 35
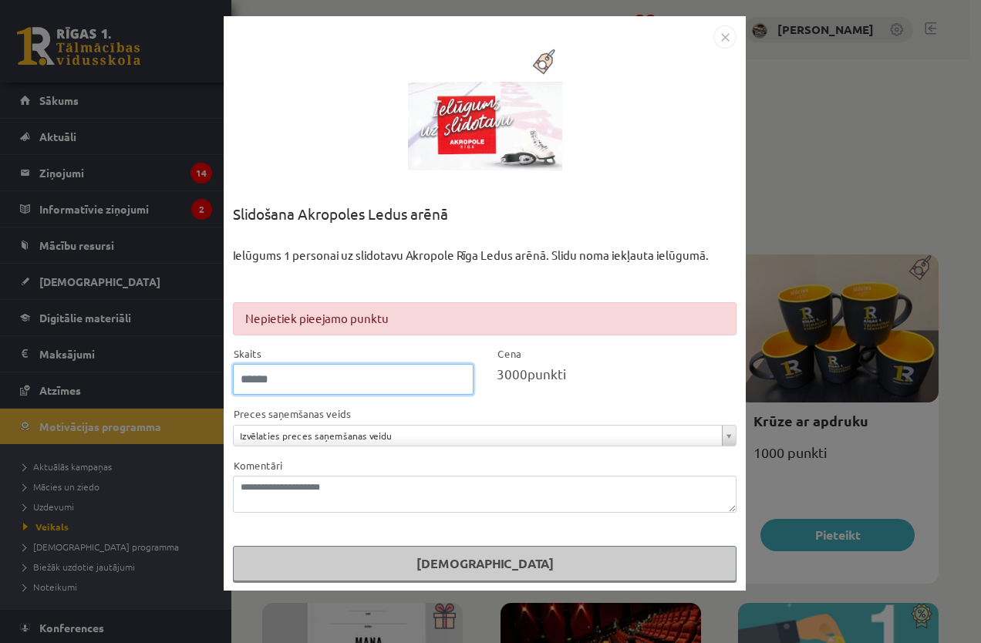
click at [458, 386] on input "*" at bounding box center [353, 379] width 241 height 31
click at [513, 372] on span "3000" at bounding box center [512, 373] width 31 height 16
drag, startPoint x: 490, startPoint y: 372, endPoint x: 511, endPoint y: 372, distance: 20.8
click at [510, 372] on div "Cena 3000 punkti" at bounding box center [617, 370] width 264 height 51
drag, startPoint x: 511, startPoint y: 372, endPoint x: 529, endPoint y: 375, distance: 17.9
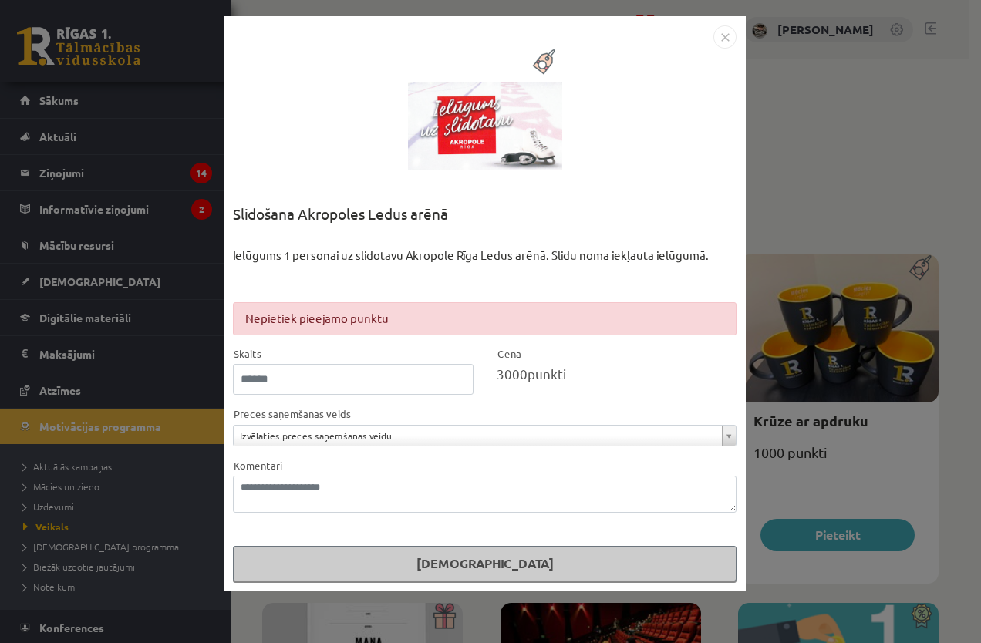
click at [527, 375] on div "3000 punkti" at bounding box center [617, 374] width 241 height 20
click at [723, 25] on img "Close" at bounding box center [724, 36] width 23 height 23
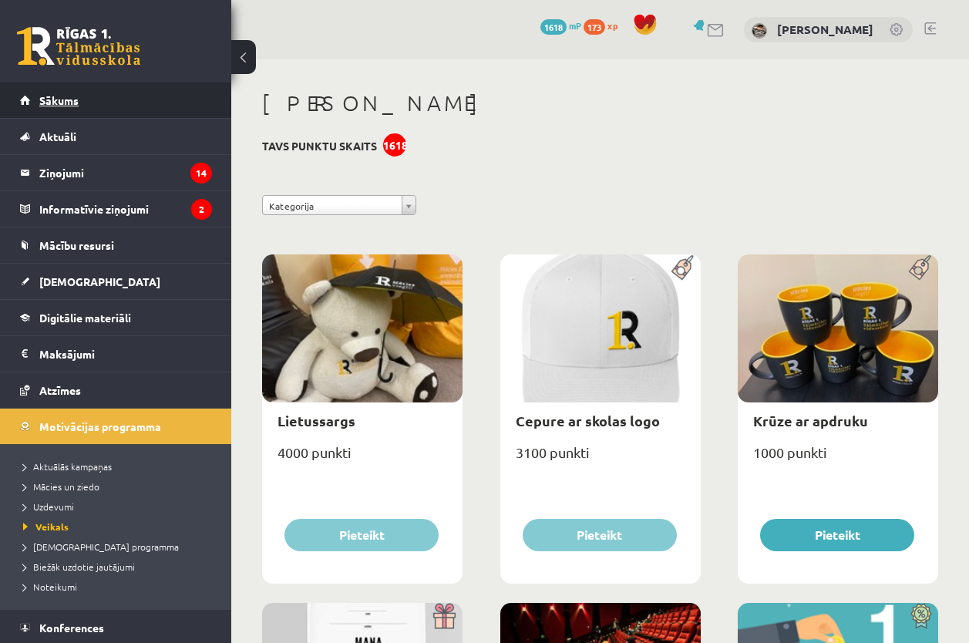
click at [84, 96] on link "Sākums" at bounding box center [116, 100] width 192 height 35
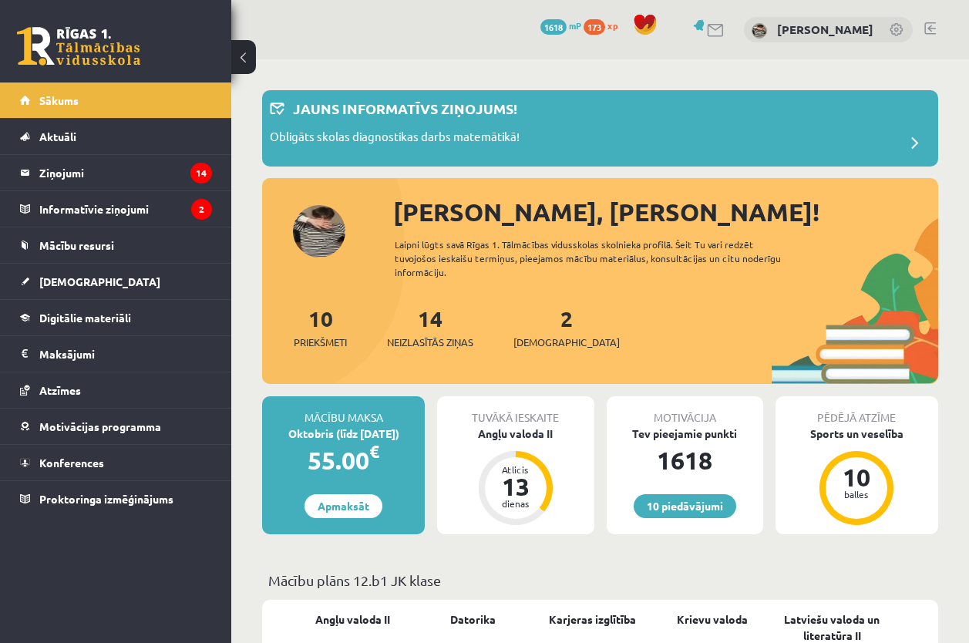
click at [535, 327] on div "2 Ieskaites" at bounding box center [567, 326] width 106 height 48
click at [548, 318] on div "2 Ieskaites" at bounding box center [567, 326] width 106 height 48
click at [531, 326] on div "2 Ieskaites" at bounding box center [567, 326] width 106 height 48
click at [538, 322] on link "2 Ieskaites" at bounding box center [567, 327] width 106 height 45
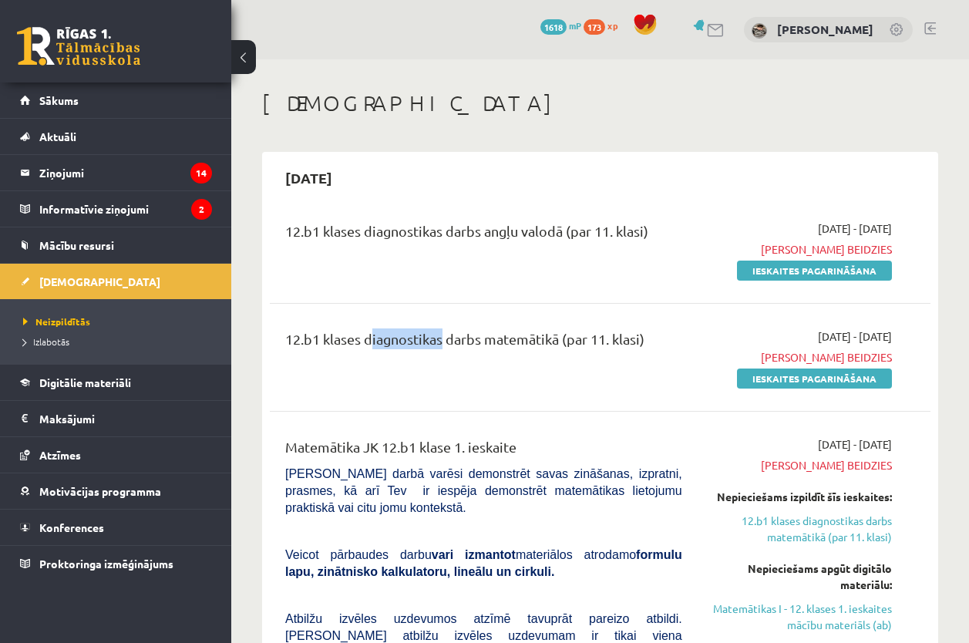
drag, startPoint x: 411, startPoint y: 343, endPoint x: 450, endPoint y: 343, distance: 38.6
click at [447, 343] on div "12.b1 klases diagnostikas darbs matemātikā (par 11. klasi)" at bounding box center [483, 342] width 397 height 29
drag, startPoint x: 450, startPoint y: 343, endPoint x: 378, endPoint y: 320, distance: 75.3
click at [378, 321] on div "12.b1 klases diagnostikas darbs matemātikā (par 11. klasi) [DATE] - [DATE] Term…" at bounding box center [600, 357] width 661 height 89
